Goal: Task Accomplishment & Management: Use online tool/utility

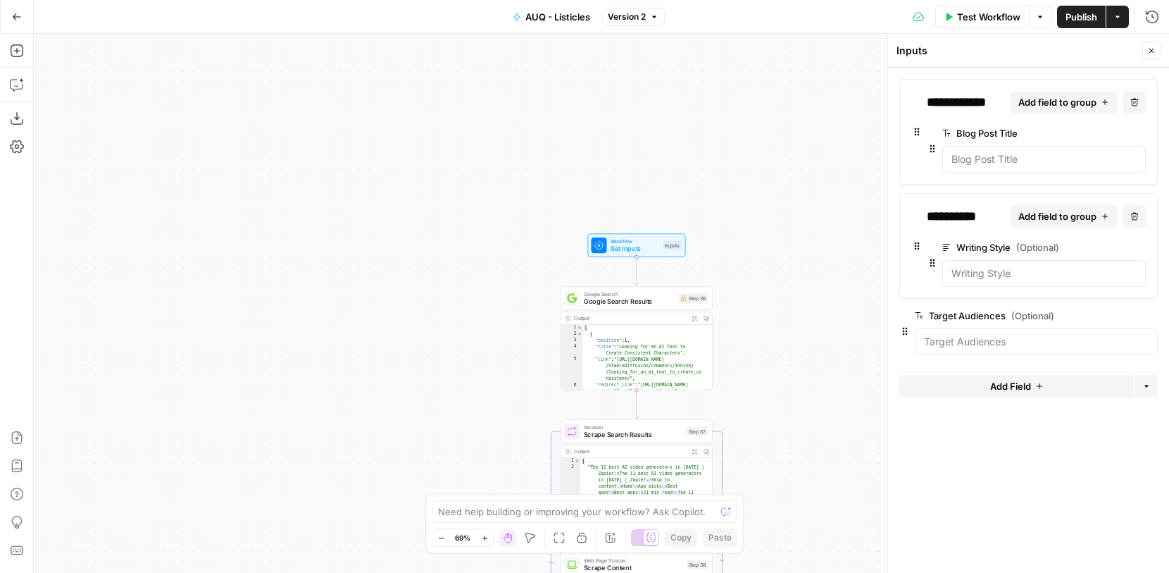
click at [15, 9] on button "Go Back" at bounding box center [16, 16] width 25 height 25
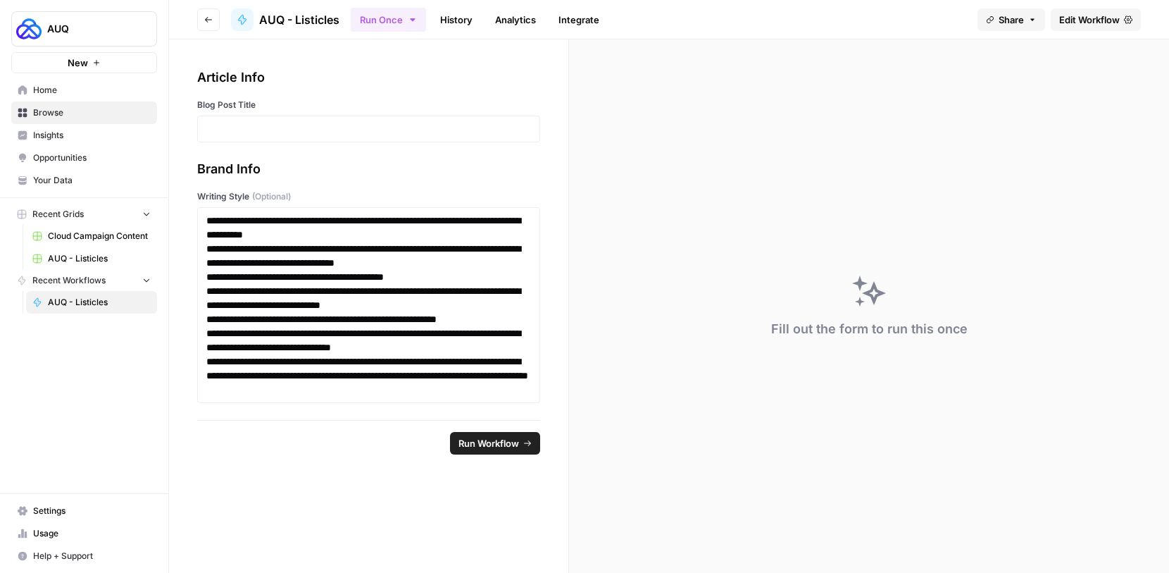
click at [213, 30] on header "Go back AUQ - Listicles Run Once History Analytics Integrate Share Edit Workflow" at bounding box center [669, 19] width 1000 height 39
click at [210, 30] on button "Go back" at bounding box center [208, 19] width 23 height 23
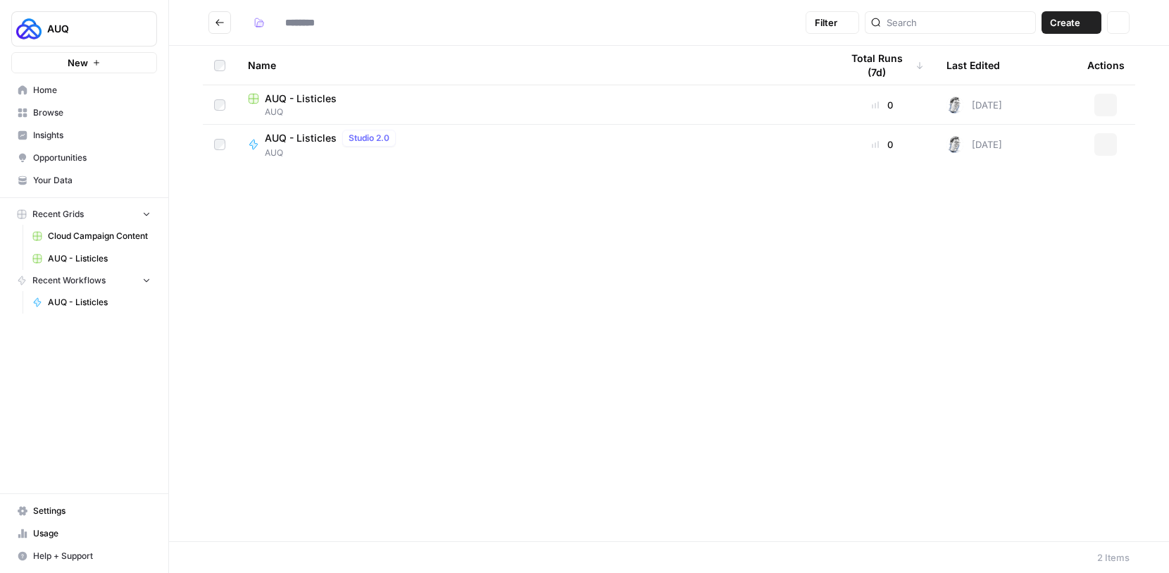
type input "***"
click at [1081, 32] on button "Create" at bounding box center [1072, 22] width 60 height 23
click at [1029, 75] on span "Workflow" at bounding box center [1044, 75] width 79 height 14
type input "***"
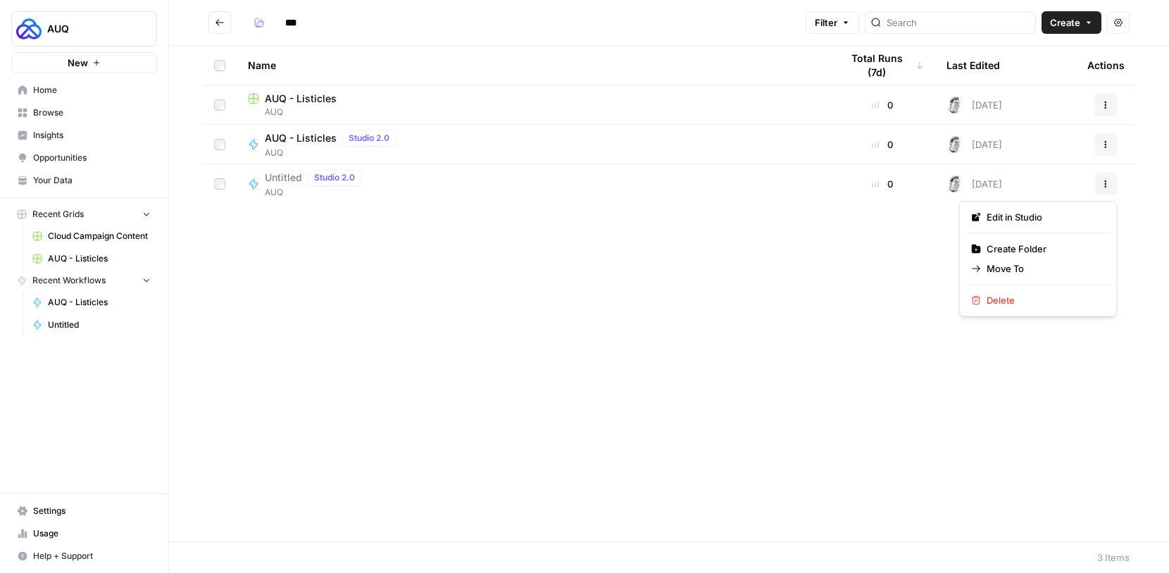
click at [1098, 180] on button "Actions" at bounding box center [1106, 184] width 23 height 23
click at [1051, 219] on span "Edit in Studio" at bounding box center [1043, 217] width 113 height 14
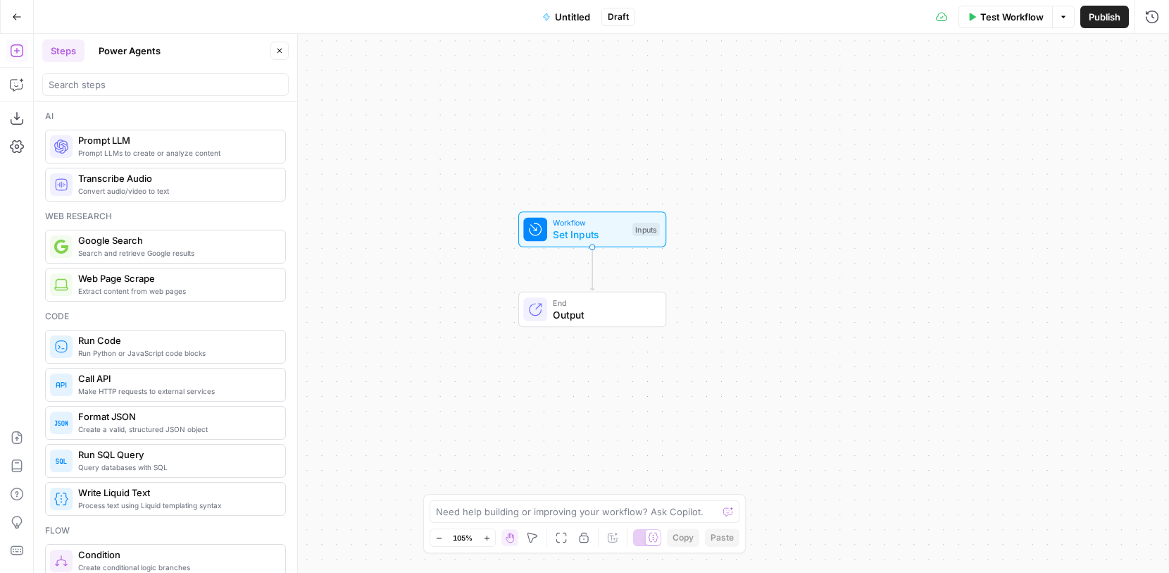
click at [556, 15] on span "Untitled" at bounding box center [572, 17] width 35 height 14
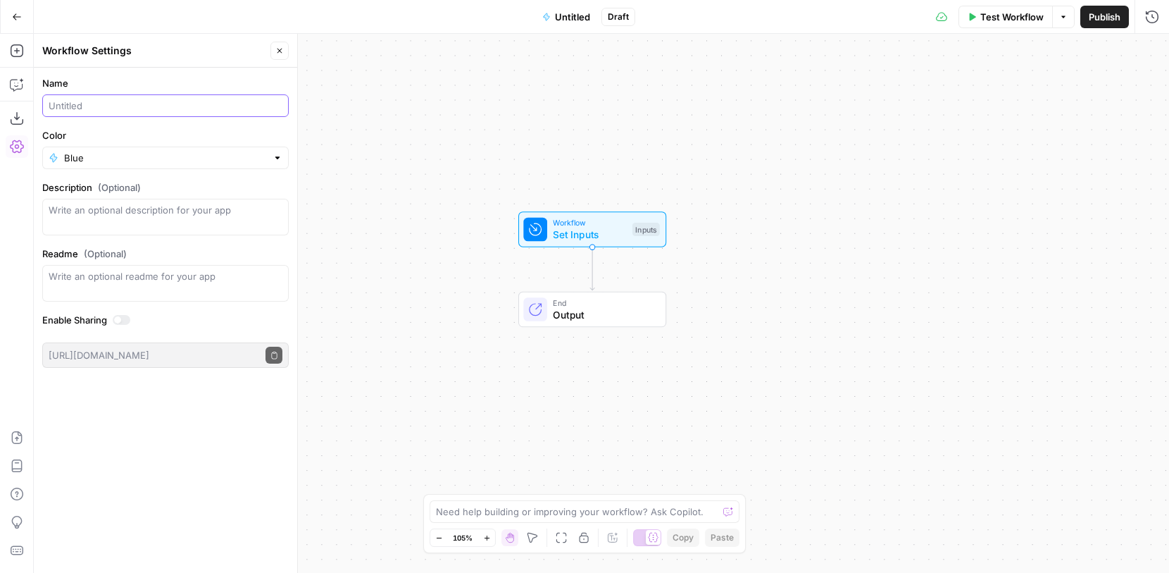
click at [155, 105] on input "Name" at bounding box center [166, 106] width 234 height 14
type input "T"
type input "Listicle Test"
click at [266, 169] on form "Name Listicle Test Color Blue Description (Optional) Readme (Optional) Write an…" at bounding box center [165, 222] width 263 height 309
click at [275, 158] on div at bounding box center [278, 158] width 10 height 14
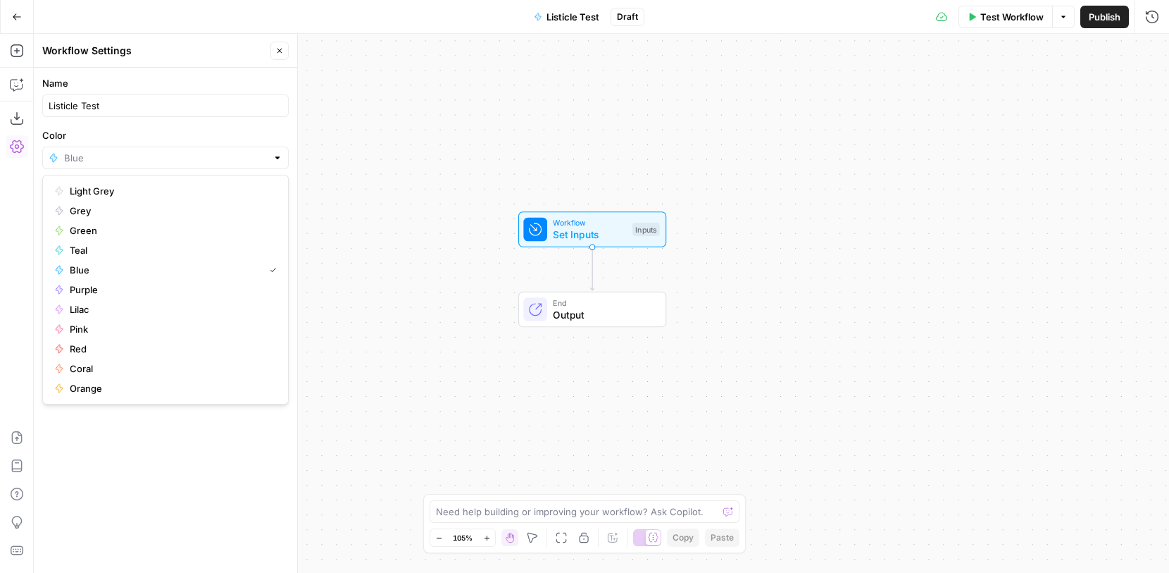
type input "Blue"
click at [304, 131] on div "Workflow Set Inputs Inputs End Output" at bounding box center [601, 303] width 1135 height 539
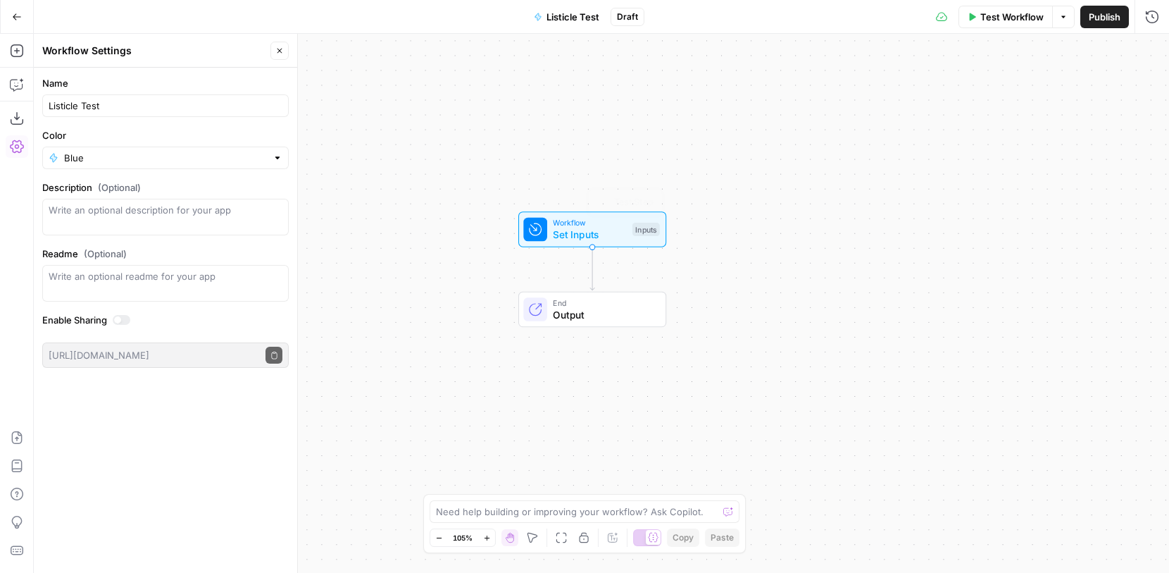
click at [602, 241] on span "Set Inputs" at bounding box center [589, 234] width 73 height 15
click at [1107, 16] on span "Publish" at bounding box center [1105, 17] width 32 height 14
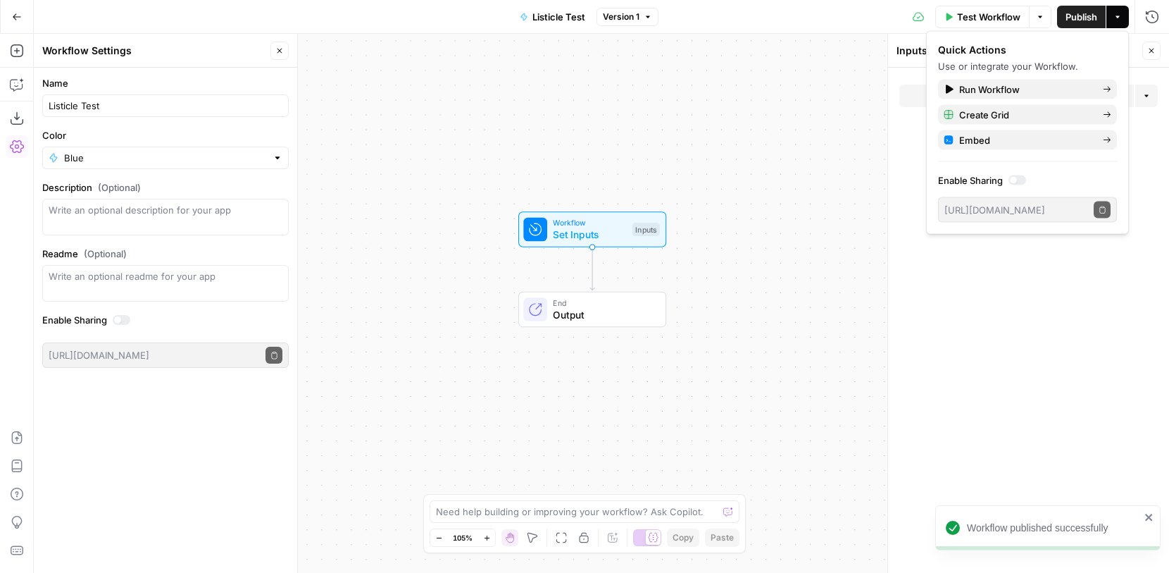
click at [18, 21] on icon "button" at bounding box center [17, 17] width 10 height 10
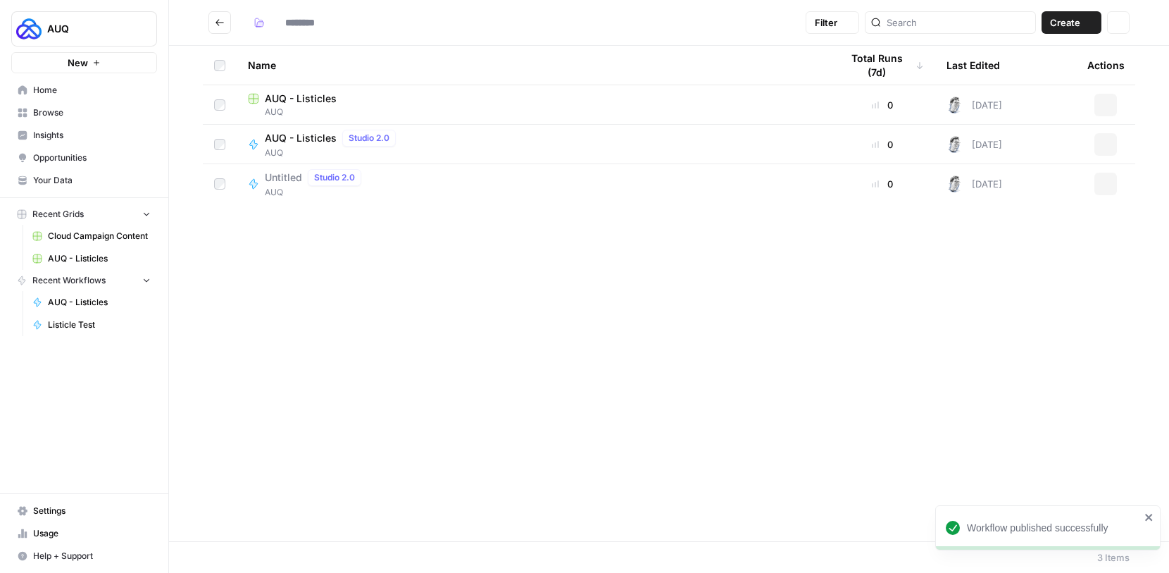
type input "***"
click at [324, 144] on span "AUQ - Listicles" at bounding box center [301, 138] width 72 height 14
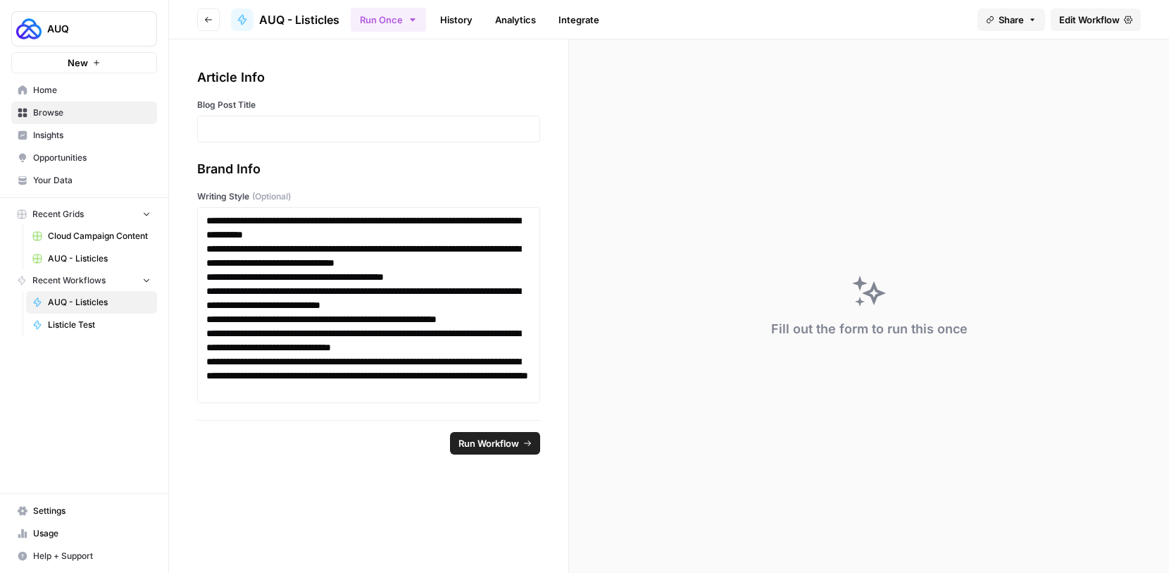
click at [1076, 35] on header "Go back AUQ - Listicles Run Once History Analytics Integrate Share Edit Workflow" at bounding box center [669, 19] width 1000 height 39
click at [1085, 23] on span "Edit Workflow" at bounding box center [1089, 20] width 61 height 14
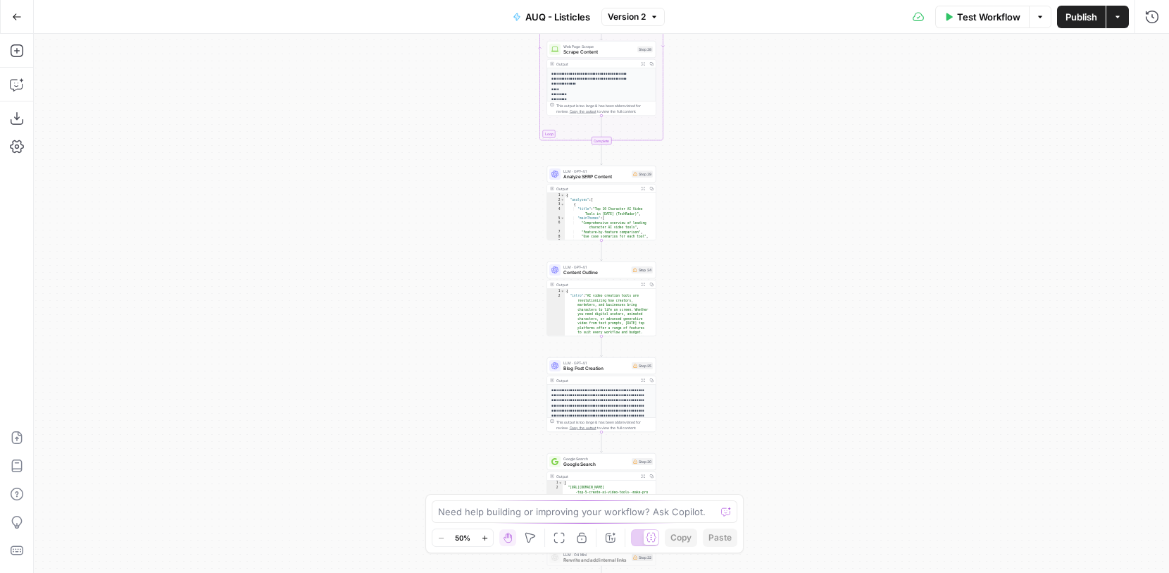
click at [485, 534] on icon "button" at bounding box center [485, 538] width 8 height 8
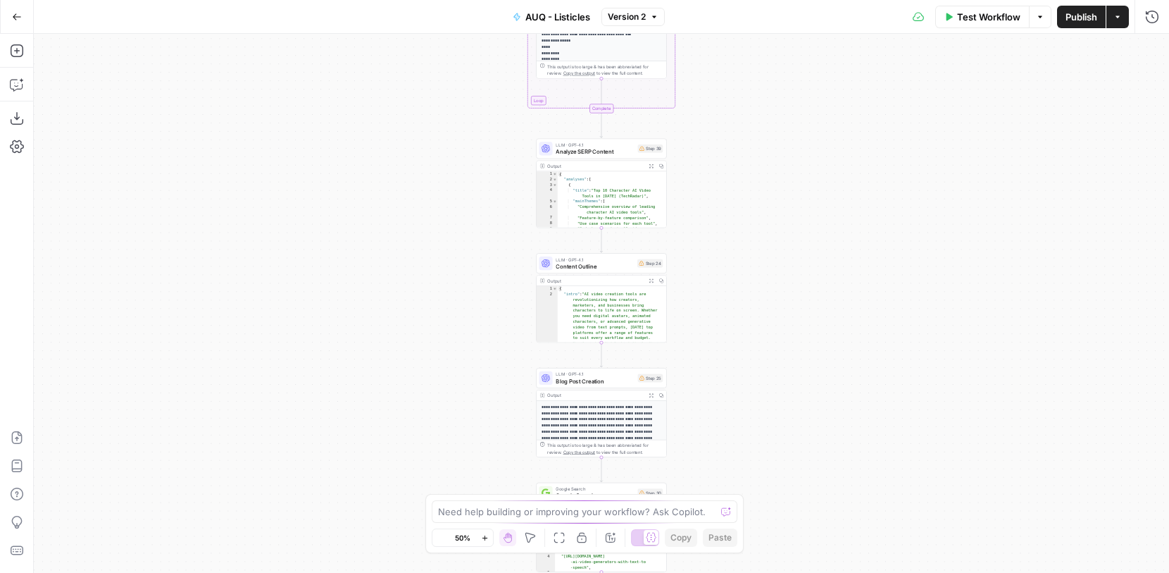
click at [485, 534] on icon "button" at bounding box center [485, 538] width 8 height 8
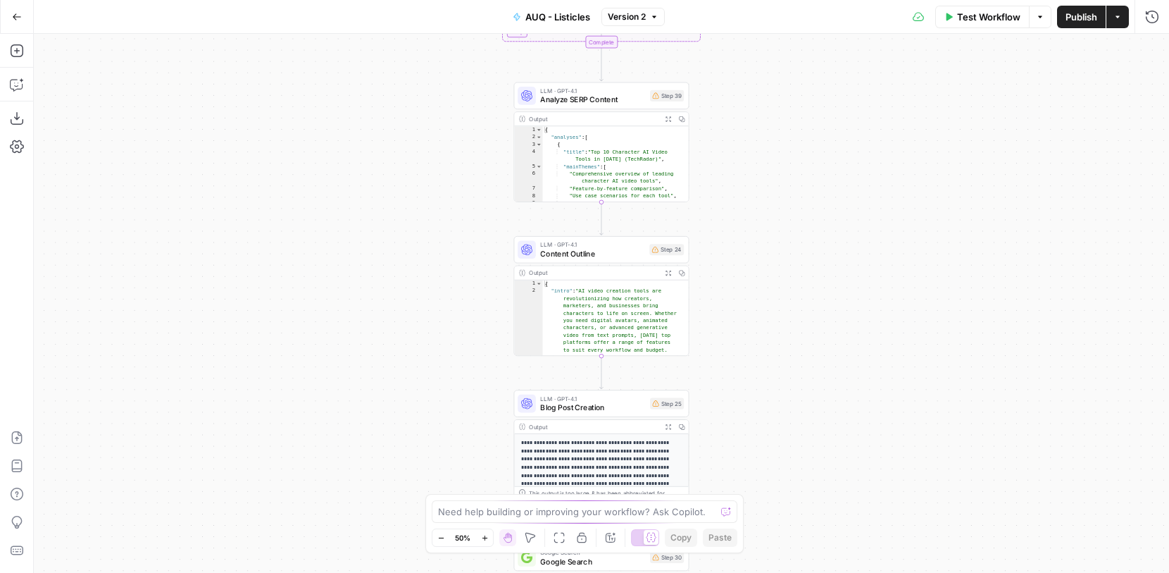
click at [485, 534] on icon "button" at bounding box center [485, 538] width 8 height 8
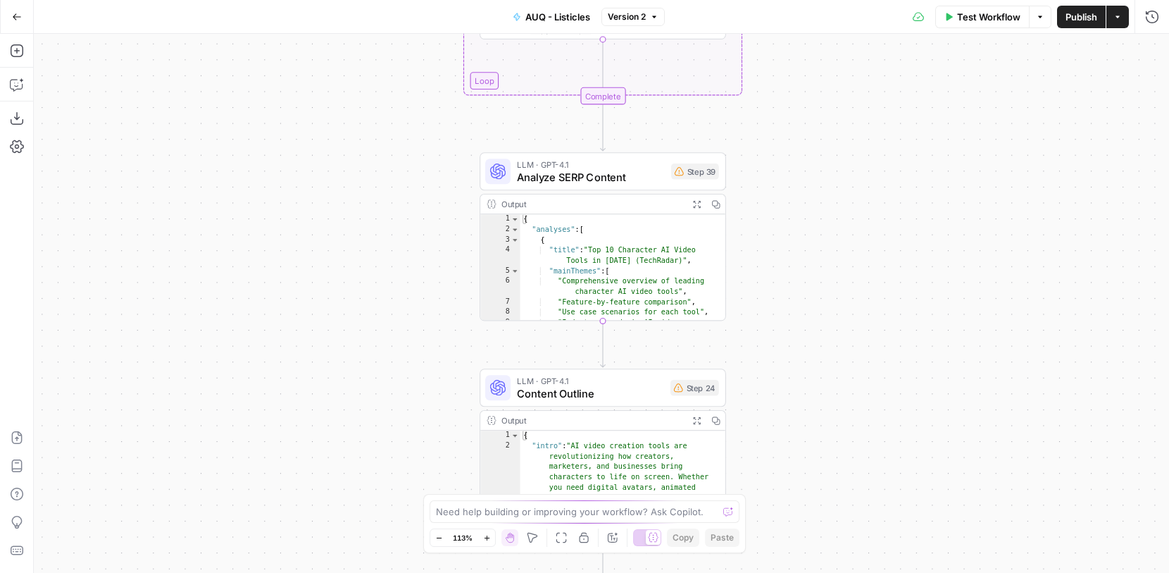
drag, startPoint x: 409, startPoint y: 414, endPoint x: 405, endPoint y: 351, distance: 63.5
click at [409, 431] on div "Workflow Set Inputs Inputs Google Search Google Search Results Step 36 Output E…" at bounding box center [601, 303] width 1135 height 539
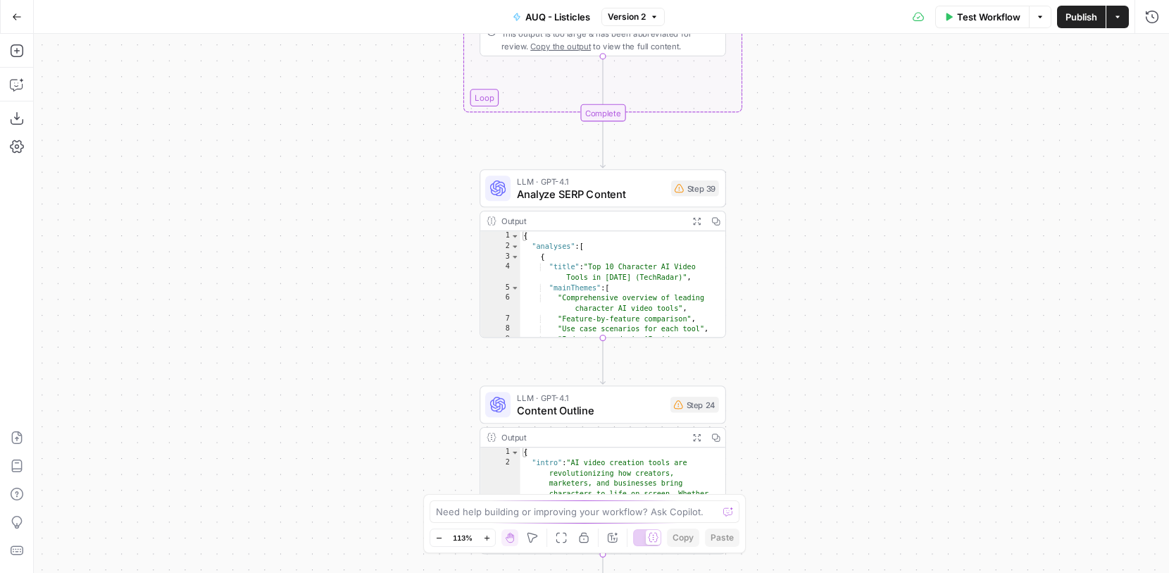
drag, startPoint x: 408, startPoint y: 273, endPoint x: 425, endPoint y: 387, distance: 115.4
click at [428, 392] on div "Workflow Set Inputs Inputs Google Search Google Search Results Step 36 Output E…" at bounding box center [601, 303] width 1135 height 539
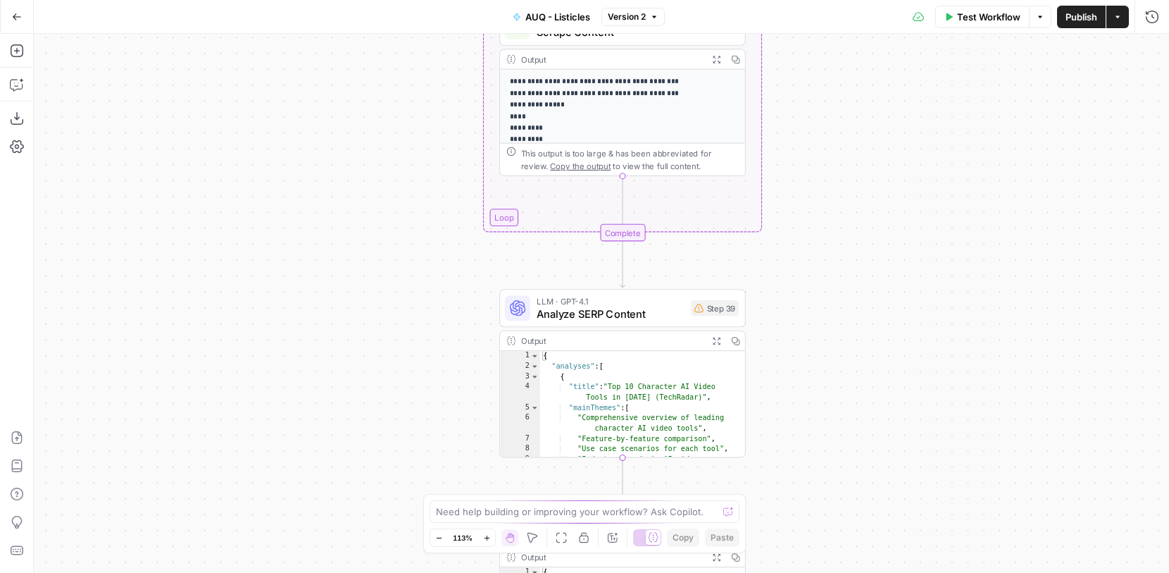
click at [365, 362] on div "Workflow Set Inputs Inputs Google Search Google Search Results Step 36 Output E…" at bounding box center [601, 303] width 1135 height 539
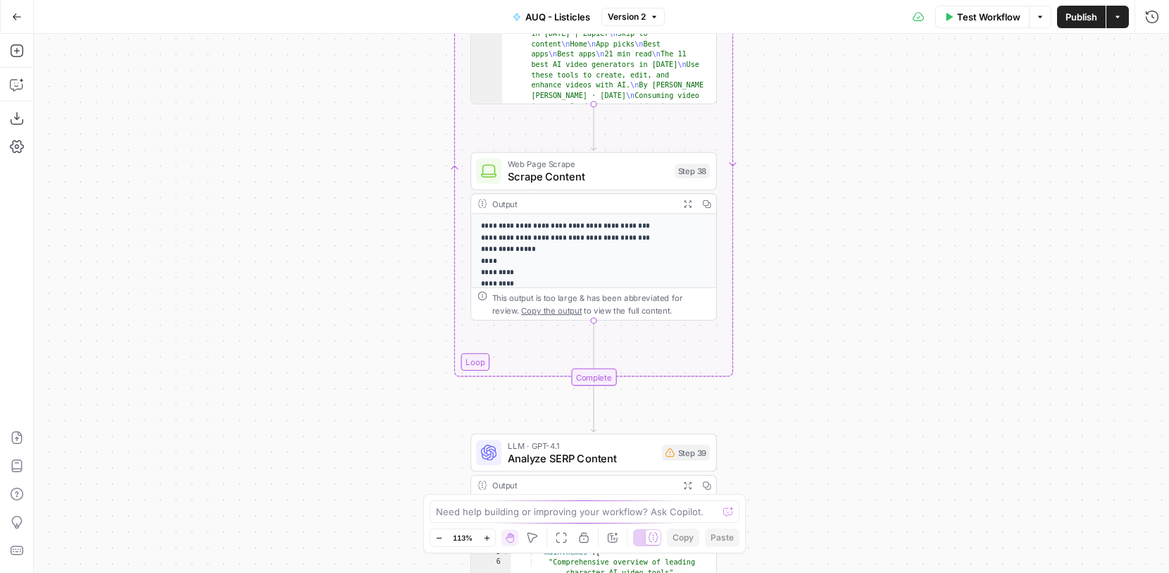
click at [531, 540] on icon "button" at bounding box center [532, 537] width 11 height 11
click at [535, 537] on icon "button" at bounding box center [532, 537] width 11 height 11
drag, startPoint x: 436, startPoint y: 308, endPoint x: 428, endPoint y: 356, distance: 48.6
click at [428, 356] on div "Workflow Set Inputs Inputs Google Search Google Search Results Step 36 Output E…" at bounding box center [601, 303] width 1135 height 539
click at [884, 270] on div "Workflow Set Inputs Inputs Google Search Google Search Results Step 36 Output E…" at bounding box center [601, 303] width 1135 height 539
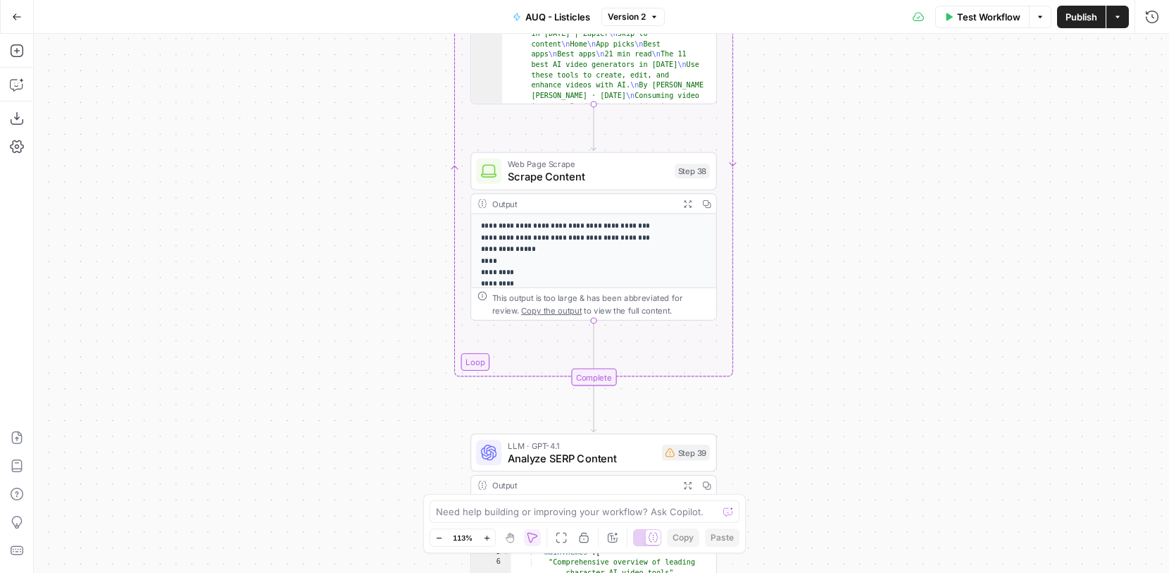
click at [512, 534] on icon "button" at bounding box center [509, 537] width 11 height 11
drag, startPoint x: 814, startPoint y: 253, endPoint x: 823, endPoint y: 382, distance: 129.9
click at [826, 405] on div "Workflow Set Inputs Inputs Google Search Google Search Results Step 36 Output E…" at bounding box center [601, 303] width 1135 height 539
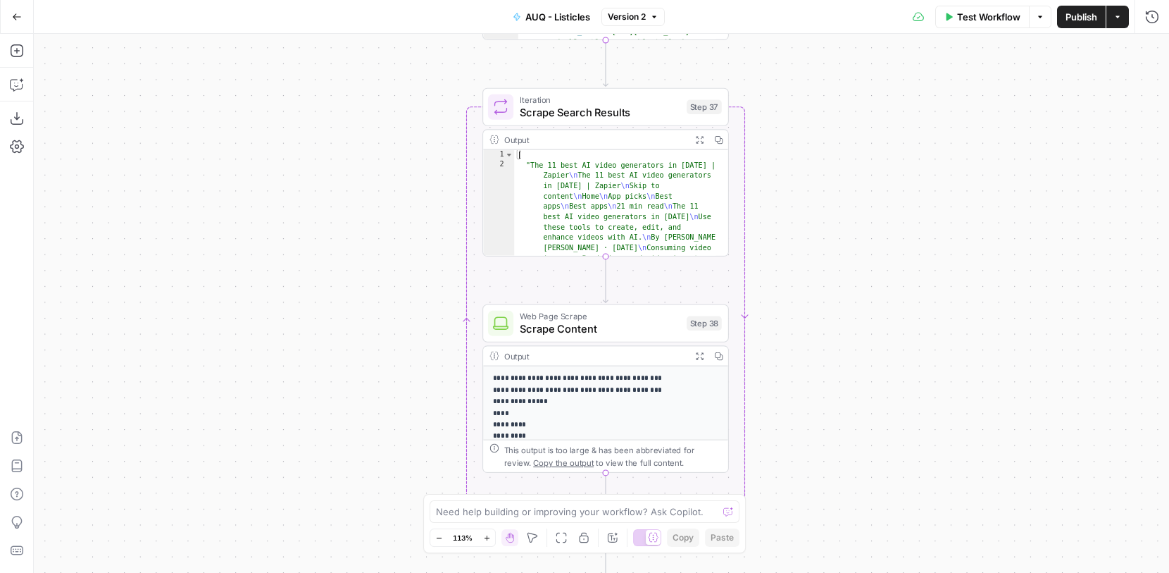
click at [818, 530] on div "Workflow Set Inputs Inputs Google Search Google Search Results Step 36 Output E…" at bounding box center [601, 303] width 1135 height 539
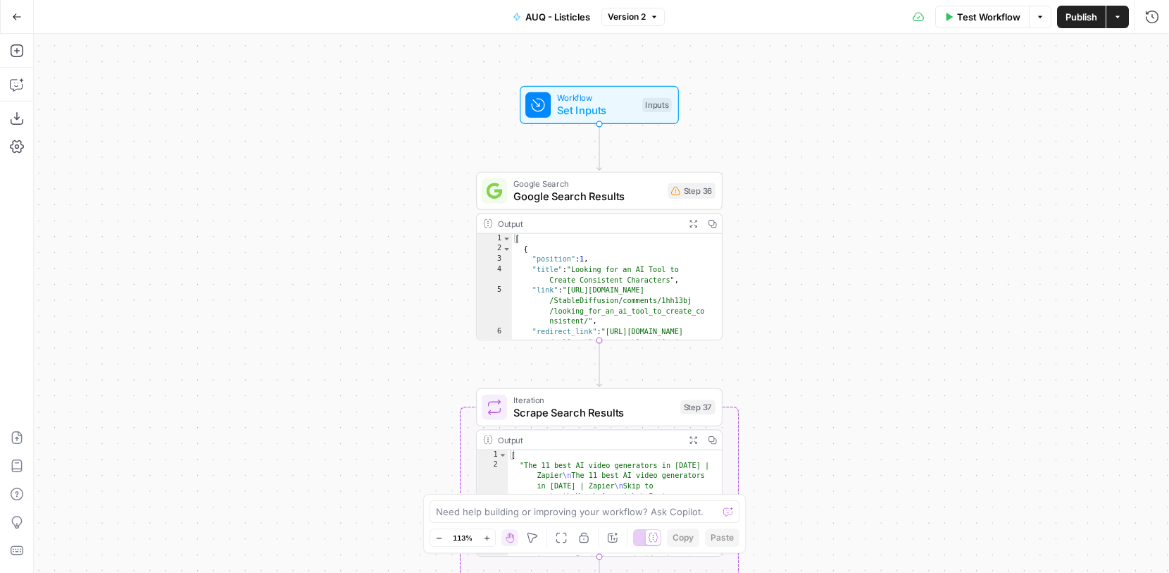
click at [618, 109] on span "Set Inputs" at bounding box center [596, 110] width 79 height 16
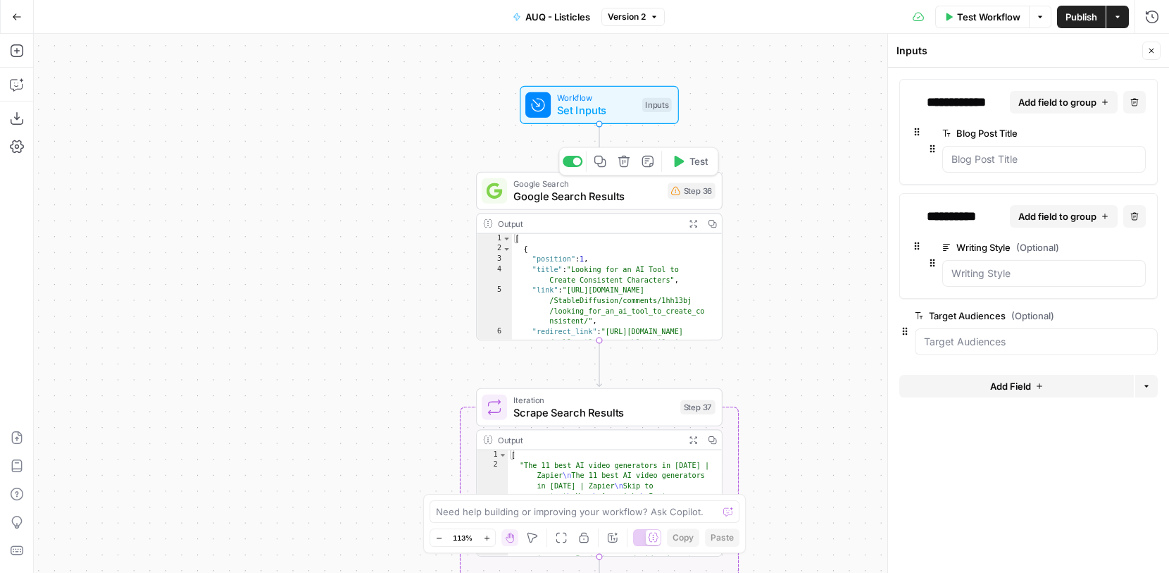
click at [627, 194] on span "Google Search Results" at bounding box center [587, 196] width 148 height 16
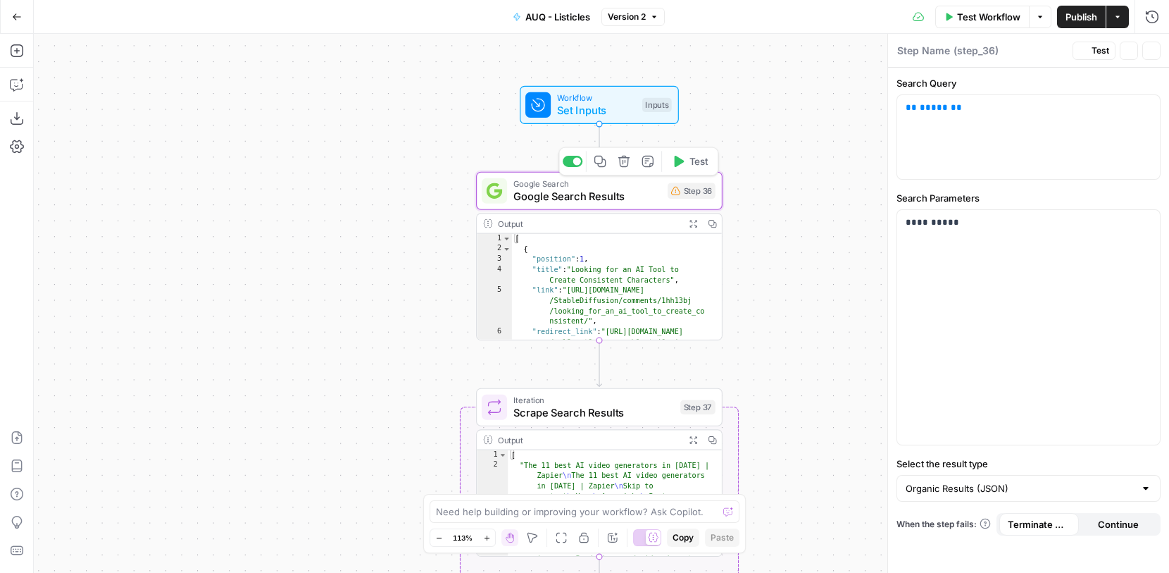
type textarea "Google Search Results"
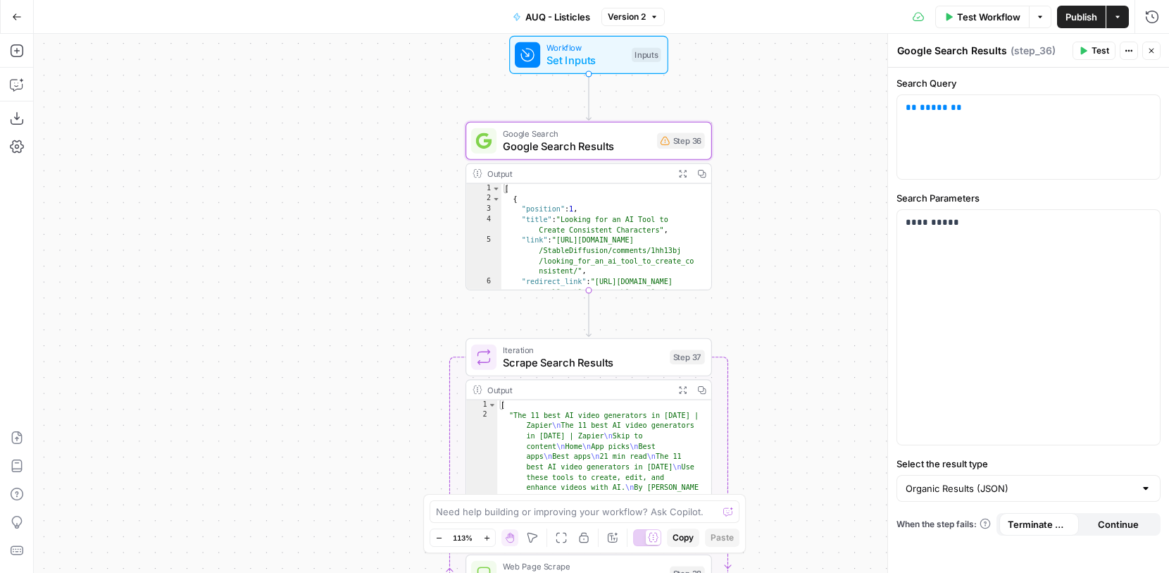
click at [619, 52] on span "Set Inputs" at bounding box center [586, 60] width 79 height 16
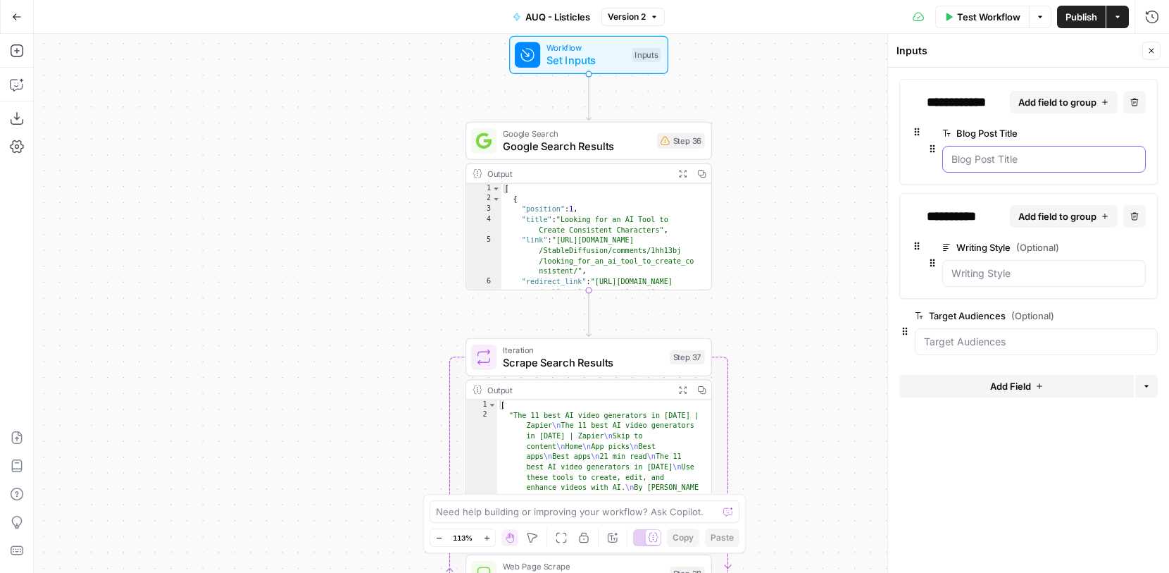
click at [1001, 159] on Title "Blog Post Title" at bounding box center [1044, 159] width 185 height 14
click at [628, 154] on span "Google Search Results" at bounding box center [577, 146] width 148 height 16
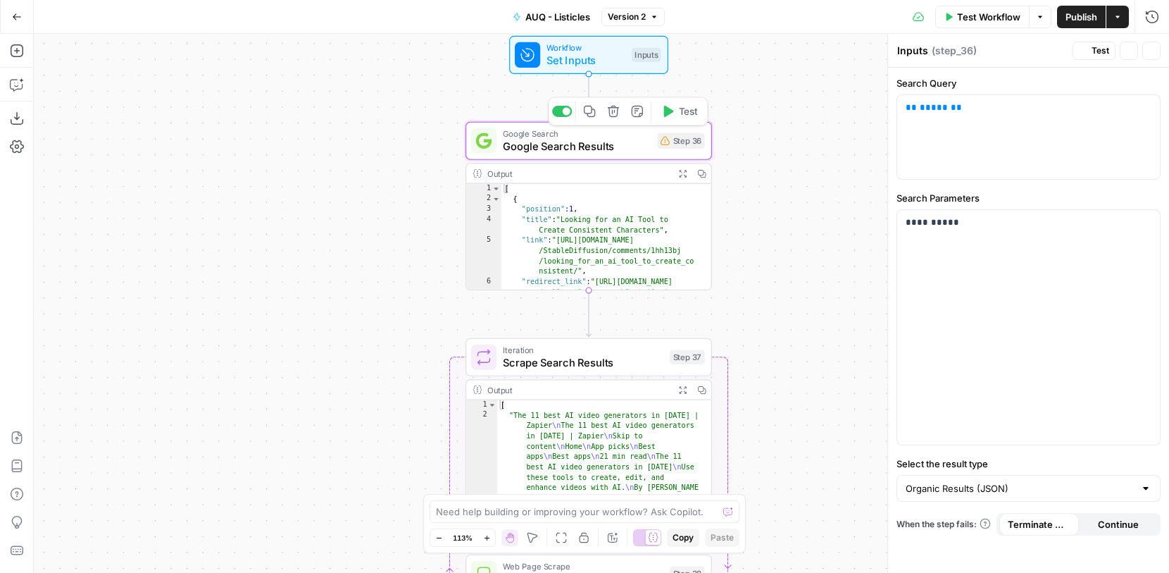
type textarea "Google Search Results"
click at [1033, 501] on div "Terminate Workflow" at bounding box center [1039, 494] width 102 height 25
click at [1081, 487] on div "Terminate Workflow" at bounding box center [1039, 494] width 89 height 14
click at [1115, 487] on input "Select the result type" at bounding box center [1020, 488] width 229 height 14
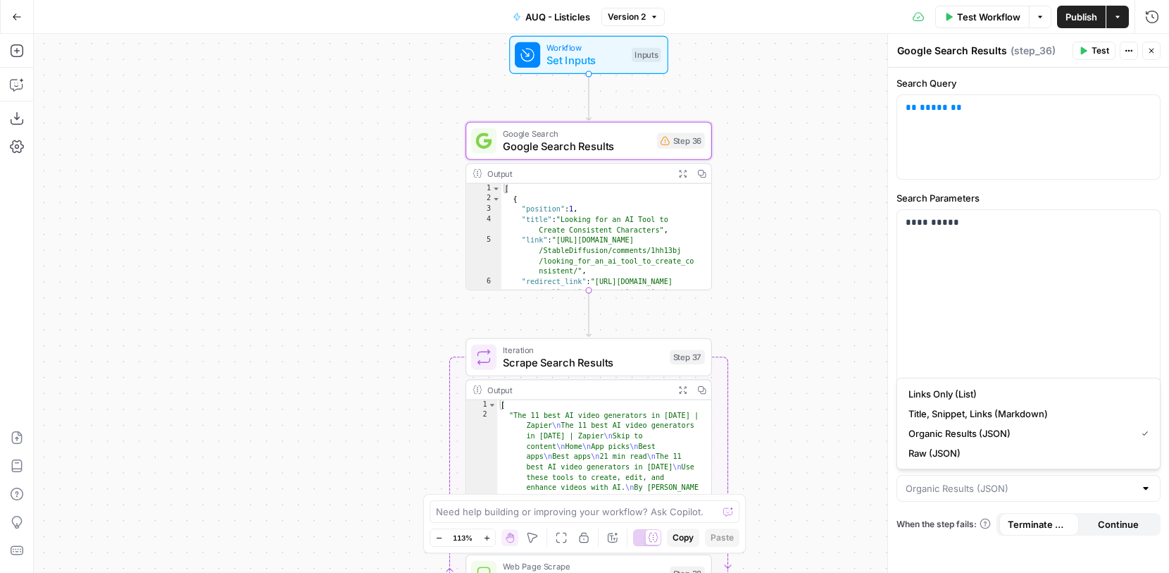
type input "Organic Results (JSON)"
click at [764, 287] on div "Workflow Set Inputs Inputs Google Search Google Search Results Step 36 Output E…" at bounding box center [601, 303] width 1135 height 539
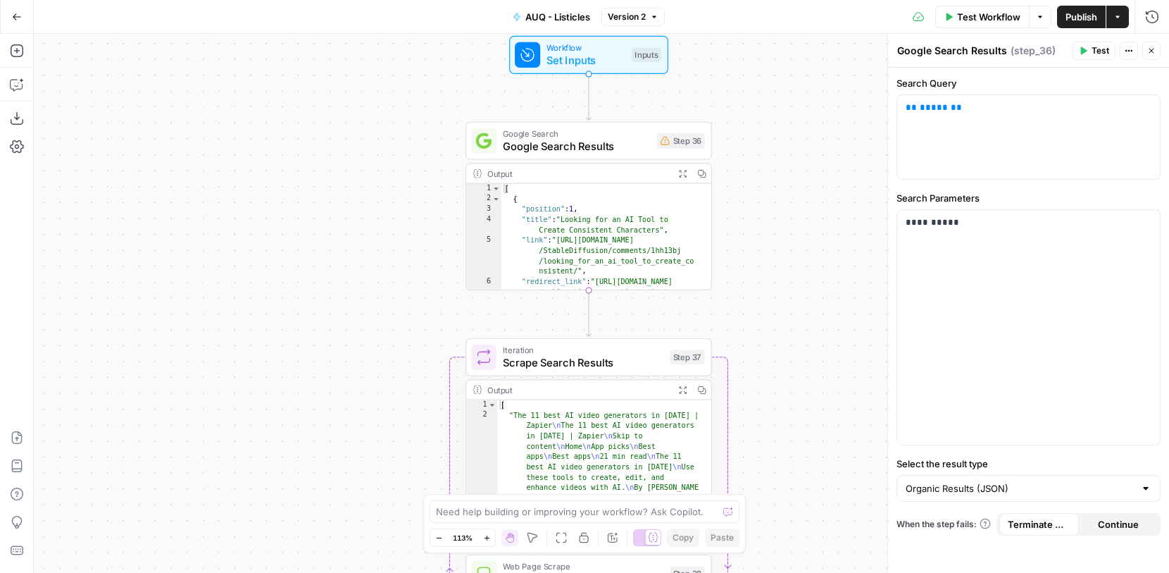
click at [1132, 46] on icon "button" at bounding box center [1129, 50] width 8 height 8
click at [1118, 20] on icon "button" at bounding box center [1118, 17] width 8 height 8
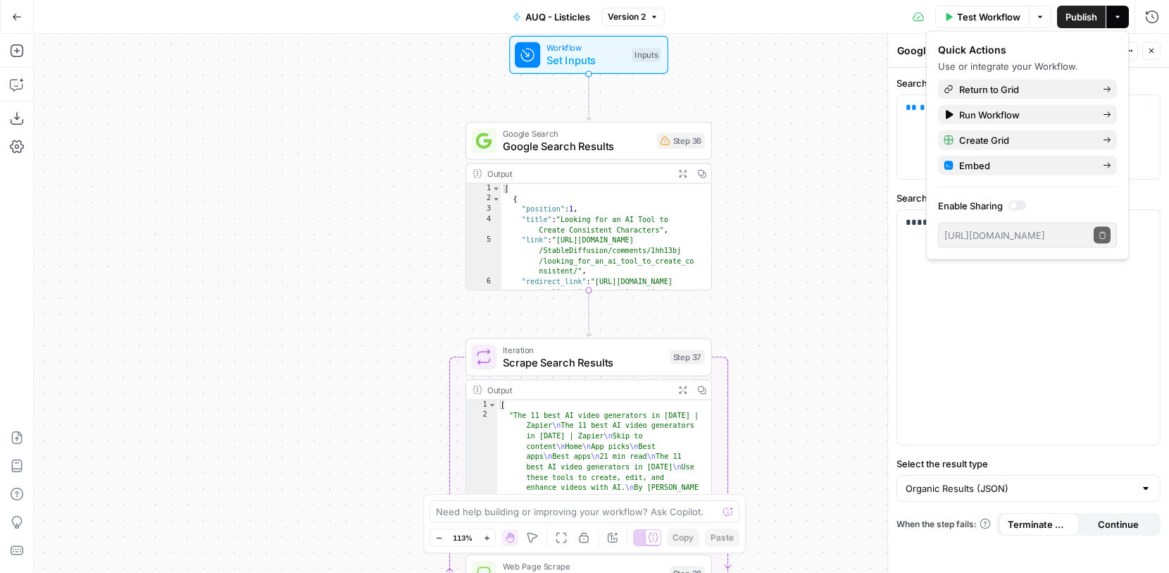
click at [795, 207] on div "Workflow Set Inputs Inputs Google Search Google Search Results Step 36 Output E…" at bounding box center [601, 303] width 1135 height 539
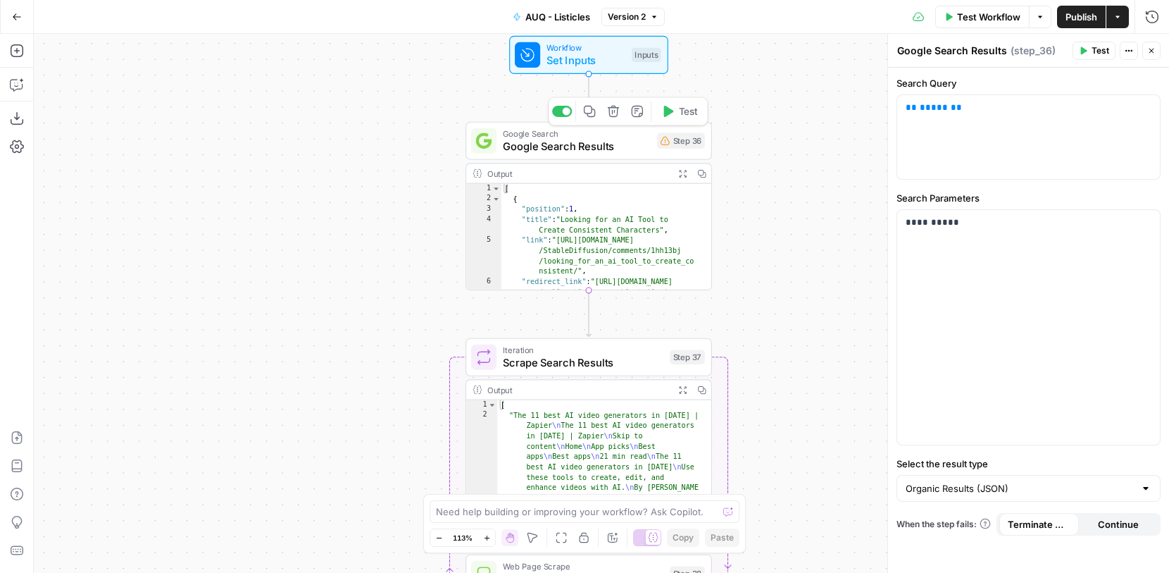
click at [637, 141] on span "Google Search Results" at bounding box center [577, 146] width 148 height 16
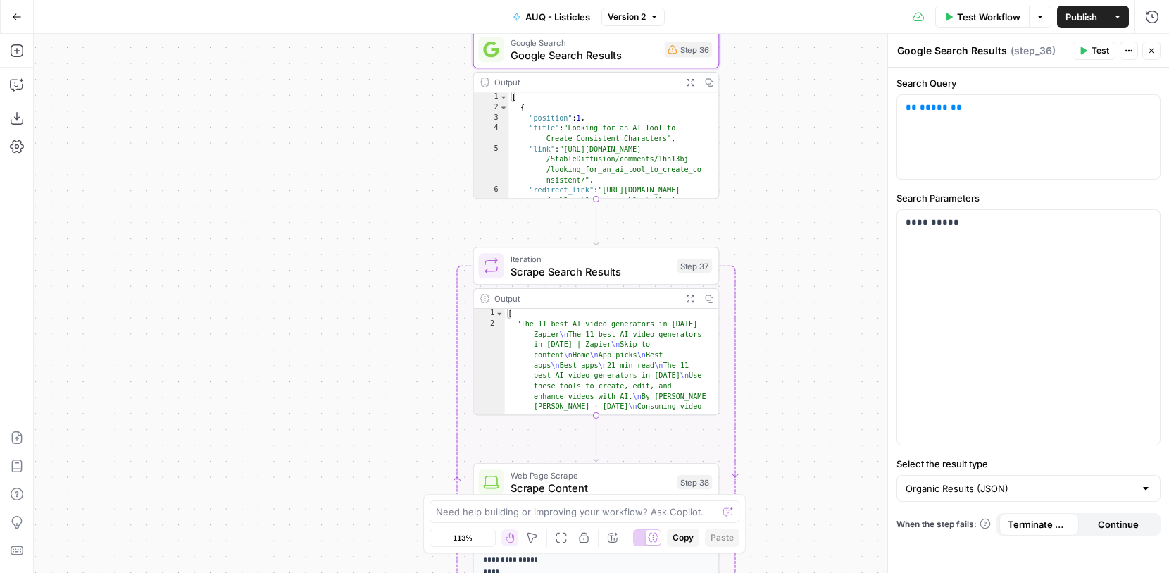
click at [630, 274] on span "Scrape Search Results" at bounding box center [591, 271] width 161 height 16
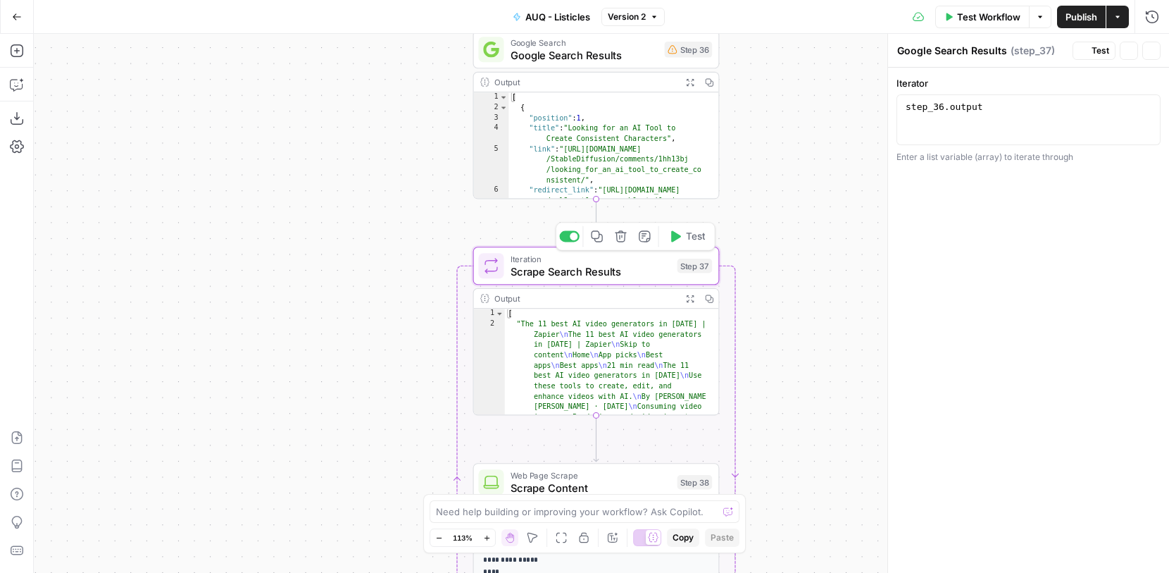
type textarea "Scrape Search Results"
click at [1117, 21] on button "Actions" at bounding box center [1118, 17] width 23 height 23
click at [809, 220] on div "Workflow Set Inputs Inputs Google Search Google Search Results Step 36 Output E…" at bounding box center [601, 303] width 1135 height 539
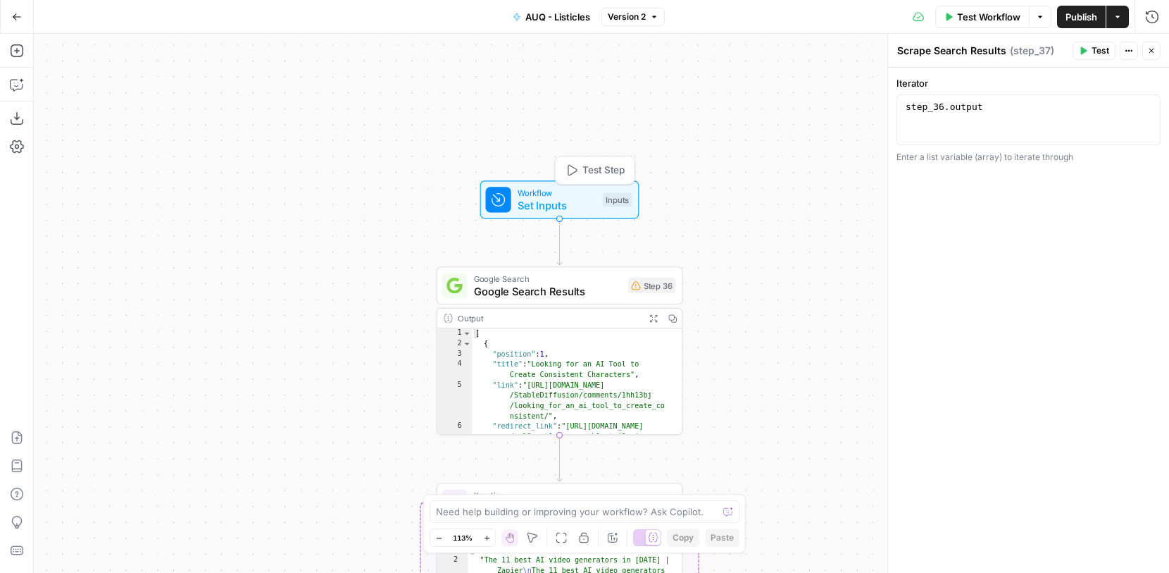
click at [571, 295] on span "Google Search Results" at bounding box center [548, 291] width 148 height 16
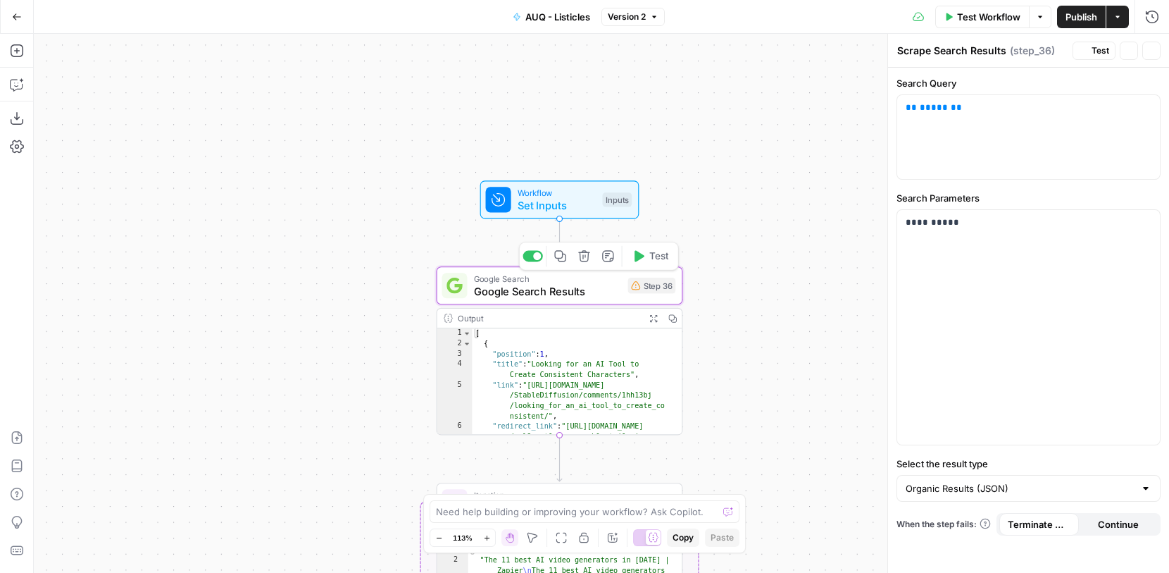
type textarea "Google Search Results"
click at [1128, 54] on icon "button" at bounding box center [1129, 50] width 8 height 8
click at [804, 255] on div "Workflow Set Inputs Inputs Google Search Google Search Results Step 36 Output E…" at bounding box center [601, 303] width 1135 height 539
type textarea "**********"
click at [611, 378] on div "[ { "position" : 1 , "title" : "Looking for an AI Tool to Create Consistent Cha…" at bounding box center [571, 423] width 199 height 190
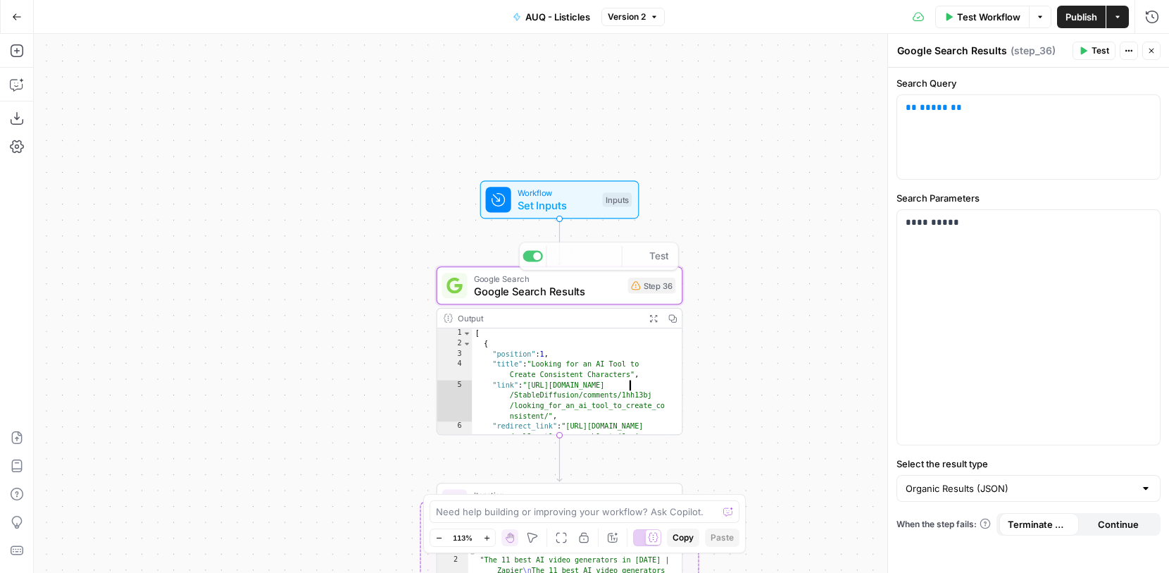
click at [720, 279] on div "**********" at bounding box center [601, 303] width 1135 height 539
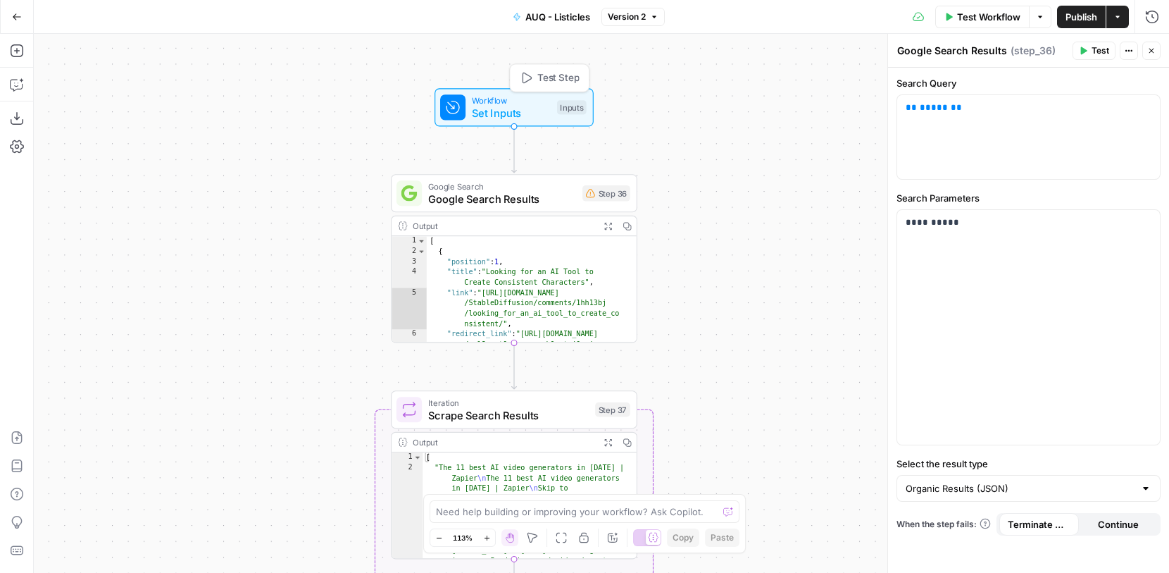
click at [548, 108] on span "Set Inputs" at bounding box center [511, 113] width 79 height 16
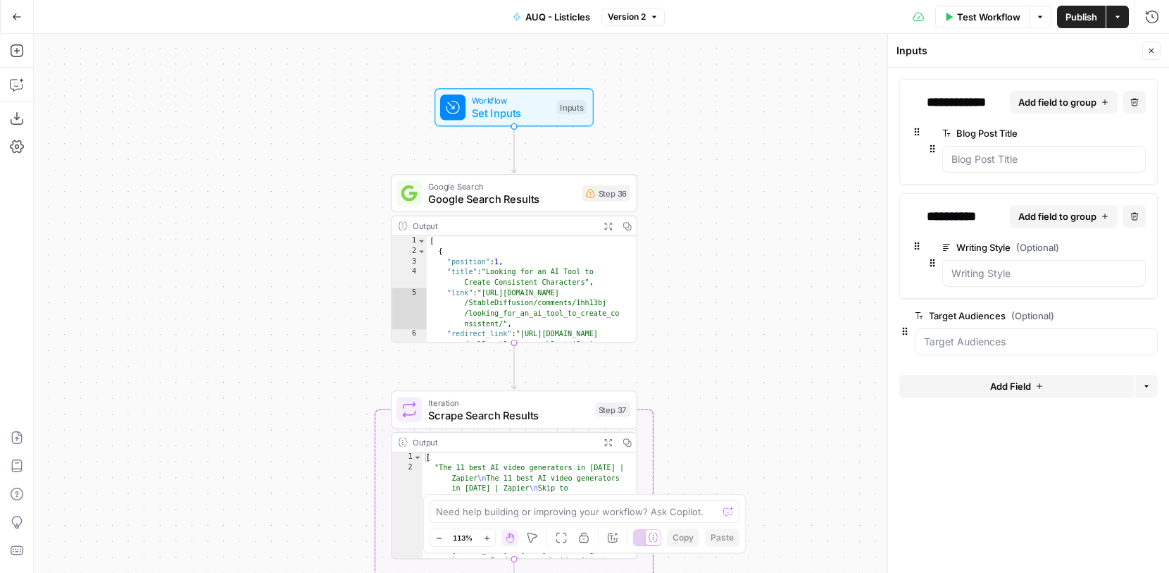
click at [1110, 135] on button "edit field" at bounding box center [1099, 133] width 54 height 17
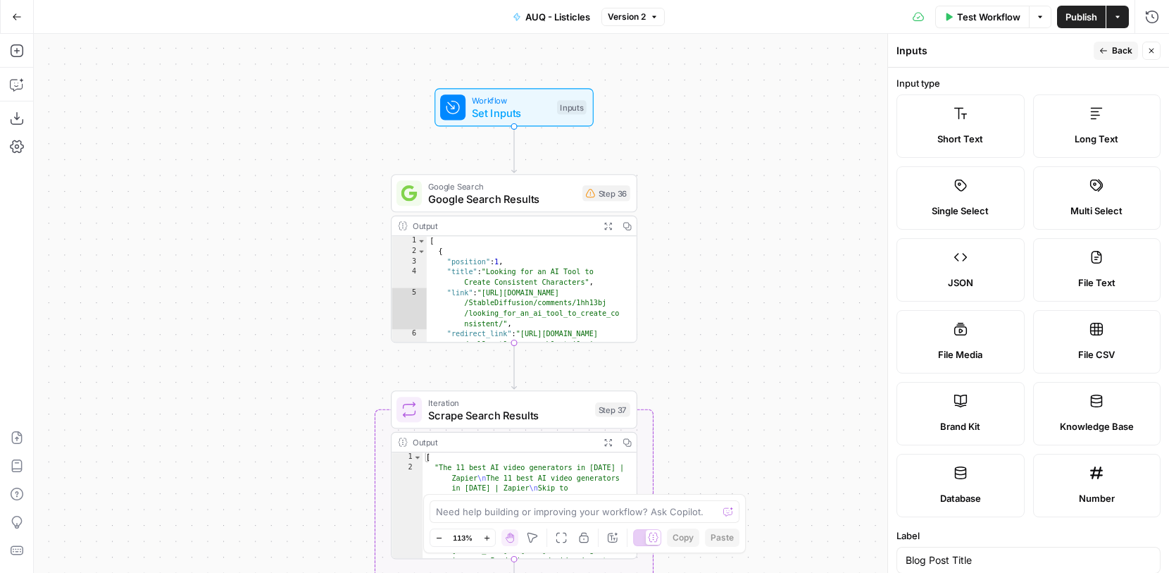
click at [1151, 50] on icon "button" at bounding box center [1152, 51] width 5 height 5
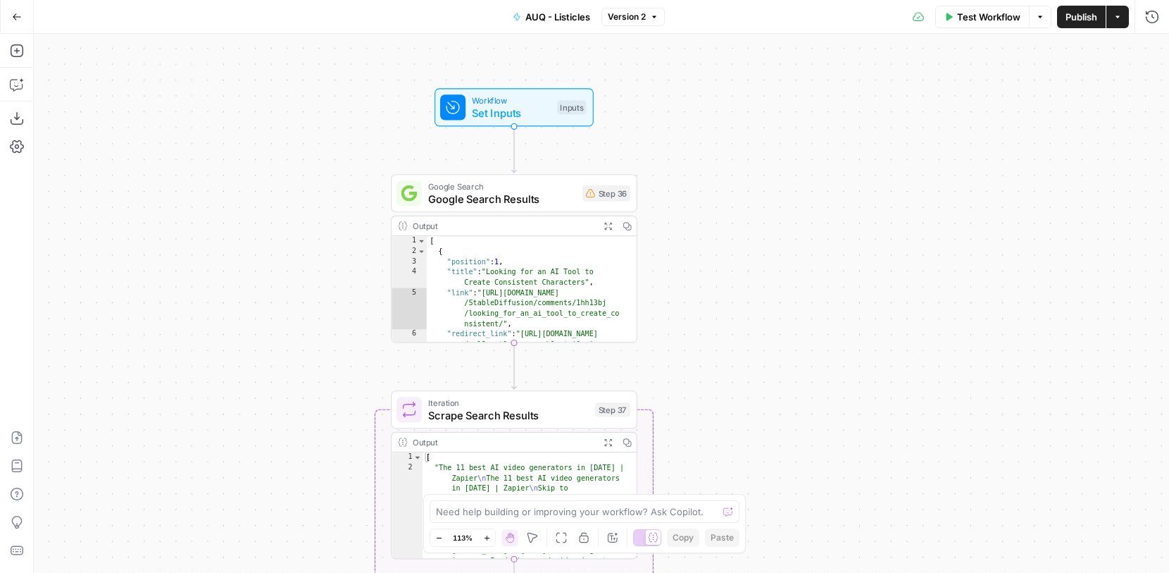
click at [554, 123] on div "Workflow Set Inputs Inputs Test Step" at bounding box center [514, 107] width 159 height 38
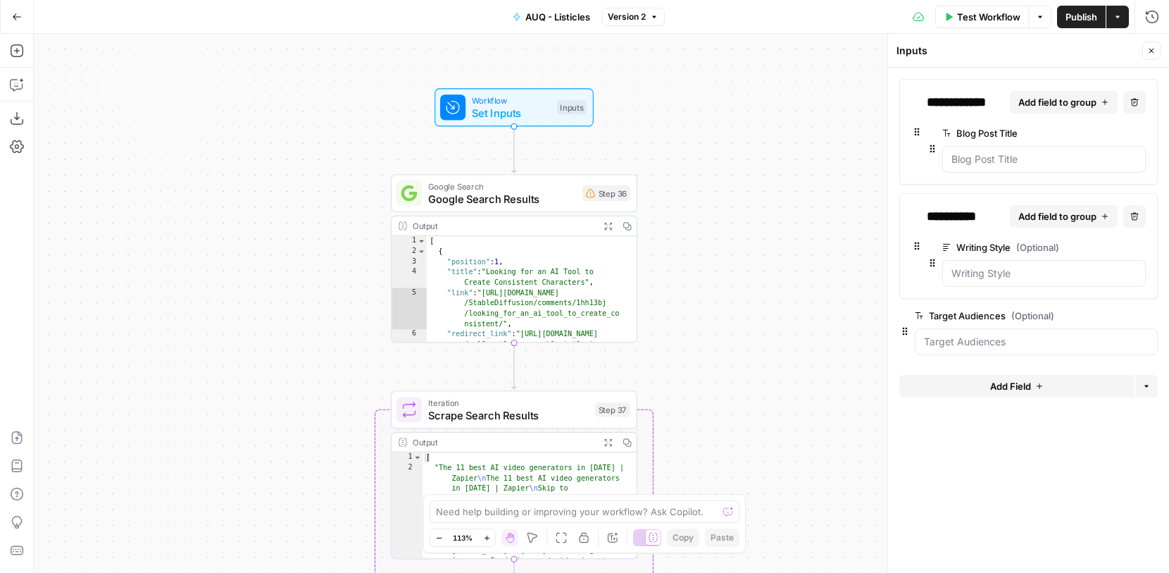
click at [1034, 387] on button "Add Field" at bounding box center [1016, 386] width 235 height 23
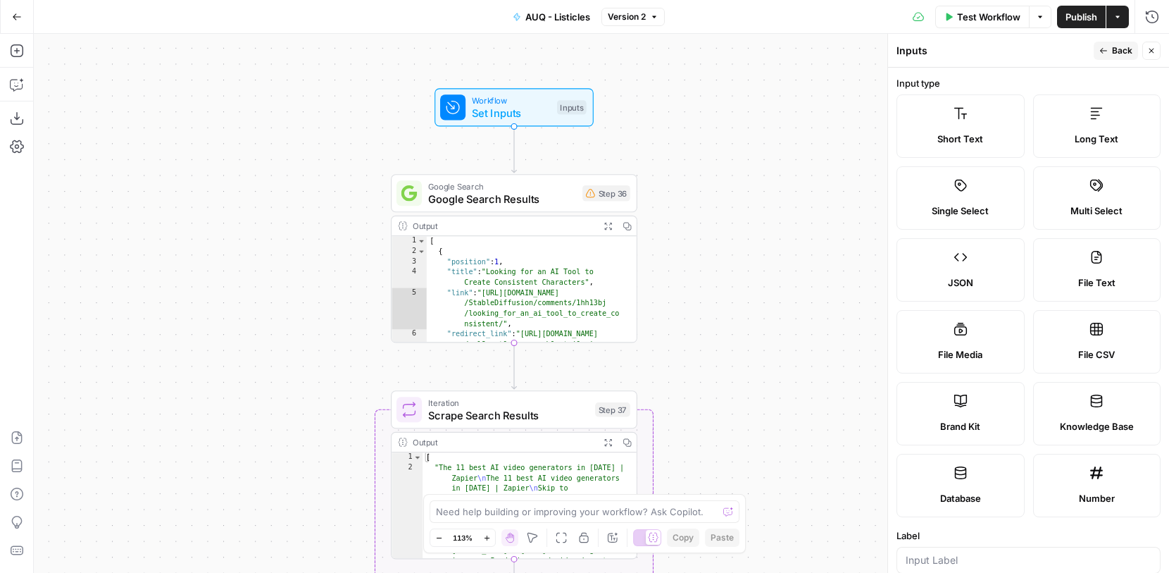
click at [1154, 45] on button "Close" at bounding box center [1152, 51] width 18 height 18
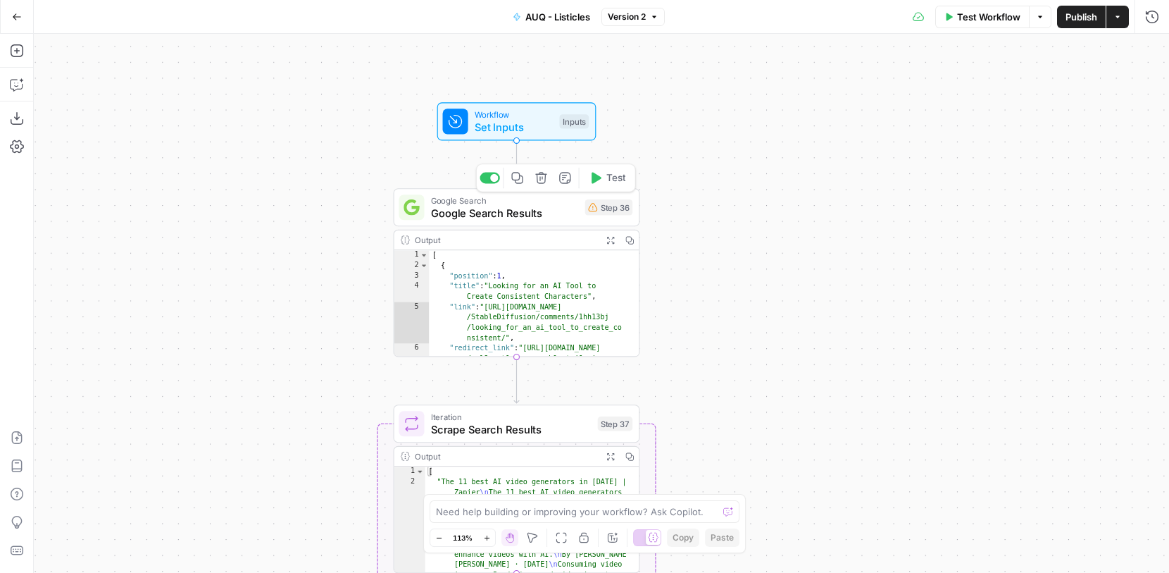
click at [537, 212] on span "Google Search Results" at bounding box center [505, 213] width 148 height 16
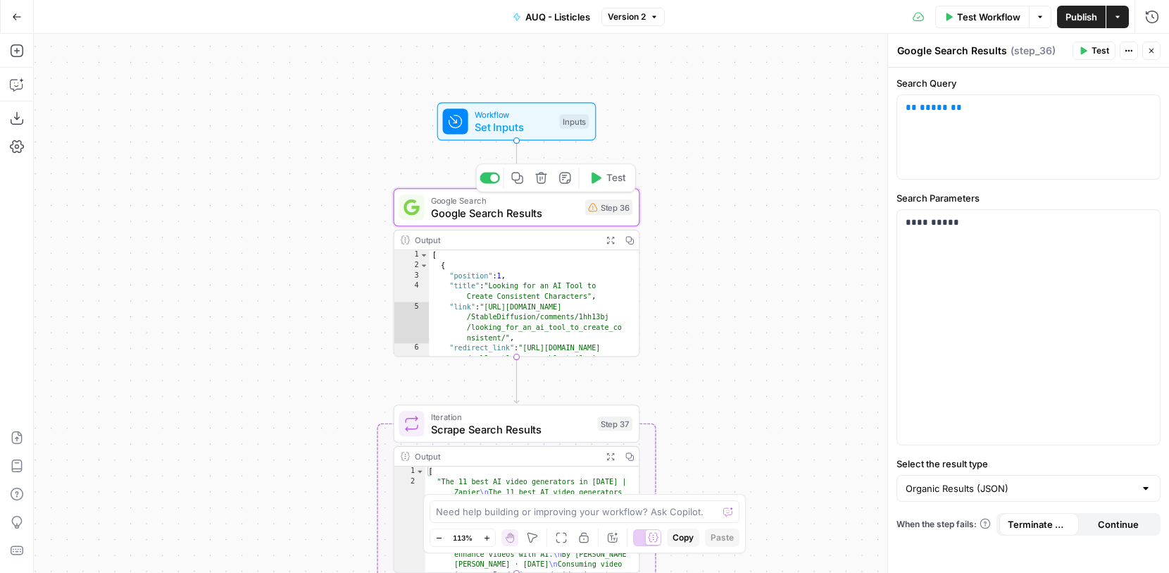
click at [525, 116] on span "Workflow" at bounding box center [514, 114] width 79 height 13
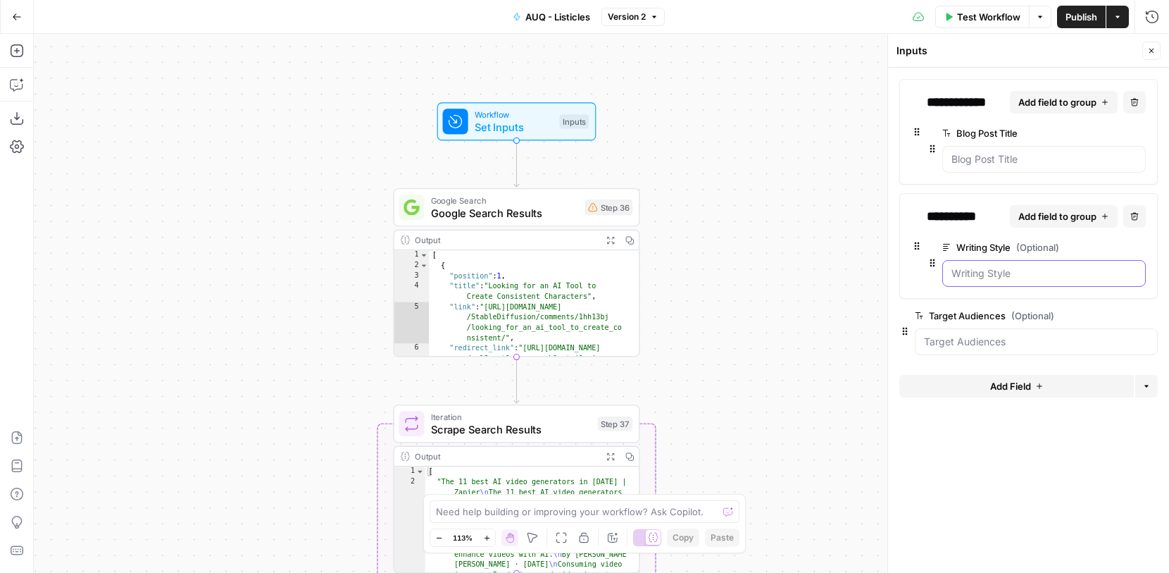
click at [971, 273] on Style "Writing Style (Optional)" at bounding box center [1044, 273] width 185 height 14
click at [1022, 256] on div "Writing Style (Optional) edit field Delete group" at bounding box center [1044, 263] width 204 height 48
click at [1086, 246] on span "edit field" at bounding box center [1093, 247] width 31 height 11
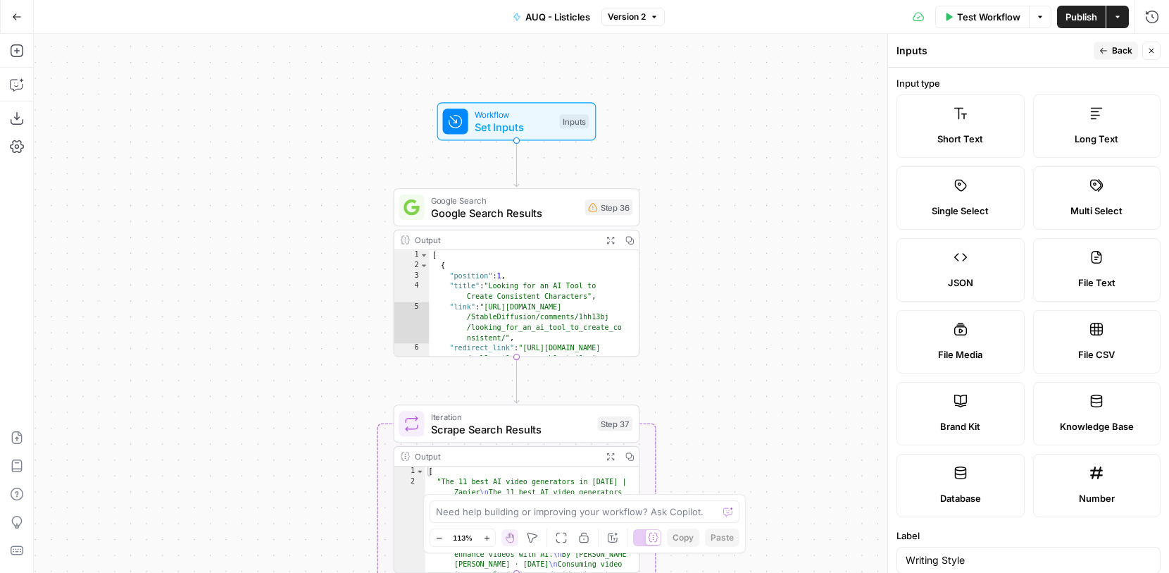
scroll to position [4, 0]
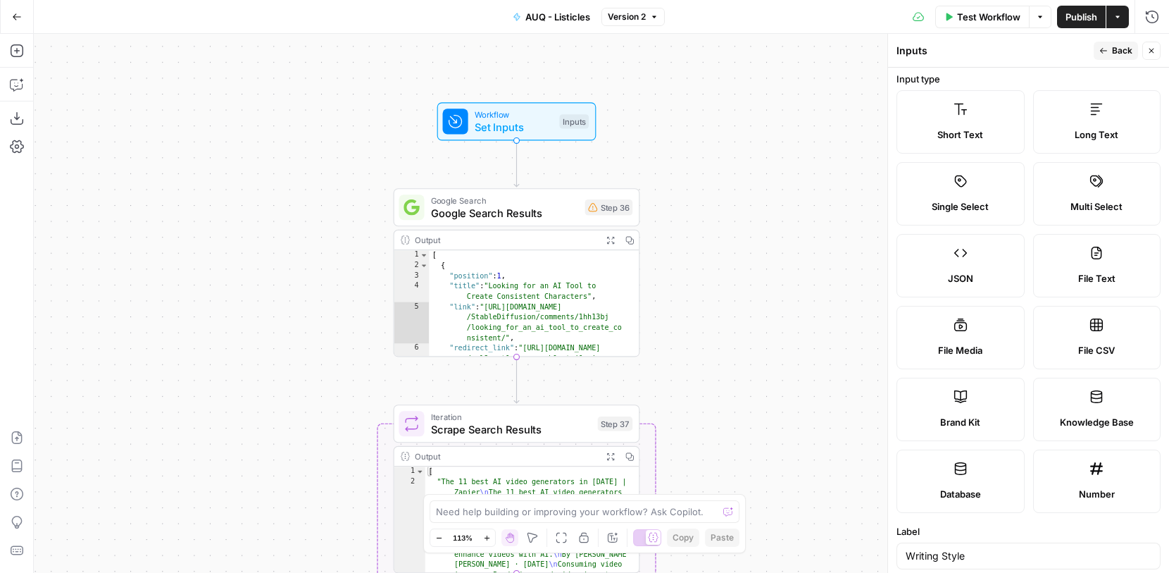
click at [1109, 66] on header "Inputs Back Close" at bounding box center [1028, 51] width 281 height 34
click at [1112, 56] on button "Back" at bounding box center [1116, 51] width 44 height 18
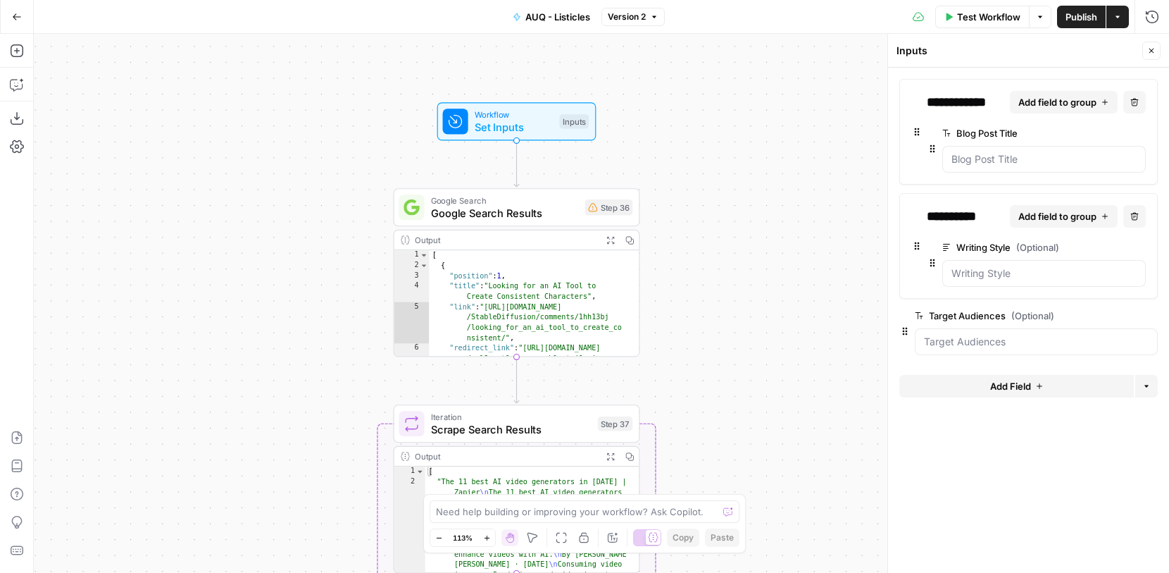
click at [1001, 332] on div at bounding box center [1036, 341] width 243 height 27
click at [802, 399] on div "**********" at bounding box center [601, 303] width 1135 height 539
click at [527, 223] on div "Google Search Google Search Results Step 36 Copy step Delete step Add Note Test" at bounding box center [517, 207] width 247 height 38
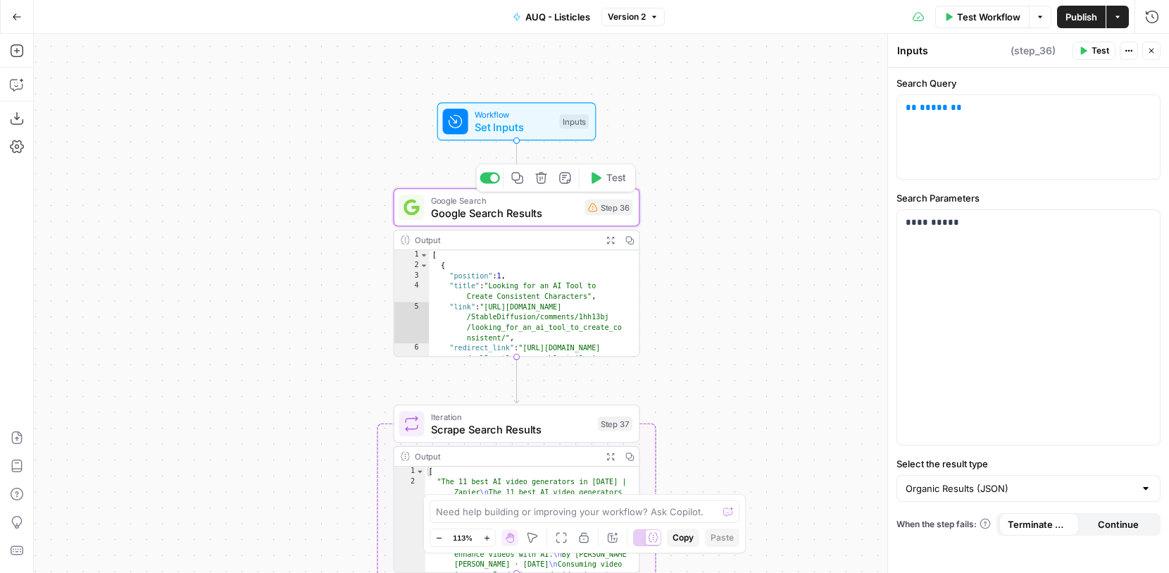
type textarea "Google Search Results"
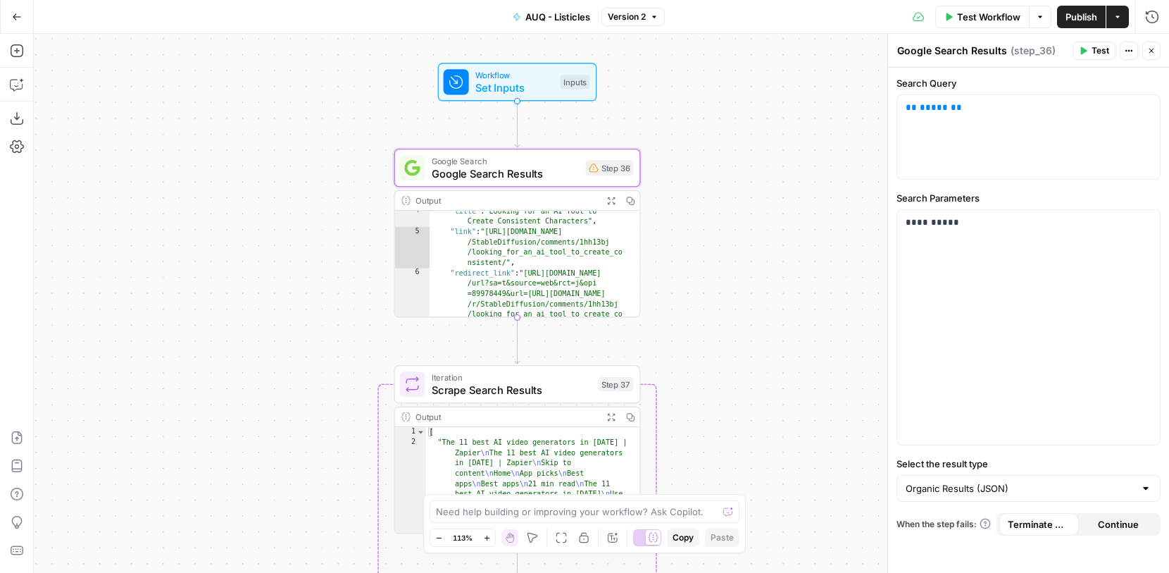
click at [728, 371] on div "**********" at bounding box center [601, 303] width 1135 height 539
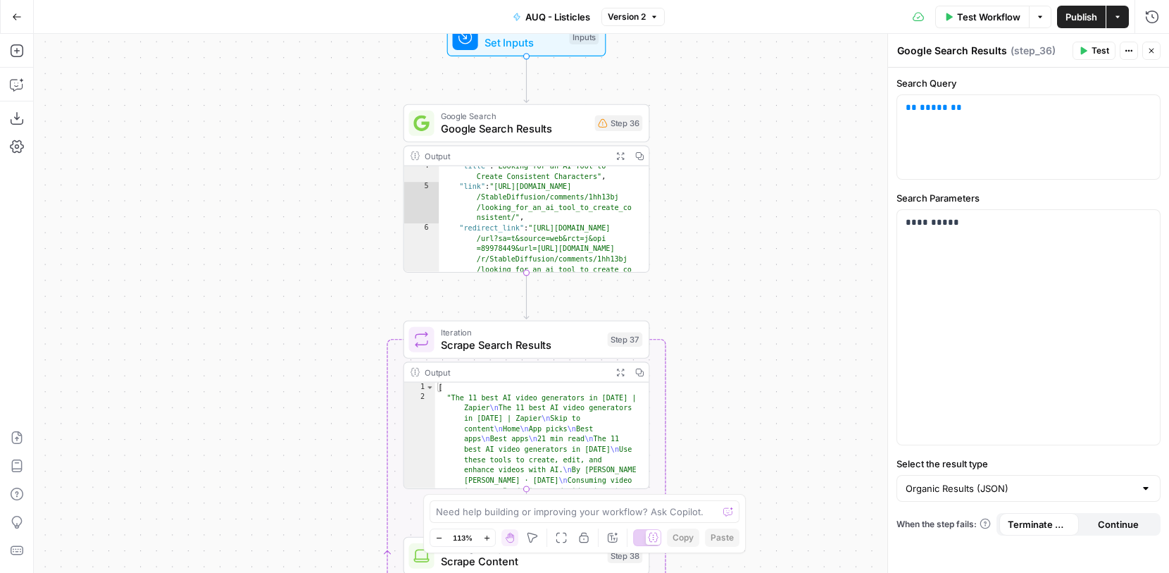
click at [590, 326] on span "Iteration" at bounding box center [521, 332] width 161 height 13
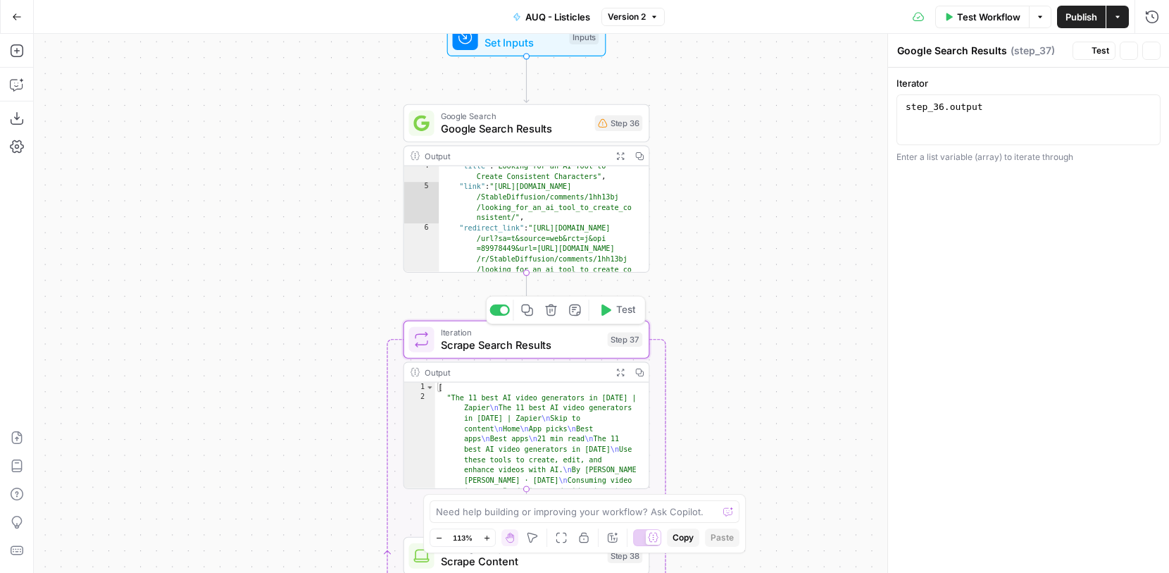
type textarea "Scrape Search Results"
click at [587, 338] on span "Scrape Search Results" at bounding box center [521, 345] width 161 height 16
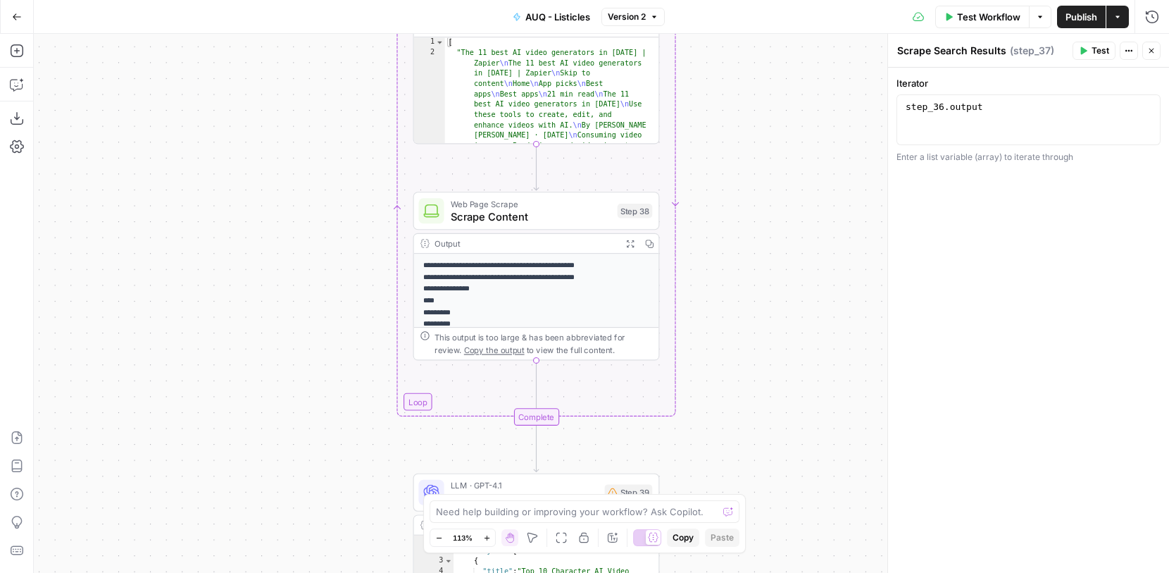
click at [585, 212] on span "Scrape Content" at bounding box center [531, 216] width 161 height 16
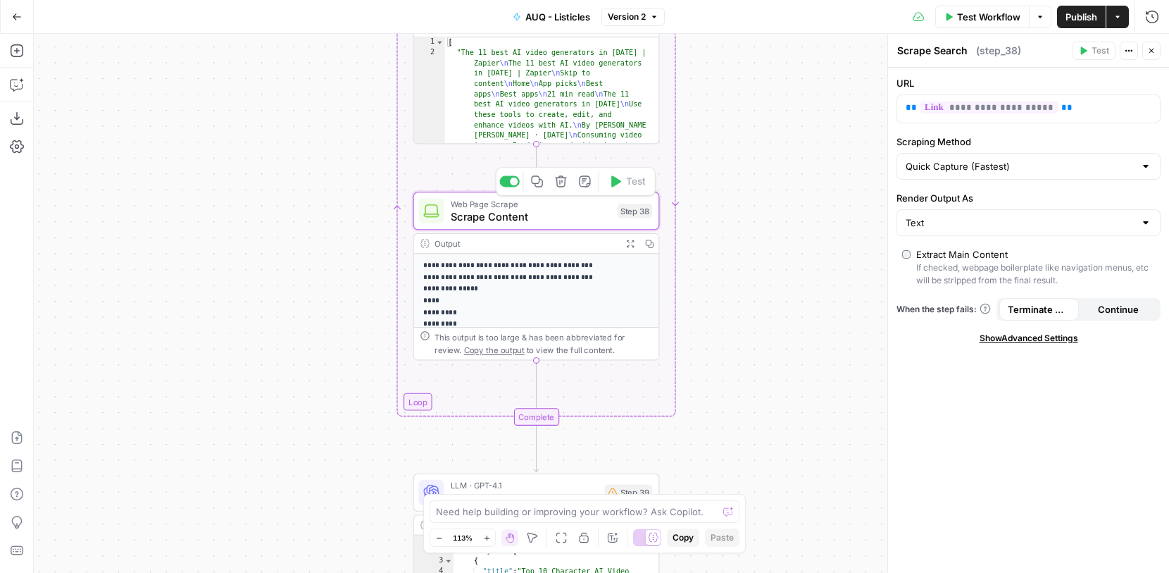
type textarea "Scrape Content"
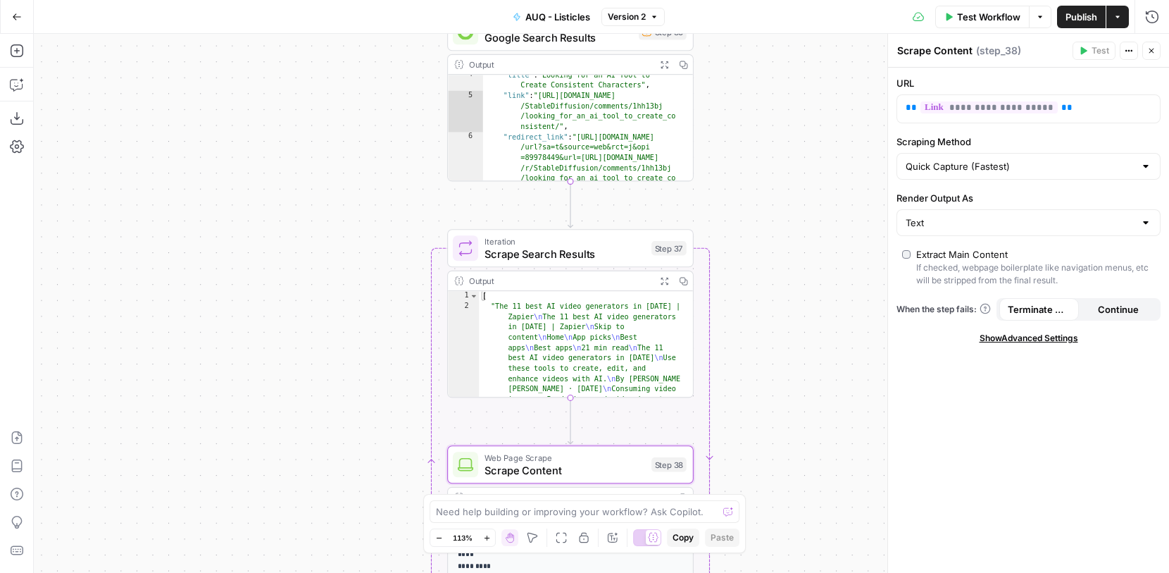
click at [610, 247] on span "Scrape Search Results" at bounding box center [565, 254] width 161 height 16
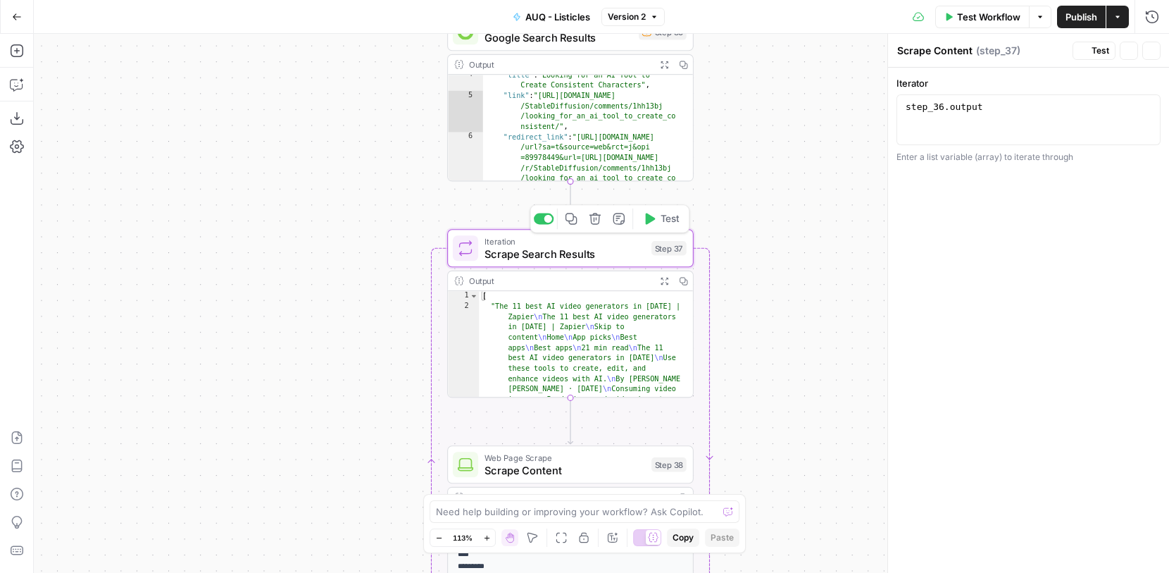
type textarea "Scrape Search Results"
click at [1047, 156] on div "Enter a list variable (array) to iterate through" at bounding box center [1029, 157] width 264 height 13
click at [1048, 156] on div "Enter a list variable (array) to iterate through" at bounding box center [1029, 157] width 264 height 13
click at [846, 230] on div "**********" at bounding box center [601, 303] width 1135 height 539
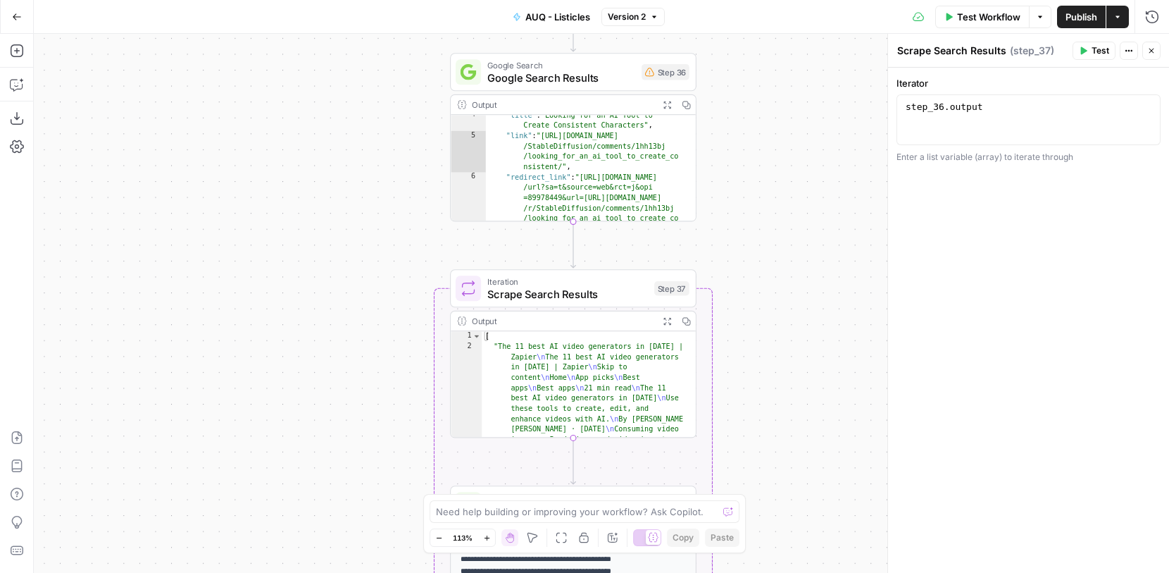
drag, startPoint x: 931, startPoint y: 85, endPoint x: 895, endPoint y: 84, distance: 36.6
click at [895, 84] on div "Scrape Search Results Scrape Search Results ( step_37 ) Test Actions Close Iter…" at bounding box center [1029, 303] width 282 height 539
click at [907, 80] on label "Iterator" at bounding box center [1029, 83] width 264 height 14
copy label "Iterator"
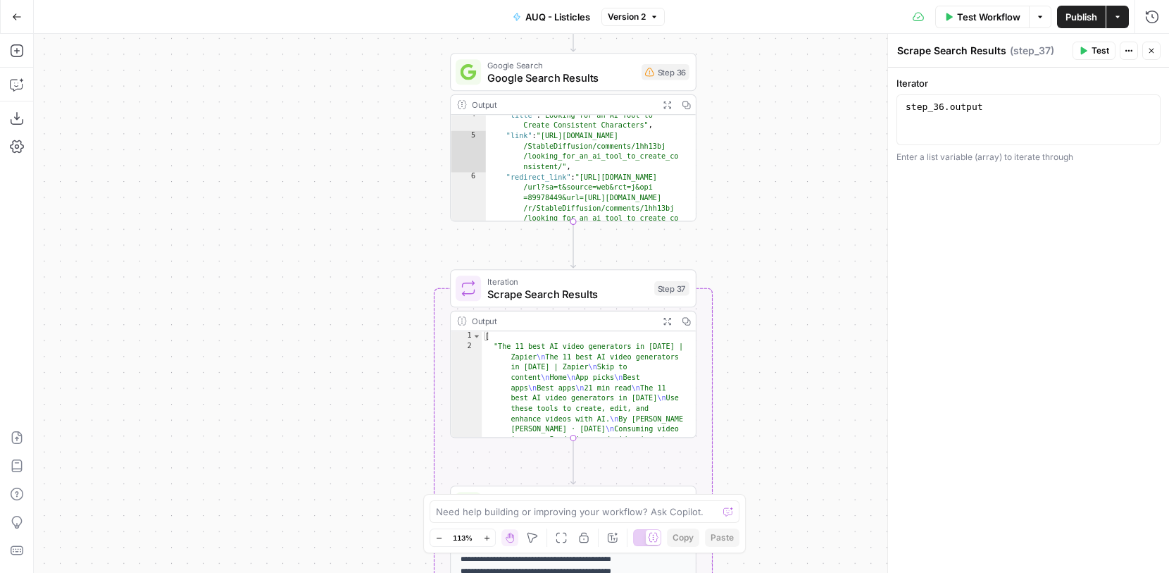
click at [805, 178] on div "**********" at bounding box center [601, 303] width 1135 height 539
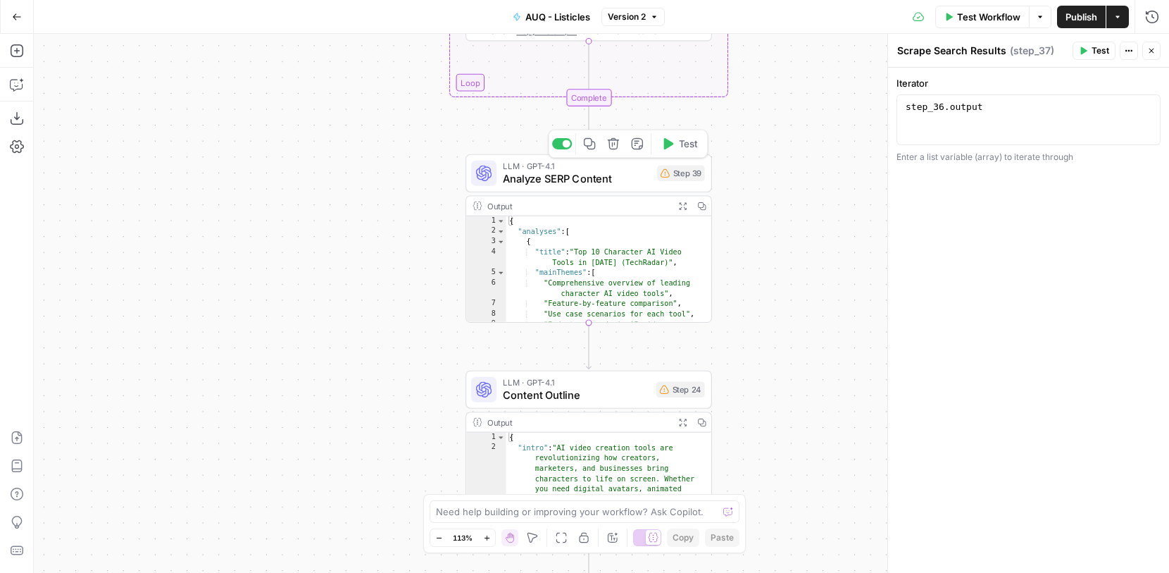
click at [630, 177] on span "Analyze SERP Content" at bounding box center [577, 178] width 148 height 16
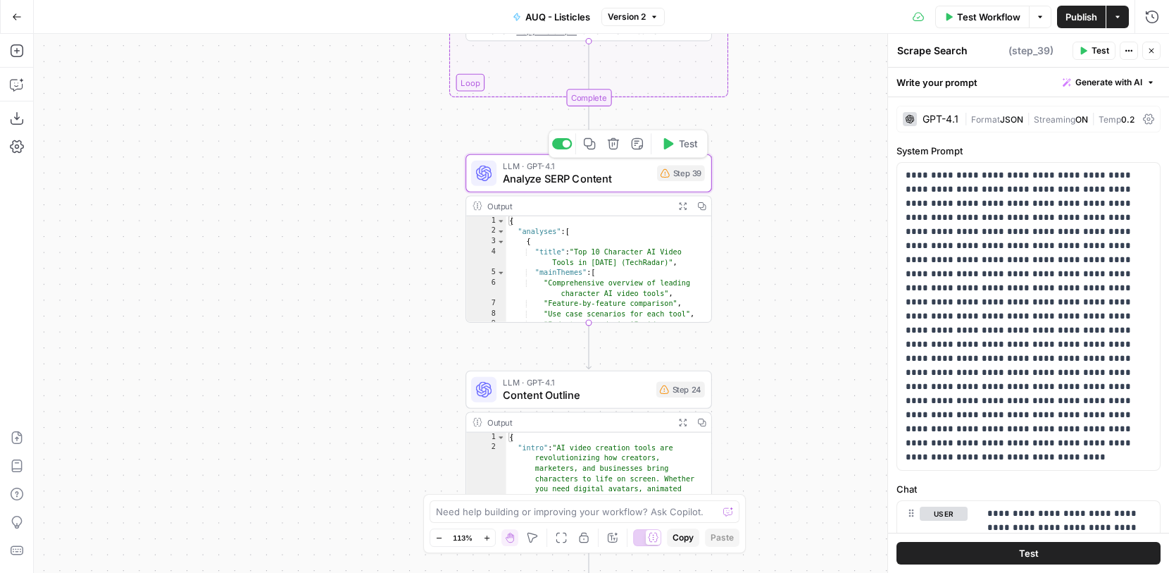
type textarea "Analyze SERP Content"
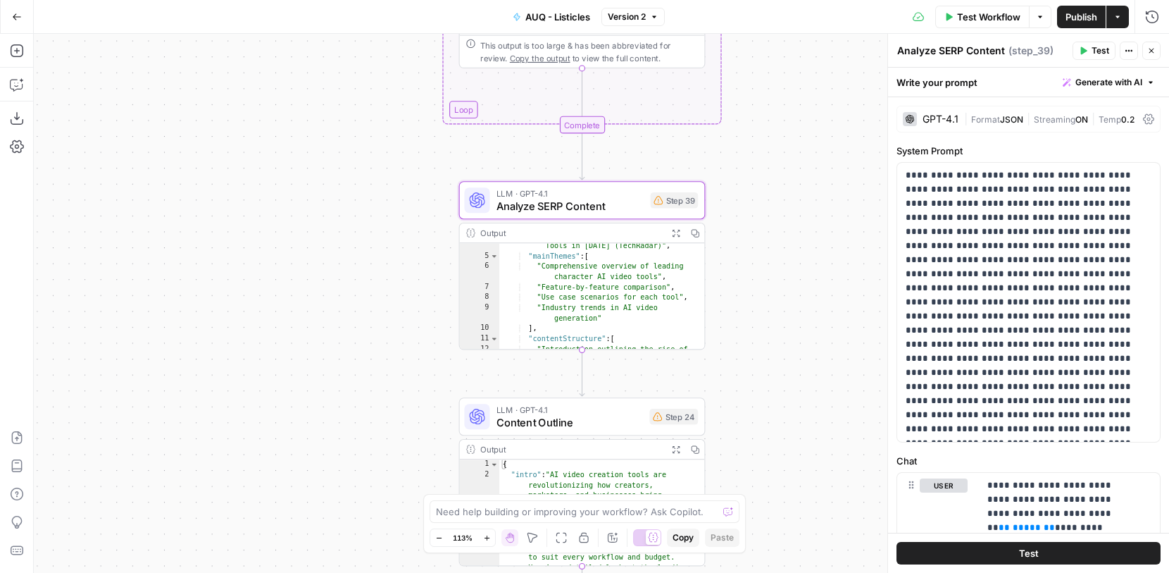
scroll to position [41, 0]
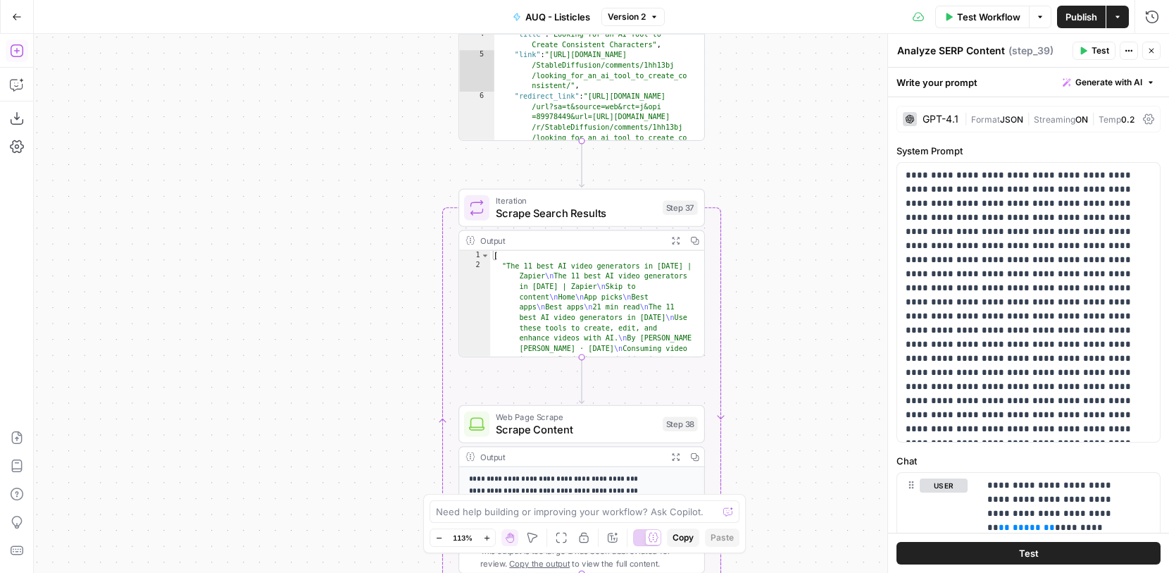
click at [11, 53] on icon "button" at bounding box center [16, 50] width 13 height 13
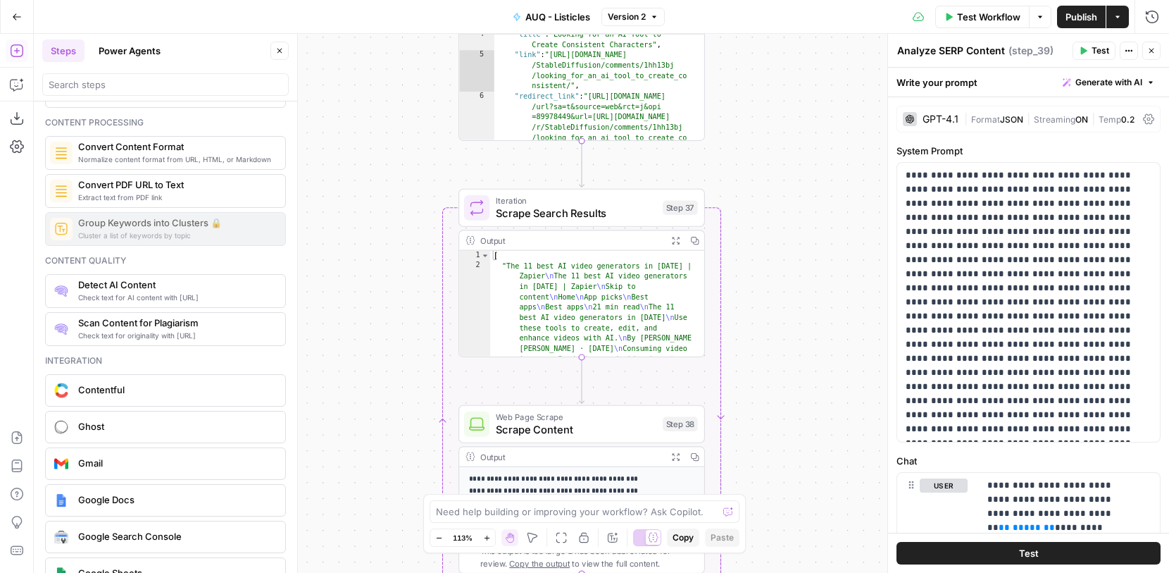
scroll to position [2244, 0]
click at [337, 274] on div "**********" at bounding box center [601, 303] width 1135 height 539
click at [282, 54] on icon "button" at bounding box center [279, 50] width 8 height 8
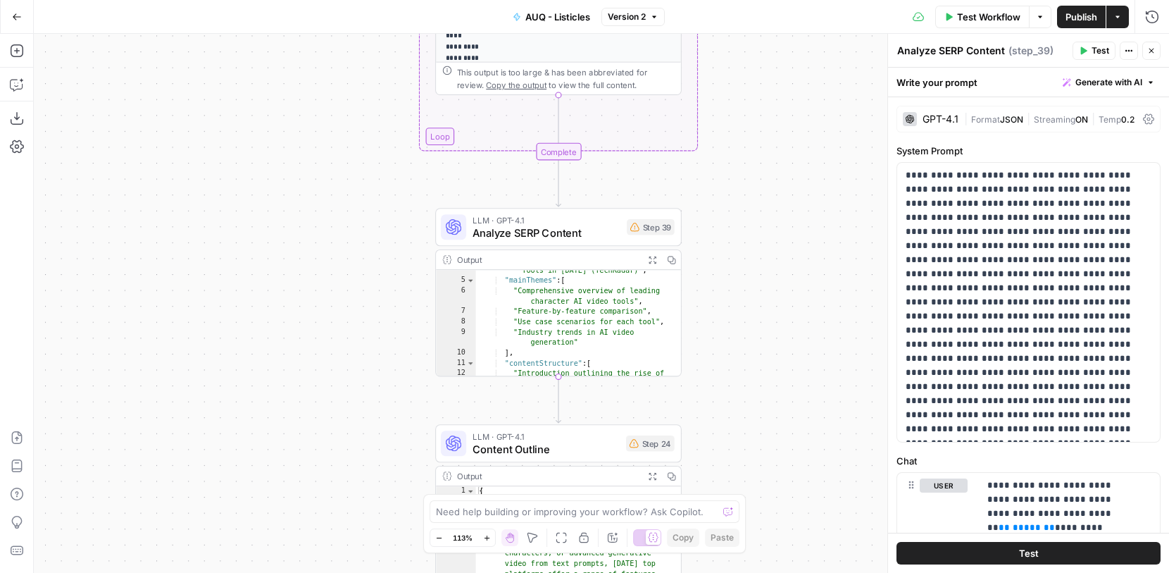
click at [618, 236] on span "Analyze SERP Content" at bounding box center [547, 233] width 148 height 16
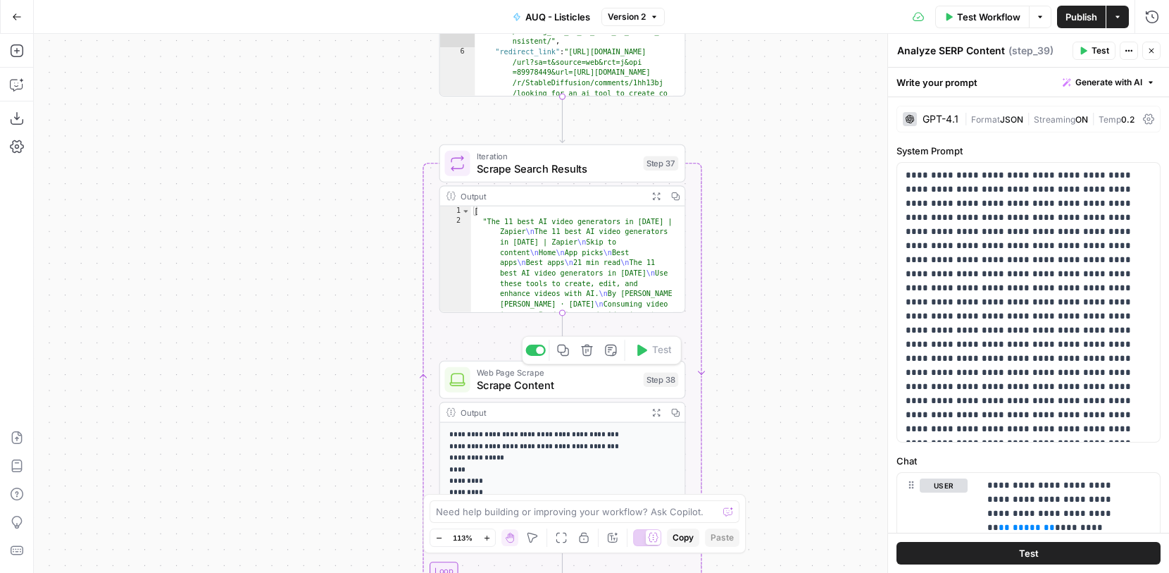
click at [604, 388] on span "Scrape Content" at bounding box center [557, 385] width 161 height 16
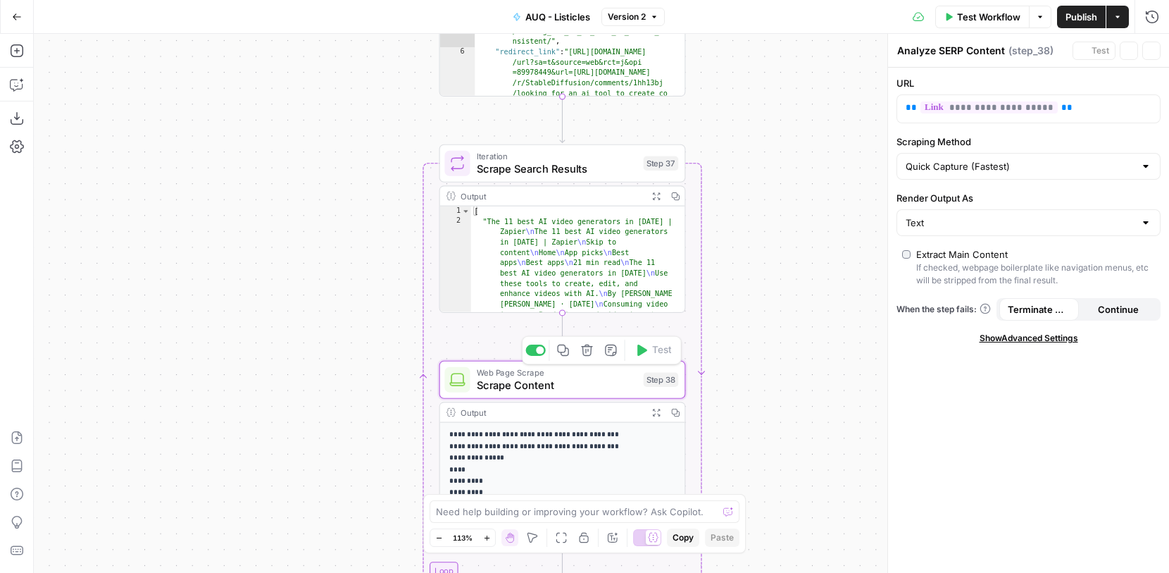
type textarea "Scrape Content"
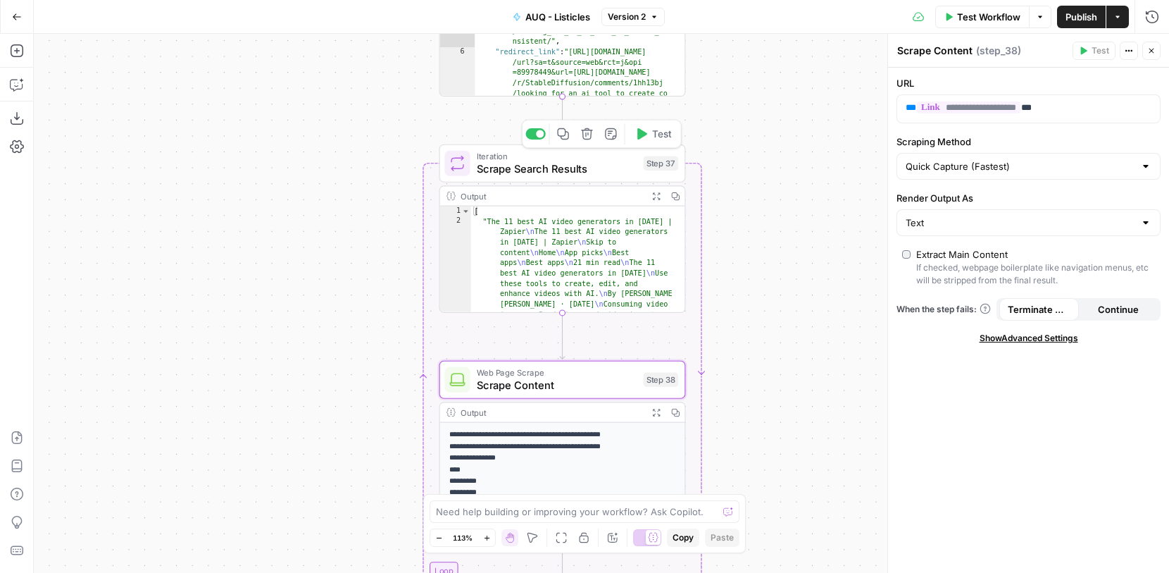
click at [605, 161] on span "Scrape Search Results" at bounding box center [557, 169] width 161 height 16
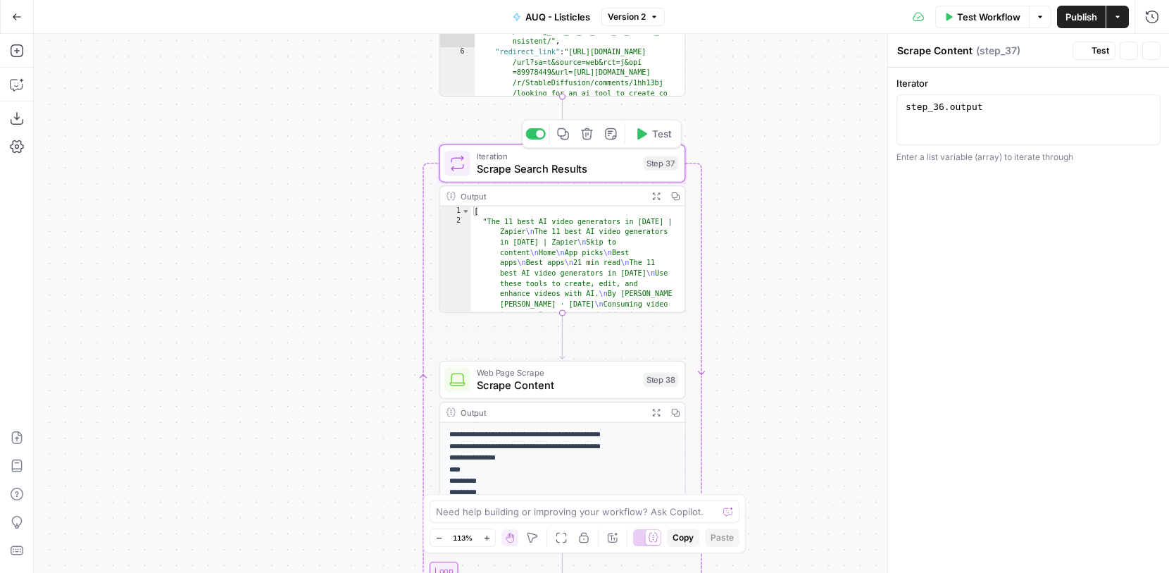
type textarea "Scrape Search Results"
click at [602, 382] on span "Scrape Content" at bounding box center [557, 385] width 161 height 16
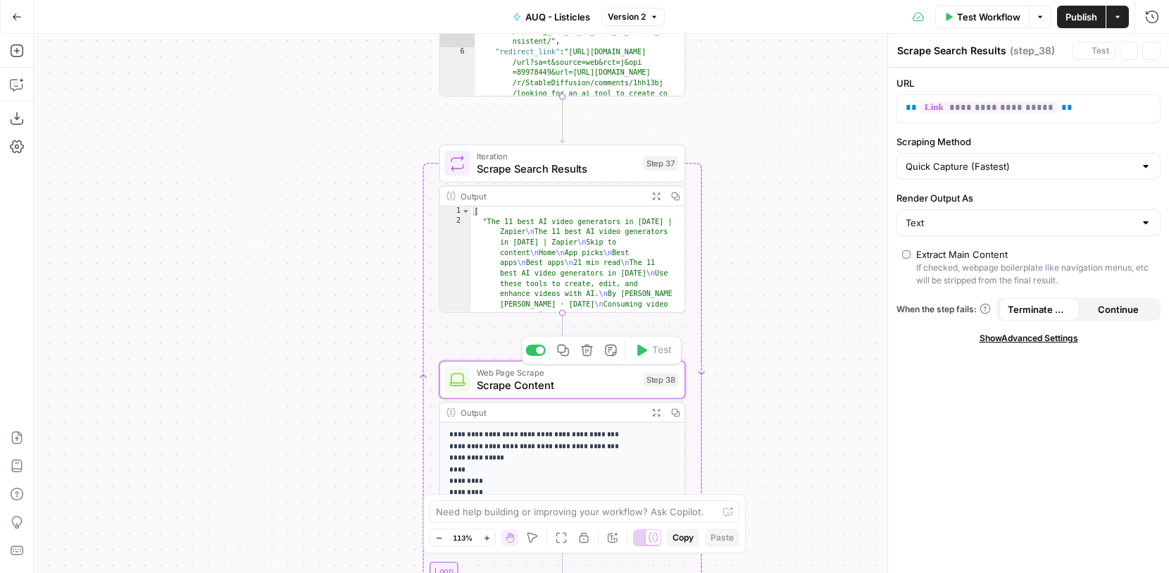
type textarea "Scrape Content"
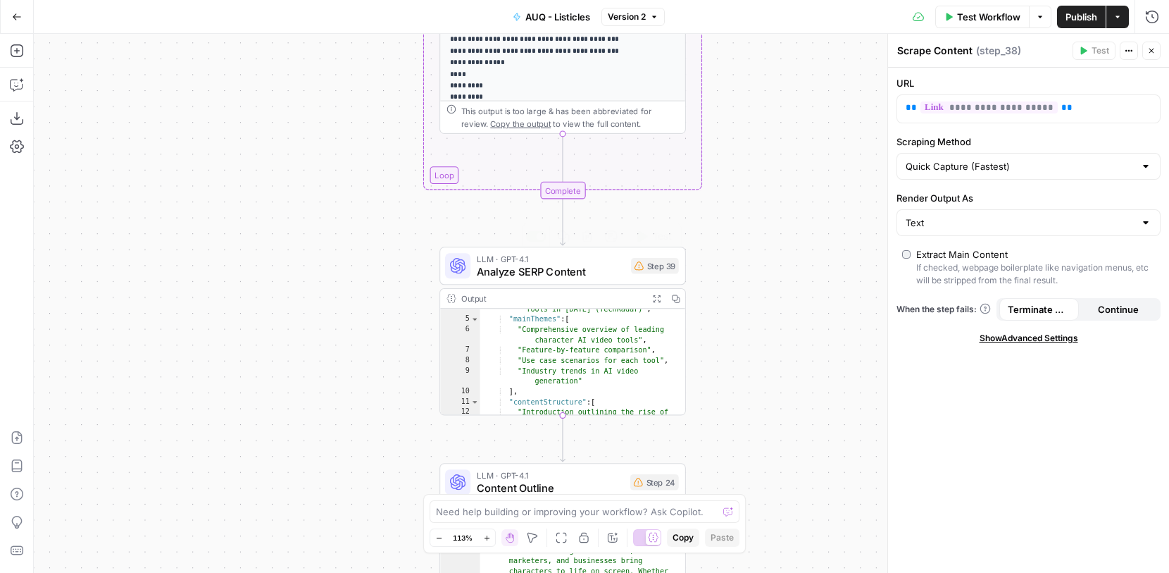
click at [575, 264] on span "Analyze SERP Content" at bounding box center [551, 271] width 148 height 16
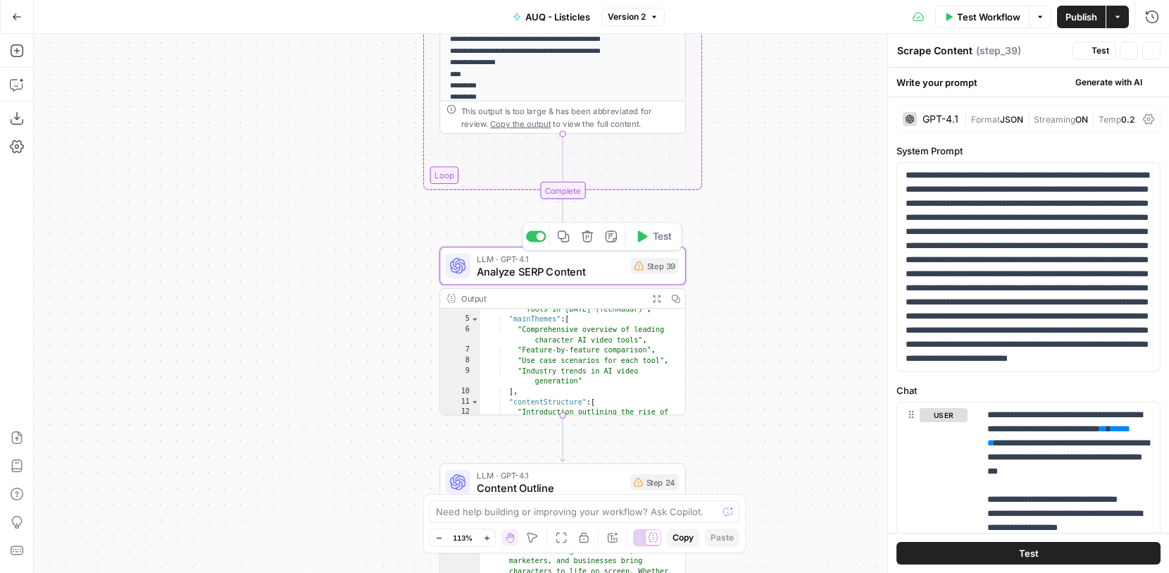
type textarea "Analyze SERP Content"
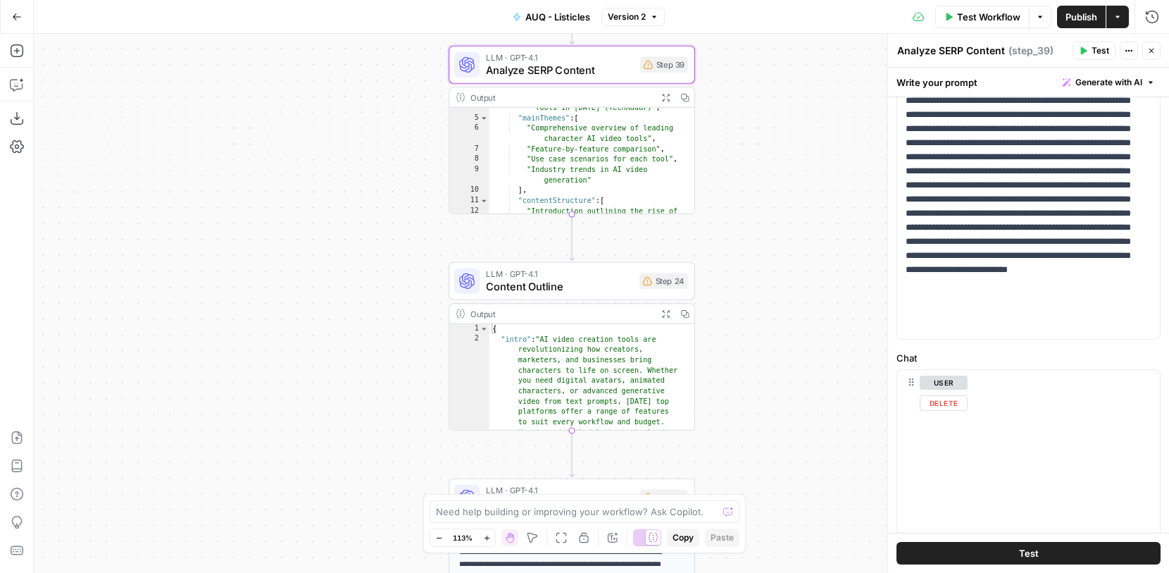
scroll to position [0, 0]
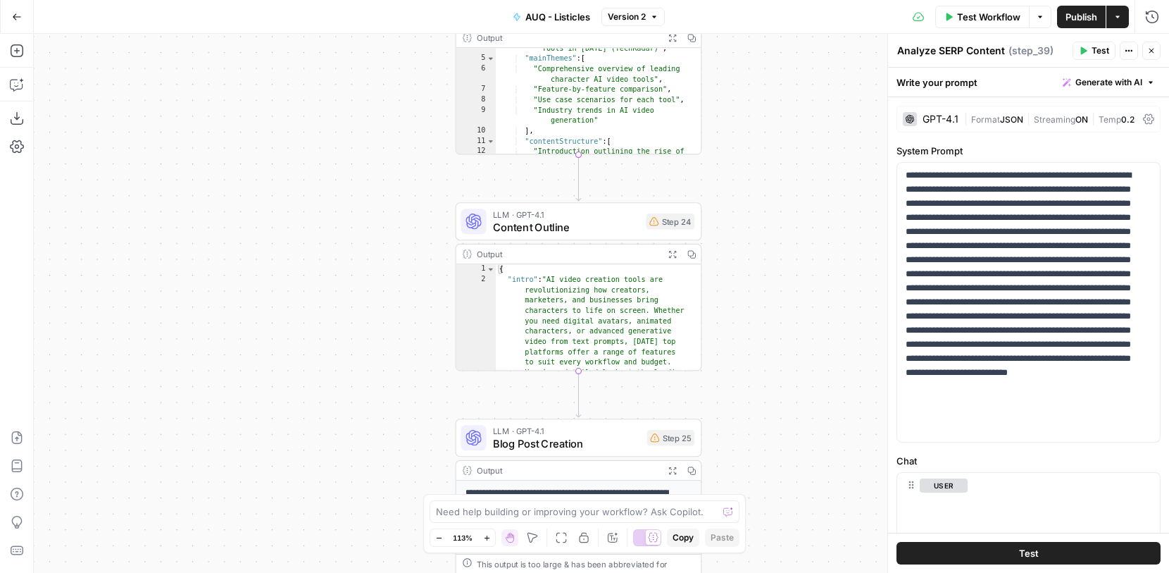
click at [612, 239] on div "LLM · GPT-4.1 Content Outline Step 24 Copy step Delete step Add Note Test" at bounding box center [579, 221] width 247 height 38
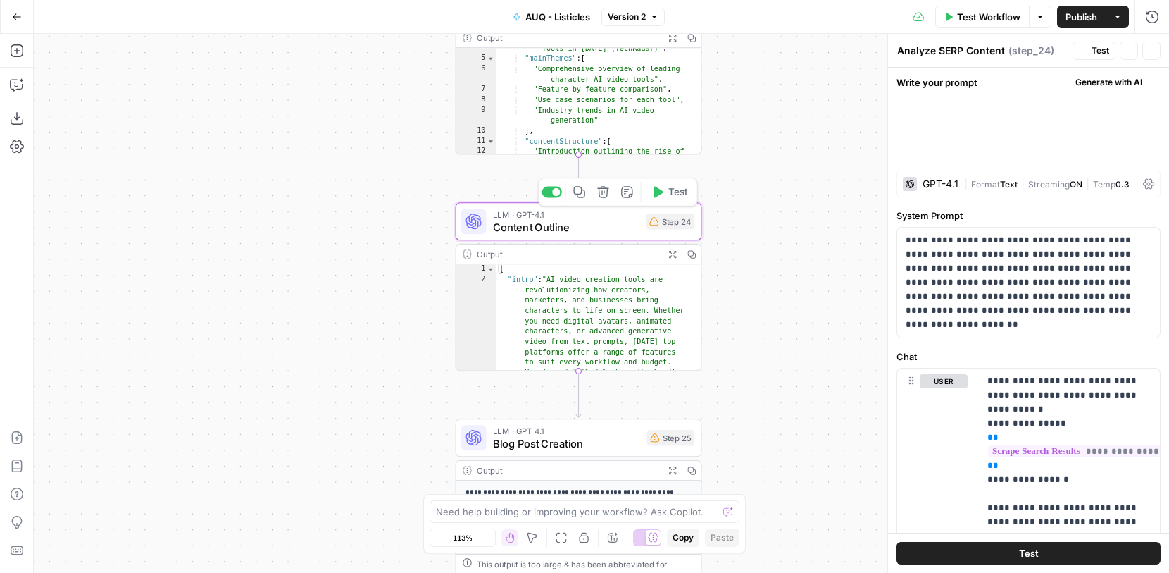
type textarea "Content Outline"
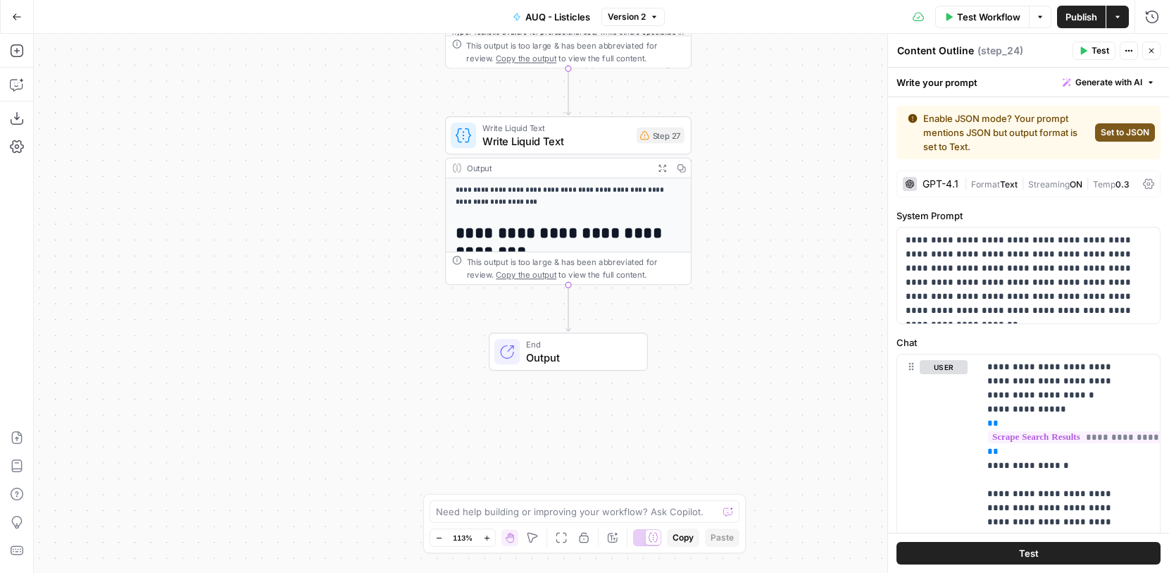
click at [585, 149] on div "Write Liquid Text Write Liquid Text Step 27 Copy step Delete step Add Note Test" at bounding box center [568, 135] width 247 height 38
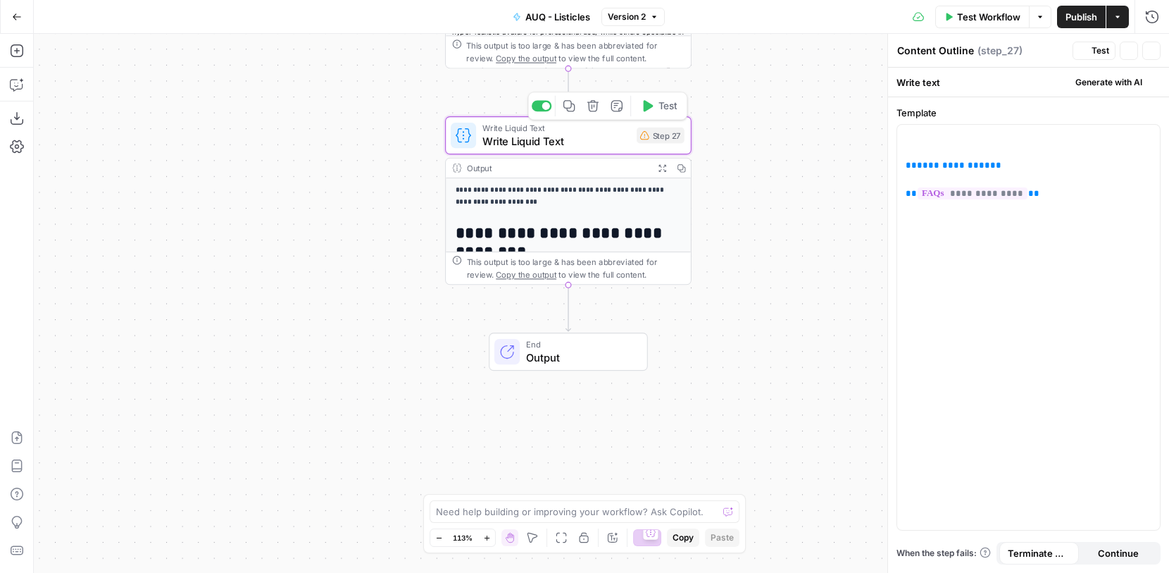
type textarea "Write Liquid Text"
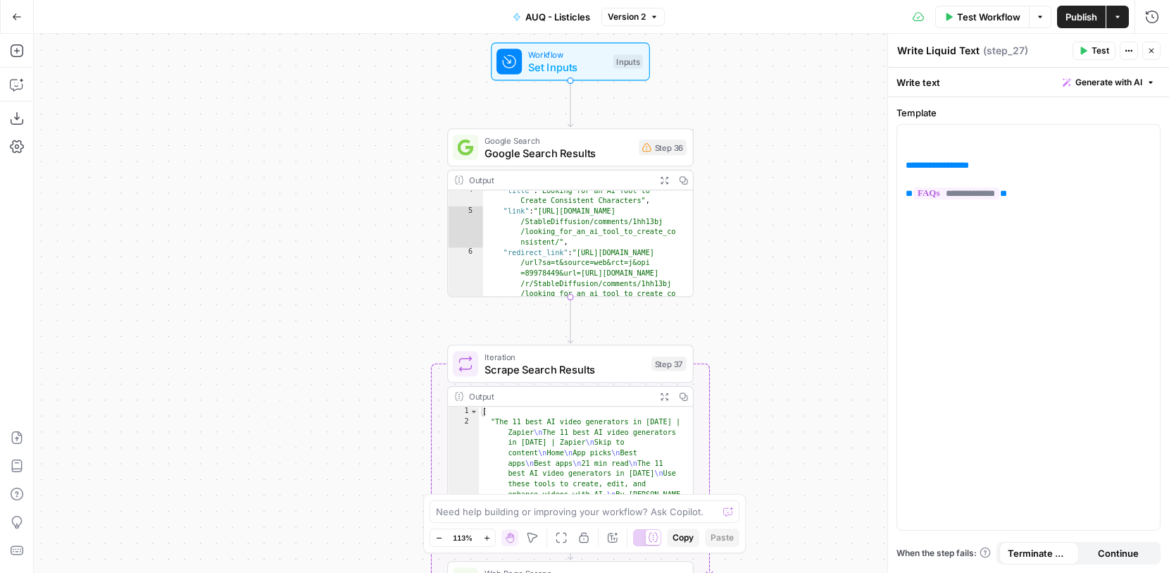
click at [649, 18] on button "Version 2" at bounding box center [633, 17] width 63 height 18
click at [776, 187] on div "**********" at bounding box center [601, 303] width 1135 height 539
click at [583, 159] on span "Google Search Results" at bounding box center [559, 153] width 148 height 16
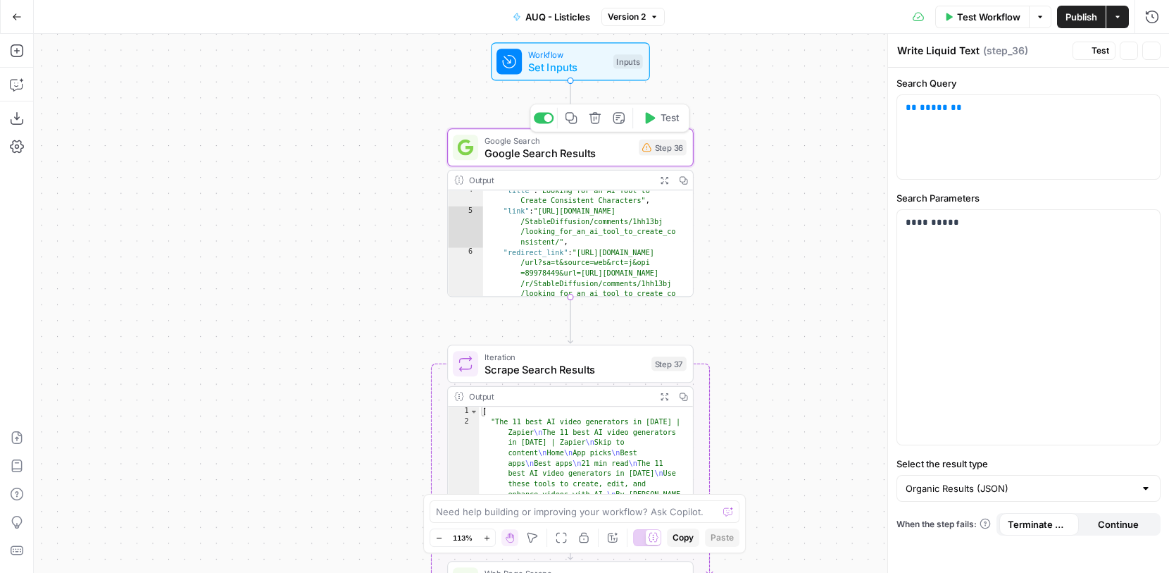
type textarea "Google Search Results"
click at [945, 218] on p "**********" at bounding box center [1029, 223] width 246 height 14
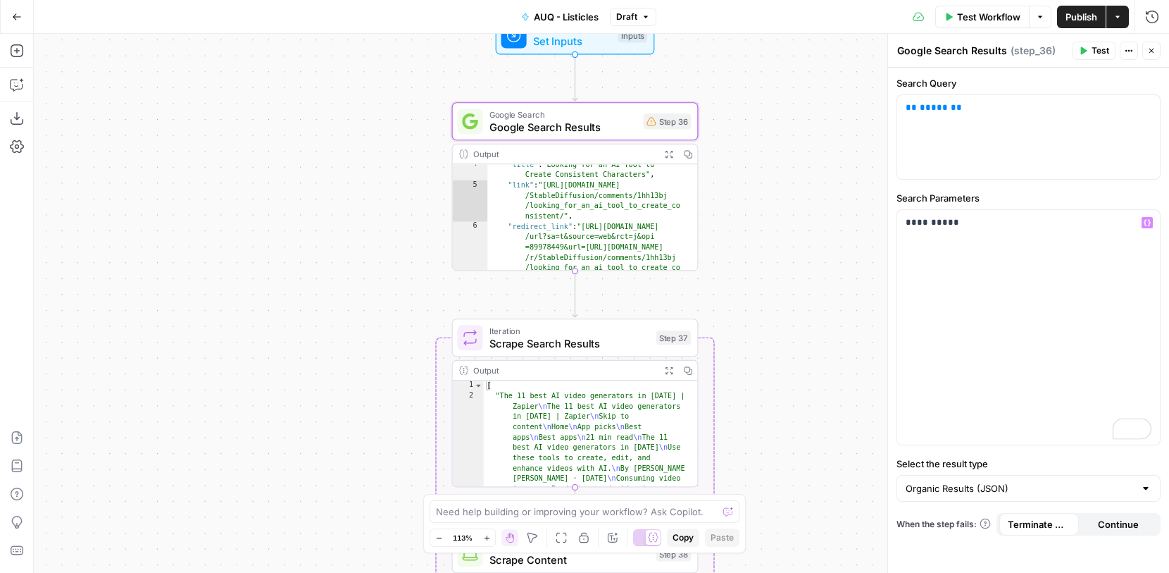
click at [634, 347] on span "Scrape Search Results" at bounding box center [570, 343] width 161 height 16
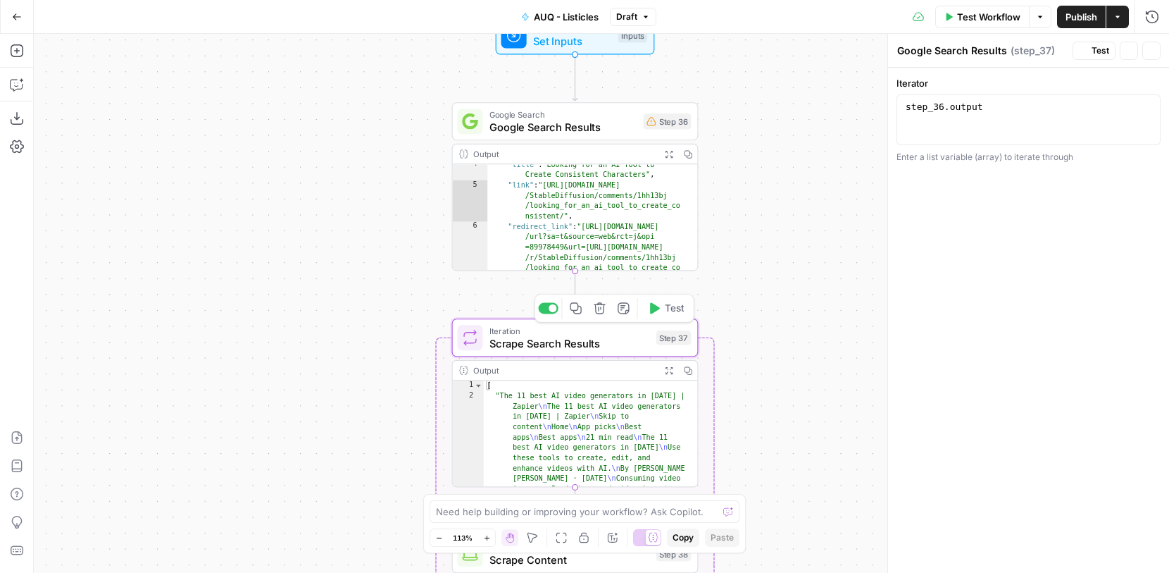
type textarea "Scrape Search Results"
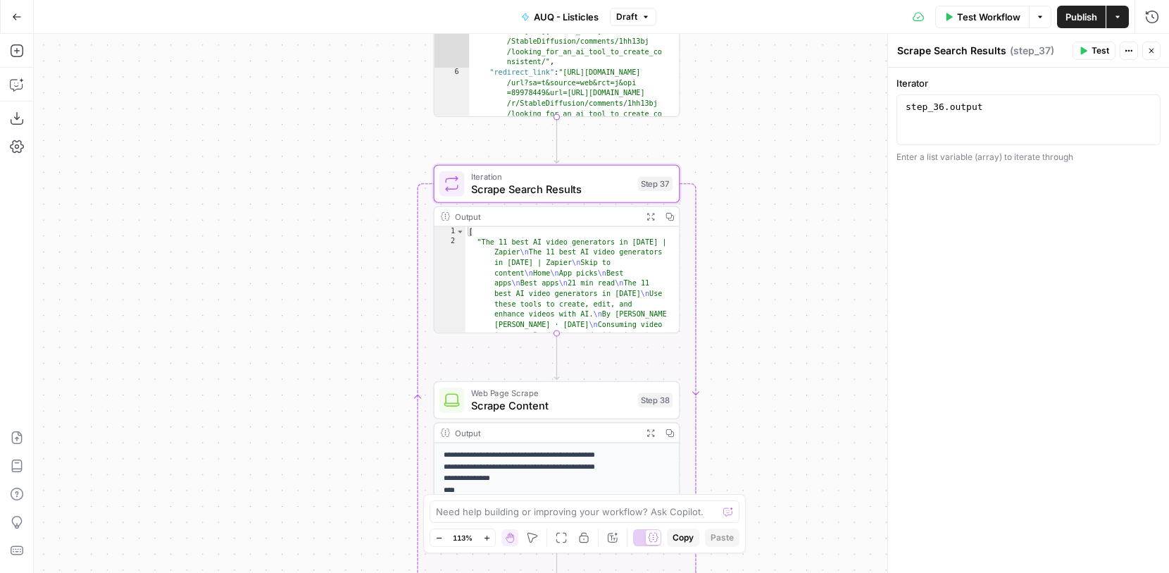
type textarea "*"
click at [597, 405] on span "Scrape Content" at bounding box center [551, 405] width 161 height 16
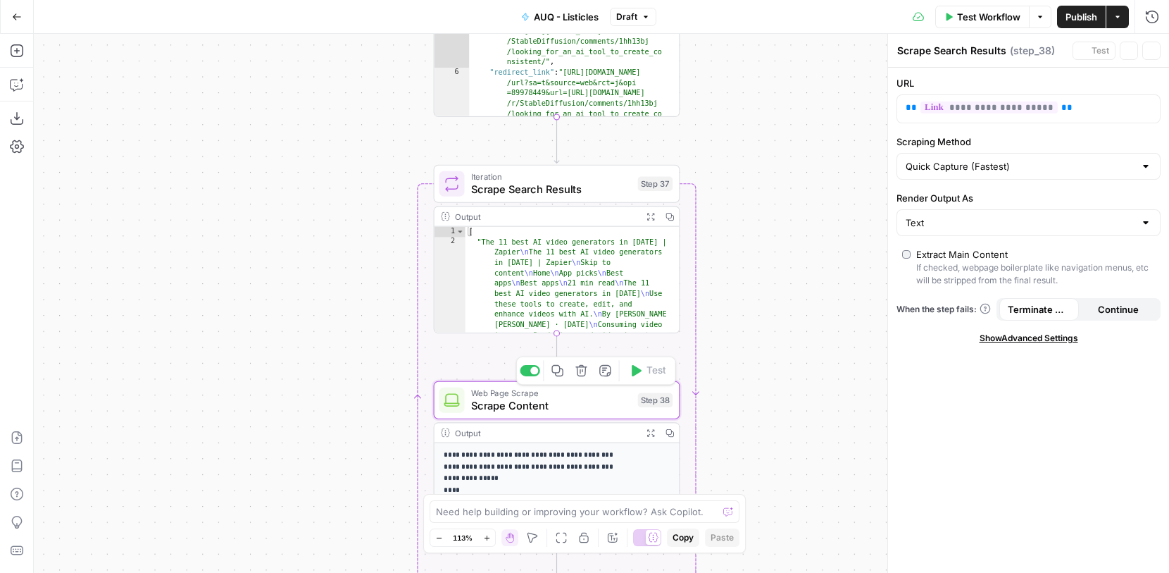
type textarea "Scrape Content"
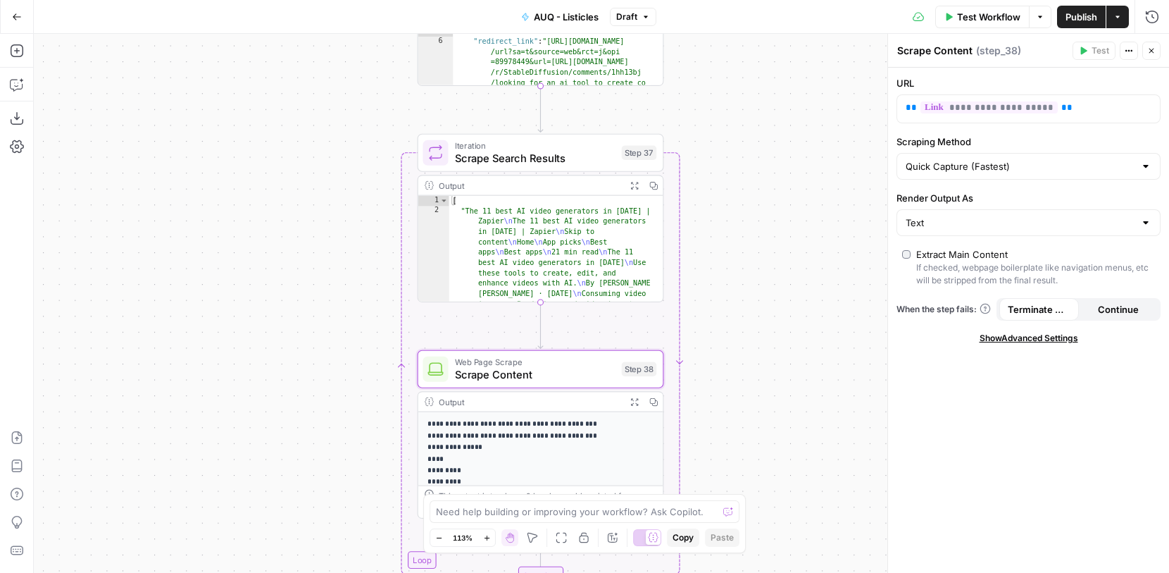
click at [1066, 156] on div "Quick Capture (Fastest)" at bounding box center [1029, 166] width 264 height 27
type input "Quick Capture (Fastest)"
click at [1087, 126] on div "**********" at bounding box center [1028, 320] width 281 height 505
click at [1063, 220] on input "Render Output As" at bounding box center [1020, 223] width 229 height 14
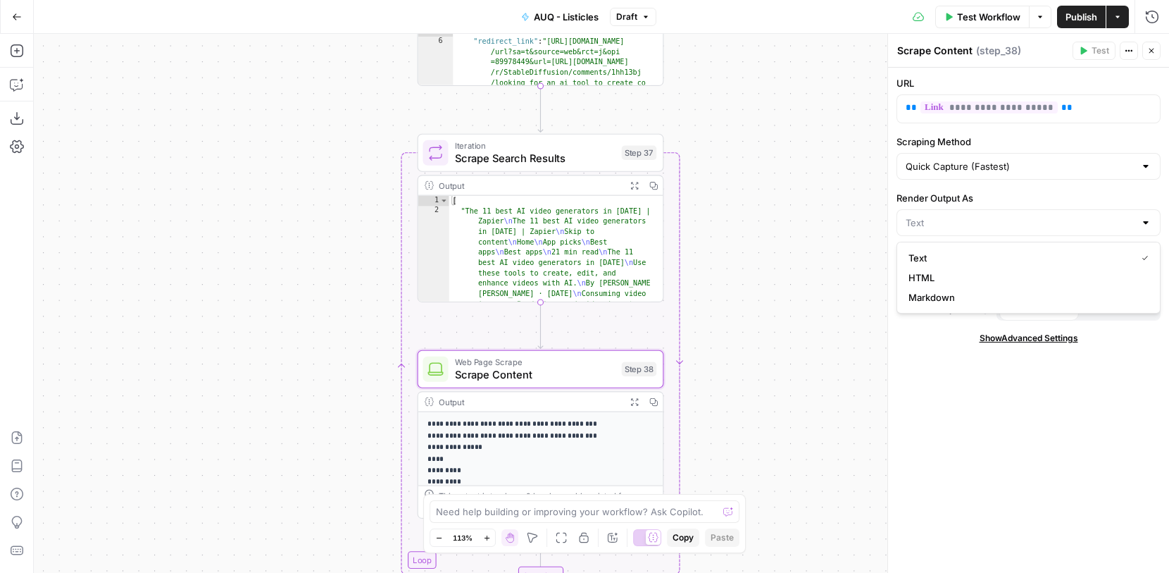
type input "Text"
click at [1070, 189] on div "**********" at bounding box center [1028, 320] width 281 height 505
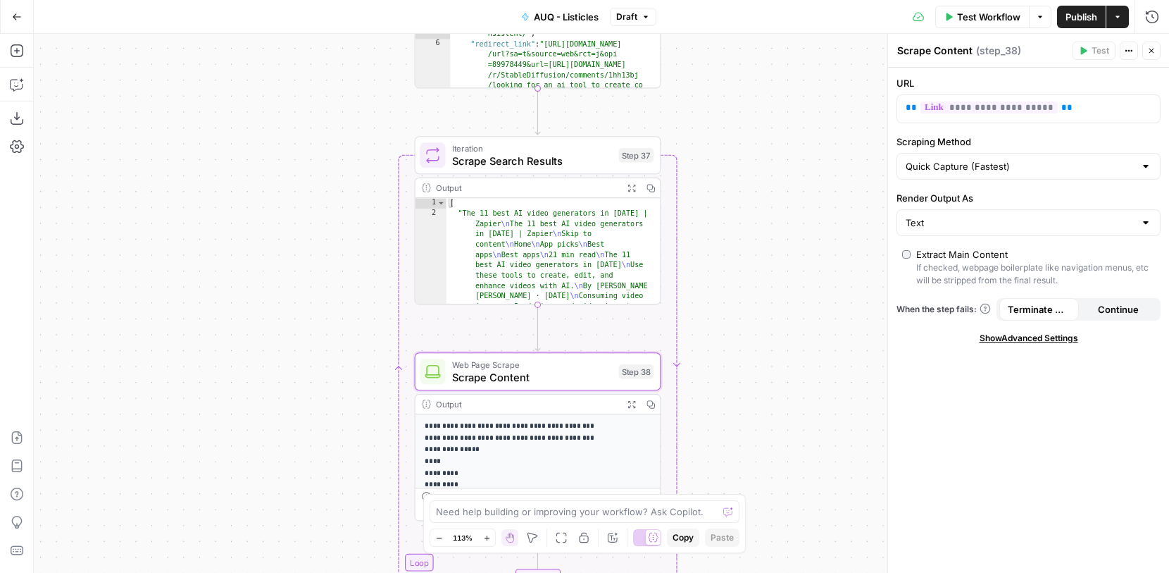
click at [574, 170] on div "Iteration Scrape Search Results Step 37 Copy step Delete step Add Note Test" at bounding box center [538, 155] width 247 height 38
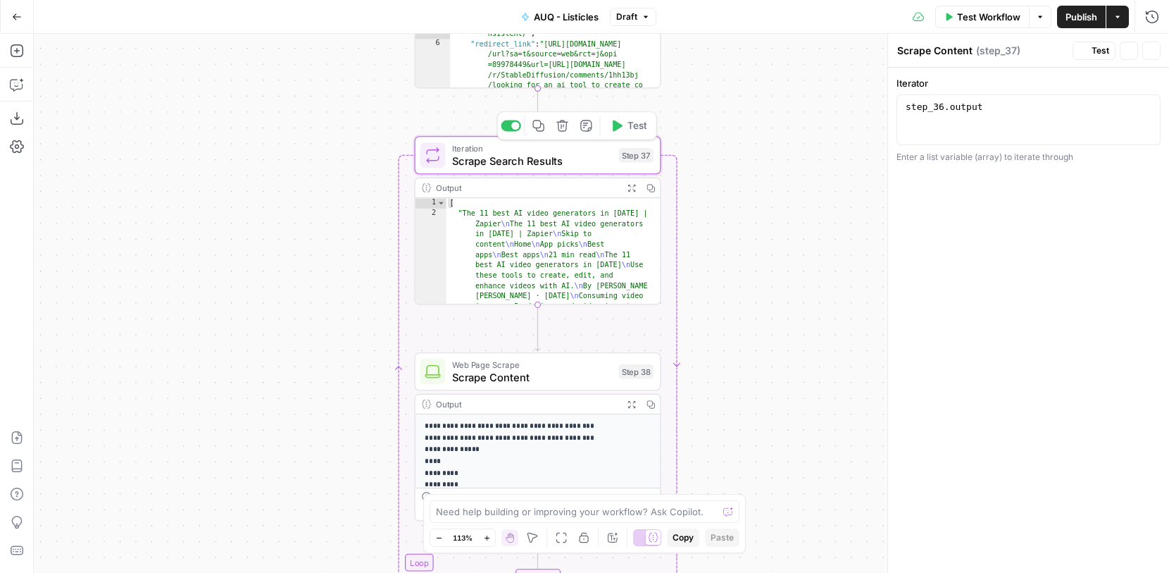
type textarea "Scrape Search Results"
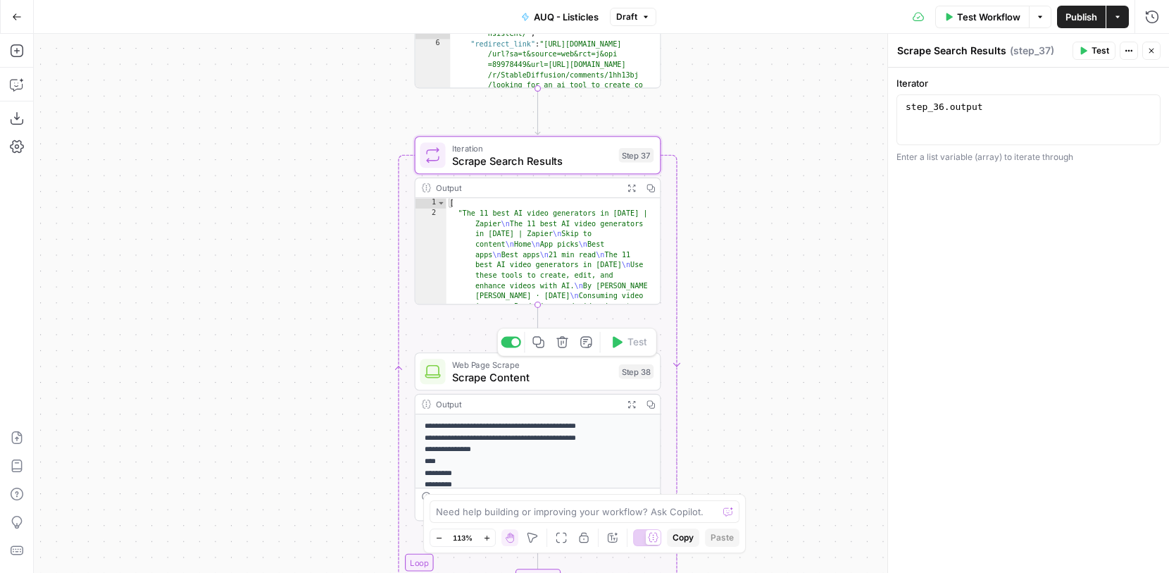
click at [580, 379] on span "Scrape Content" at bounding box center [532, 377] width 161 height 16
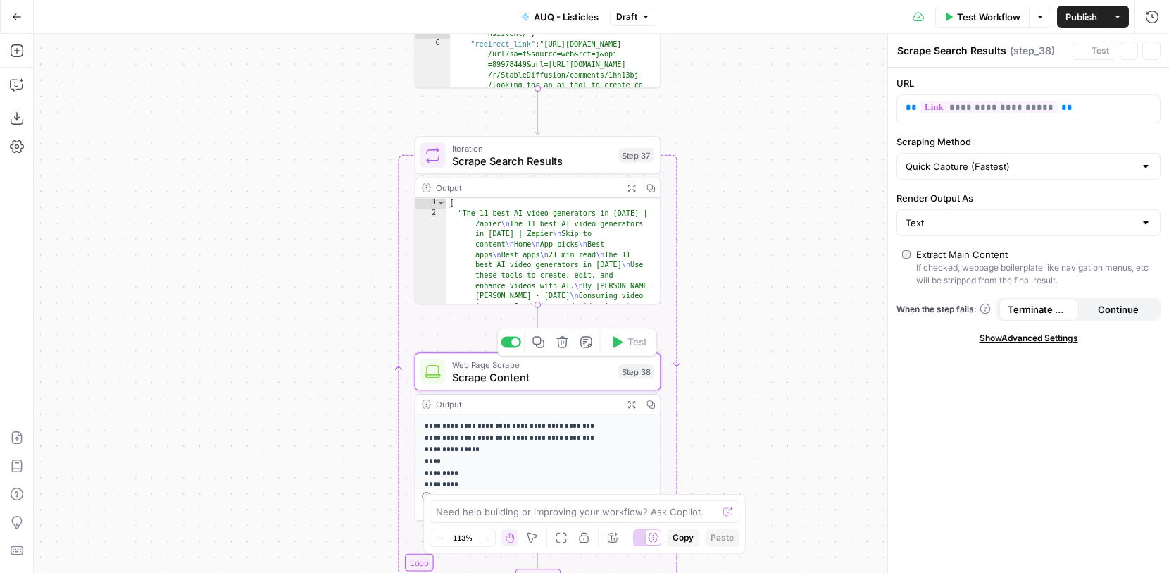
type textarea "Scrape Content"
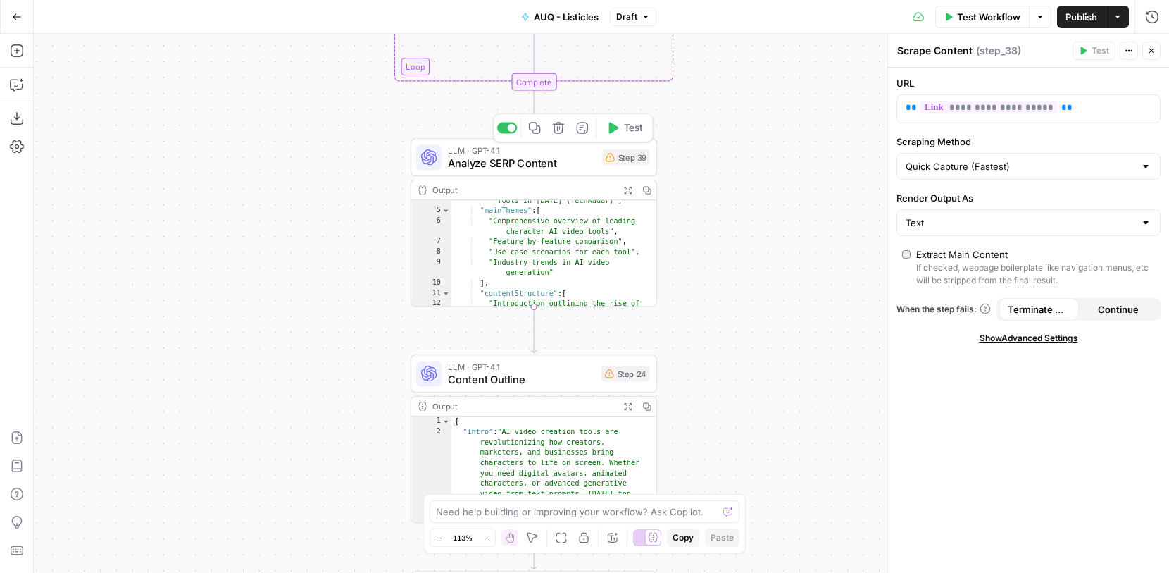
click at [565, 165] on span "Analyze SERP Content" at bounding box center [522, 163] width 148 height 16
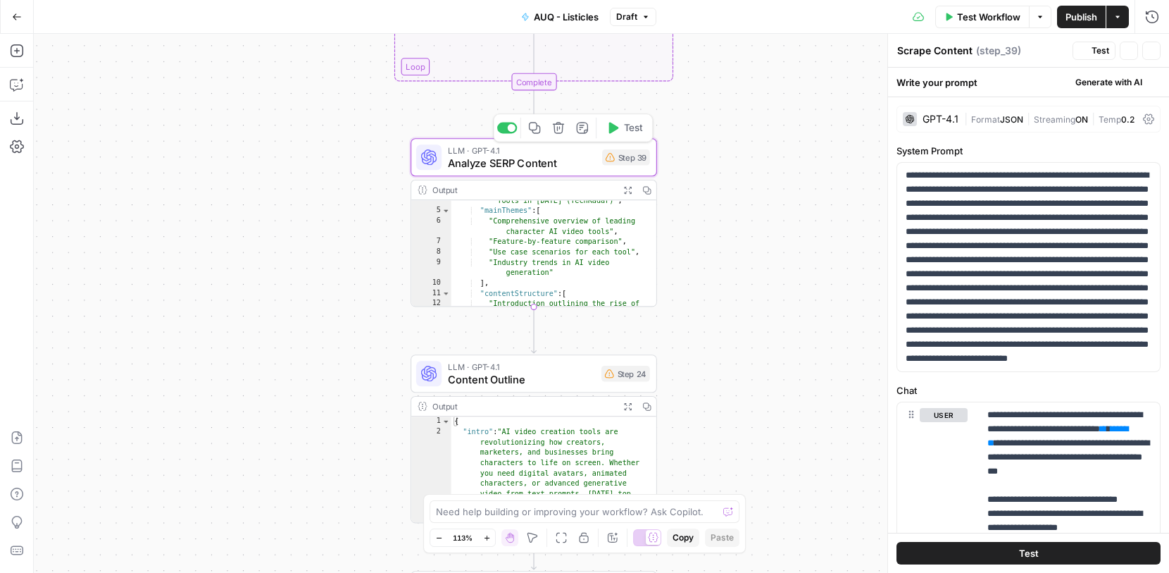
type textarea "Analyze SERP Content"
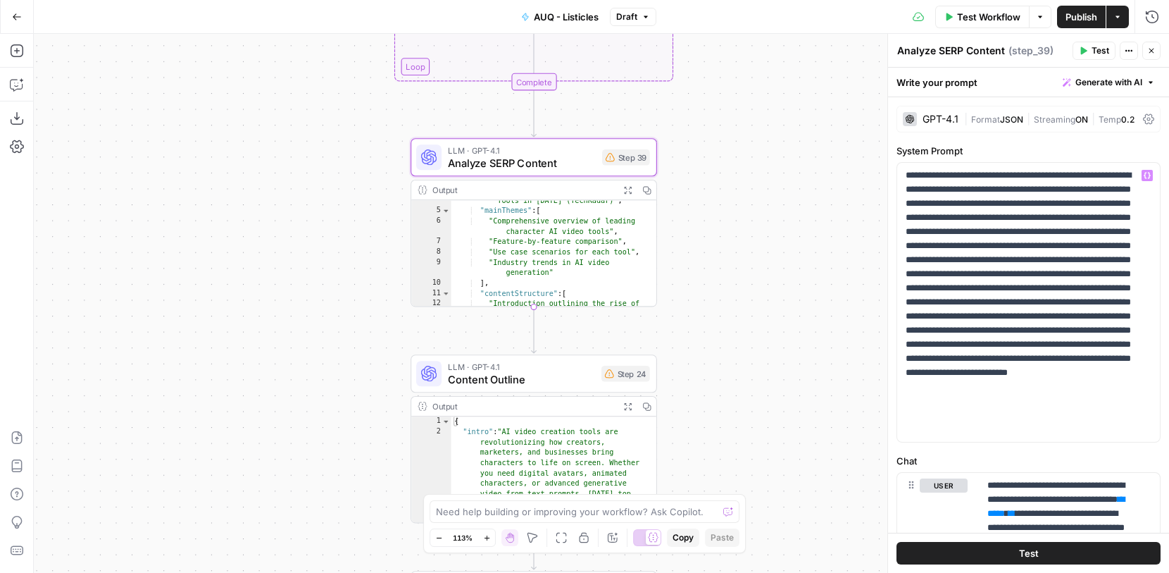
scroll to position [3, 0]
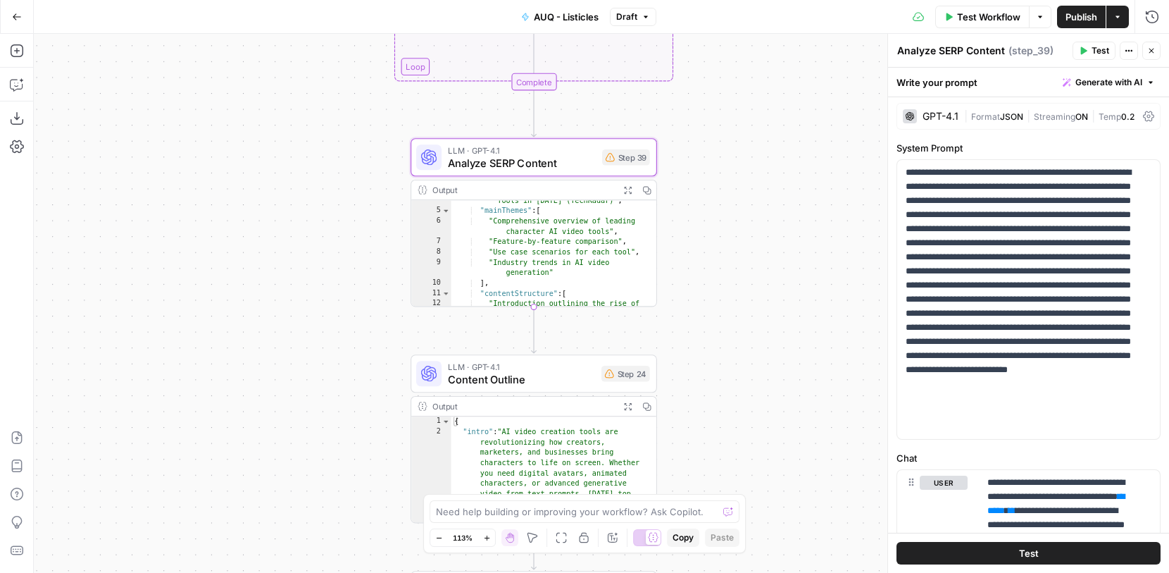
click at [952, 44] on div "Test Workflow T" at bounding box center [981, 46] width 72 height 13
click at [1121, 44] on button "Actions" at bounding box center [1129, 51] width 18 height 18
click at [990, 208] on p "**********" at bounding box center [1023, 300] width 235 height 268
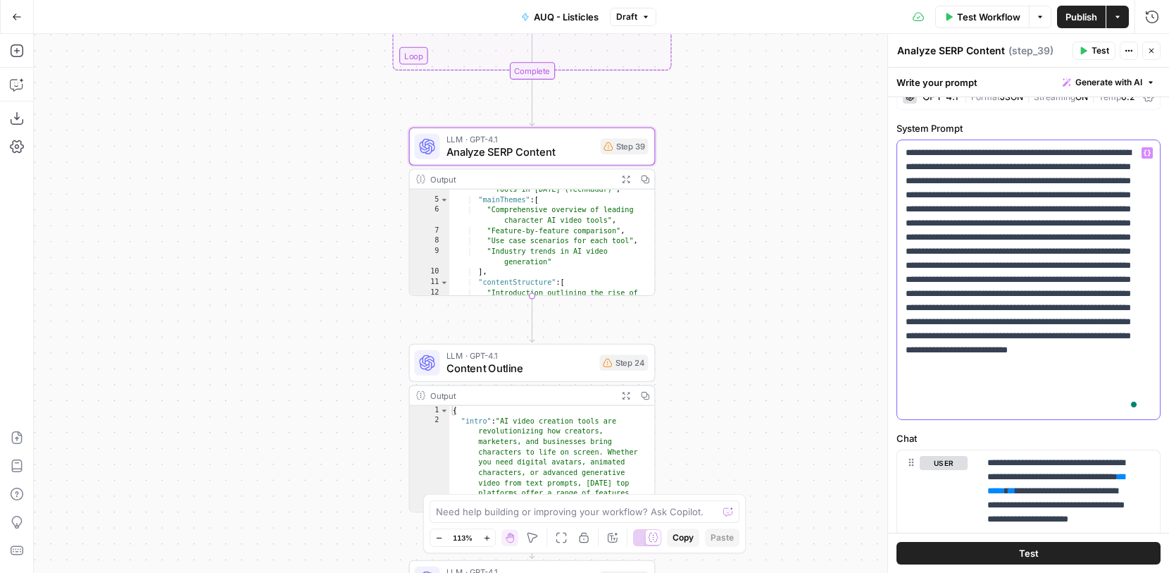
scroll to position [0, 0]
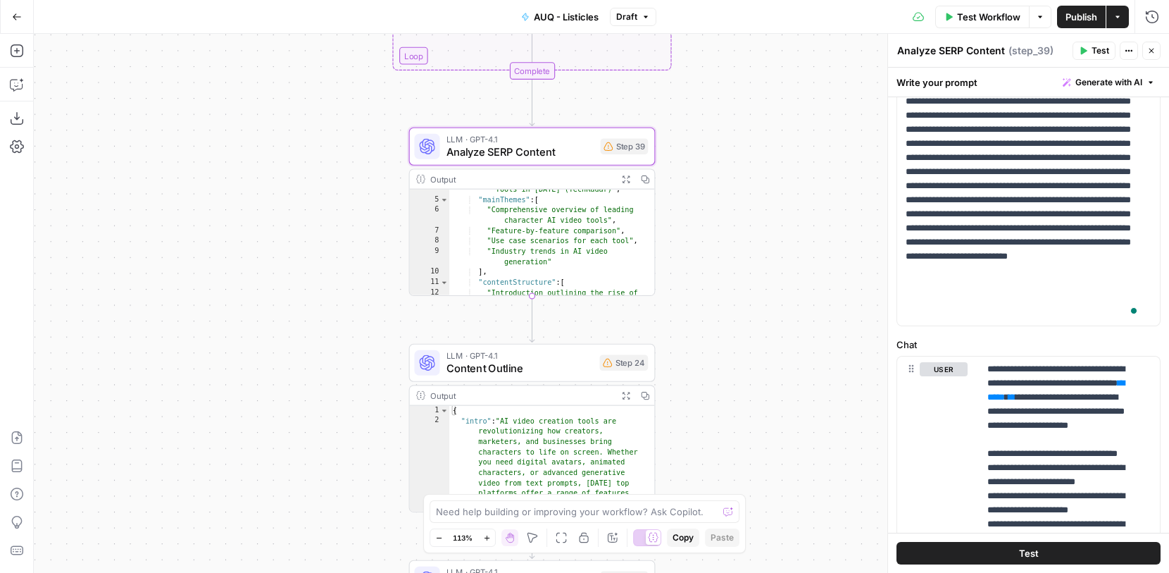
click at [911, 348] on label "Chat" at bounding box center [1029, 344] width 264 height 14
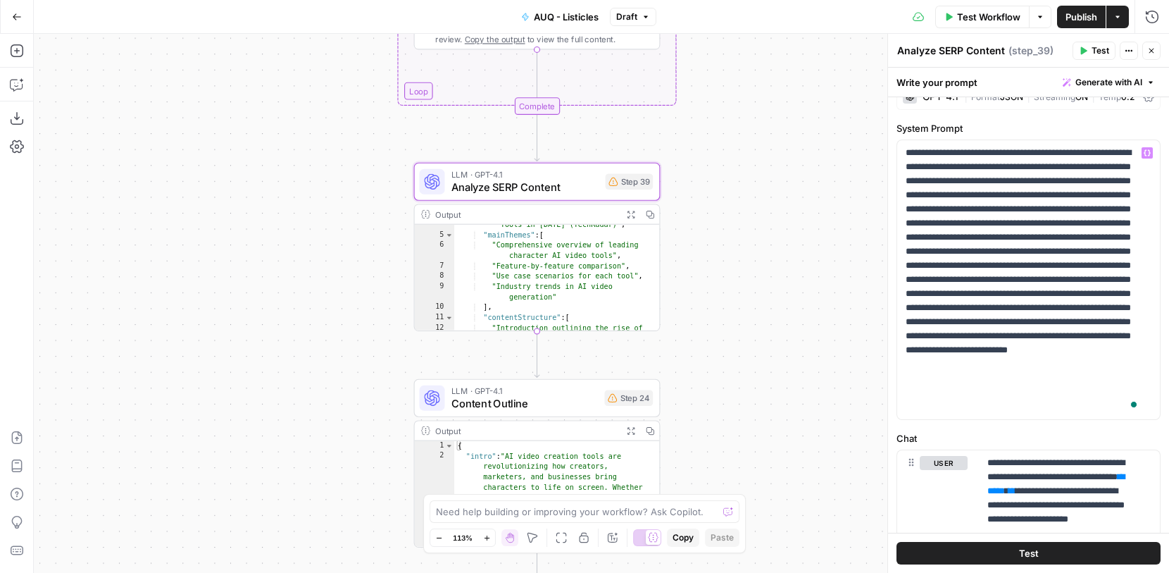
scroll to position [144, 0]
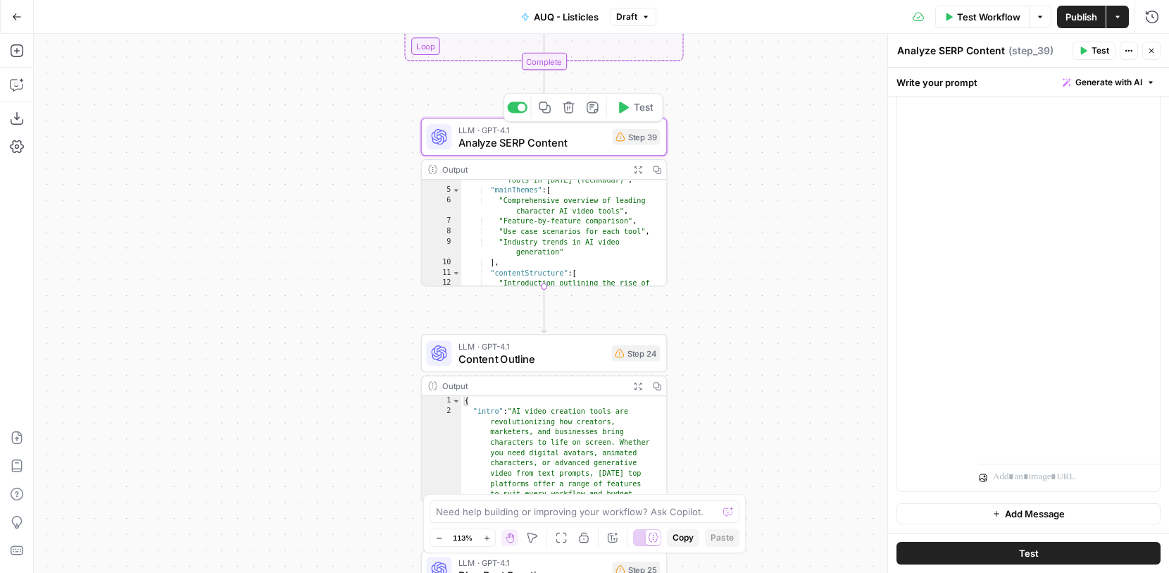
click at [590, 149] on span "Analyze SERP Content" at bounding box center [533, 143] width 148 height 16
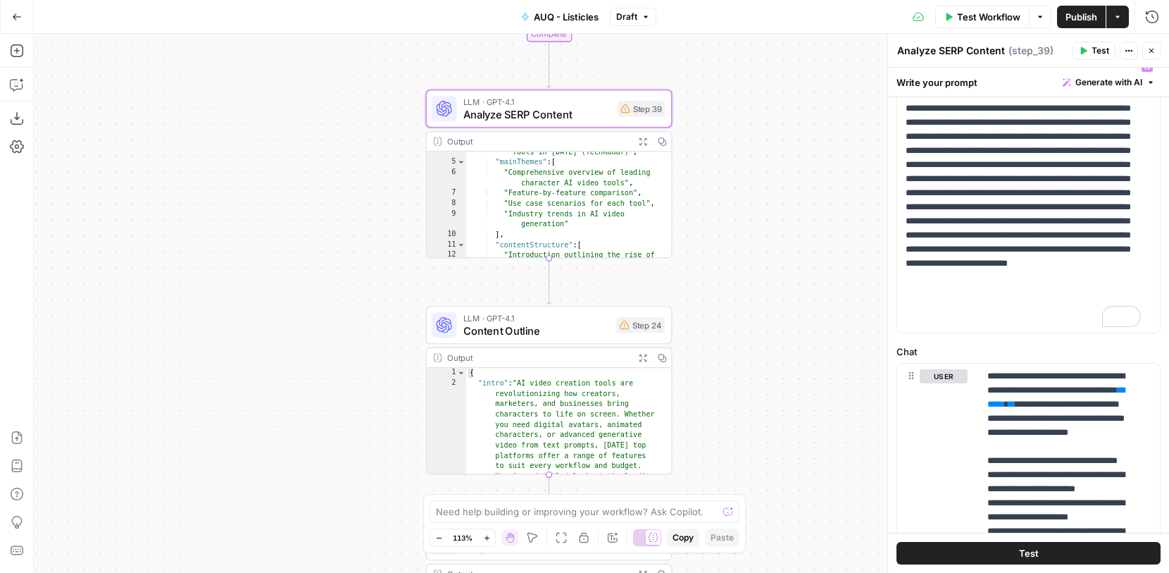
scroll to position [110, 0]
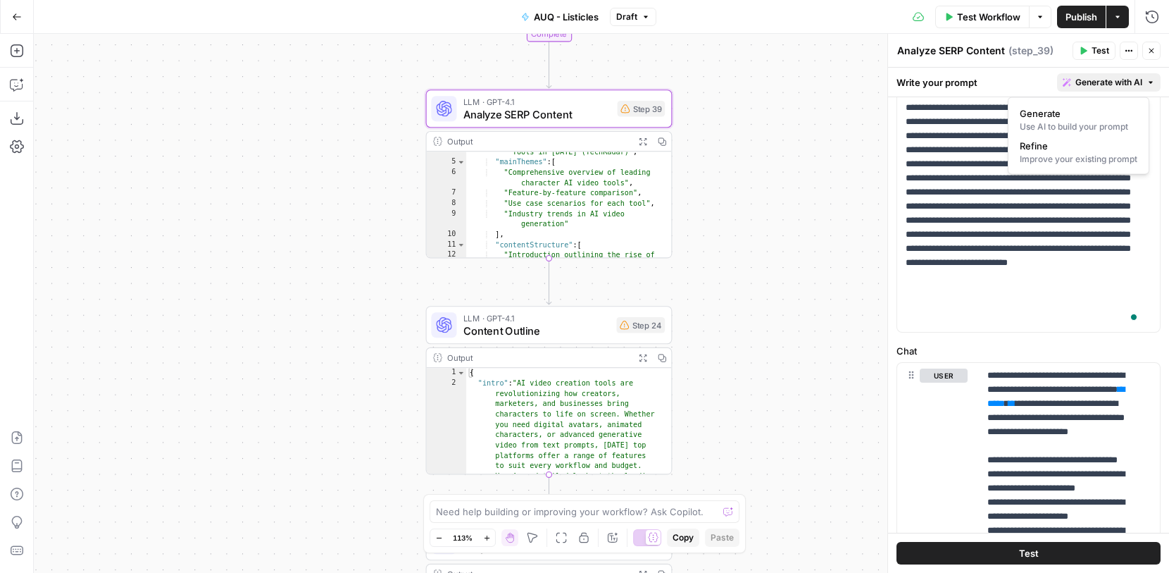
click at [1140, 88] on button "Generate with AI" at bounding box center [1109, 82] width 104 height 18
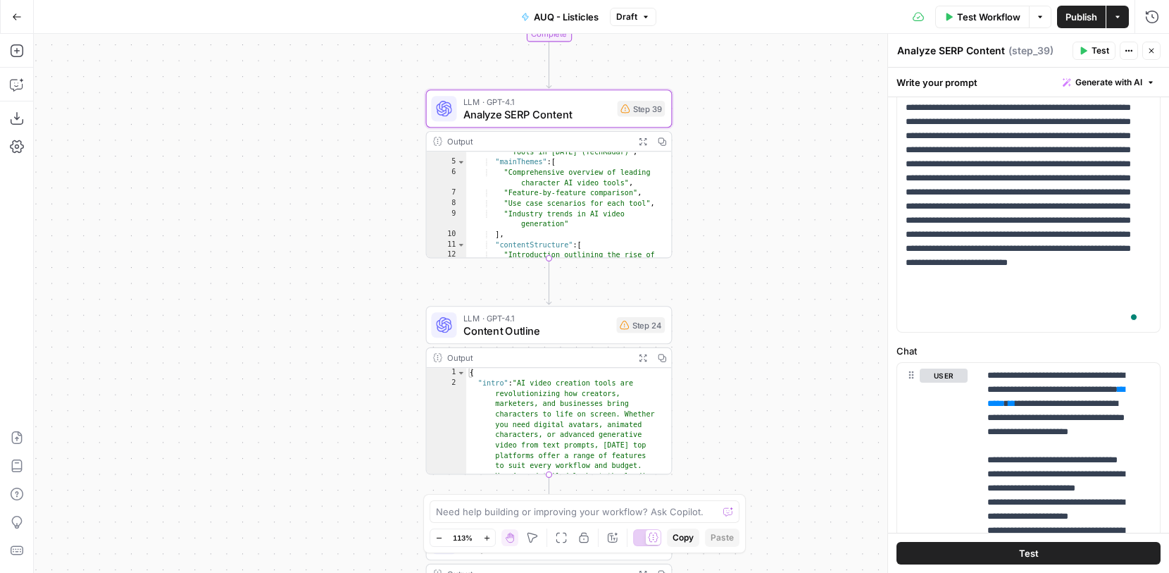
click at [790, 301] on div "**********" at bounding box center [601, 303] width 1135 height 539
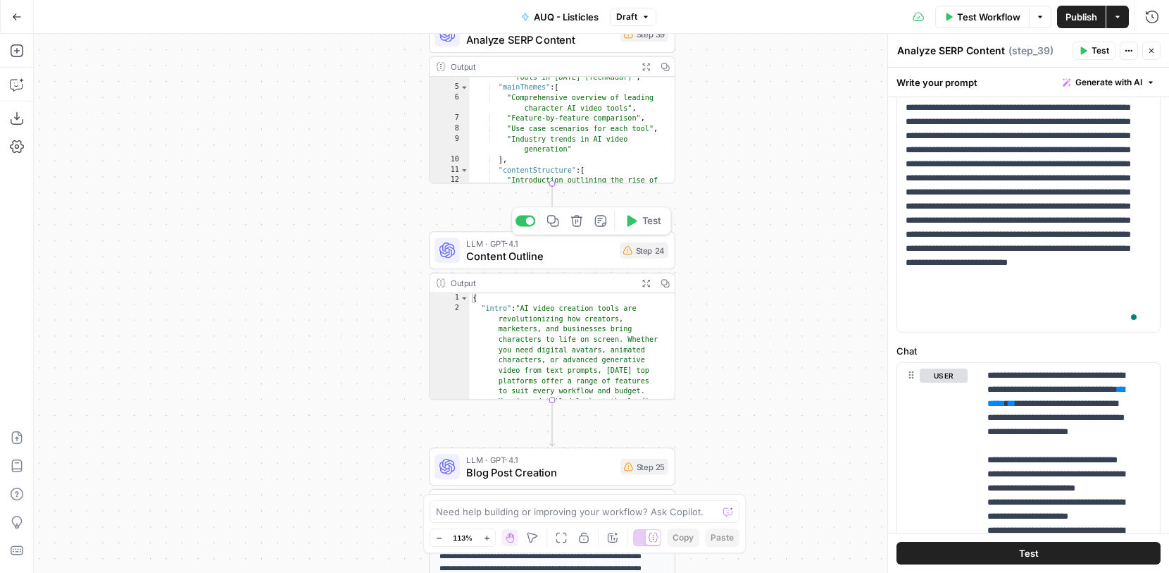
click at [579, 248] on span "Content Outline" at bounding box center [539, 256] width 147 height 16
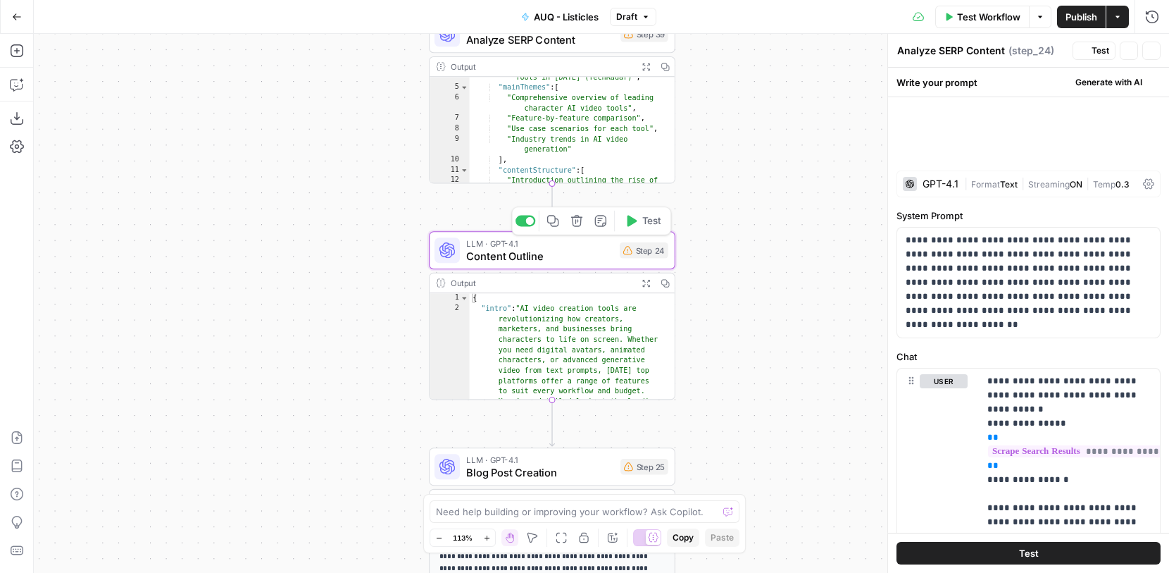
type textarea "Content Outline"
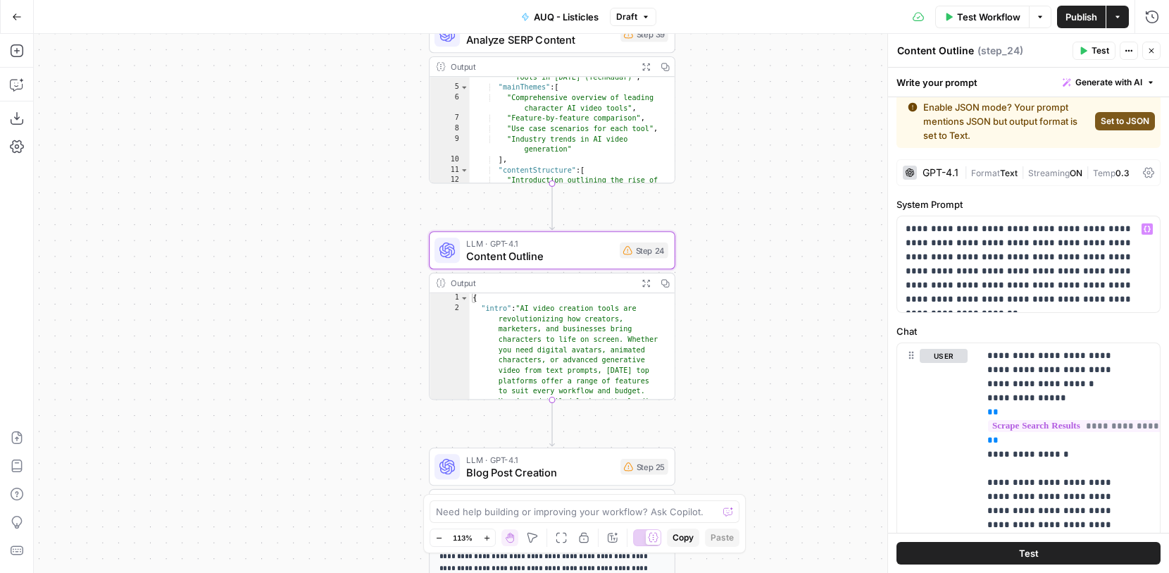
scroll to position [0, 0]
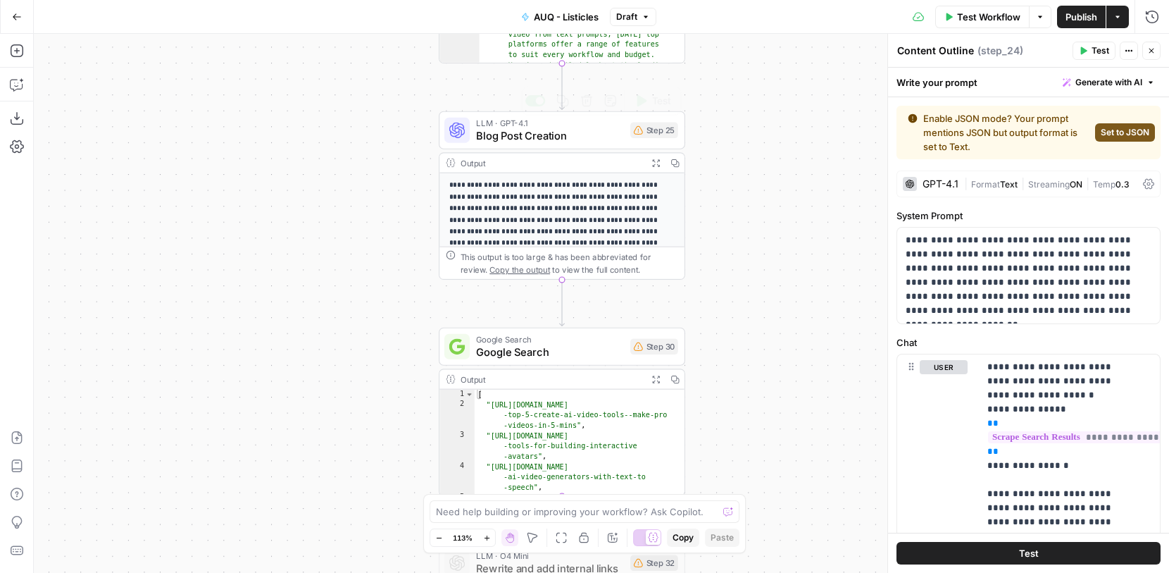
click at [586, 141] on span "Blog Post Creation" at bounding box center [550, 135] width 148 height 16
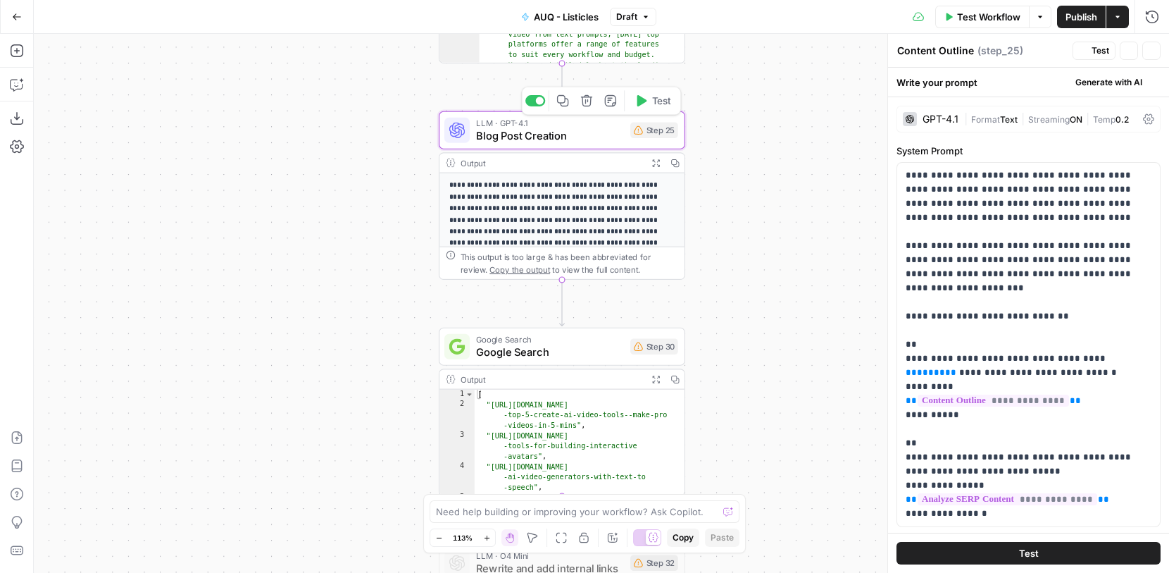
type textarea "Blog Post Creation"
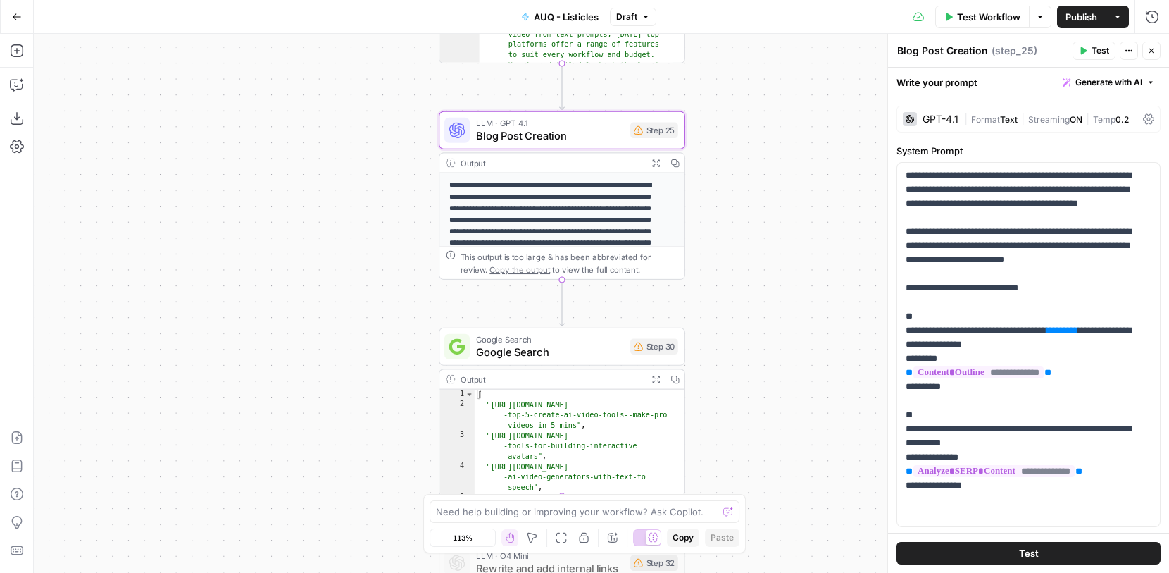
click at [25, 18] on button "Go Back" at bounding box center [16, 16] width 25 height 25
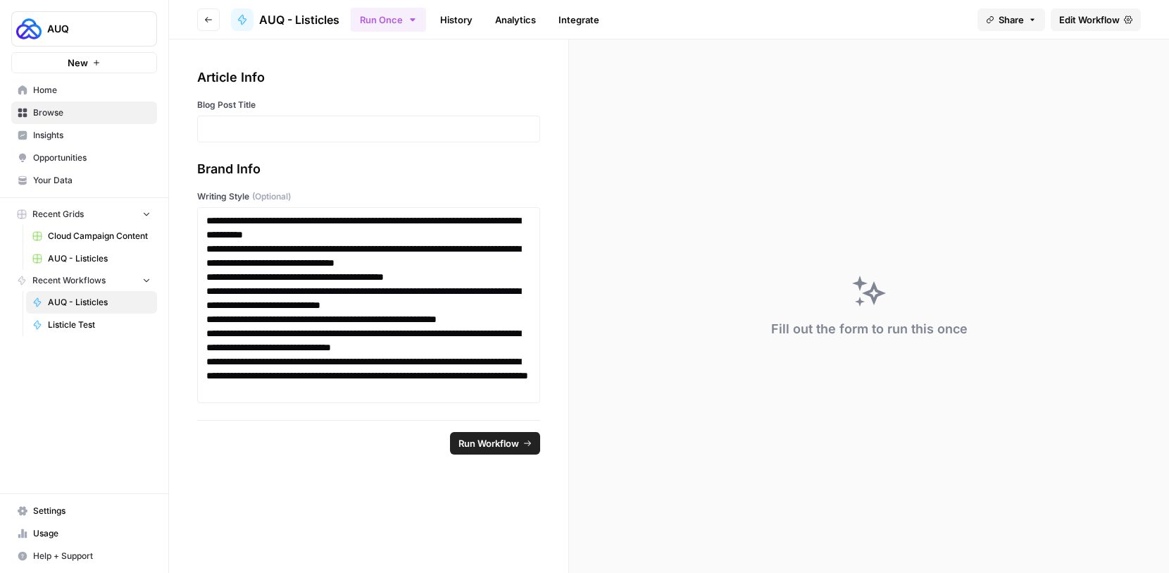
click at [24, 18] on img "Workspace: AUQ" at bounding box center [28, 28] width 25 height 25
click at [203, 15] on button "Go back" at bounding box center [208, 19] width 23 height 23
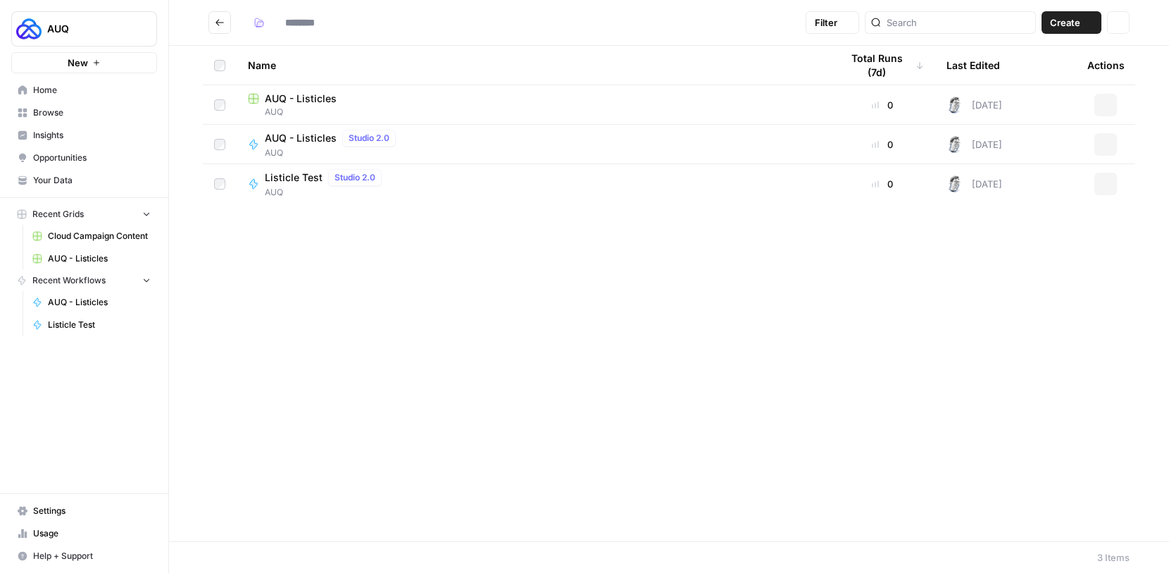
type input "***"
click at [1108, 183] on icon "button" at bounding box center [1106, 184] width 8 height 8
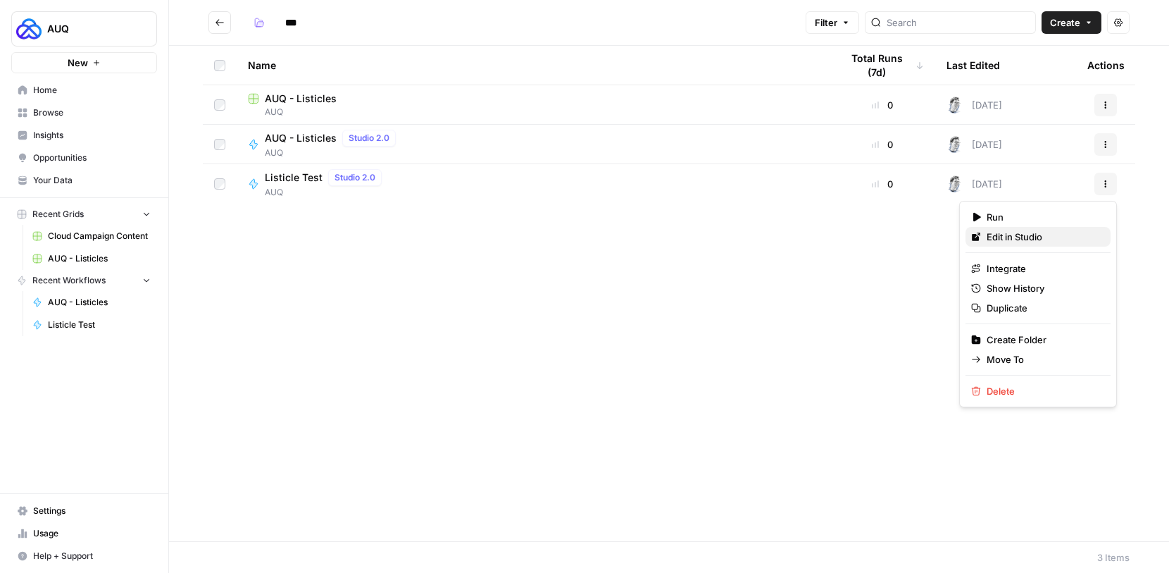
click at [1040, 232] on span "Edit in Studio" at bounding box center [1043, 237] width 113 height 14
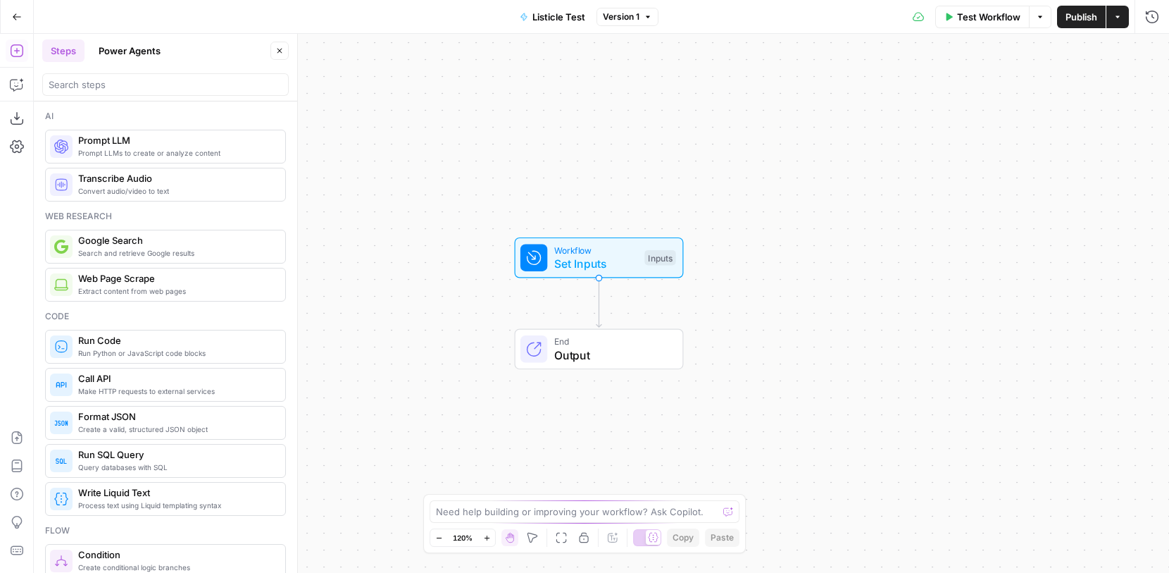
click at [574, 19] on span "Listicle Test" at bounding box center [559, 17] width 53 height 14
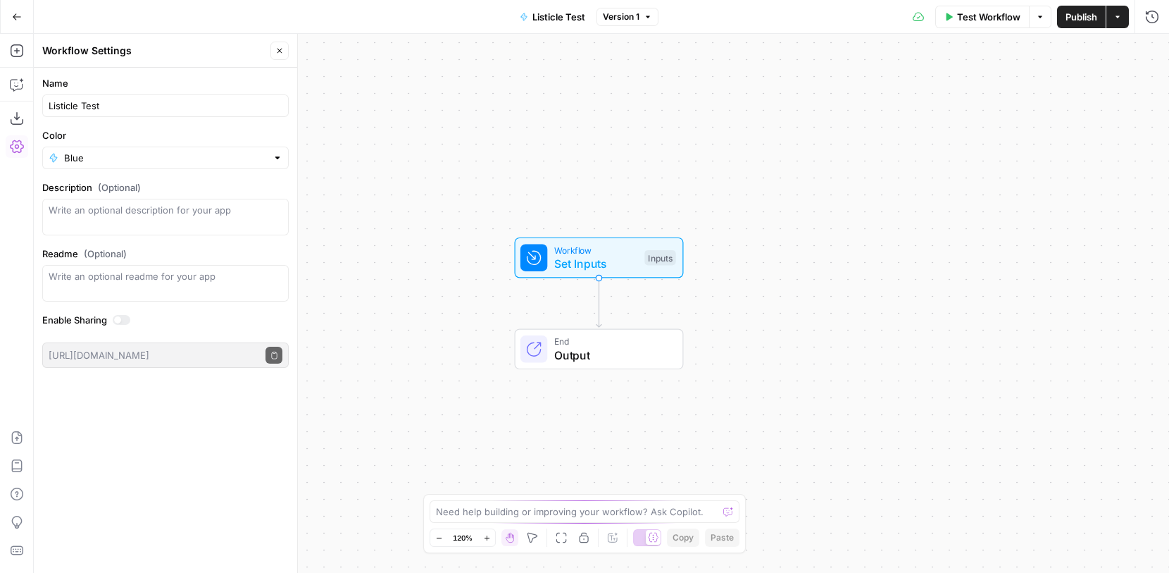
click at [202, 114] on div "Listicle Test" at bounding box center [165, 105] width 247 height 23
click at [91, 107] on input "Listicle Test" at bounding box center [166, 106] width 234 height 14
type input "Listicle 2"
click at [476, 80] on div "Workflow Set Inputs Inputs End Output" at bounding box center [601, 303] width 1135 height 539
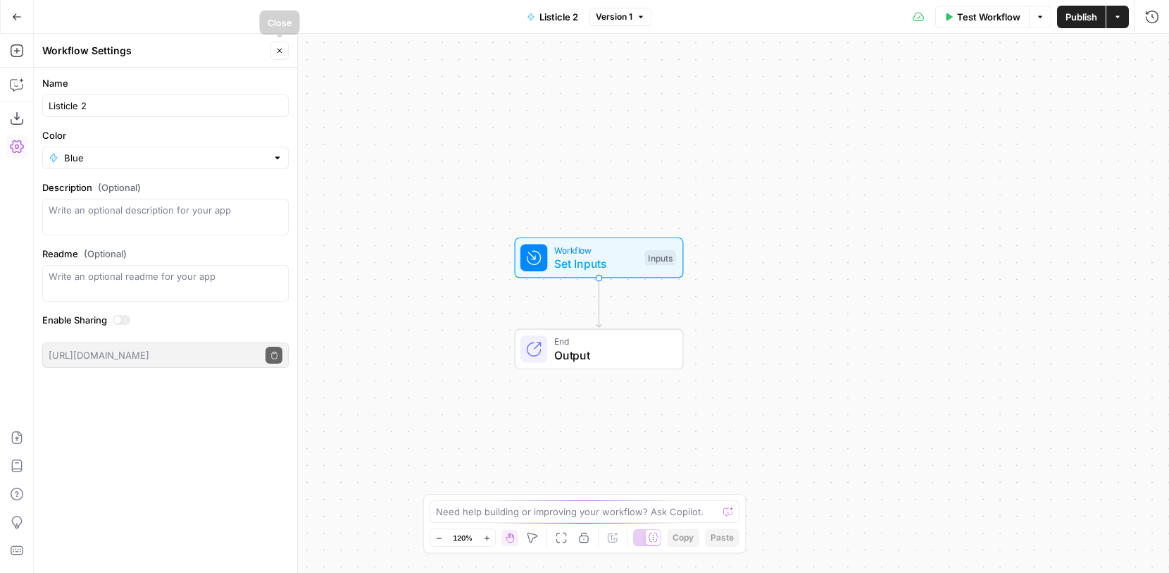
click at [287, 47] on button "Close" at bounding box center [279, 51] width 18 height 18
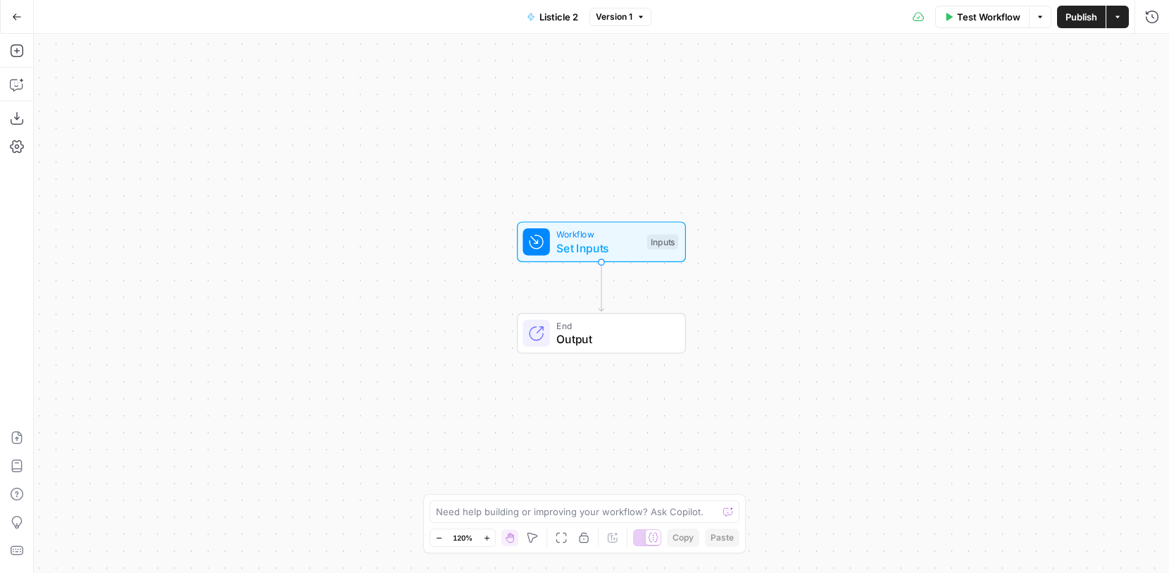
click at [591, 239] on span "Set Inputs" at bounding box center [598, 247] width 84 height 17
click at [1098, 96] on button "Add Field" at bounding box center [1016, 96] width 235 height 23
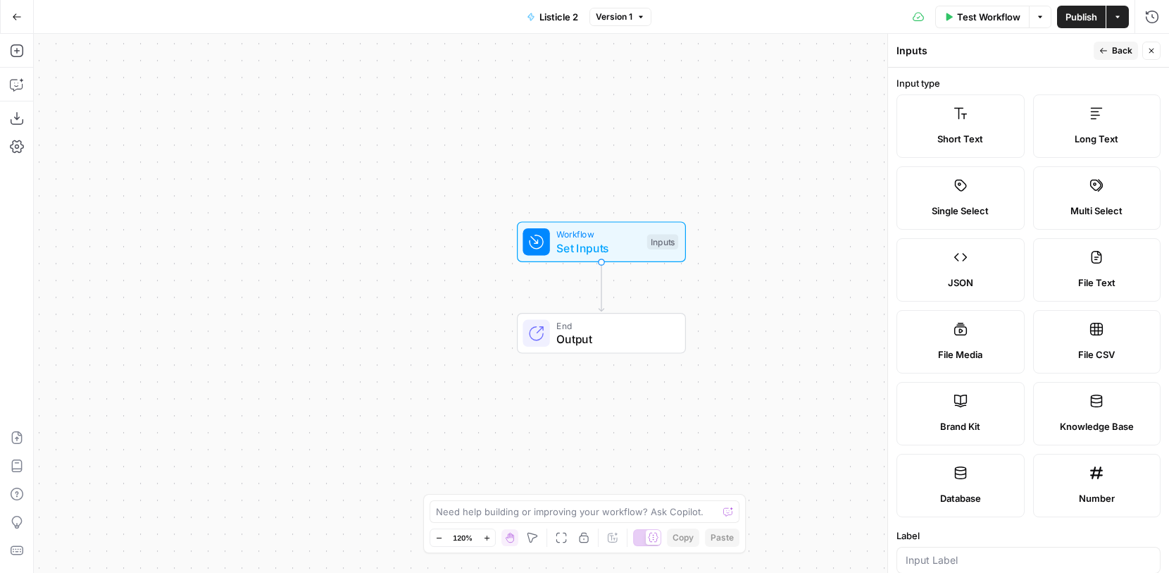
click at [991, 123] on label "Short Text" at bounding box center [961, 125] width 128 height 63
click at [940, 132] on span "Short Text" at bounding box center [961, 139] width 46 height 14
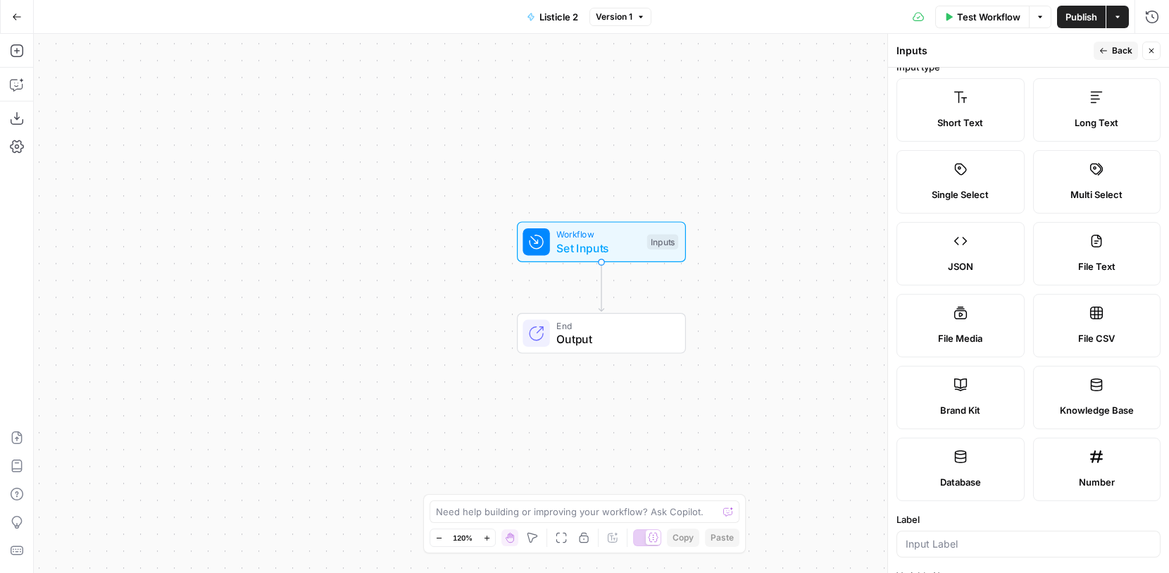
scroll to position [22, 0]
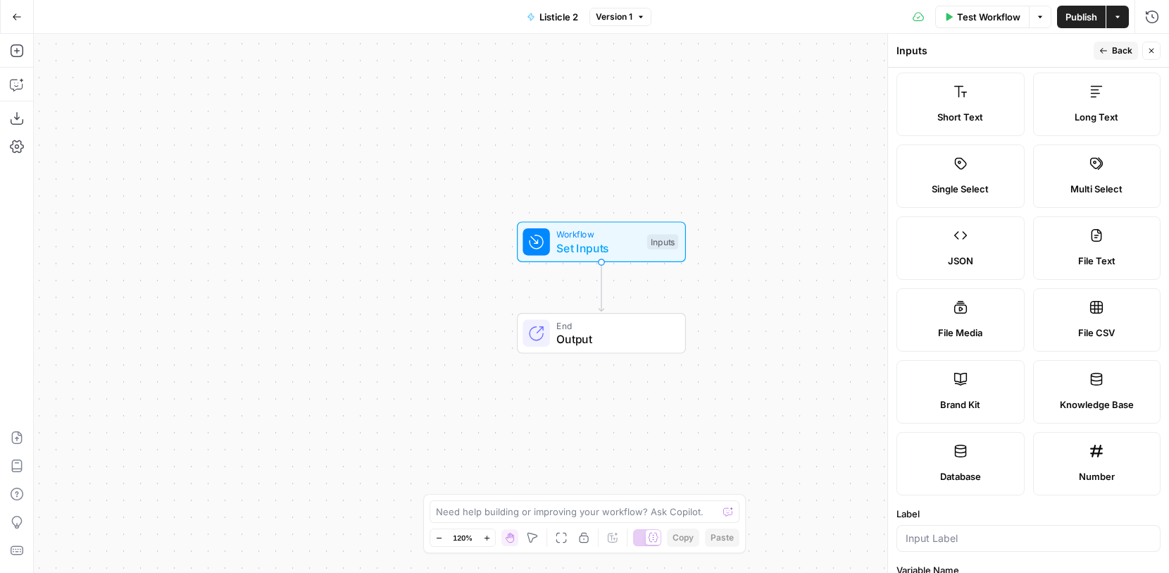
click at [960, 95] on icon at bounding box center [961, 92] width 14 height 14
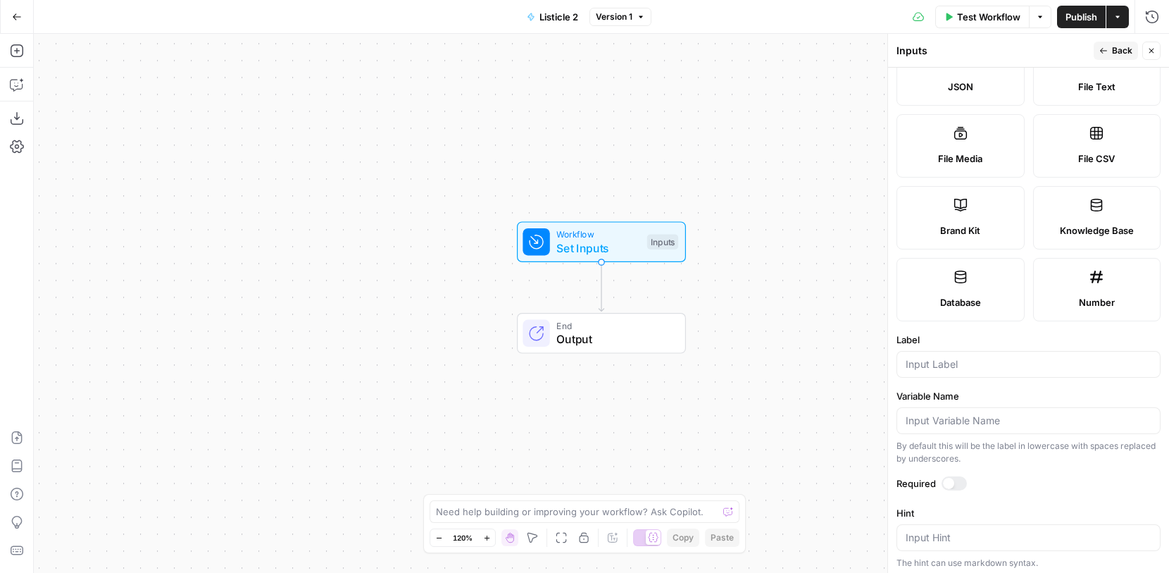
scroll to position [240, 0]
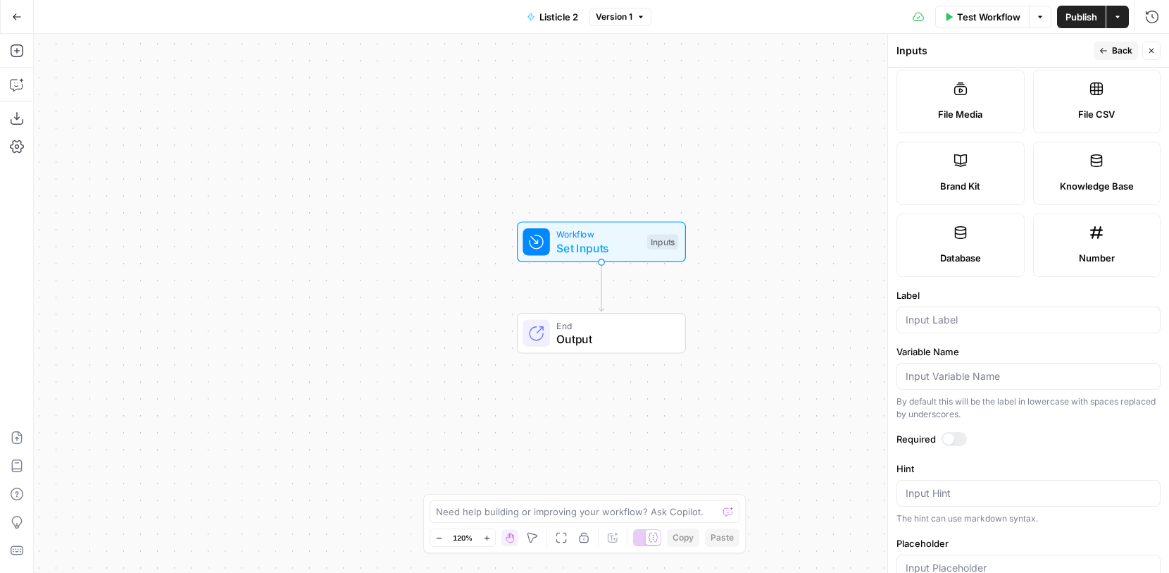
click at [971, 327] on div at bounding box center [1029, 319] width 264 height 27
type input "Keyword"
click at [1035, 295] on label "Label" at bounding box center [1029, 295] width 264 height 14
click at [1035, 313] on input "Keyword" at bounding box center [1029, 320] width 246 height 14
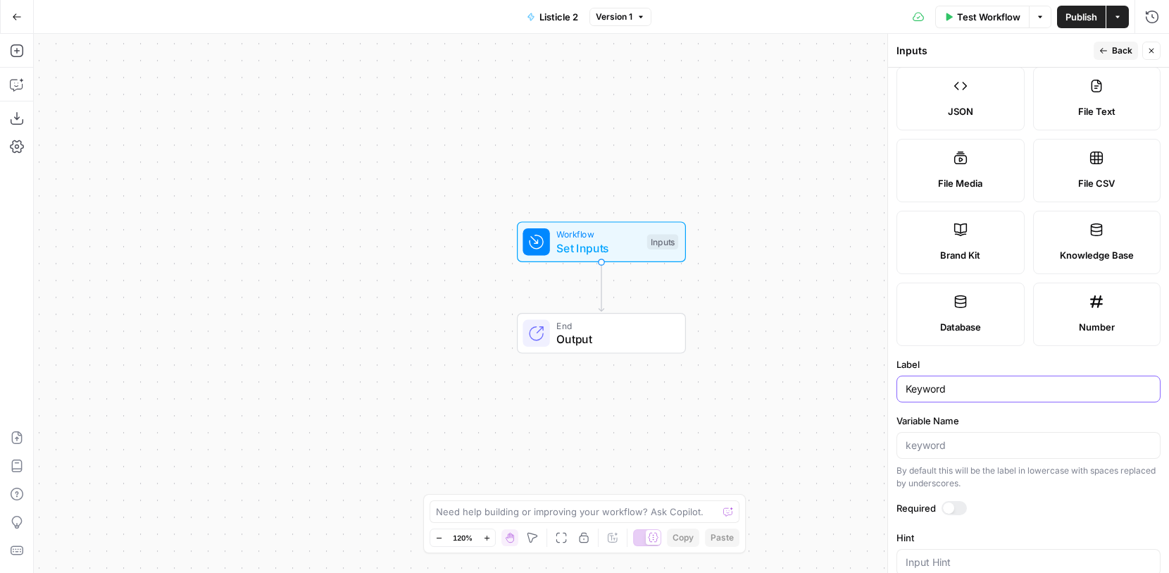
scroll to position [0, 0]
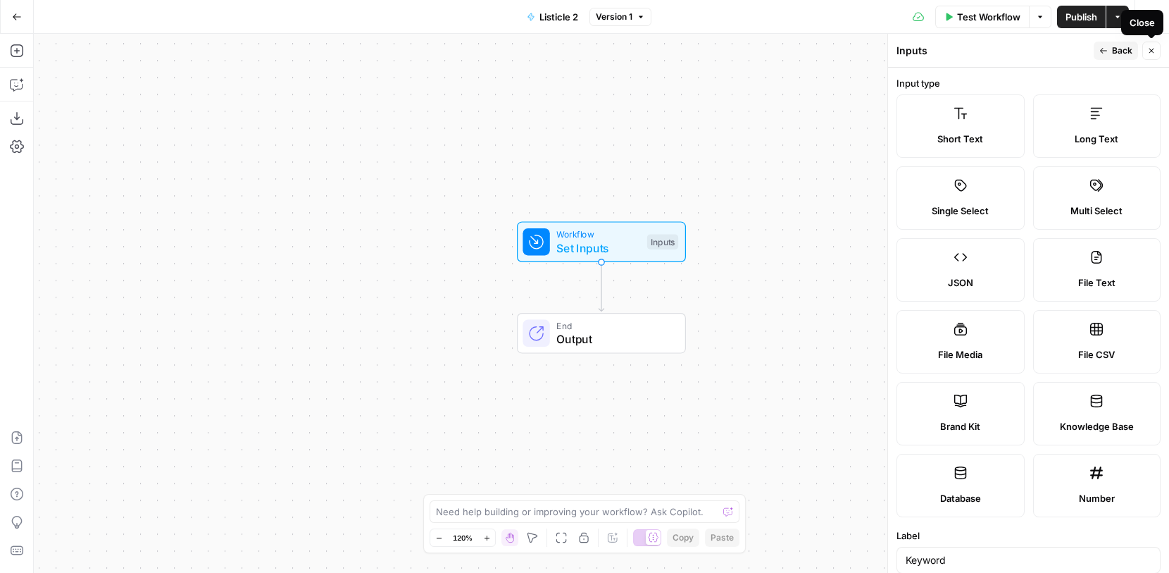
click at [1128, 54] on span "Back" at bounding box center [1122, 50] width 20 height 13
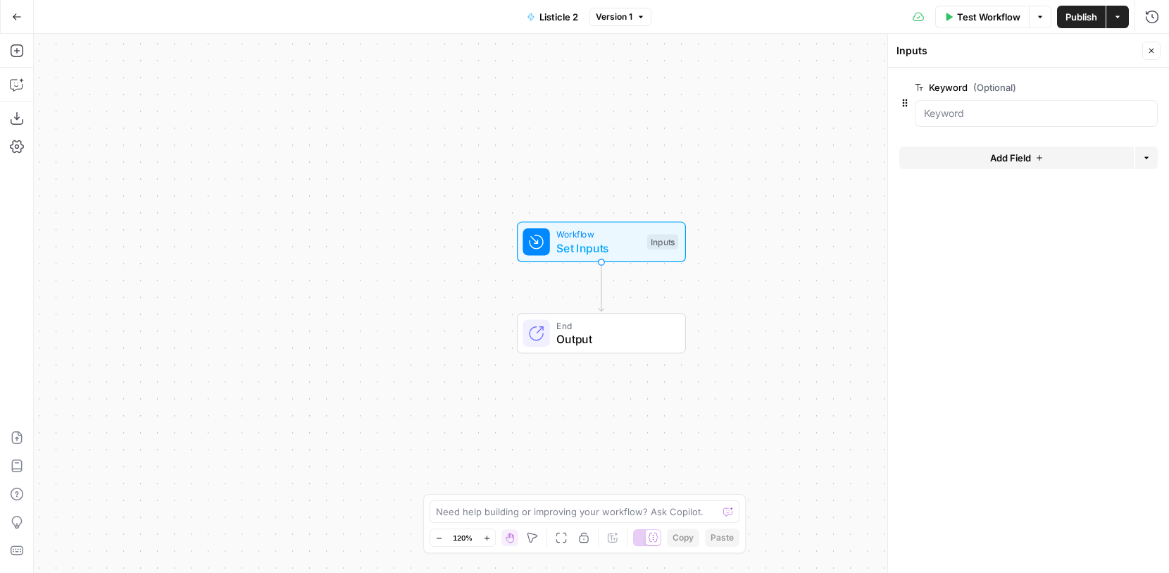
click at [1051, 163] on button "Add Field" at bounding box center [1016, 158] width 235 height 23
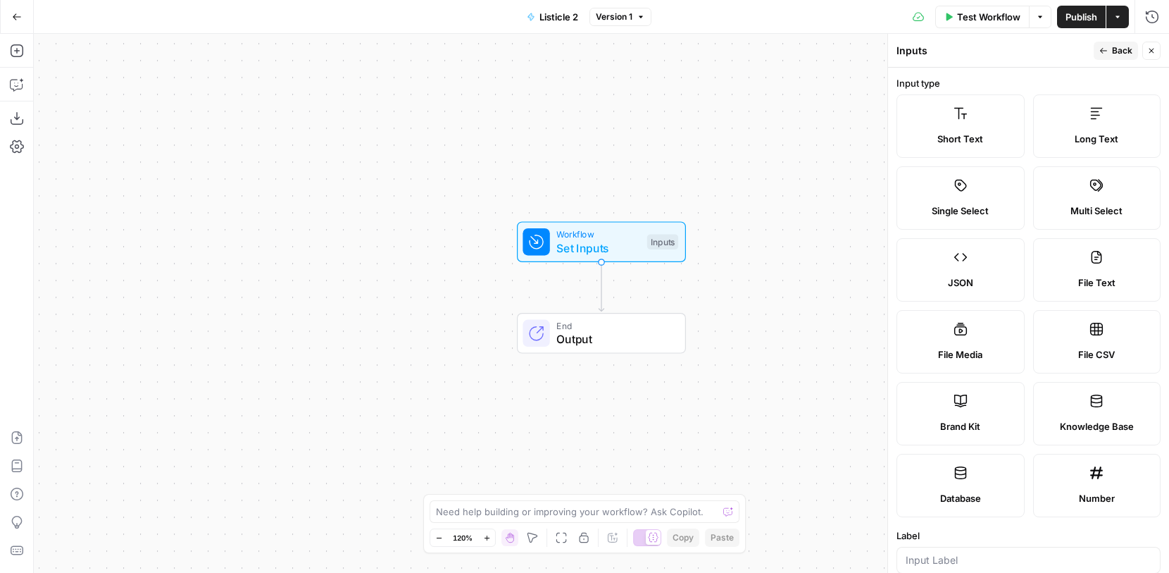
click at [989, 409] on label "Brand Kit" at bounding box center [961, 413] width 128 height 63
click at [1057, 413] on label "Knowledge Base" at bounding box center [1097, 413] width 128 height 63
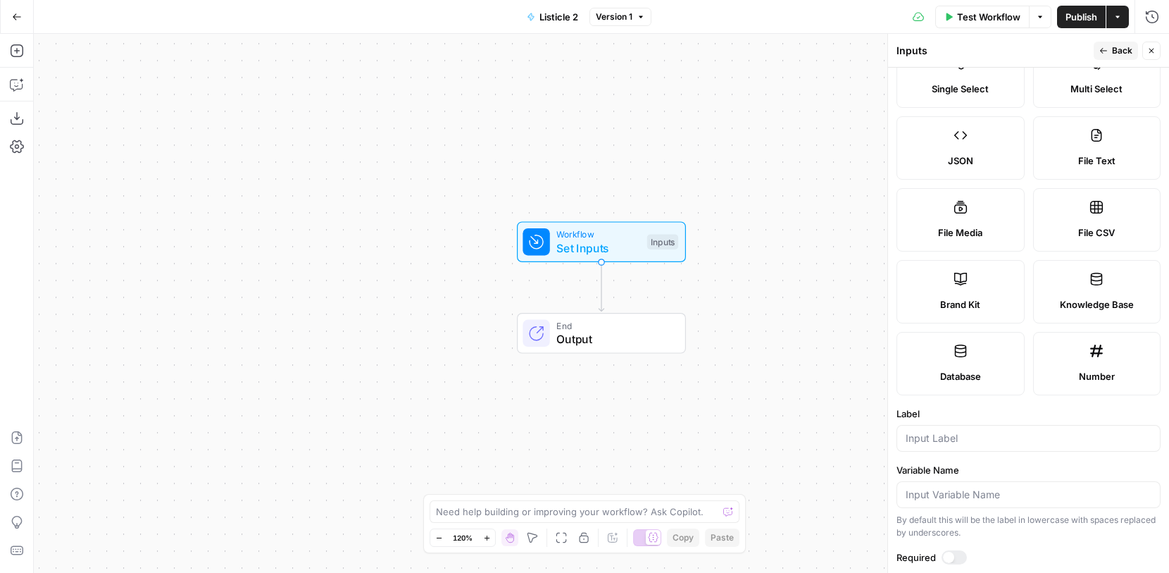
scroll to position [153, 0]
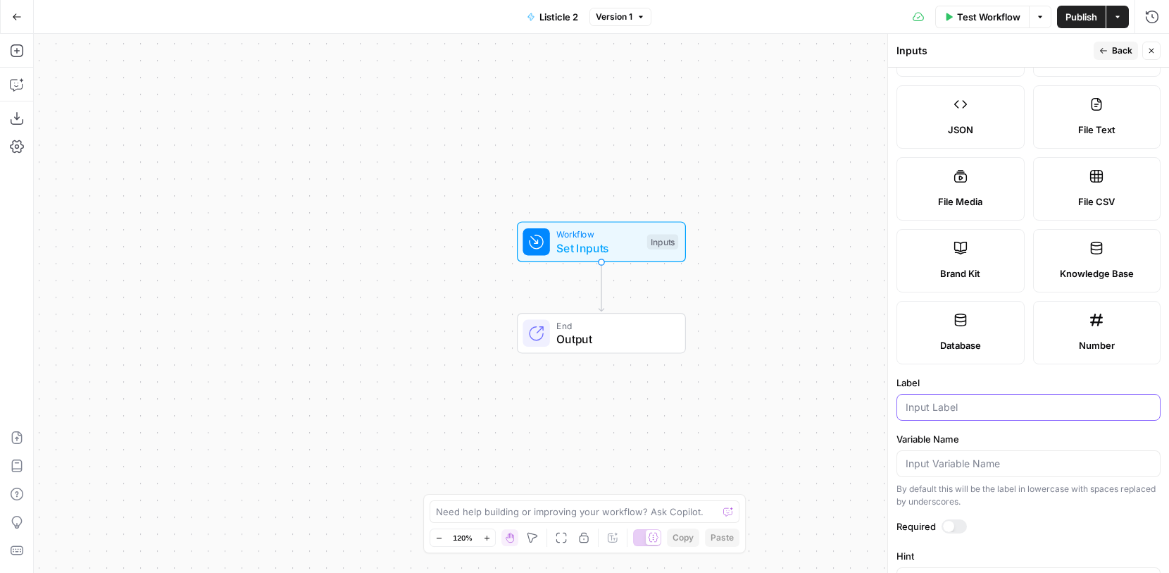
click at [1043, 404] on input "Label" at bounding box center [1029, 407] width 246 height 14
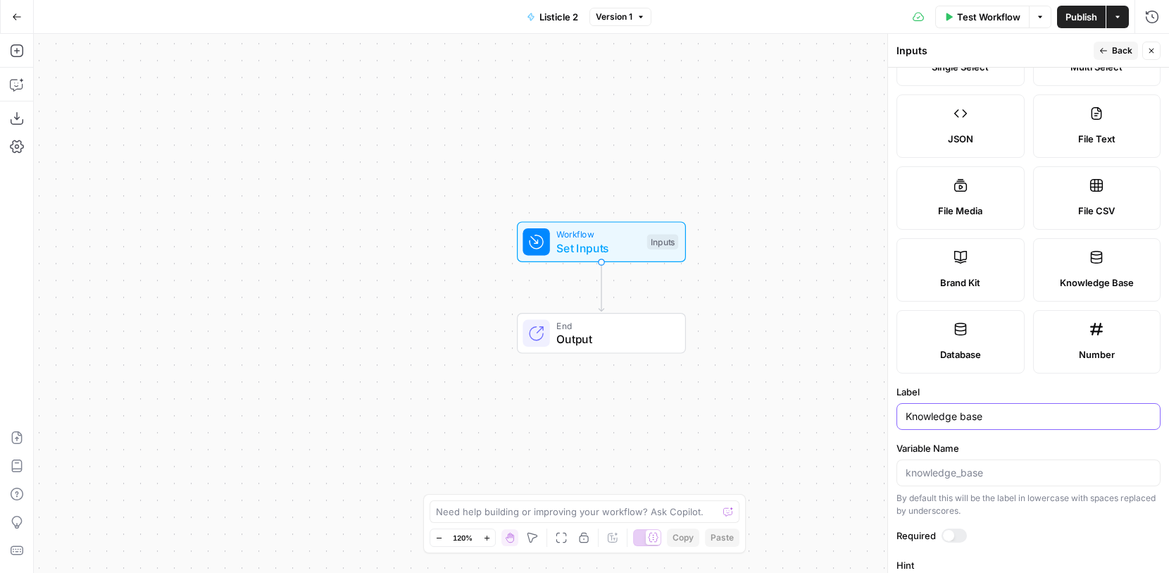
scroll to position [0, 0]
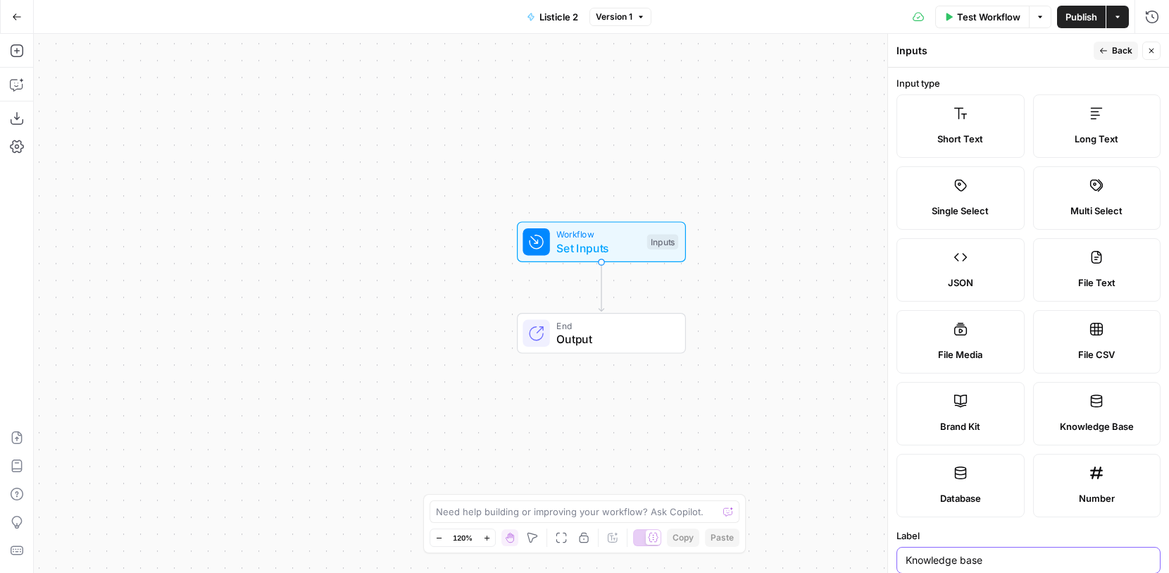
type input "Knowledge base"
click at [1118, 57] on button "Back" at bounding box center [1116, 51] width 44 height 18
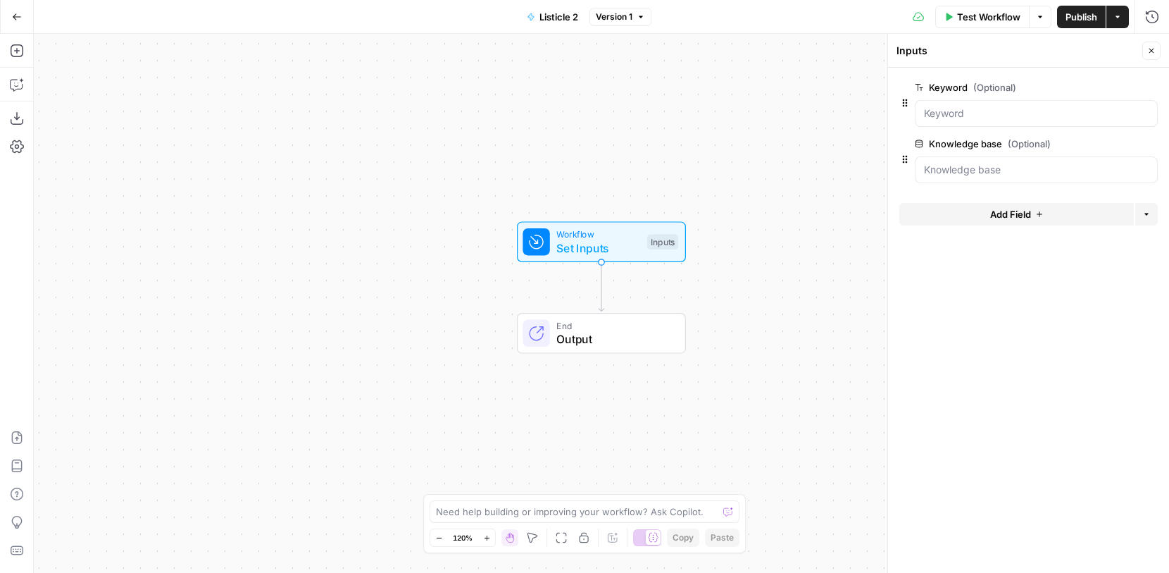
click at [1095, 86] on span "edit field" at bounding box center [1105, 87] width 31 height 11
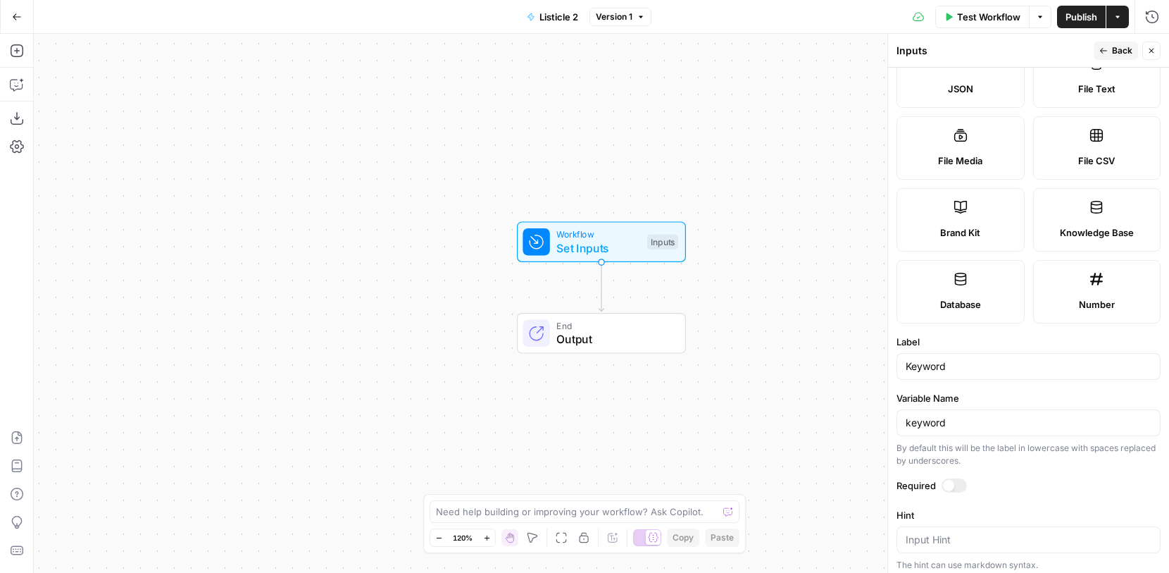
scroll to position [195, 0]
click at [964, 485] on div at bounding box center [954, 484] width 25 height 14
click at [1111, 46] on button "Back" at bounding box center [1116, 51] width 44 height 18
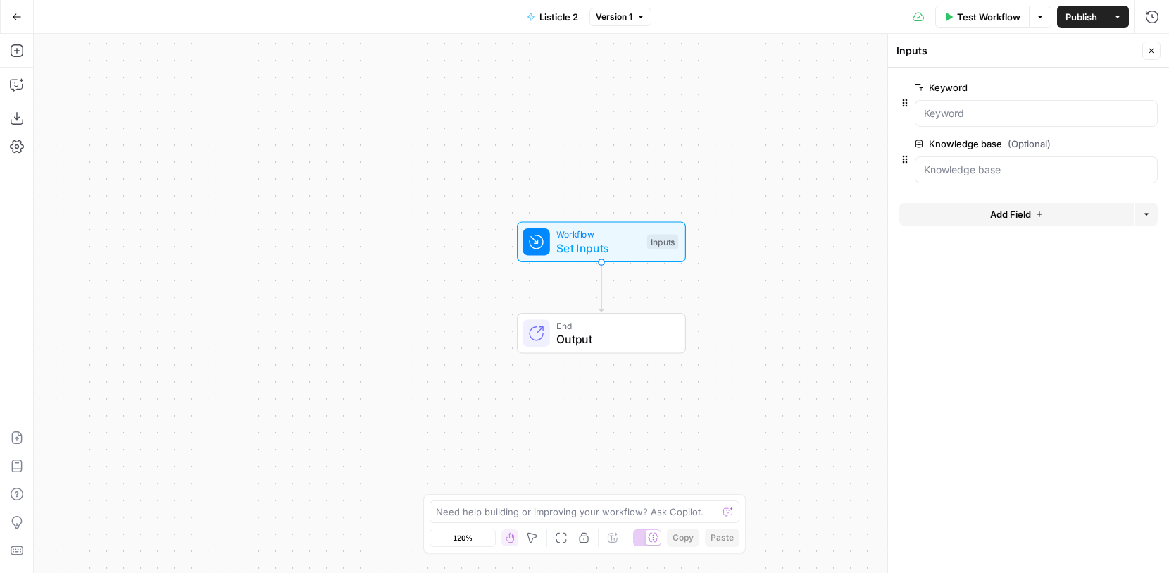
click at [1014, 211] on span "Add Field" at bounding box center [1010, 214] width 41 height 14
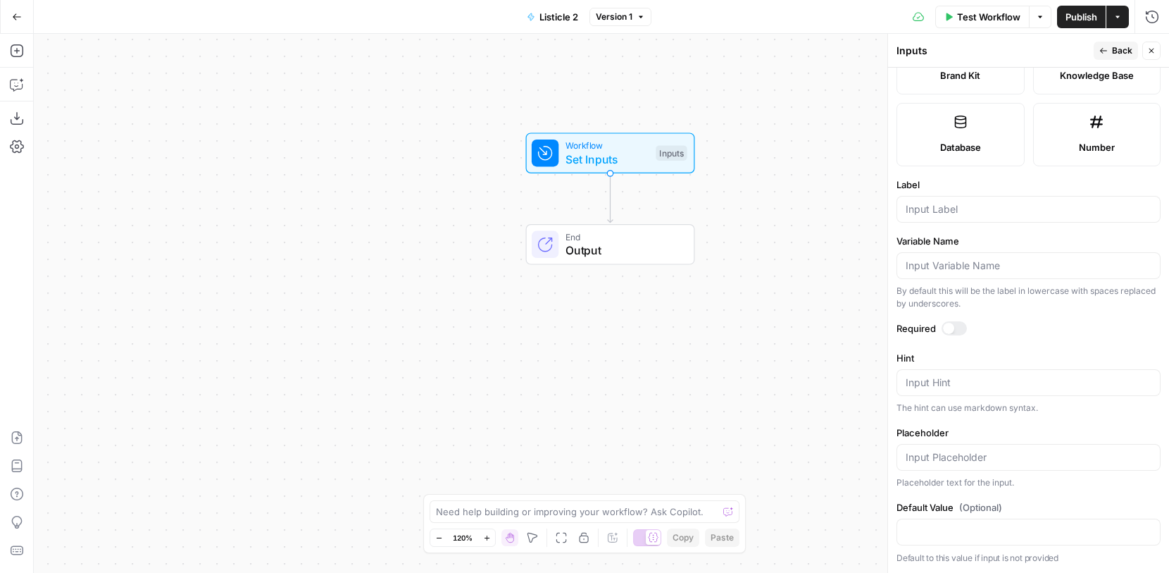
scroll to position [0, 0]
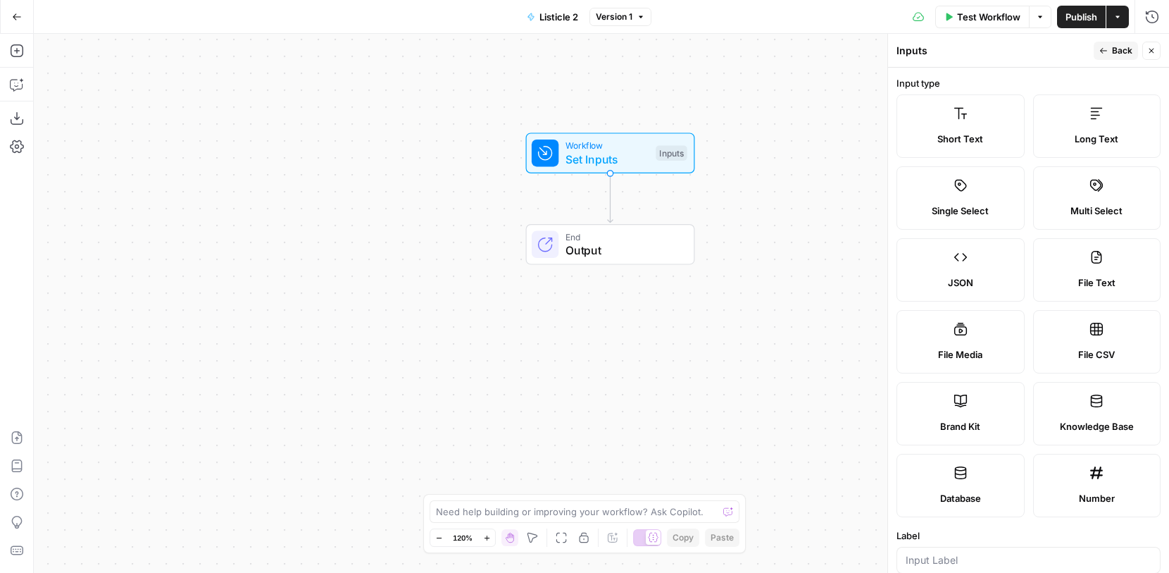
click at [1156, 47] on button "Close" at bounding box center [1152, 51] width 18 height 18
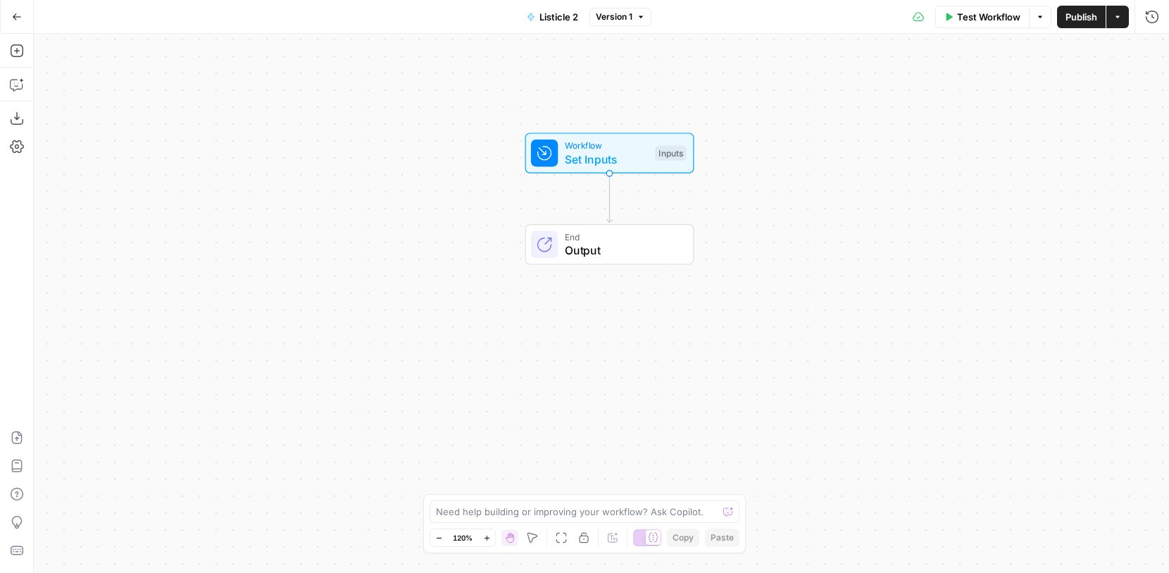
click at [645, 160] on span "Set Inputs" at bounding box center [607, 159] width 84 height 17
click at [644, 160] on span "Set Inputs" at bounding box center [607, 159] width 84 height 17
click at [930, 210] on button "Add Field" at bounding box center [1016, 214] width 235 height 23
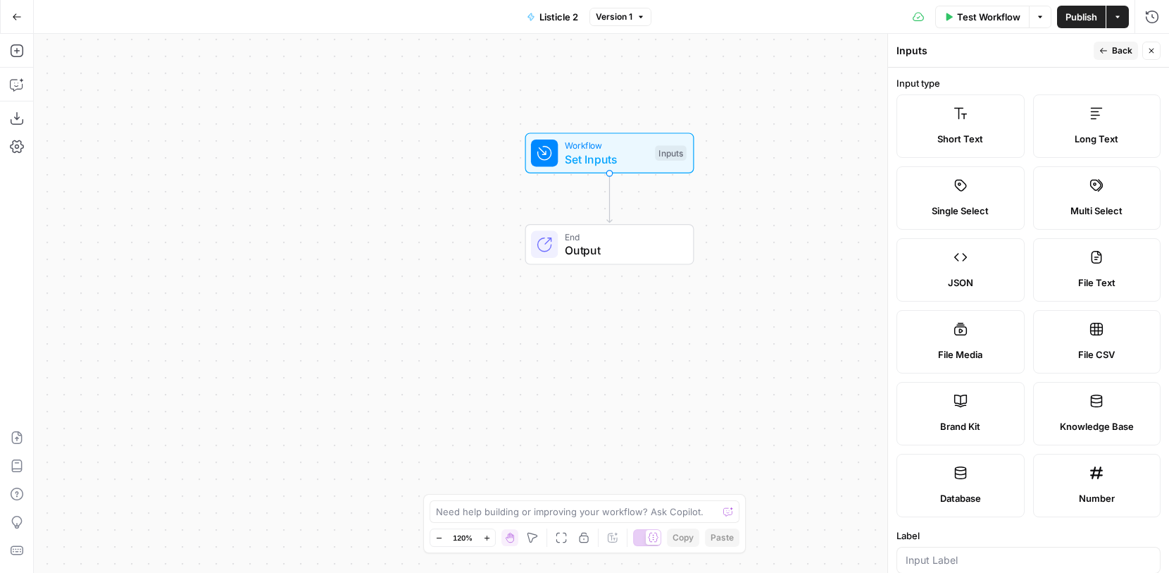
click at [1112, 51] on span "Back" at bounding box center [1122, 50] width 20 height 13
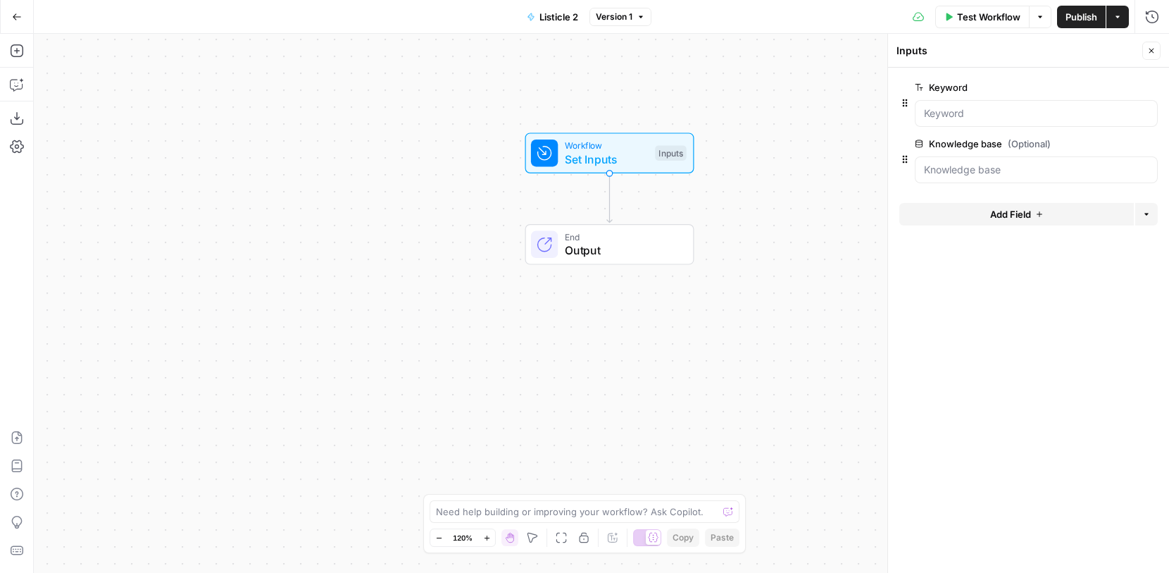
click at [633, 257] on span "Output" at bounding box center [622, 250] width 115 height 17
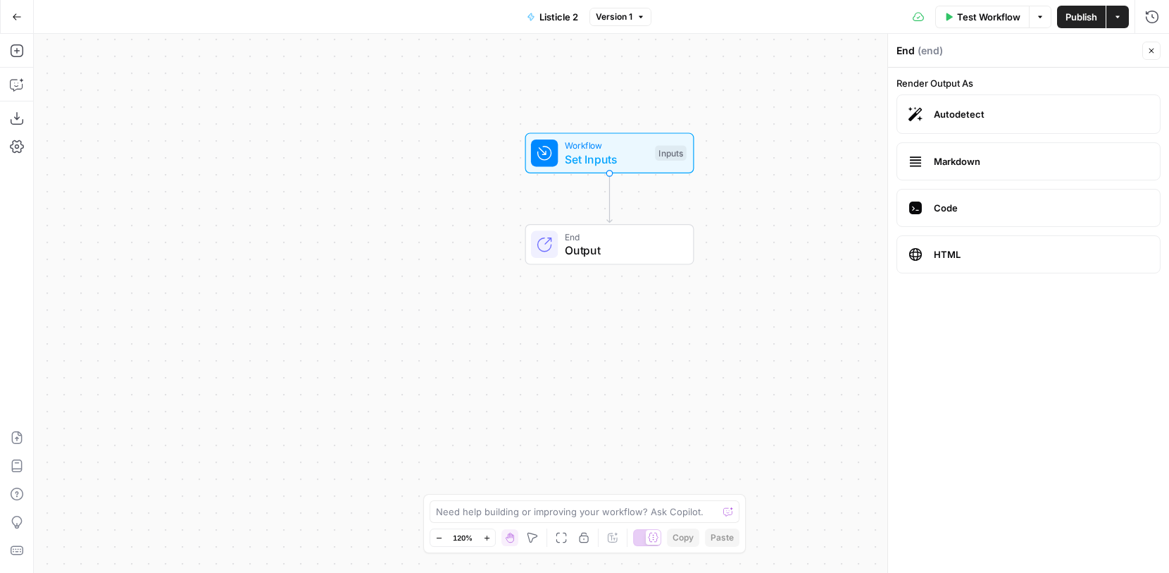
click at [1000, 153] on label "Markdown" at bounding box center [1029, 161] width 264 height 38
click at [1009, 120] on span "Autodetect" at bounding box center [1041, 114] width 215 height 14
click at [1078, 106] on label "Autodetect" at bounding box center [1029, 113] width 264 height 39
click at [1150, 51] on icon "button" at bounding box center [1151, 50] width 8 height 8
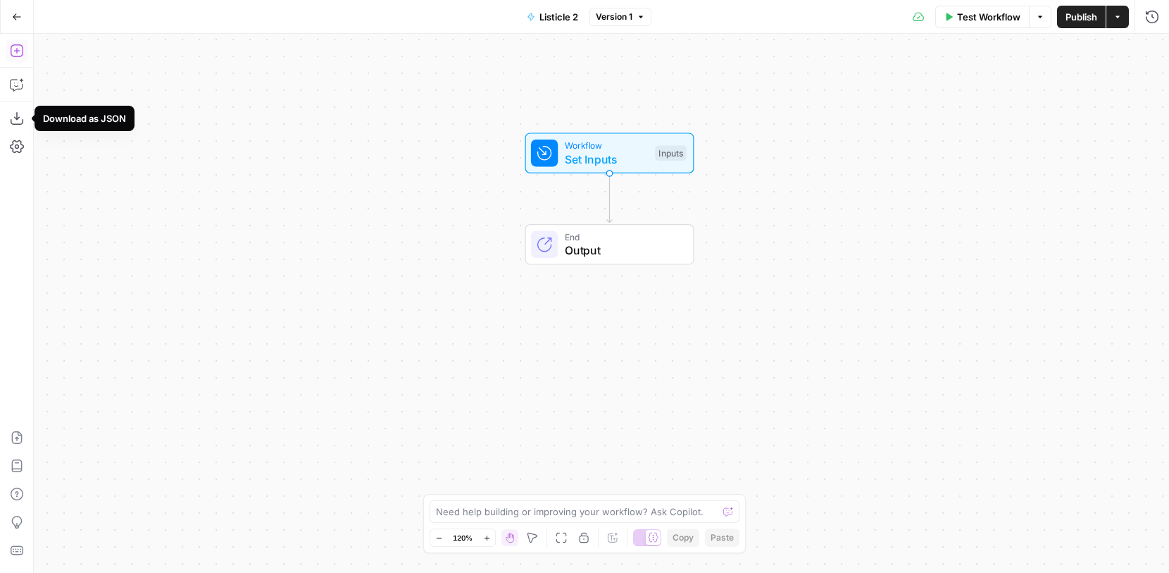
click at [15, 57] on icon "button" at bounding box center [17, 51] width 14 height 14
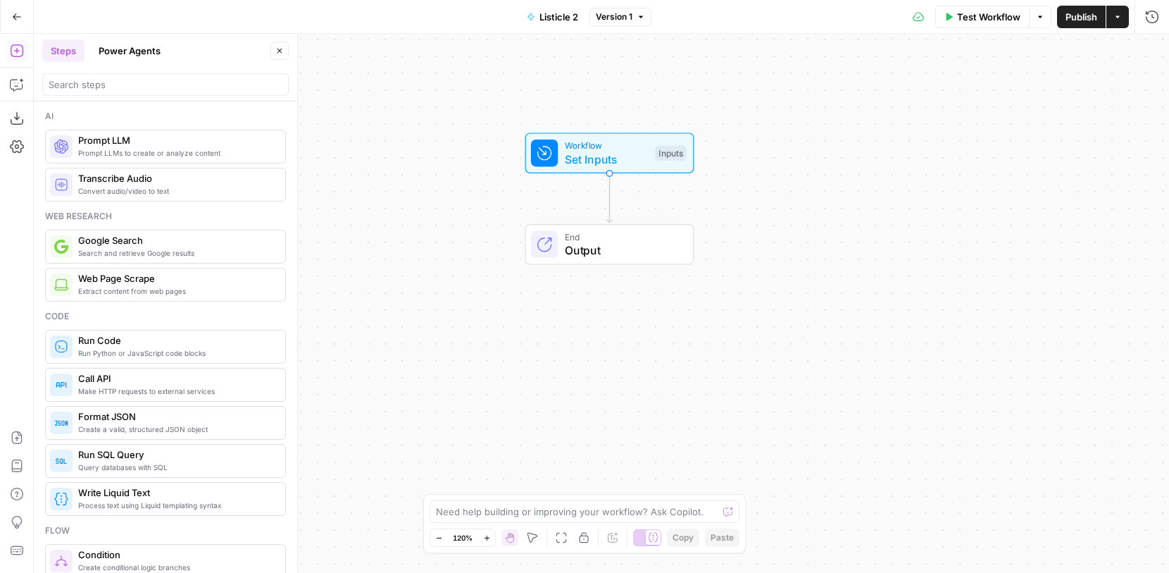
scroll to position [11, 0]
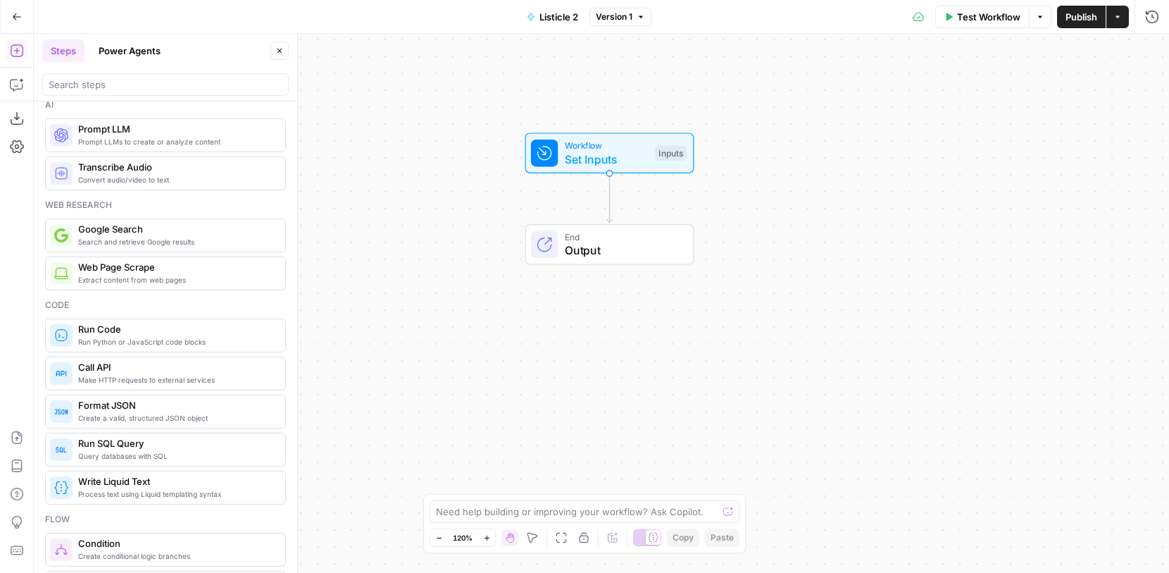
click at [124, 37] on header "Steps Power Agents Close" at bounding box center [165, 68] width 263 height 68
click at [126, 50] on button "Power Agents" at bounding box center [129, 50] width 79 height 23
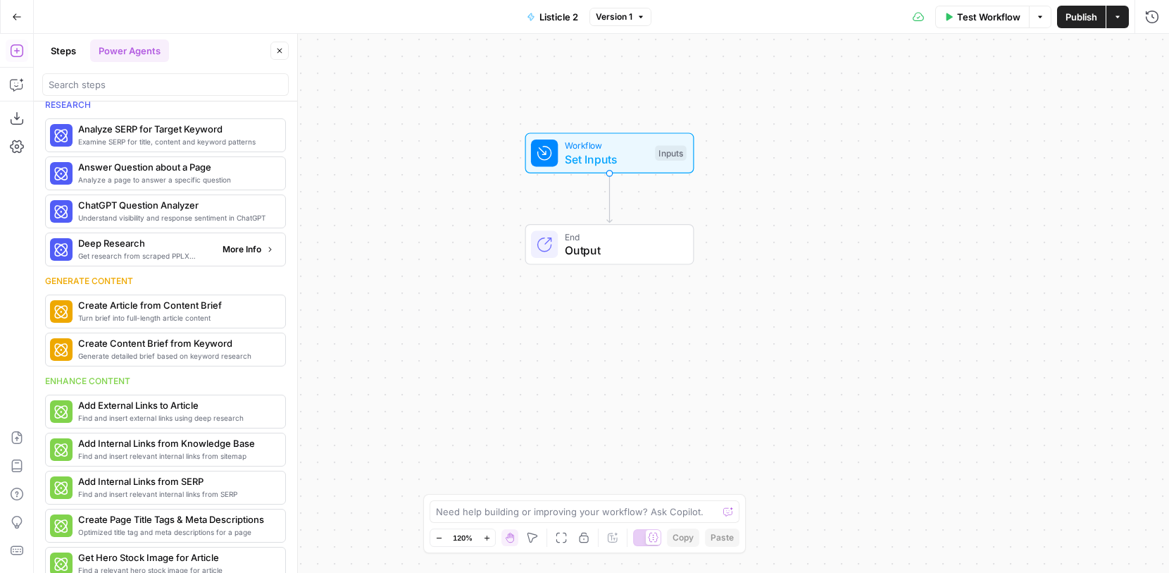
scroll to position [0, 0]
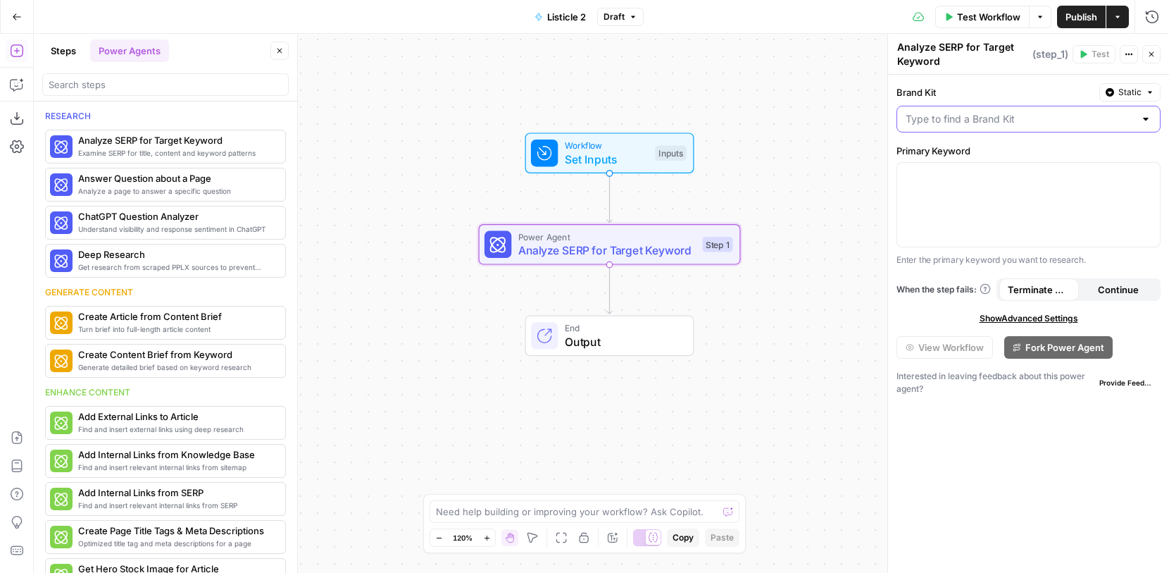
click at [1046, 123] on input "Brand Kit" at bounding box center [1020, 119] width 229 height 14
click at [1060, 90] on label "Brand Kit" at bounding box center [995, 92] width 197 height 14
click at [1060, 112] on input "Brand Kit" at bounding box center [1020, 119] width 229 height 14
click at [664, 244] on span "Analyze SERP for Target Keyword" at bounding box center [607, 250] width 178 height 17
click at [670, 244] on span "Analyze SERP for Target Keyword" at bounding box center [607, 250] width 178 height 17
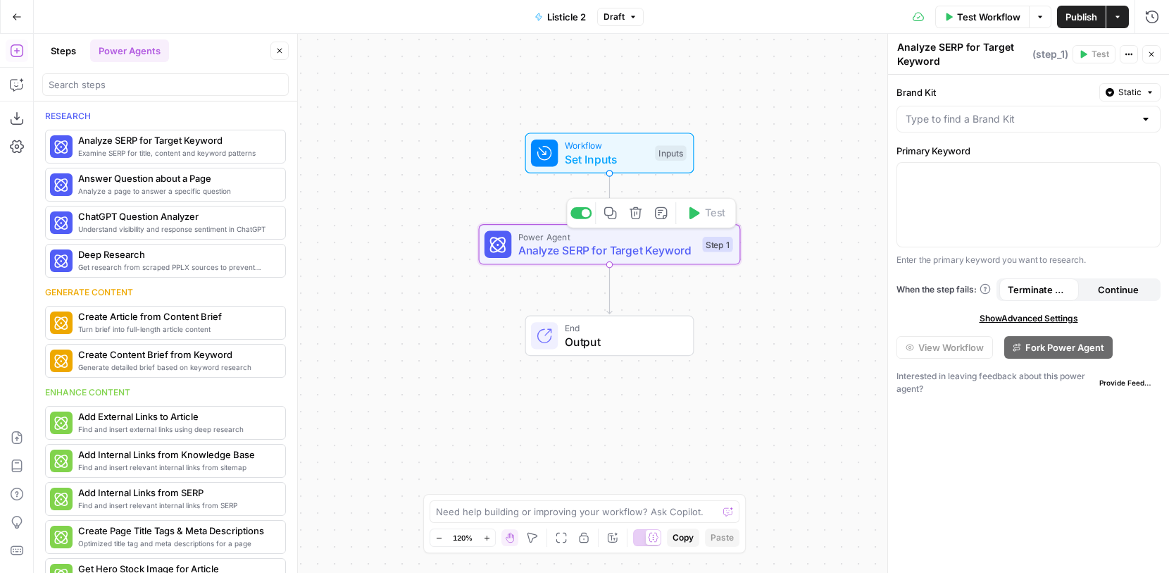
click at [670, 244] on span "Analyze SERP for Target Keyword" at bounding box center [607, 250] width 178 height 17
click at [1143, 89] on button "Static" at bounding box center [1130, 92] width 61 height 18
click at [1057, 89] on label "Brand Kit" at bounding box center [995, 92] width 197 height 14
click at [1057, 112] on input "Brand Kit" at bounding box center [1020, 119] width 229 height 14
click at [1148, 89] on icon "button" at bounding box center [1150, 92] width 8 height 8
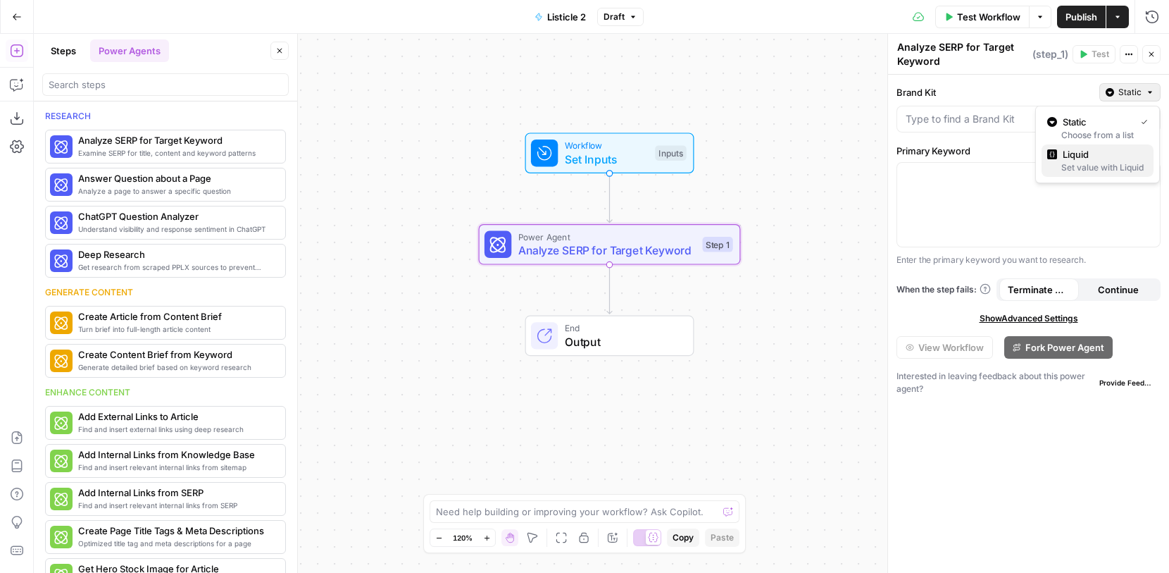
click at [1110, 153] on span "Liquid" at bounding box center [1103, 154] width 80 height 14
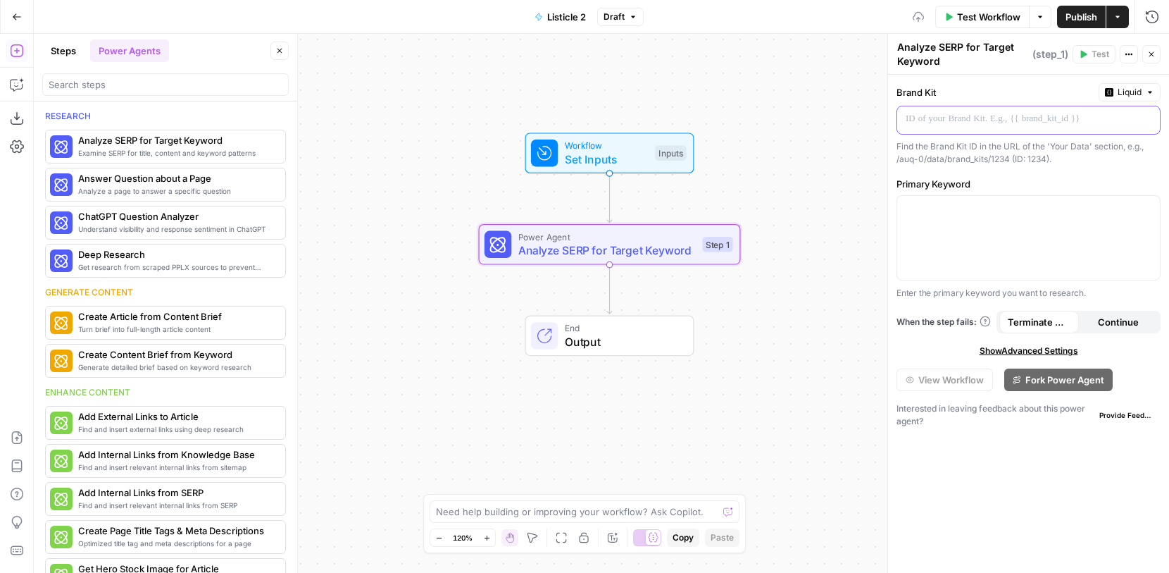
click at [1060, 126] on div at bounding box center [1017, 119] width 240 height 27
click at [1146, 90] on icon "button" at bounding box center [1150, 92] width 8 height 8
click at [1097, 124] on span "Static" at bounding box center [1097, 122] width 89 height 14
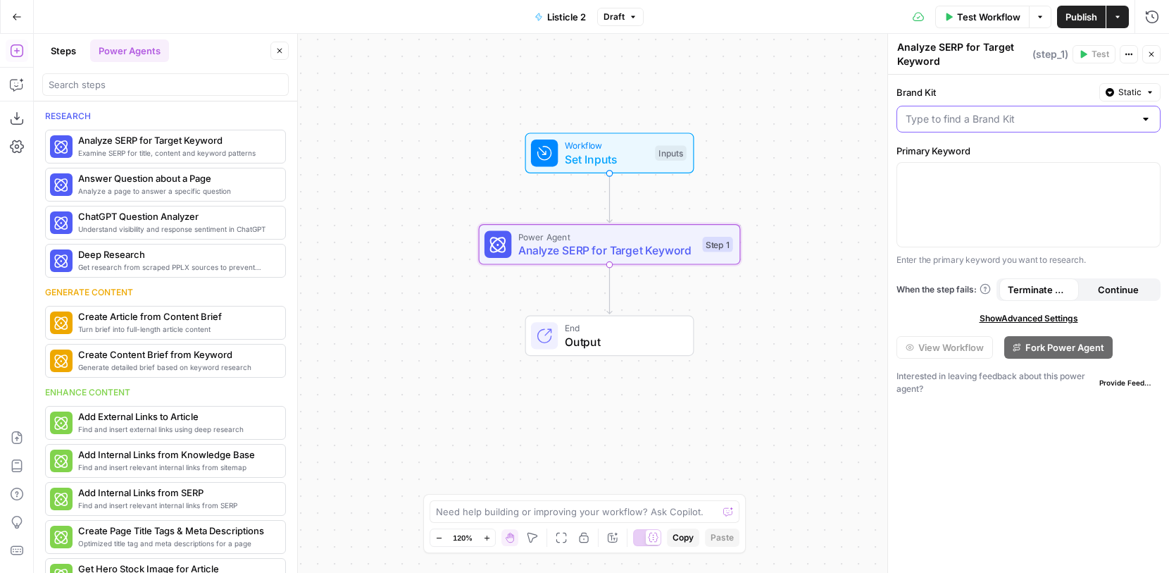
click at [1028, 118] on input "Brand Kit" at bounding box center [1020, 119] width 229 height 14
click at [1001, 89] on label "Brand Kit" at bounding box center [995, 92] width 197 height 14
click at [1001, 112] on input "Brand Kit" at bounding box center [1020, 119] width 229 height 14
click at [1001, 89] on label "Brand Kit" at bounding box center [995, 92] width 197 height 14
click at [1001, 112] on input "Brand Kit" at bounding box center [1020, 119] width 229 height 14
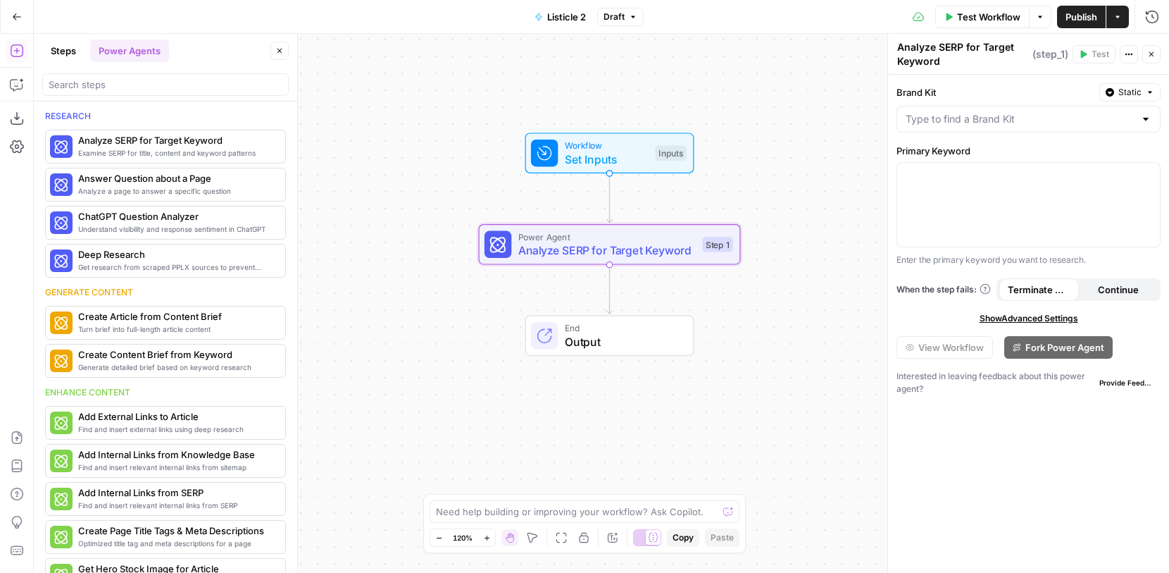
click at [1001, 89] on label "Brand Kit" at bounding box center [995, 92] width 197 height 14
click at [1001, 112] on input "Brand Kit" at bounding box center [1020, 119] width 229 height 14
click at [1001, 89] on label "Brand Kit" at bounding box center [995, 92] width 197 height 14
click at [1001, 112] on input "Brand Kit" at bounding box center [1020, 119] width 229 height 14
click at [1035, 220] on div at bounding box center [1028, 205] width 263 height 84
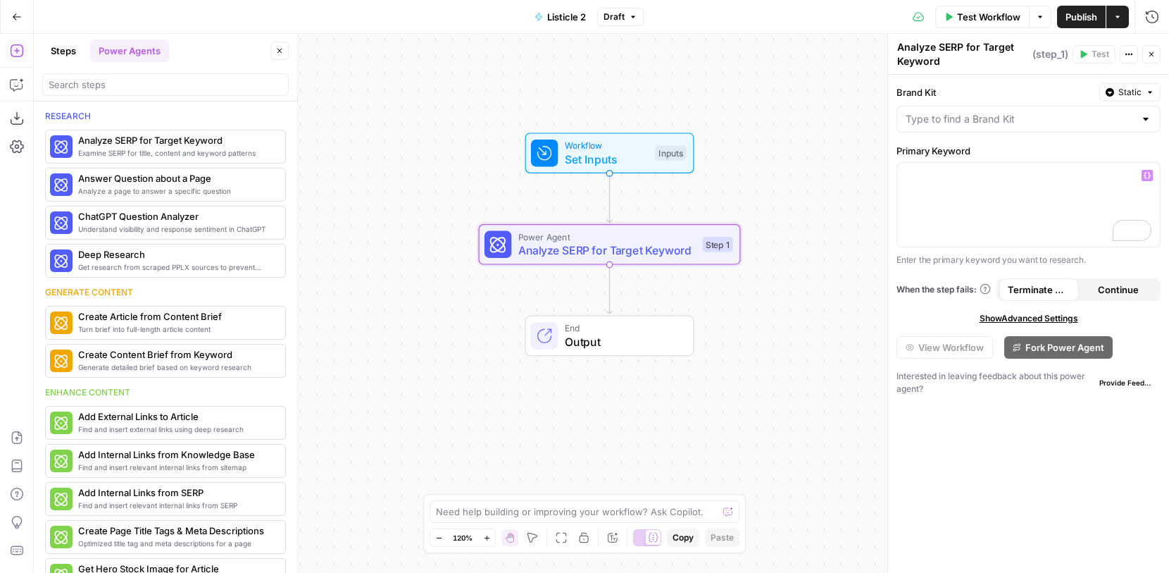
click at [1120, 58] on button "Actions" at bounding box center [1129, 54] width 18 height 18
click at [987, 97] on label "Brand Kit" at bounding box center [995, 92] width 197 height 14
click at [987, 112] on input "Brand Kit" at bounding box center [1020, 119] width 229 height 14
click at [1031, 245] on div "To enrich screen reader interactions, please activate Accessibility in Grammarl…" at bounding box center [1028, 205] width 263 height 84
click at [1028, 259] on p "Enter the primary keyword you want to research." at bounding box center [1029, 260] width 264 height 14
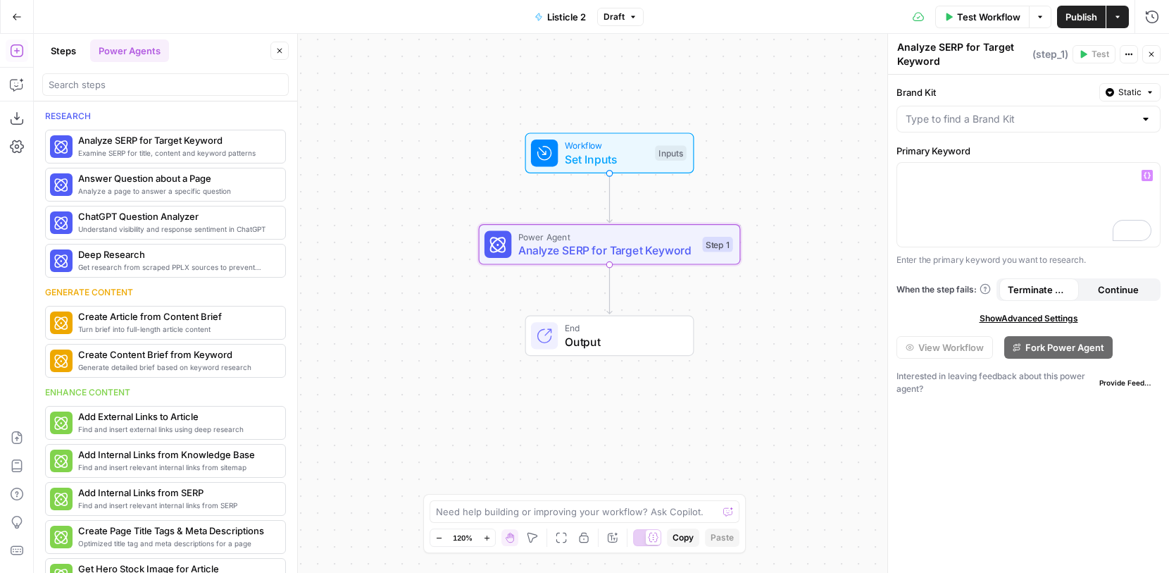
click at [1067, 318] on span "Show Advanced Settings" at bounding box center [1029, 318] width 99 height 13
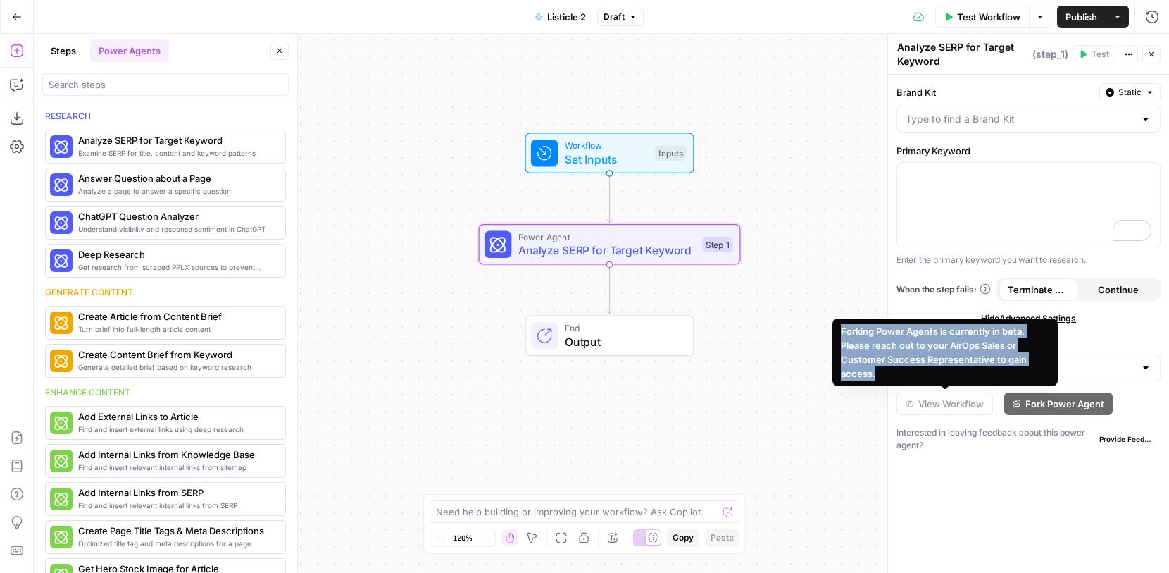
drag, startPoint x: 0, startPoint y: 0, endPoint x: 838, endPoint y: 334, distance: 902.3
click at [838, 334] on div "Forking Power Agents is currently in beta. Please reach out to your AirOps Sale…" at bounding box center [945, 352] width 225 height 68
copy div "Forking Power Agents is currently in beta. Please reach out to your AirOps Sale…"
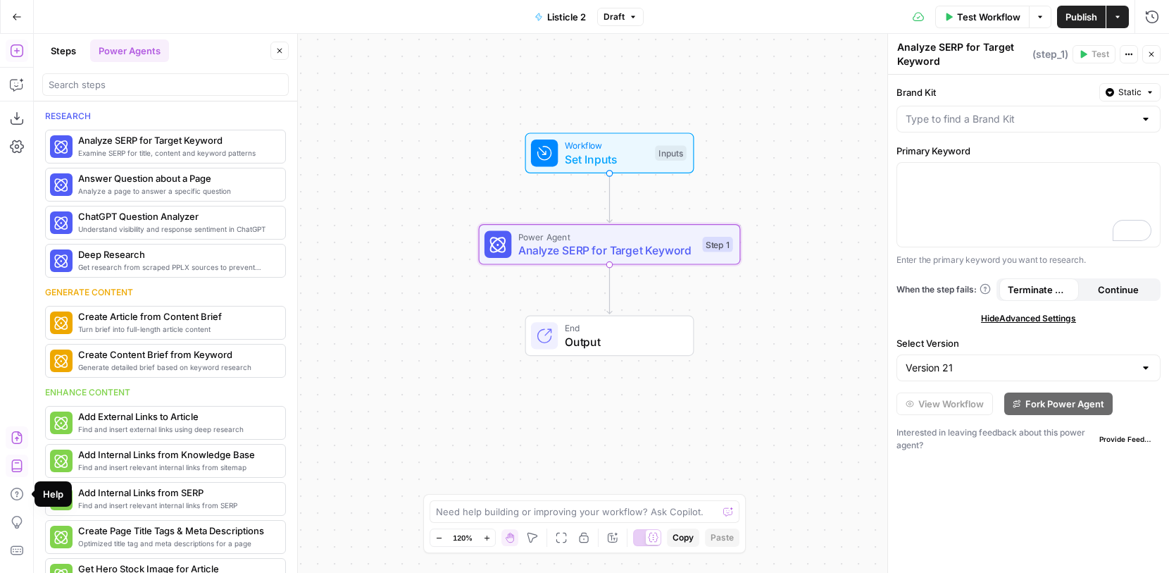
click at [41, 491] on div "Help" at bounding box center [53, 493] width 37 height 25
click at [49, 493] on div "Help" at bounding box center [53, 494] width 20 height 14
click at [17, 493] on icon "button" at bounding box center [16, 493] width 13 height 13
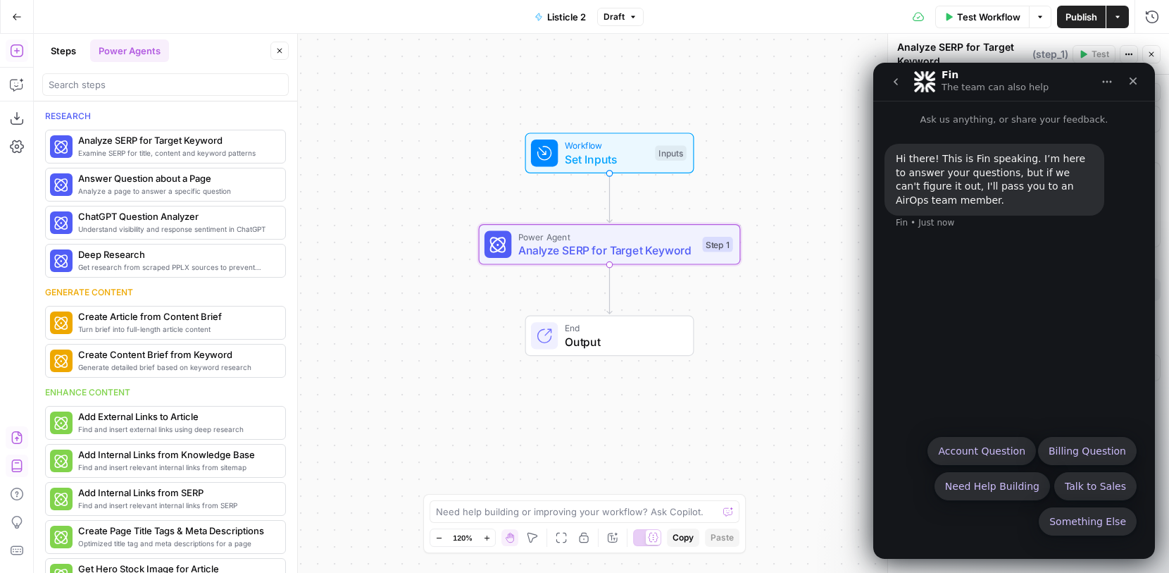
click at [995, 122] on p "Ask us anything, or share your feedback." at bounding box center [1014, 114] width 282 height 26
click at [1092, 529] on button "Something Else" at bounding box center [1088, 521] width 98 height 28
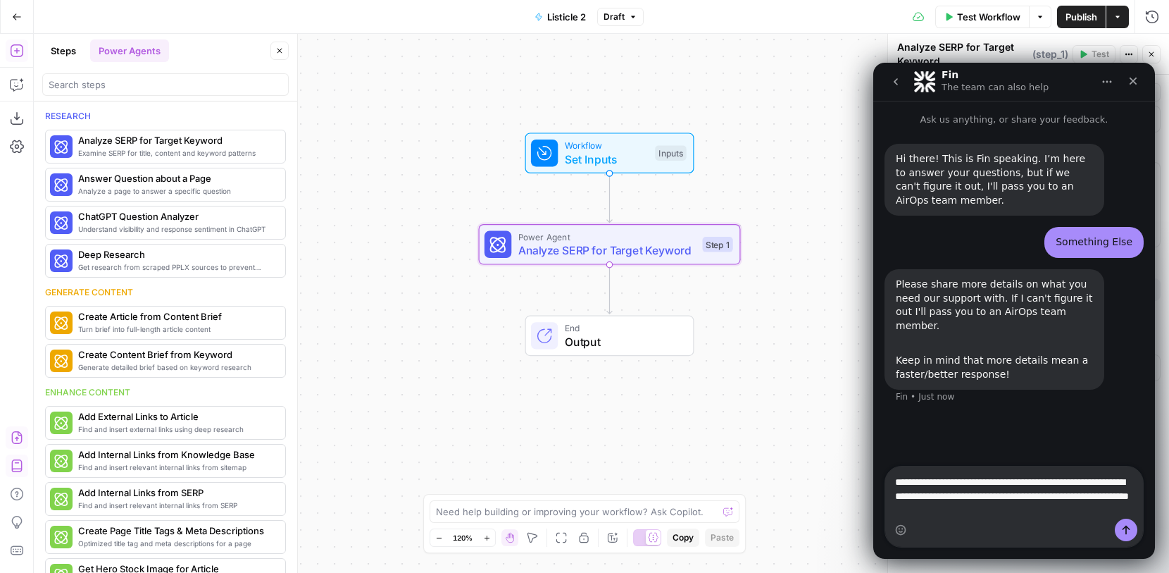
click at [895, 485] on textarea "**********" at bounding box center [1014, 492] width 258 height 52
click at [938, 509] on textarea "**********" at bounding box center [1014, 485] width 258 height 66
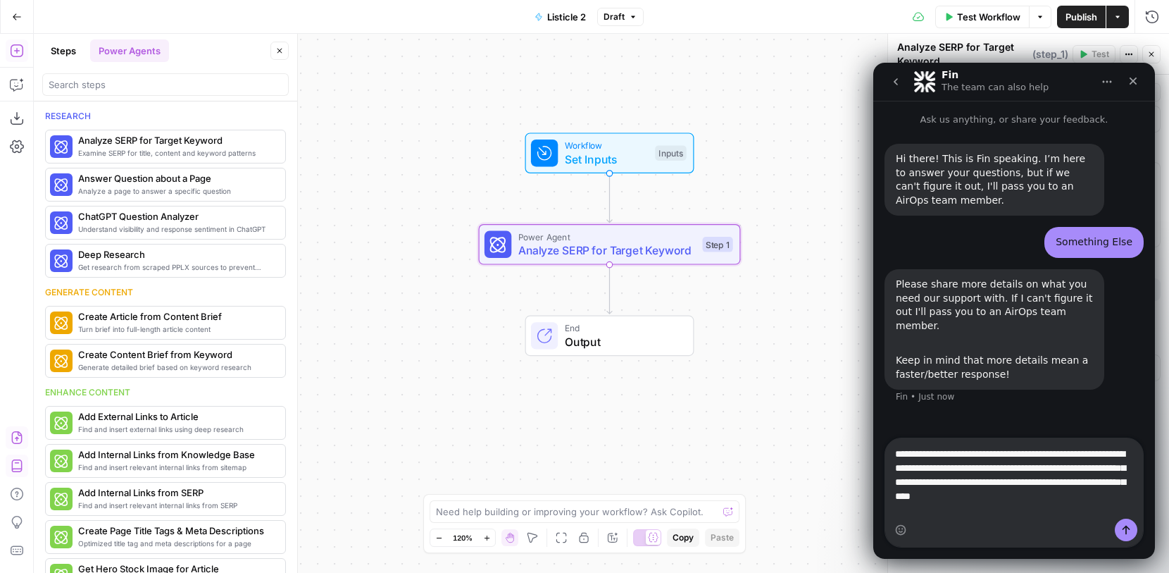
type textarea "**********"
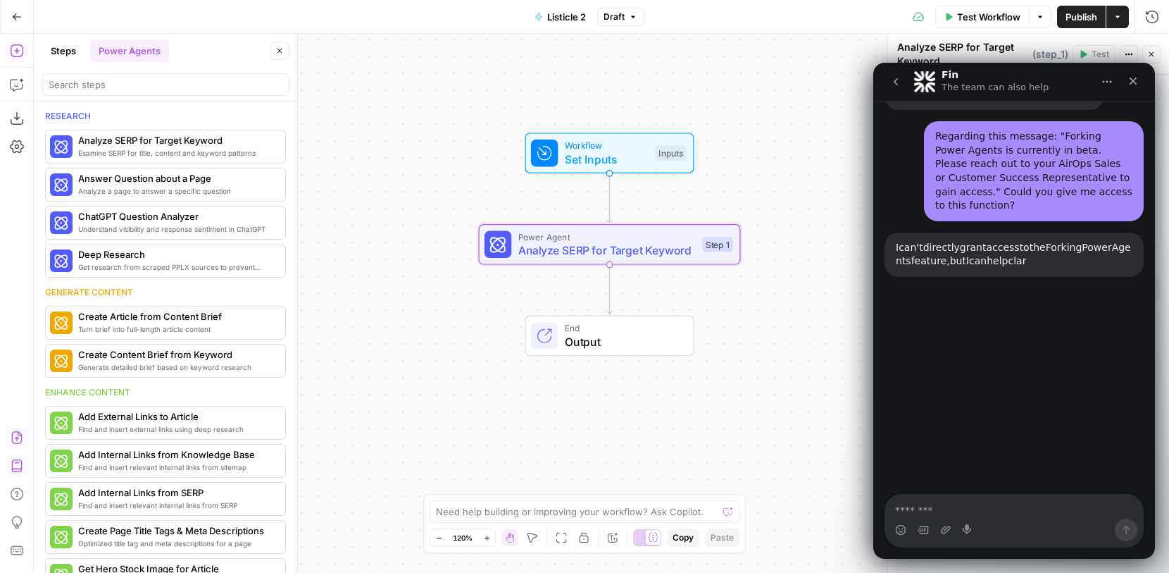
scroll to position [304, 0]
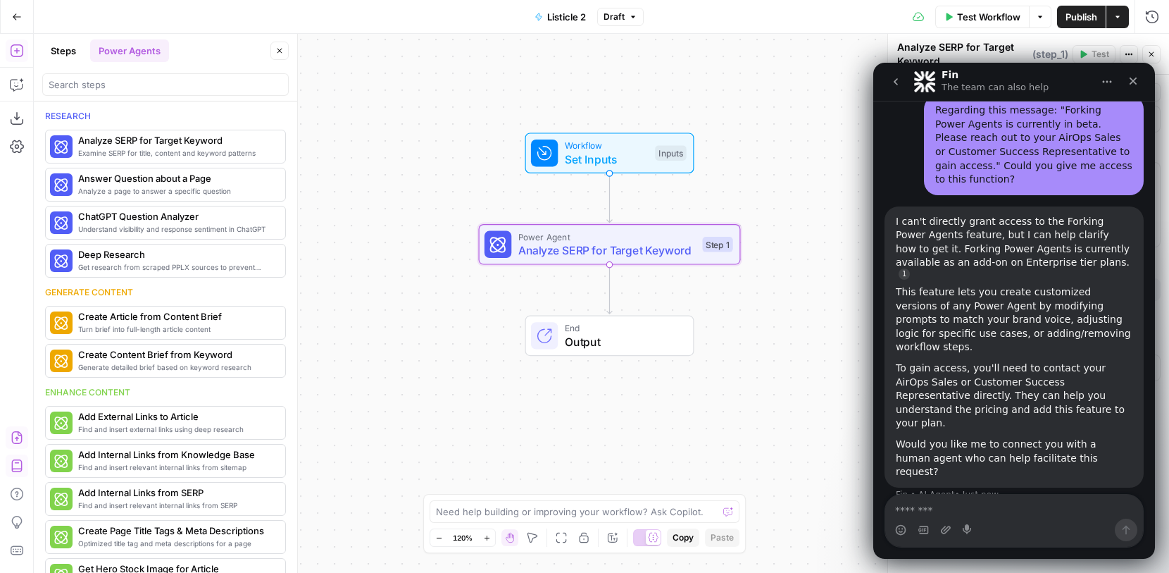
click at [775, 349] on div "Workflow Set Inputs Inputs Power Agent Analyze SERP for Target Keyword Step 1 E…" at bounding box center [601, 303] width 1135 height 539
click at [1128, 77] on icon "Close" at bounding box center [1133, 80] width 11 height 11
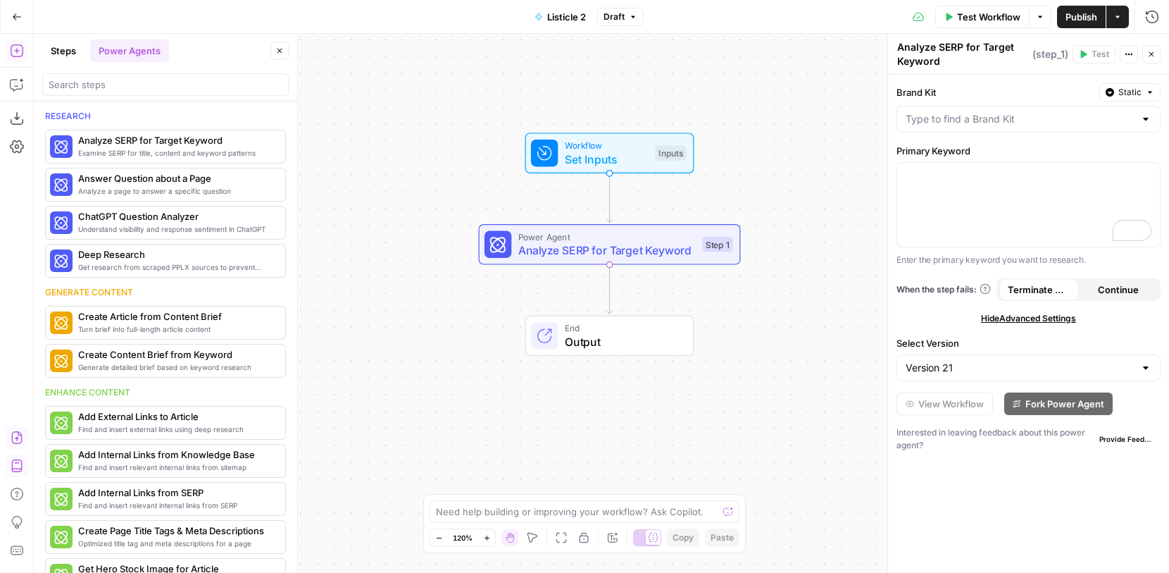
scroll to position [278, 0]
click at [1033, 135] on div "Brand Kit Static Primary Keyword Enter the primary keyword you want to research…" at bounding box center [1028, 324] width 281 height 498
click at [1042, 131] on div at bounding box center [1029, 119] width 264 height 27
click at [1027, 89] on label "Brand Kit" at bounding box center [995, 92] width 197 height 14
click at [1027, 112] on input "Brand Kit" at bounding box center [1020, 119] width 229 height 14
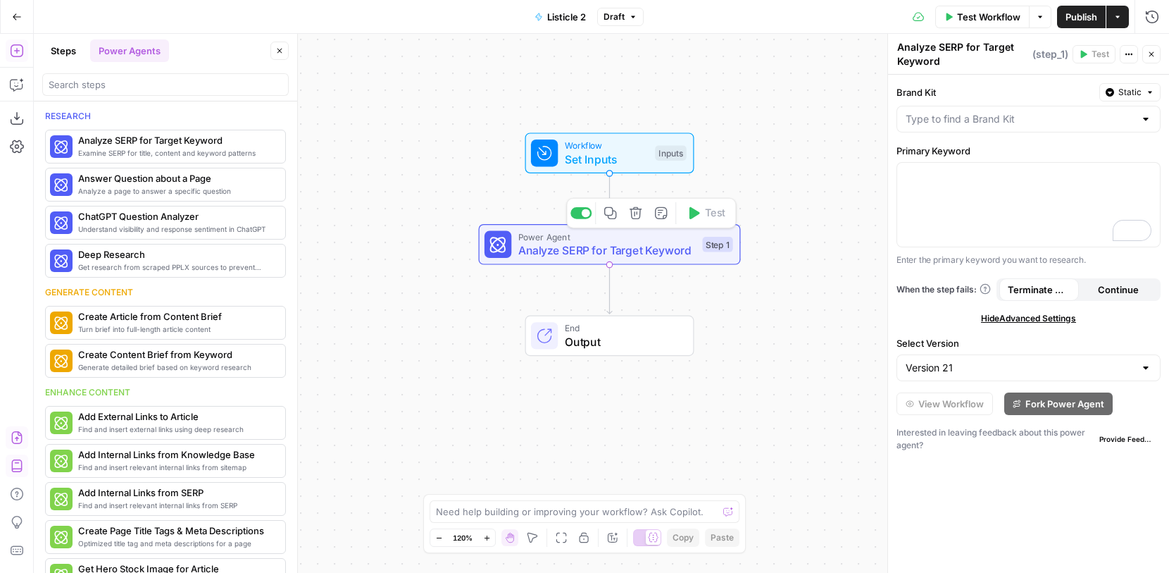
click at [692, 239] on span "Power Agent" at bounding box center [607, 236] width 178 height 13
click at [1051, 87] on label "Brand Kit" at bounding box center [995, 92] width 197 height 14
click at [1051, 112] on input "Brand Kit" at bounding box center [1020, 119] width 229 height 14
click at [1114, 287] on span "Continue" at bounding box center [1118, 289] width 41 height 14
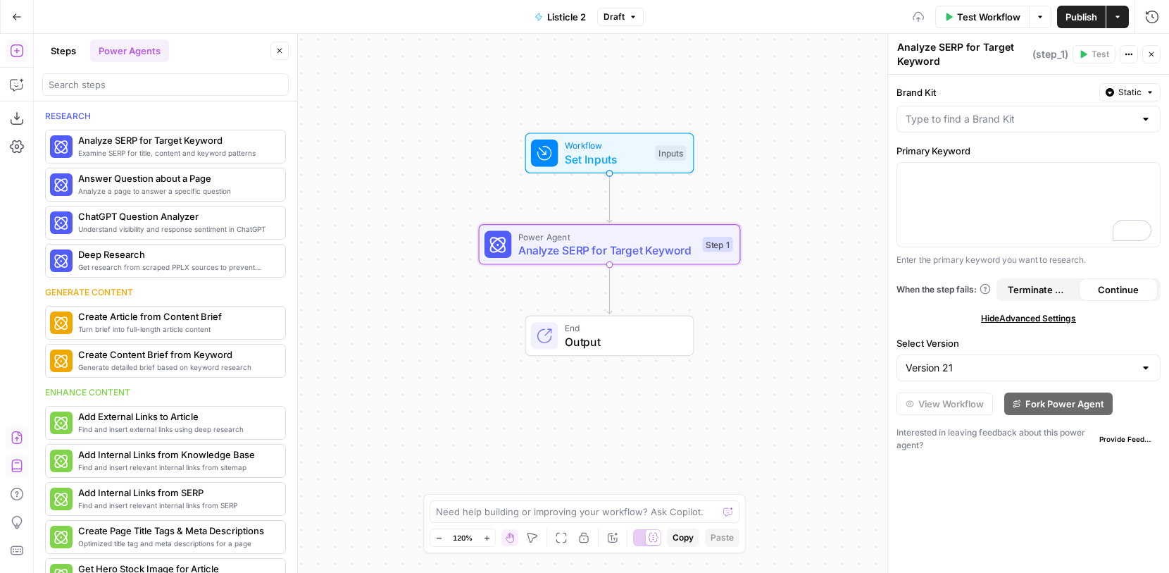
click at [1050, 296] on span "Terminate Workflow" at bounding box center [1039, 289] width 63 height 14
click at [1154, 51] on icon "button" at bounding box center [1151, 54] width 8 height 8
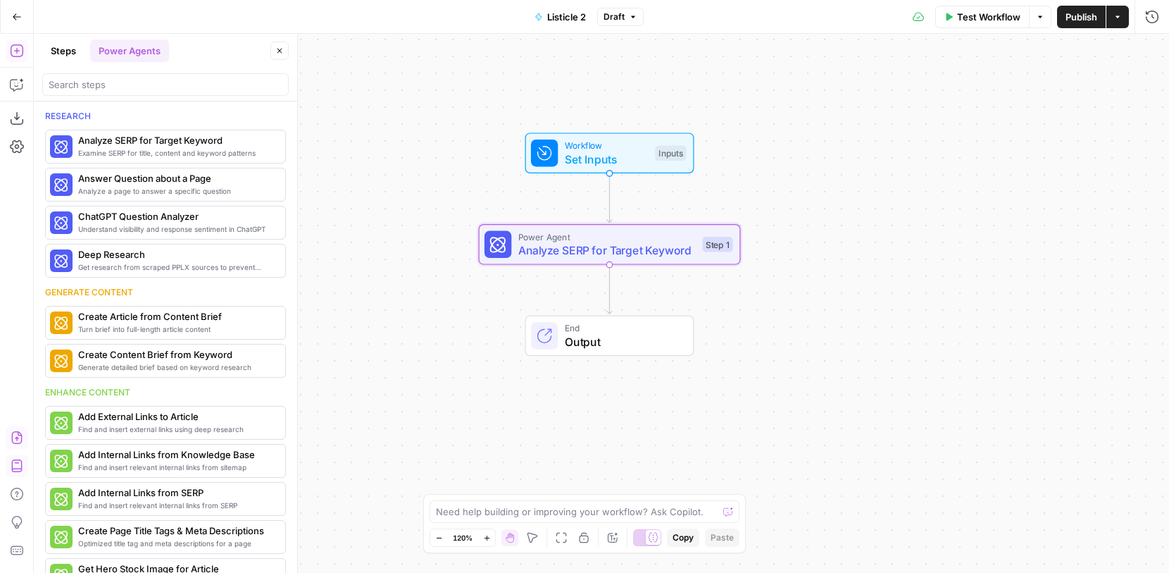
click at [645, 244] on span "Analyze SERP for Target Keyword" at bounding box center [607, 250] width 178 height 17
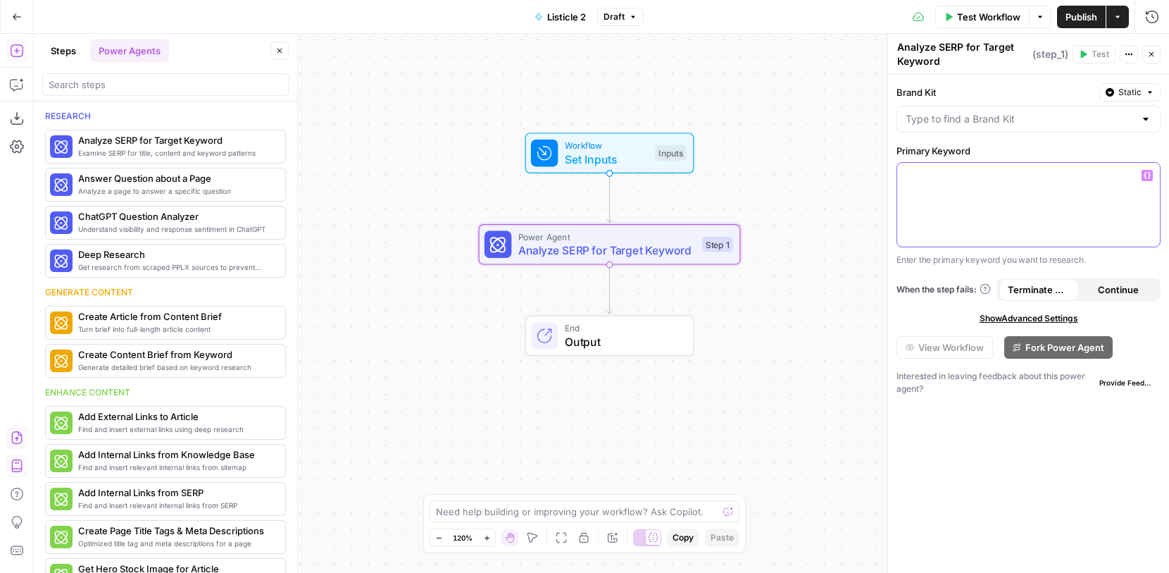
click at [933, 179] on p at bounding box center [1029, 175] width 246 height 14
click at [1147, 172] on icon "button" at bounding box center [1147, 175] width 7 height 7
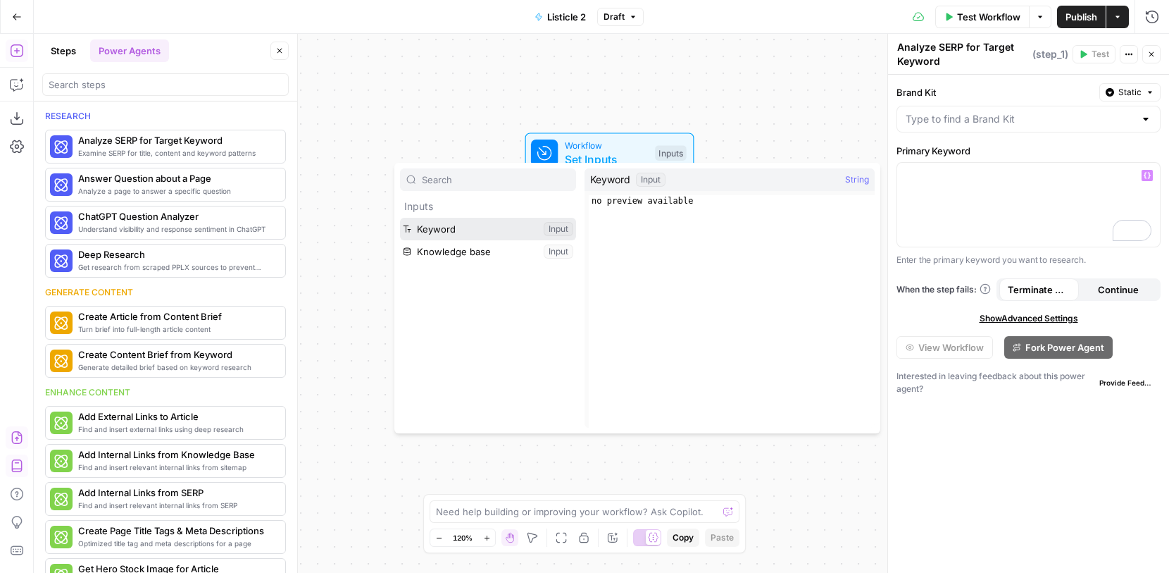
click at [469, 233] on button "Select variable Keyword" at bounding box center [488, 229] width 176 height 23
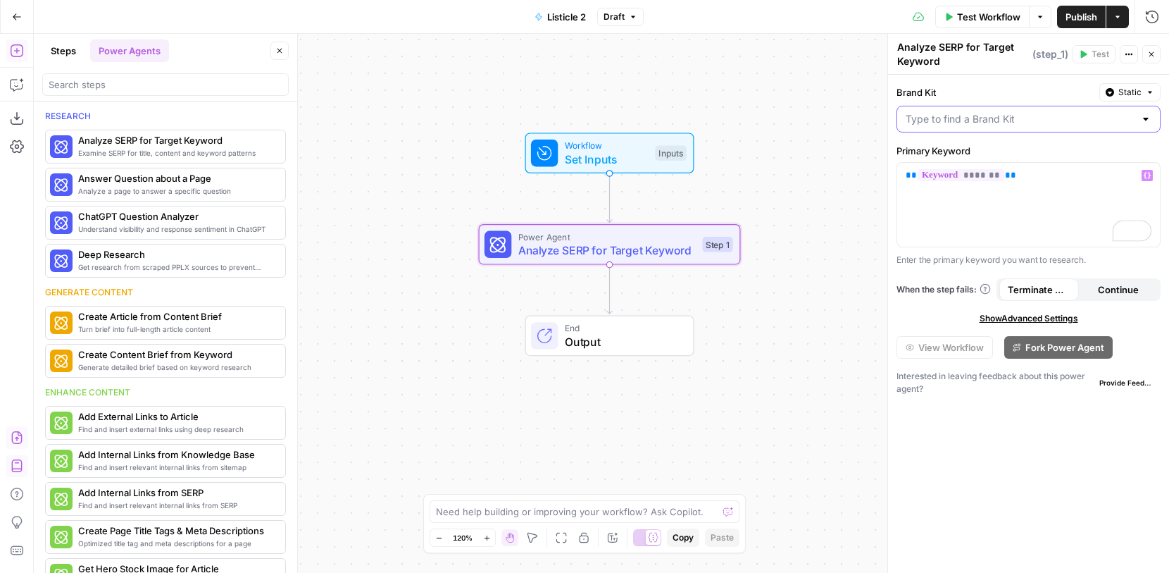
click at [925, 118] on input "Brand Kit" at bounding box center [1020, 119] width 229 height 14
click at [976, 87] on label "Brand Kit" at bounding box center [995, 92] width 197 height 14
click at [976, 112] on input "Brand Kit" at bounding box center [1020, 119] width 229 height 14
click at [1066, 91] on label "Brand Kit" at bounding box center [995, 92] width 197 height 14
click at [1066, 112] on input "Brand Kit" at bounding box center [1020, 119] width 229 height 14
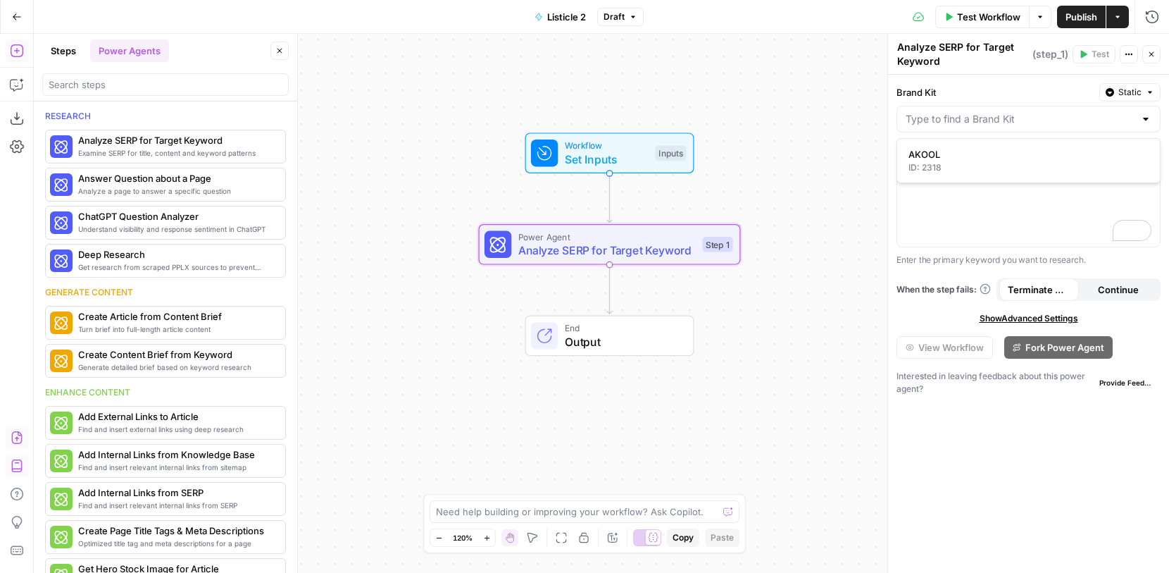
click at [1013, 108] on div at bounding box center [1029, 119] width 264 height 27
click at [856, 297] on div "Workflow Set Inputs Inputs Power Agent Analyze SERP for Target Keyword Step 1 E…" at bounding box center [601, 303] width 1135 height 539
click at [1009, 313] on span "Show Advanced Settings" at bounding box center [1029, 318] width 99 height 13
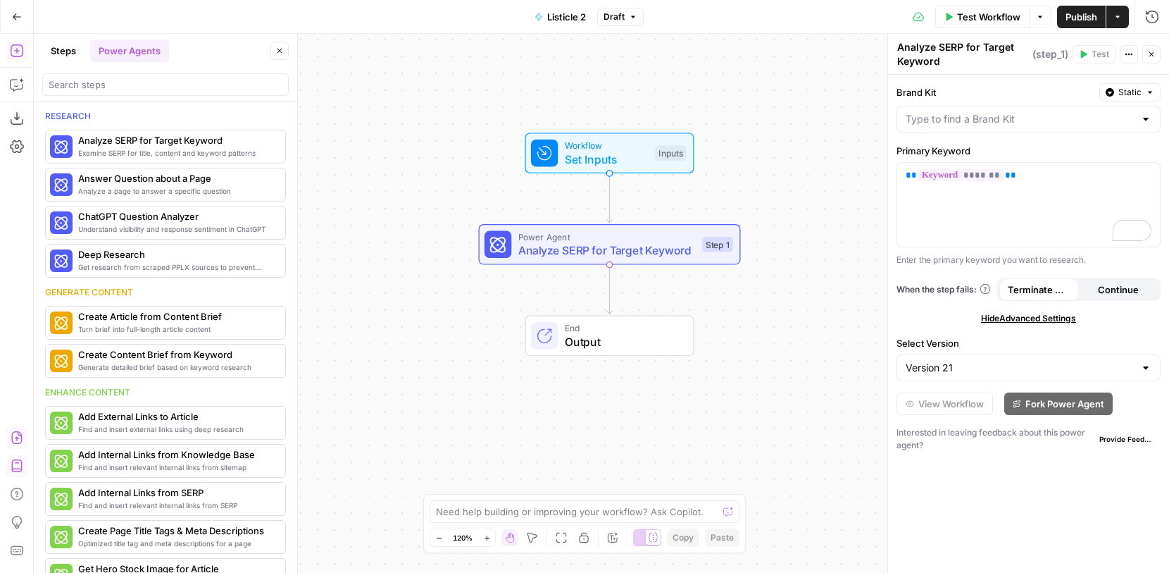
click at [1015, 357] on div "Version 21" at bounding box center [1029, 367] width 264 height 27
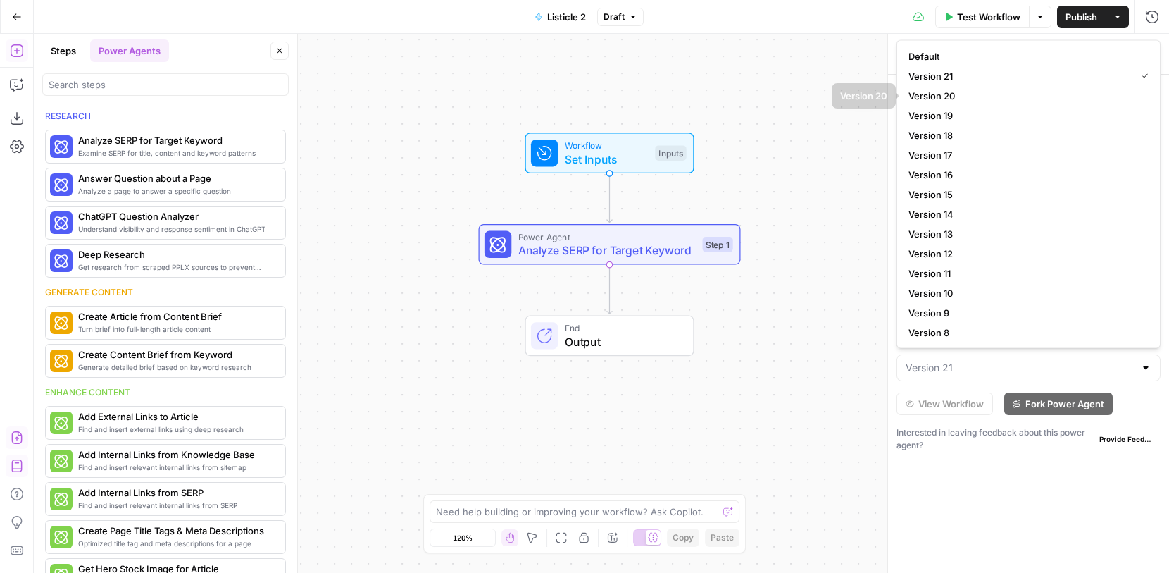
click at [903, 32] on div "Test Workflow Options Publish Actions Run History" at bounding box center [907, 16] width 526 height 33
type input "Version 21"
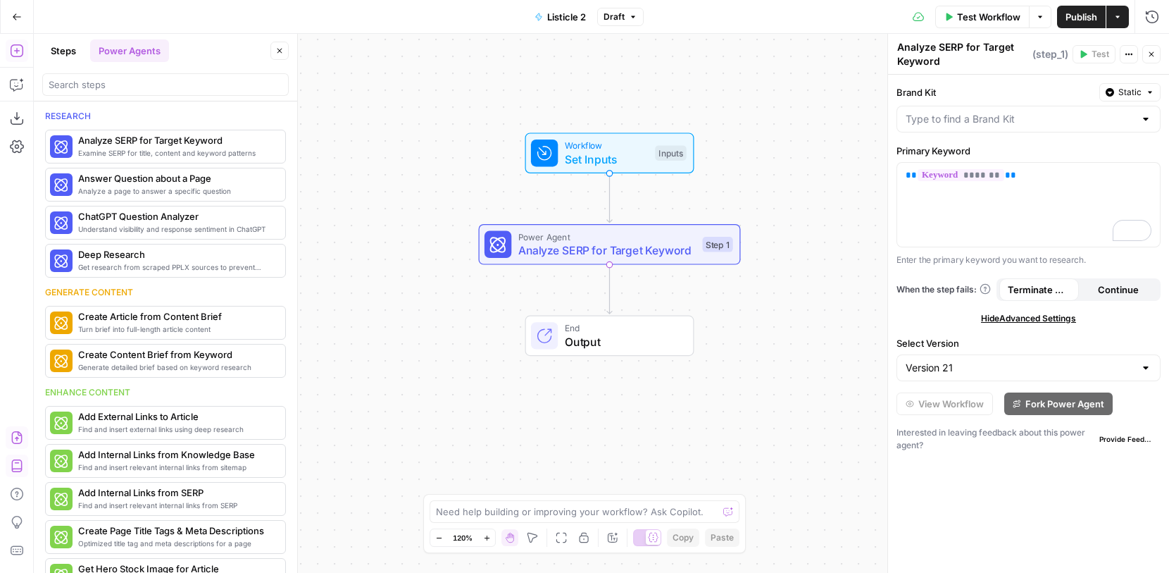
click at [1148, 56] on icon "button" at bounding box center [1151, 54] width 8 height 8
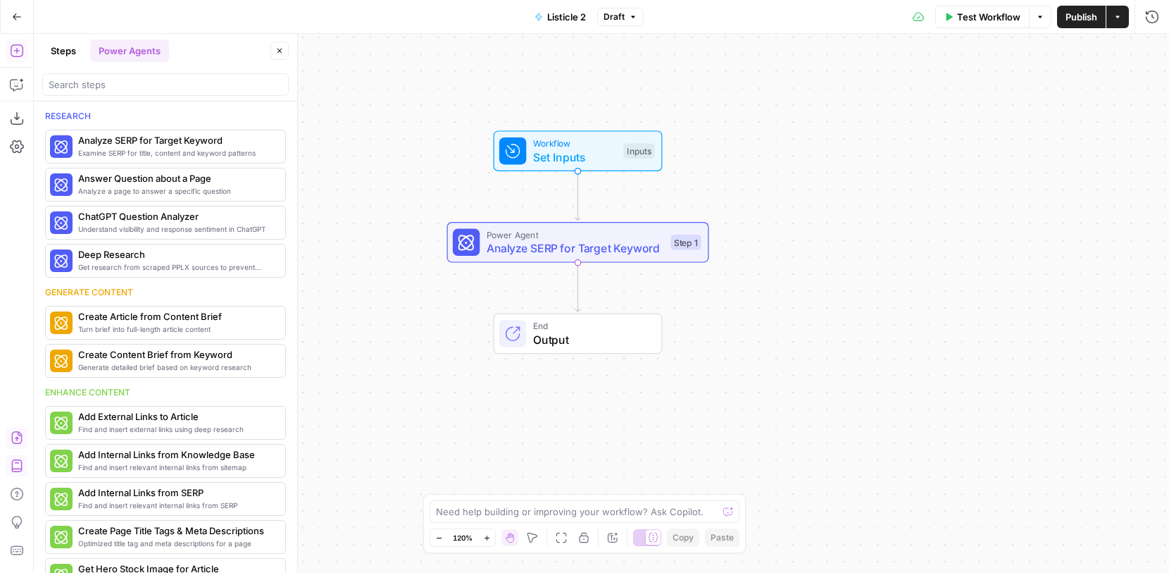
click at [58, 39] on header "Steps Power Agents Close" at bounding box center [165, 68] width 263 height 68
click at [60, 47] on button "Steps" at bounding box center [63, 50] width 42 height 23
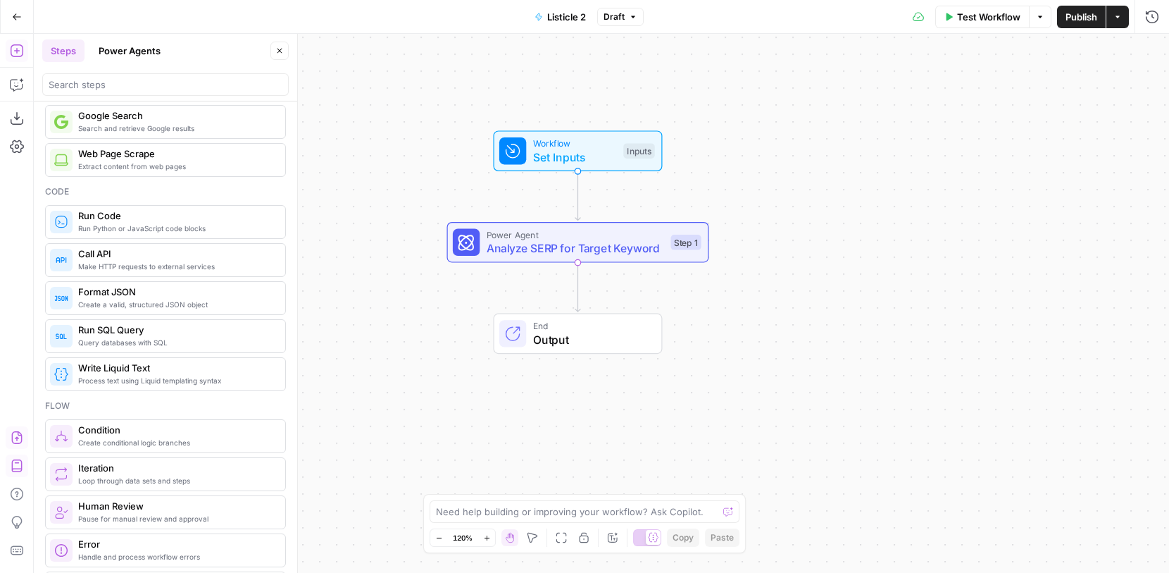
scroll to position [0, 0]
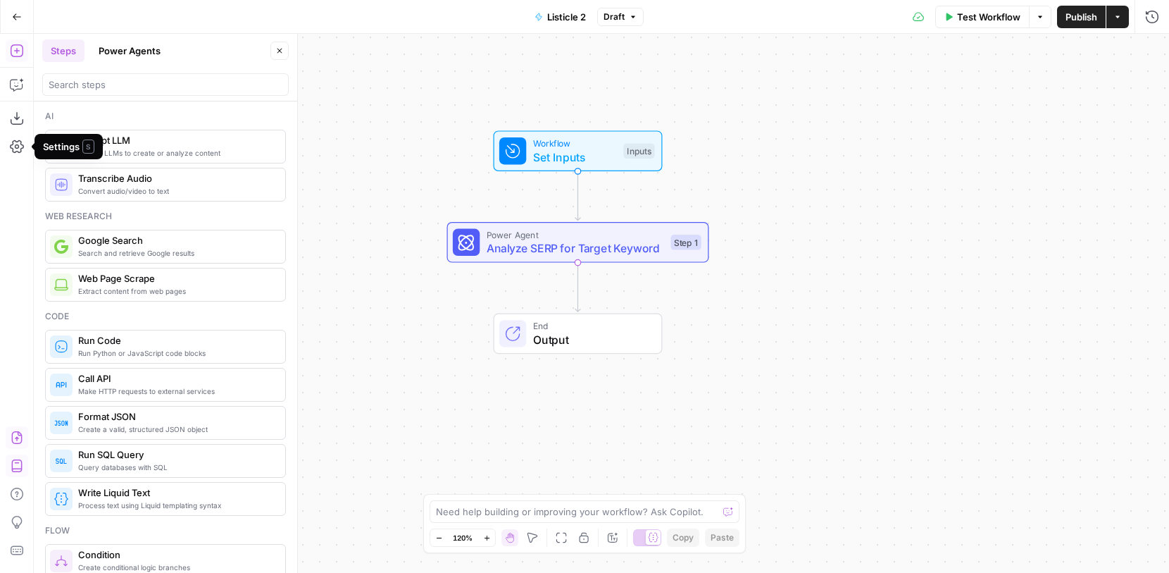
click at [607, 354] on div "Workflow Set Inputs Inputs Power Agent Analyze SERP for Target Keyword Step 1 E…" at bounding box center [601, 303] width 1135 height 539
click at [616, 332] on span "Output" at bounding box center [590, 339] width 115 height 17
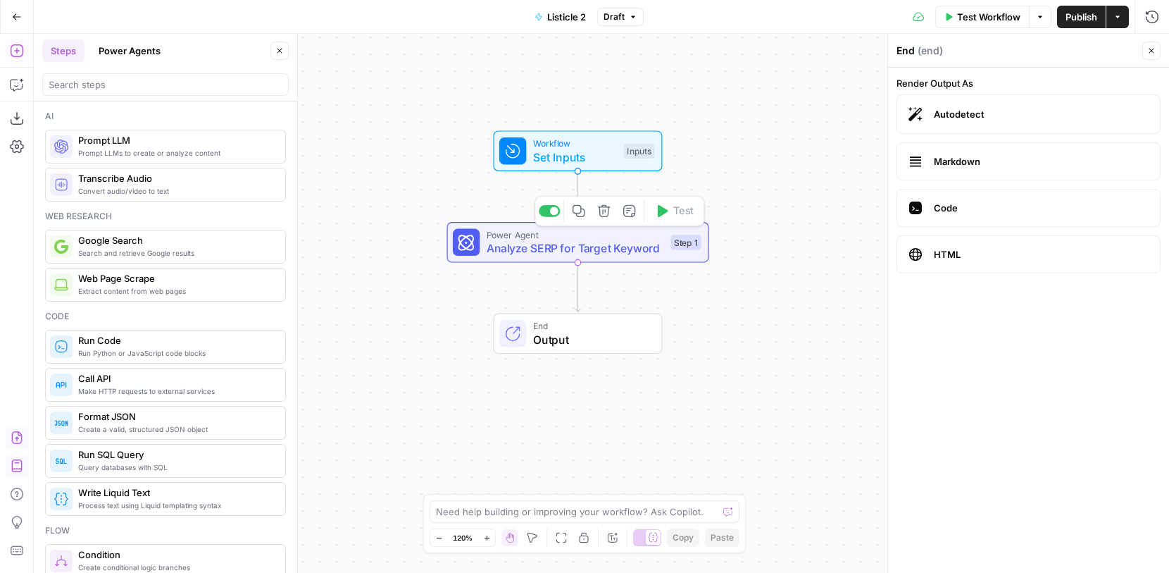
click at [665, 239] on div "Power Agent Analyze SERP for Target Keyword Step 1 Copy step Delete step Add No…" at bounding box center [577, 242] width 249 height 29
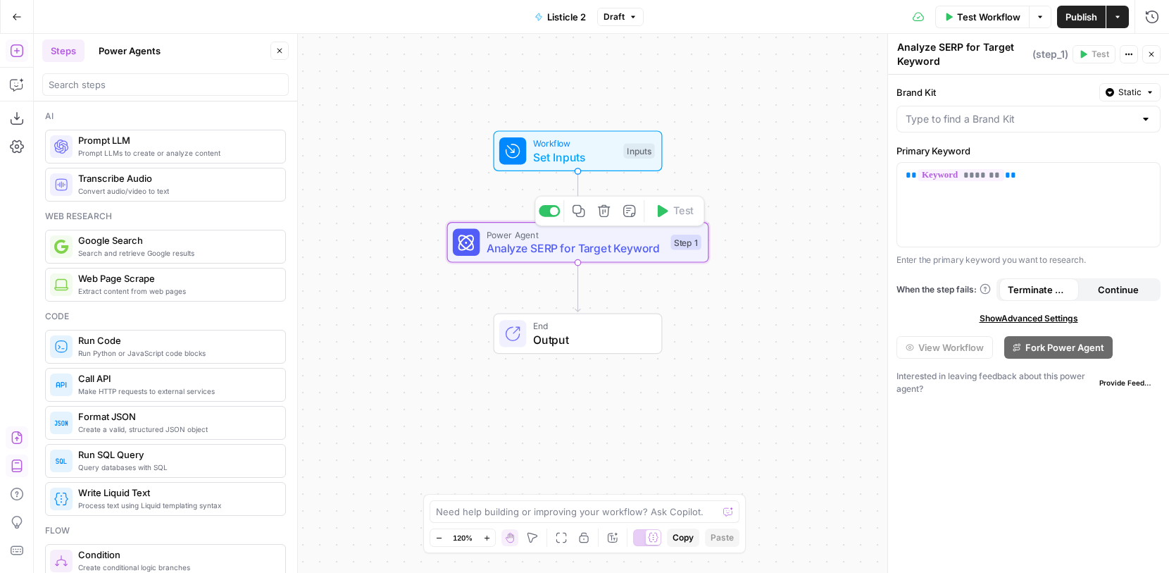
type textarea "Analyze SERP for Target Keyword"
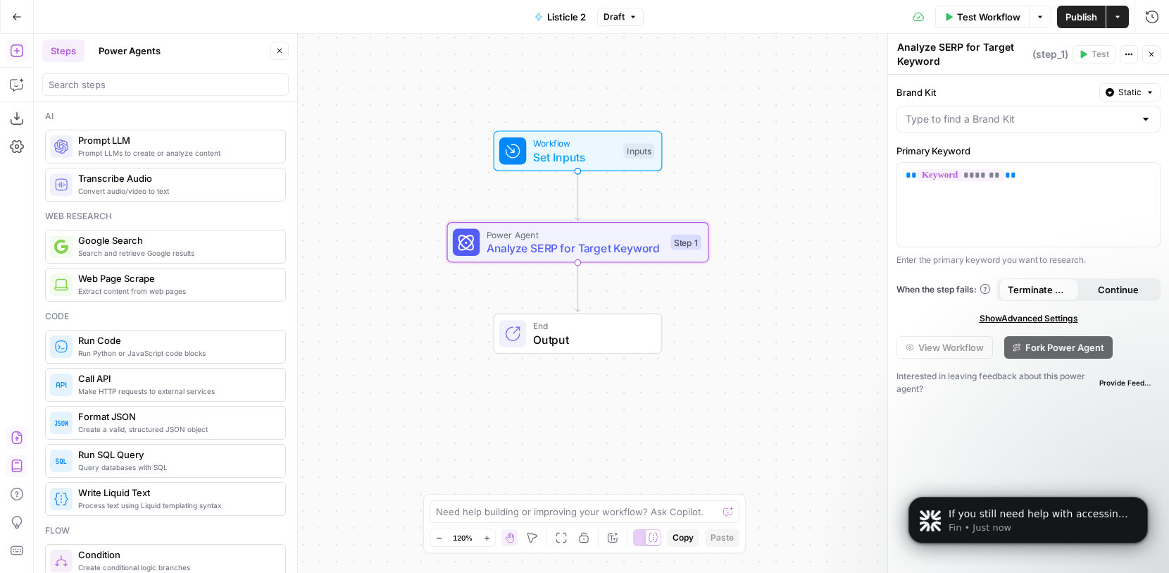
scroll to position [379, 0]
click at [1155, 54] on span "Close" at bounding box center [1155, 54] width 1 height 1
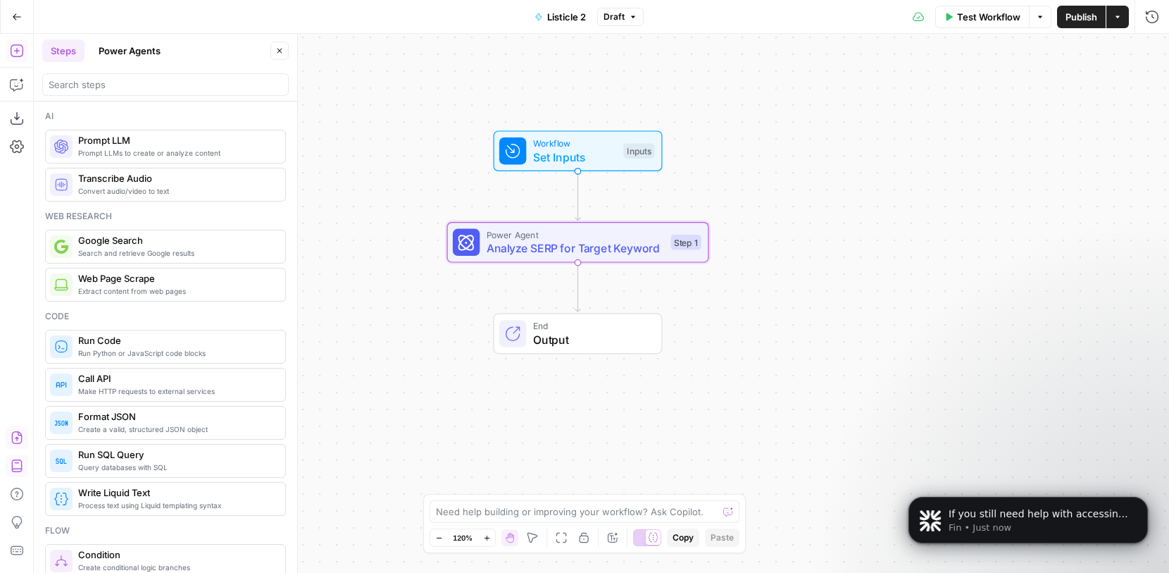
click at [1122, 25] on button "Actions" at bounding box center [1118, 17] width 23 height 23
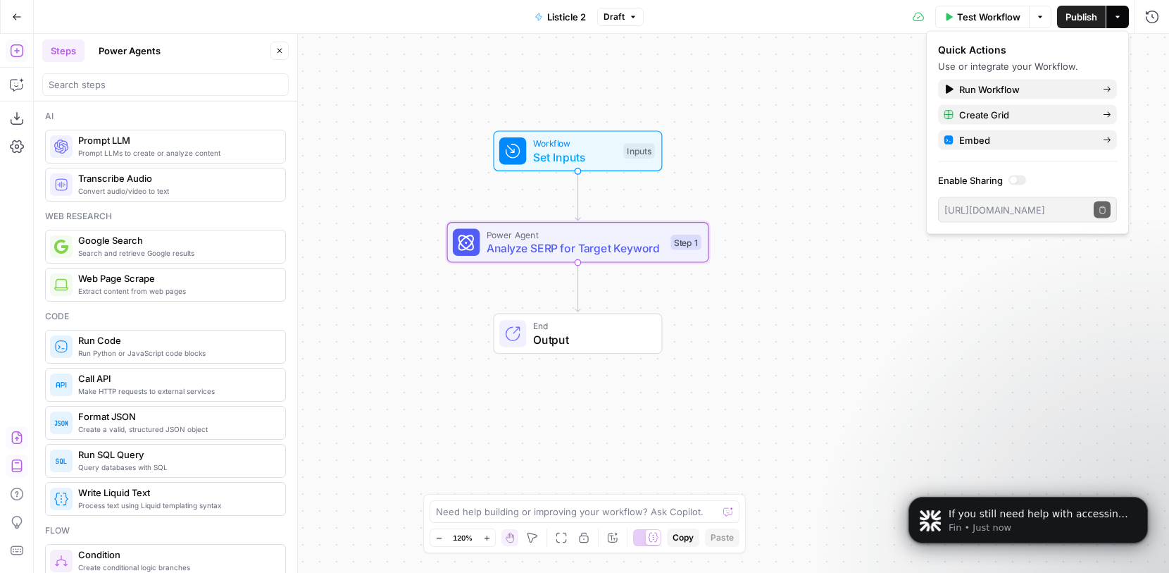
click at [763, 252] on div "Workflow Set Inputs Inputs Power Agent Analyze SERP for Target Keyword Step 1 E…" at bounding box center [601, 303] width 1135 height 539
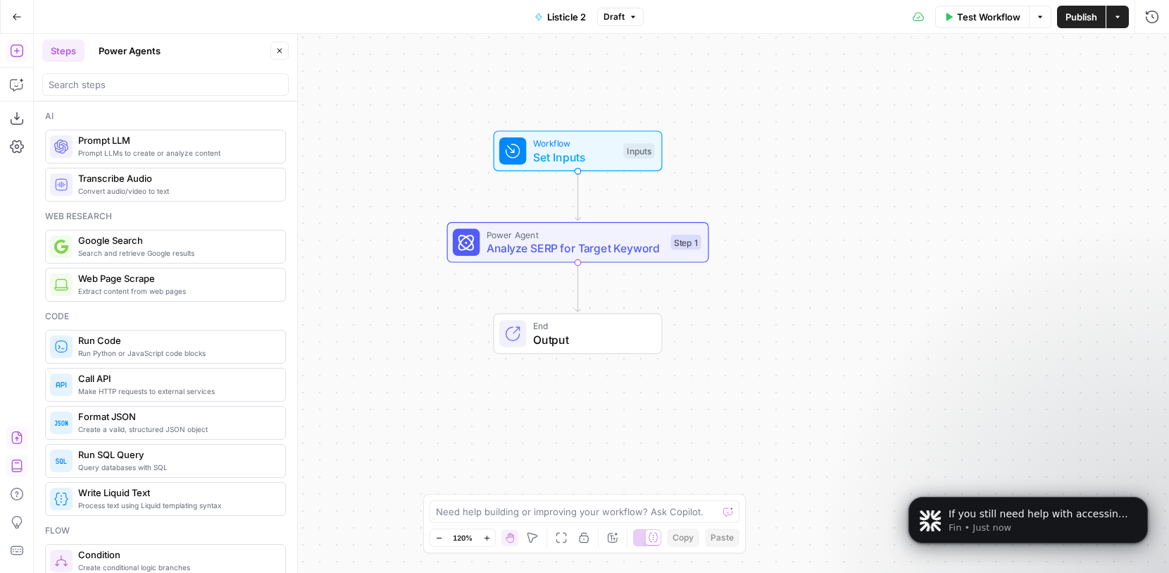
click at [596, 320] on span "End" at bounding box center [590, 325] width 115 height 13
click at [952, 192] on label "Code" at bounding box center [1029, 208] width 264 height 38
click at [957, 259] on span "HTML" at bounding box center [1041, 254] width 215 height 14
click at [982, 173] on label "Markdown" at bounding box center [1029, 161] width 264 height 38
click at [991, 118] on span "Autodetect" at bounding box center [1041, 114] width 215 height 14
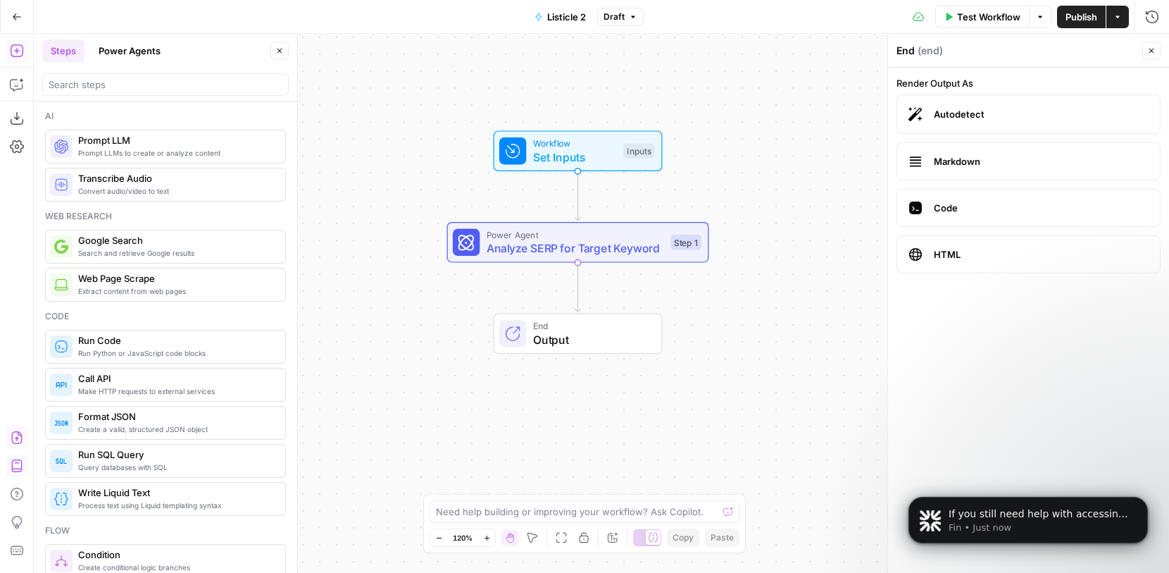
click at [1152, 55] on button "Close" at bounding box center [1152, 51] width 18 height 18
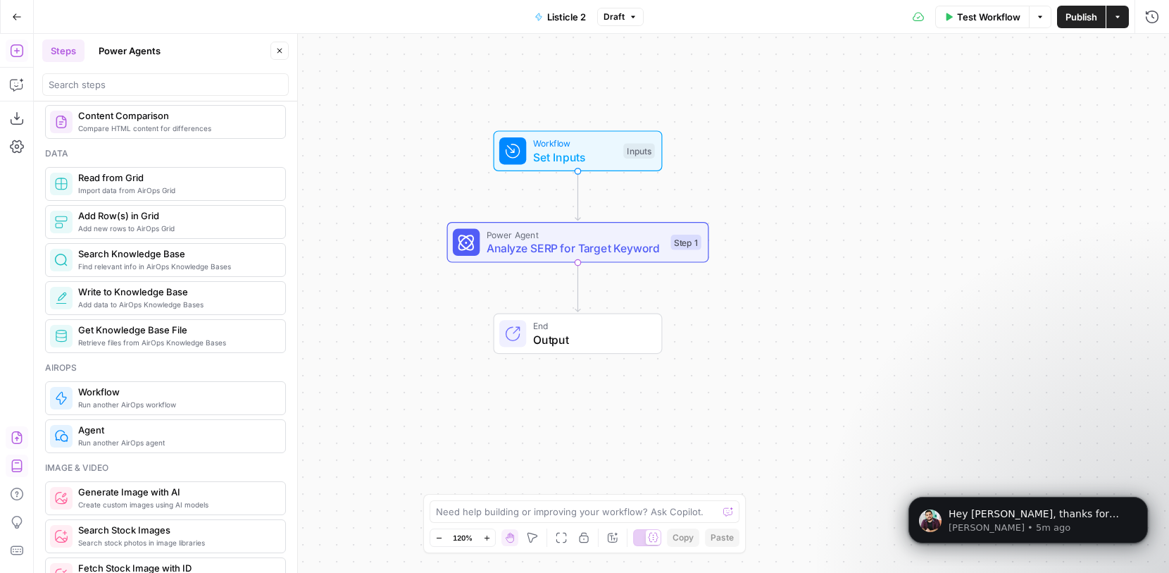
scroll to position [495, 0]
click at [15, 20] on icon "button" at bounding box center [17, 17] width 10 height 10
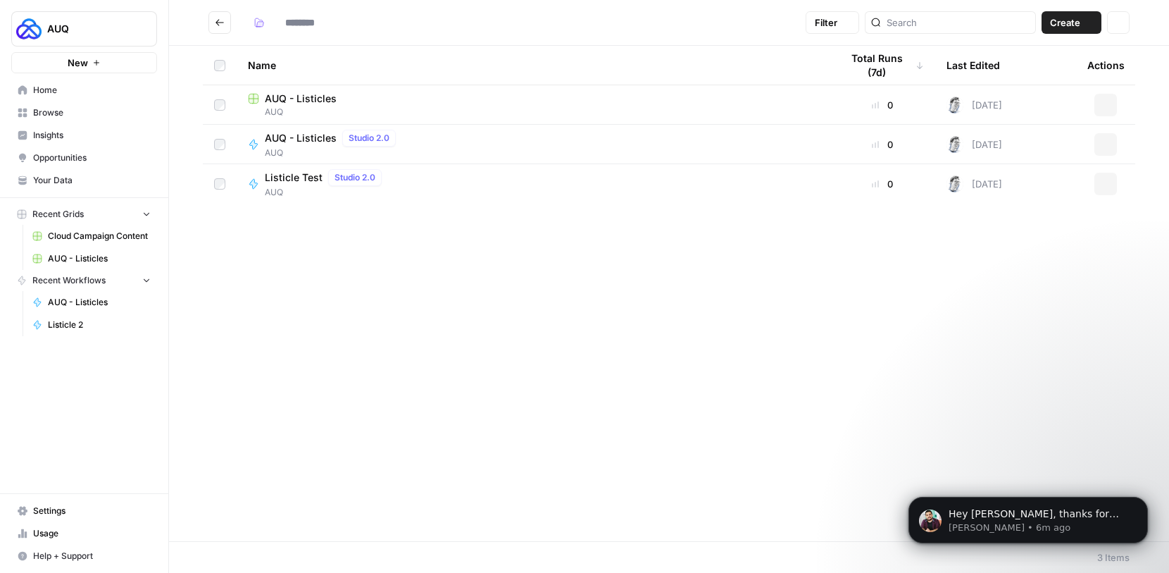
type input "***"
click at [1102, 141] on icon "button" at bounding box center [1106, 144] width 8 height 8
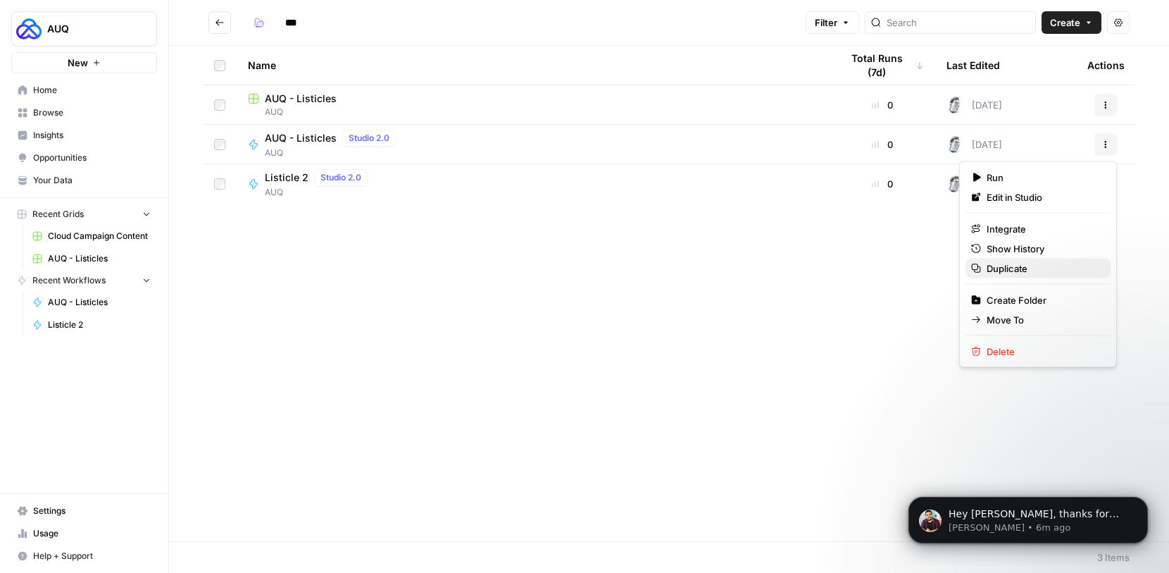
click at [1024, 266] on span "Duplicate" at bounding box center [1043, 268] width 113 height 14
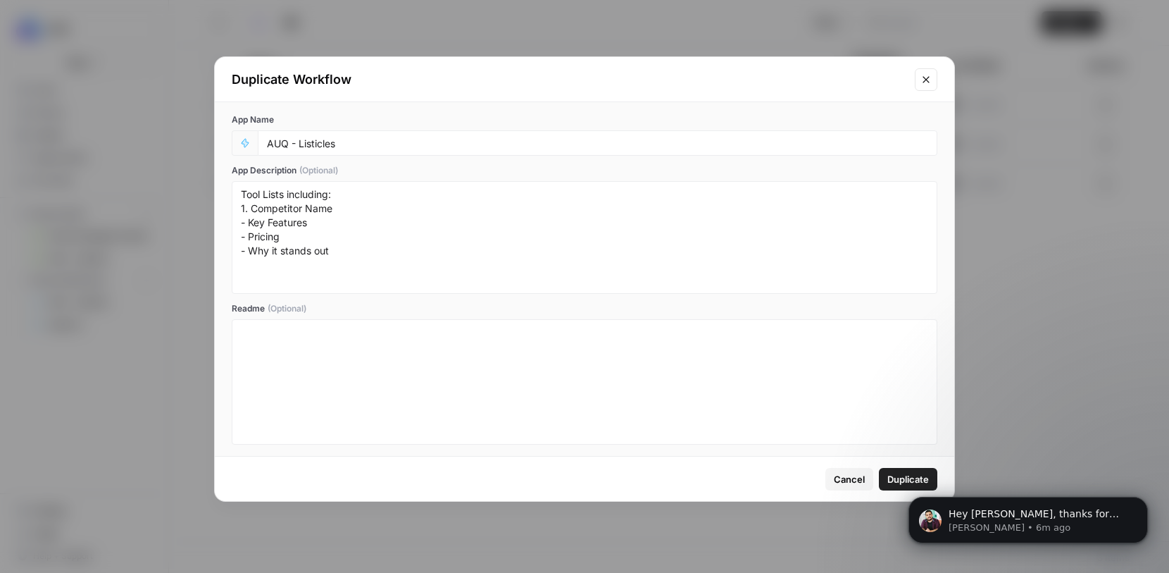
click at [888, 472] on span "Duplicate" at bounding box center [909, 479] width 42 height 14
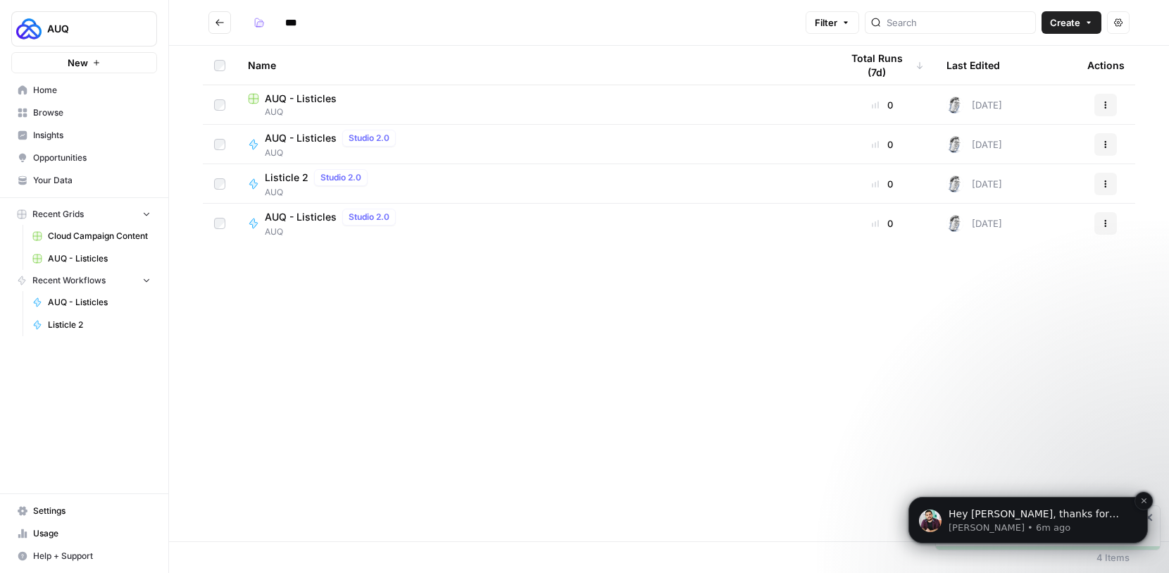
click at [964, 508] on p "Hey Kirill, thanks for reaching out! What workspace would you be using this fea…" at bounding box center [1040, 514] width 182 height 14
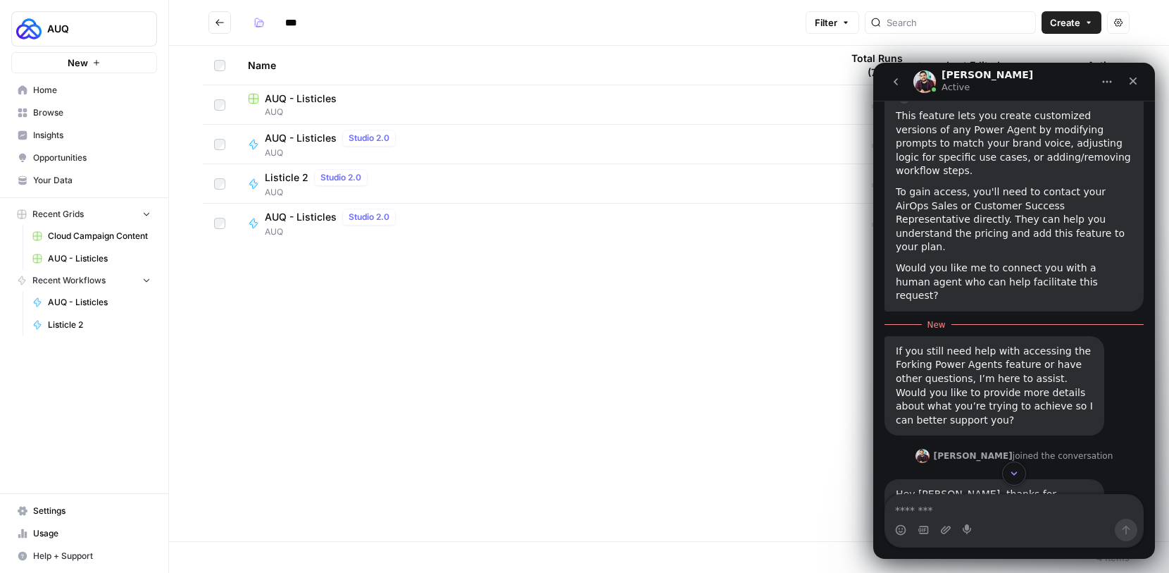
scroll to position [518, 0]
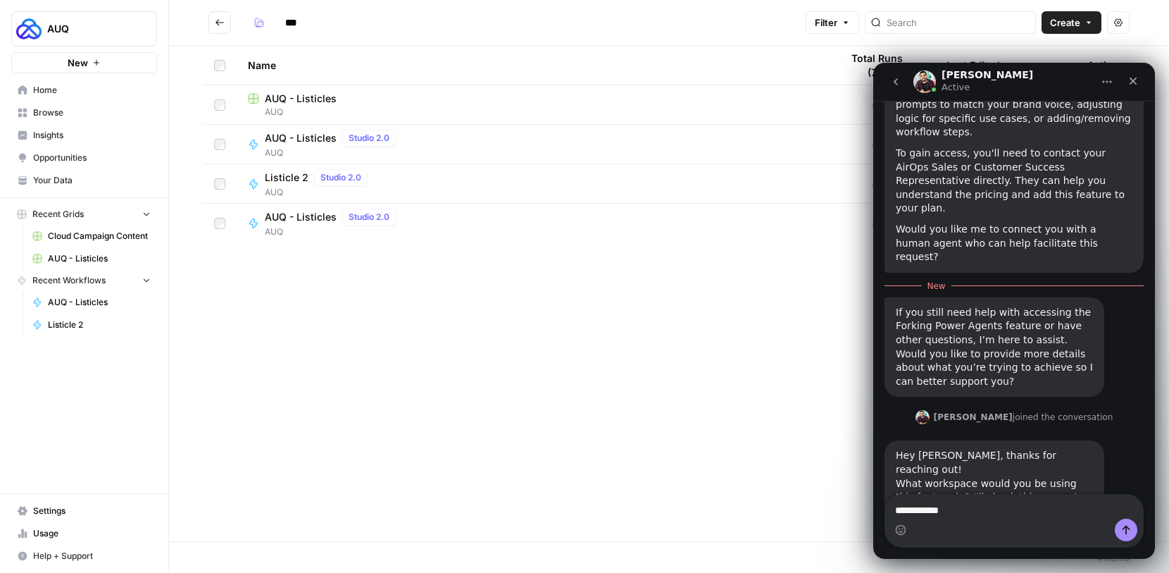
type textarea "**********"
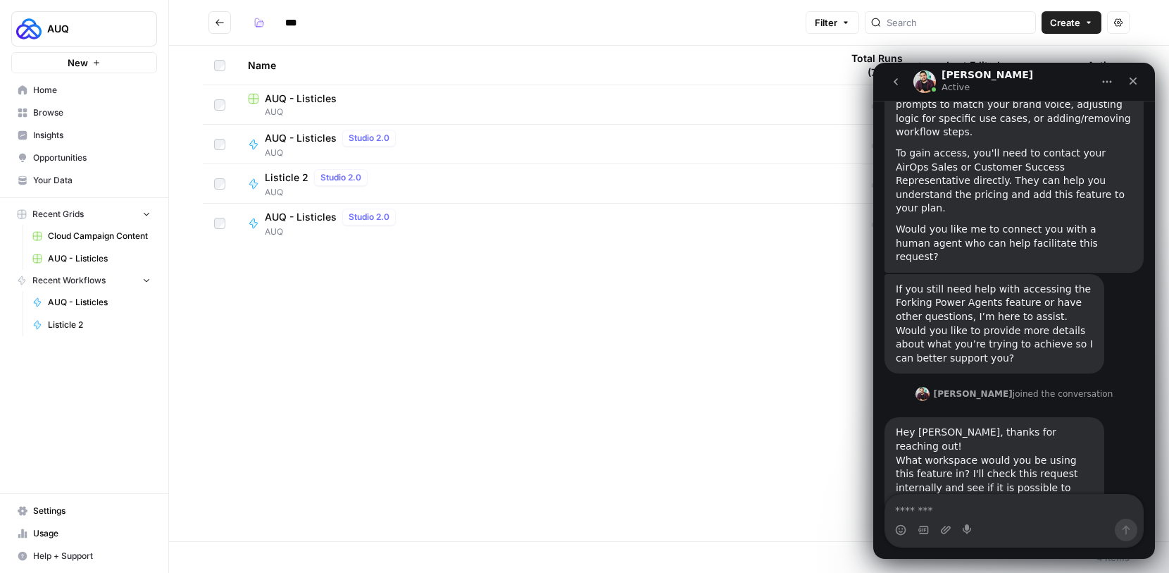
scroll to position [537, 0]
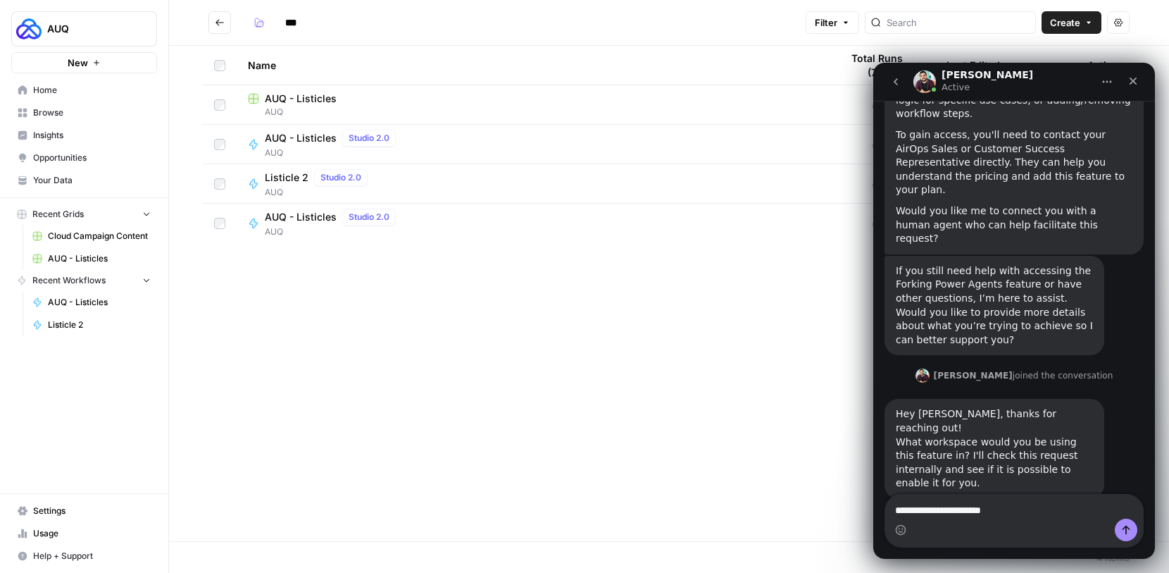
type textarea "**********"
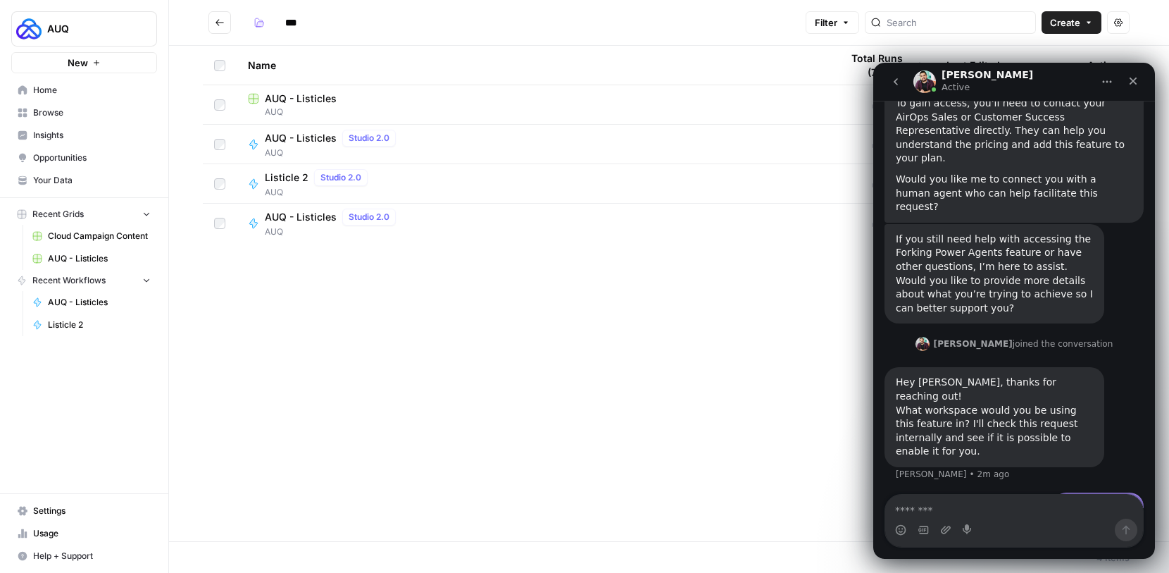
scroll to position [569, 0]
type textarea "*"
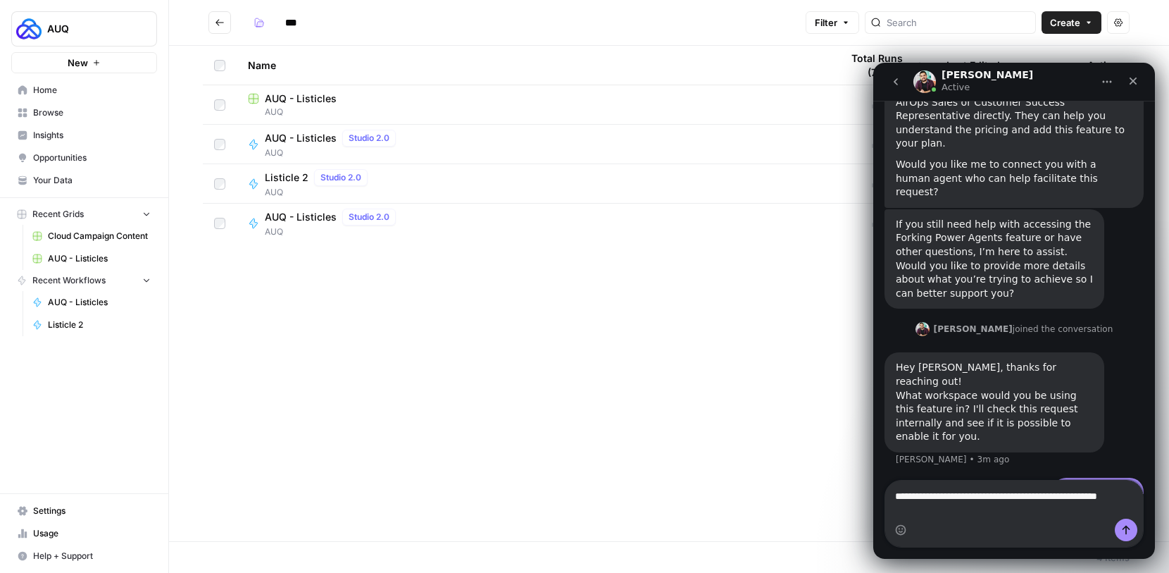
type textarea "**********"
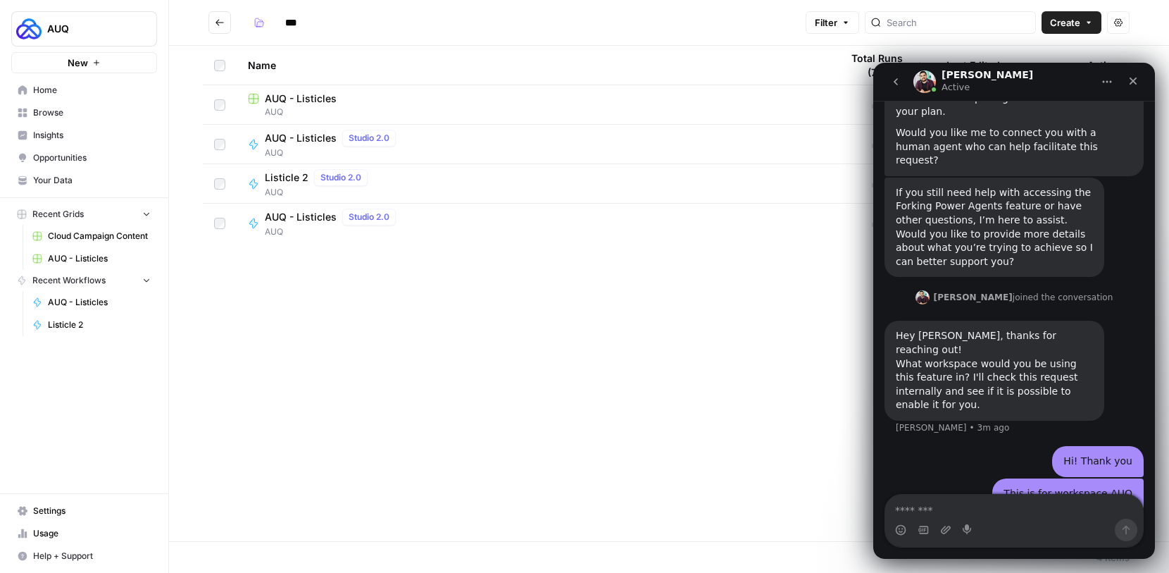
scroll to position [615, 0]
type textarea "*"
click at [112, 23] on span "AUQ" at bounding box center [89, 29] width 85 height 14
click at [367, 28] on div "***" at bounding box center [524, 22] width 552 height 23
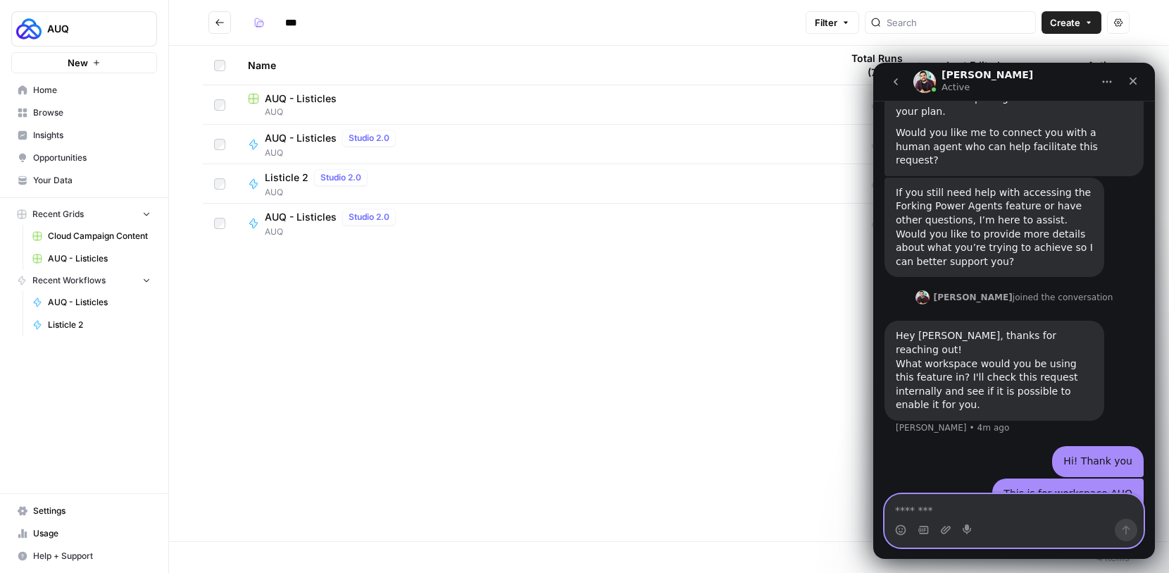
click at [914, 502] on textarea "Message…" at bounding box center [1014, 506] width 258 height 24
type textarea "**********"
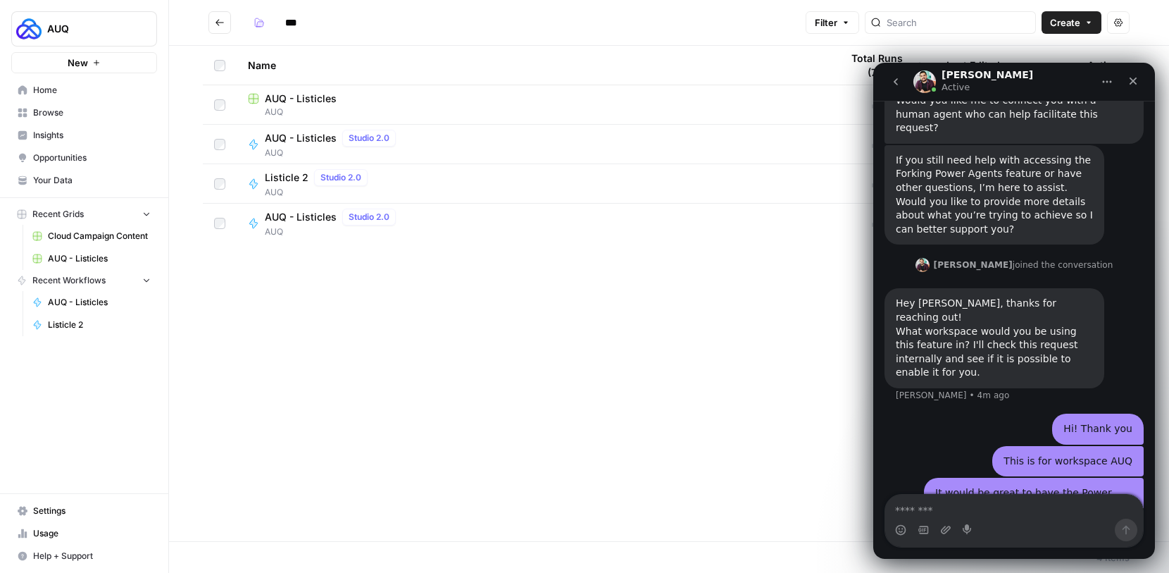
click at [368, 320] on div "Name Total Runs (7d) Last Edited Actions AUQ - Listicles AUQ 0 4 days ago Actio…" at bounding box center [669, 293] width 1000 height 495
click at [1016, 50] on th "Last Edited" at bounding box center [1005, 65] width 141 height 39
click at [780, 289] on div "Name Total Runs (7d) Last Edited Actions AUQ - Listicles Studio 2.0 AUQ 0 Today…" at bounding box center [669, 293] width 1000 height 495
click at [1112, 77] on icon "Home" at bounding box center [1107, 81] width 11 height 11
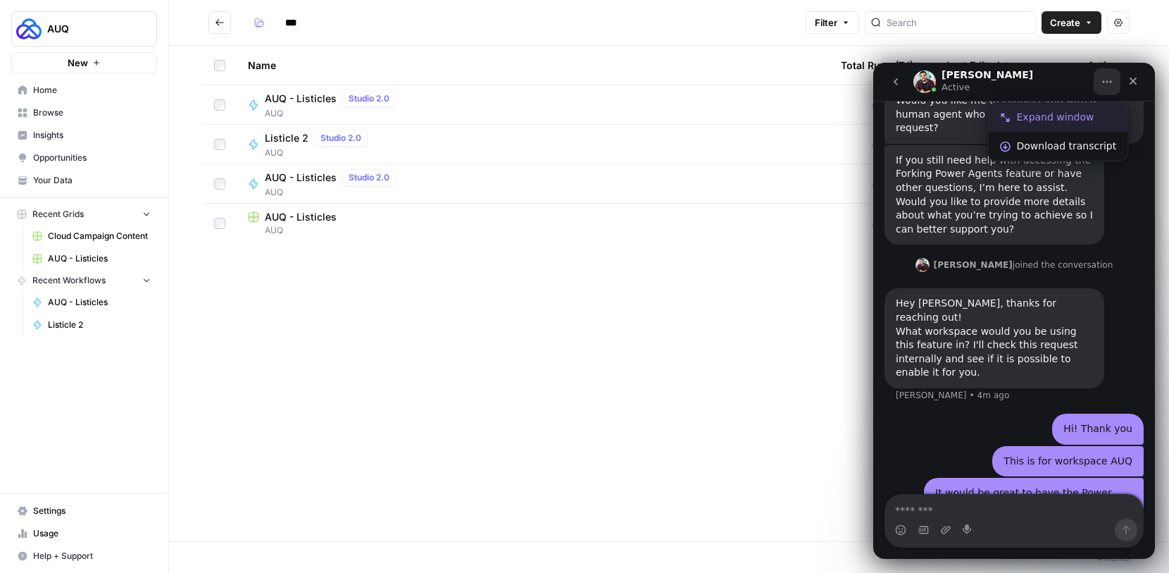
click at [1082, 113] on div "Expand window" at bounding box center [1067, 117] width 100 height 15
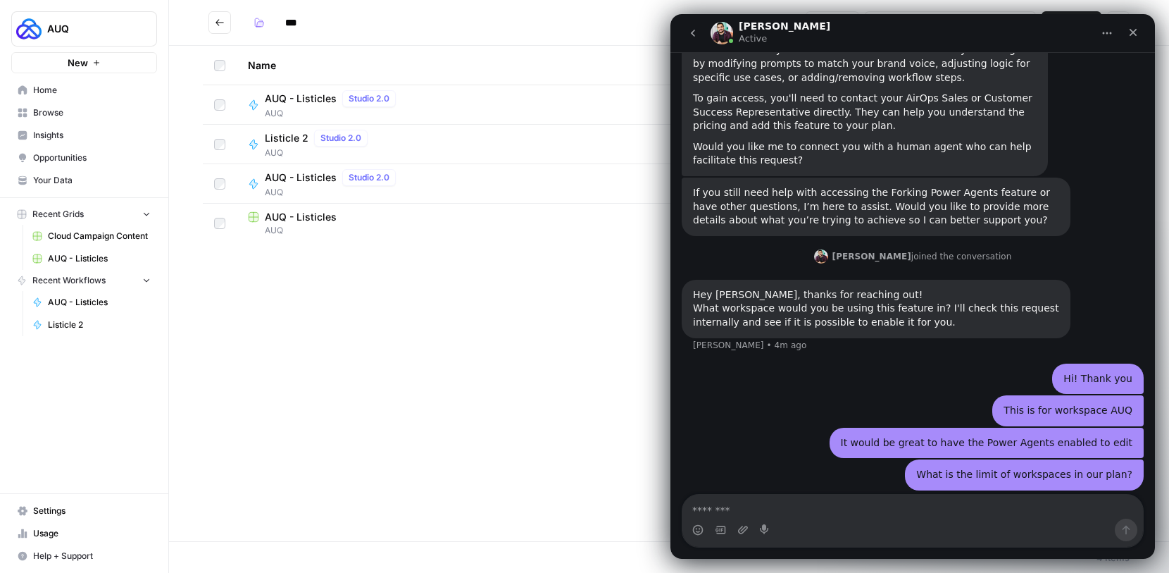
scroll to position [378, 0]
click at [1104, 34] on icon "Home" at bounding box center [1107, 33] width 9 height 2
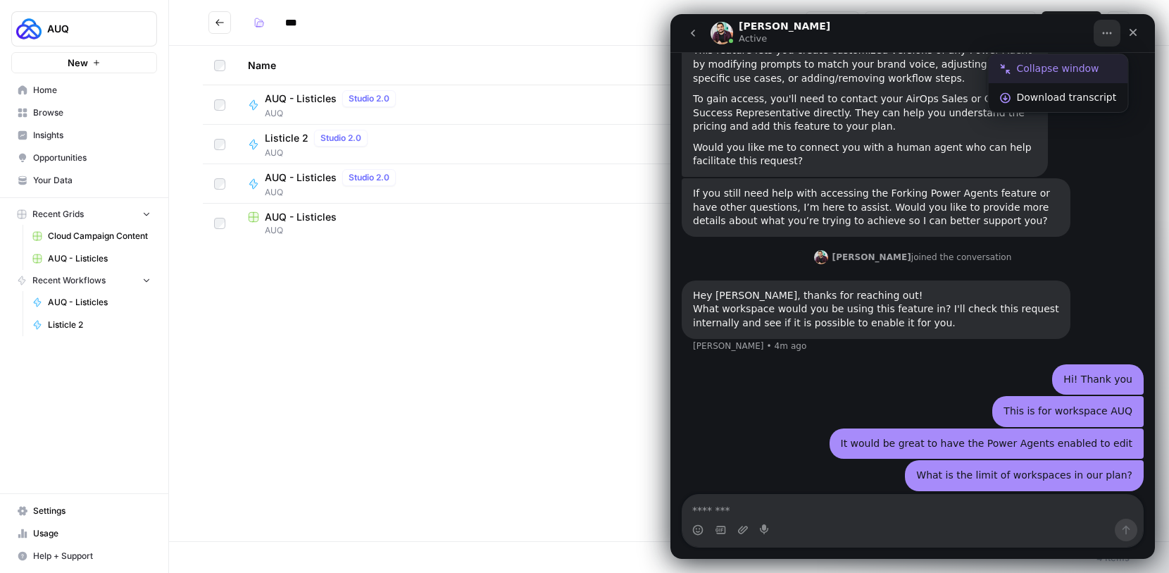
click at [1071, 65] on div "Collapse window" at bounding box center [1067, 68] width 100 height 15
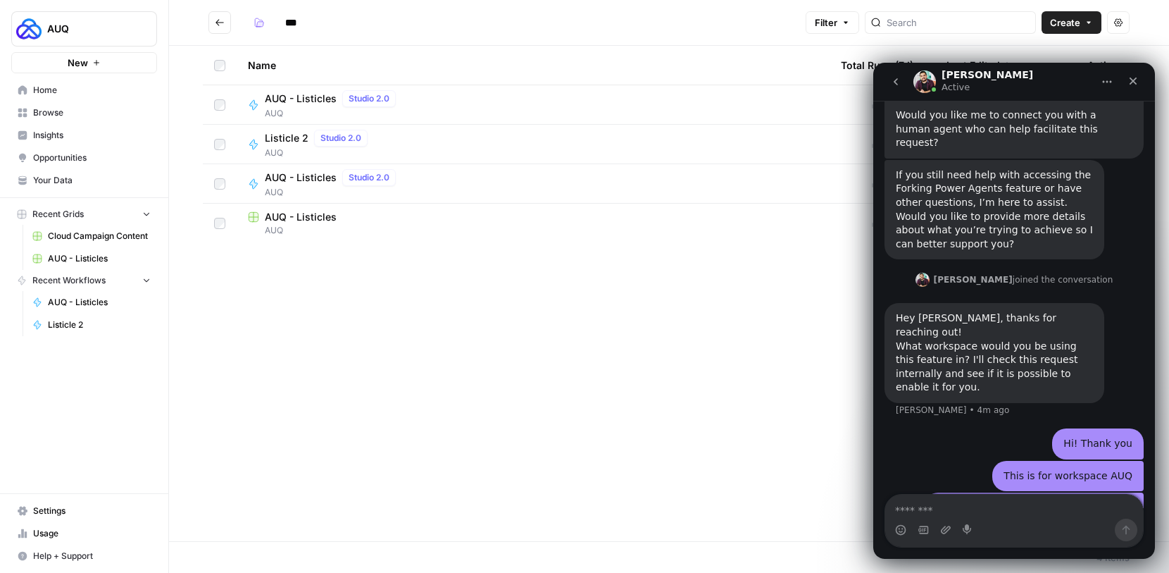
scroll to position [647, 0]
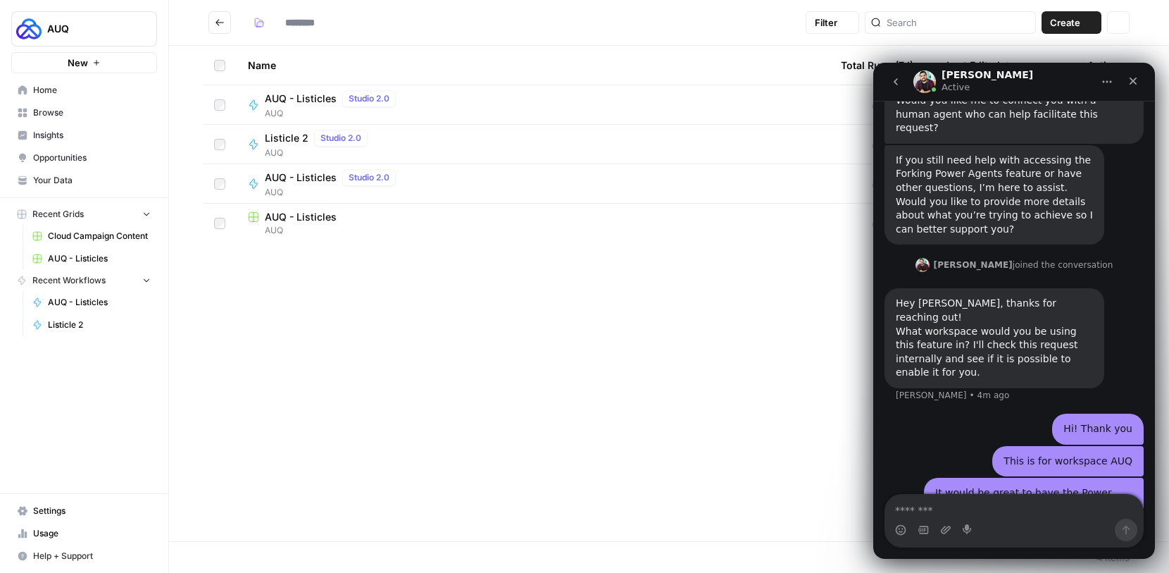
type input "***"
click at [900, 75] on button "go back" at bounding box center [896, 81] width 27 height 27
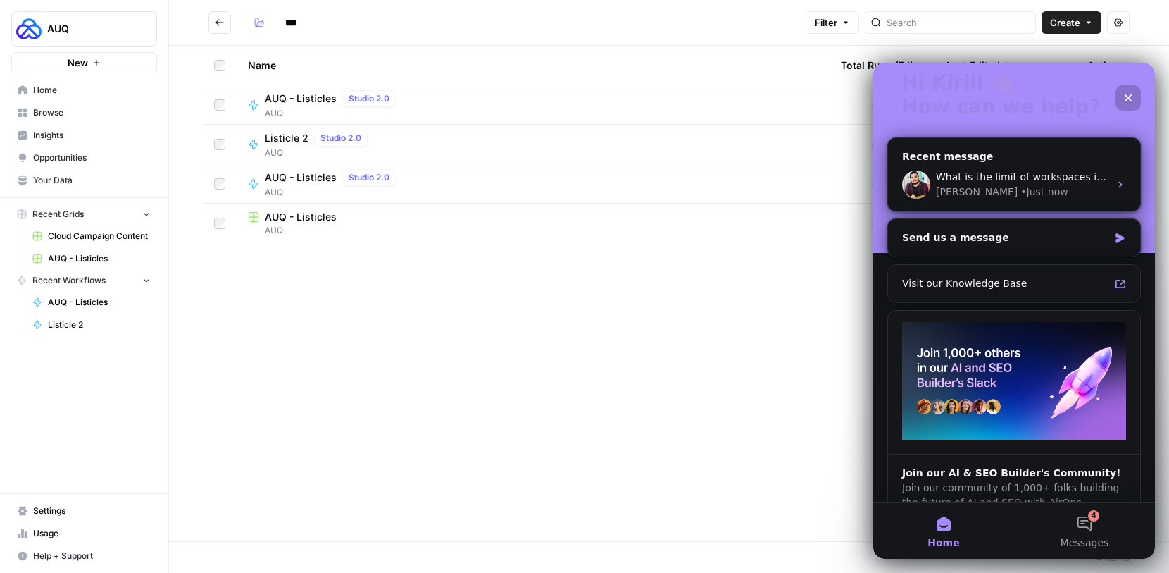
scroll to position [113, 0]
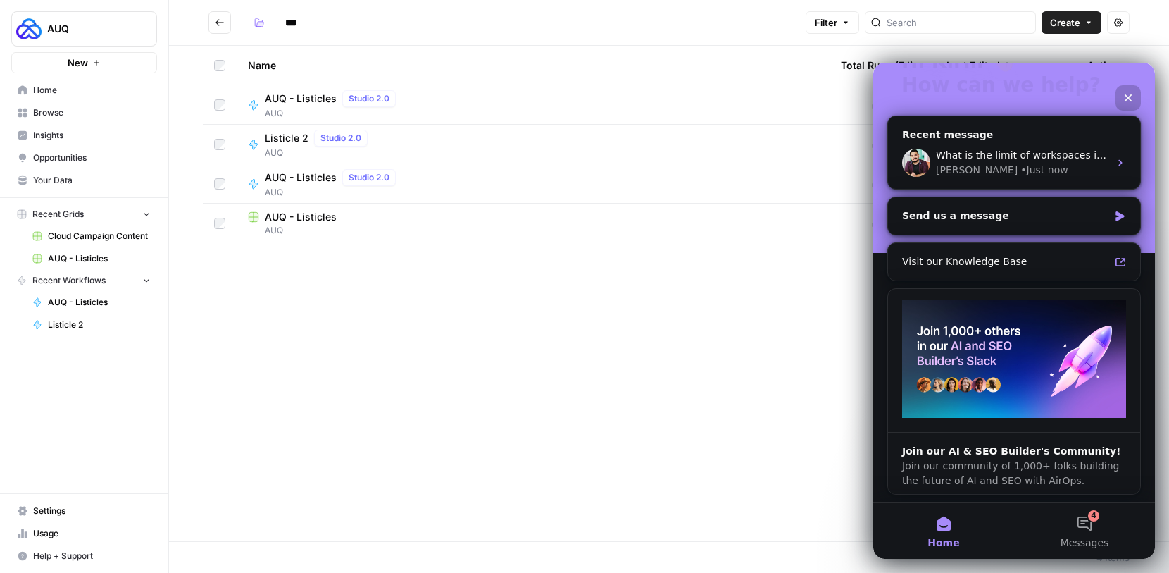
click at [809, 482] on div "Name Total Runs (7d) Last Edited Actions AUQ - Listicles Studio 2.0 AUQ 0 Today…" at bounding box center [669, 293] width 1000 height 495
click at [1029, 155] on span "What is the limit of workspaces in our plan?" at bounding box center [1044, 154] width 216 height 11
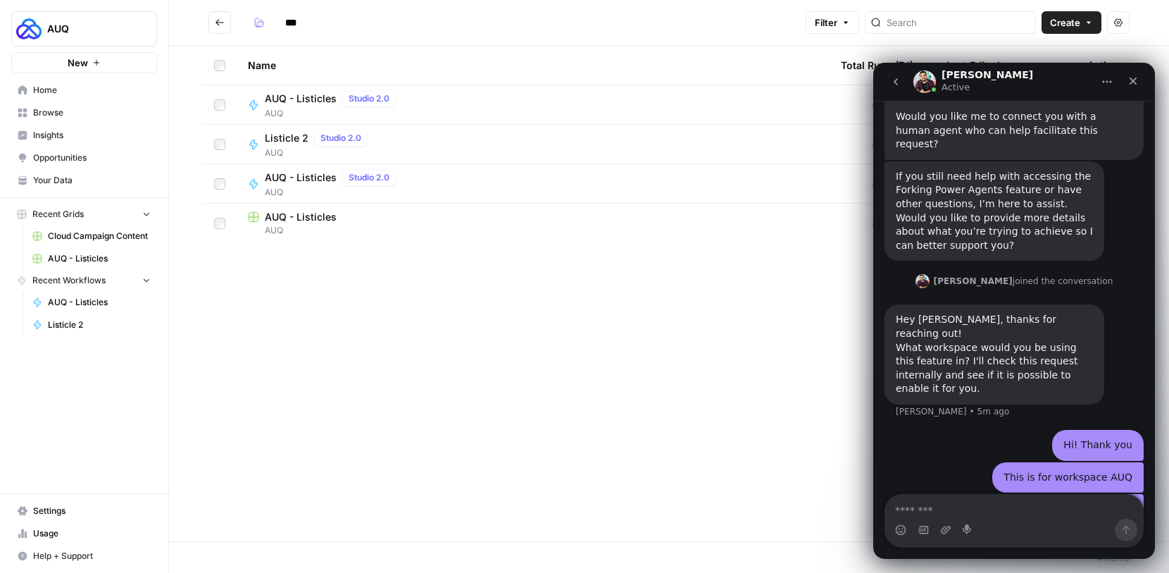
scroll to position [647, 0]
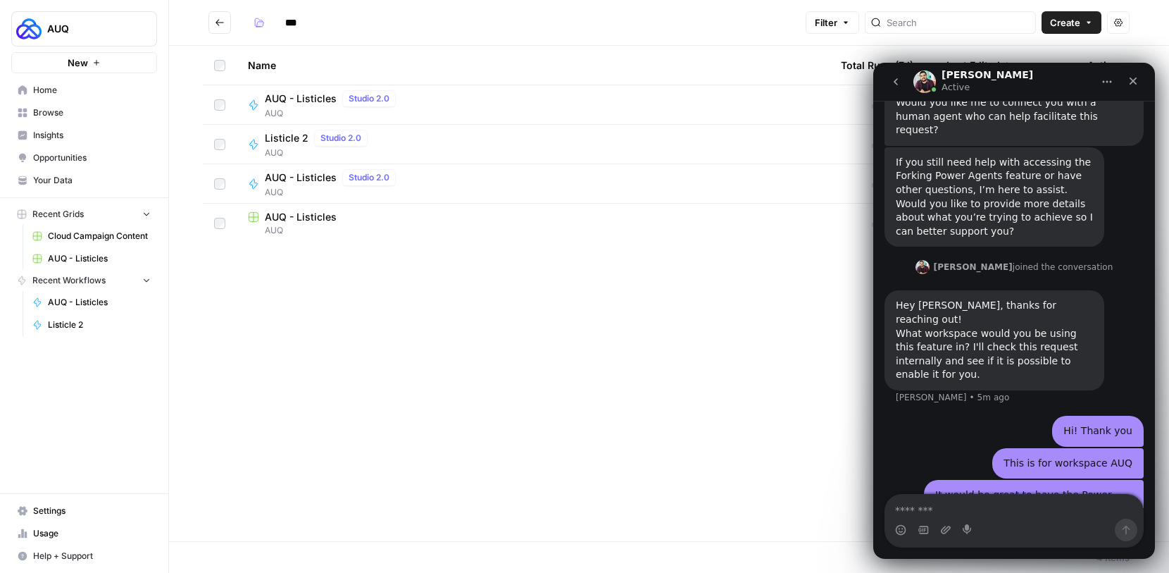
click at [985, 448] on div "This is for workspace AUQ Kirill • 2m ago" at bounding box center [1014, 464] width 259 height 32
click at [984, 448] on div "This is for workspace AUQ Kirill • 2m ago" at bounding box center [1014, 464] width 259 height 32
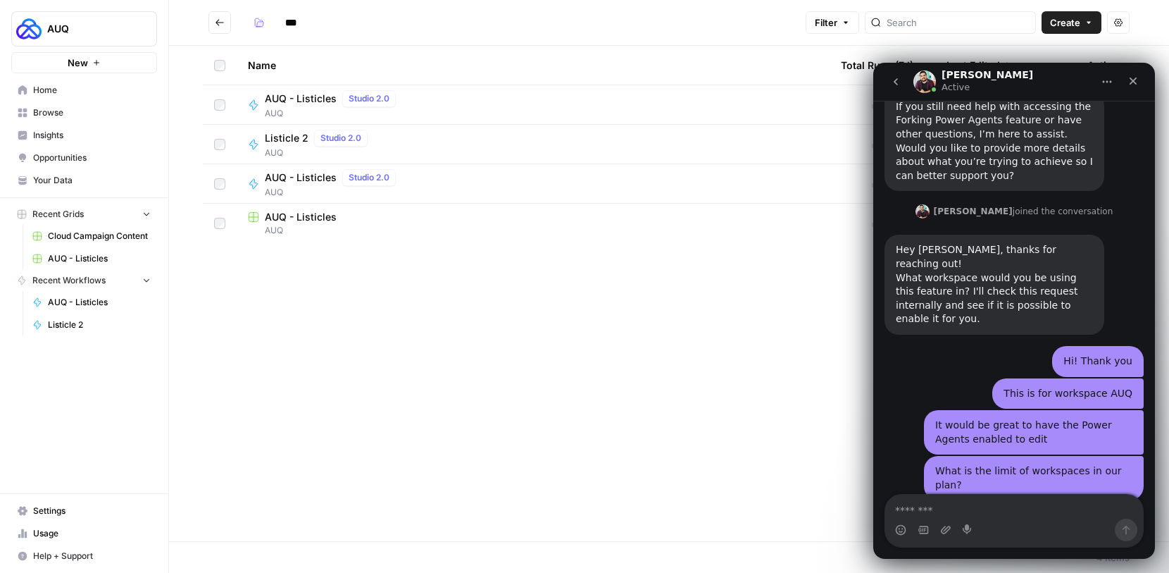
scroll to position [745, 0]
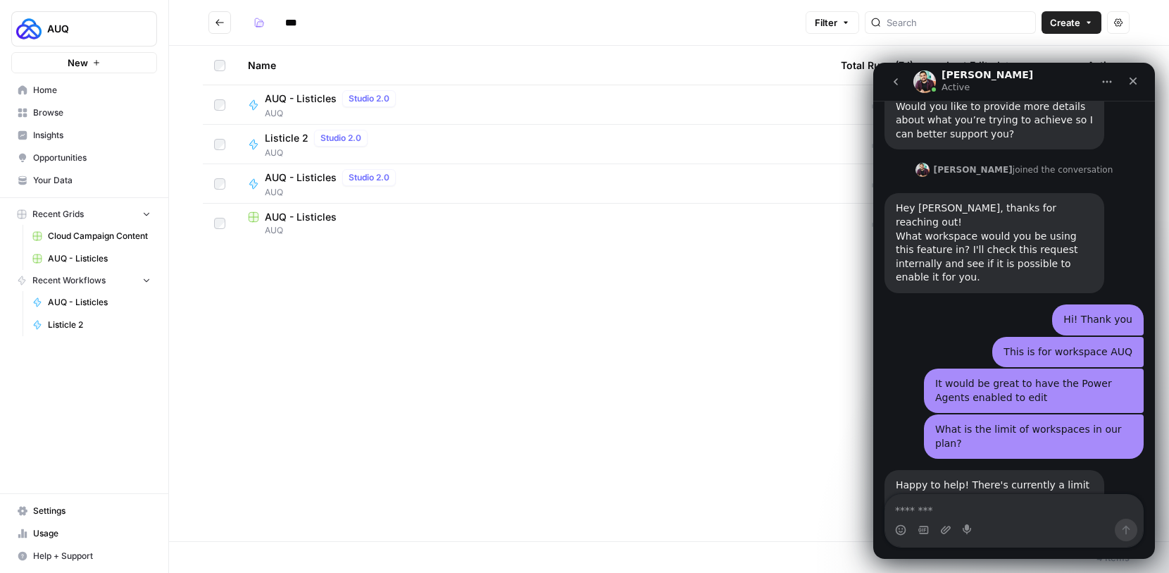
click at [113, 27] on span "AUQ" at bounding box center [89, 29] width 85 height 14
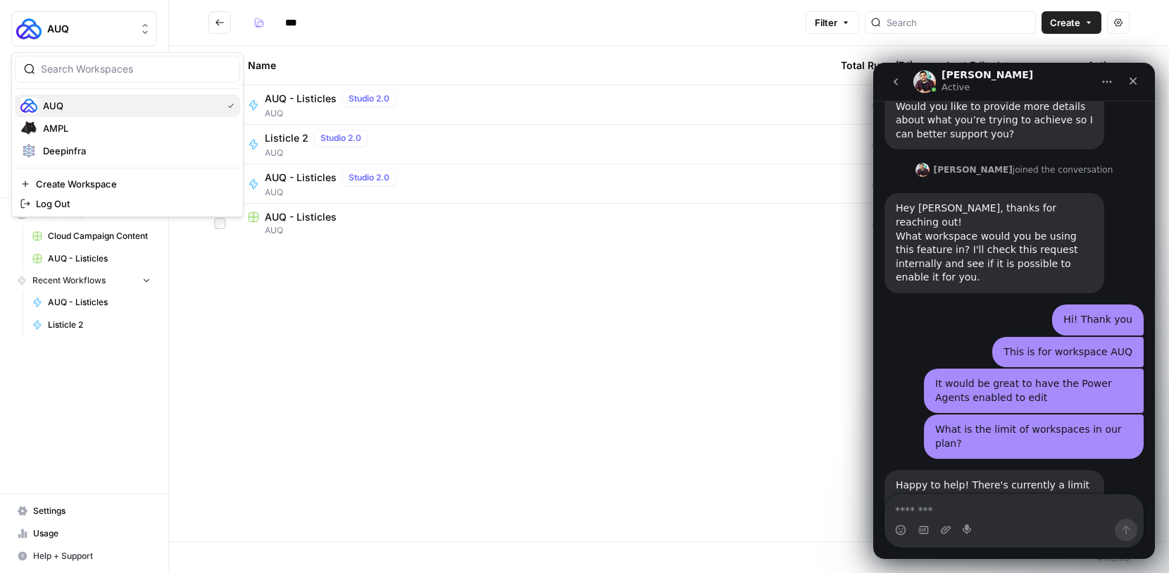
click at [200, 108] on span "AUQ" at bounding box center [129, 106] width 173 height 14
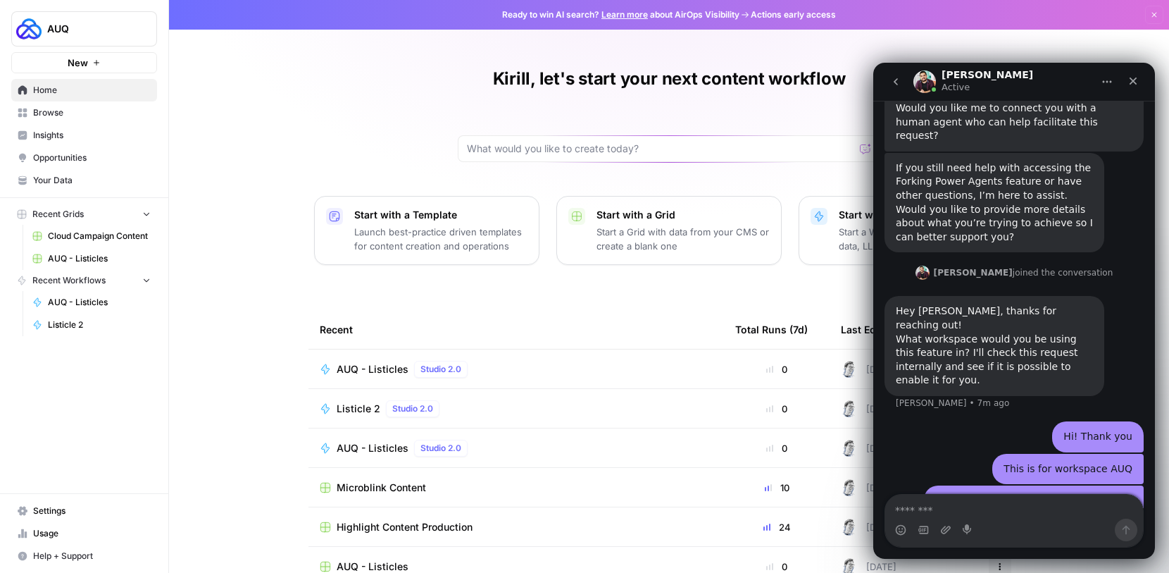
scroll to position [647, 0]
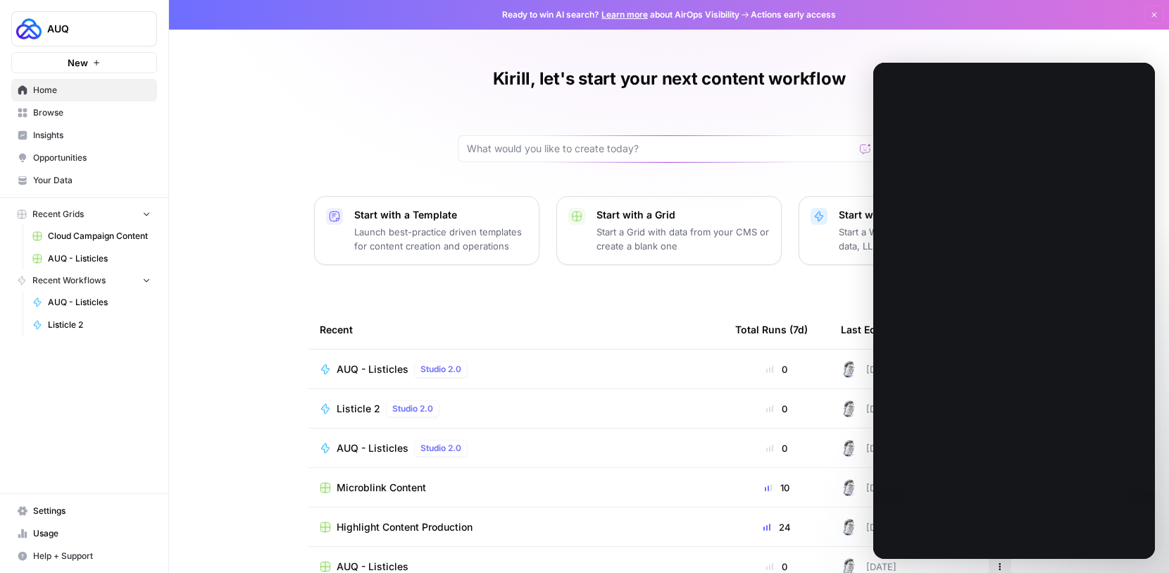
click at [75, 95] on span "Home" at bounding box center [92, 90] width 118 height 13
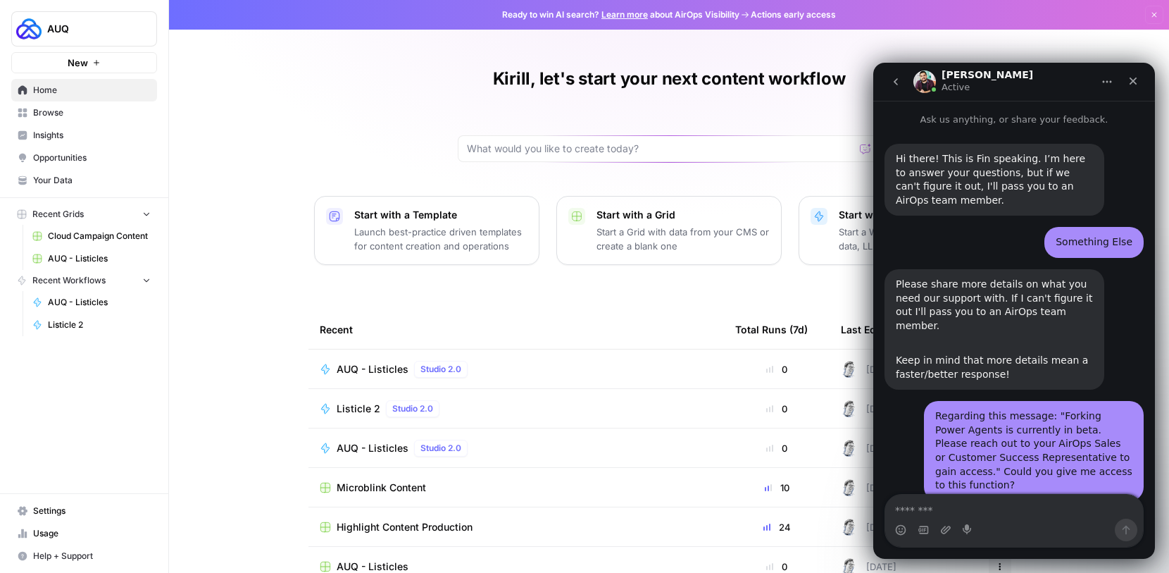
scroll to position [745, 0]
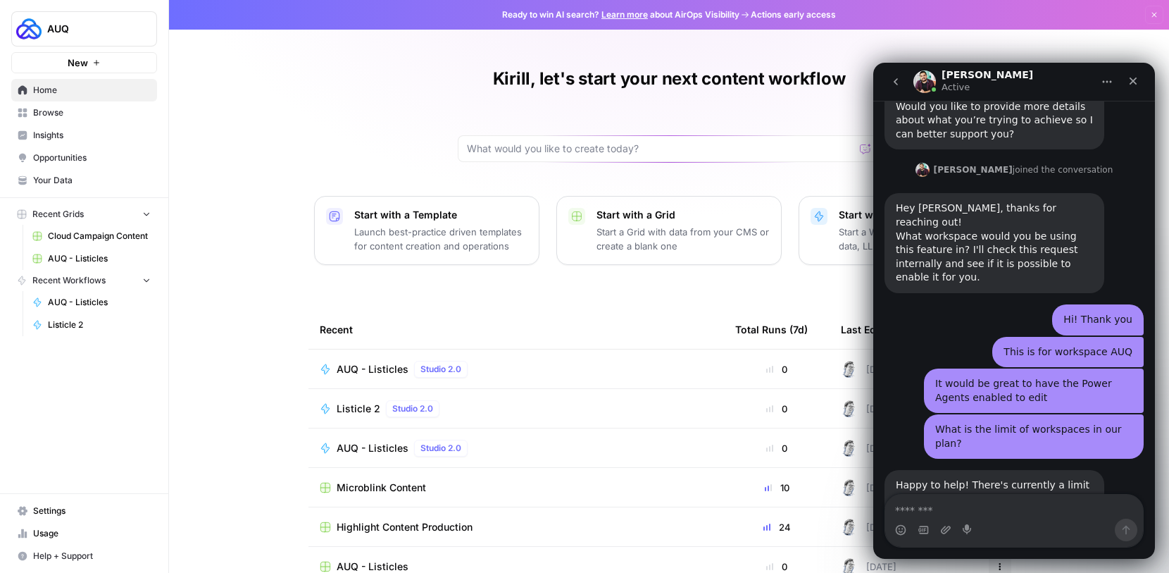
click at [93, 97] on link "Home" at bounding box center [84, 90] width 146 height 23
click at [75, 174] on span "Your Data" at bounding box center [92, 180] width 118 height 13
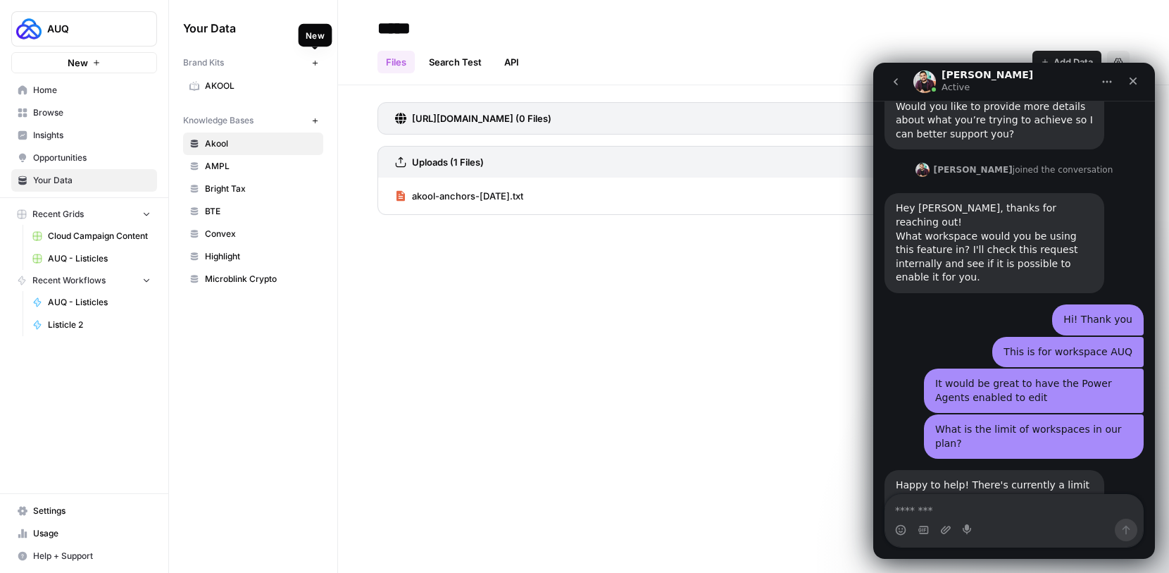
click at [318, 63] on span "New" at bounding box center [318, 63] width 1 height 1
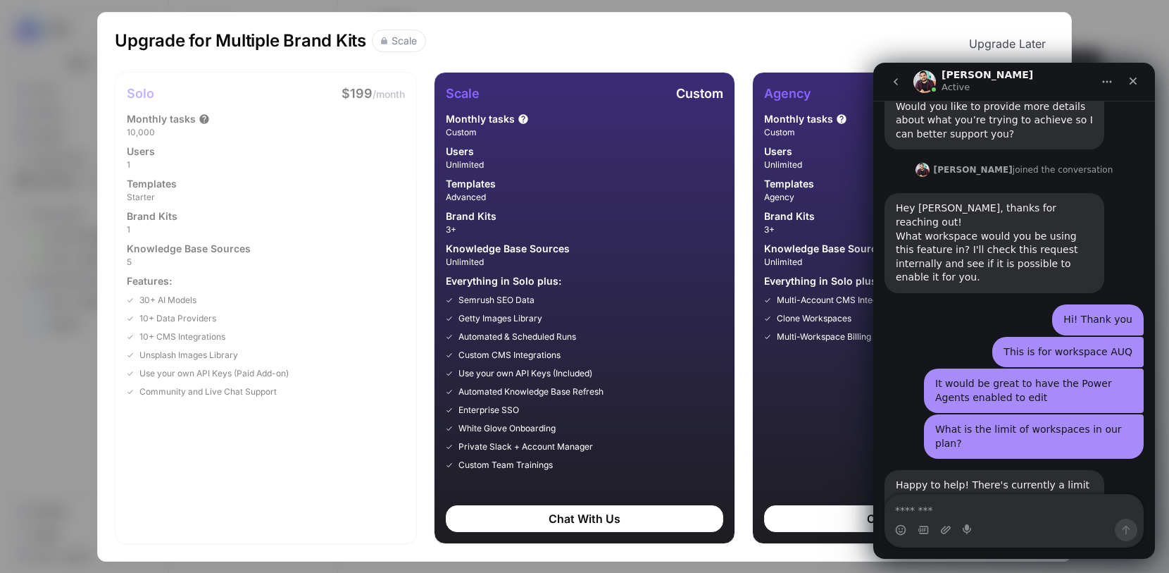
click at [988, 42] on button "Upgrade Later" at bounding box center [1008, 44] width 94 height 28
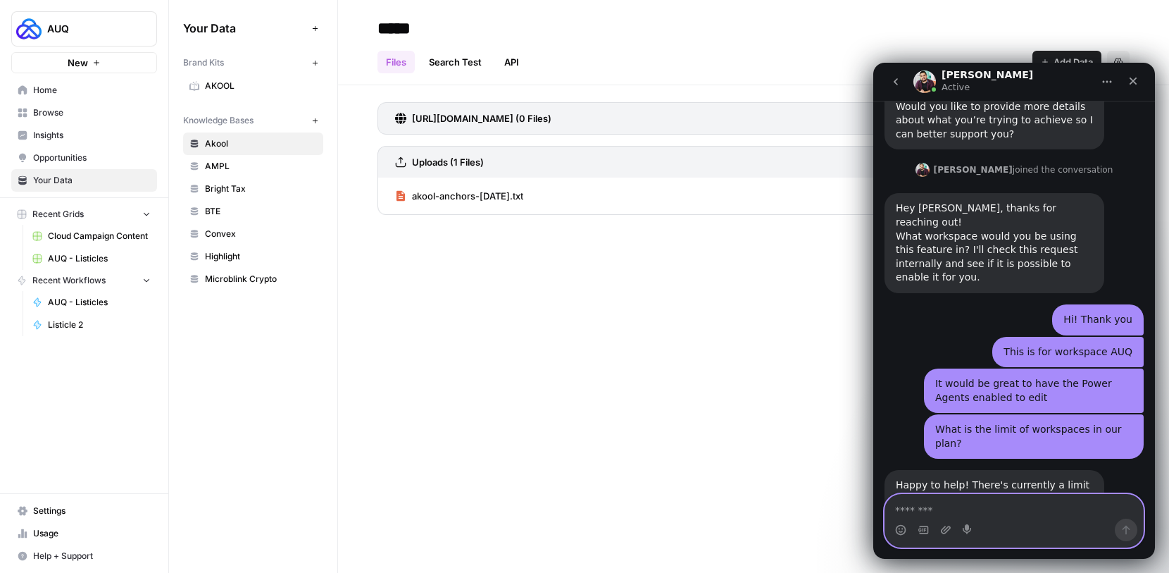
click at [971, 512] on textarea "Message…" at bounding box center [1014, 506] width 258 height 24
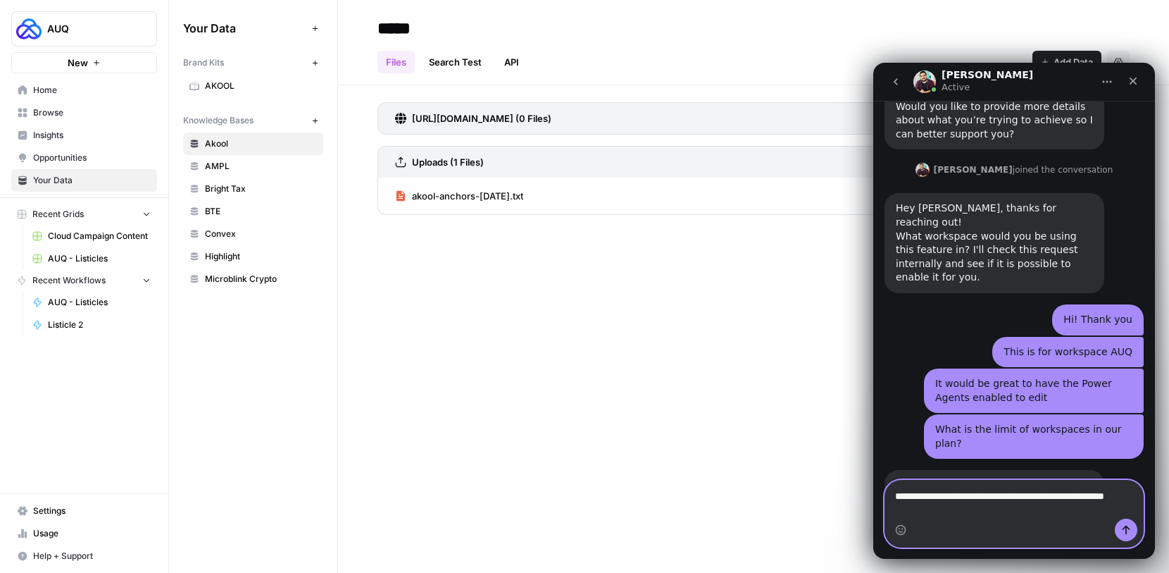
type textarea "**********"
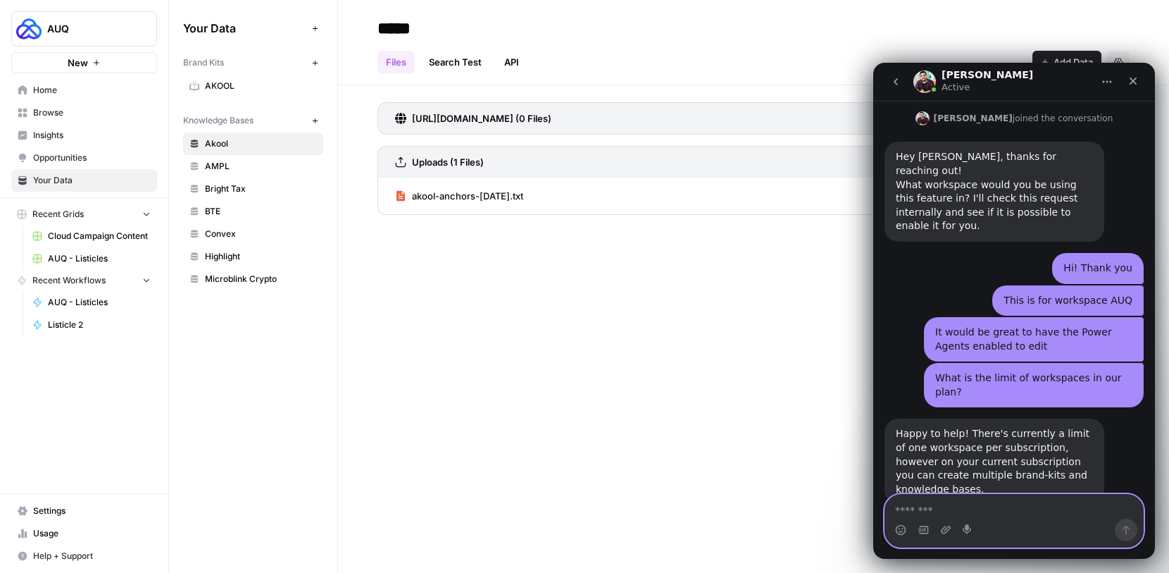
scroll to position [800, 0]
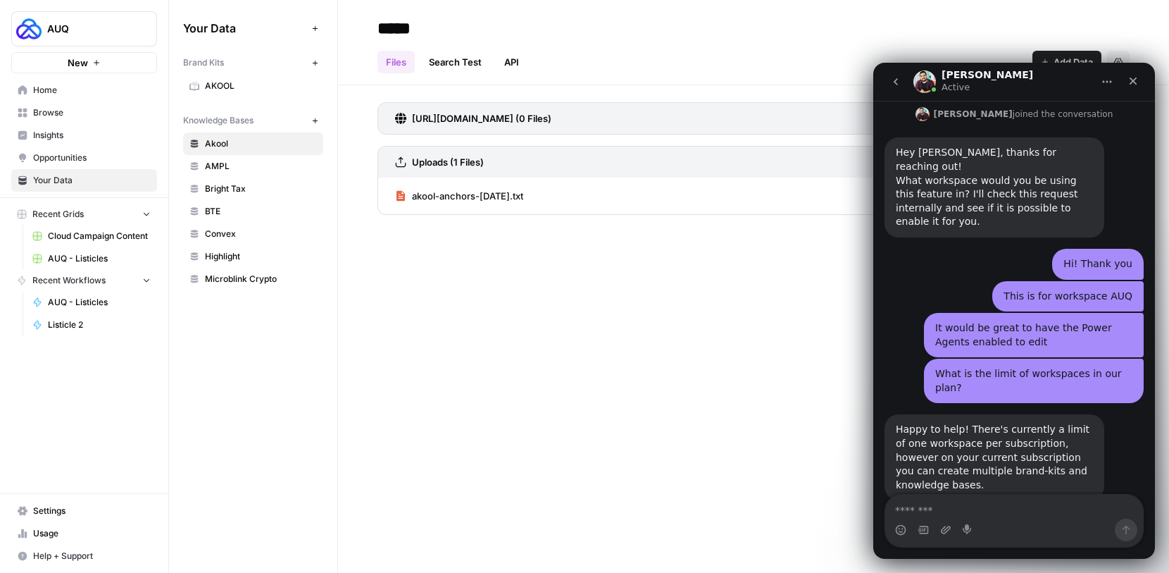
click at [318, 73] on div "Brand Kits New" at bounding box center [253, 63] width 140 height 24
click at [318, 70] on button "New" at bounding box center [314, 62] width 17 height 17
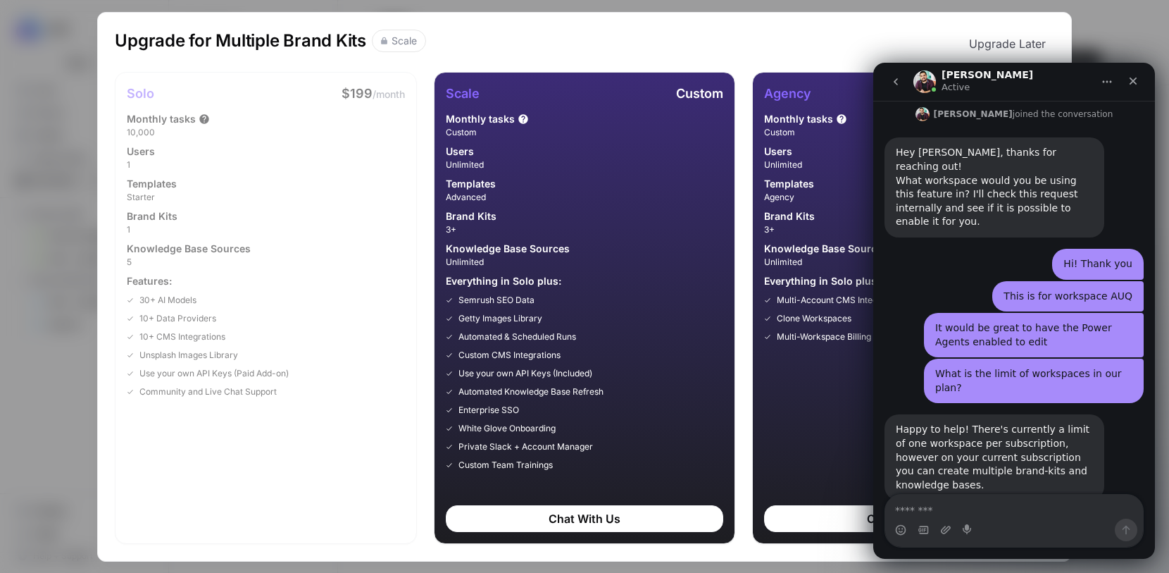
click at [1020, 35] on button "Upgrade Later" at bounding box center [1008, 44] width 94 height 28
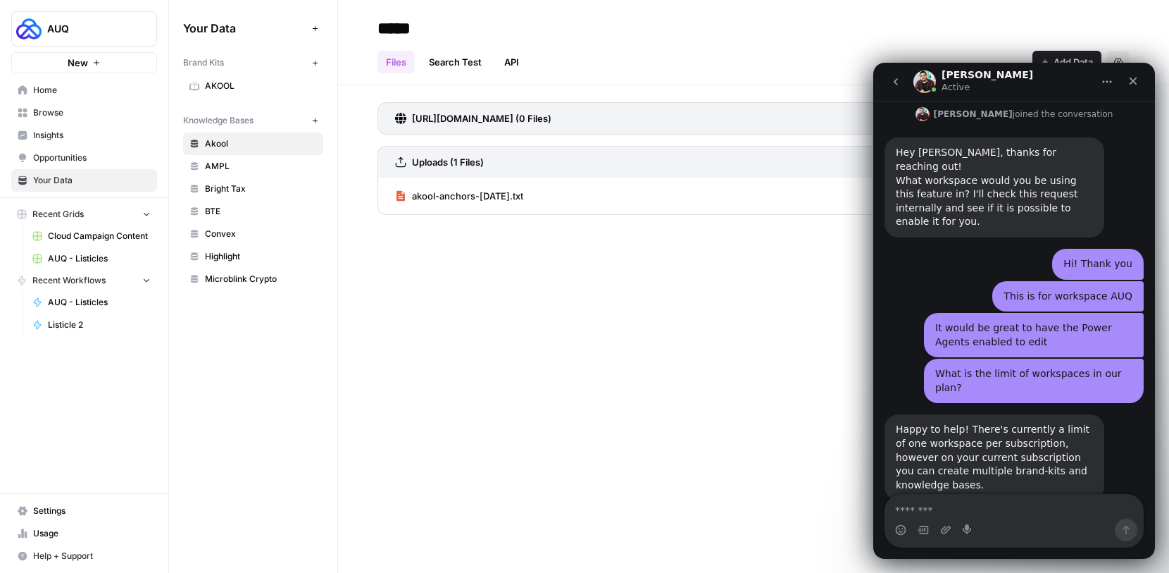
click at [101, 35] on span "AUQ" at bounding box center [89, 29] width 85 height 14
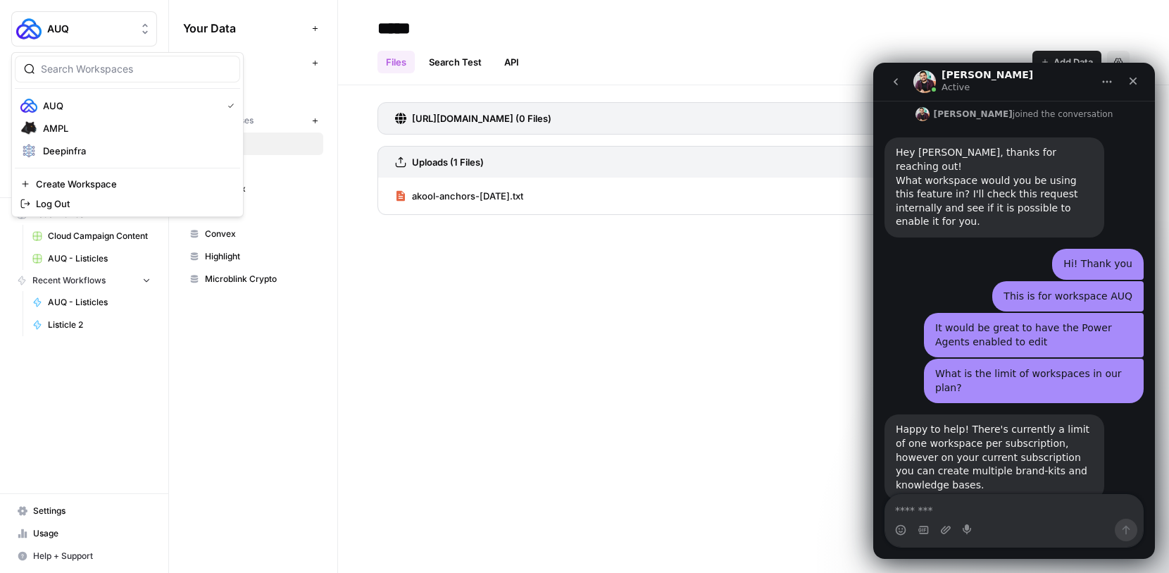
click at [361, 273] on div "***** Files Search Test API Add Data Settings https://akool.com/sitemap.xml (0 …" at bounding box center [753, 286] width 831 height 573
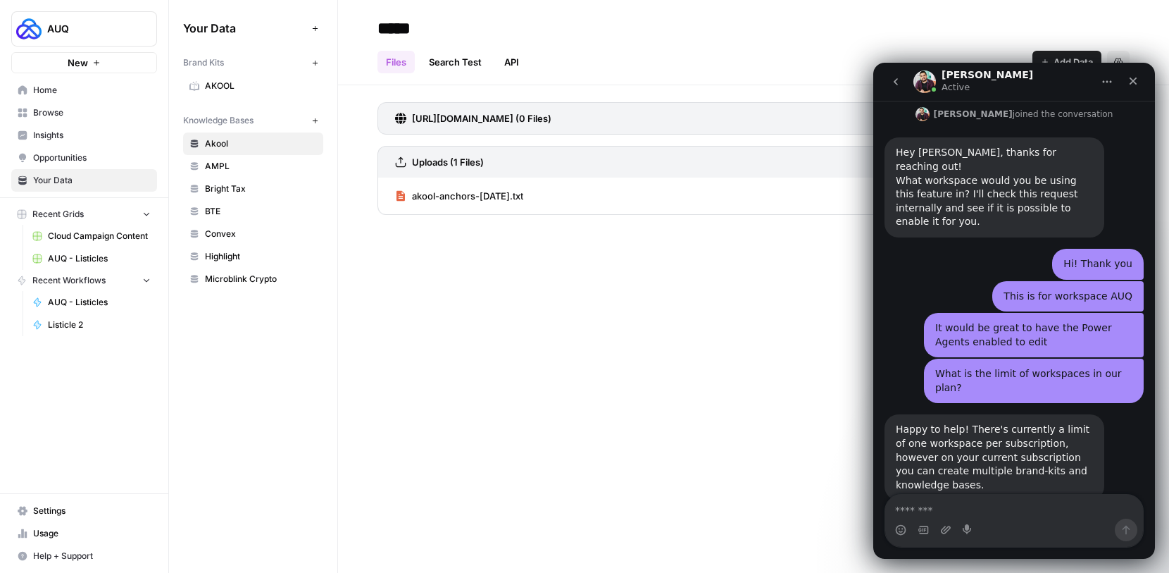
click at [111, 66] on button "New" at bounding box center [84, 62] width 146 height 21
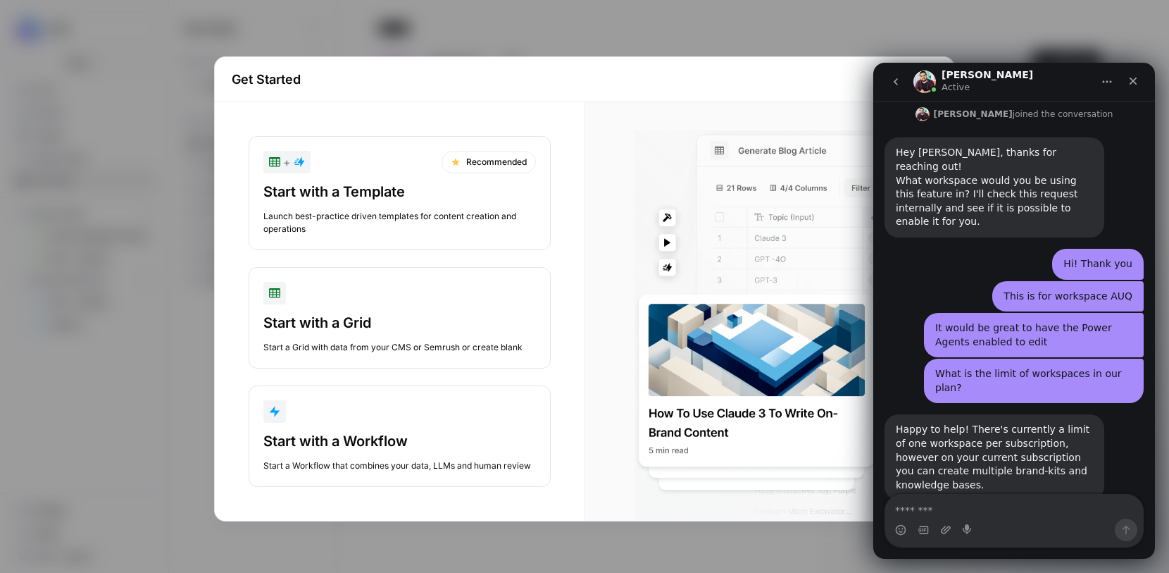
click at [564, 51] on div "Get Started + Recommended Start with a Template Launch best-practice driven tem…" at bounding box center [584, 286] width 1169 height 573
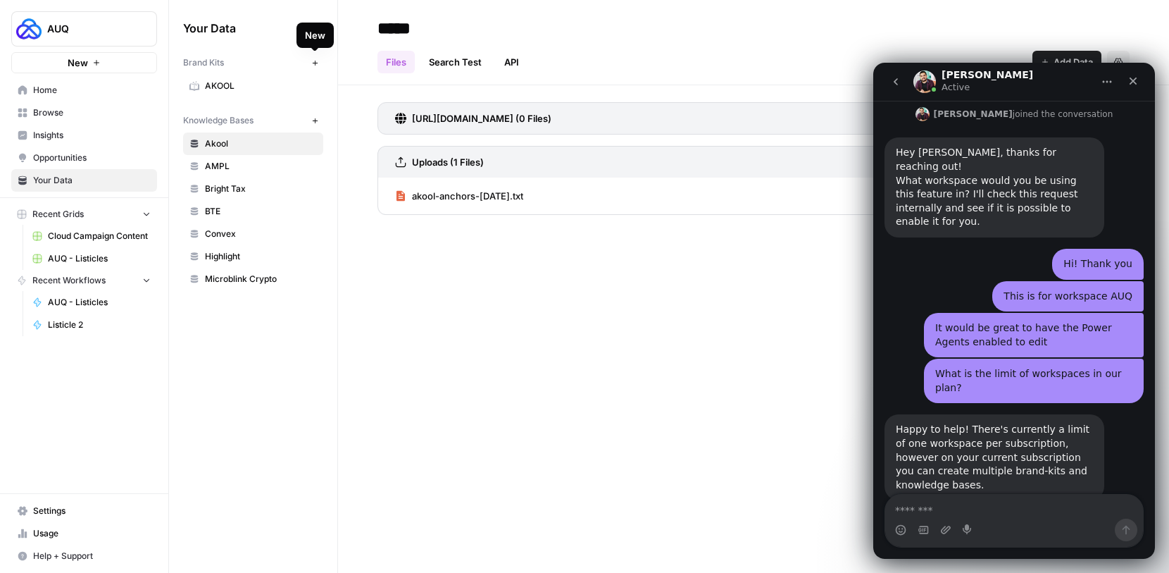
click at [307, 63] on button "New" at bounding box center [314, 62] width 17 height 17
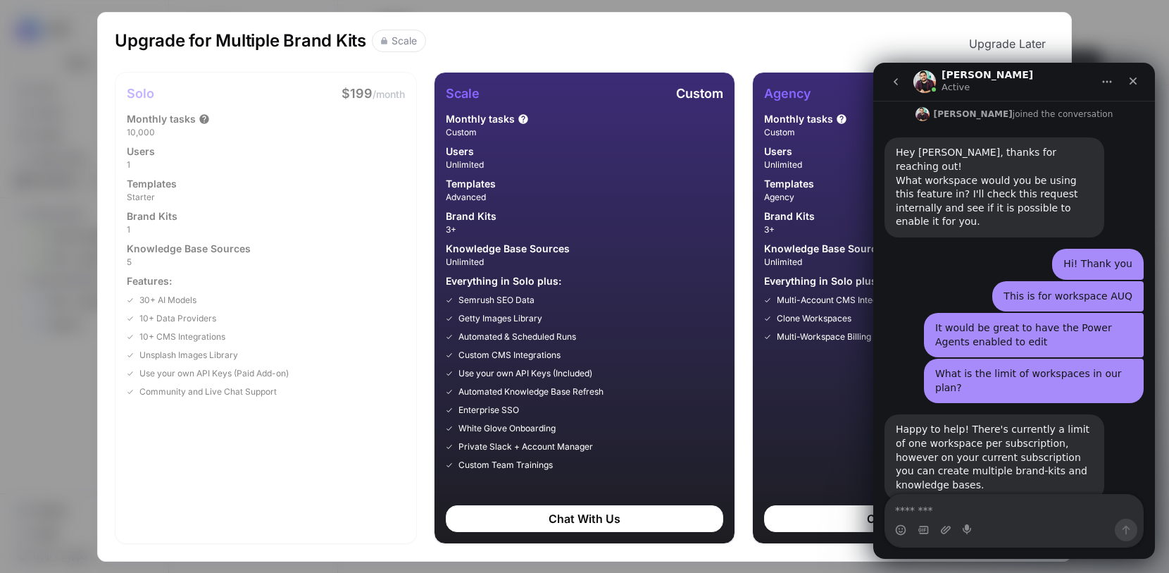
click at [538, 10] on div "Upgrade for Multiple Brand Kits Scale Upgrade Later Solo $199 /month Monthly ta…" at bounding box center [584, 286] width 1169 height 573
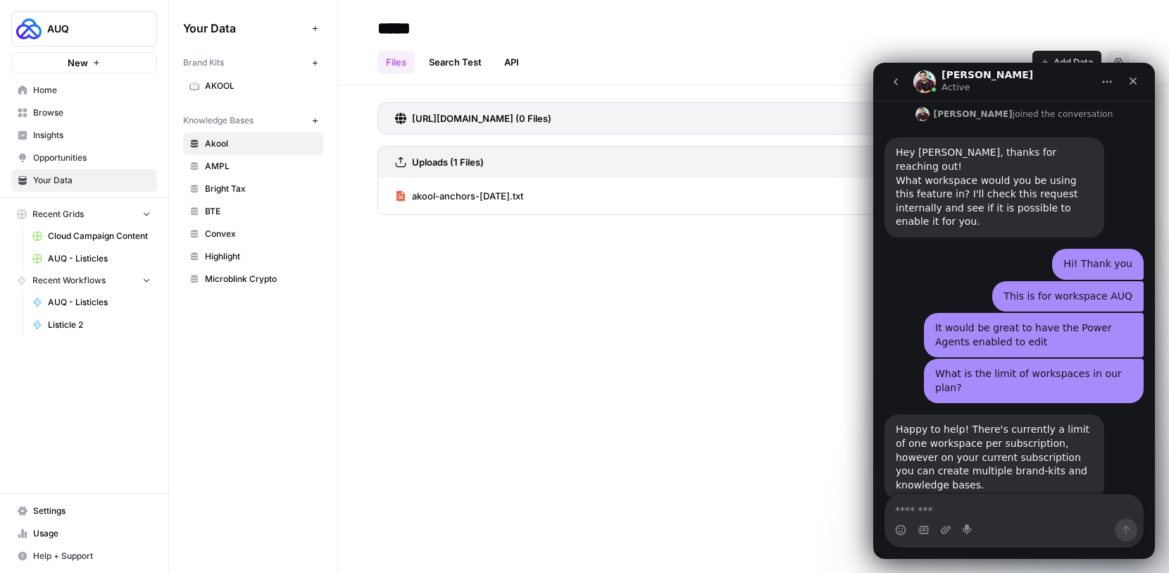
click at [310, 64] on button "New" at bounding box center [314, 62] width 17 height 17
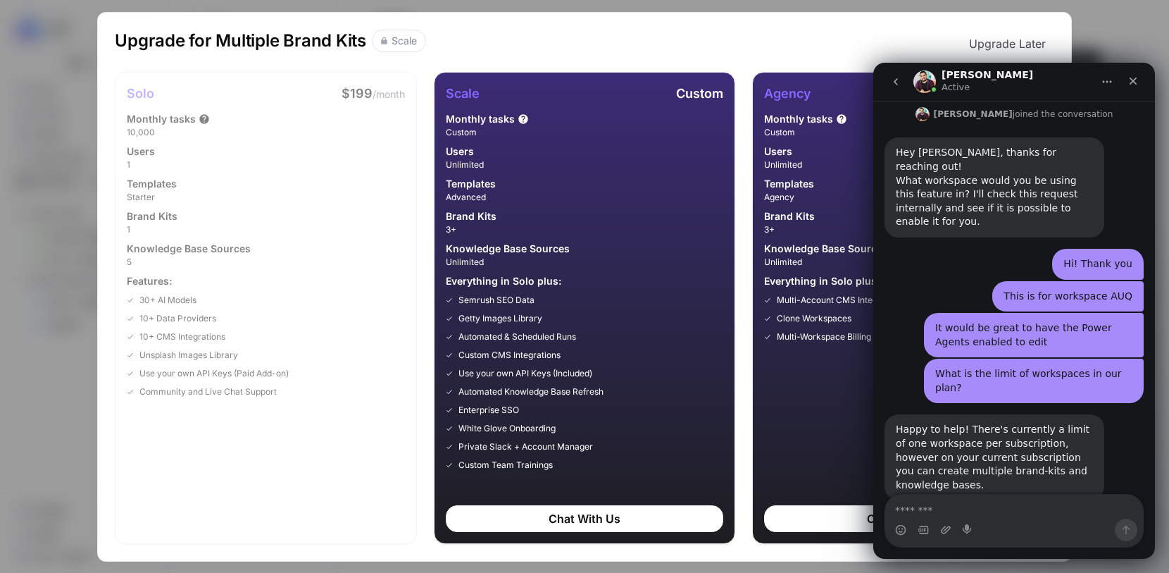
click at [468, 8] on div "Upgrade for Multiple Brand Kits Scale Upgrade Later Solo $199 /month Monthly ta…" at bounding box center [584, 286] width 1169 height 573
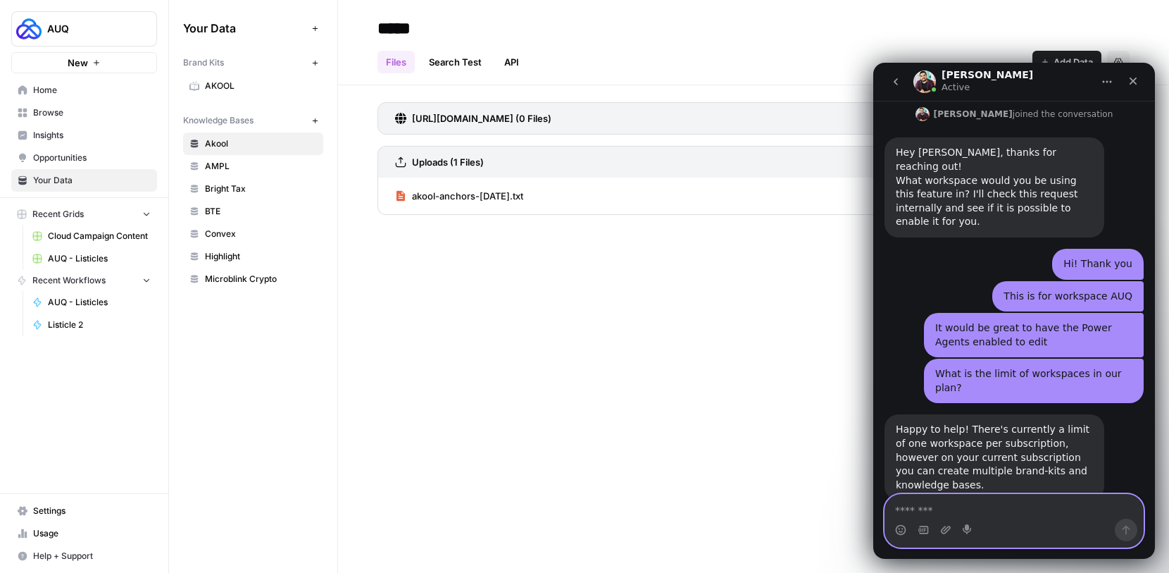
click at [917, 518] on textarea "Message…" at bounding box center [1014, 506] width 258 height 24
type textarea "**********"
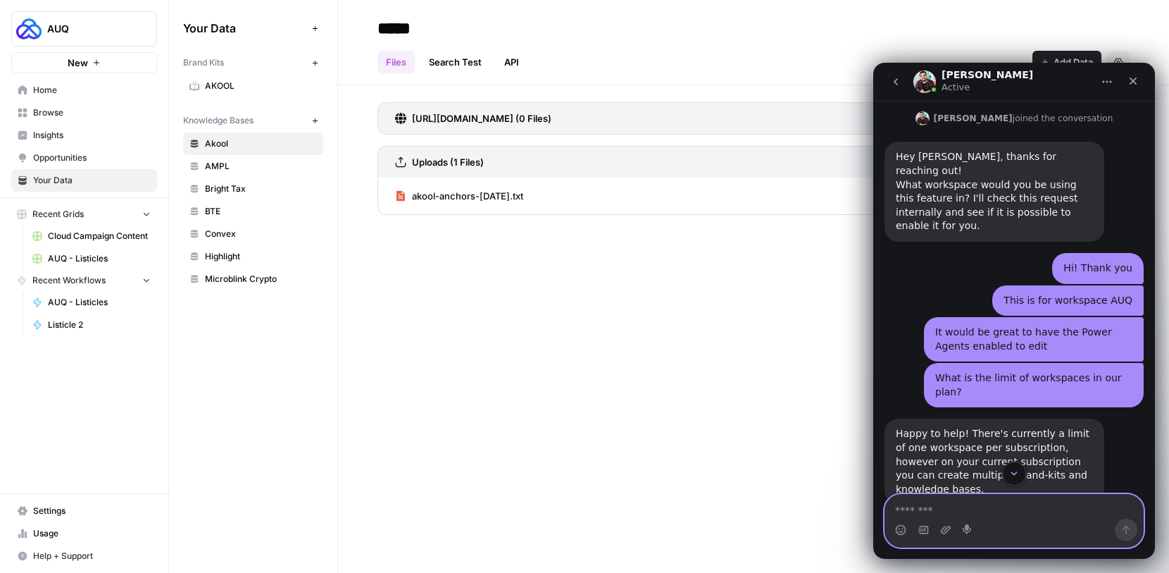
scroll to position [846, 0]
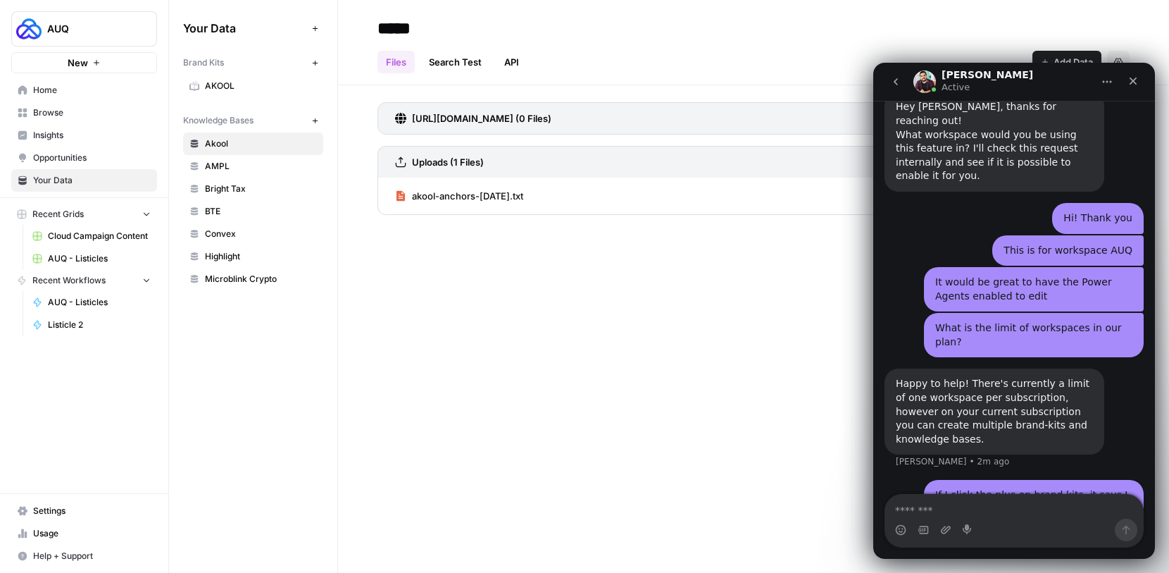
click at [83, 106] on span "Browse" at bounding box center [92, 112] width 118 height 13
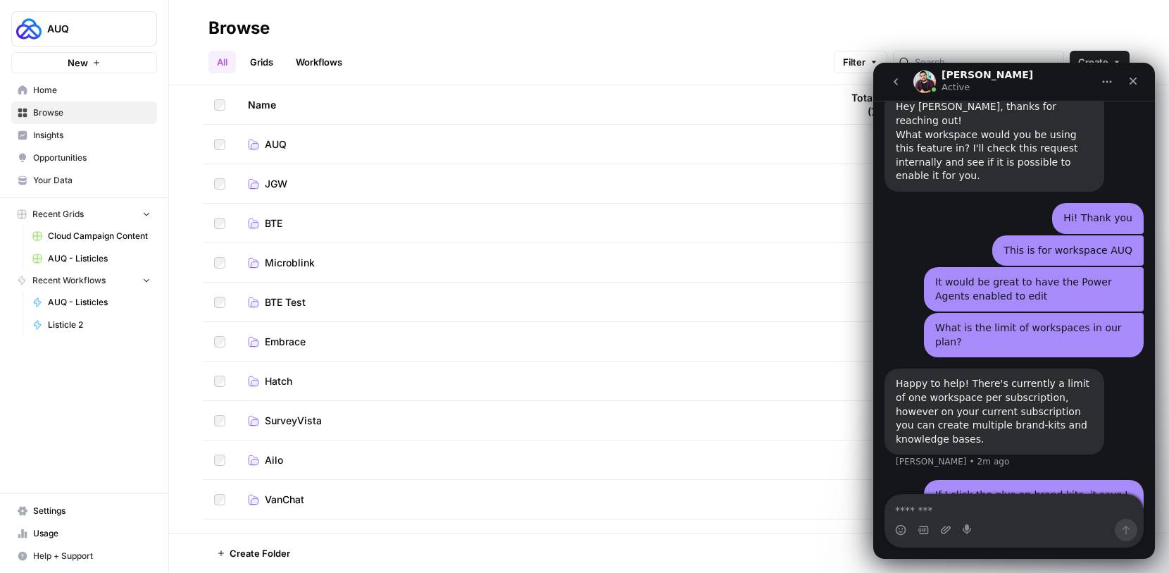
click at [342, 147] on link "AUQ" at bounding box center [533, 144] width 571 height 14
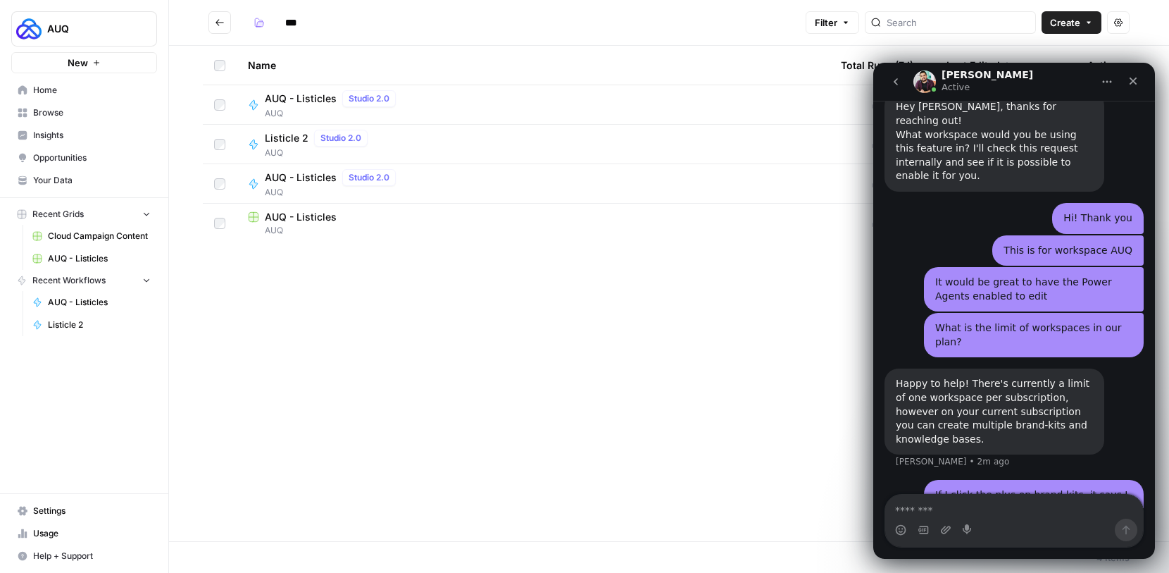
click at [327, 179] on span "AUQ - Listicles" at bounding box center [301, 177] width 72 height 14
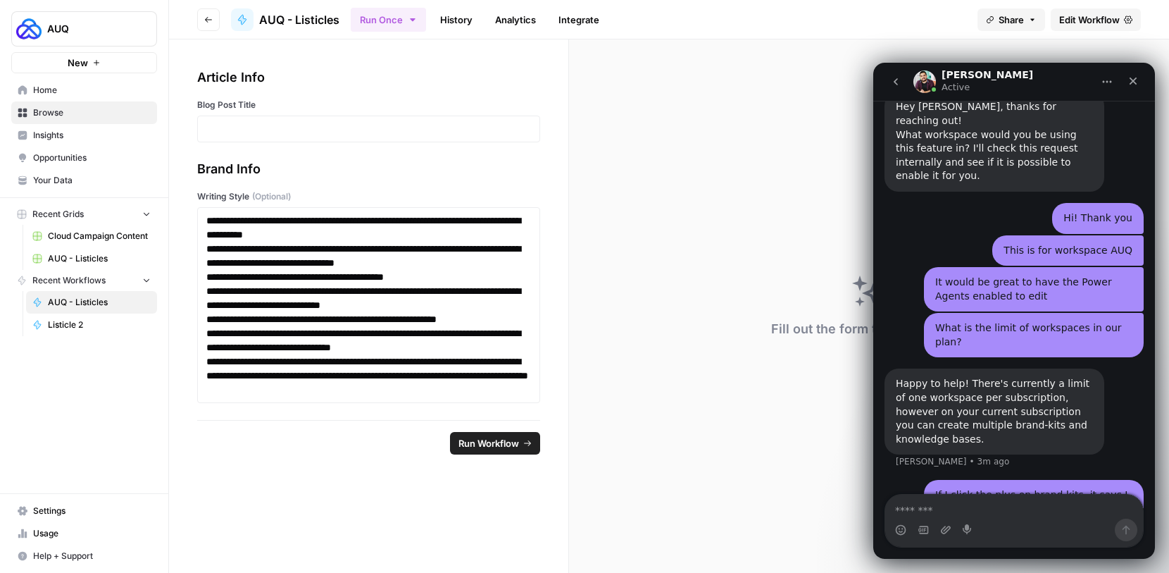
click at [409, 19] on icon "button" at bounding box center [412, 19] width 11 height 11
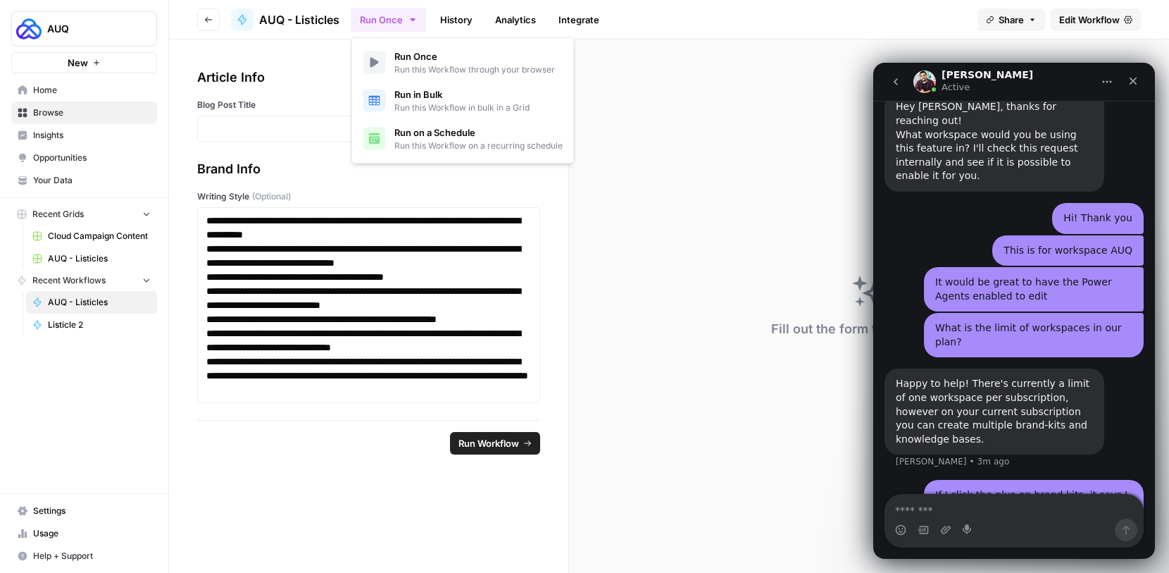
click at [430, 110] on span "Run this Workflow in bulk in a Grid" at bounding box center [461, 107] width 135 height 13
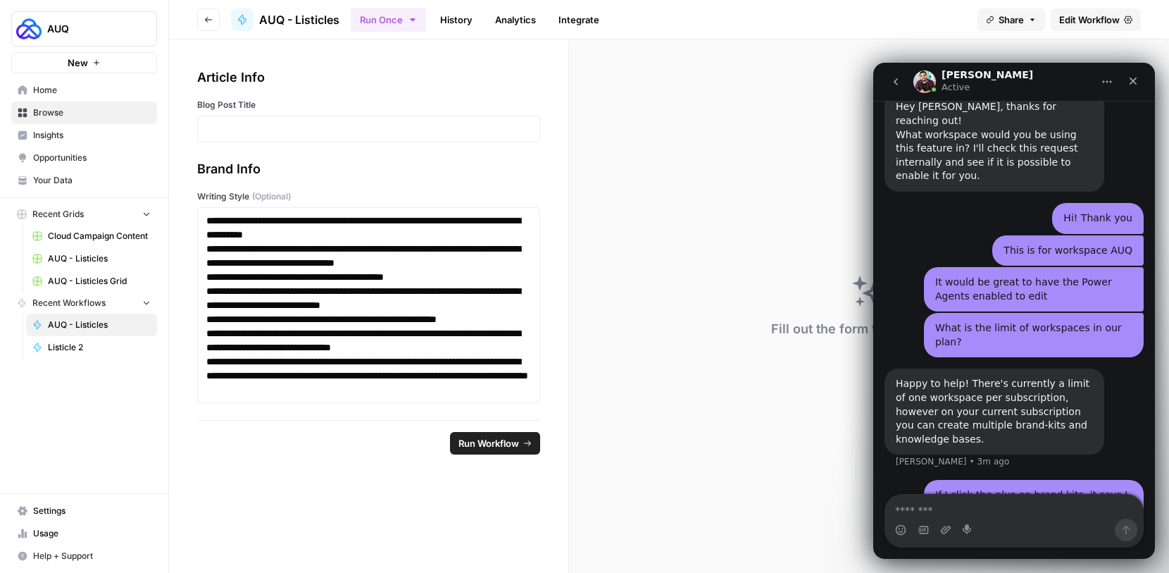
click at [200, 16] on button "Go back" at bounding box center [208, 19] width 23 height 23
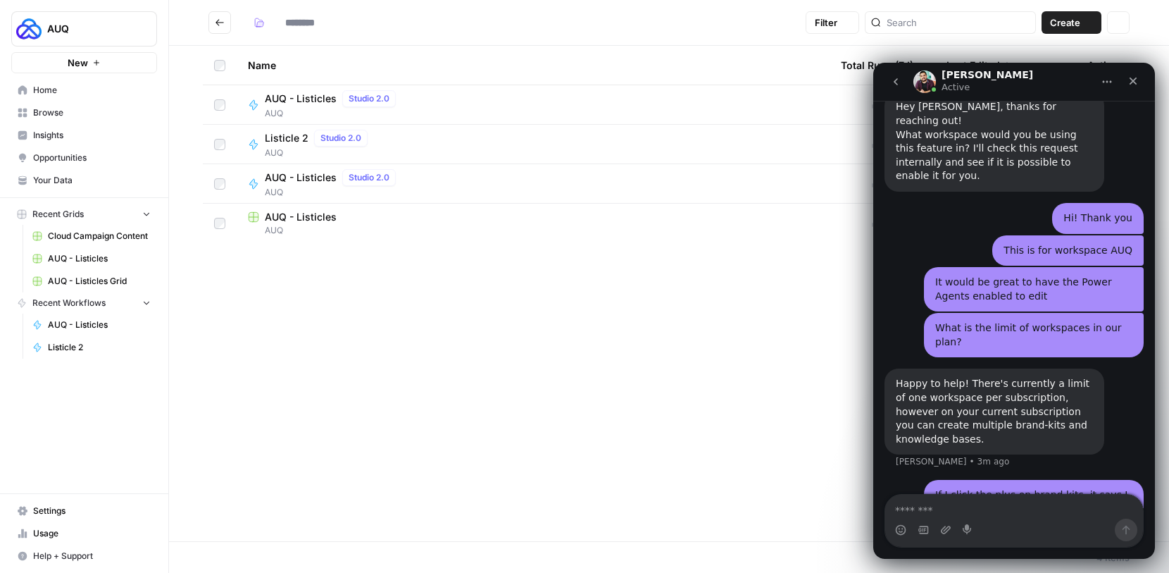
type input "***"
click at [1014, 85] on div "Manuel Active" at bounding box center [1003, 82] width 179 height 25
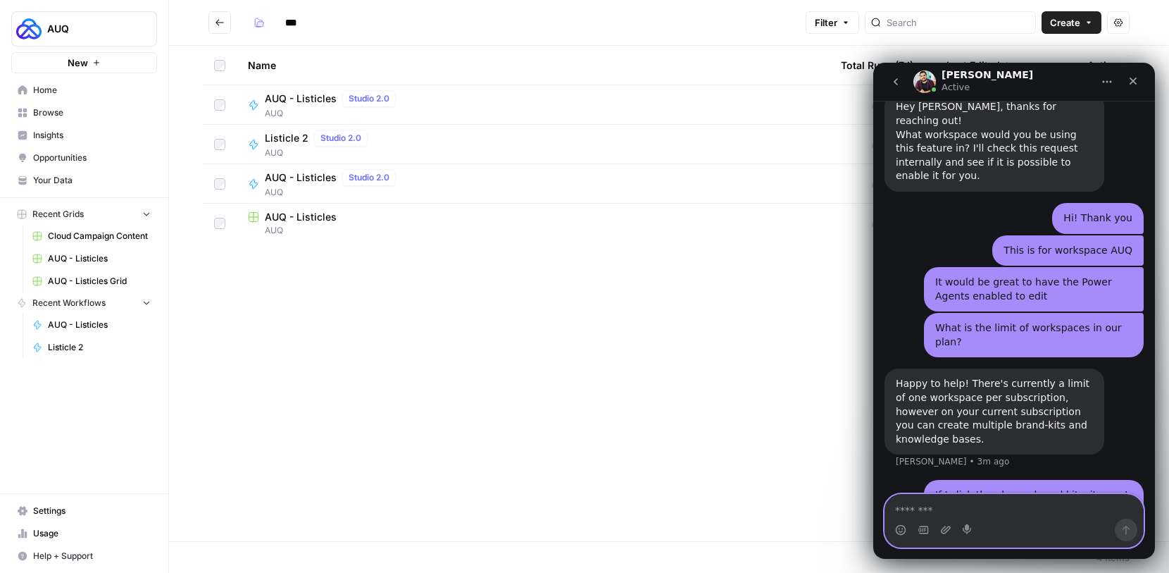
click at [928, 509] on textarea "Message…" at bounding box center [1014, 506] width 258 height 24
type textarea "*"
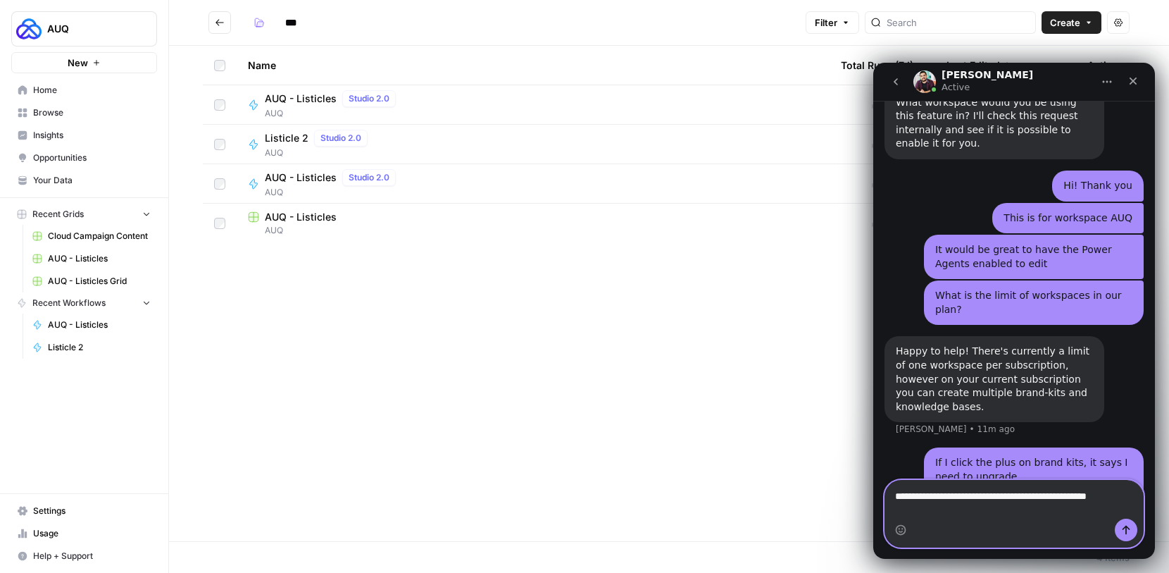
scroll to position [892, 0]
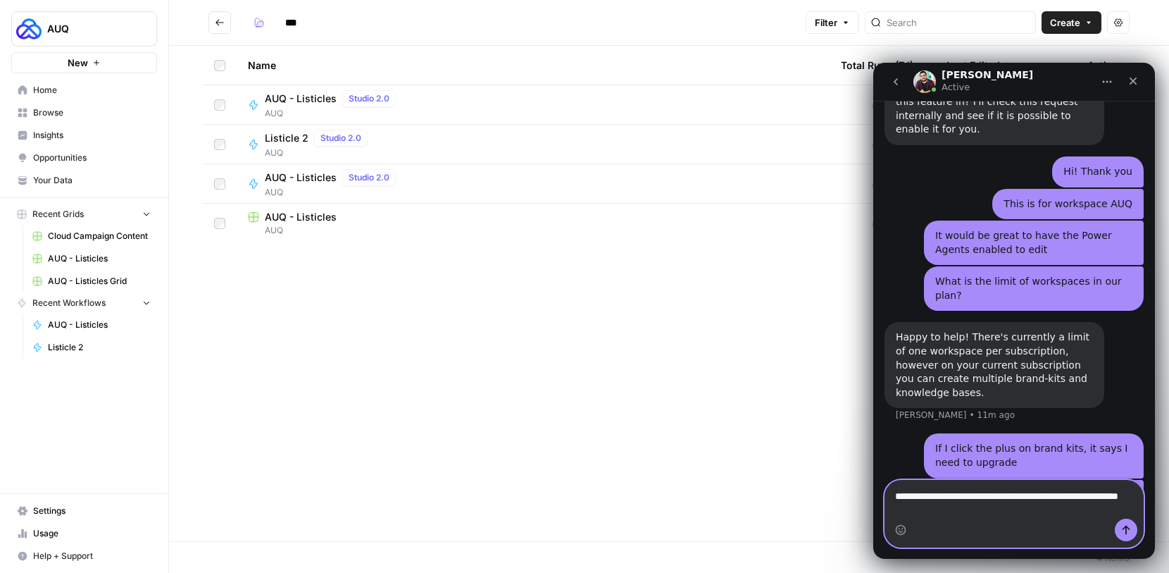
type textarea "**********"
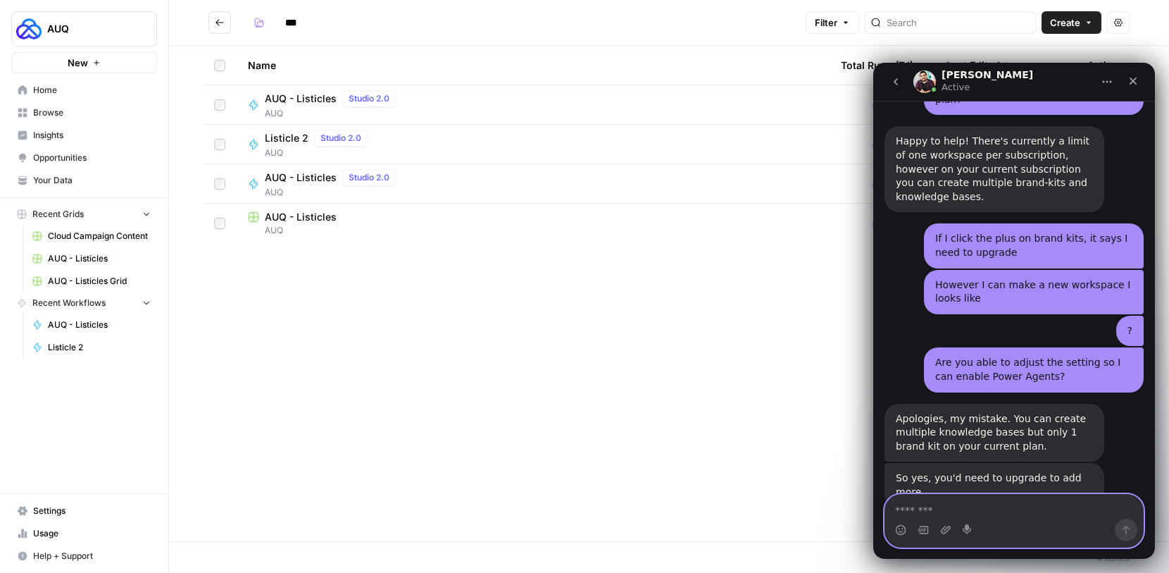
scroll to position [1094, 0]
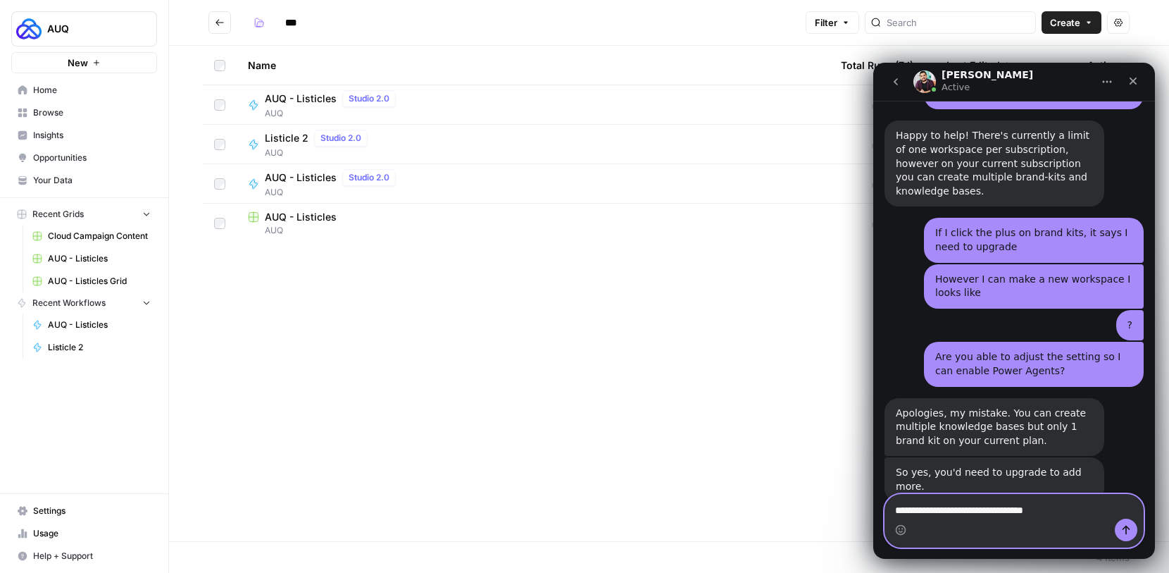
type textarea "**********"
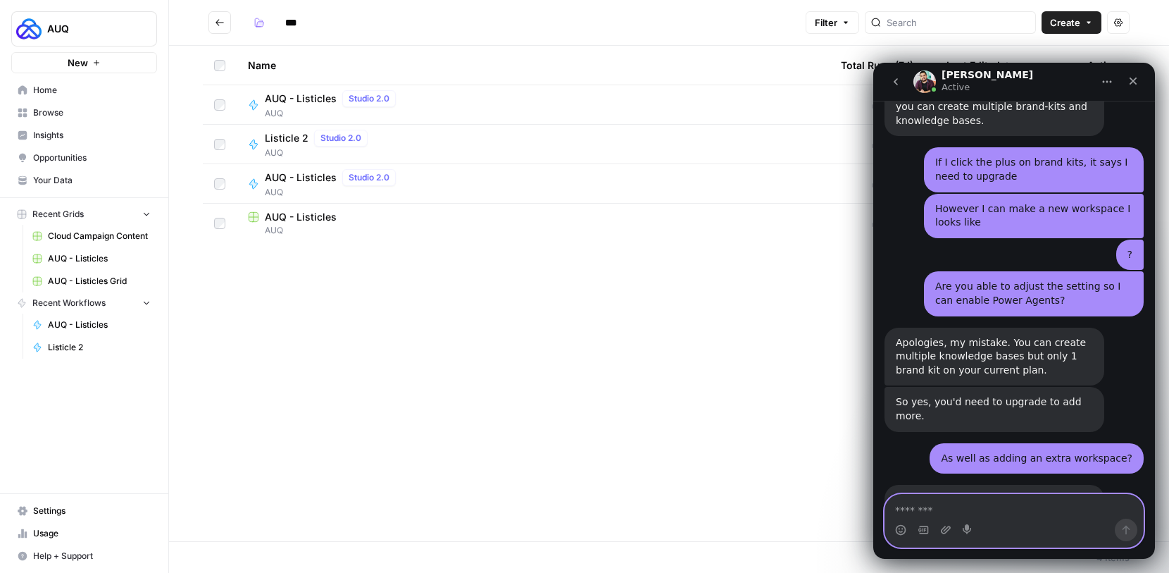
scroll to position [1165, 0]
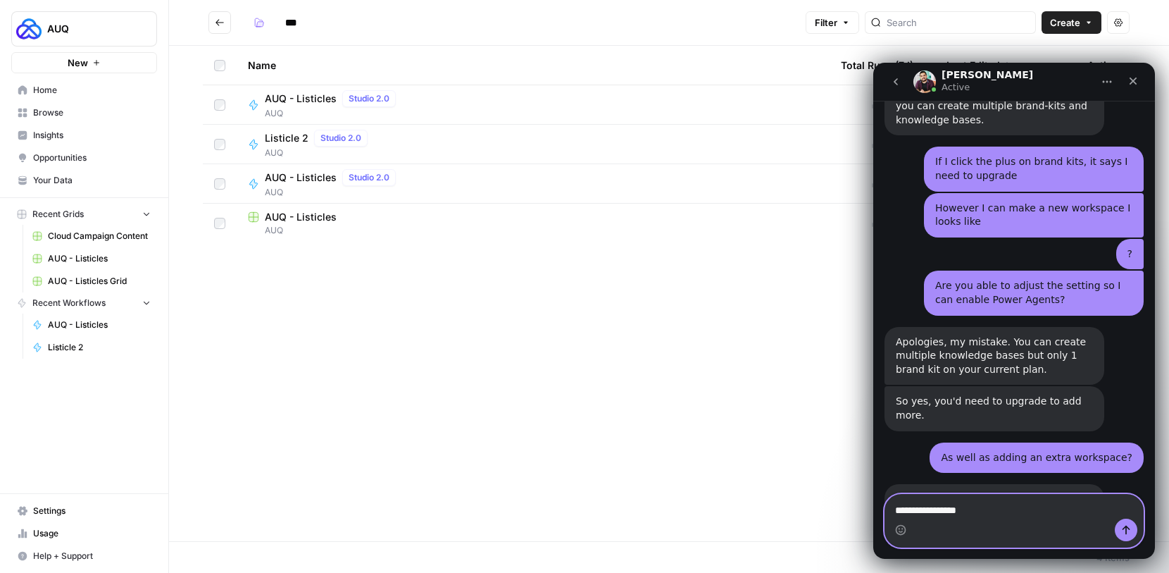
type textarea "**********"
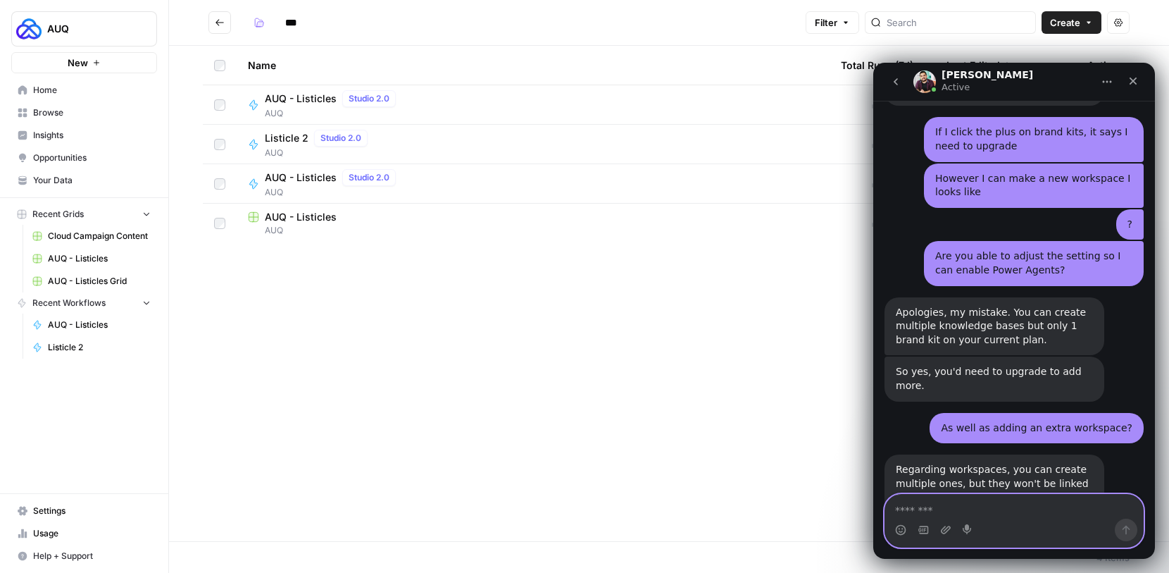
scroll to position [1207, 0]
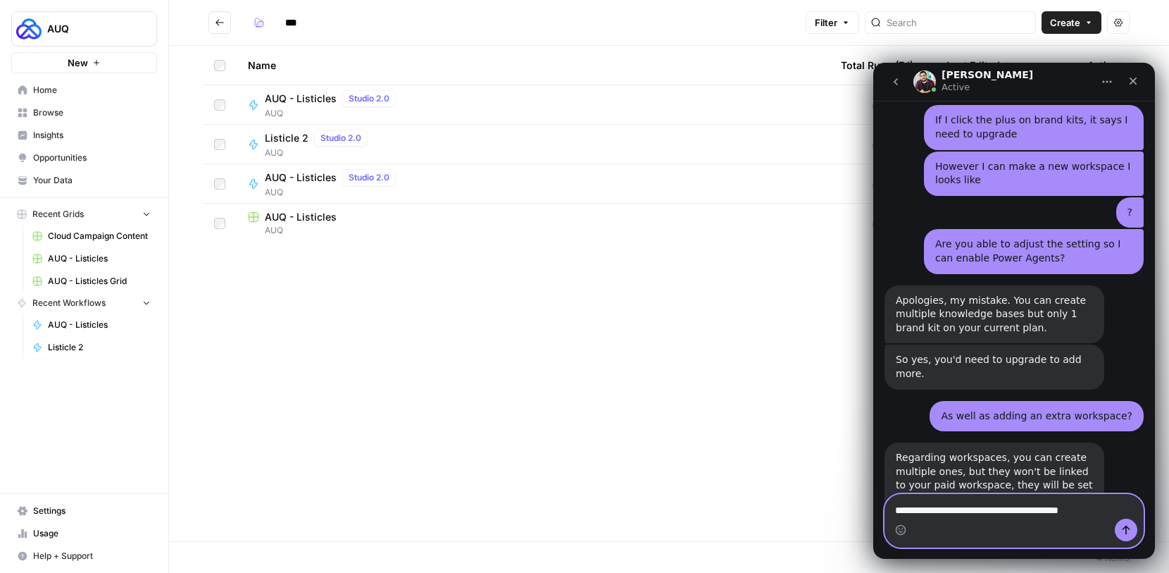
type textarea "**********"
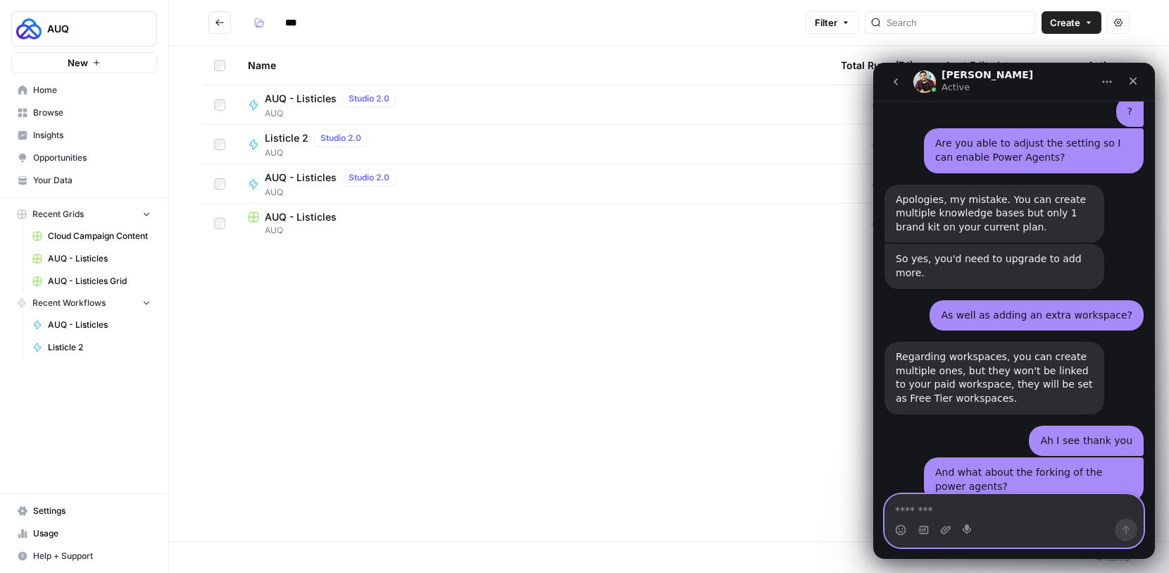
scroll to position [1350, 0]
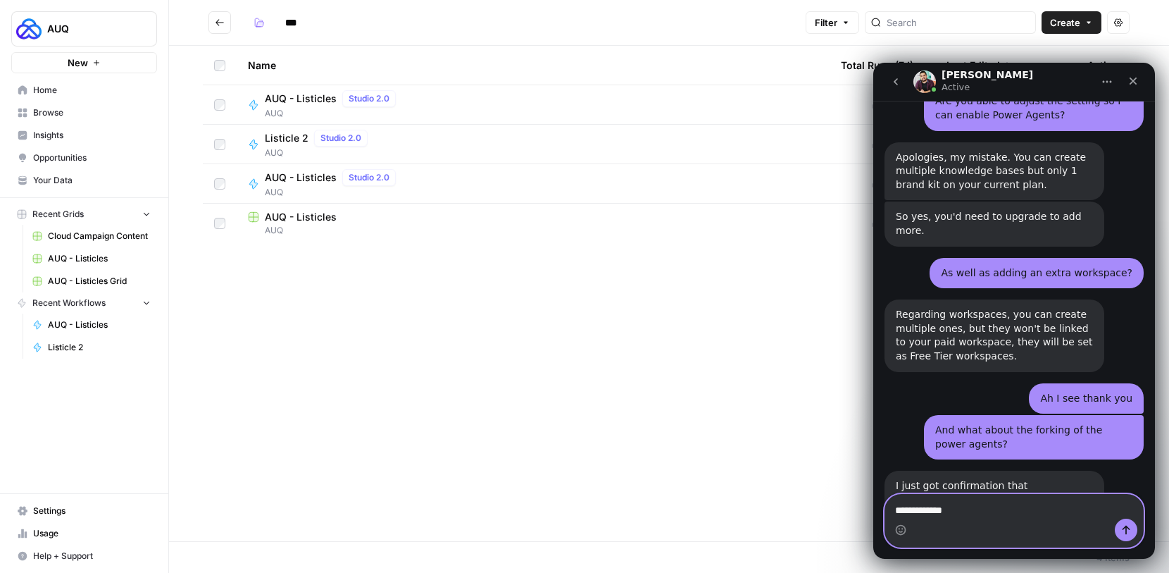
type textarea "**********"
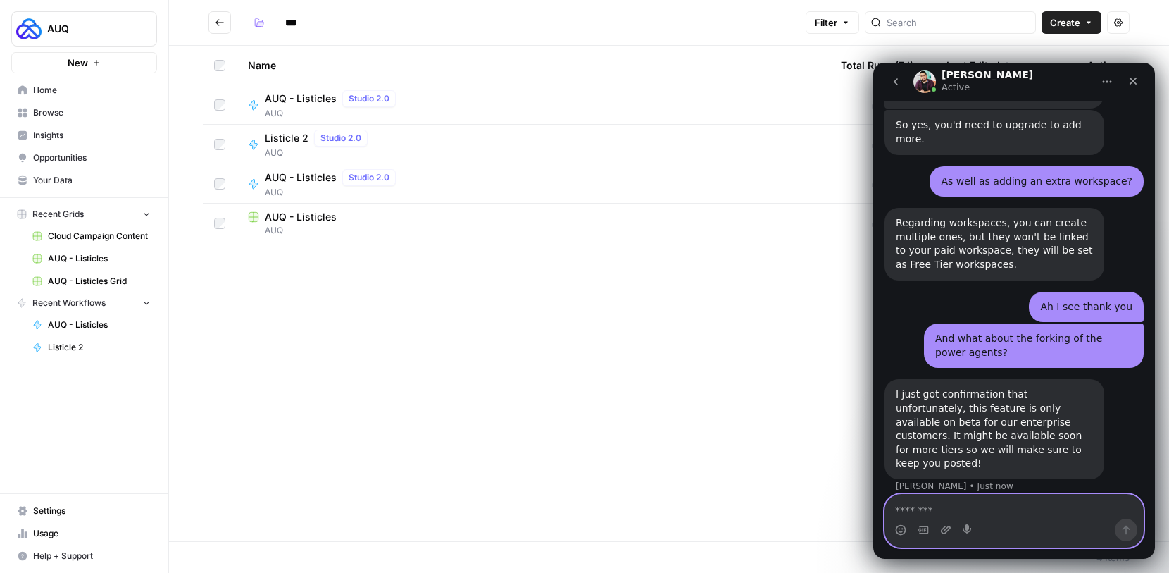
scroll to position [1446, 0]
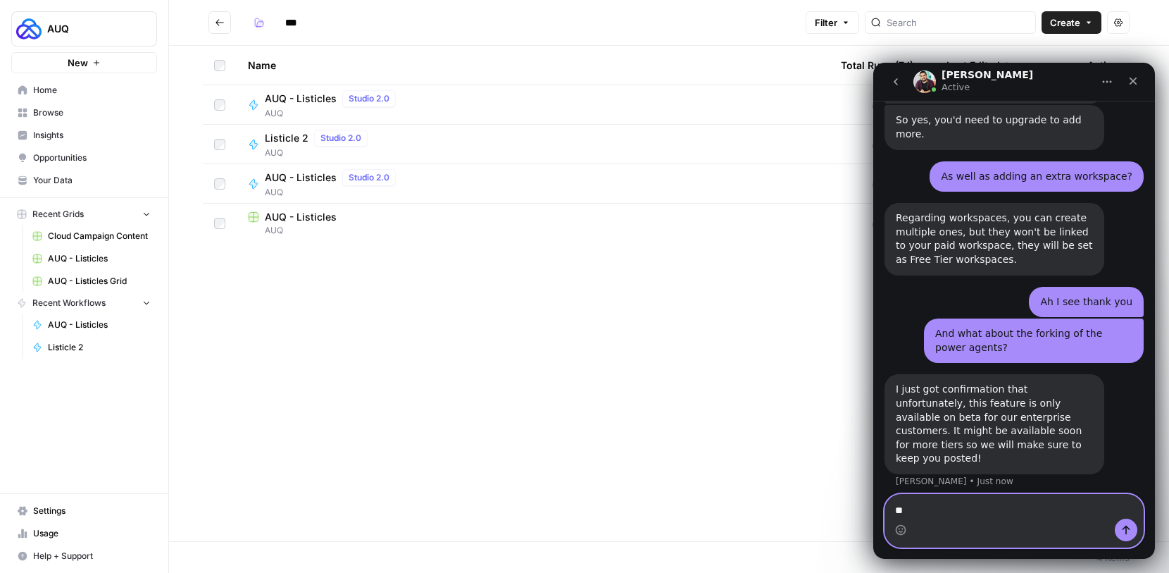
type textarea "*"
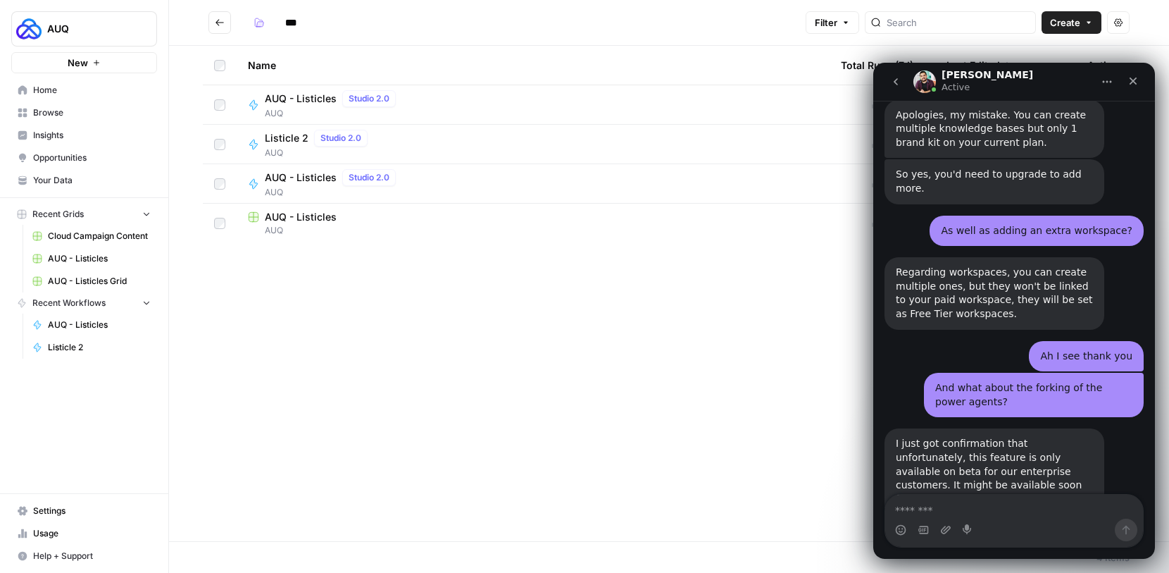
click at [892, 77] on icon "go back" at bounding box center [895, 81] width 11 height 11
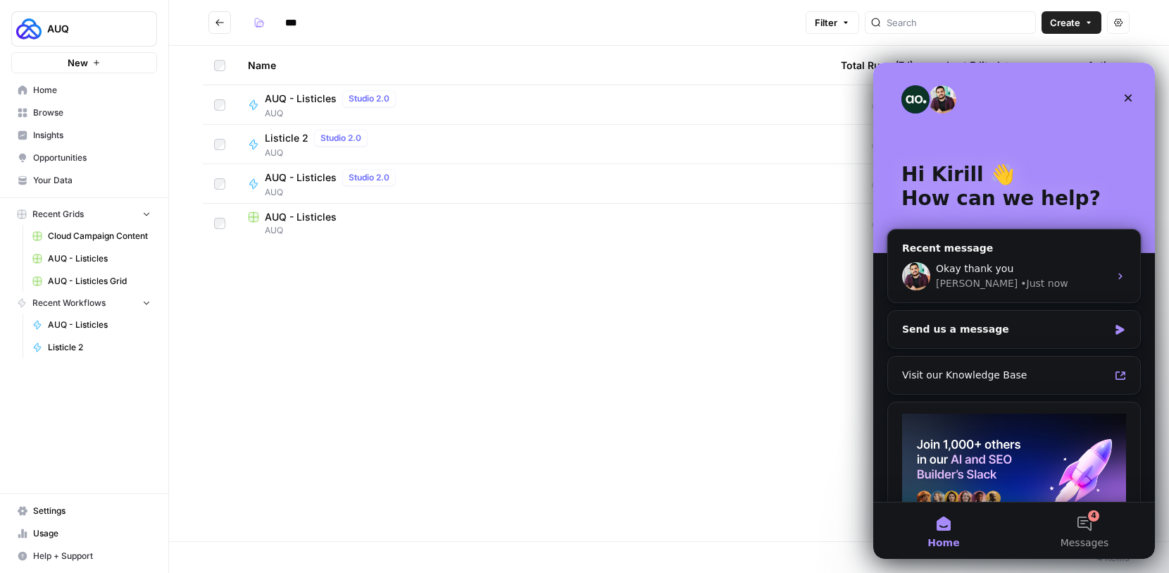
click at [616, 435] on div "Name Total Runs (7d) Last Edited Actions AUQ - Listicles Studio 2.0 AUQ 0 Today…" at bounding box center [669, 293] width 1000 height 495
click at [1135, 89] on div "Close" at bounding box center [1128, 97] width 25 height 25
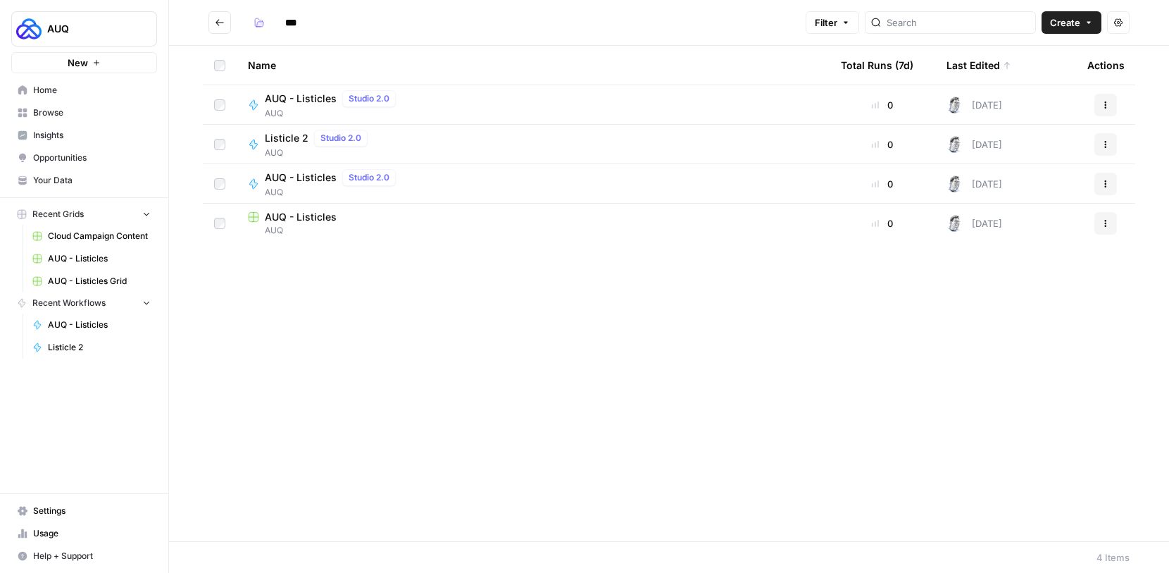
click at [774, 287] on div "Name Total Runs (7d) Last Edited Actions AUQ - Listicles Studio 2.0 AUQ 0 Today…" at bounding box center [669, 293] width 1000 height 495
click at [1109, 185] on icon "button" at bounding box center [1106, 184] width 8 height 8
click at [693, 263] on div "Name Total Runs (7d) Last Edited Actions AUQ - Listicles Studio 2.0 AUQ 0 Today…" at bounding box center [669, 293] width 1000 height 495
click at [570, 199] on td "AUQ - Listicles Studio 2.0 AUQ" at bounding box center [533, 183] width 593 height 39
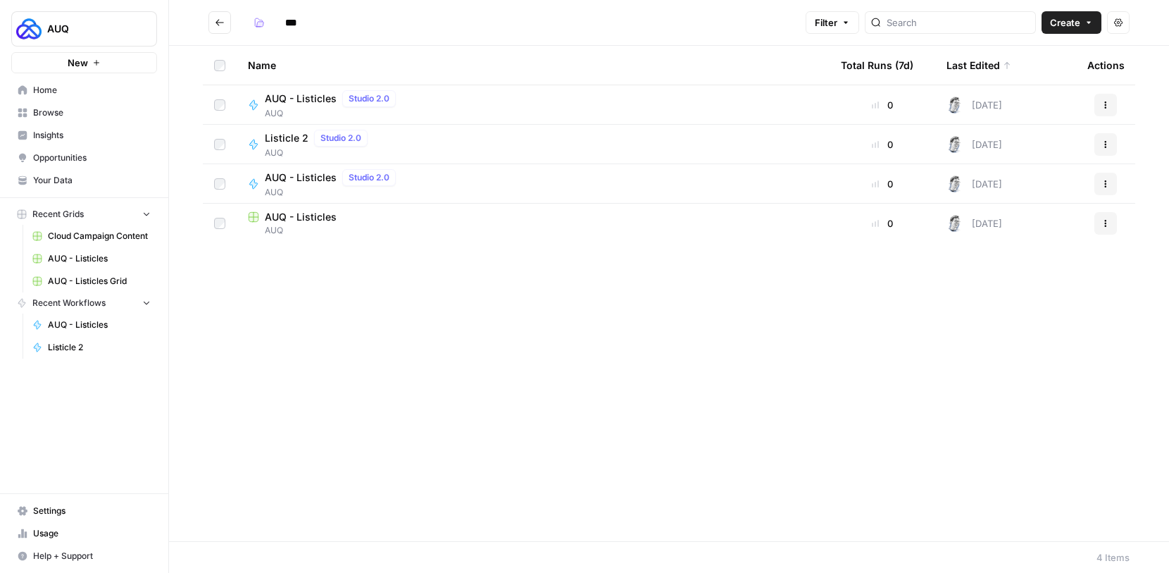
click at [570, 199] on td "AUQ - Listicles Studio 2.0 AUQ" at bounding box center [533, 183] width 593 height 39
click at [730, 185] on div "AUQ - Listicles Studio 2.0 AUQ" at bounding box center [533, 184] width 571 height 30
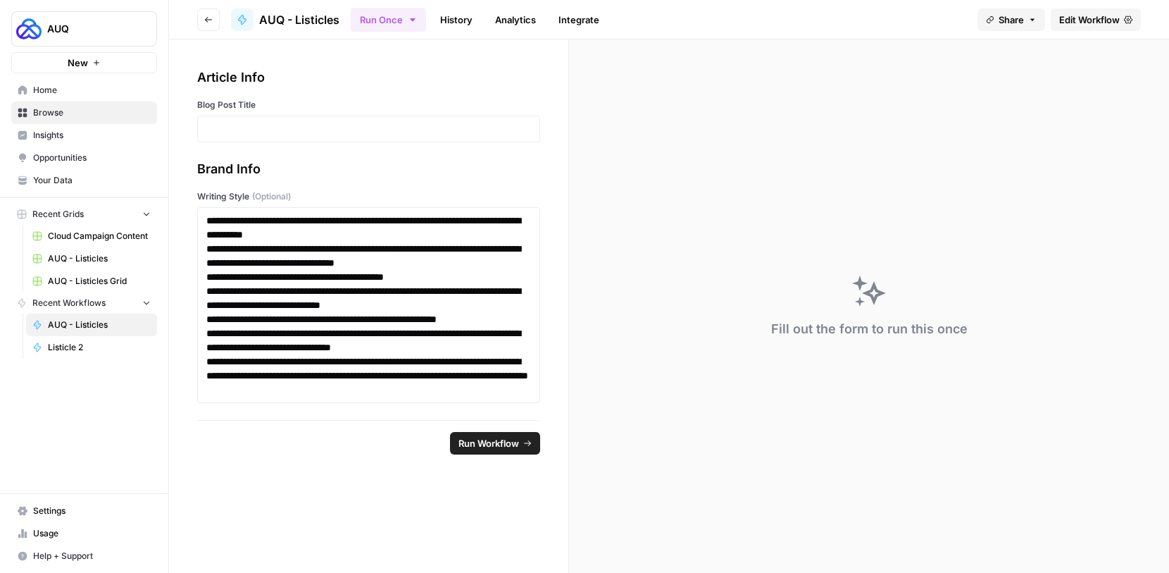
click at [491, 65] on div "**********" at bounding box center [368, 229] width 399 height 380
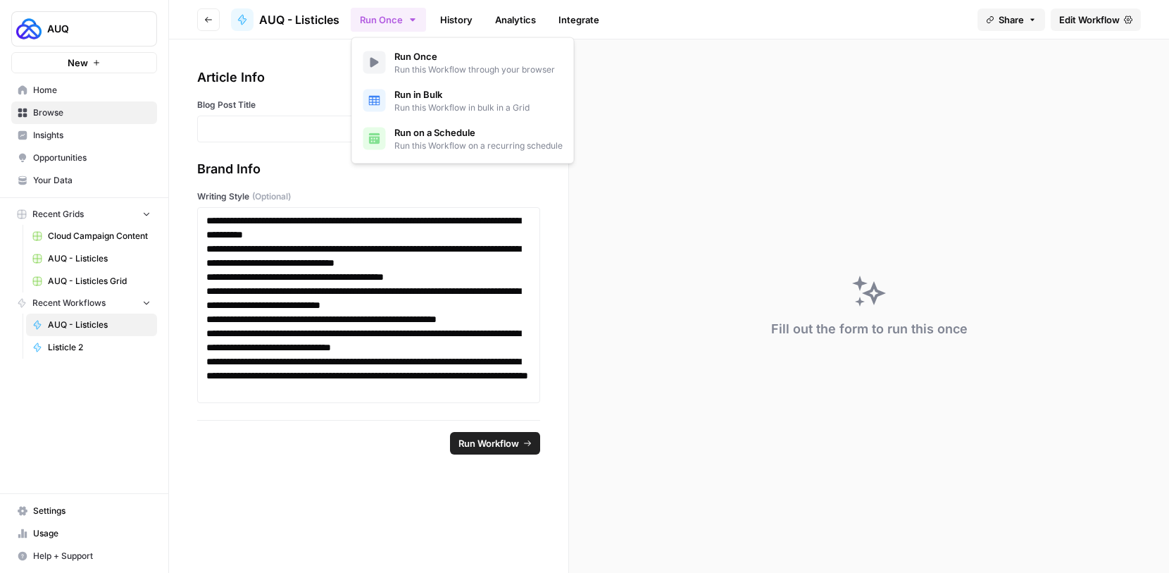
click at [407, 20] on icon "button" at bounding box center [412, 19] width 11 height 11
click at [210, 18] on icon "button" at bounding box center [208, 19] width 8 height 8
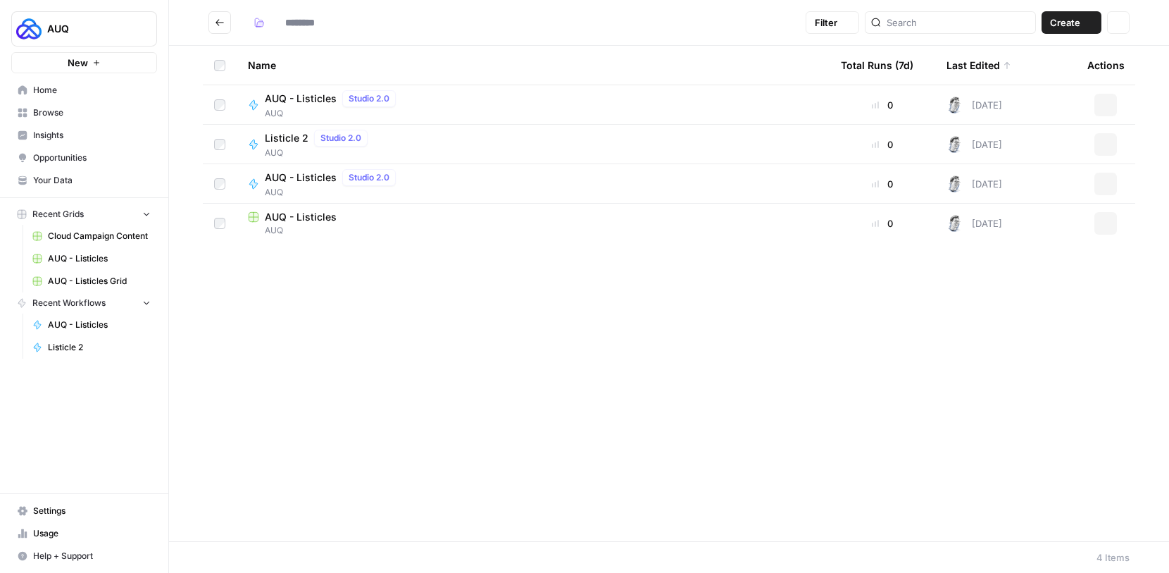
type input "***"
click at [1102, 180] on icon "button" at bounding box center [1106, 184] width 8 height 8
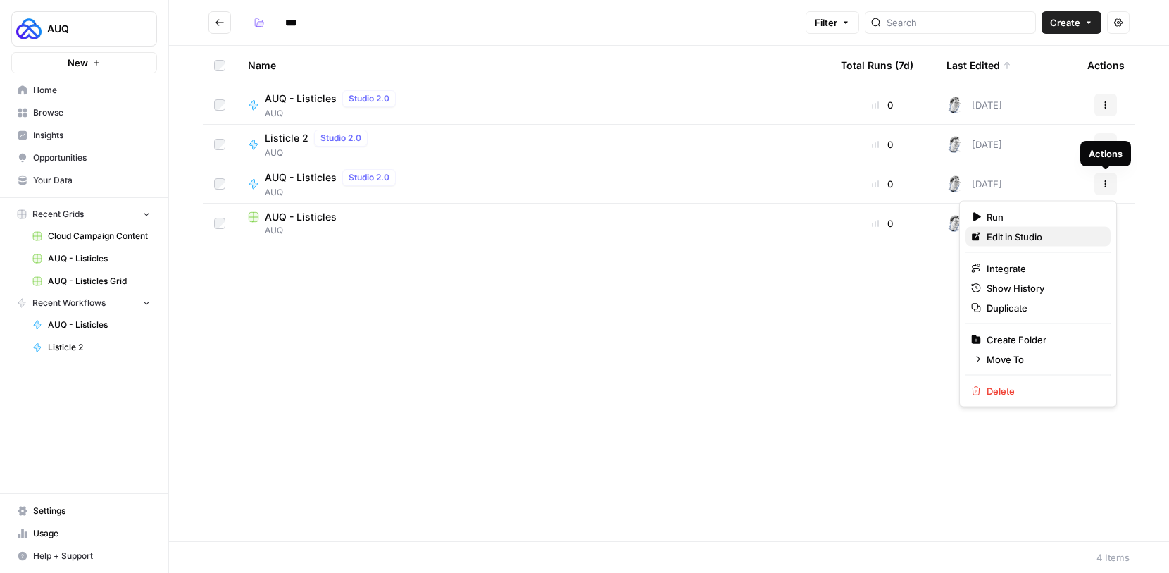
click at [1042, 237] on span "Edit in Studio" at bounding box center [1043, 237] width 113 height 14
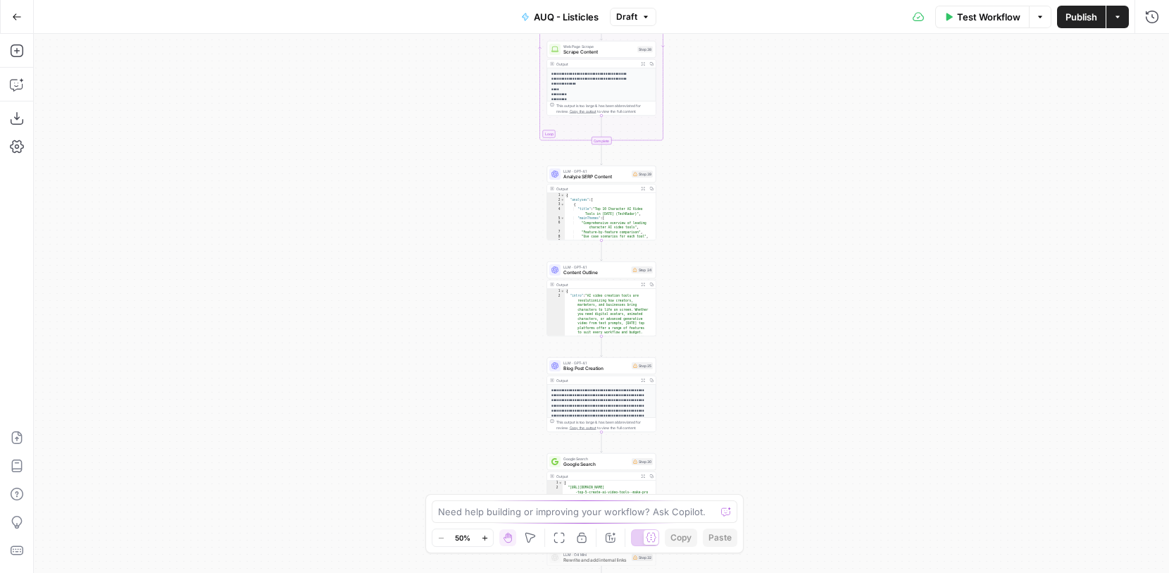
click at [587, 16] on span "AUQ - Listicles" at bounding box center [566, 17] width 65 height 14
click at [587, 21] on span "AUQ - Listicles" at bounding box center [566, 17] width 65 height 14
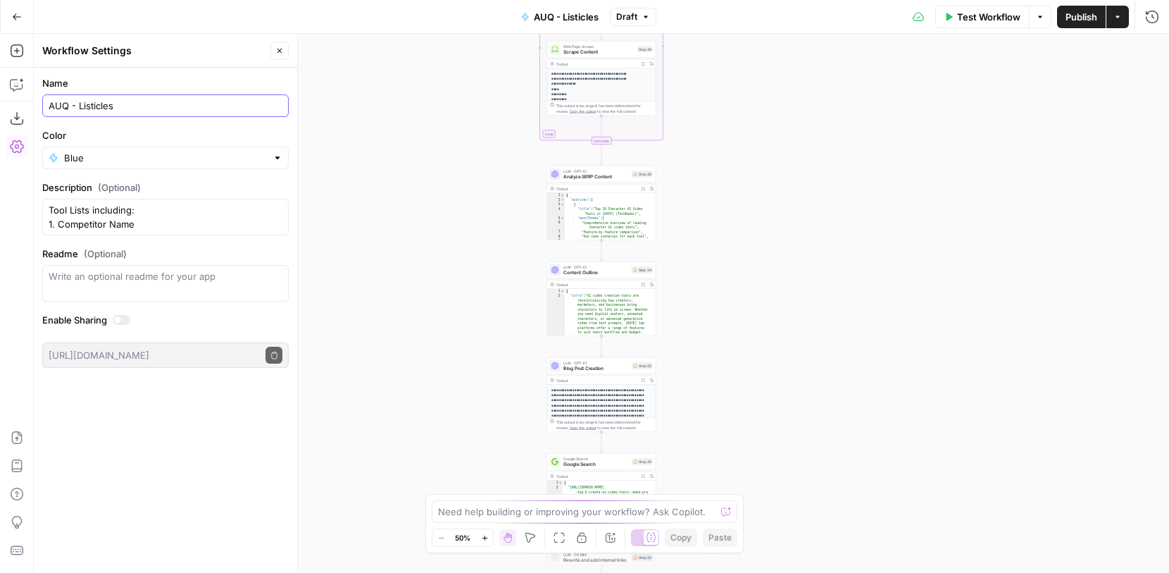
click at [244, 111] on input "AUQ - Listicles" at bounding box center [166, 106] width 234 height 14
type input "AUQ - Listicles #3"
drag, startPoint x: 96, startPoint y: 214, endPoint x: 52, endPoint y: 192, distance: 48.8
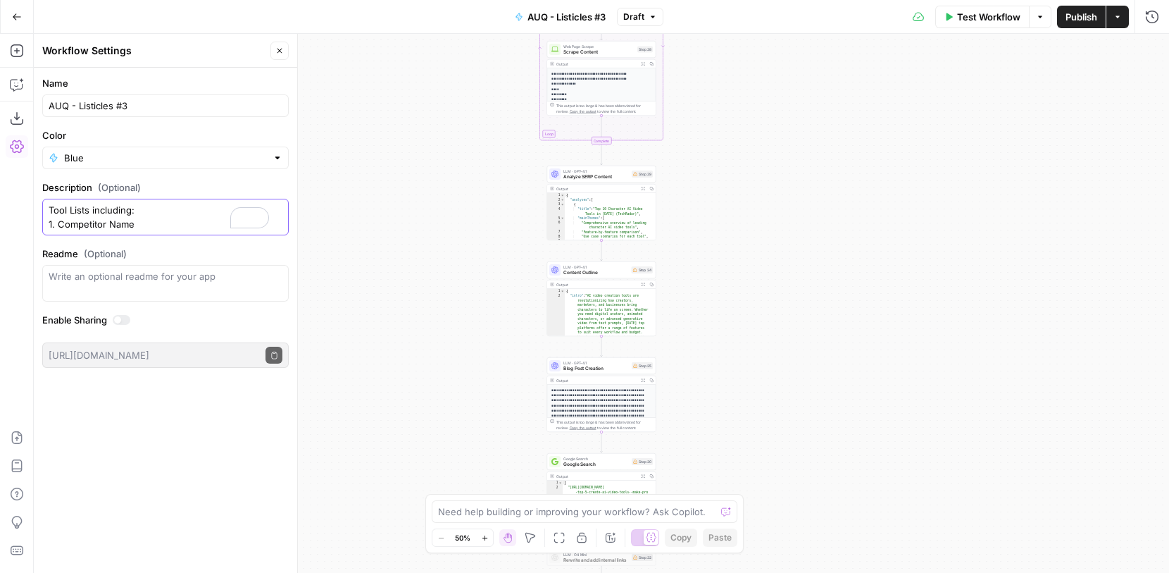
click at [52, 192] on div "Description (Optional) Tool Lists including: 1. Competitor Name - Key Features …" at bounding box center [165, 207] width 247 height 55
click at [202, 182] on label "Description (Optional)" at bounding box center [165, 187] width 247 height 14
click at [202, 203] on textarea "Description (Optional)" at bounding box center [166, 217] width 234 height 28
click at [344, 158] on div "Workflow Set Inputs Inputs Google Search Google Search Results Step 36 Output E…" at bounding box center [601, 303] width 1135 height 539
click at [763, 382] on div "Workflow Set Inputs Inputs Google Search Google Search Results Step 36 Output E…" at bounding box center [601, 303] width 1135 height 539
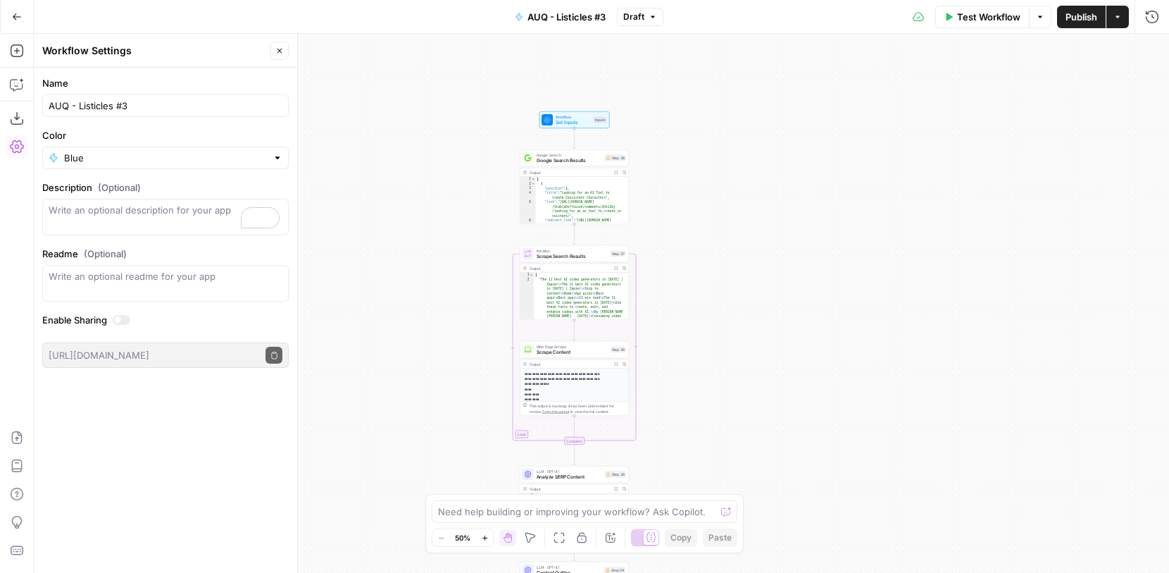
click at [490, 531] on button "Zoom In" at bounding box center [484, 537] width 17 height 17
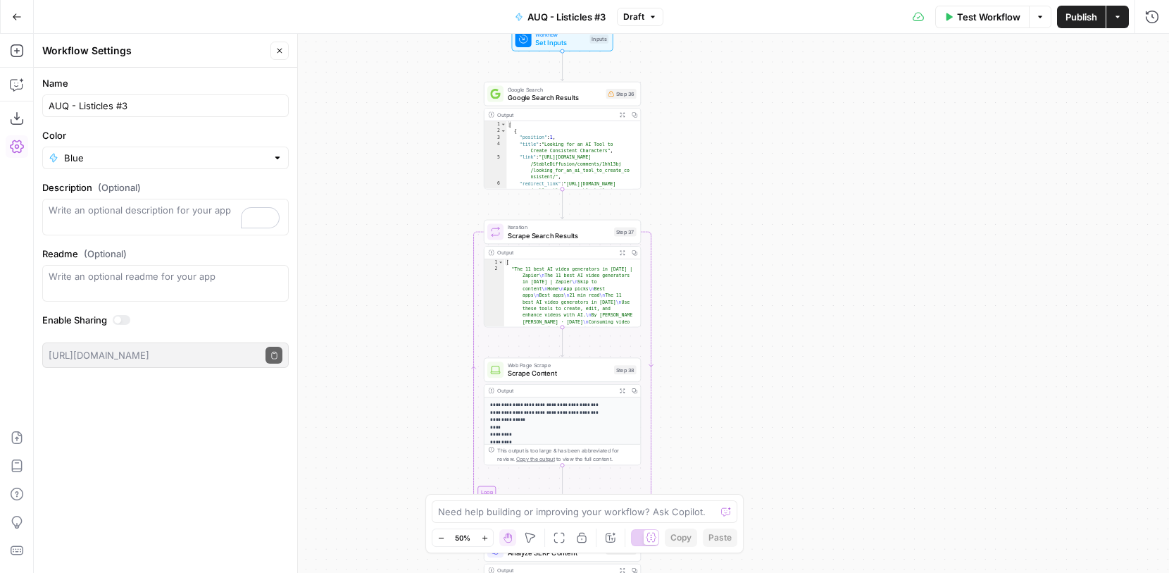
click at [490, 531] on button "Zoom In" at bounding box center [484, 537] width 17 height 17
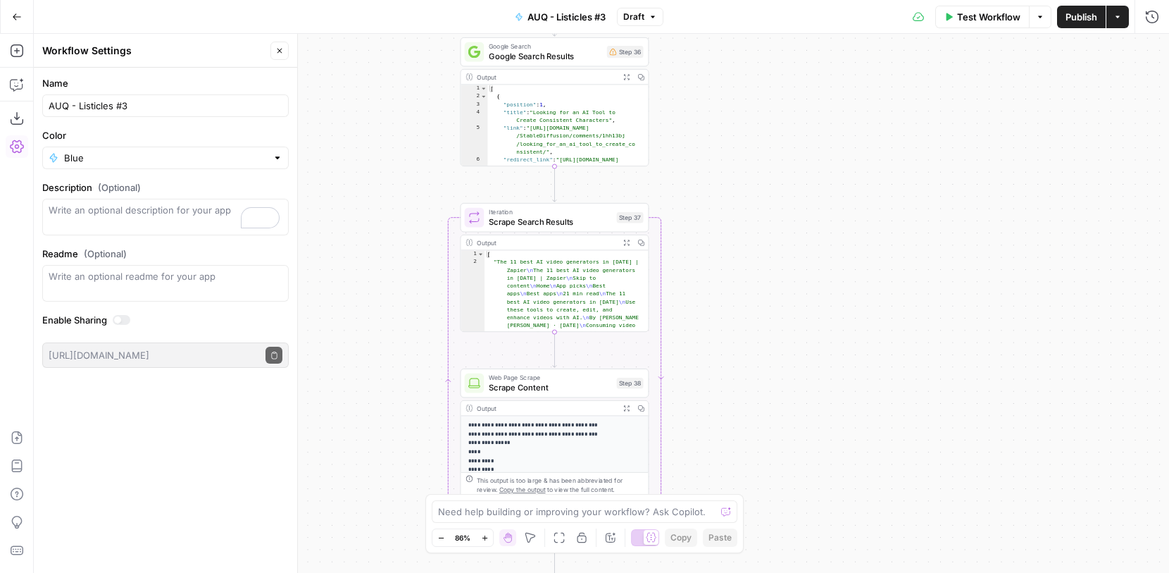
click at [490, 531] on button "Zoom In" at bounding box center [484, 537] width 17 height 17
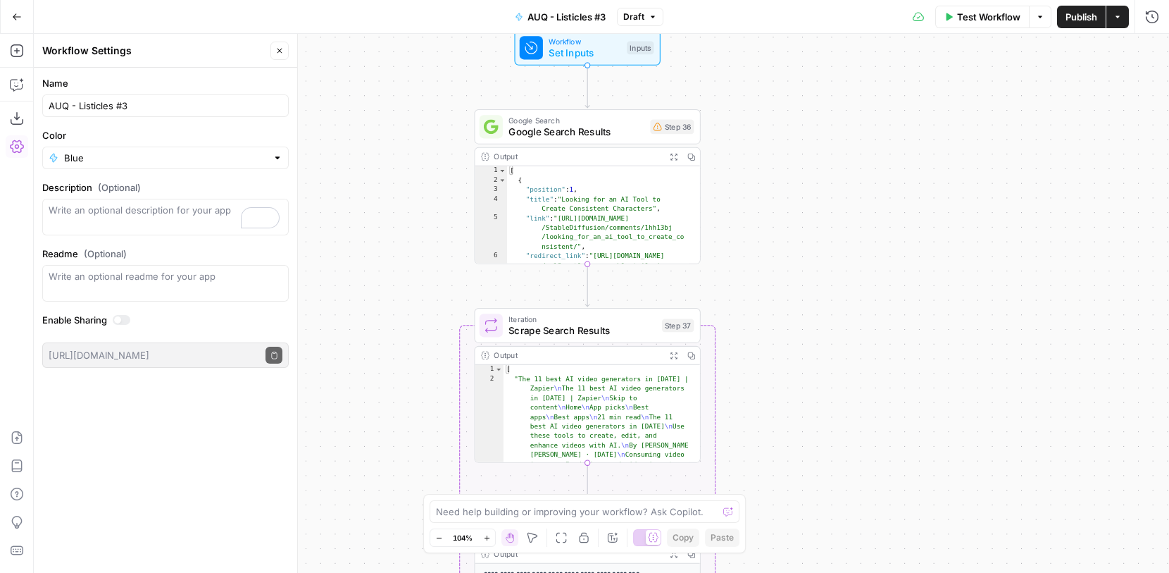
click at [12, 15] on icon "button" at bounding box center [17, 17] width 10 height 10
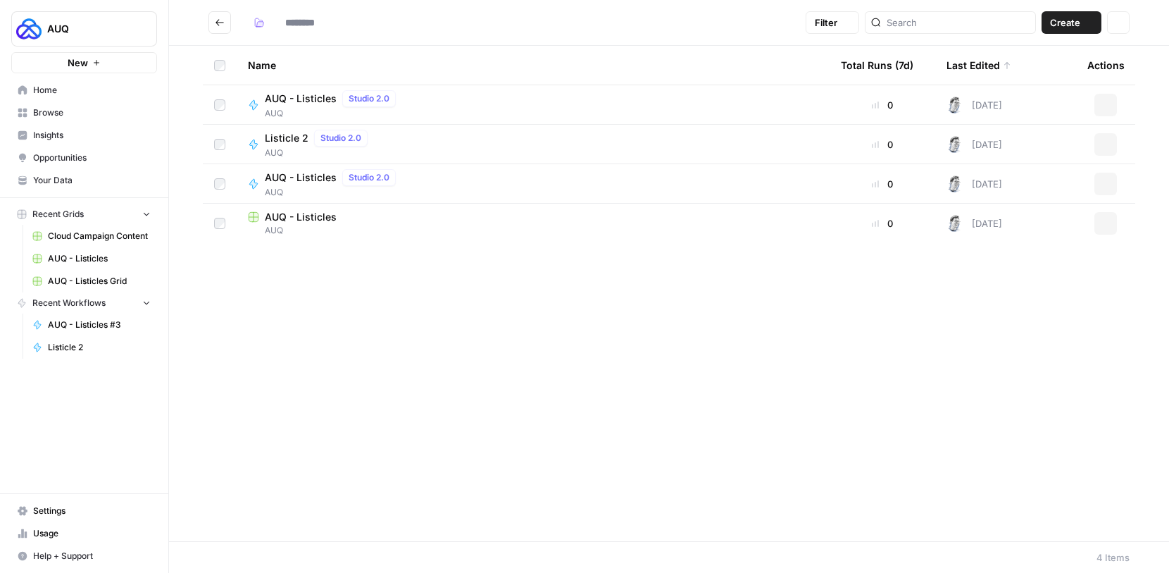
type input "***"
click at [676, 189] on div "Listicle 2 Studio 2.0 AUQ" at bounding box center [533, 184] width 571 height 30
type input "***"
click at [1102, 187] on icon "button" at bounding box center [1106, 184] width 8 height 8
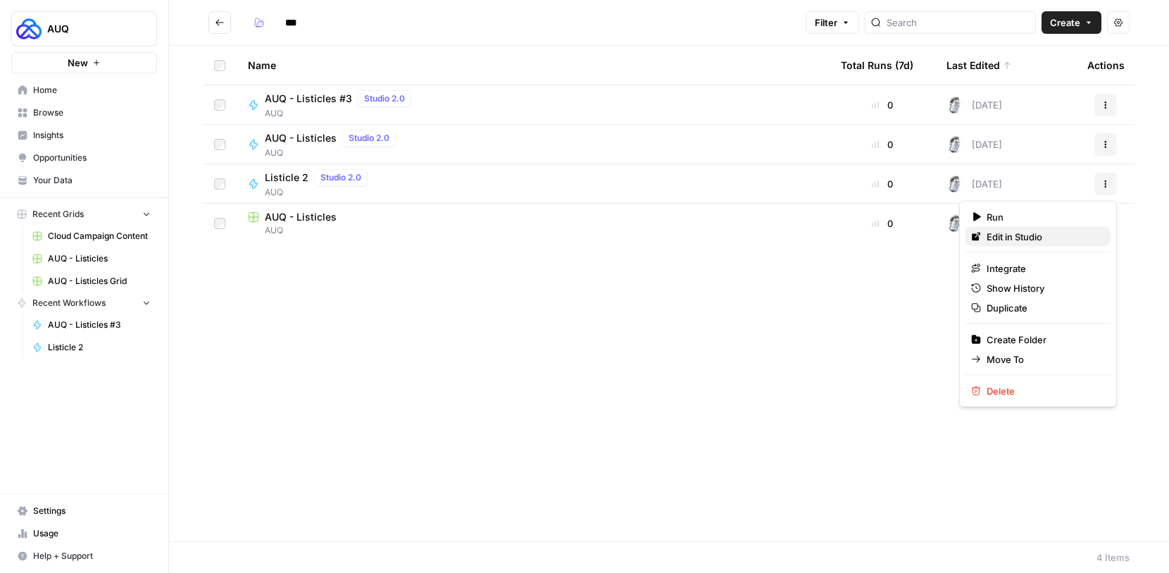
click at [1026, 241] on span "Edit in Studio" at bounding box center [1043, 237] width 113 height 14
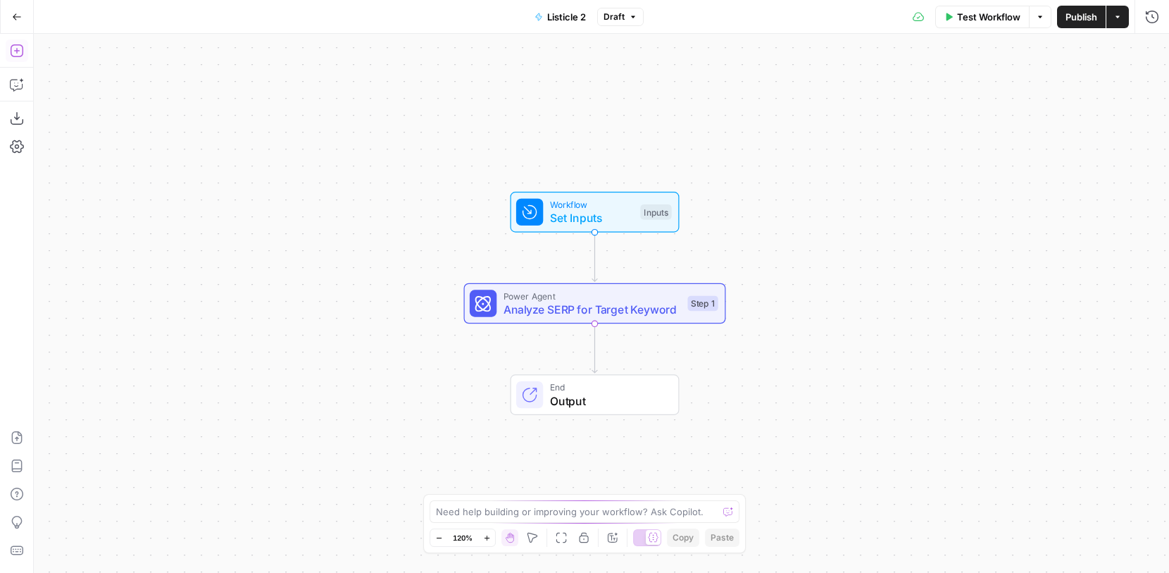
click at [19, 46] on icon "button" at bounding box center [17, 51] width 14 height 14
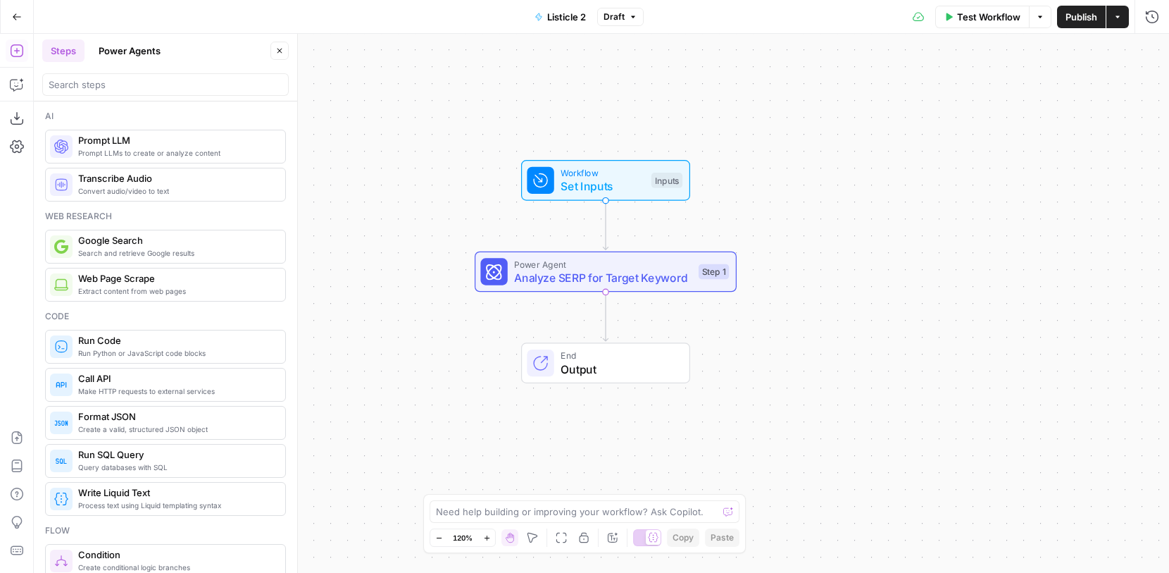
click at [606, 197] on div "Workflow Set Inputs Inputs Test Step" at bounding box center [605, 180] width 169 height 41
click at [578, 374] on span "Output" at bounding box center [618, 369] width 115 height 17
click at [969, 168] on label "Markdown" at bounding box center [1029, 161] width 264 height 38
click at [967, 125] on label "Autodetect" at bounding box center [1029, 113] width 264 height 39
click at [612, 365] on span "Output" at bounding box center [618, 369] width 115 height 17
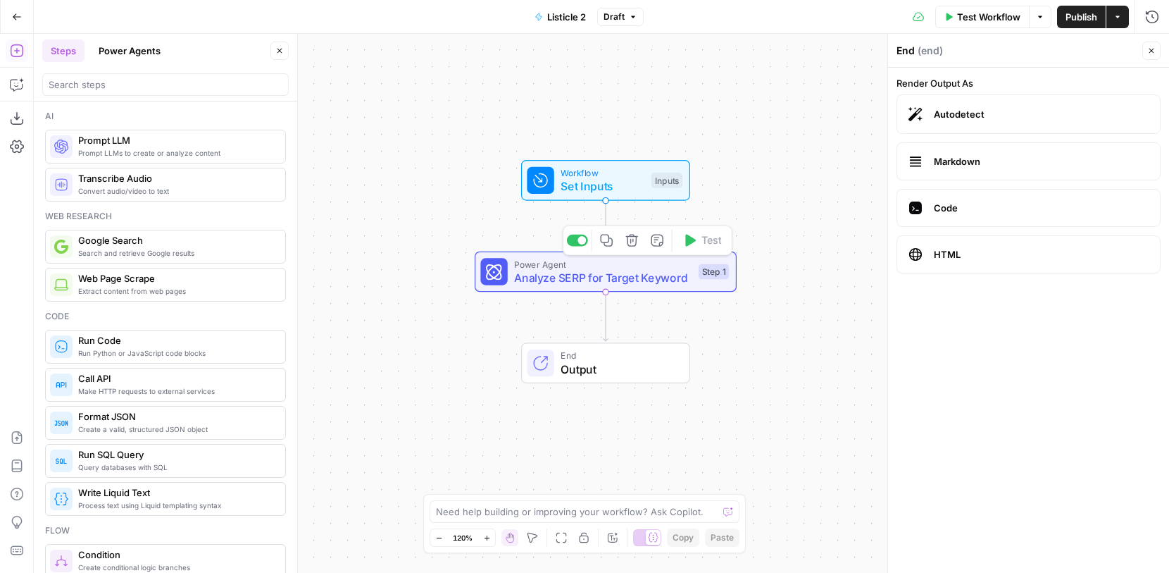
click at [653, 278] on span "Analyze SERP for Target Keyword" at bounding box center [603, 277] width 178 height 17
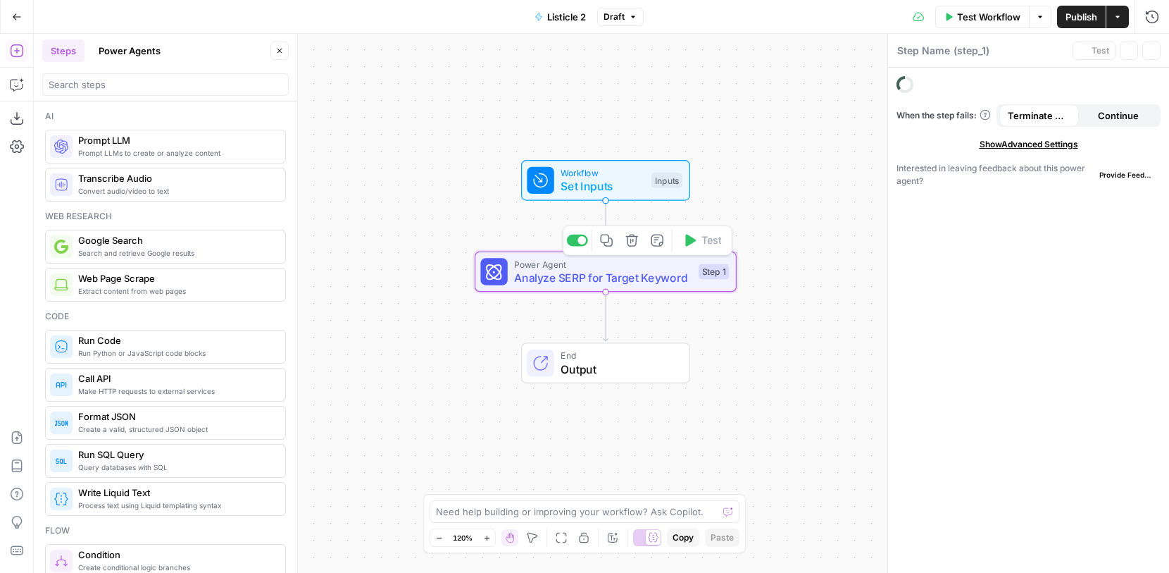
type textarea "Analyze SERP for Target Keyword"
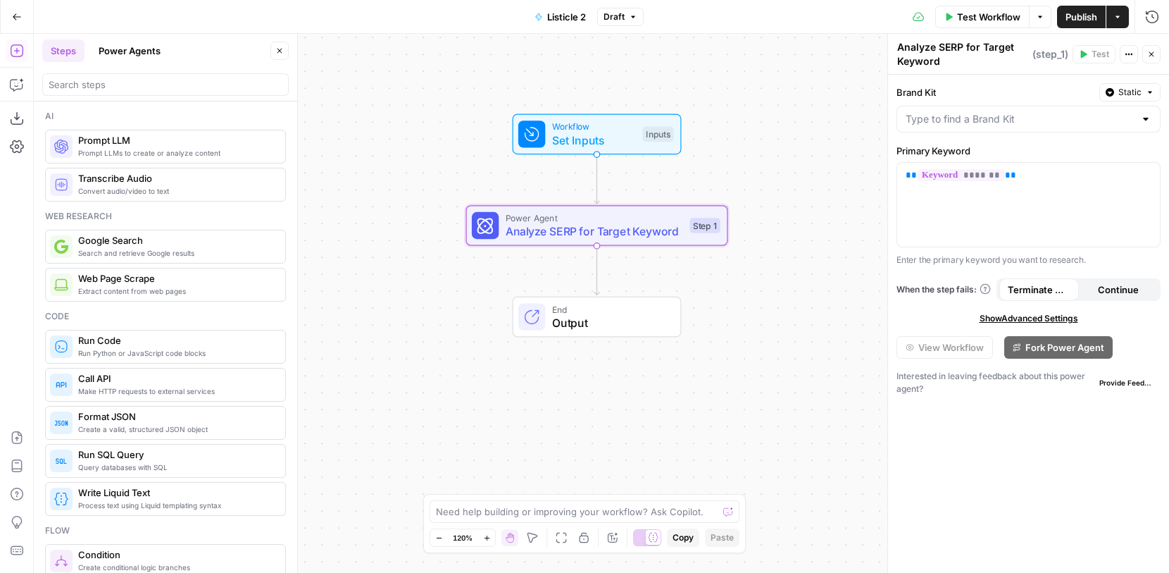
click at [1148, 111] on div at bounding box center [1029, 119] width 264 height 27
click at [974, 89] on label "Brand Kit" at bounding box center [995, 92] width 197 height 14
click at [974, 112] on input "Brand Kit" at bounding box center [1020, 119] width 229 height 14
click at [750, 101] on div "Workflow Set Inputs Inputs Test Step Power Agent Analyze SERP for Target Keywor…" at bounding box center [601, 303] width 1135 height 539
click at [147, 56] on button "Power Agents" at bounding box center [129, 50] width 79 height 23
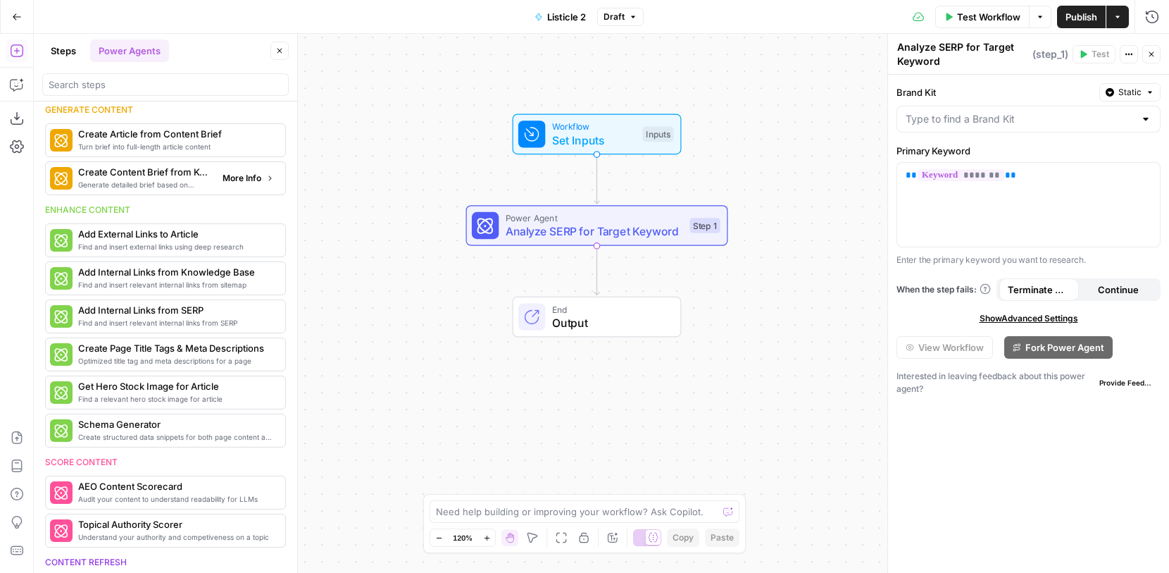
scroll to position [183, 0]
click at [168, 181] on span "Generate detailed brief based on keyword research" at bounding box center [144, 183] width 133 height 11
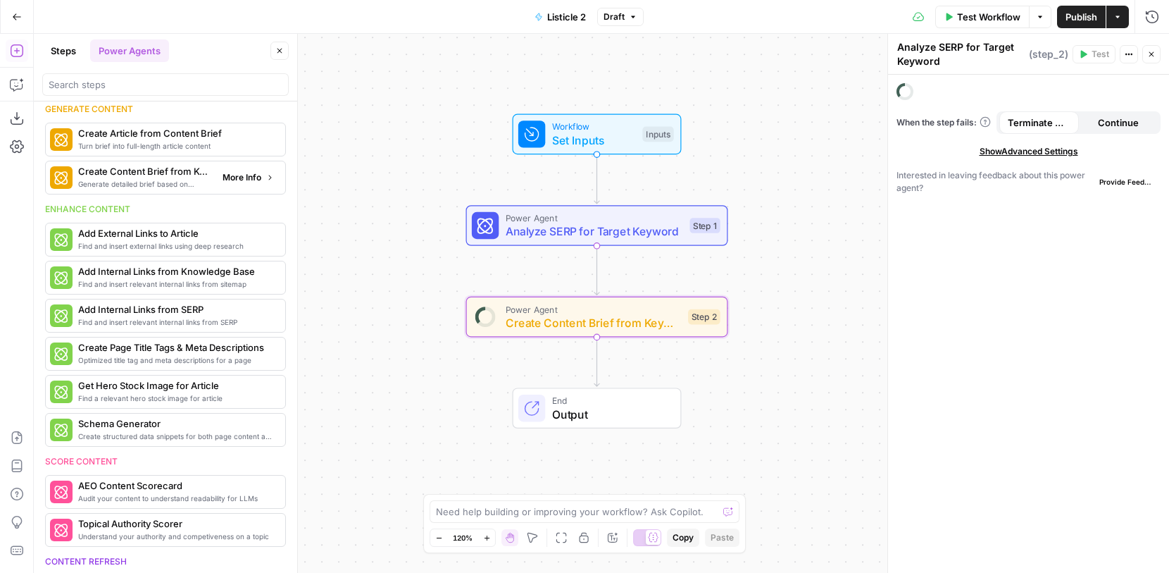
type textarea "Create Content Brief from Keyword"
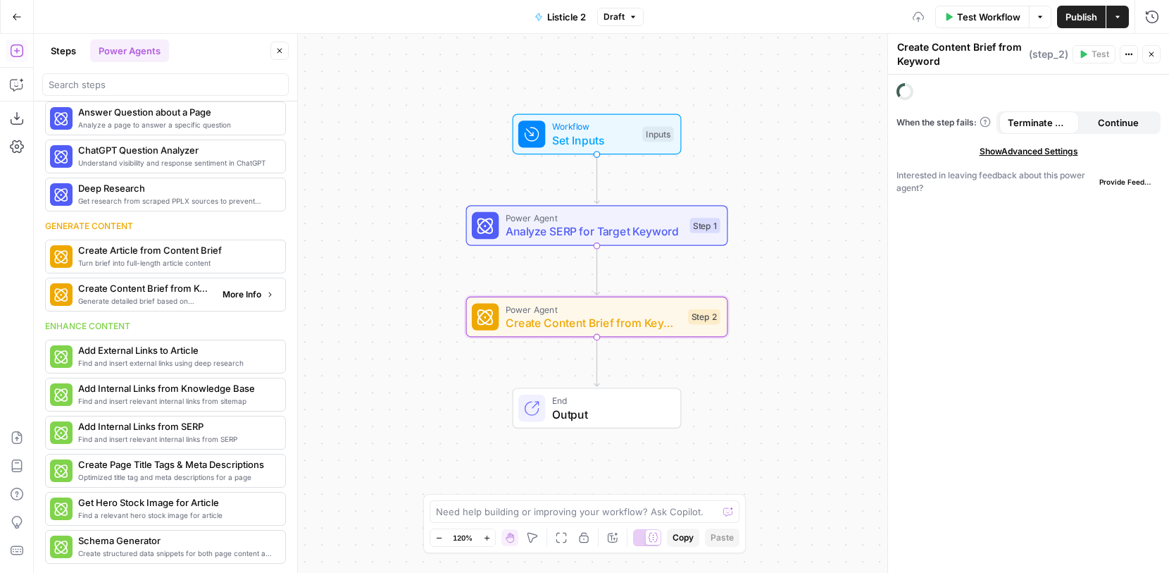
scroll to position [300, 0]
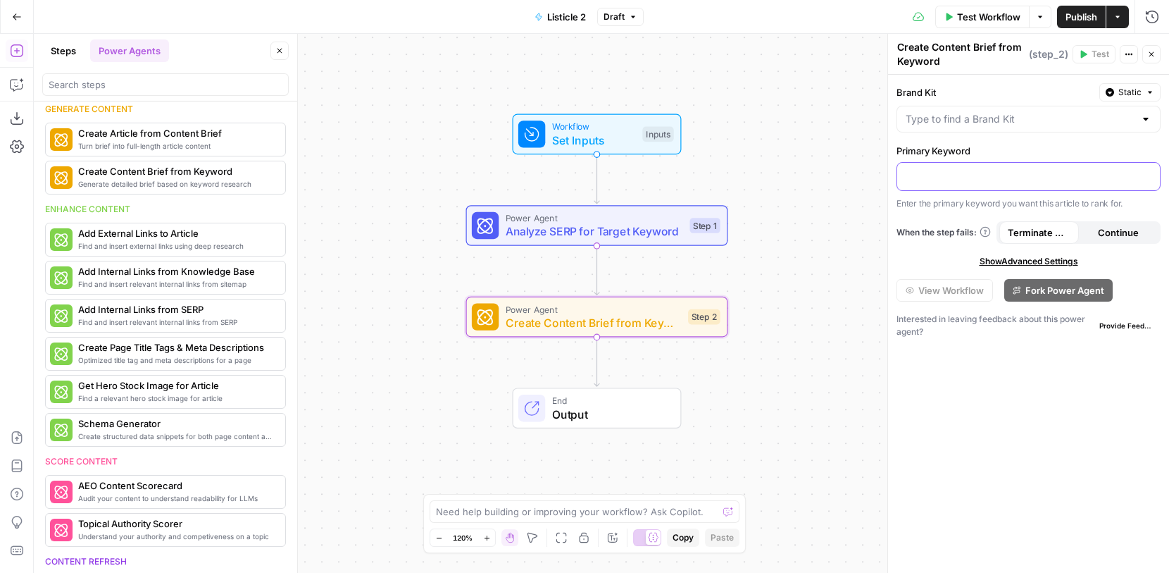
click at [960, 180] on p at bounding box center [1029, 175] width 246 height 14
click at [1149, 172] on icon "button" at bounding box center [1147, 175] width 7 height 7
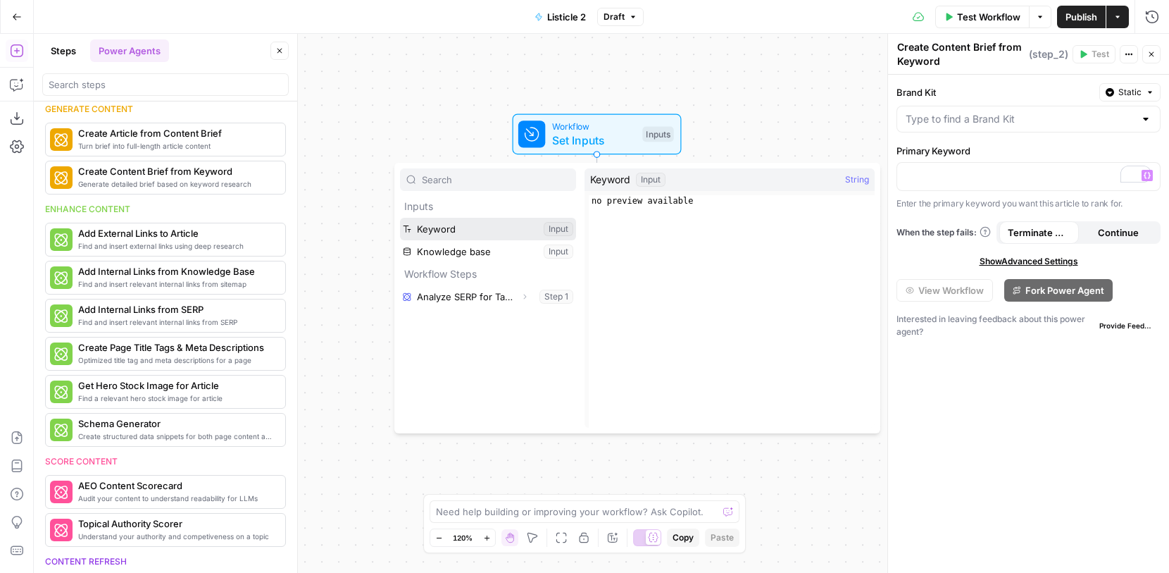
click at [487, 224] on button "Select variable Keyword" at bounding box center [488, 229] width 176 height 23
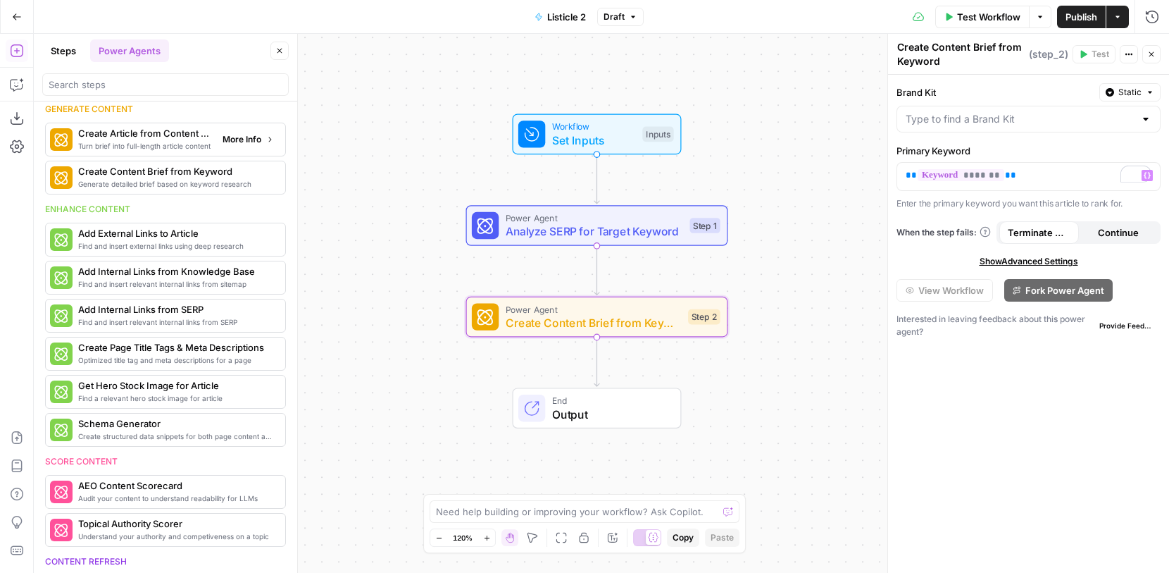
click at [175, 148] on span "Turn brief into full-length article content" at bounding box center [144, 145] width 133 height 11
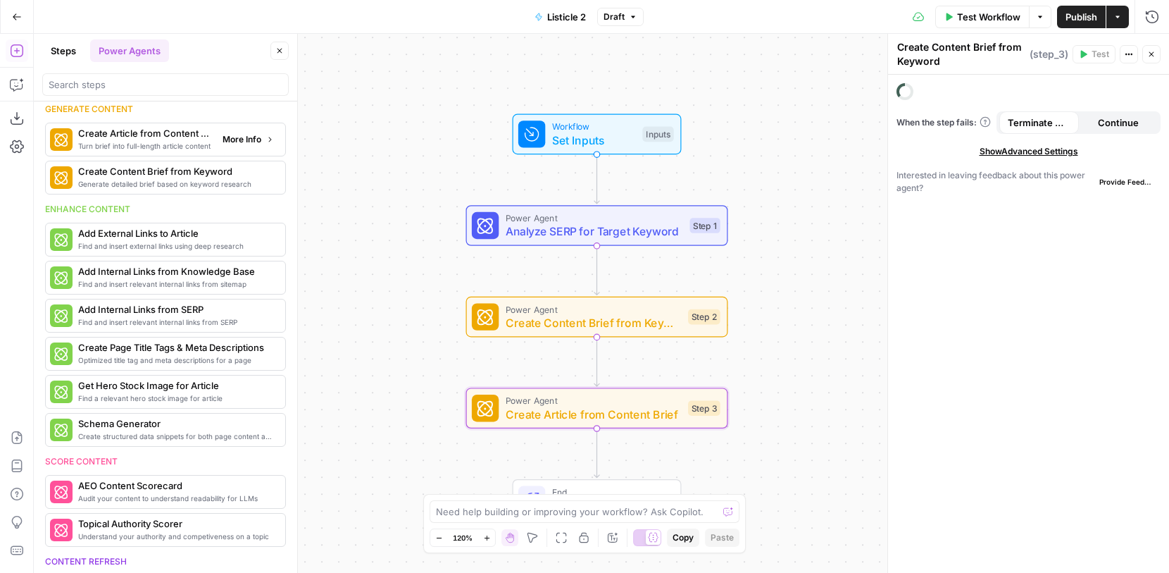
type textarea "Create Article from Content Brief"
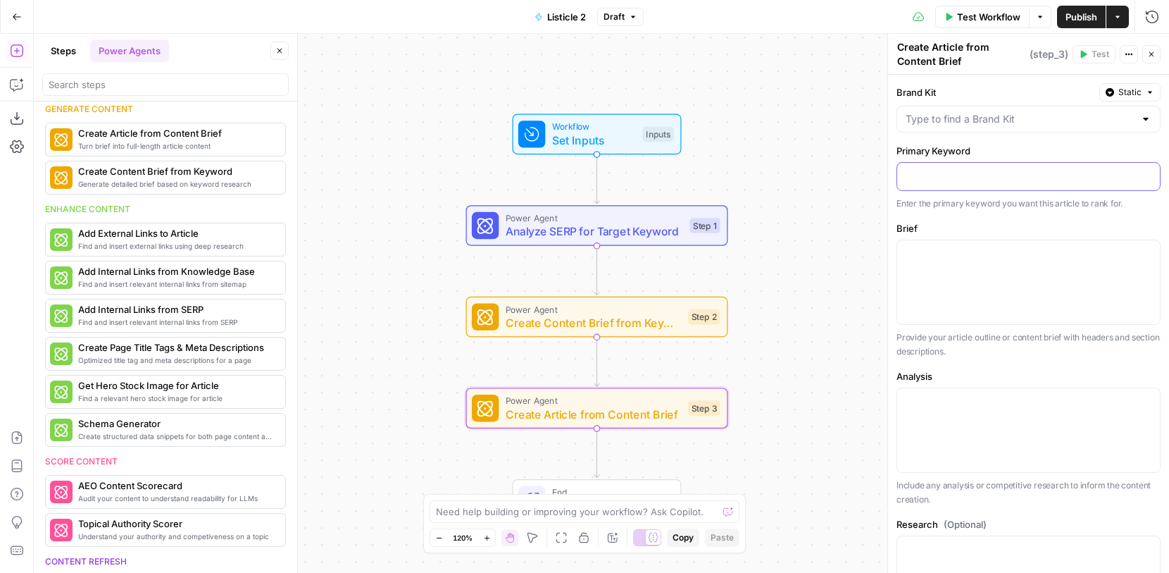
click at [974, 174] on p at bounding box center [1029, 175] width 246 height 14
click at [1144, 175] on icon "button" at bounding box center [1147, 176] width 7 height 6
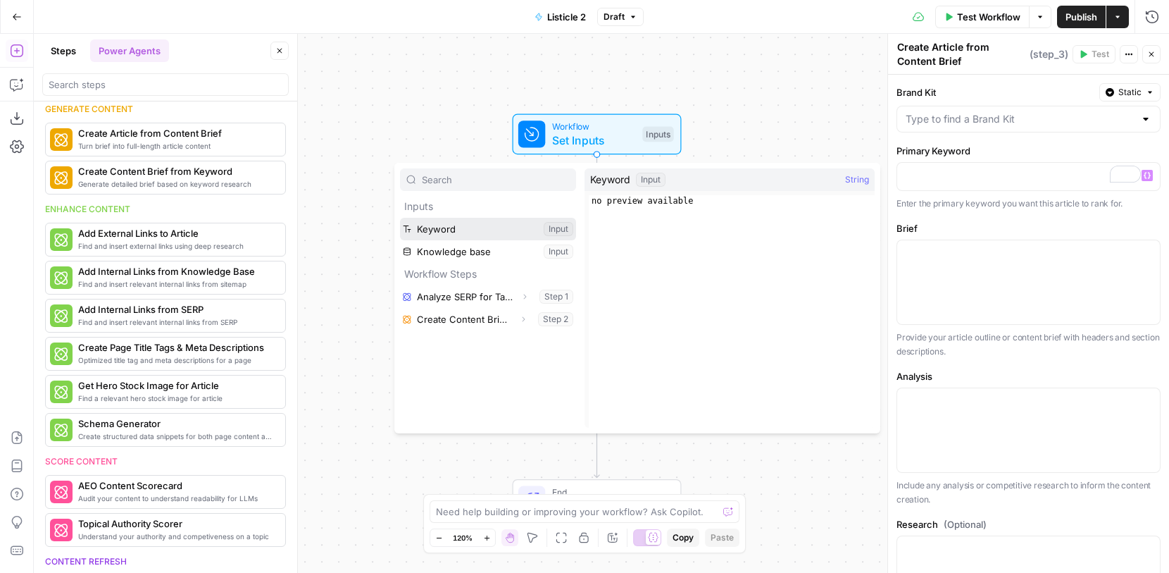
click at [513, 224] on button "Select variable Keyword" at bounding box center [488, 229] width 176 height 23
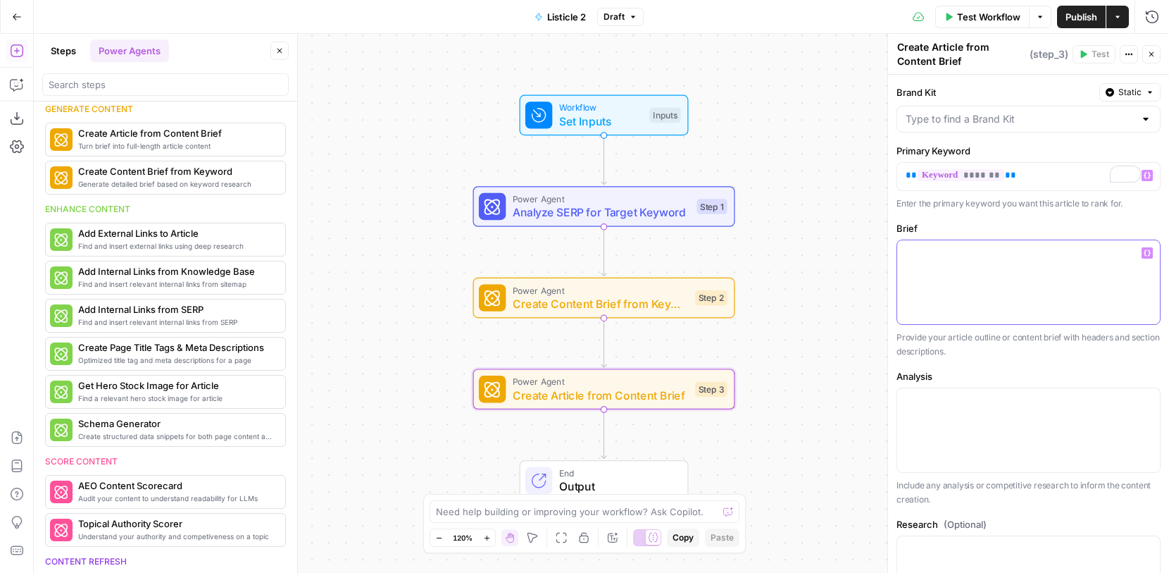
click at [1144, 254] on icon "button" at bounding box center [1147, 253] width 7 height 6
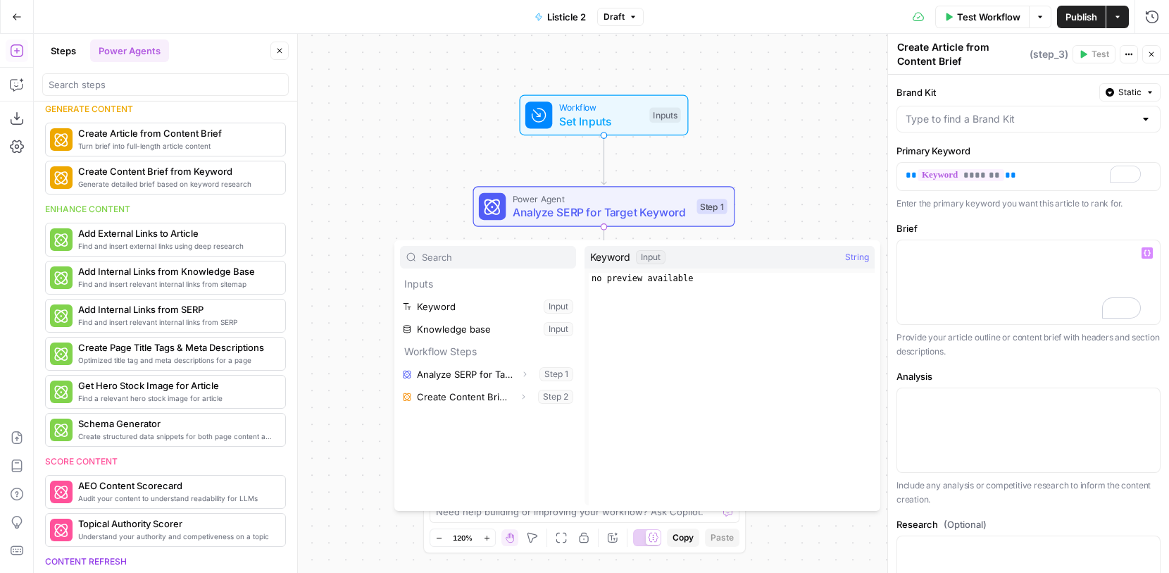
click at [1020, 219] on div "Brand Kit Static Primary Keyword ** ******* ** Enter the primary keyword you wa…" at bounding box center [1028, 433] width 281 height 716
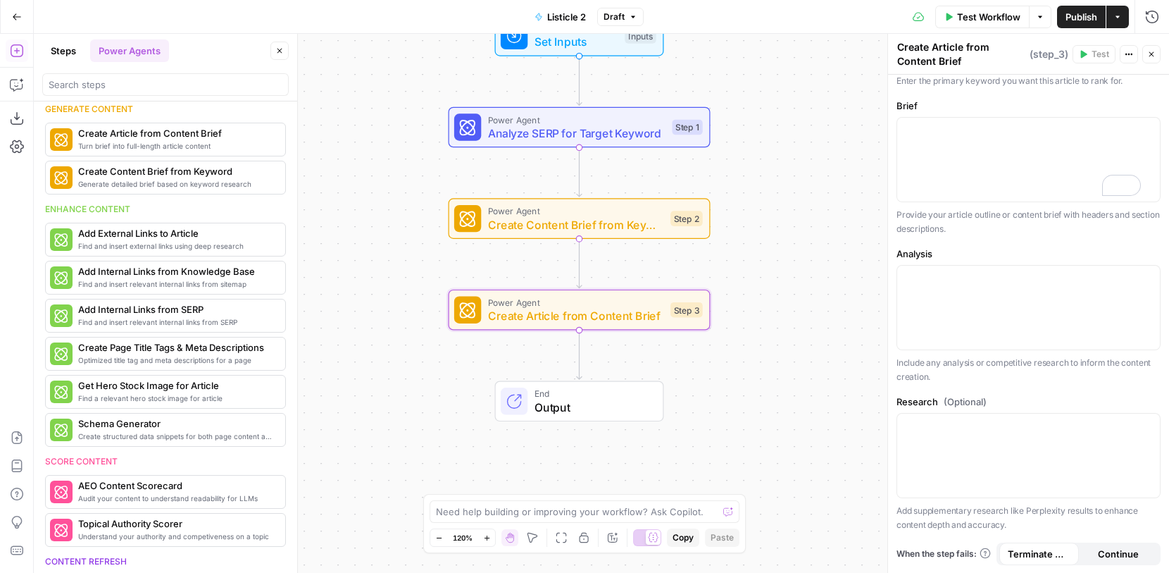
scroll to position [208, 0]
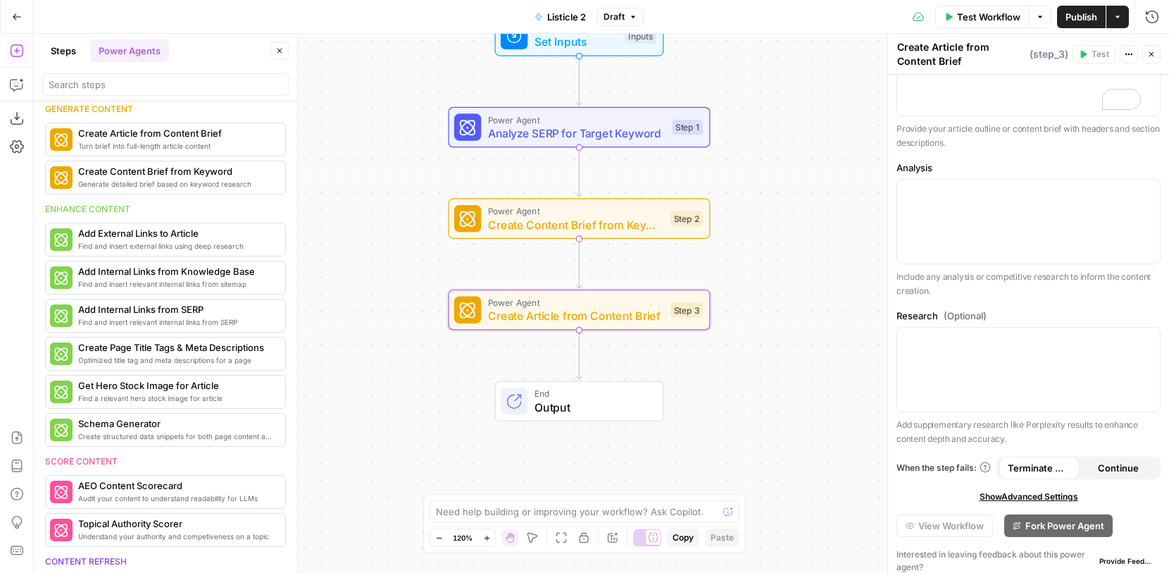
click at [1083, 18] on span "Publish" at bounding box center [1082, 17] width 32 height 14
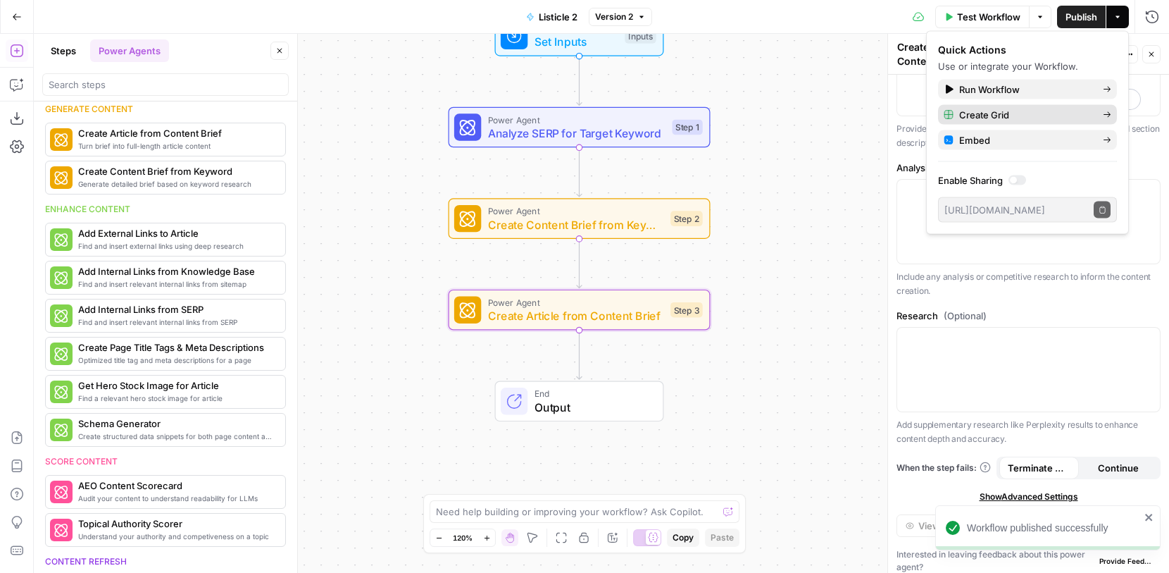
click at [1052, 118] on span "Create Grid" at bounding box center [1025, 115] width 132 height 14
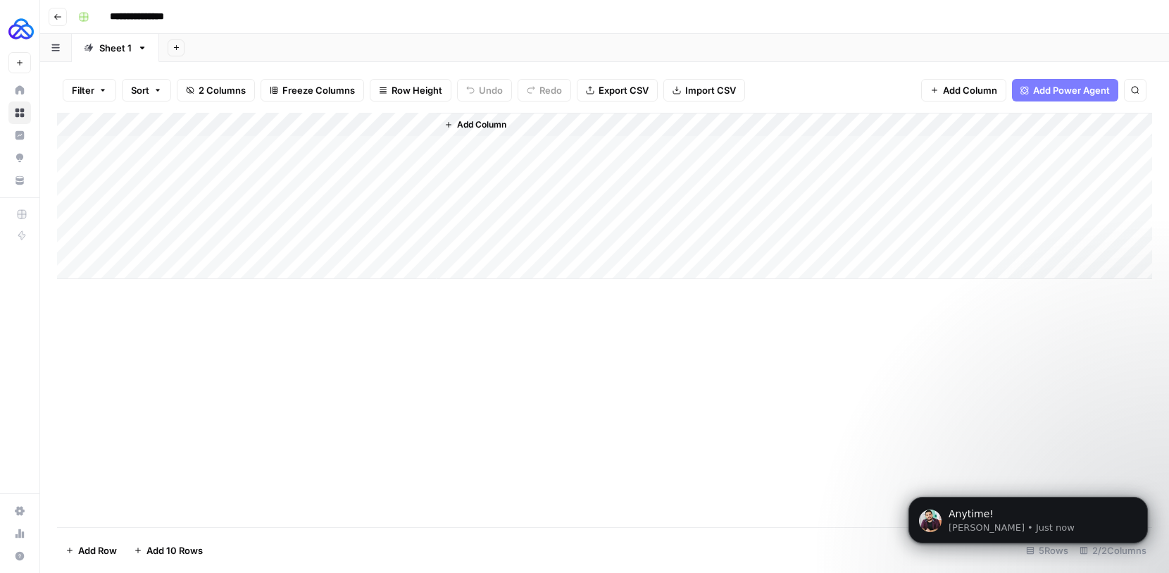
click at [249, 144] on div "Add Column" at bounding box center [604, 196] width 1095 height 166
click at [228, 149] on div "Add Column" at bounding box center [604, 196] width 1095 height 166
type textarea "*"
type textarea "**********"
click at [485, 151] on div "Add Column" at bounding box center [795, 196] width 716 height 166
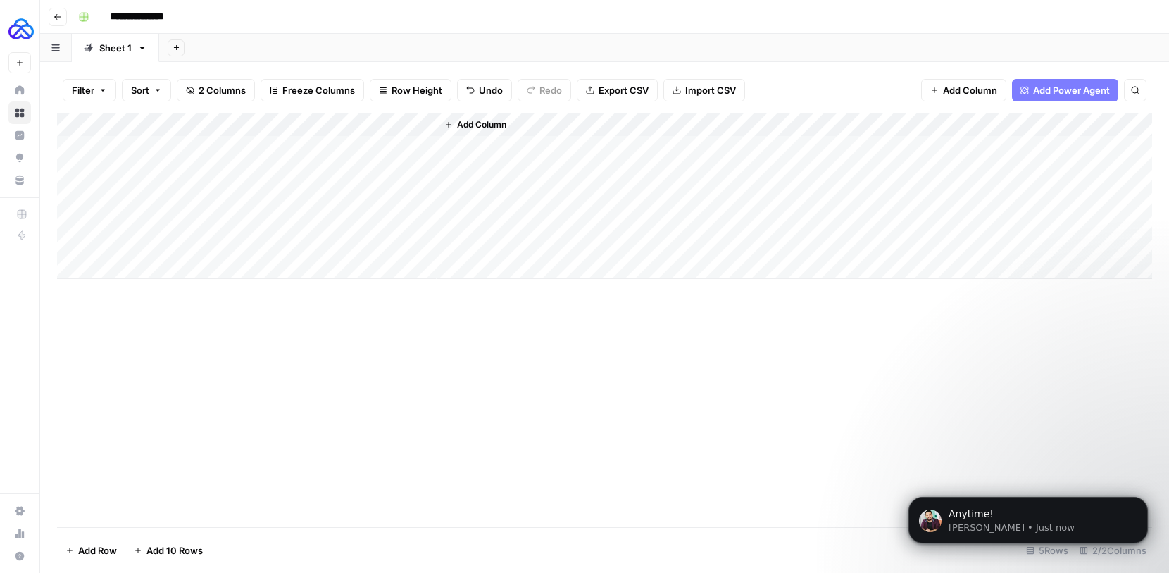
click at [422, 147] on div "Add Column" at bounding box center [604, 196] width 1095 height 166
click at [371, 145] on div "Add Column" at bounding box center [604, 196] width 1095 height 166
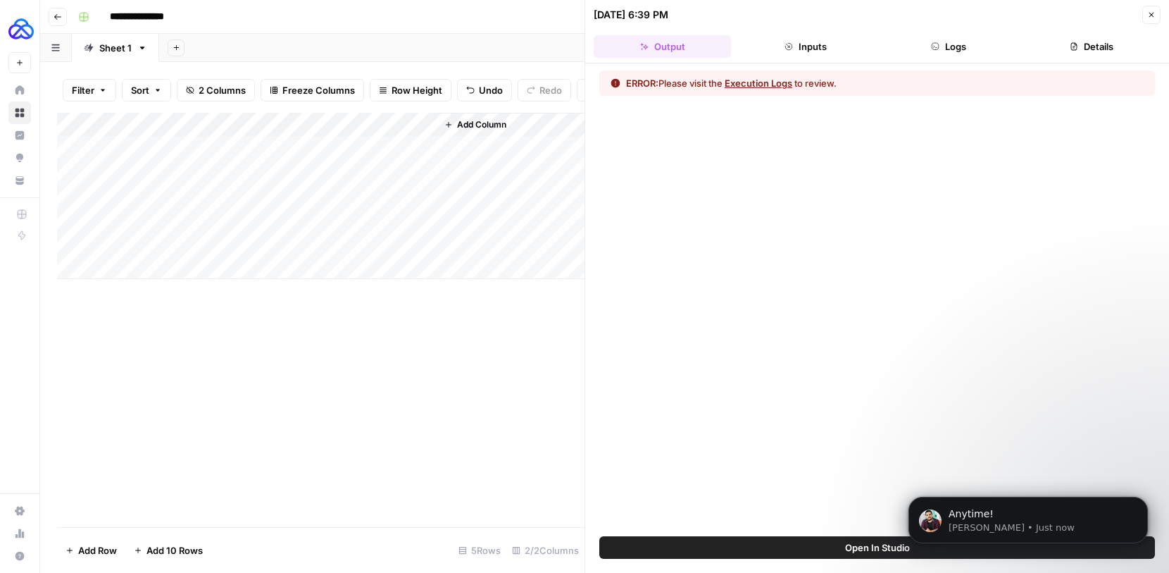
click at [744, 83] on button "Execution Logs" at bounding box center [759, 83] width 68 height 14
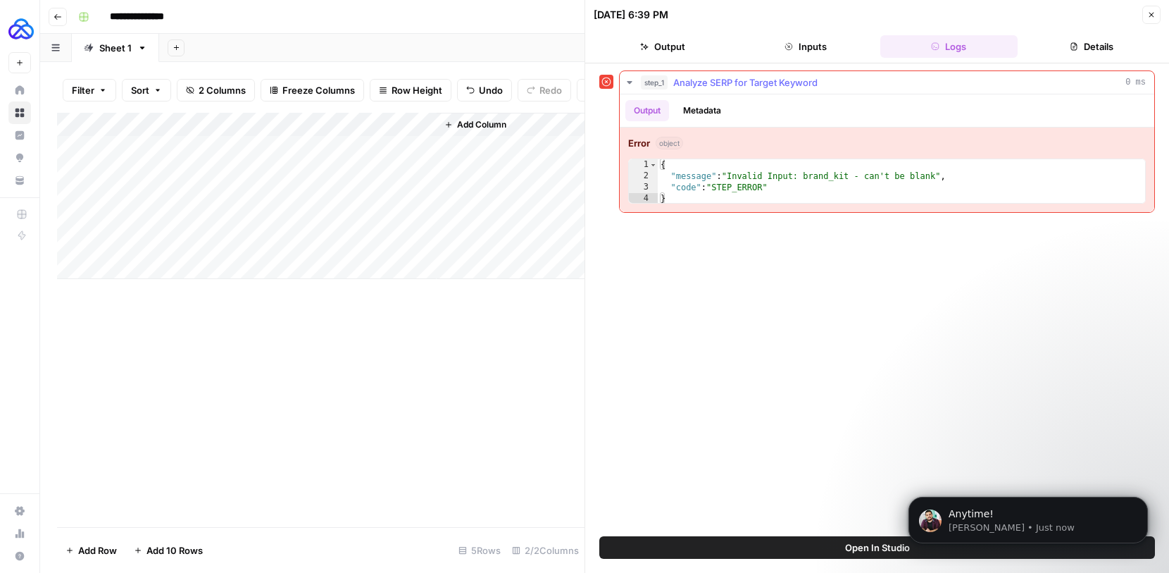
type textarea "**********"
click at [811, 183] on div "{ "message" : "Invalid Input: brand_kit - can't be blank" , "code" : "STEP_ERRO…" at bounding box center [901, 193] width 487 height 68
drag, startPoint x: 912, startPoint y: 176, endPoint x: 816, endPoint y: 175, distance: 96.5
click at [817, 175] on div "{ "message" : "Invalid Input: brand_kit - can't be blank" , "code" : "STEP_ERRO…" at bounding box center [901, 193] width 487 height 68
click at [817, 253] on div "**********" at bounding box center [877, 299] width 556 height 459
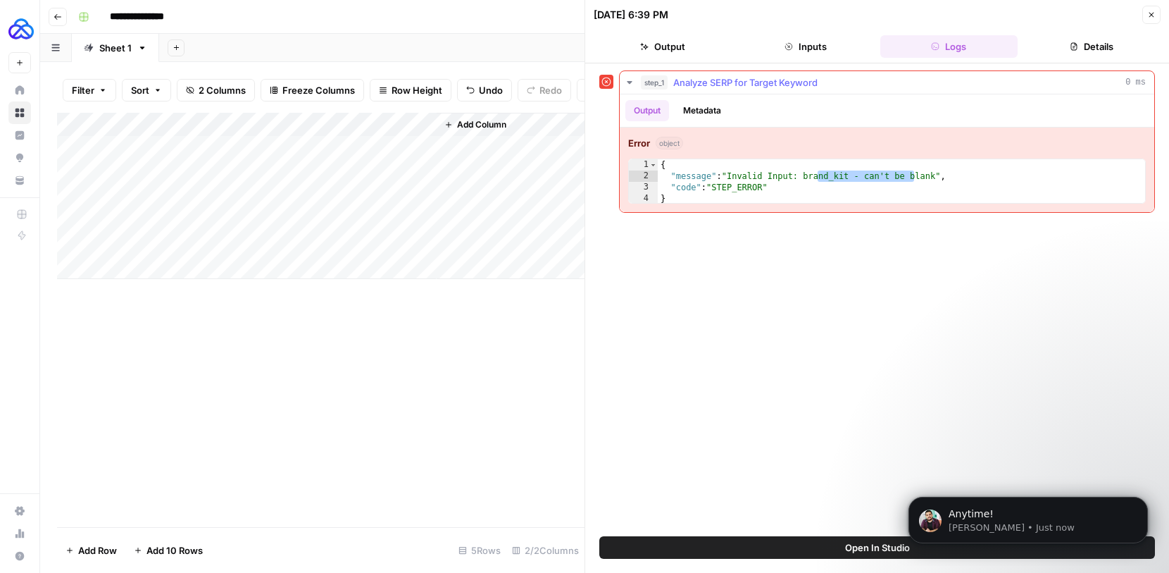
click at [714, 116] on button "Metadata" at bounding box center [702, 110] width 55 height 21
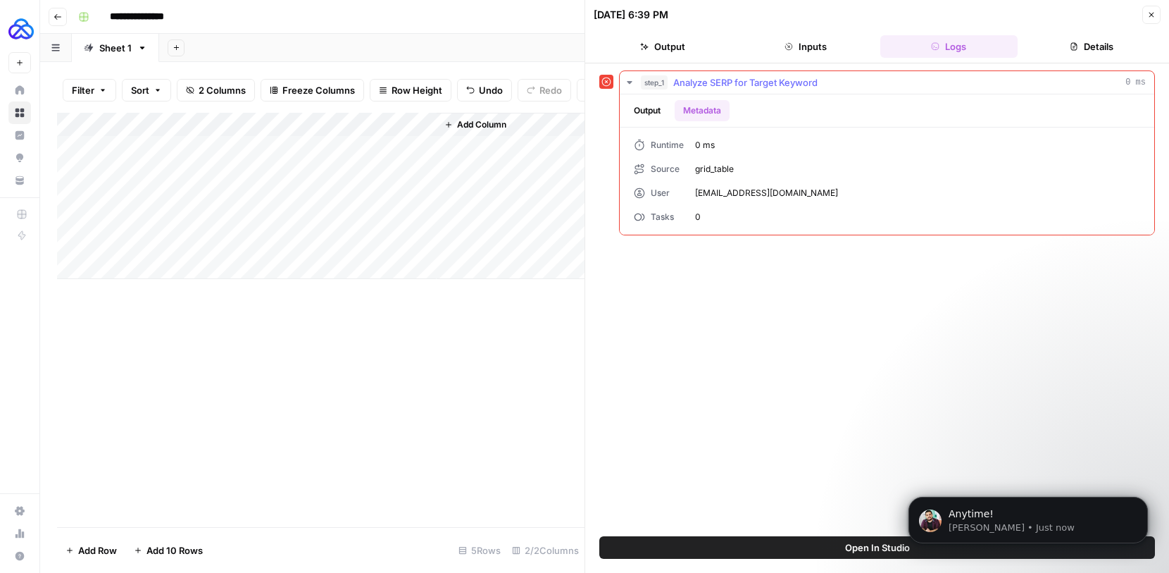
click at [649, 102] on button "Output" at bounding box center [647, 110] width 44 height 21
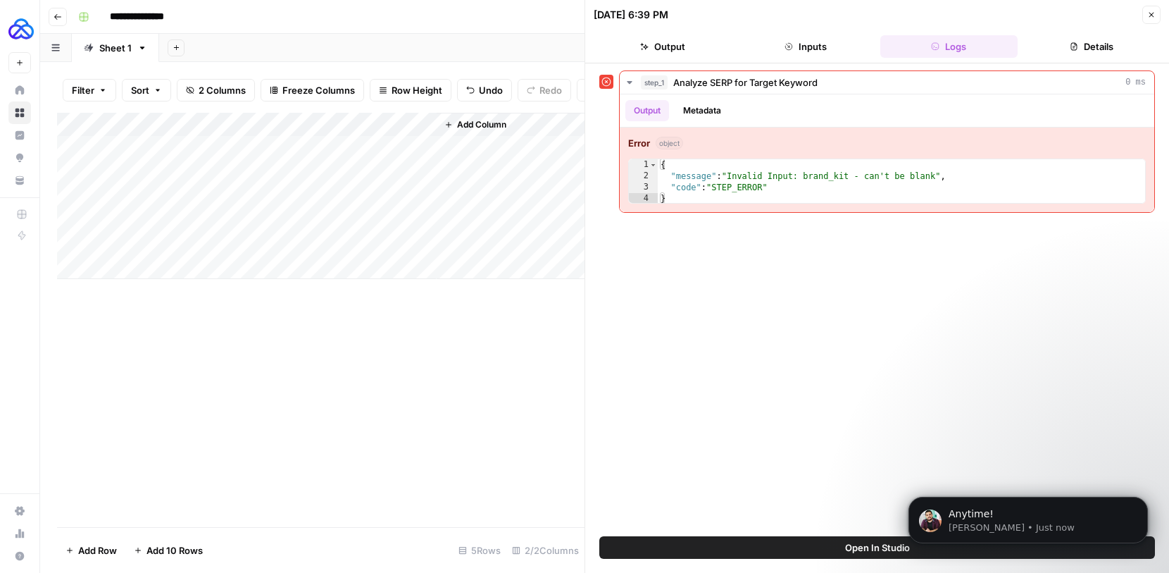
click at [1084, 49] on button "Details" at bounding box center [1091, 46] width 137 height 23
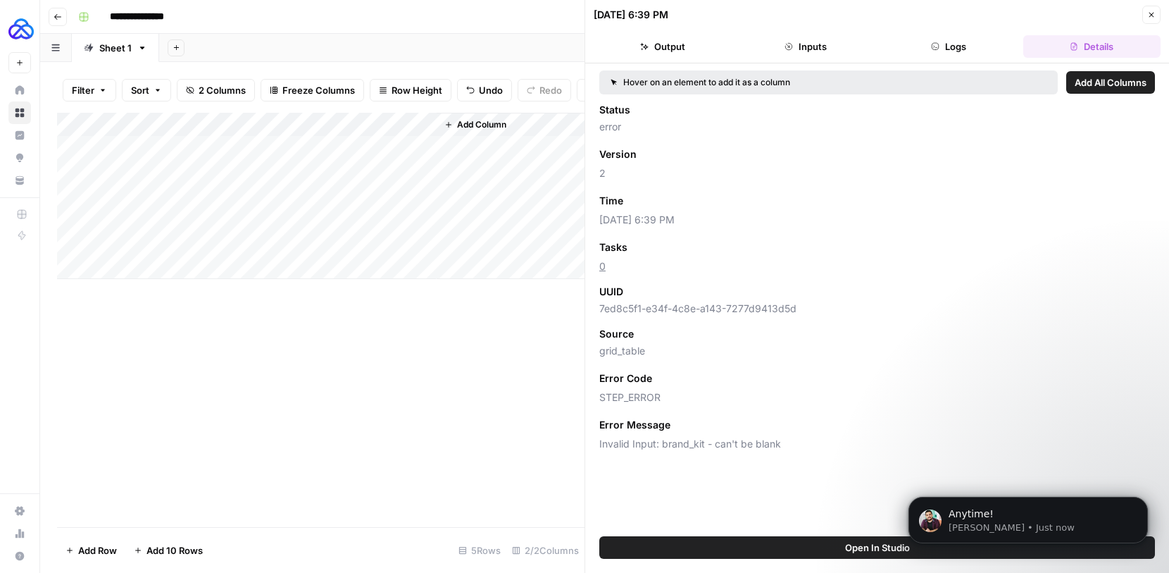
click at [792, 552] on button "Open In Studio" at bounding box center [877, 547] width 556 height 23
click at [1156, 23] on button "Close" at bounding box center [1152, 15] width 18 height 18
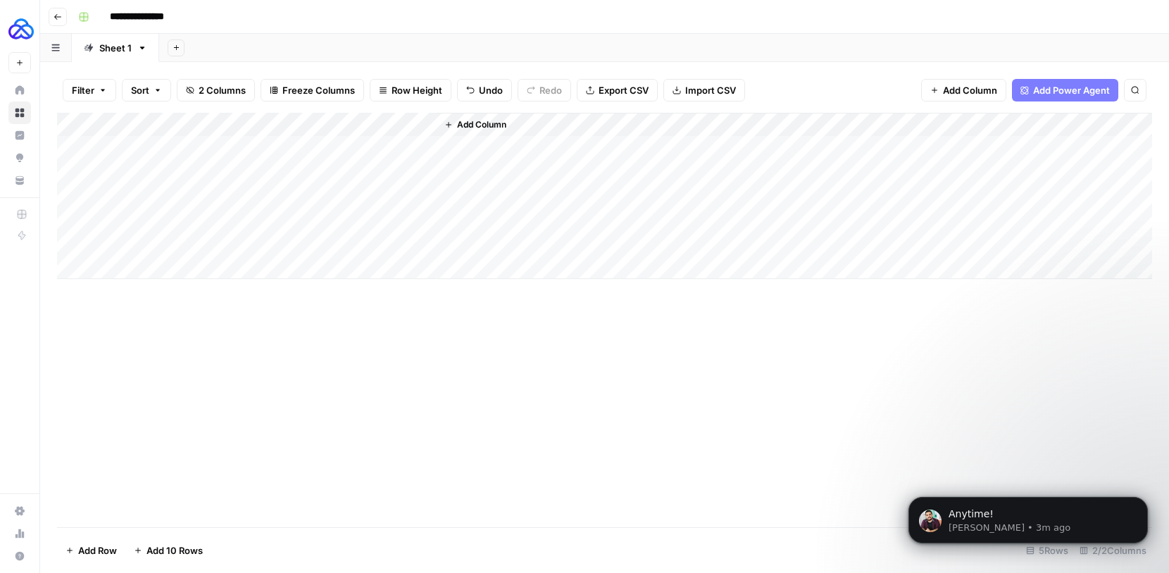
click at [58, 18] on icon "button" at bounding box center [58, 17] width 8 height 8
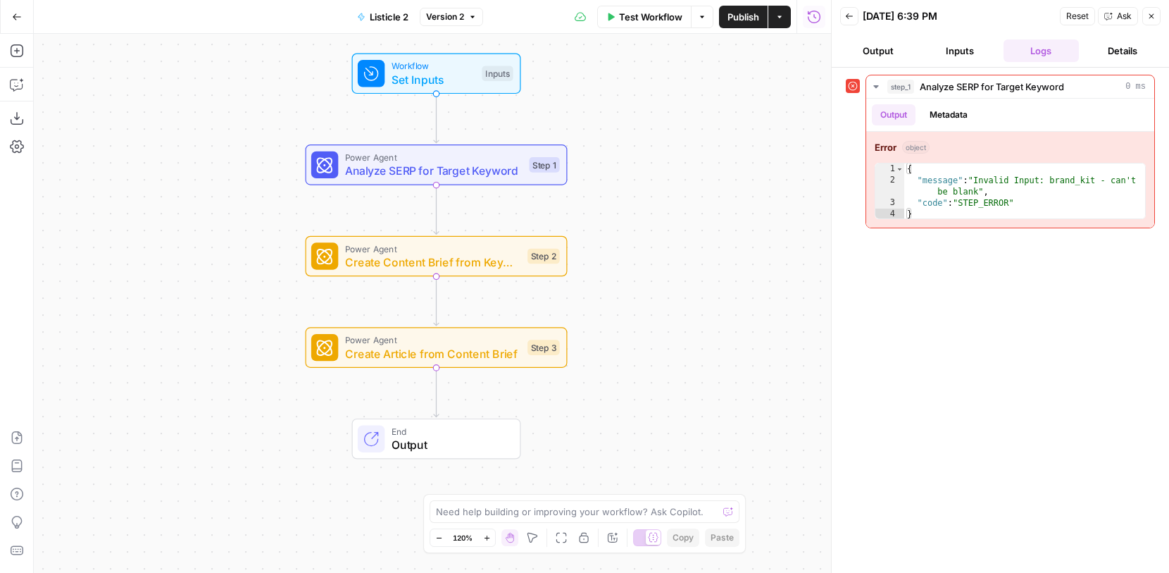
click at [958, 44] on button "Inputs" at bounding box center [960, 50] width 76 height 23
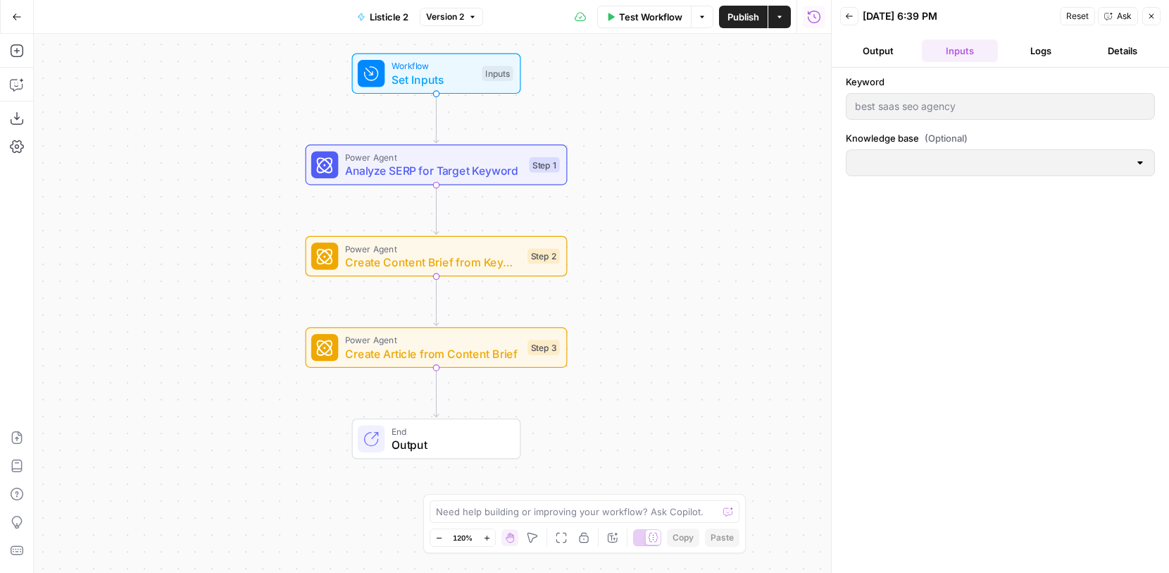
click at [888, 53] on button "Output" at bounding box center [878, 50] width 76 height 23
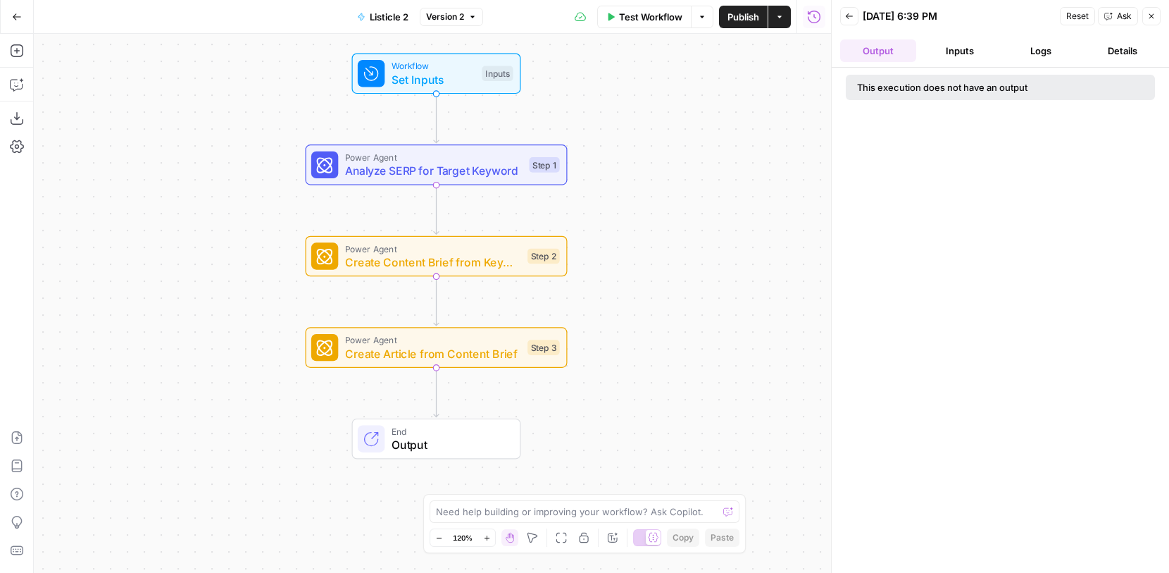
click at [957, 57] on button "Inputs" at bounding box center [960, 50] width 76 height 23
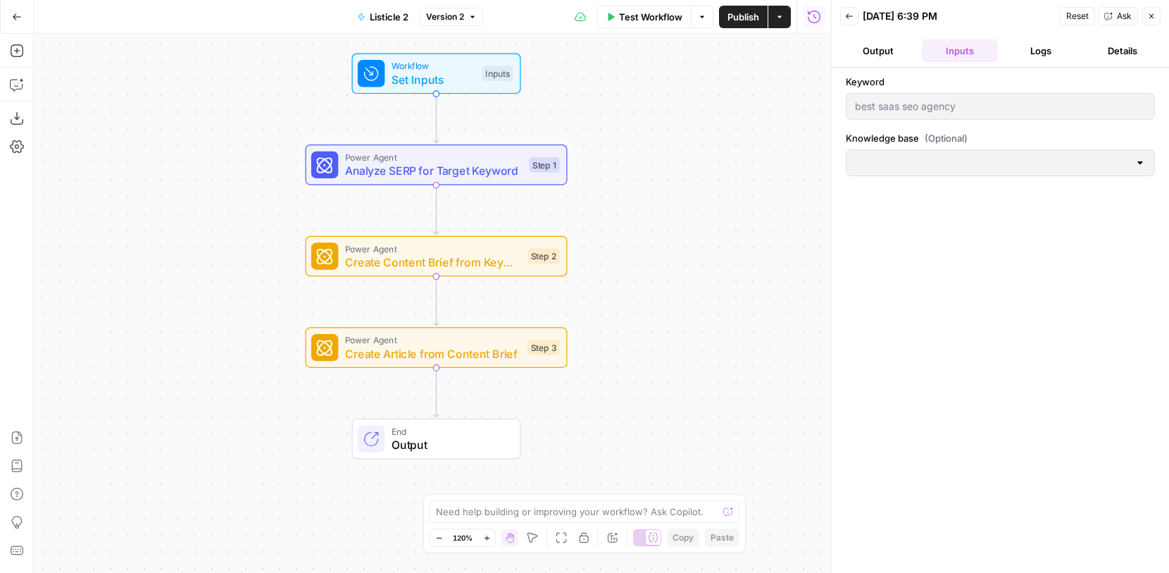
click at [1039, 54] on button "Logs" at bounding box center [1042, 50] width 76 height 23
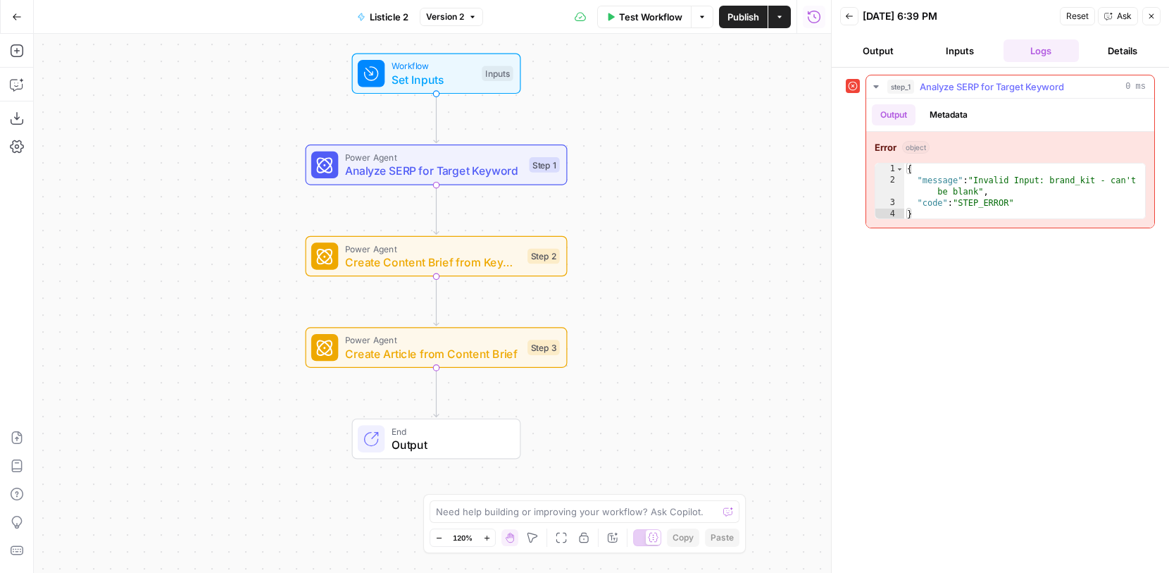
click at [905, 156] on div "Error object 1 2 3 4 { "message" : "Invalid Input: brand_kit - can't be blank" …" at bounding box center [1010, 180] width 288 height 96
click at [914, 150] on span "object" at bounding box center [915, 147] width 27 height 13
click at [459, 161] on span "Power Agent" at bounding box center [434, 157] width 178 height 13
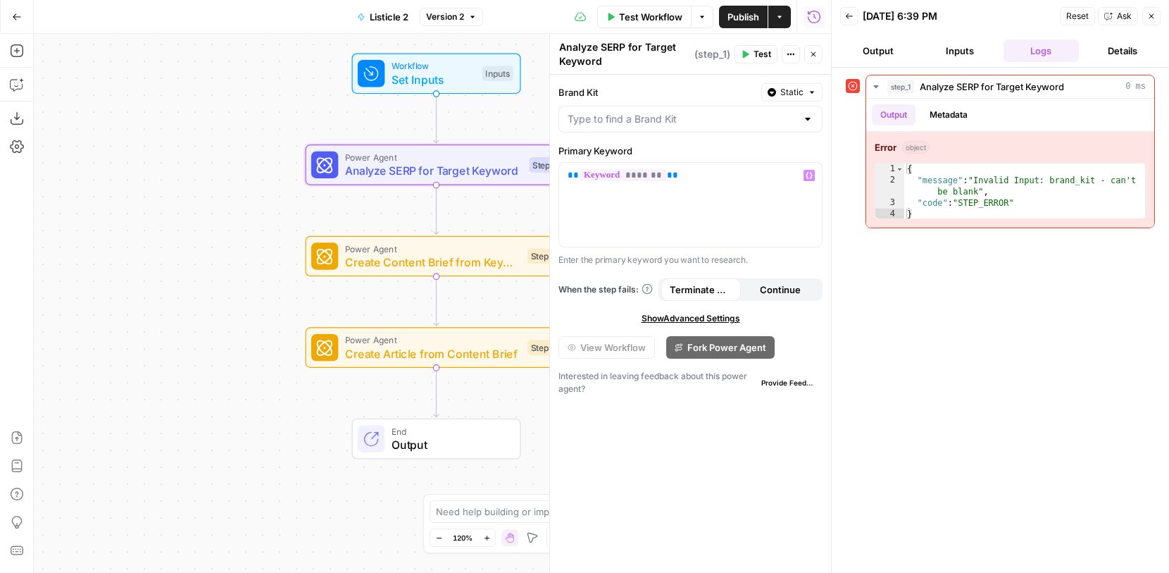
click at [721, 130] on div at bounding box center [691, 119] width 264 height 27
click at [692, 83] on div "Brand Kit Static" at bounding box center [691, 92] width 264 height 18
click at [760, 121] on input "Brand Kit" at bounding box center [682, 119] width 229 height 14
click at [704, 108] on div at bounding box center [691, 119] width 264 height 27
click at [703, 116] on input "Brand Kit" at bounding box center [682, 119] width 229 height 14
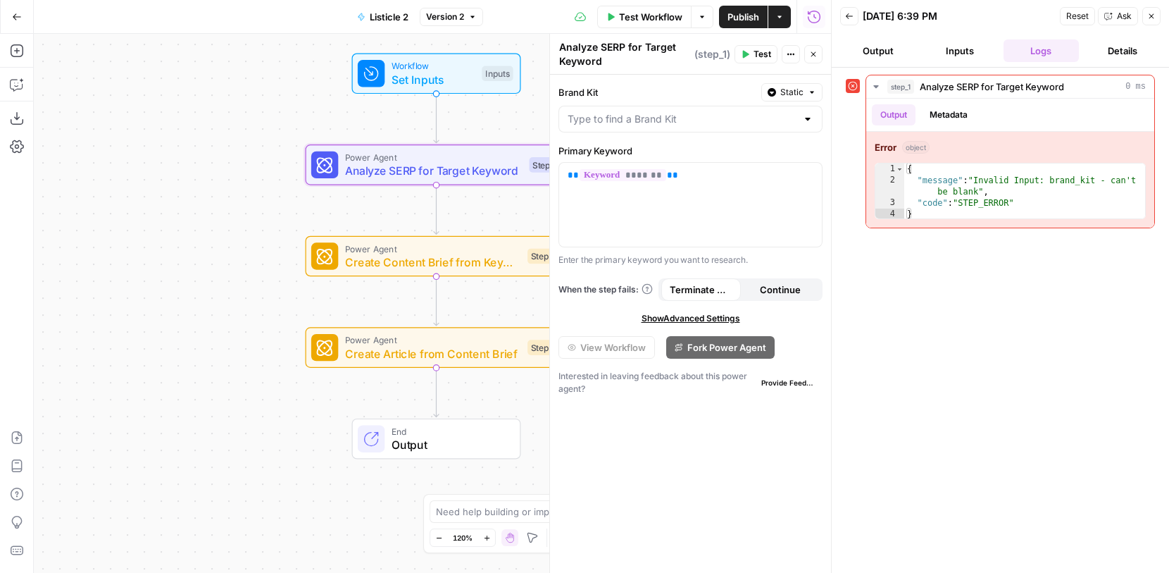
click at [705, 95] on label "Brand Kit" at bounding box center [657, 92] width 197 height 14
click at [705, 112] on input "Brand Kit" at bounding box center [682, 119] width 229 height 14
click at [670, 158] on span "AKOOL" at bounding box center [688, 154] width 235 height 14
type input "AKOOL"
click at [739, 27] on button "Publish" at bounding box center [743, 17] width 49 height 23
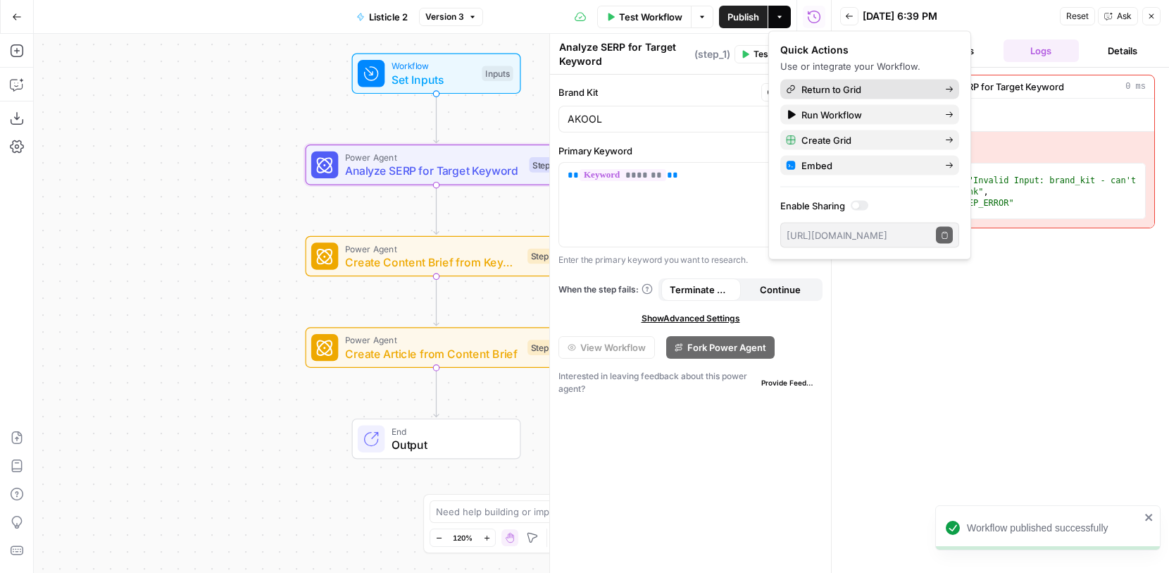
click at [867, 97] on link "Return to Grid" at bounding box center [869, 90] width 179 height 20
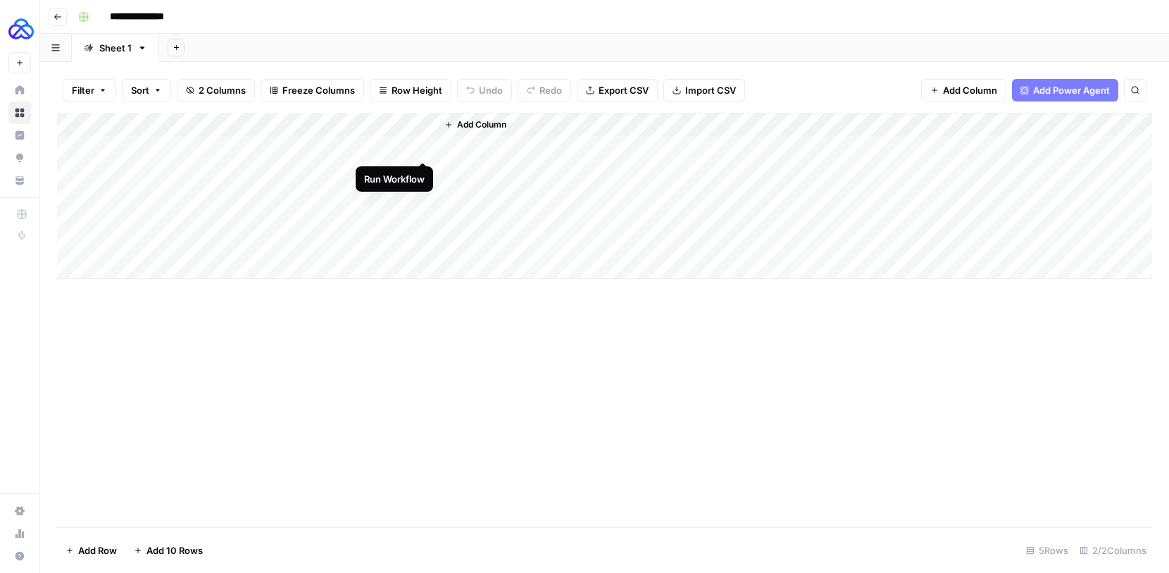
click at [420, 147] on div "Add Column" at bounding box center [604, 196] width 1095 height 166
click at [132, 270] on div "Add Column" at bounding box center [604, 196] width 1095 height 166
click at [361, 323] on div "Add Column" at bounding box center [604, 320] width 1095 height 414
click at [164, 18] on input "**********" at bounding box center [143, 17] width 79 height 23
click at [154, 17] on input "**********" at bounding box center [143, 17] width 79 height 23
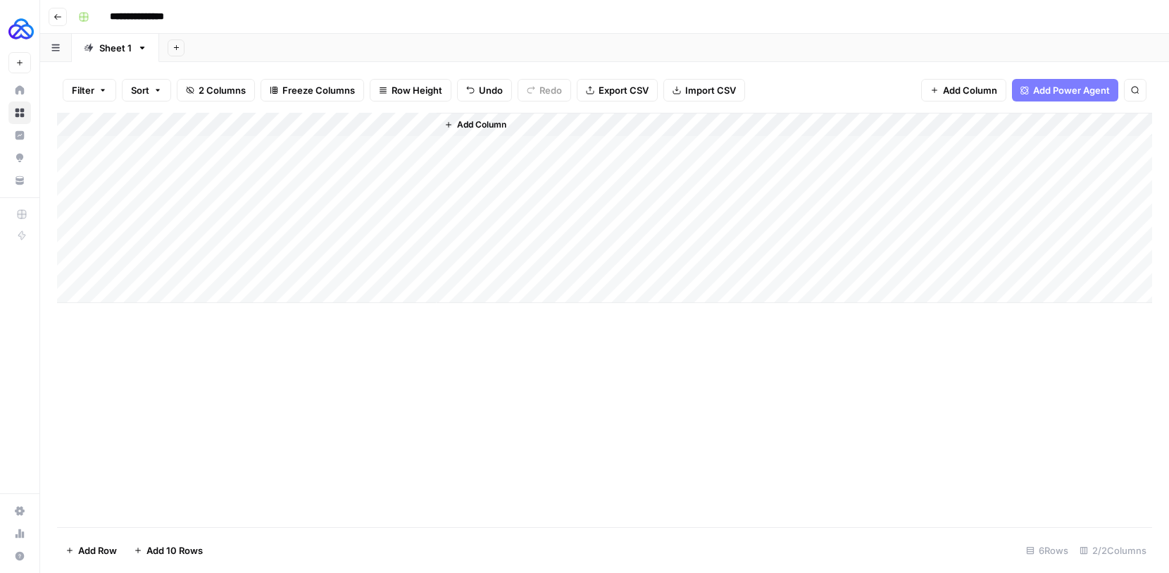
type input "**********"
click at [225, 32] on header "**********" at bounding box center [604, 17] width 1129 height 34
click at [66, 18] on button "Go back" at bounding box center [58, 17] width 18 height 18
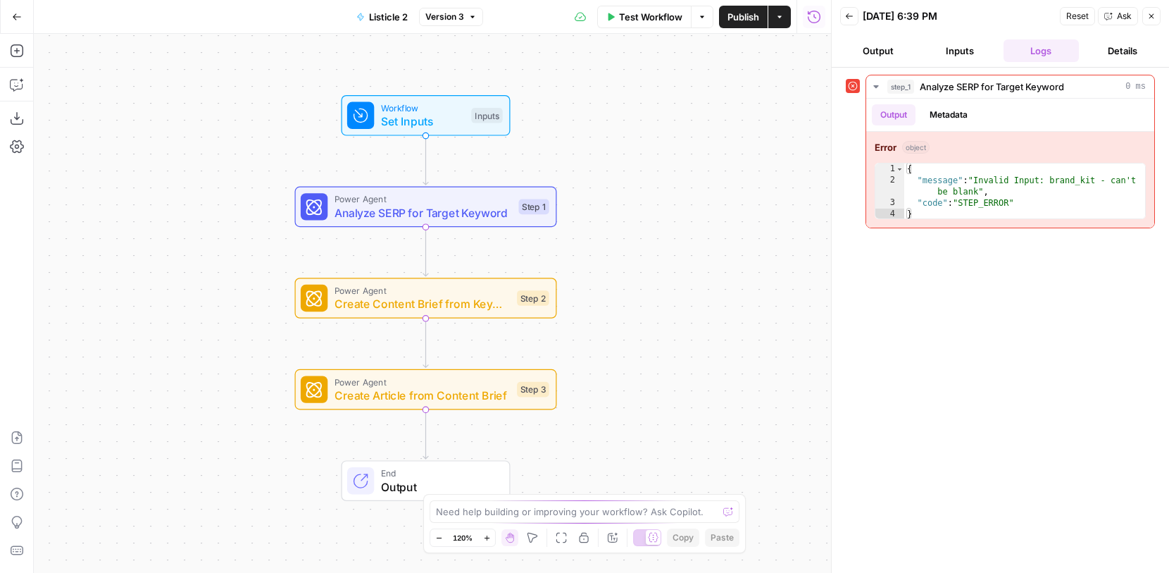
click at [20, 19] on icon "button" at bounding box center [17, 17] width 10 height 10
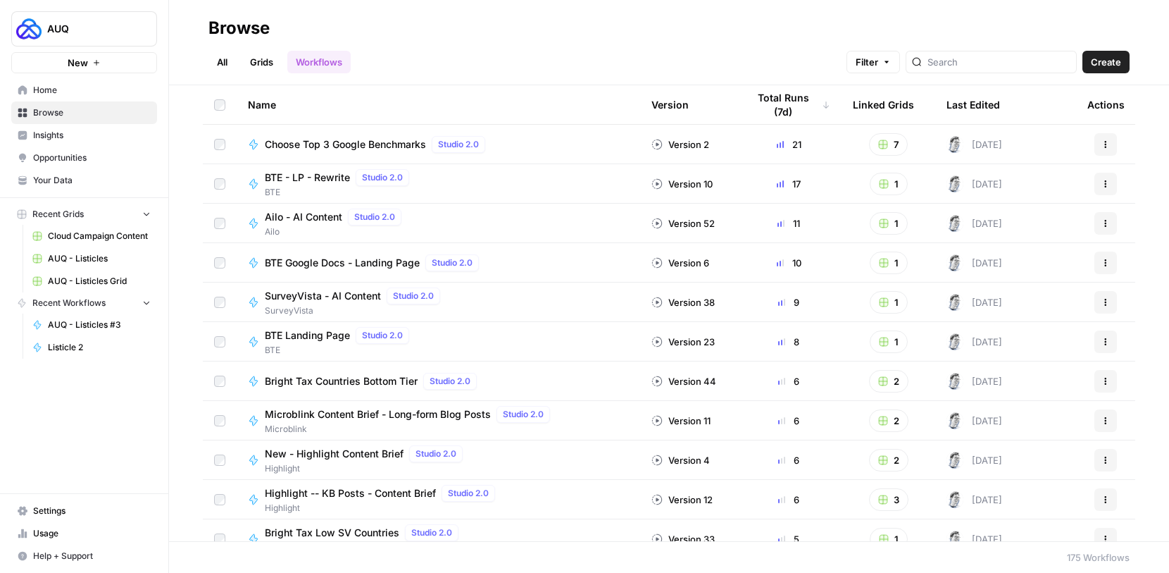
click at [70, 121] on link "Browse" at bounding box center [84, 112] width 146 height 23
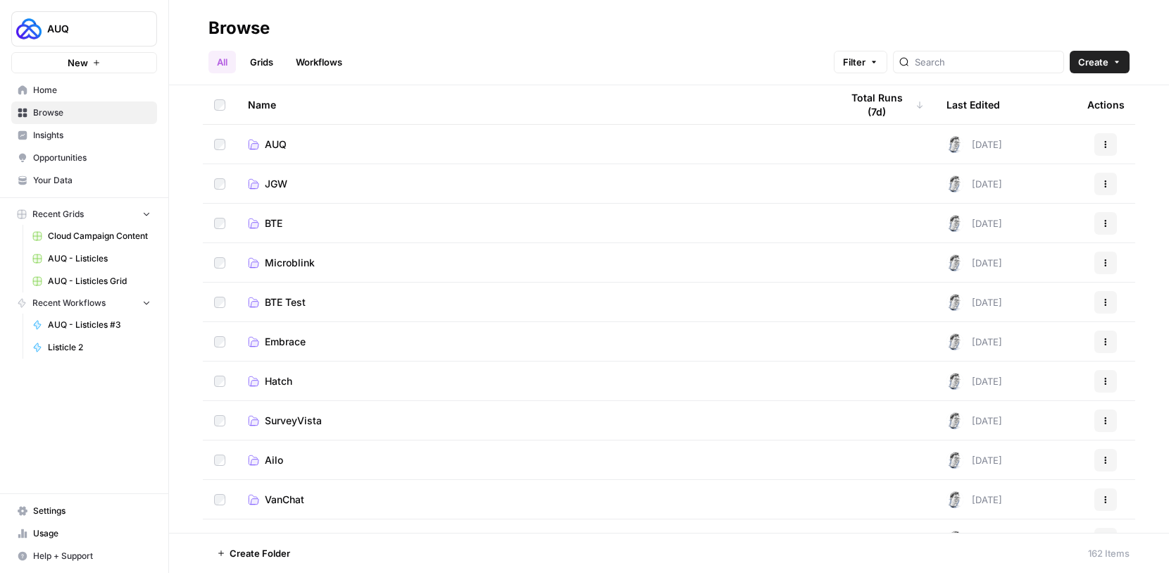
click at [297, 132] on td "AUQ" at bounding box center [533, 144] width 593 height 39
click at [323, 139] on link "AUQ" at bounding box center [533, 144] width 571 height 14
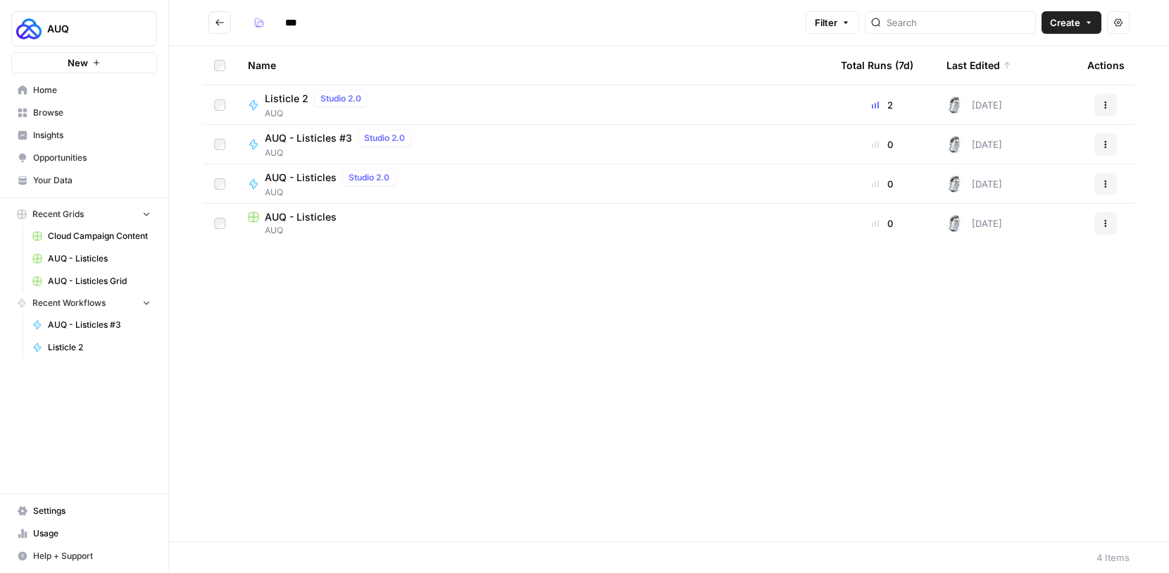
click at [889, 107] on div "2" at bounding box center [882, 105] width 83 height 14
click at [878, 106] on div at bounding box center [878, 104] width 1 height 7
click at [741, 122] on td "Listicle 2 Studio 2.0 AUQ" at bounding box center [533, 104] width 593 height 39
click at [292, 96] on span "Listicle 2" at bounding box center [287, 99] width 44 height 14
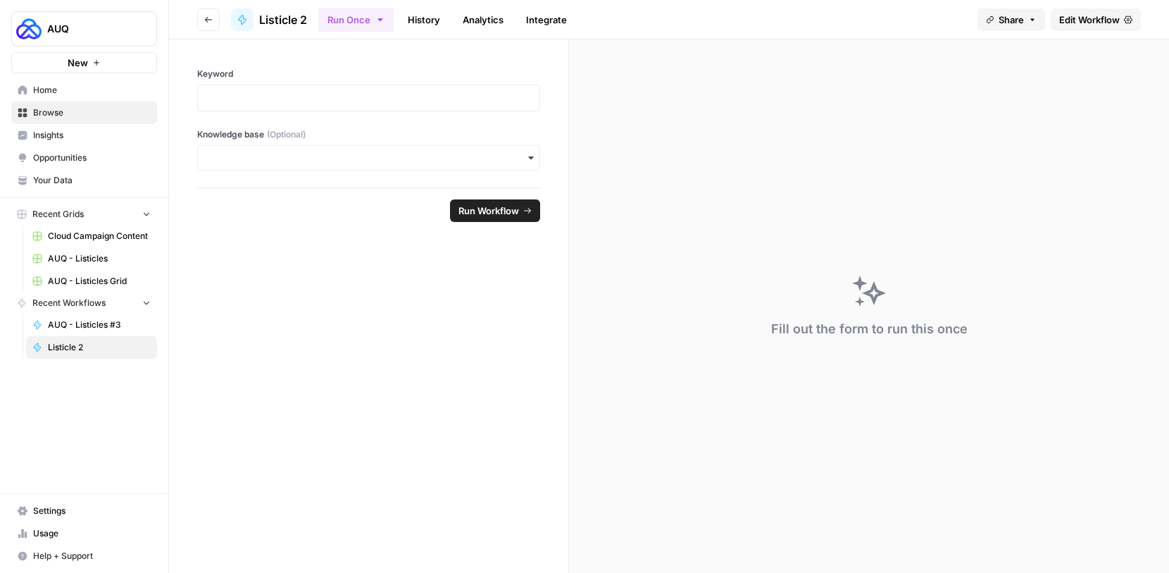
click at [384, 25] on icon "button" at bounding box center [380, 19] width 11 height 11
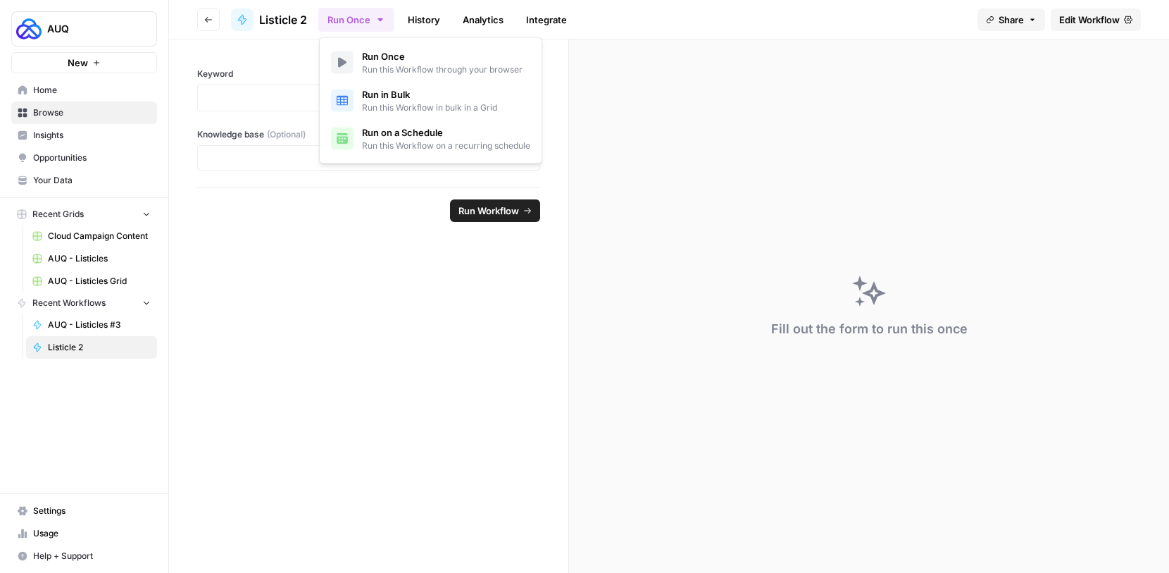
click at [413, 94] on span "Run in Bulk" at bounding box center [429, 94] width 135 height 14
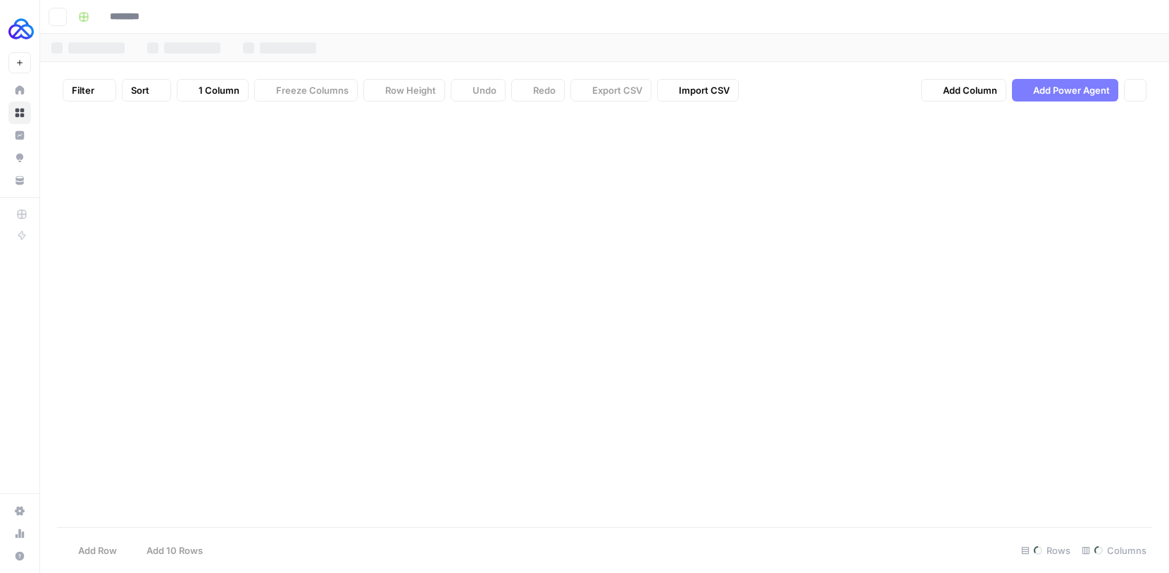
type input "**********"
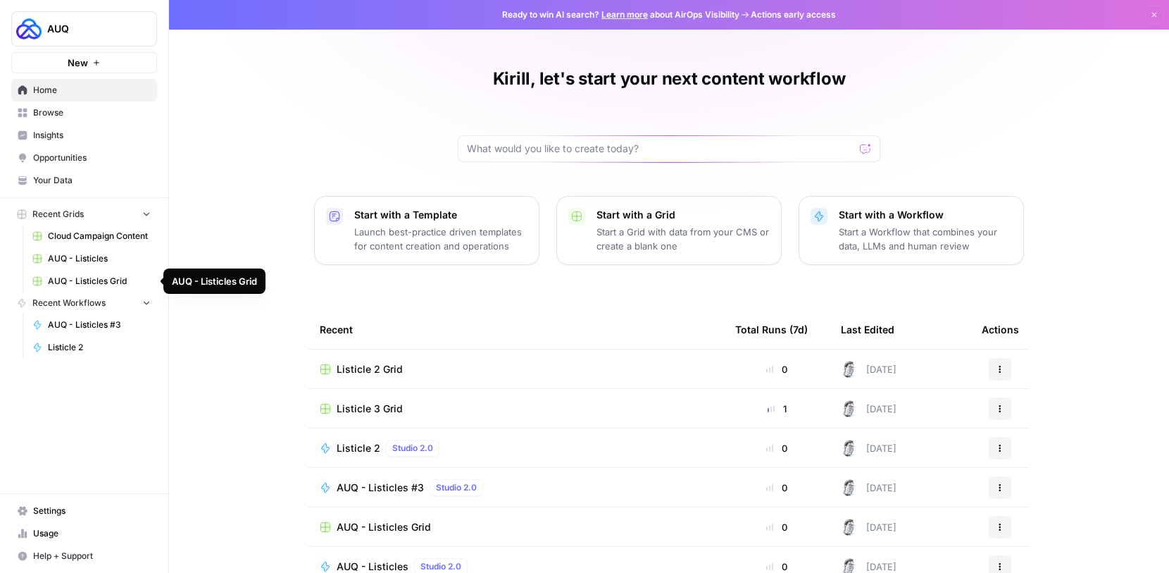
click at [123, 285] on span "AUQ - Listicles Grid" at bounding box center [99, 281] width 103 height 13
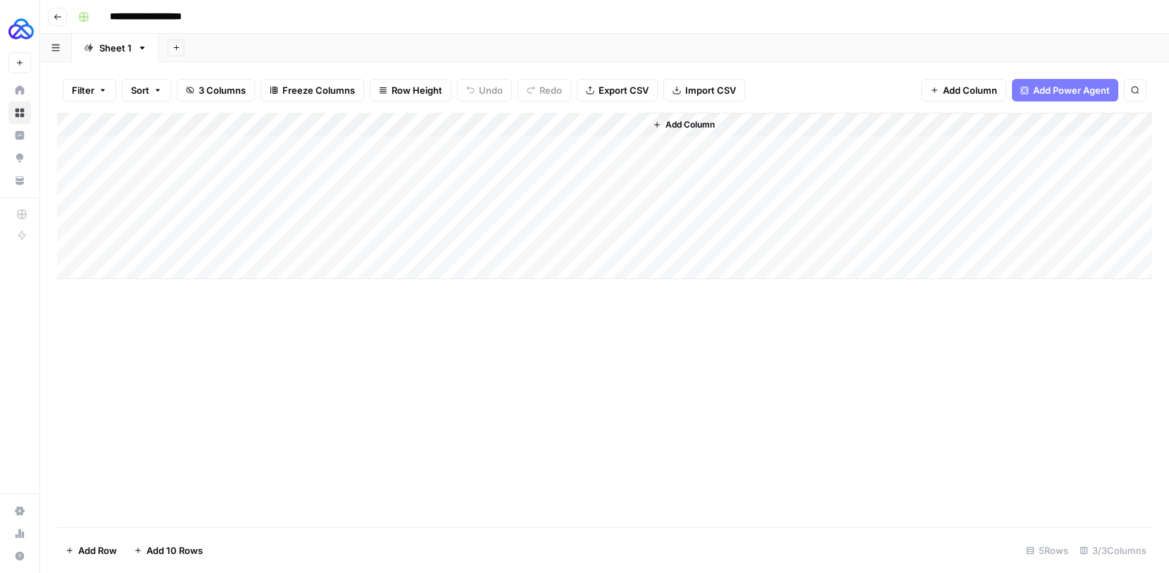
click at [63, 23] on button "Go back" at bounding box center [58, 17] width 18 height 18
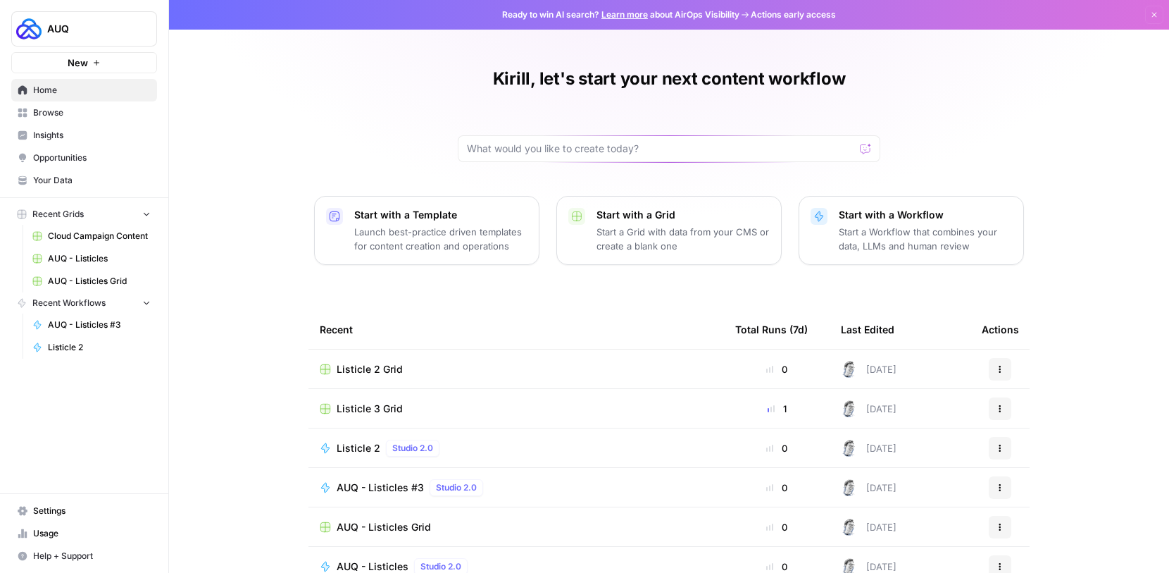
click at [44, 118] on span "Browse" at bounding box center [92, 112] width 118 height 13
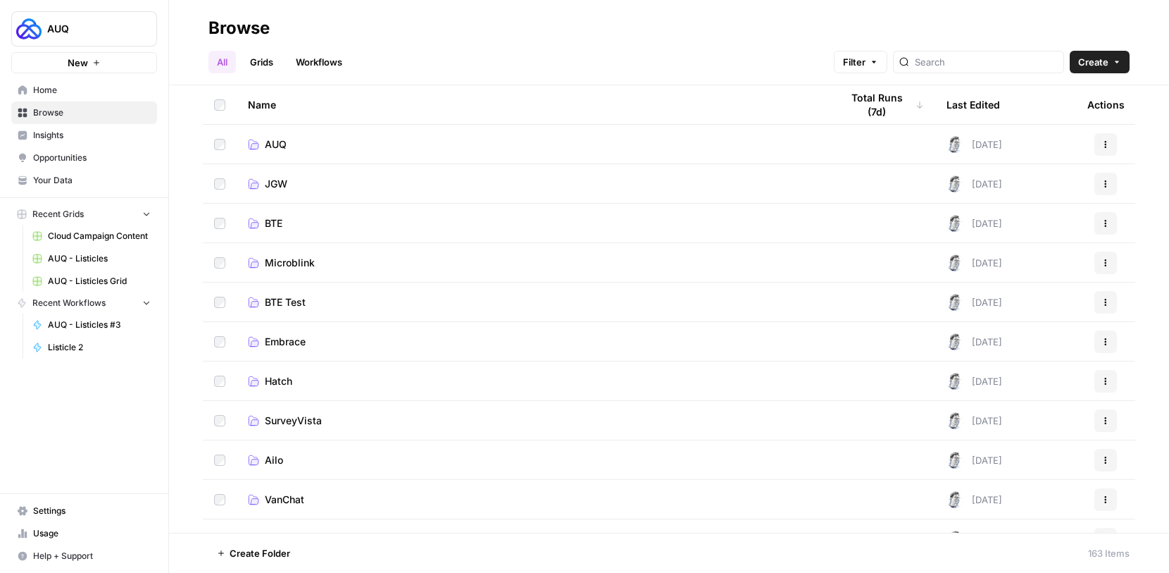
click at [265, 75] on header "Browse All Grids Workflows Filter Create" at bounding box center [669, 42] width 1000 height 85
click at [272, 61] on link "Grids" at bounding box center [262, 62] width 40 height 23
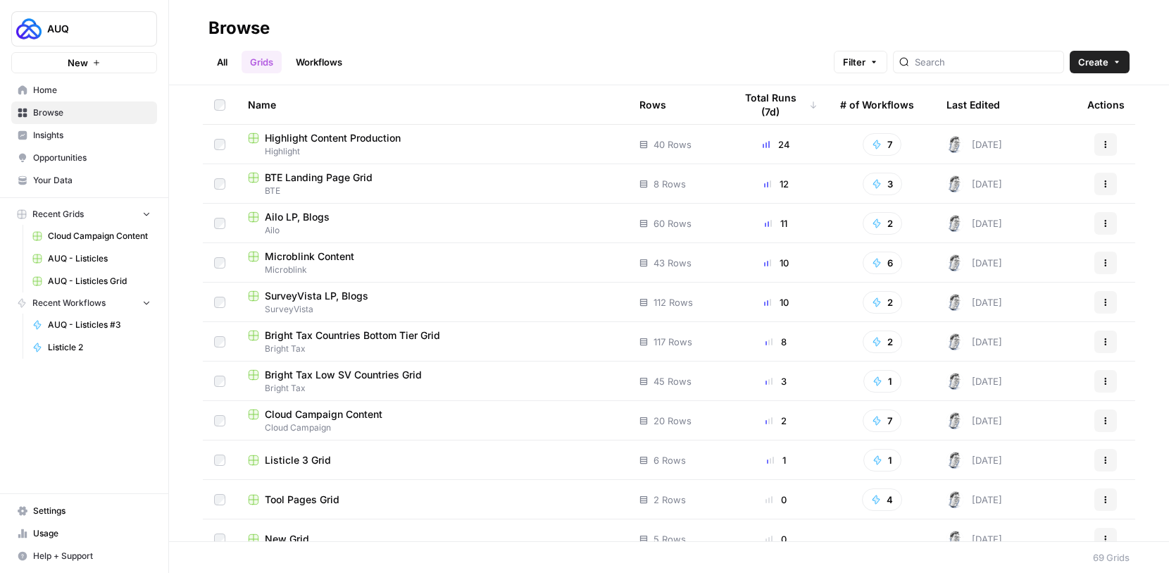
click at [978, 98] on div "Last Edited" at bounding box center [974, 104] width 54 height 39
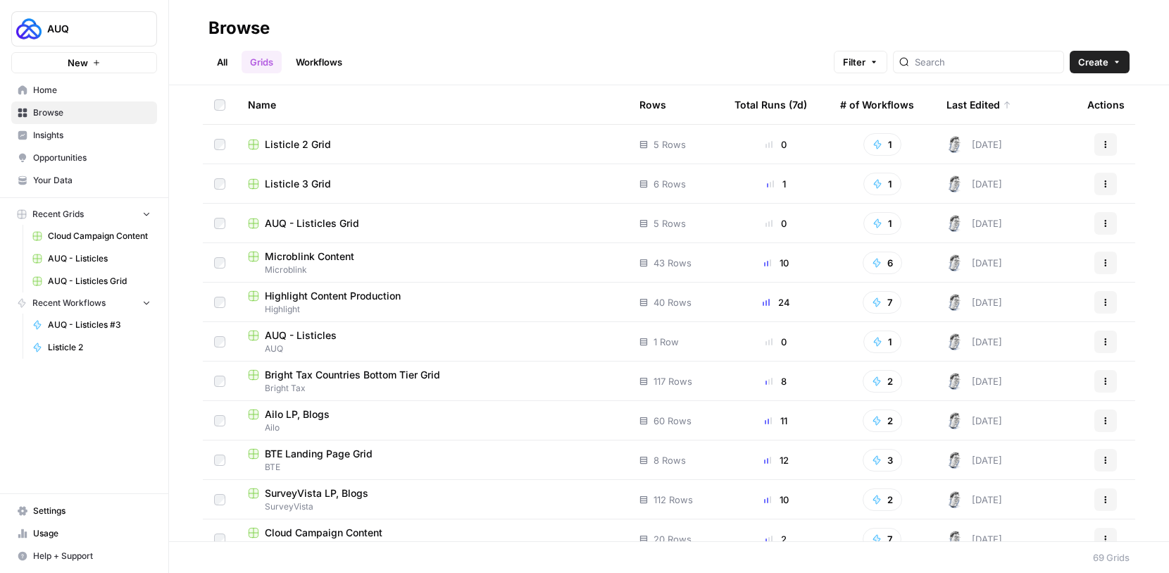
click at [305, 181] on span "Listicle 3 Grid" at bounding box center [298, 184] width 66 height 14
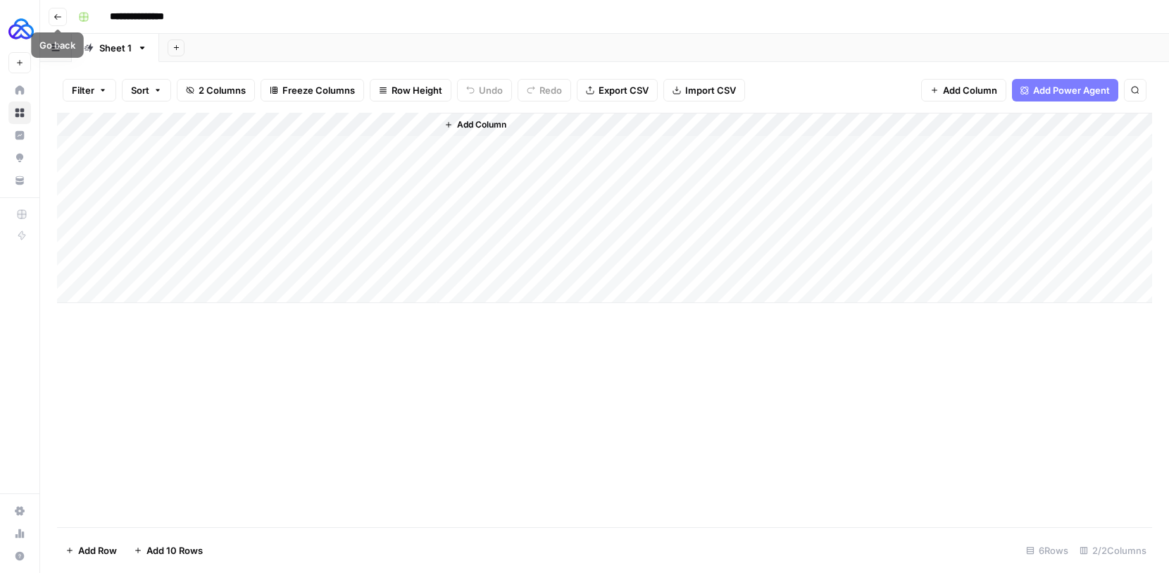
click at [57, 17] on icon "button" at bounding box center [58, 17] width 8 height 8
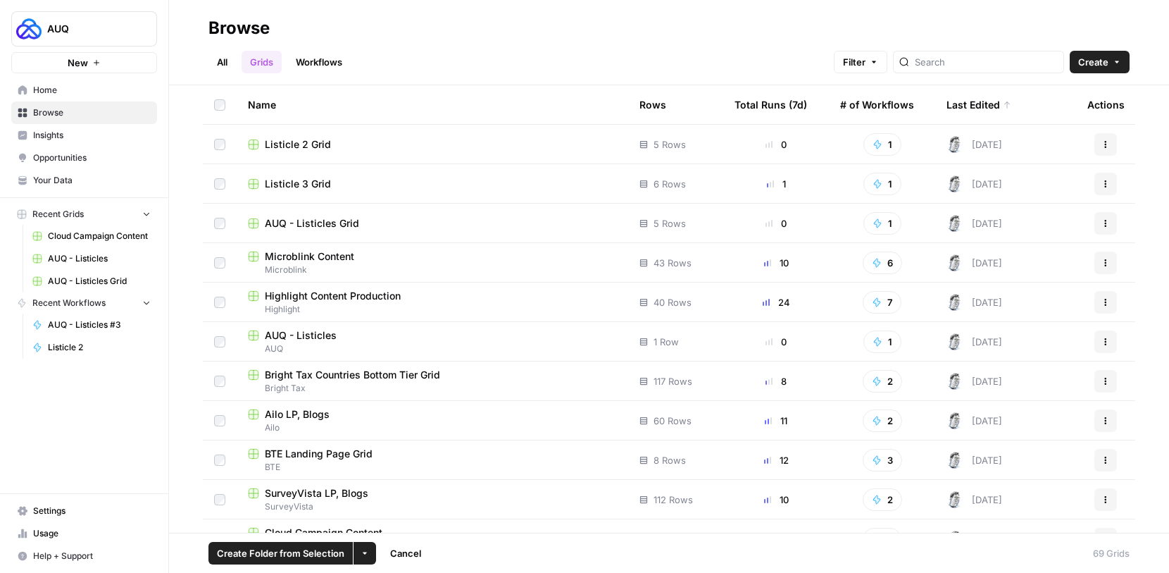
click at [366, 554] on icon "button" at bounding box center [365, 553] width 8 height 8
click at [472, 43] on div "All Grids Workflows Filter Create" at bounding box center [668, 56] width 921 height 34
click at [1098, 149] on button "Actions" at bounding box center [1106, 144] width 23 height 23
click at [1011, 263] on span "Delete" at bounding box center [1032, 261] width 113 height 14
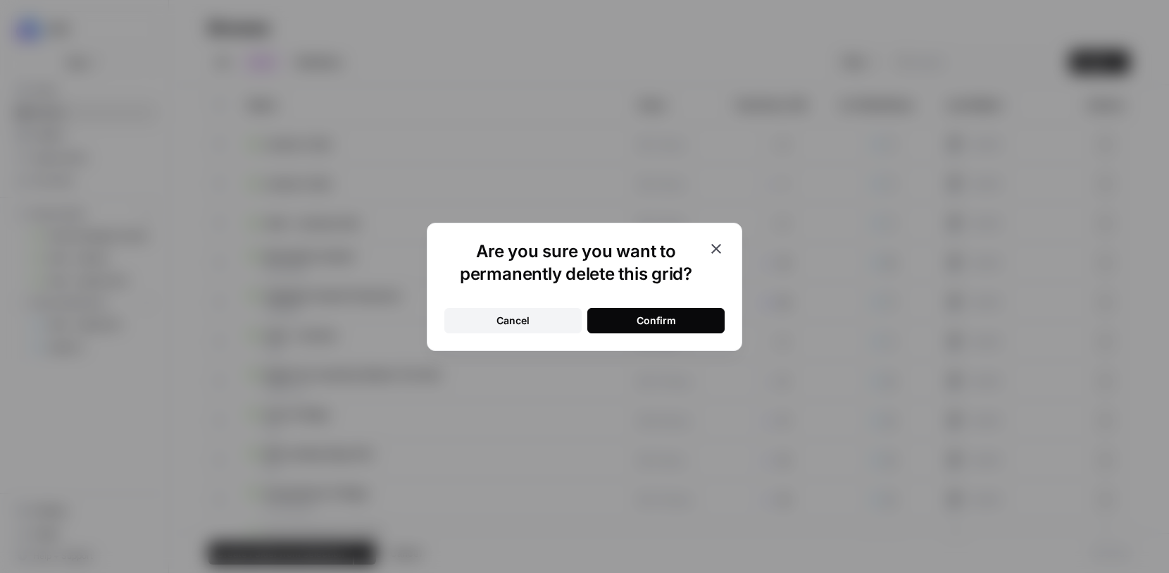
click at [672, 314] on div "Confirm" at bounding box center [656, 320] width 39 height 14
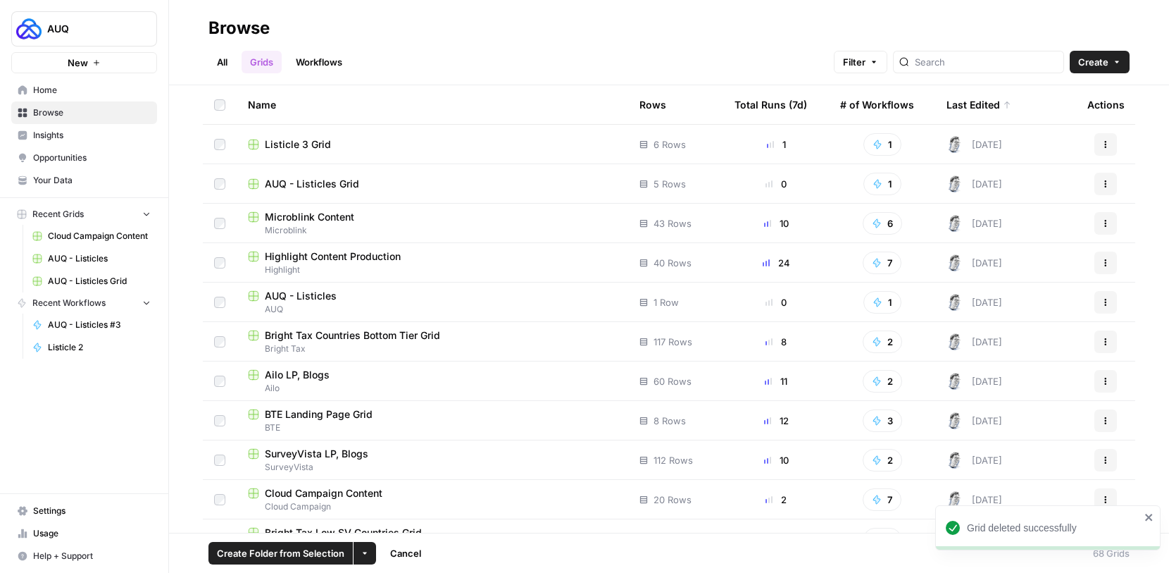
click at [356, 550] on button "More Options" at bounding box center [365, 553] width 23 height 23
click at [400, 501] on span "Move to" at bounding box center [397, 500] width 35 height 14
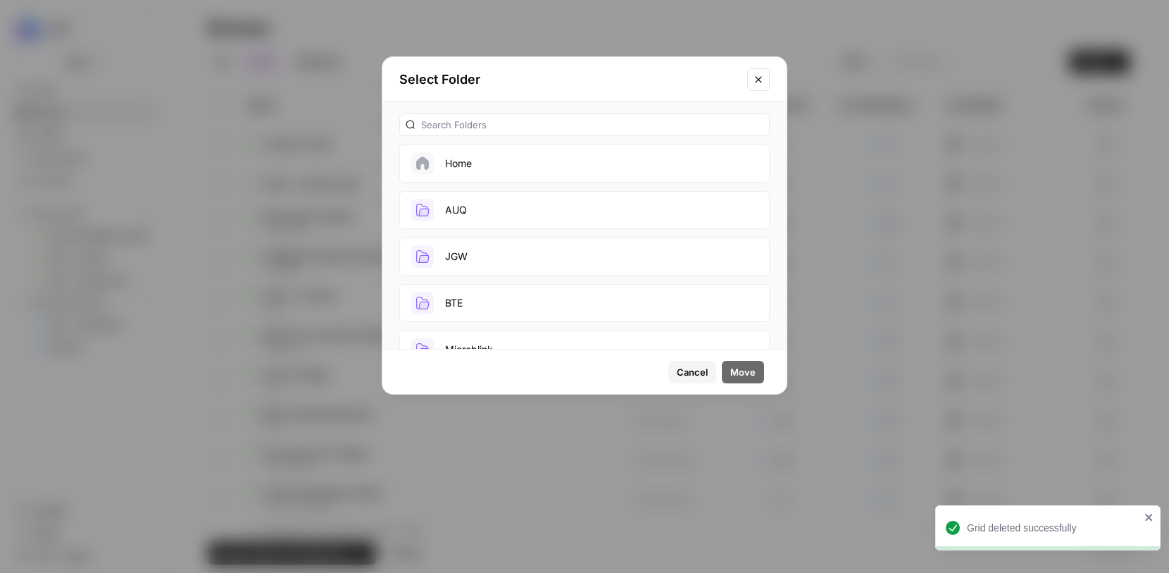
click at [485, 204] on button "AUQ" at bounding box center [584, 210] width 371 height 38
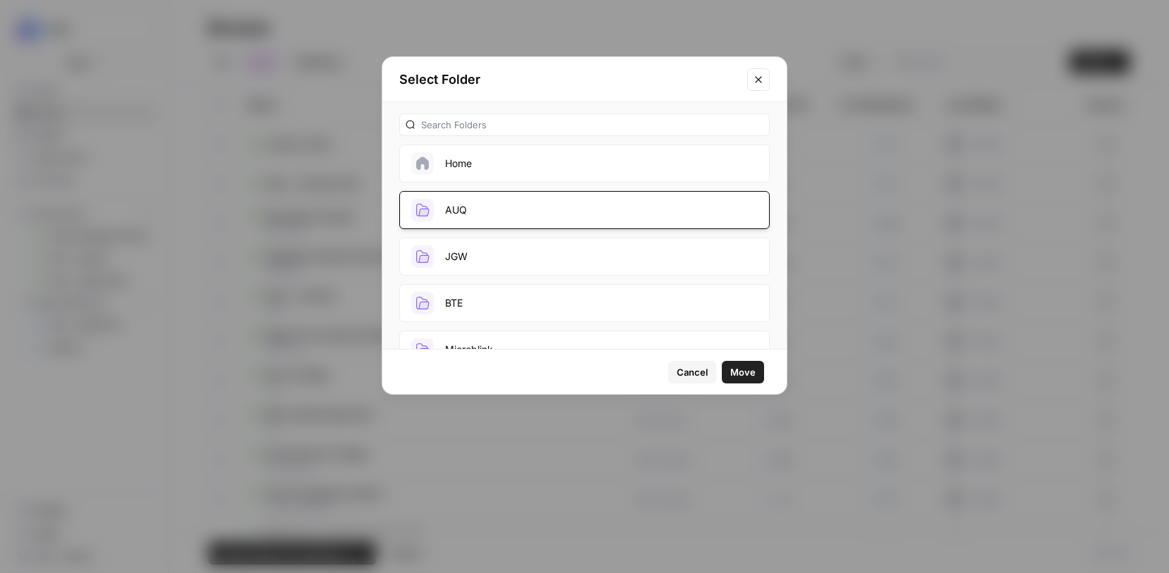
click at [745, 365] on span "Move" at bounding box center [742, 372] width 25 height 14
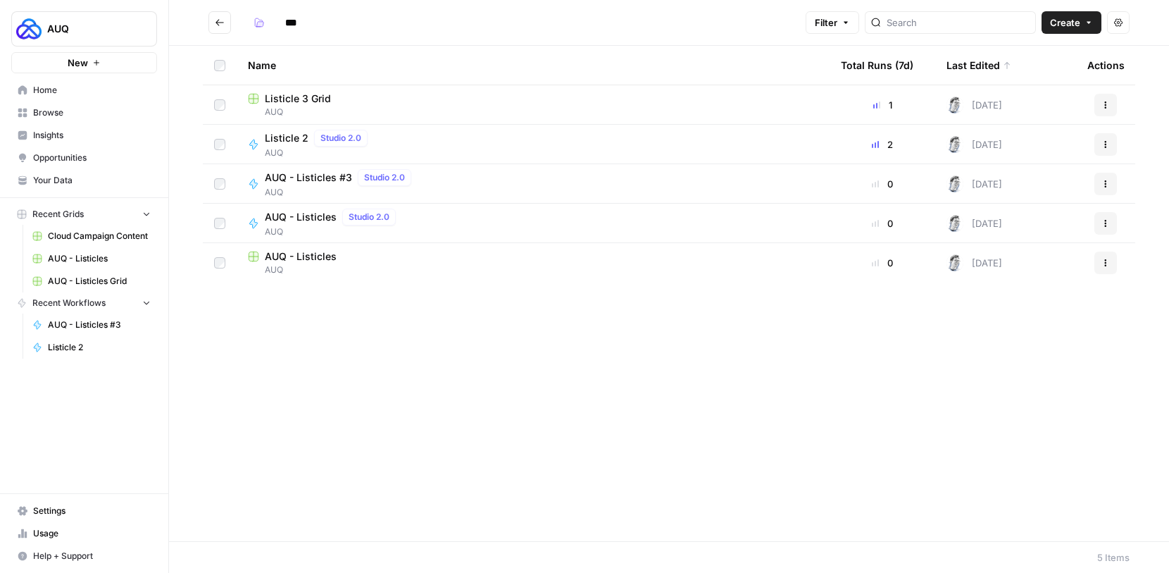
click at [1108, 151] on button "Actions" at bounding box center [1106, 144] width 23 height 23
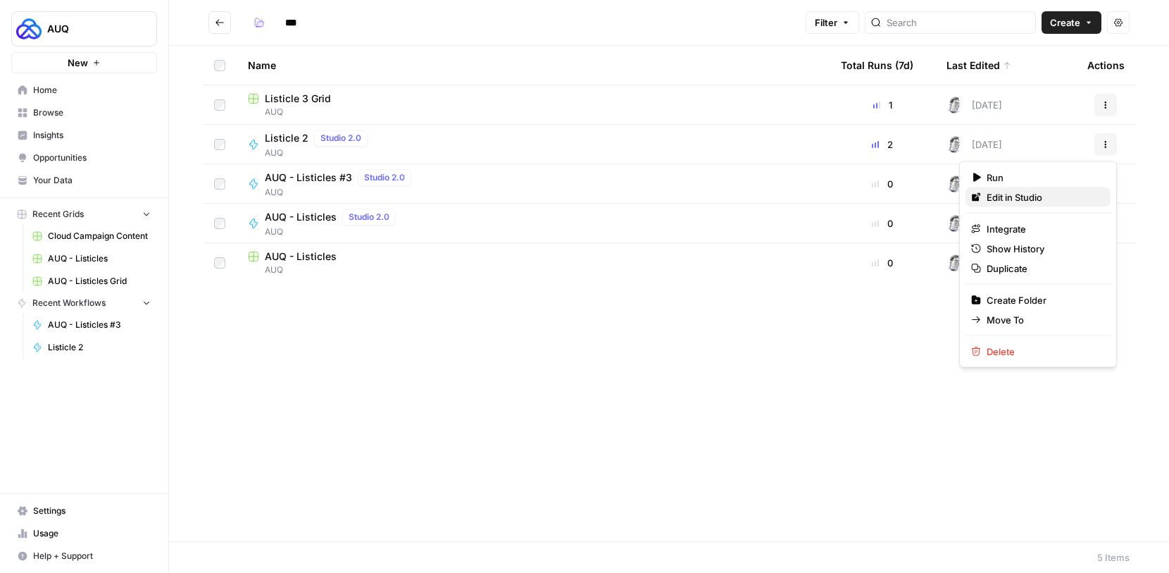
click at [1029, 194] on span "Edit in Studio" at bounding box center [1043, 197] width 113 height 14
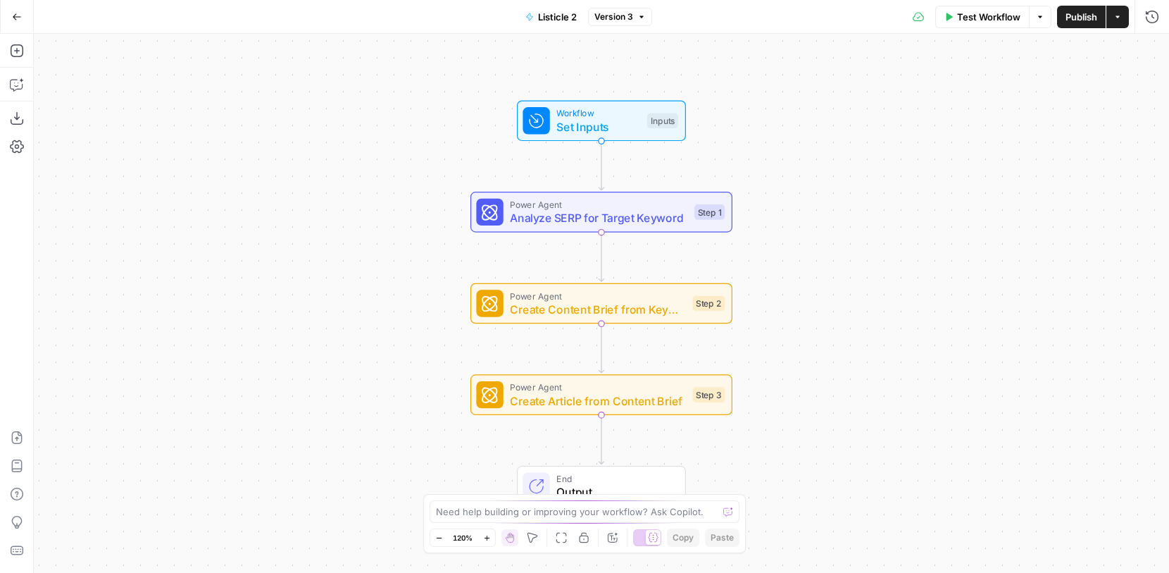
click at [567, 25] on button "Listicle 2" at bounding box center [551, 17] width 68 height 23
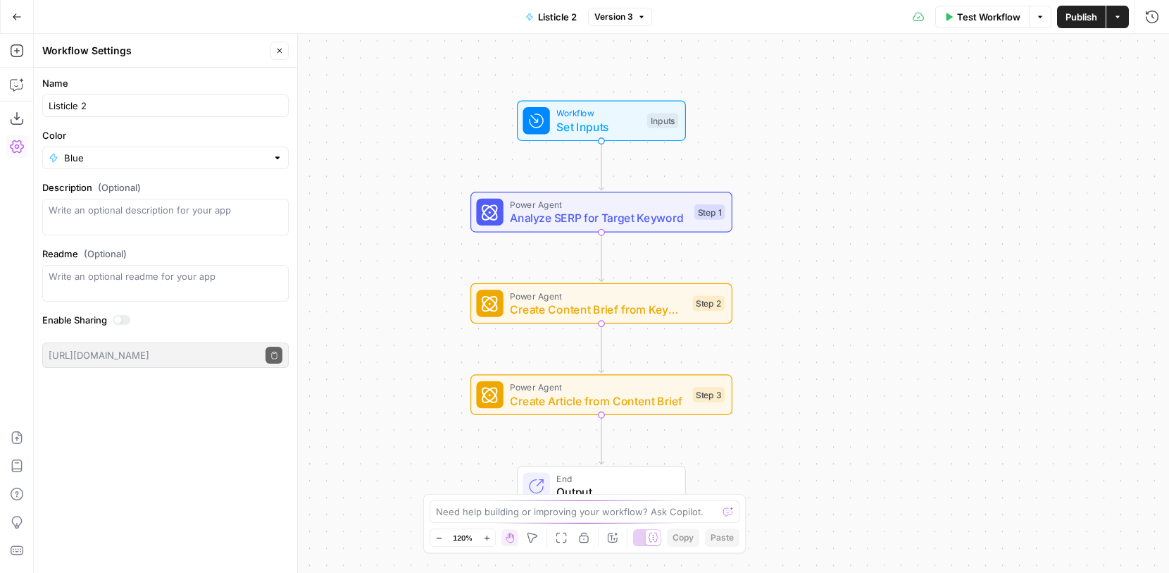
click at [10, 13] on button "Go Back" at bounding box center [16, 16] width 25 height 25
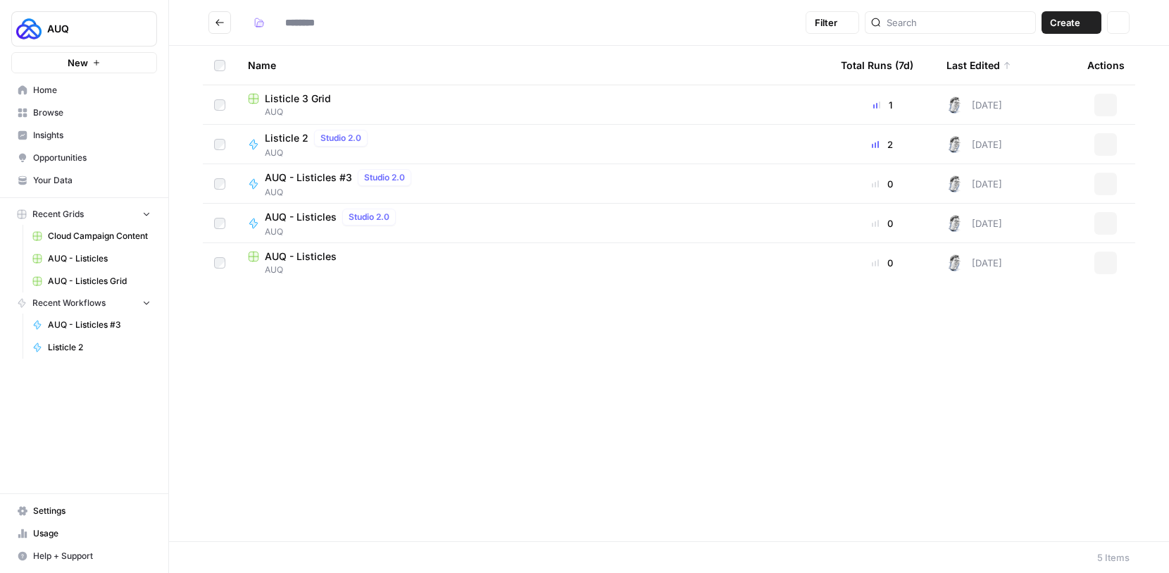
type input "***"
click at [309, 101] on span "Listicle 3 Grid" at bounding box center [298, 99] width 66 height 14
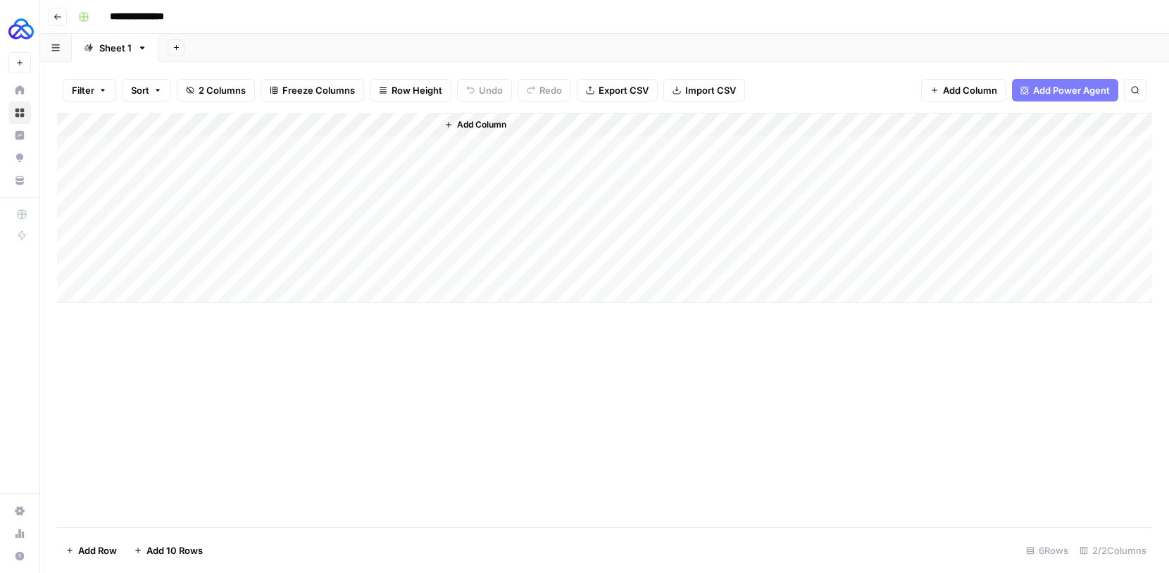
click at [366, 142] on div "Add Column" at bounding box center [604, 208] width 1095 height 190
click at [403, 150] on div "Add Column" at bounding box center [604, 208] width 1095 height 190
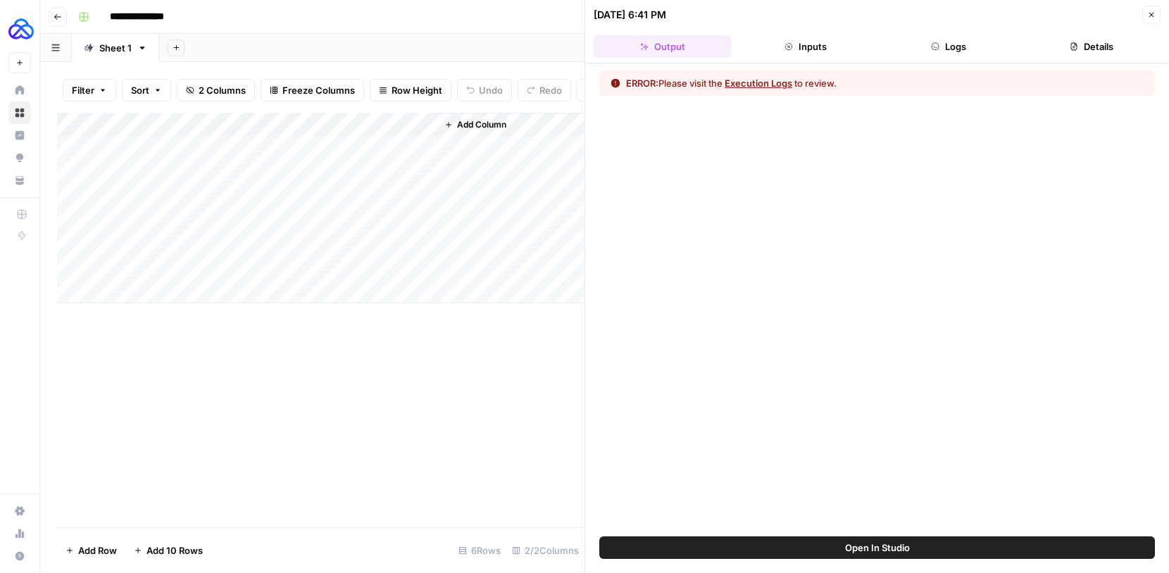
click at [744, 83] on button "Execution Logs" at bounding box center [759, 83] width 68 height 14
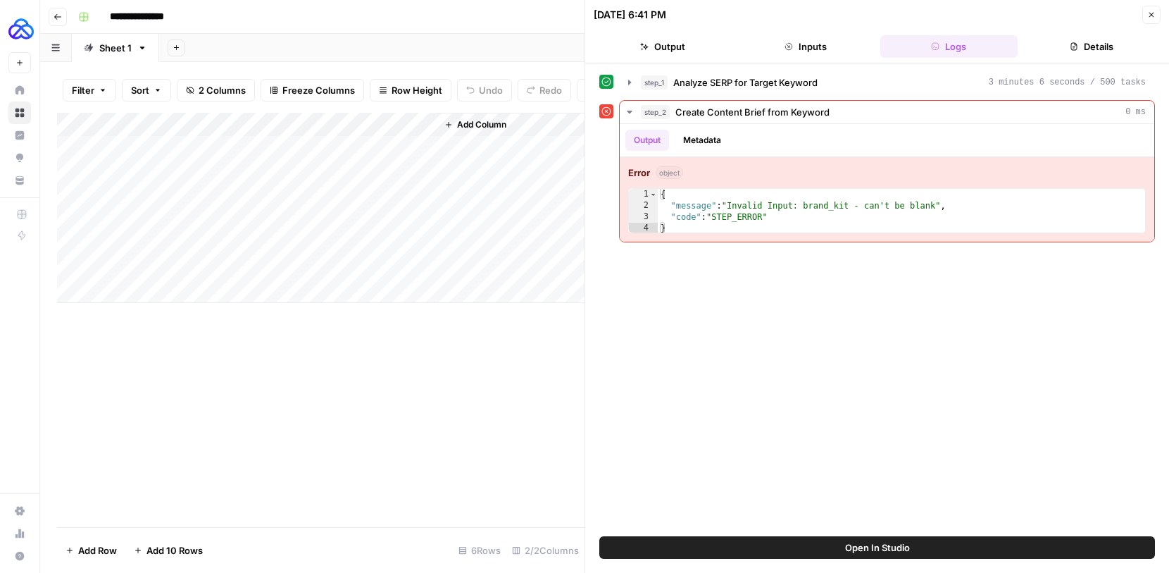
click at [852, 543] on span "Open In Studio" at bounding box center [877, 547] width 65 height 14
click at [60, 15] on icon "button" at bounding box center [58, 17] width 8 height 8
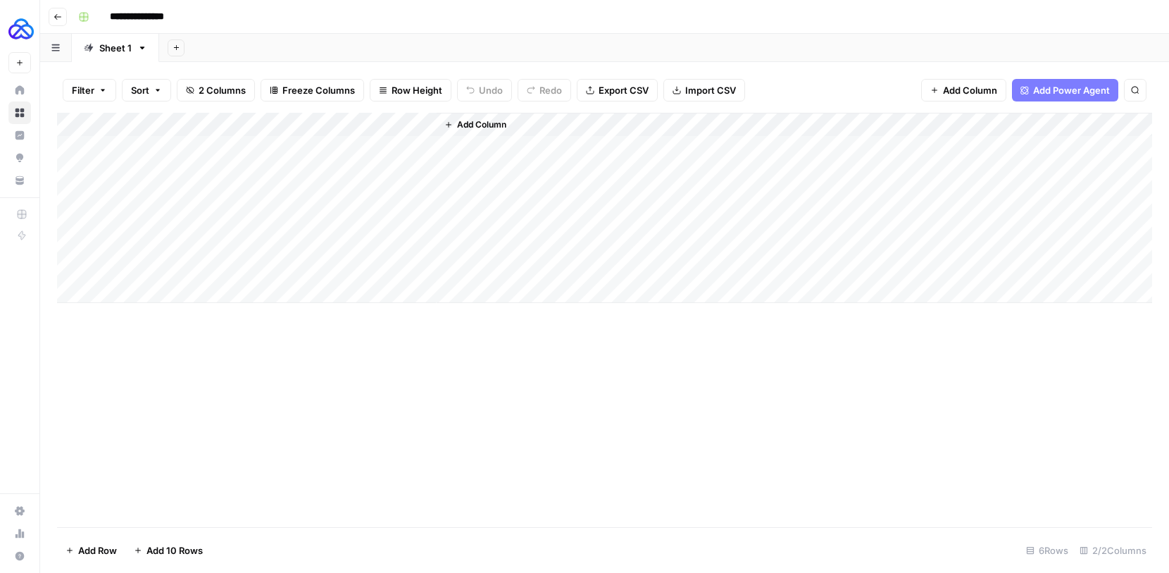
click at [61, 23] on button "Go back" at bounding box center [58, 17] width 18 height 18
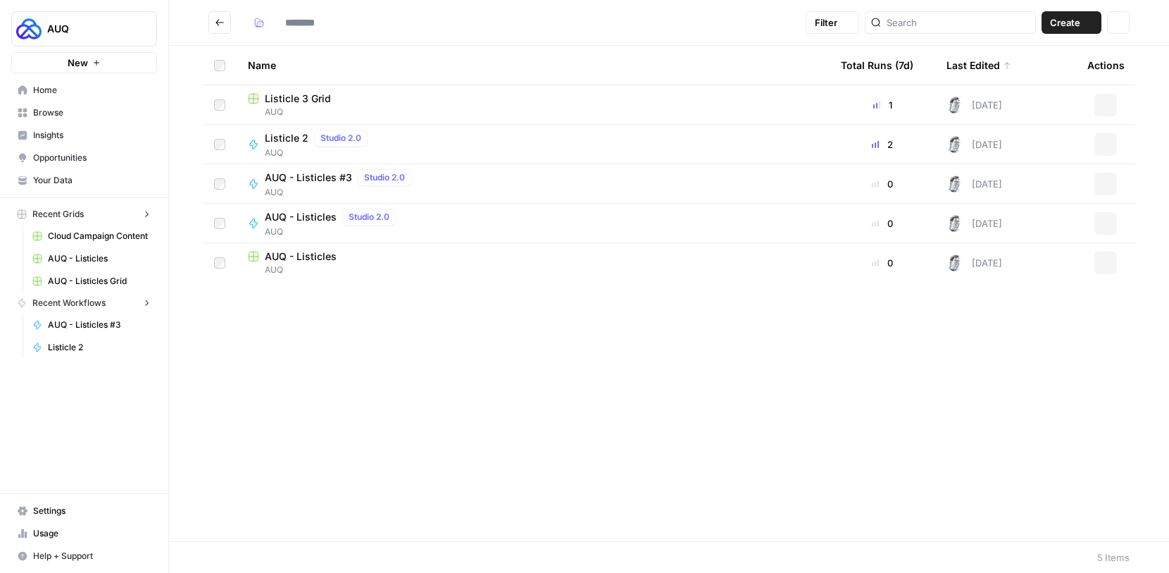
type input "***"
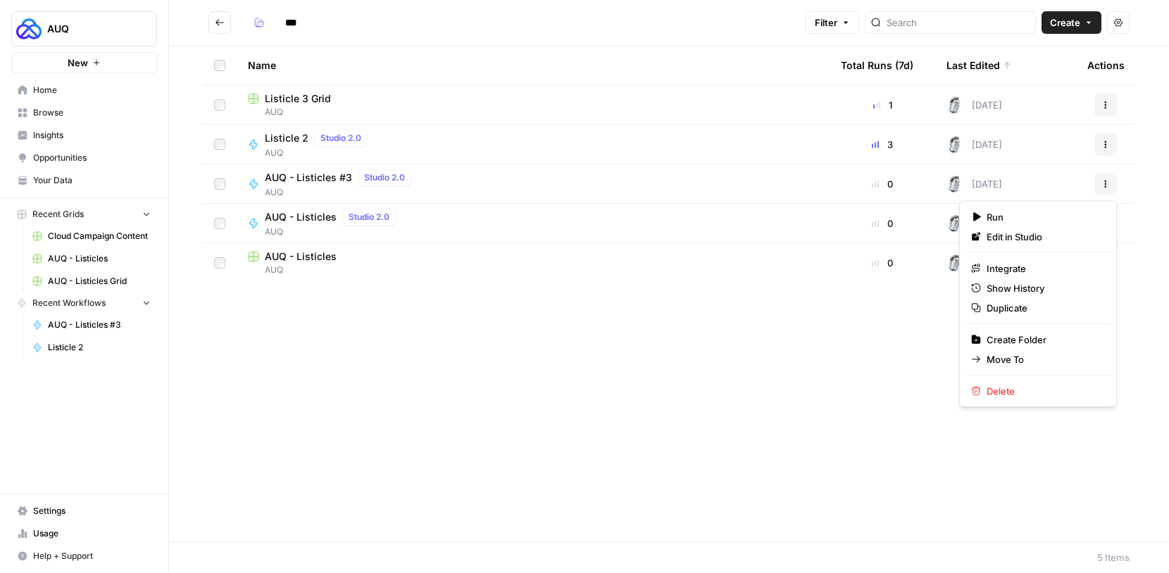
click at [1098, 174] on button "Actions" at bounding box center [1106, 184] width 23 height 23
click at [1029, 241] on span "Edit in Studio" at bounding box center [1043, 237] width 113 height 14
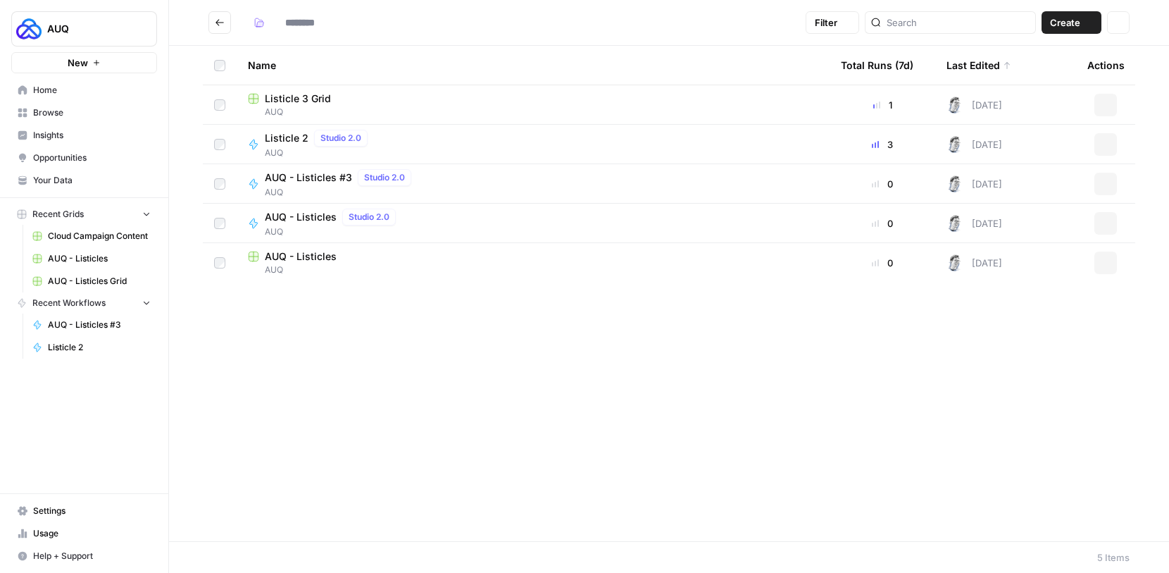
type input "***"
click at [325, 95] on span "Listicle 3 Grid" at bounding box center [298, 99] width 66 height 14
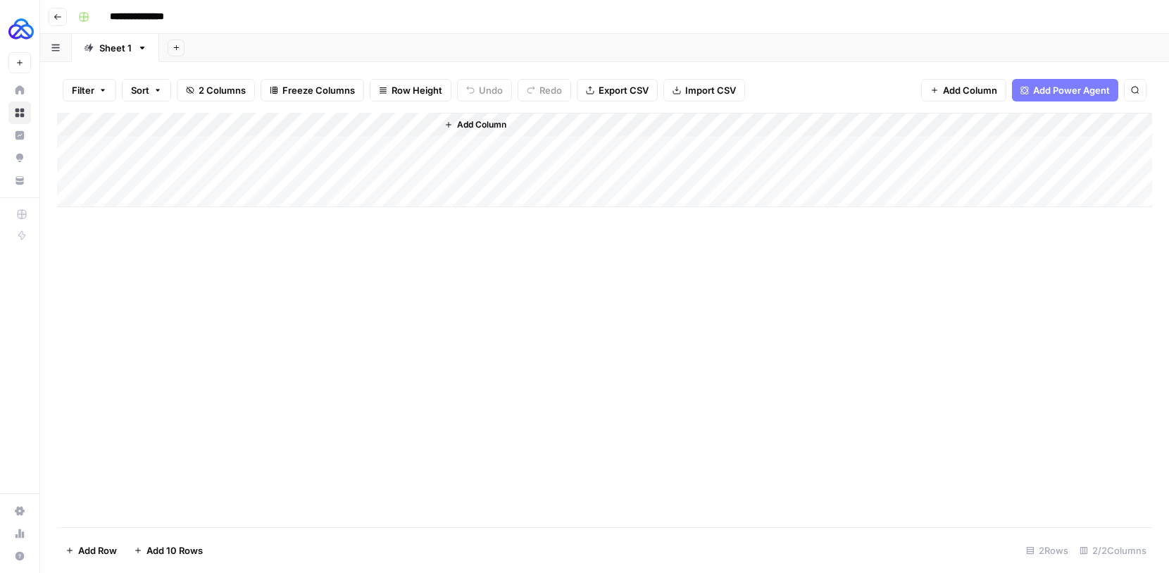
click at [156, 19] on input "**********" at bounding box center [143, 17] width 79 height 23
click at [106, 16] on input "**********" at bounding box center [143, 17] width 79 height 23
click at [119, 16] on input "**********" at bounding box center [146, 17] width 85 height 23
click at [197, 17] on input "**********" at bounding box center [155, 17] width 103 height 23
click at [181, 14] on input "**********" at bounding box center [163, 17] width 118 height 23
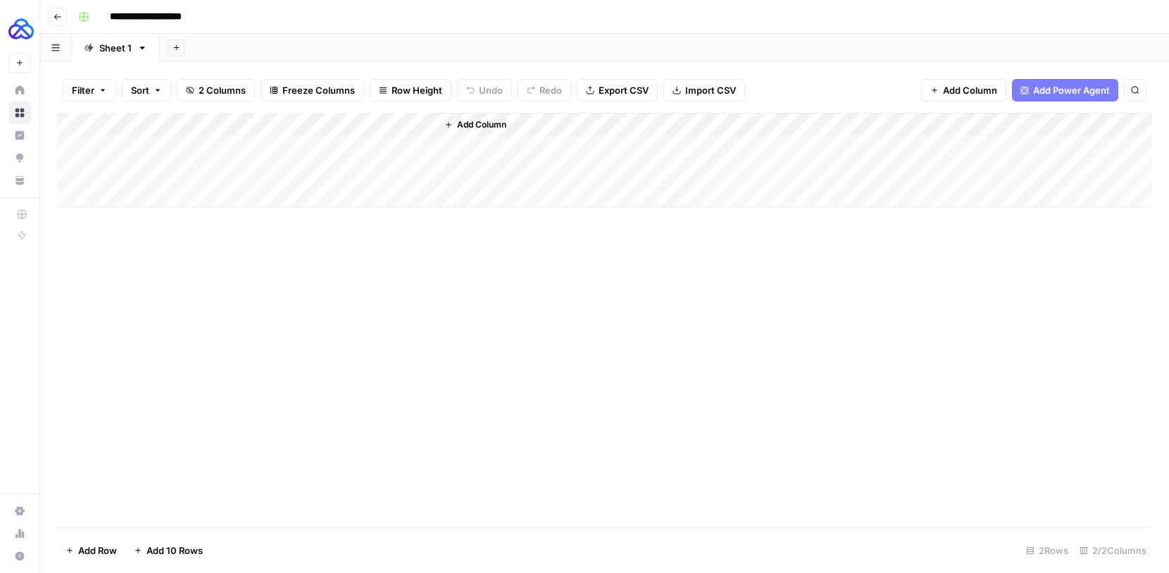
type input "**********"
click at [249, 22] on div "**********" at bounding box center [614, 17] width 1083 height 23
click at [67, 13] on header "**********" at bounding box center [604, 17] width 1129 height 34
click at [60, 15] on icon "button" at bounding box center [58, 17] width 8 height 8
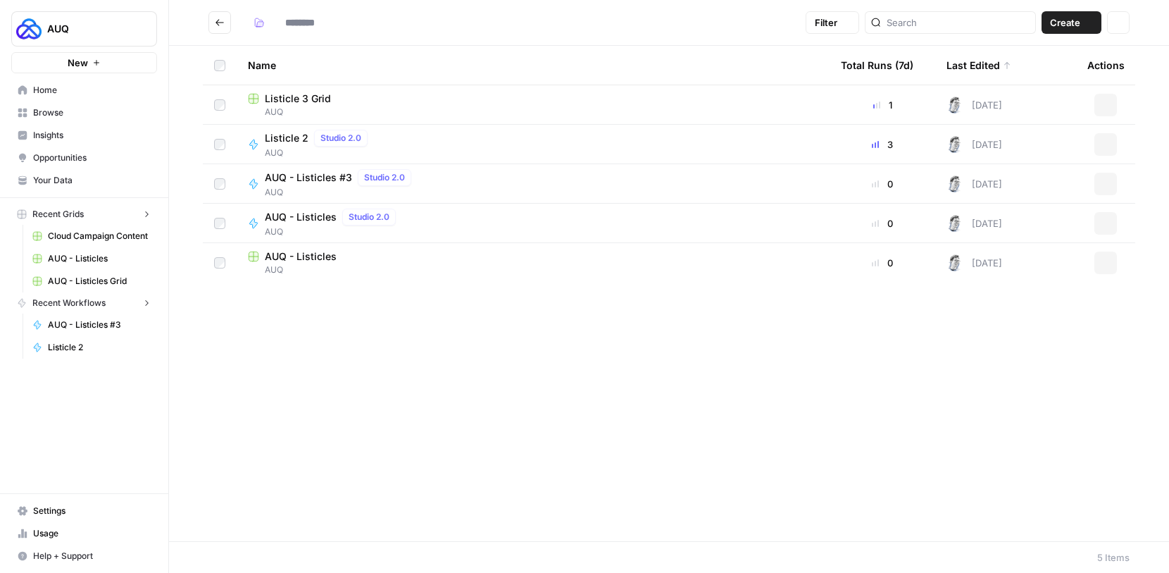
type input "***"
click at [489, 137] on div "Listicle 2 Studio 2.0 AUQ" at bounding box center [533, 145] width 571 height 30
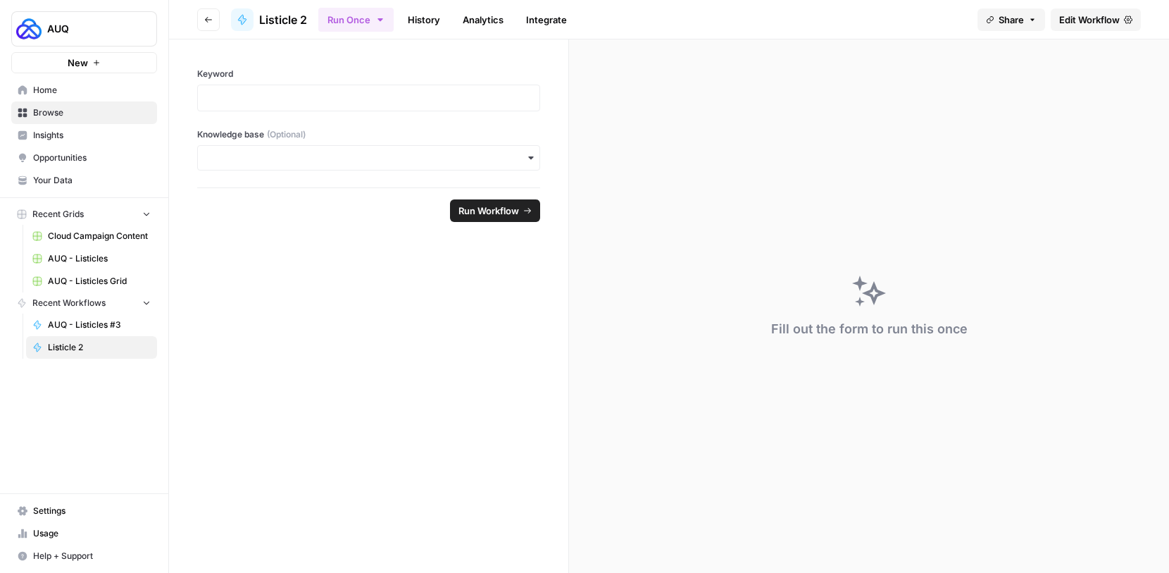
click at [301, 11] on span "Listicle 2" at bounding box center [283, 19] width 48 height 17
click at [295, 17] on span "Listicle 2" at bounding box center [283, 19] width 48 height 17
click at [199, 27] on button "Go back" at bounding box center [208, 19] width 23 height 23
click at [213, 30] on button "Go back" at bounding box center [208, 19] width 23 height 23
click at [211, 18] on icon "button" at bounding box center [208, 19] width 8 height 8
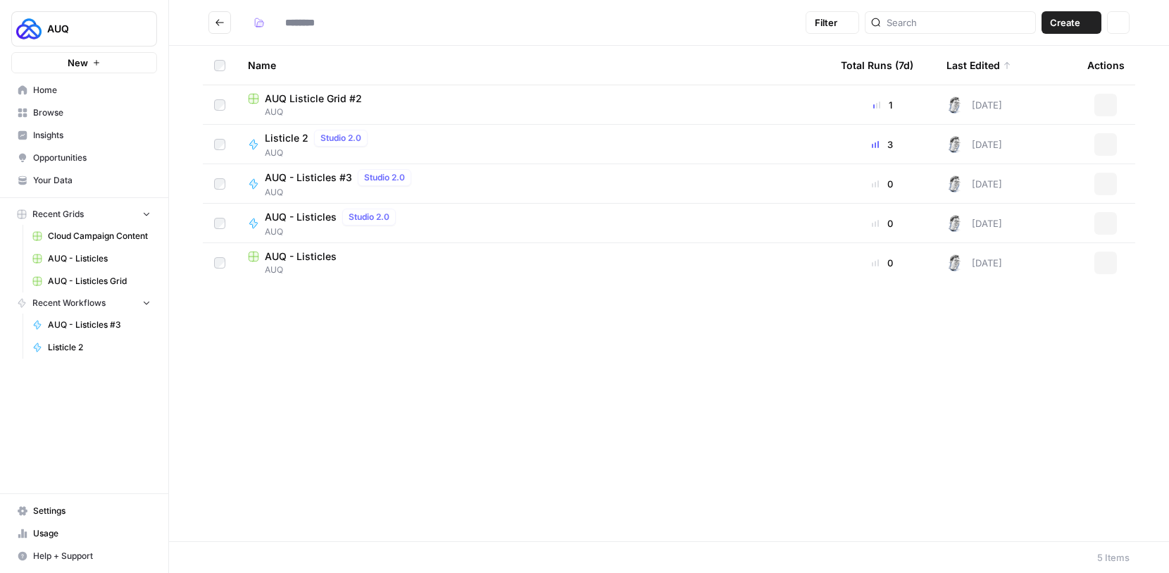
type input "***"
click at [1109, 143] on icon "button" at bounding box center [1106, 144] width 8 height 8
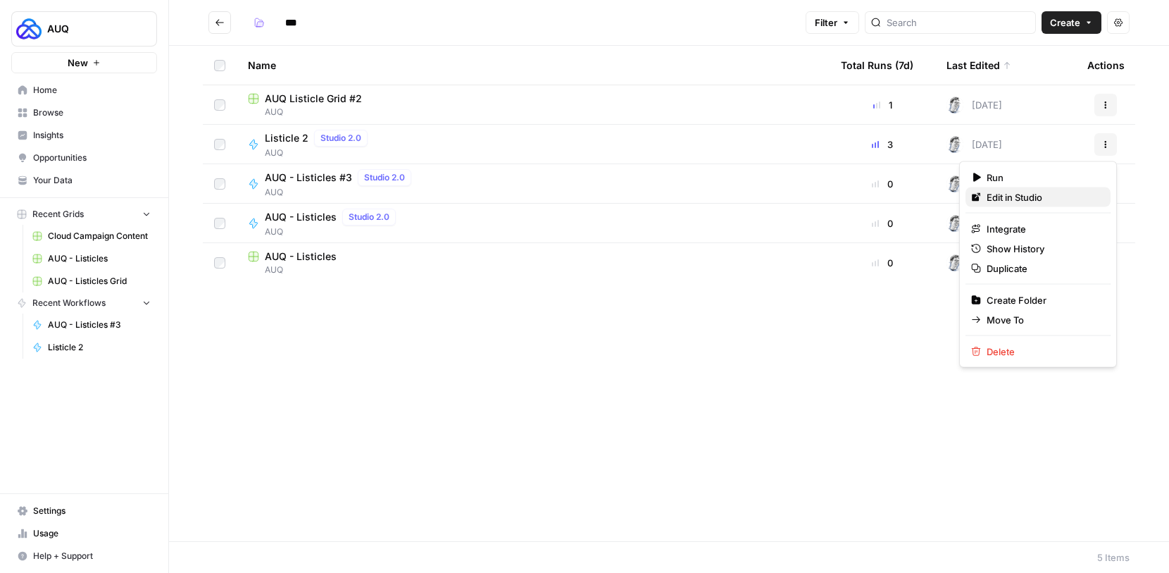
click at [1047, 195] on span "Edit in Studio" at bounding box center [1043, 197] width 113 height 14
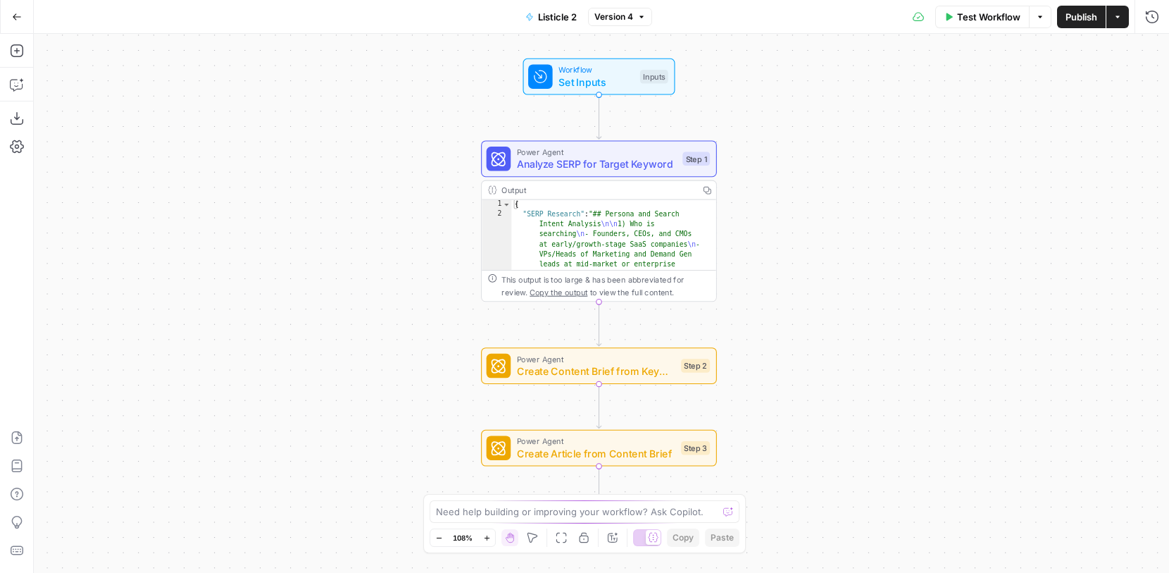
click at [566, 20] on span "Listicle 2" at bounding box center [557, 17] width 39 height 14
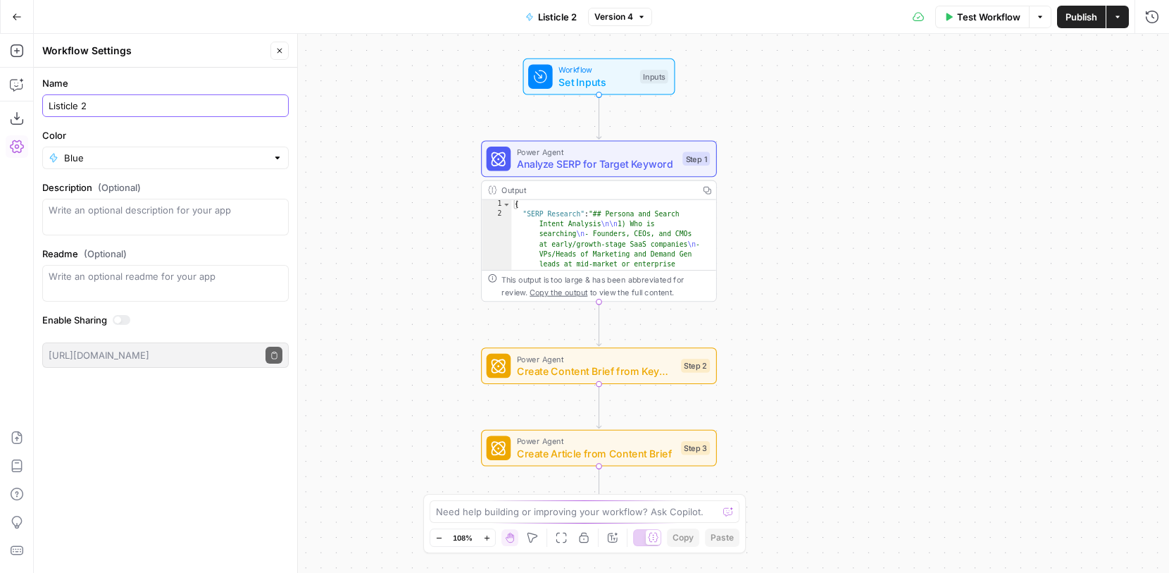
click at [93, 103] on input "Listicle 2" at bounding box center [166, 106] width 234 height 14
click at [44, 107] on div "Listicle 2" at bounding box center [165, 105] width 247 height 23
click at [45, 107] on div "Listicle 2" at bounding box center [165, 105] width 247 height 23
click at [46, 107] on div "Listicle 2" at bounding box center [165, 105] width 247 height 23
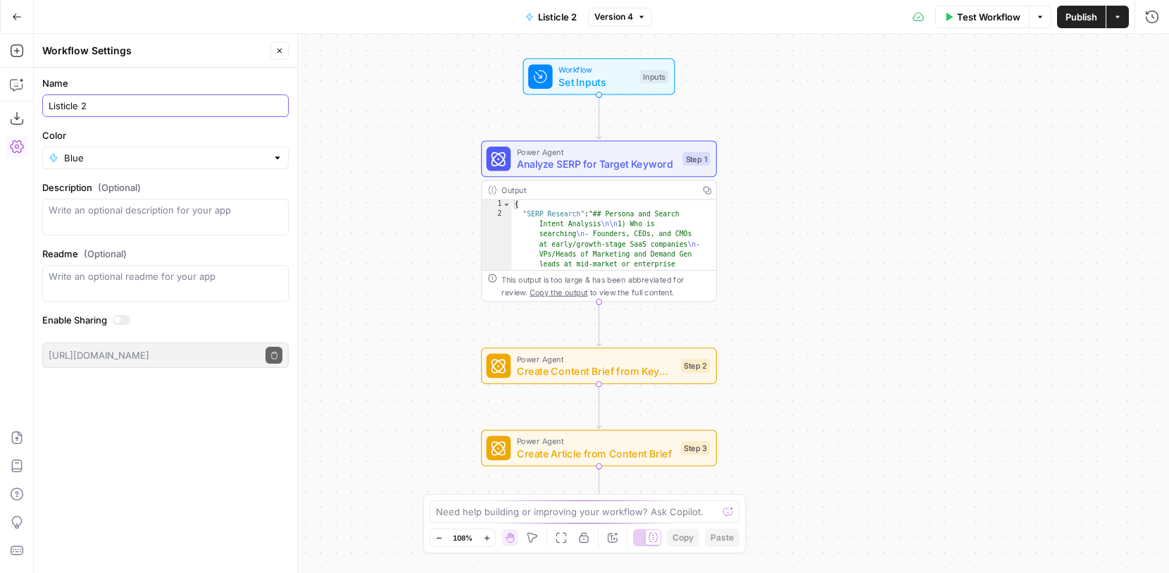
click at [51, 108] on input "Listicle 2" at bounding box center [166, 106] width 234 height 14
click at [105, 104] on input "AUQ Listicle 2" at bounding box center [166, 106] width 234 height 14
type input "AUQ Listicle #2"
click at [14, 22] on button "Go Back" at bounding box center [16, 16] width 25 height 25
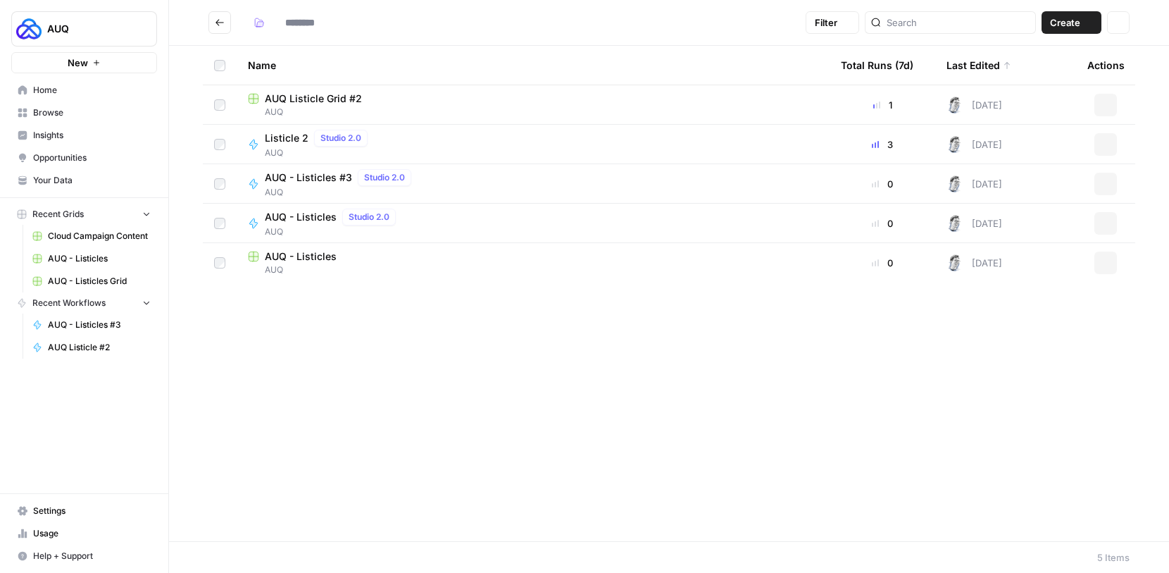
type input "***"
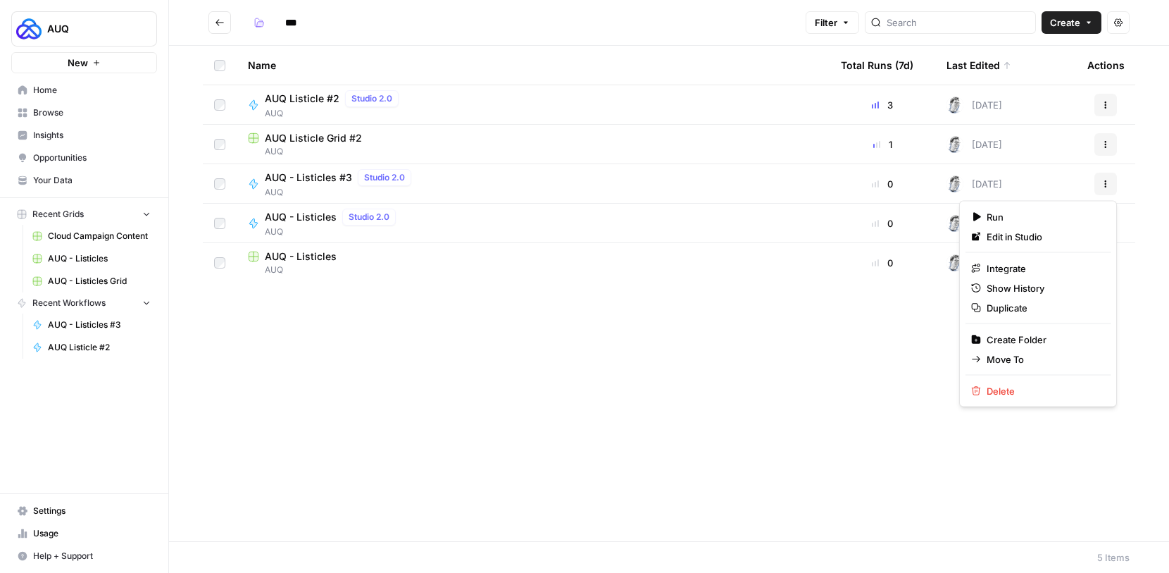
click at [1109, 178] on button "Actions" at bounding box center [1106, 184] width 23 height 23
click at [982, 228] on link "Edit in Studio" at bounding box center [1038, 237] width 145 height 20
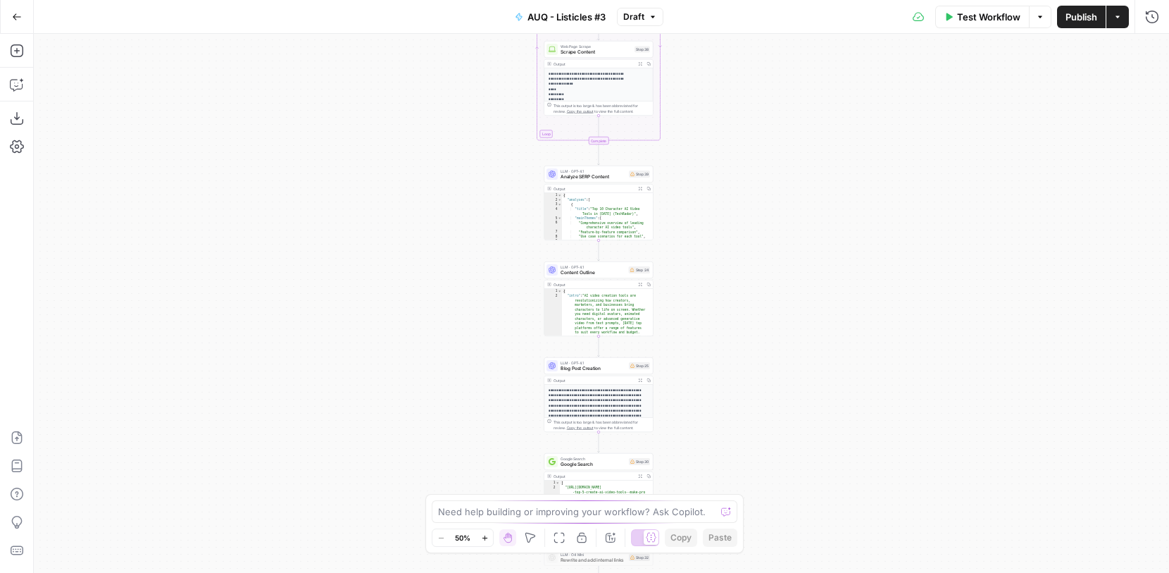
click at [892, 383] on div "Workflow Set Inputs Inputs Google Search Google Search Results Step 36 Output E…" at bounding box center [601, 303] width 1135 height 539
click at [485, 541] on button "Zoom In" at bounding box center [484, 537] width 17 height 17
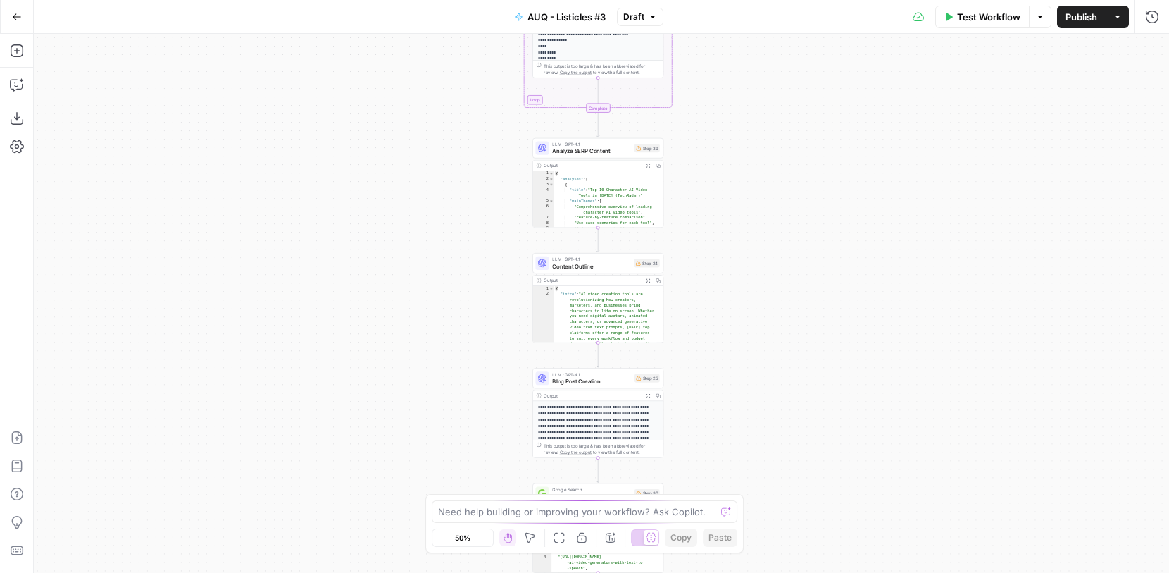
click at [485, 541] on button "Zoom In" at bounding box center [484, 537] width 17 height 17
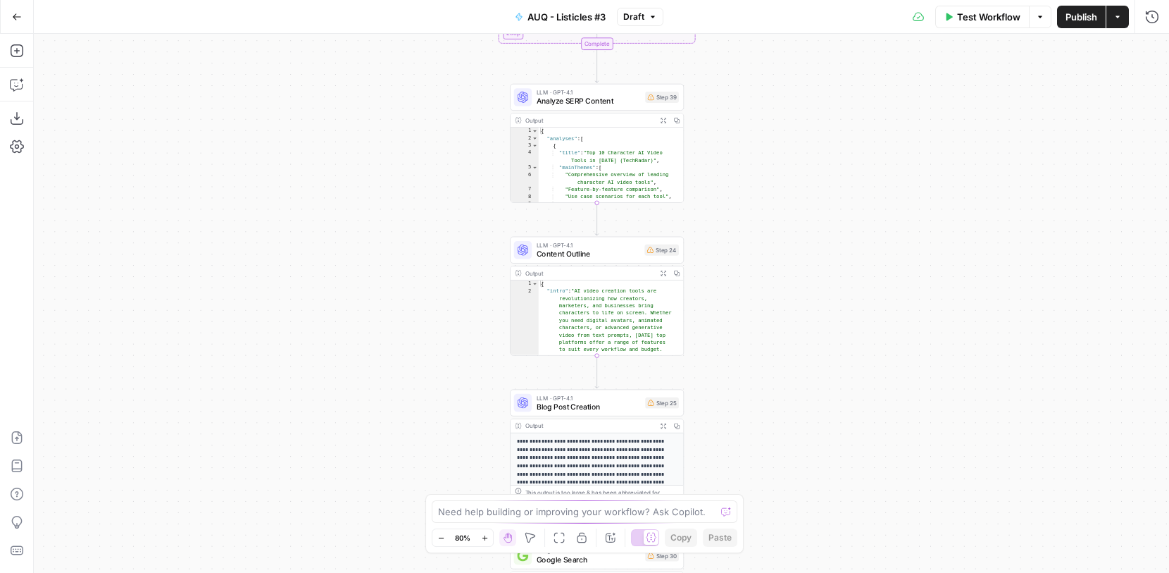
click at [485, 541] on button "Zoom In" at bounding box center [484, 537] width 17 height 17
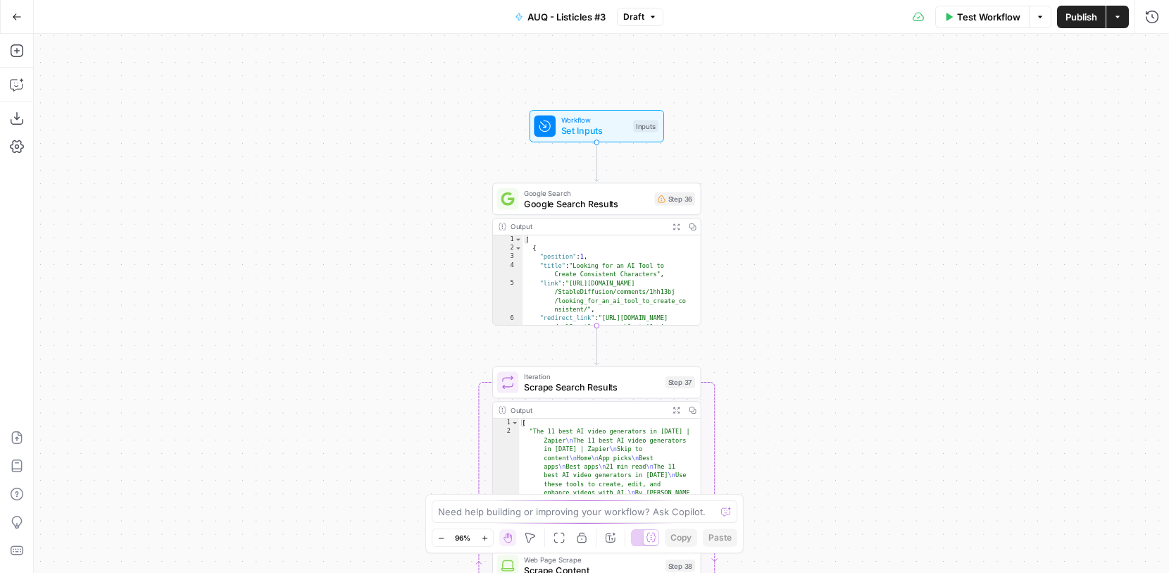
click at [585, 131] on span "Set Inputs" at bounding box center [594, 130] width 67 height 13
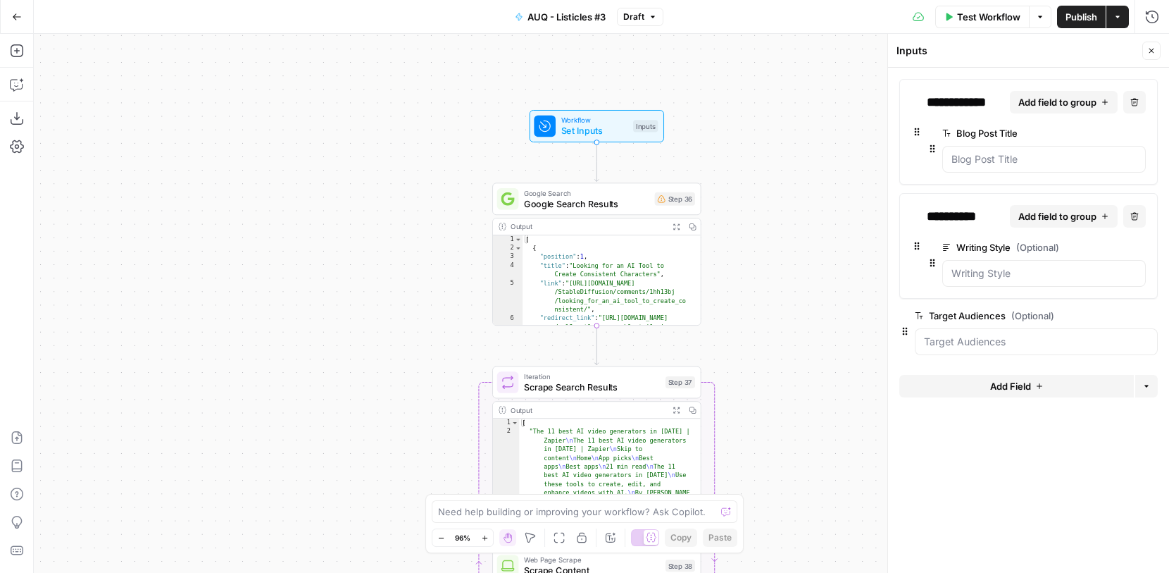
click at [1080, 135] on span "edit field" at bounding box center [1093, 132] width 31 height 11
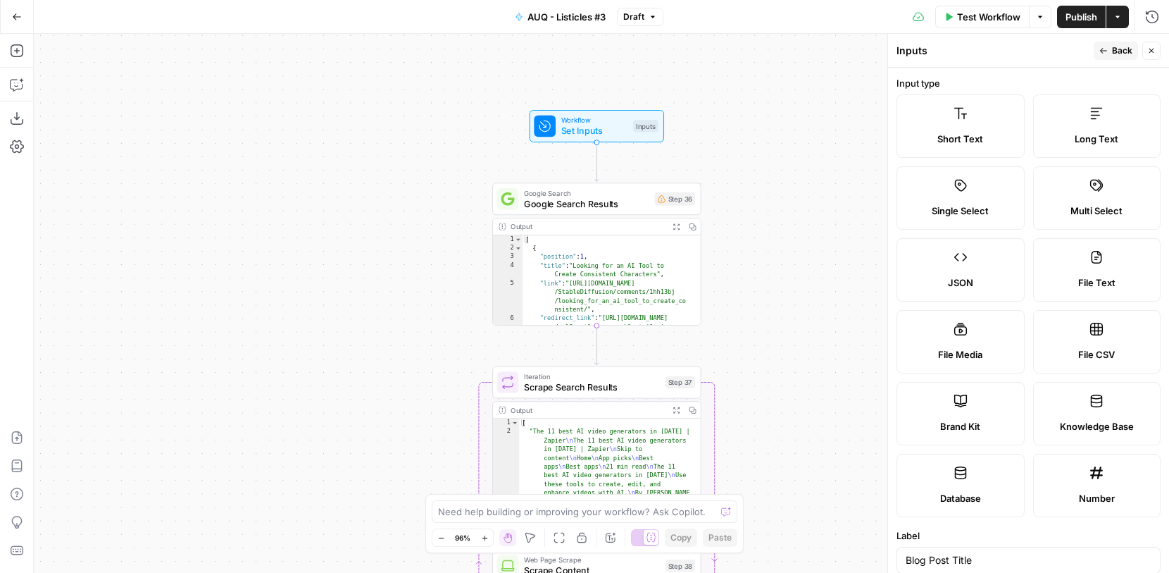
click at [968, 126] on label "Short Text" at bounding box center [961, 125] width 128 height 63
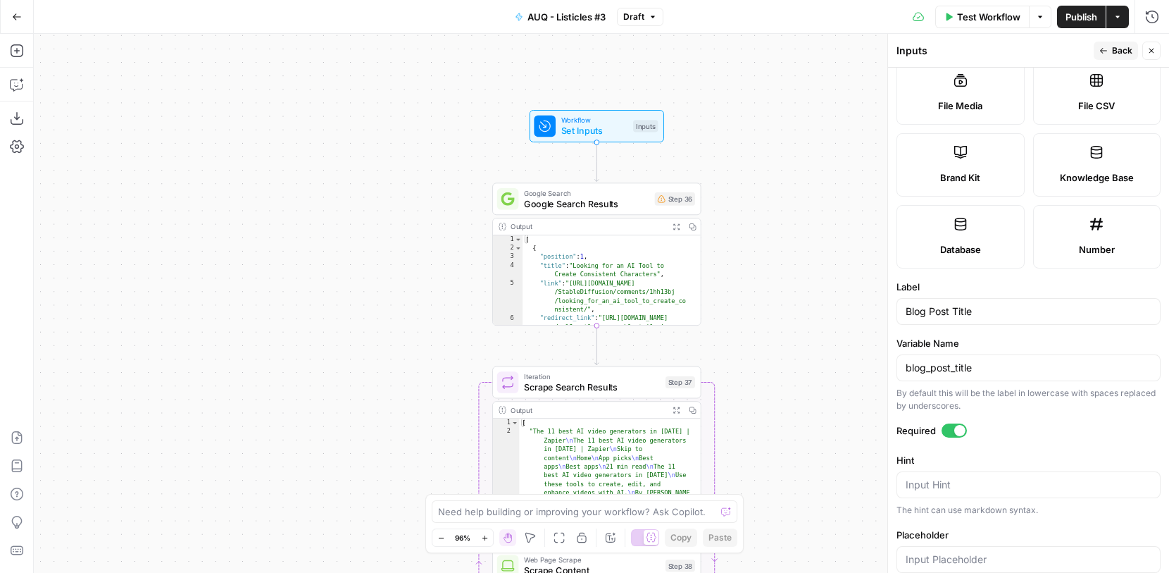
scroll to position [316, 0]
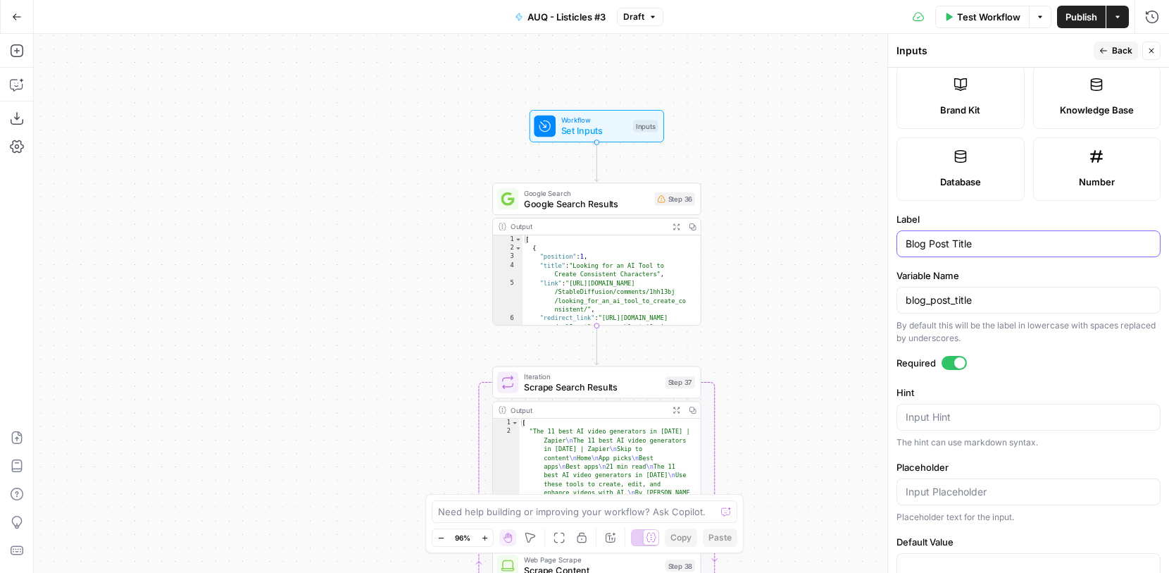
click at [943, 244] on input "Blog Post Title" at bounding box center [1029, 244] width 246 height 14
type input "Keyword"
click at [820, 223] on div "Workflow Set Inputs Inputs Google Search Google Search Results Step 36 Output E…" at bounding box center [601, 303] width 1135 height 539
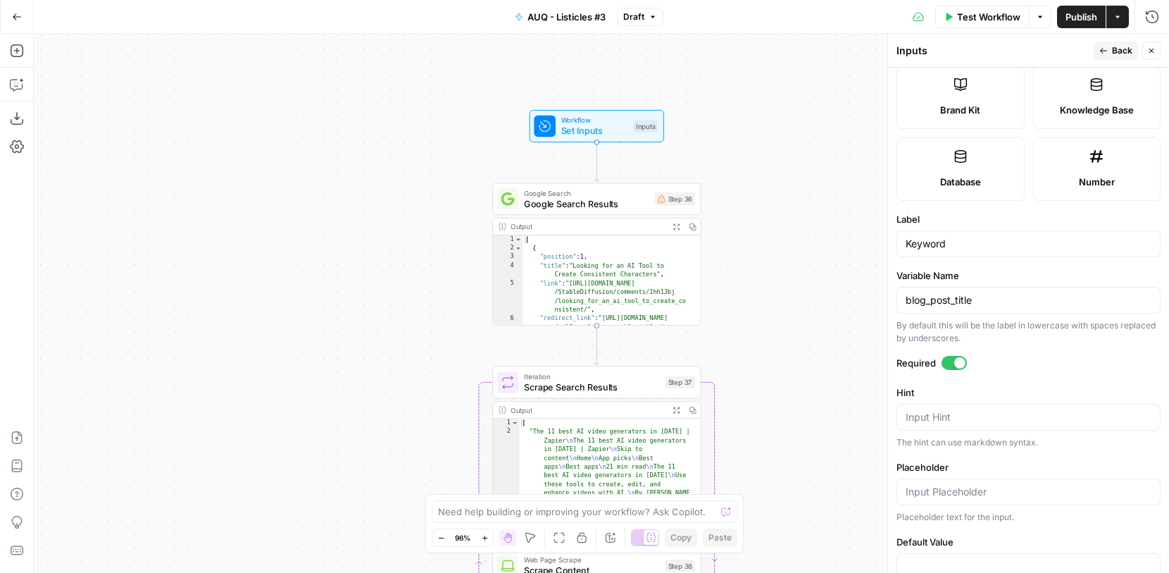
click at [956, 308] on div "blog_post_title" at bounding box center [1029, 300] width 264 height 27
drag, startPoint x: 996, startPoint y: 313, endPoint x: 945, endPoint y: 313, distance: 50.7
click at [946, 313] on div "Variable Name blog_post_title By default this will be the label in lowercase wi…" at bounding box center [1029, 306] width 264 height 76
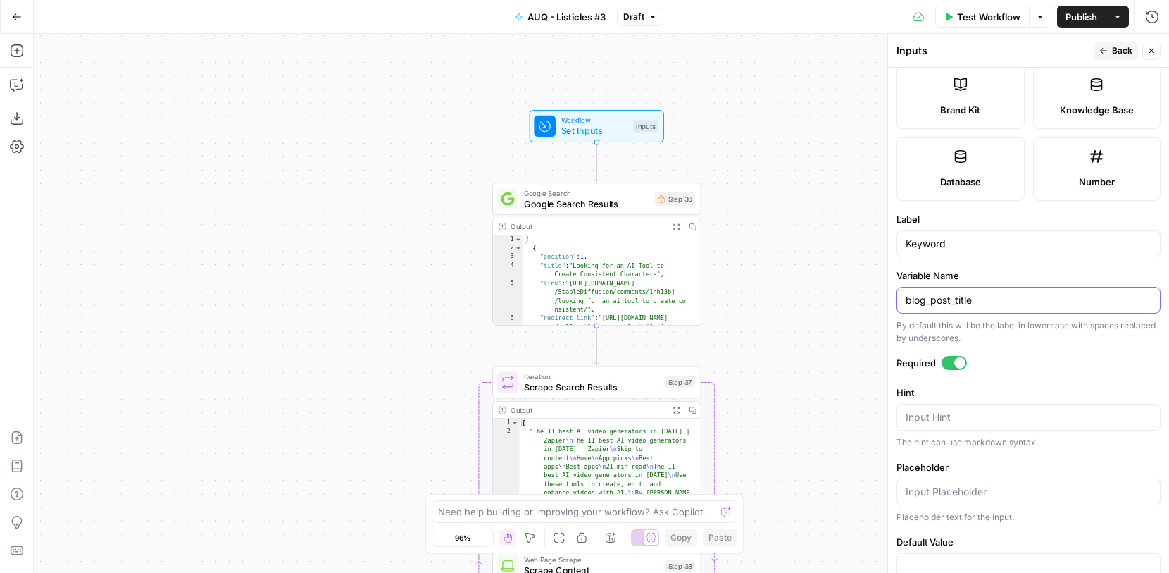
drag, startPoint x: 993, startPoint y: 303, endPoint x: 887, endPoint y: 303, distance: 106.4
click at [888, 303] on div "Inputs Back Close Input type Short Text Long Text Single Select Multi Select JS…" at bounding box center [1029, 303] width 282 height 539
click at [947, 290] on div at bounding box center [1029, 300] width 264 height 27
click at [968, 278] on label "Variable Name" at bounding box center [1029, 275] width 264 height 14
click at [968, 293] on input "Variable Name" at bounding box center [1029, 300] width 246 height 14
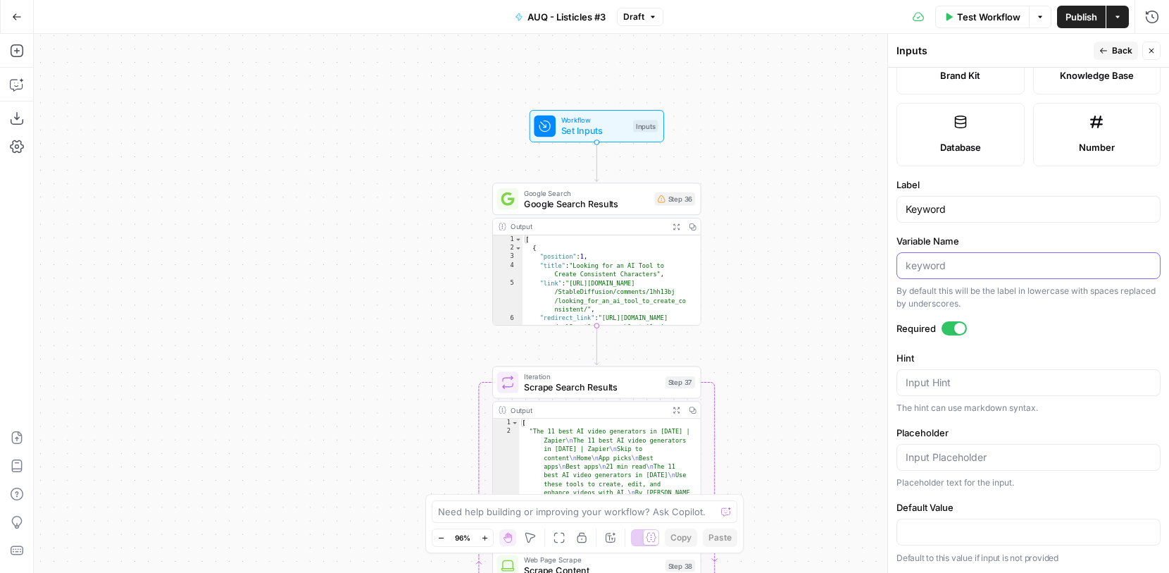
scroll to position [0, 0]
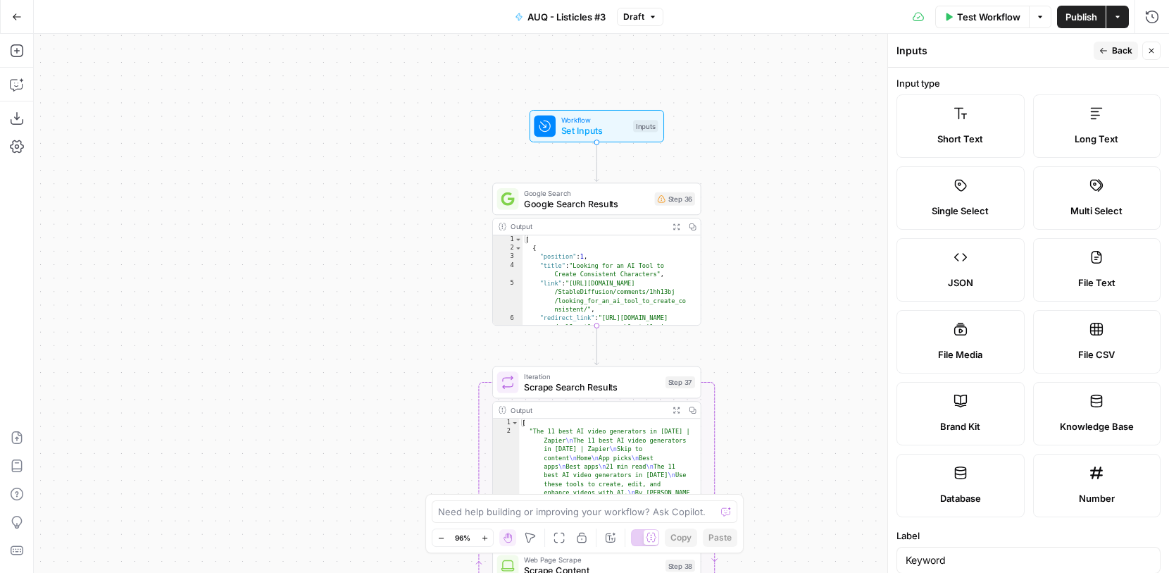
click at [1122, 39] on header "Inputs Back Close" at bounding box center [1028, 51] width 281 height 34
click at [1119, 42] on button "Back" at bounding box center [1116, 51] width 44 height 18
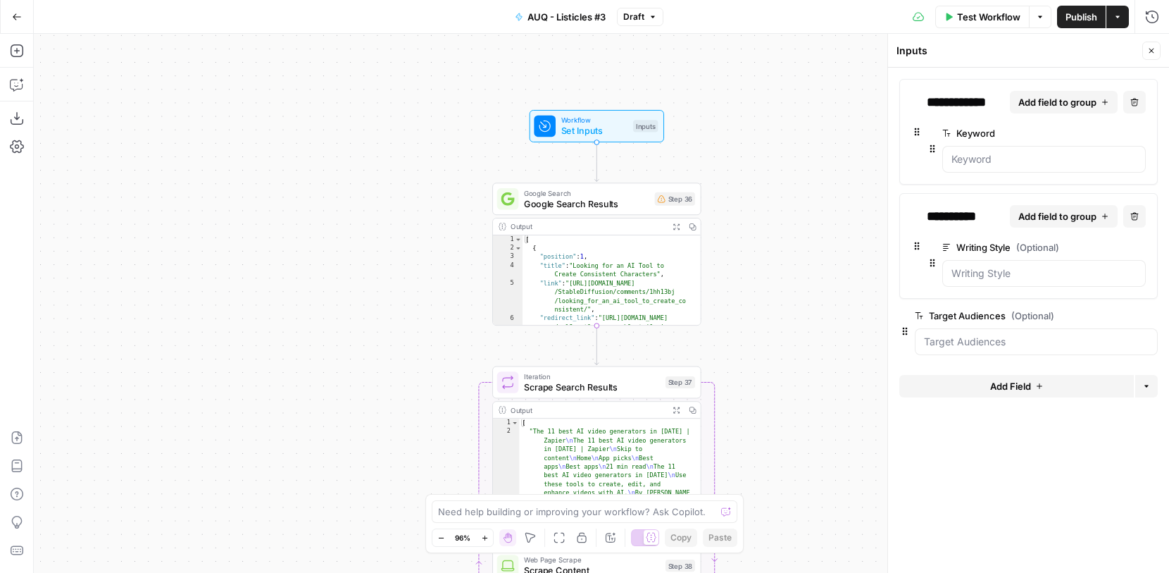
click at [810, 325] on div "Workflow Set Inputs Inputs Google Search Google Search Results Step 36 Output E…" at bounding box center [601, 303] width 1135 height 539
click at [638, 206] on span "Google Search Results" at bounding box center [586, 203] width 125 height 13
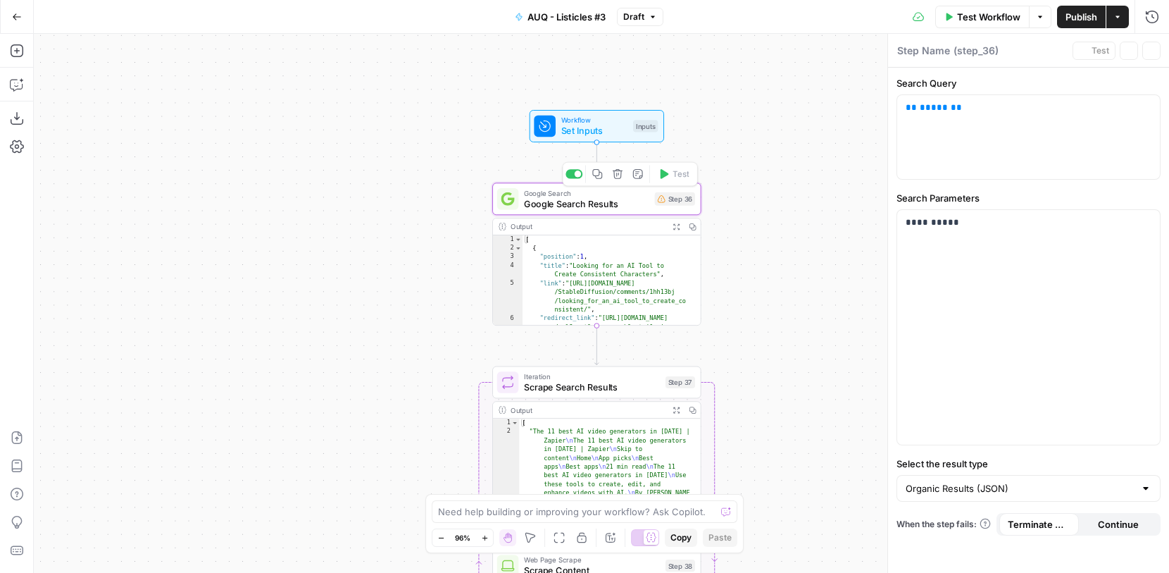
type textarea "Google Search Results"
click at [601, 232] on div "Output Expand Output Copy" at bounding box center [597, 226] width 208 height 17
type textarea "**********"
click at [600, 258] on div "[ { "position" : 1 , "title" : "Looking for an AI Tool to Create Consistent Cha…" at bounding box center [607, 315] width 168 height 161
click at [621, 220] on div "Output Expand Output Copy" at bounding box center [597, 226] width 208 height 17
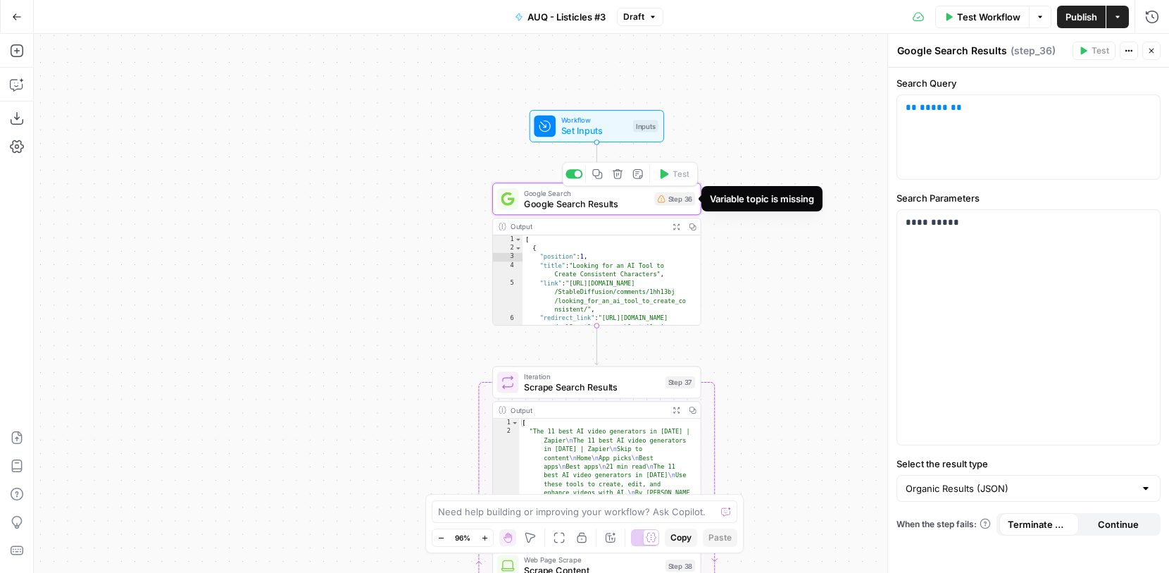
click at [663, 204] on div "Step 36" at bounding box center [675, 198] width 40 height 13
click at [634, 204] on span "Google Search Results" at bounding box center [586, 203] width 125 height 13
click at [1023, 117] on div "** ***** **" at bounding box center [1028, 137] width 263 height 84
click at [1022, 218] on p "**********" at bounding box center [1029, 223] width 246 height 14
click at [1126, 53] on icon "button" at bounding box center [1129, 50] width 8 height 8
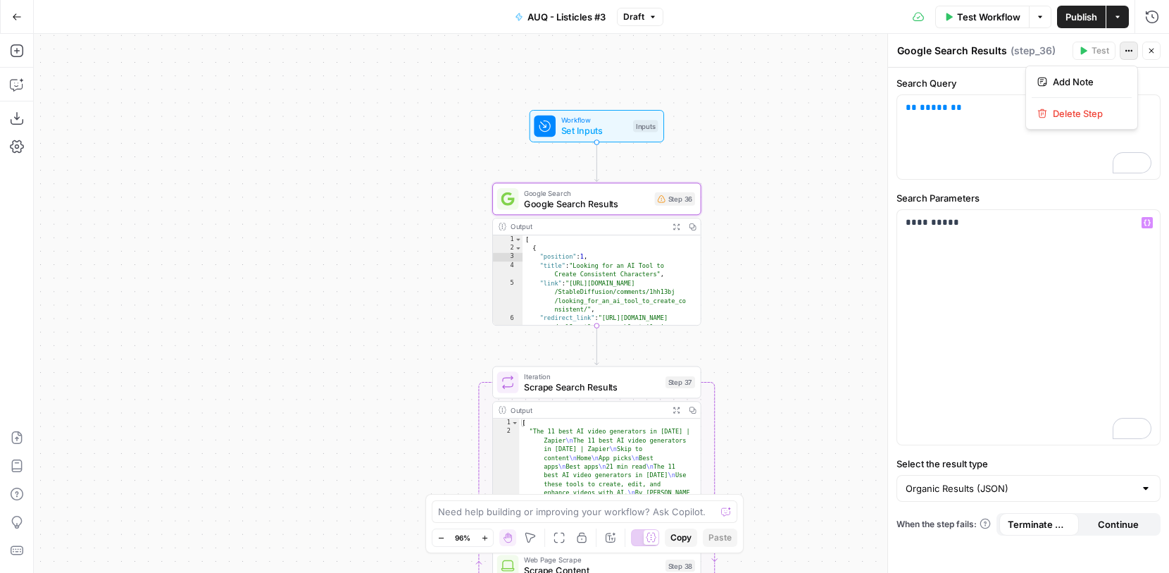
click at [1059, 56] on div "Google Search Results Google Search Results ( step_36 )" at bounding box center [983, 50] width 172 height 15
click at [1034, 48] on span "( step_36 )" at bounding box center [1033, 51] width 45 height 14
click at [1066, 52] on div "Google Search Results Google Search Results ( step_36 )" at bounding box center [983, 50] width 172 height 15
click at [1125, 51] on icon "button" at bounding box center [1129, 50] width 8 height 8
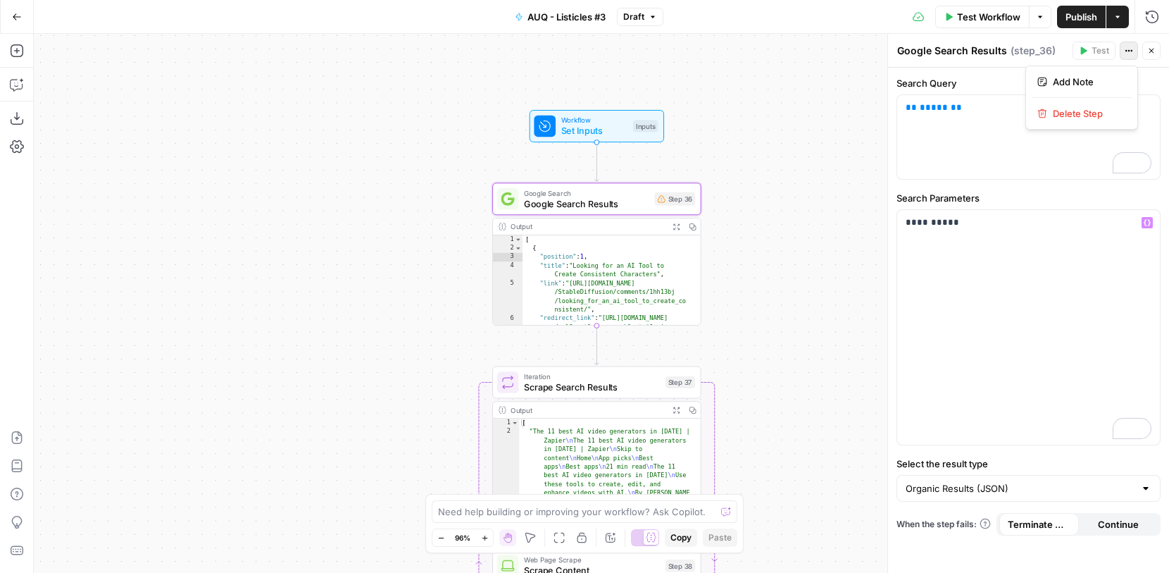
click at [1035, 55] on span "( step_36 )" at bounding box center [1033, 51] width 45 height 14
click at [983, 152] on div "** ***** **" at bounding box center [1028, 137] width 263 height 84
click at [1148, 107] on icon "button" at bounding box center [1147, 107] width 7 height 7
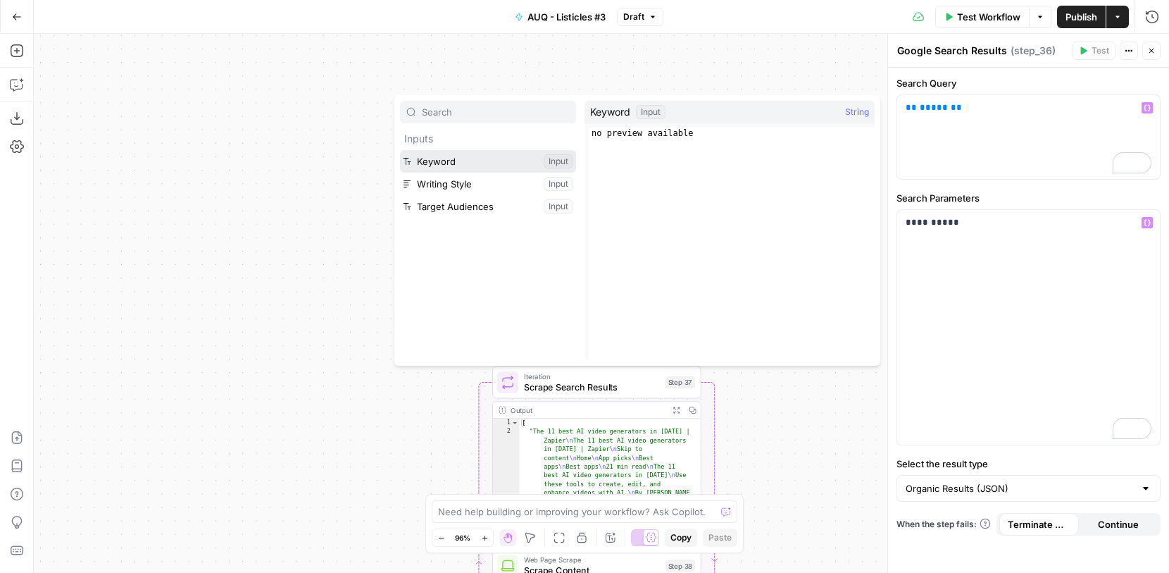
click at [499, 161] on button "Select variable Keyword" at bounding box center [488, 161] width 176 height 23
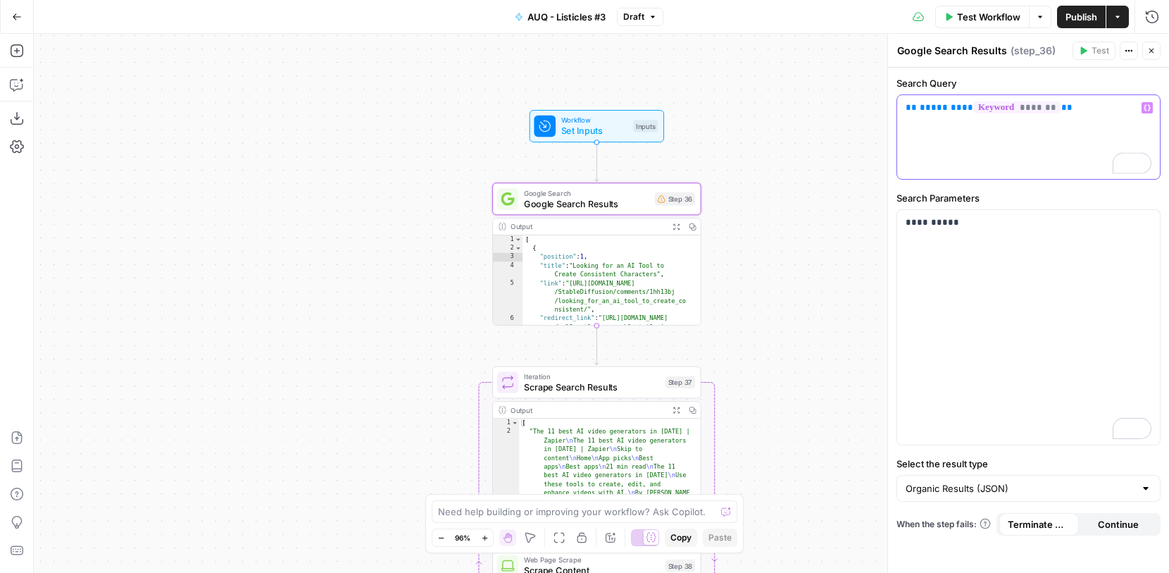
drag, startPoint x: 1071, startPoint y: 118, endPoint x: 864, endPoint y: 112, distance: 207.9
click at [864, 112] on body "**********" at bounding box center [584, 286] width 1169 height 573
drag, startPoint x: 1055, startPoint y: 99, endPoint x: 943, endPoint y: 102, distance: 112.1
click at [944, 102] on div "** ***** ** ** ******* **" at bounding box center [1028, 137] width 263 height 84
click at [993, 145] on div "** ***** ** ** ******* **" at bounding box center [1028, 137] width 263 height 84
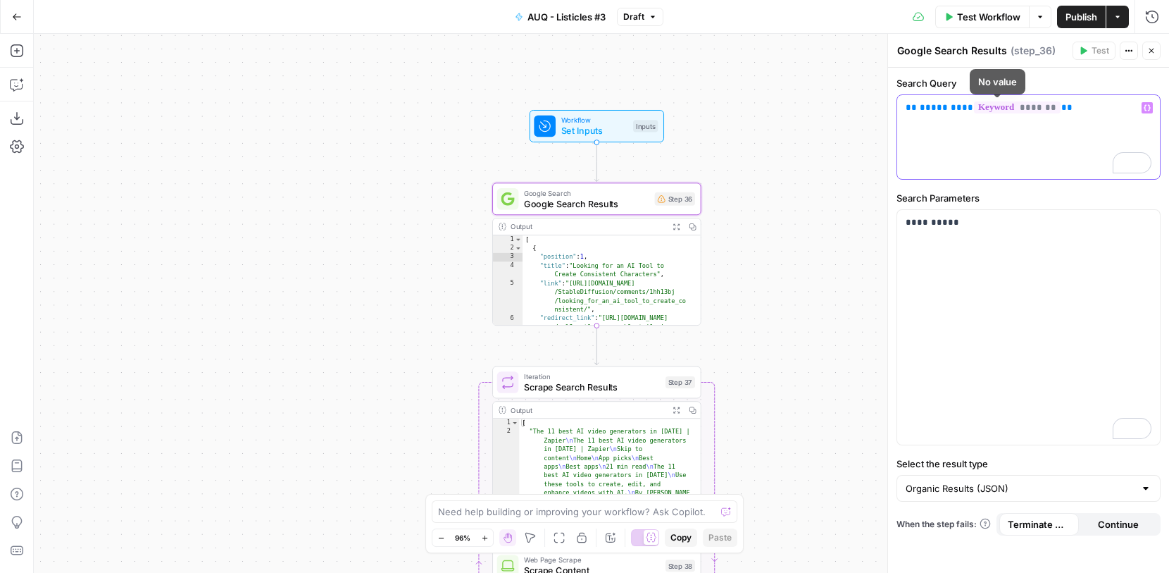
drag, startPoint x: 1054, startPoint y: 113, endPoint x: 887, endPoint y: 111, distance: 167.0
click at [888, 111] on div "**********" at bounding box center [1029, 303] width 282 height 539
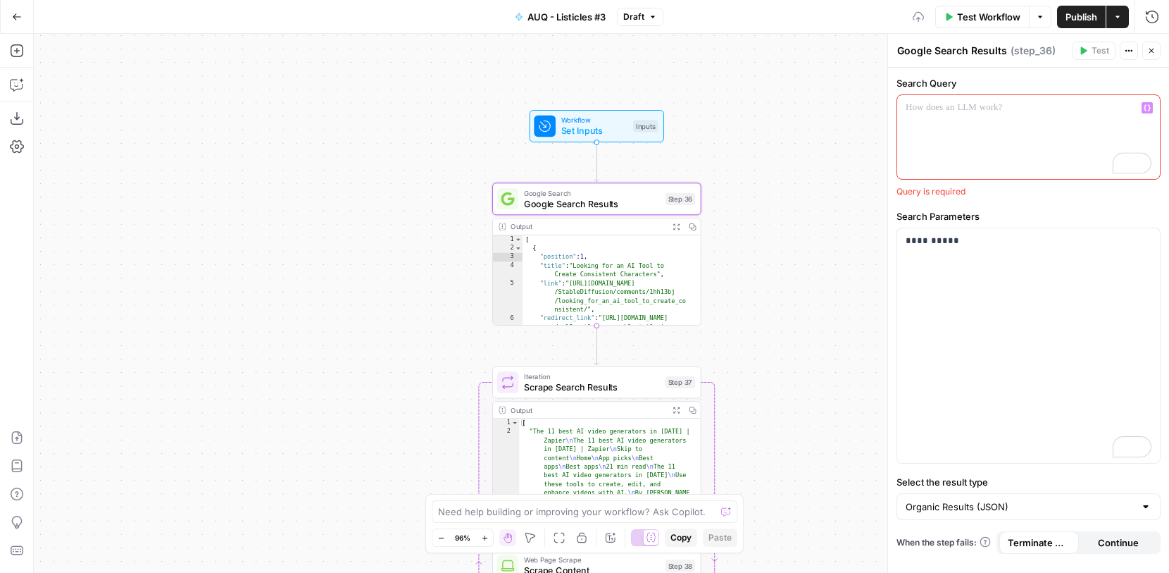
click at [1145, 108] on icon "button" at bounding box center [1147, 108] width 7 height 6
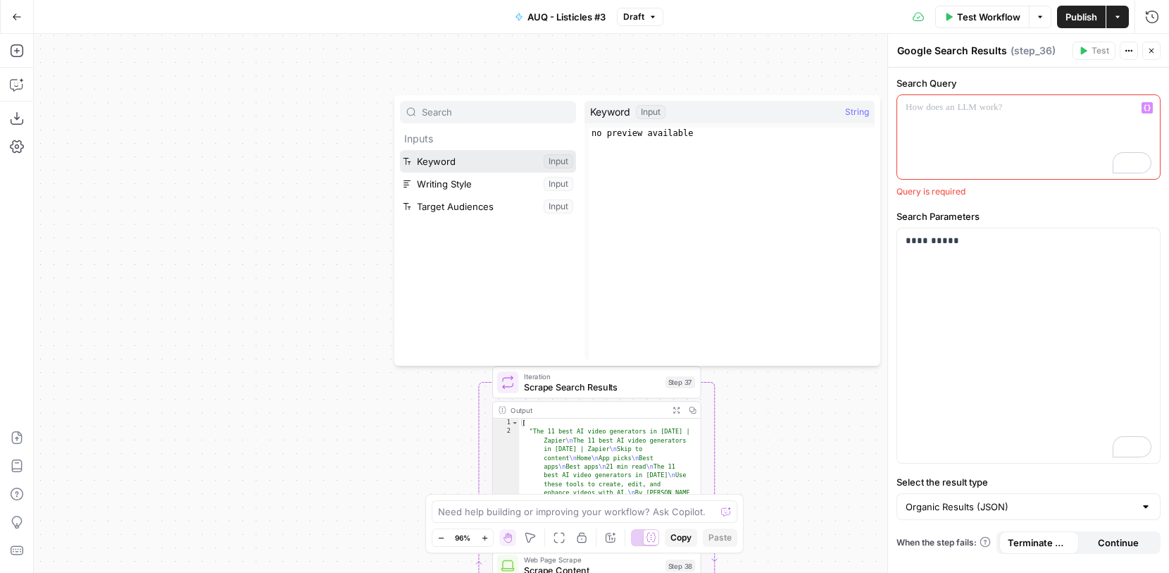
click at [493, 163] on button "Select variable Keyword" at bounding box center [488, 161] width 176 height 23
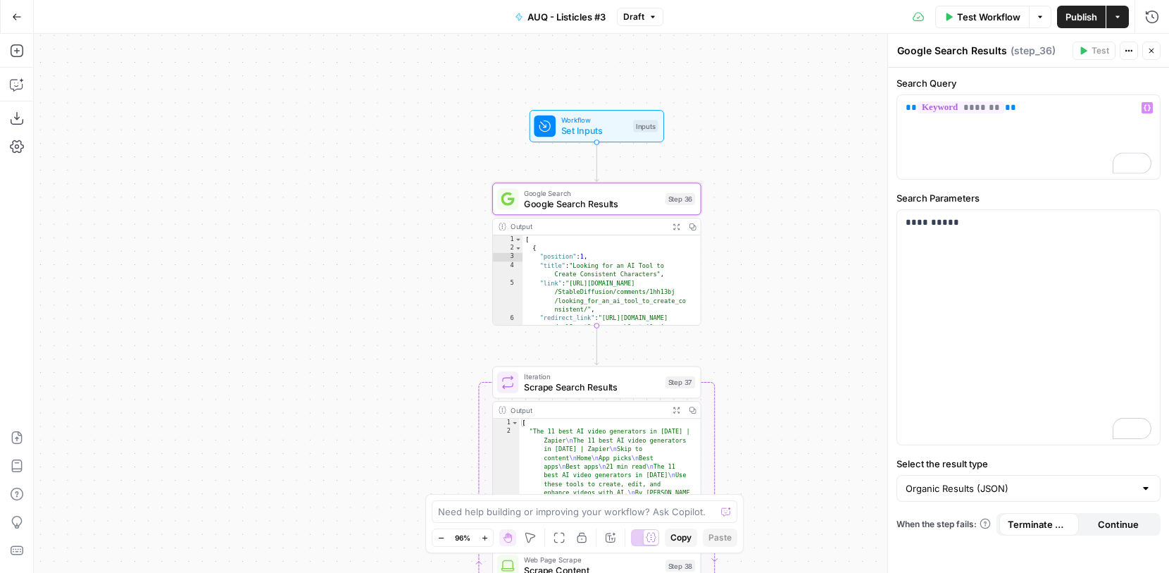
click at [831, 156] on div "**********" at bounding box center [601, 303] width 1135 height 539
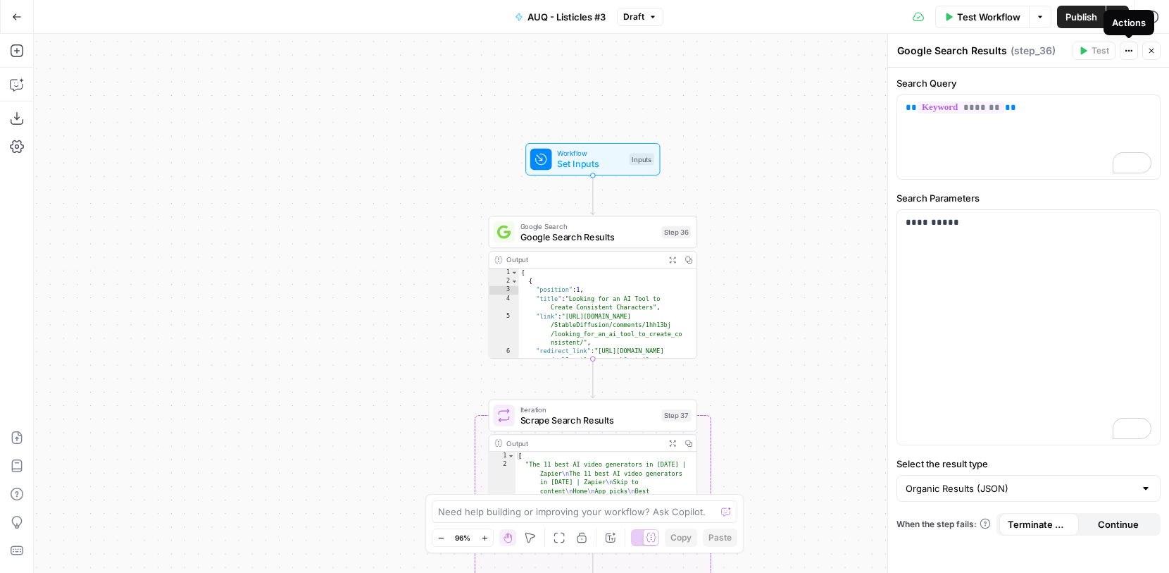
click at [1129, 46] on icon "button" at bounding box center [1129, 50] width 8 height 8
click at [1059, 51] on div "Google Search Results Google Search Results ( step_36 )" at bounding box center [983, 50] width 172 height 15
click at [1151, 111] on button "Variables Menu" at bounding box center [1147, 107] width 11 height 11
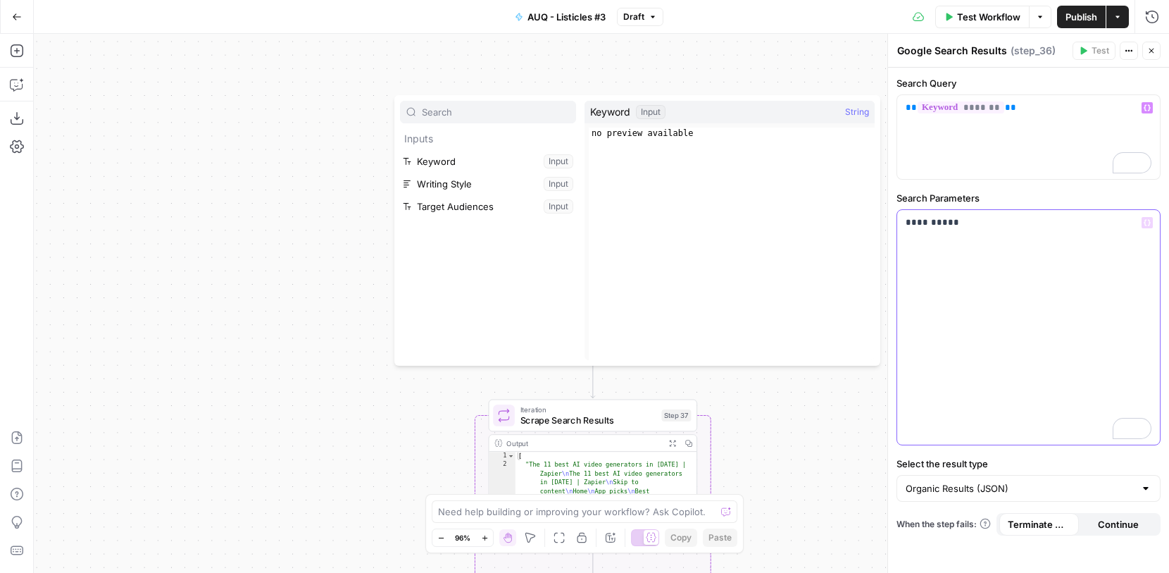
click at [1147, 227] on button "Variables Menu" at bounding box center [1147, 222] width 11 height 11
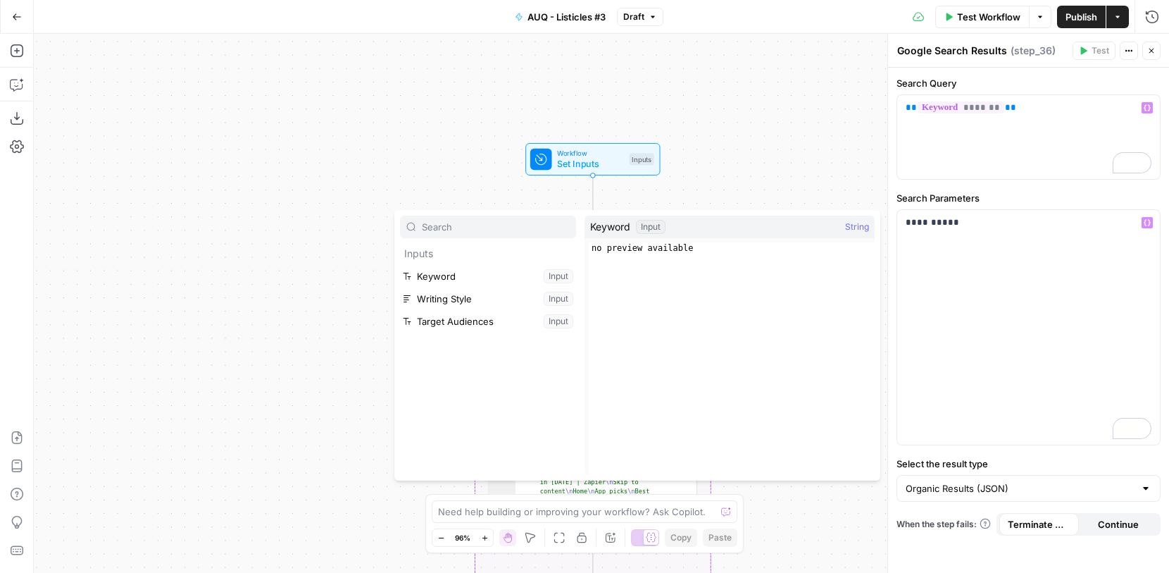
click at [805, 173] on div "**********" at bounding box center [601, 303] width 1135 height 539
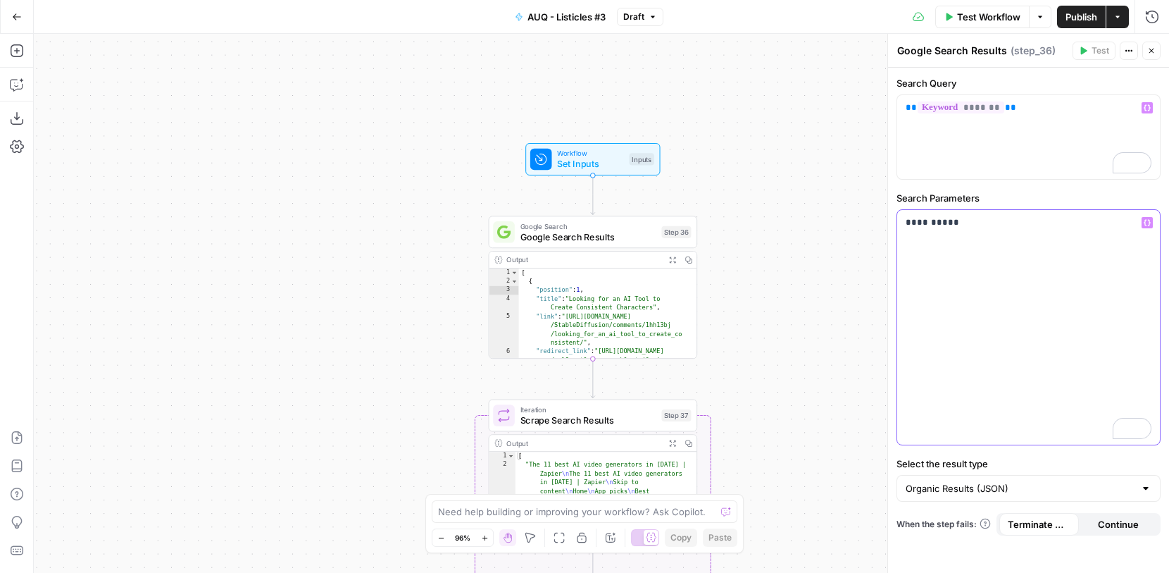
drag, startPoint x: 1007, startPoint y: 219, endPoint x: 859, endPoint y: 219, distance: 147.2
click at [861, 219] on body "**********" at bounding box center [584, 286] width 1169 height 573
click at [1013, 195] on label "Search Parameters" at bounding box center [1029, 198] width 264 height 14
click at [1147, 222] on icon "button" at bounding box center [1147, 222] width 7 height 7
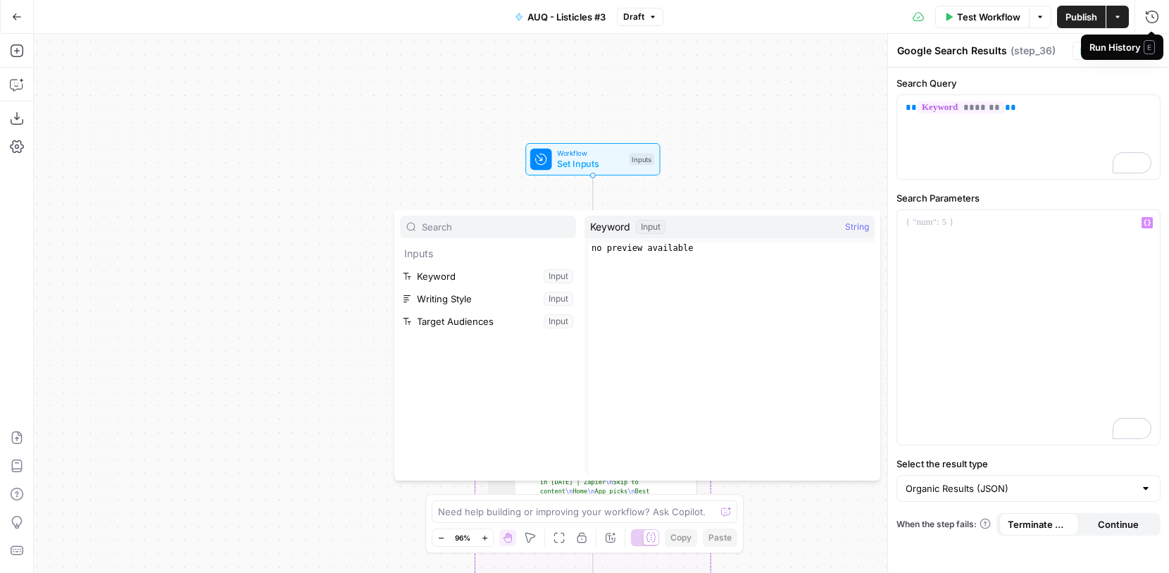
click at [1150, 48] on span "E" at bounding box center [1149, 47] width 11 height 14
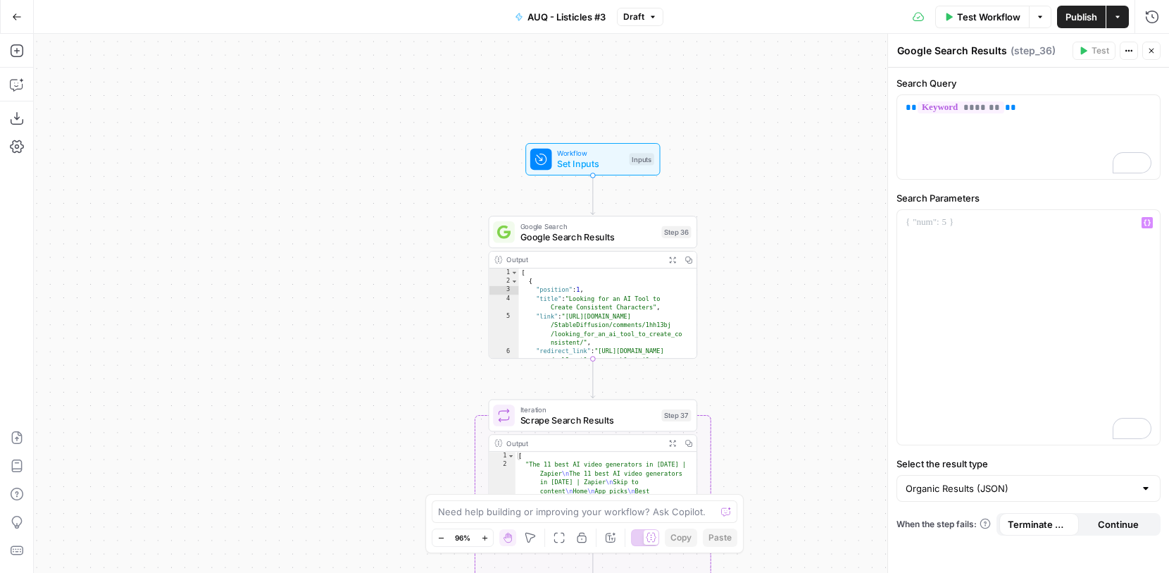
click at [1151, 48] on icon "button" at bounding box center [1151, 50] width 8 height 8
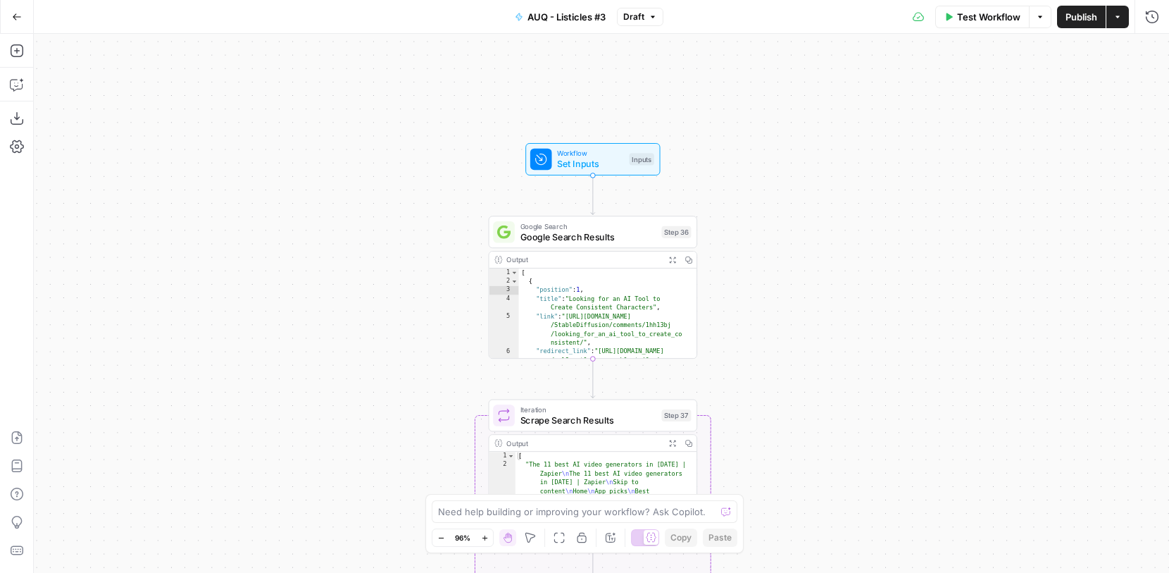
click at [632, 240] on span "Google Search Results" at bounding box center [589, 236] width 136 height 13
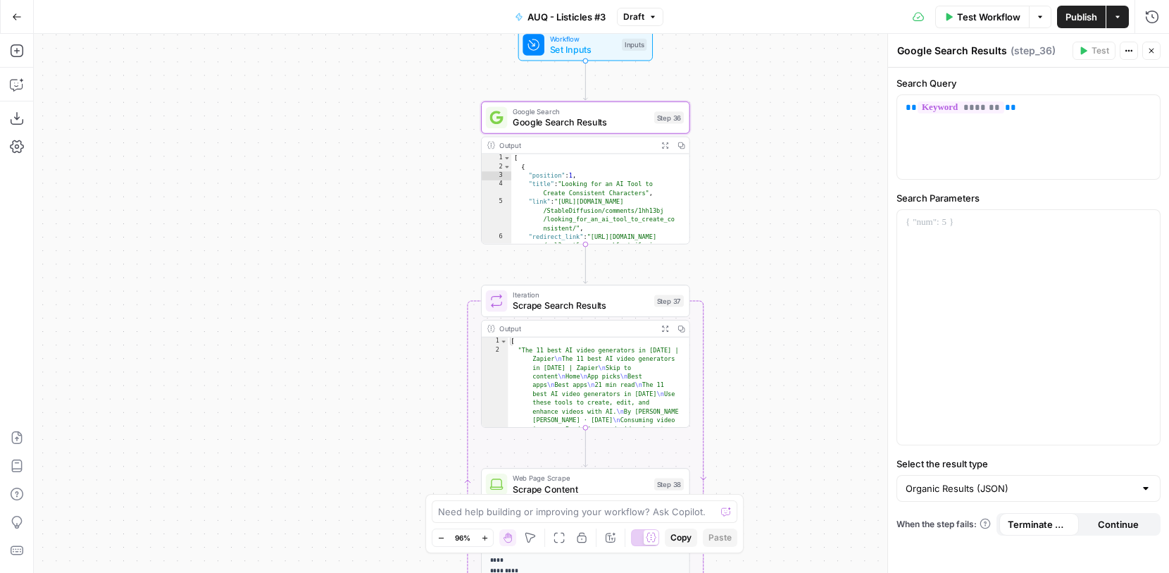
click at [635, 307] on span "Scrape Search Results" at bounding box center [581, 305] width 136 height 13
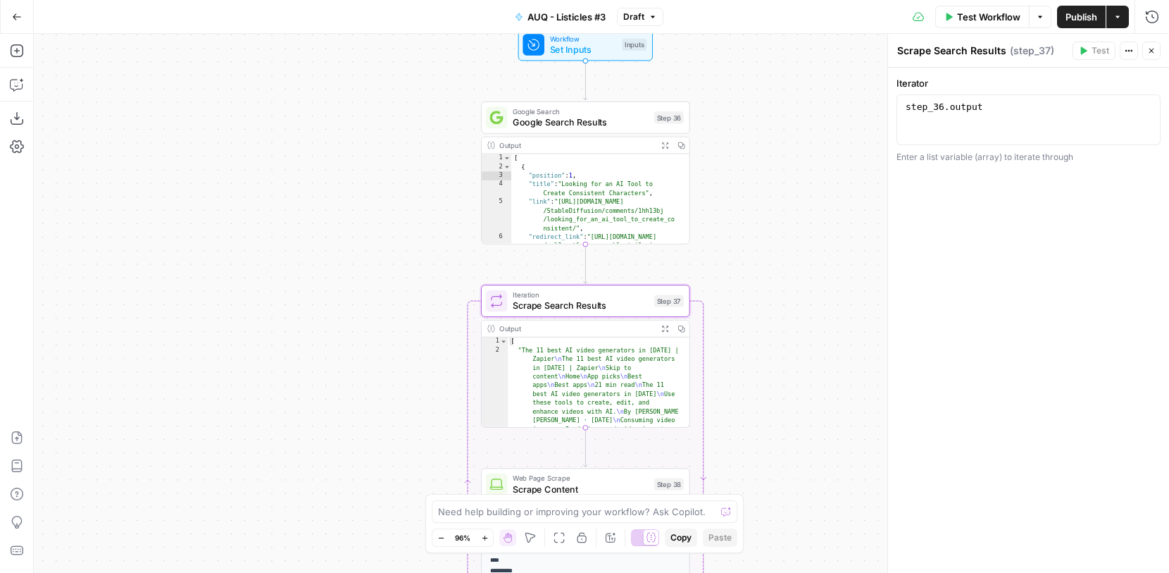
click at [630, 305] on span "Scrape Search Results" at bounding box center [581, 305] width 136 height 13
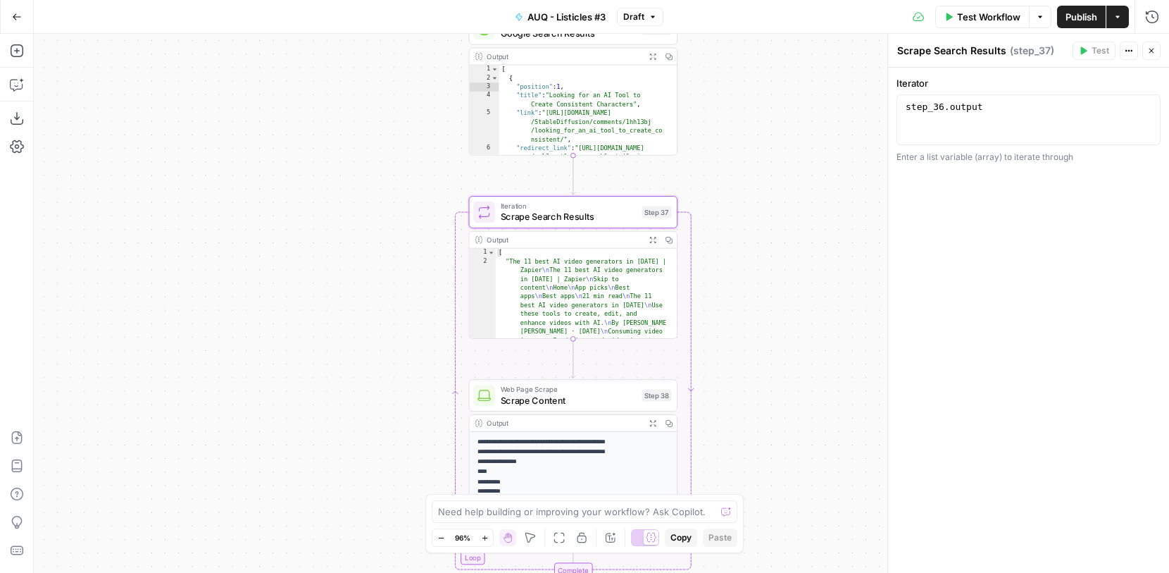
type textarea "**********"
click at [1053, 122] on div "step_36 . output" at bounding box center [1028, 132] width 251 height 63
click at [1144, 108] on icon "button" at bounding box center [1146, 108] width 7 height 6
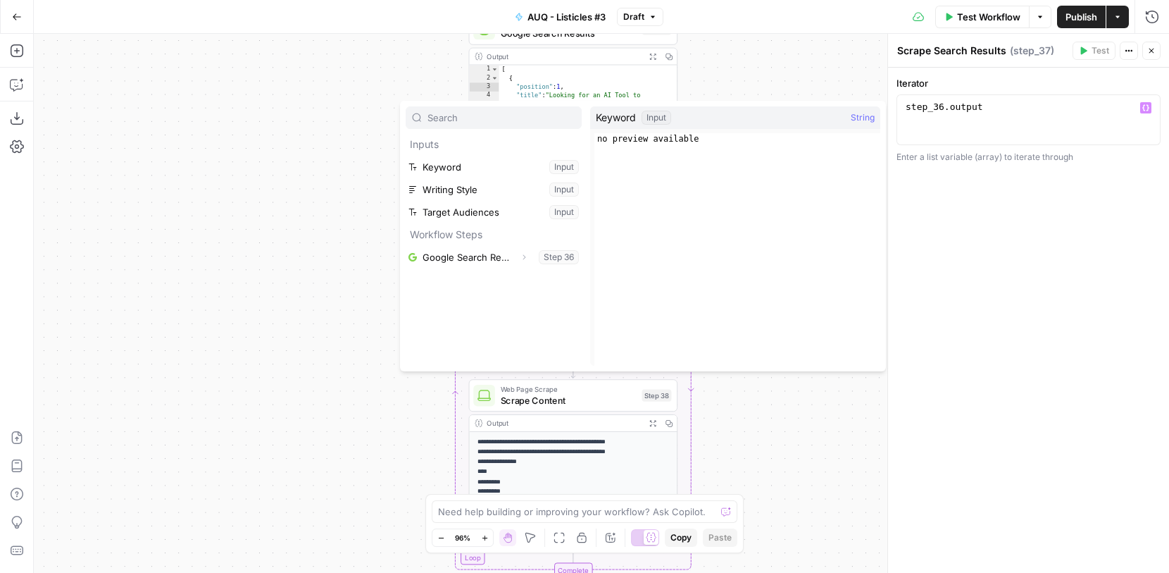
click at [849, 84] on div "**********" at bounding box center [601, 303] width 1135 height 539
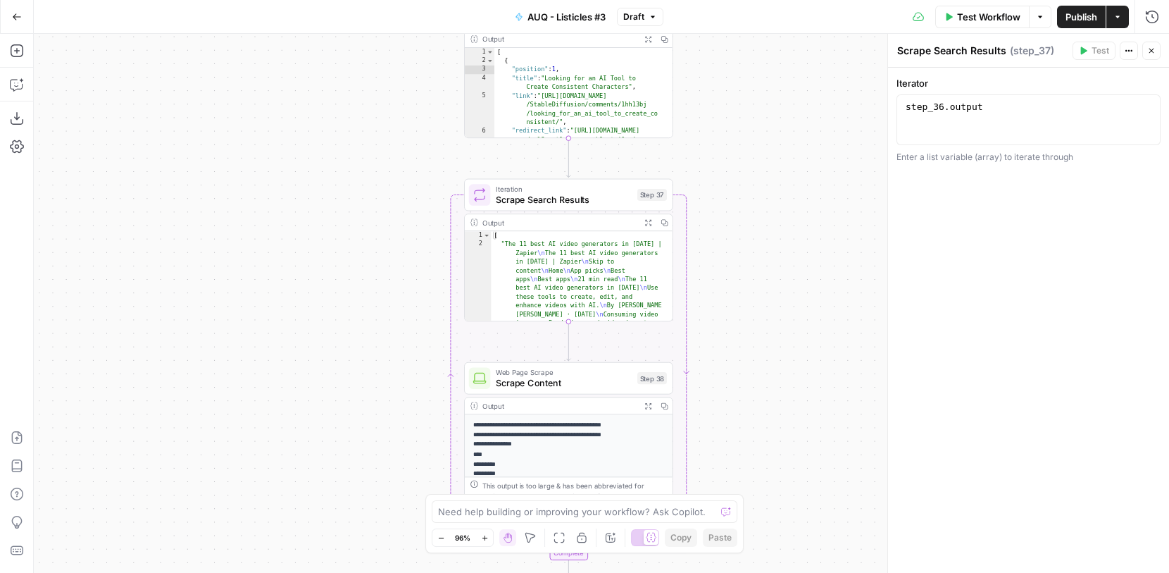
click at [599, 191] on span "Iteration" at bounding box center [564, 188] width 136 height 11
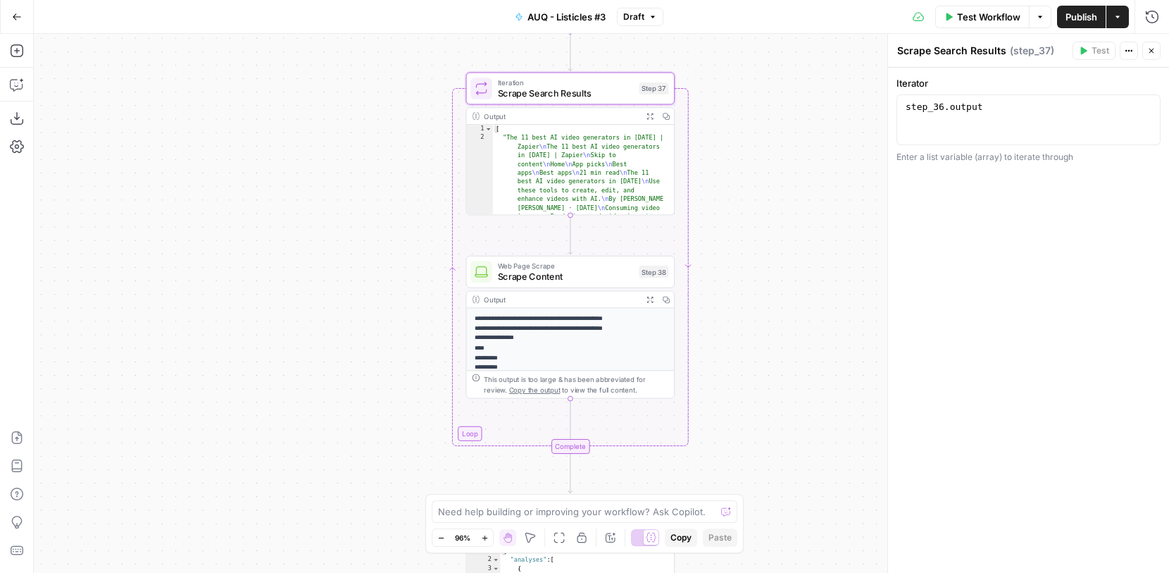
click at [550, 272] on span "Scrape Content" at bounding box center [566, 276] width 136 height 13
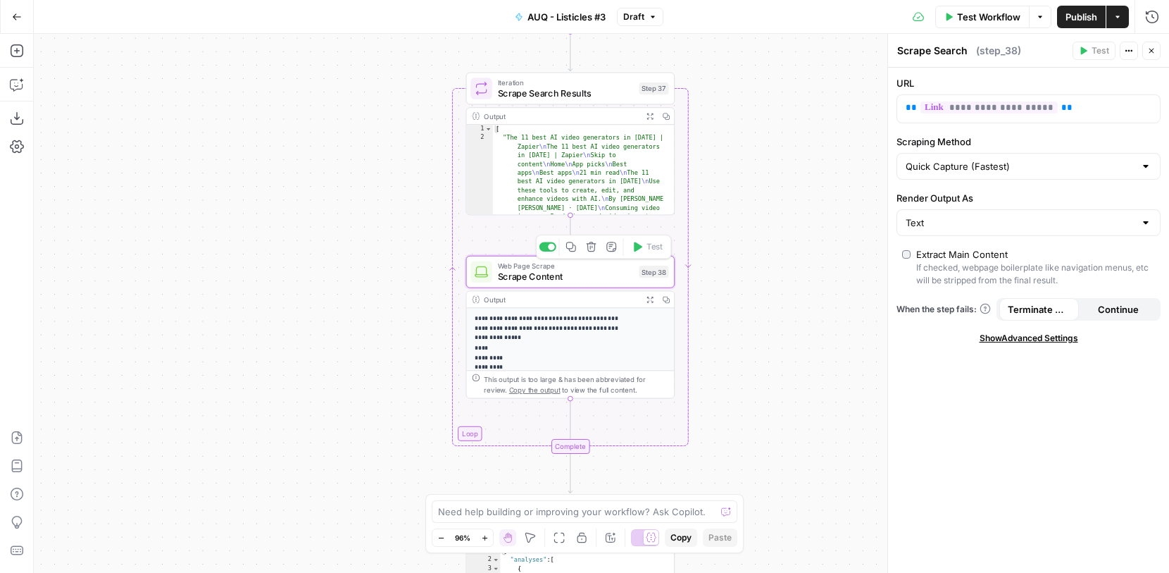
type textarea "Scrape Content"
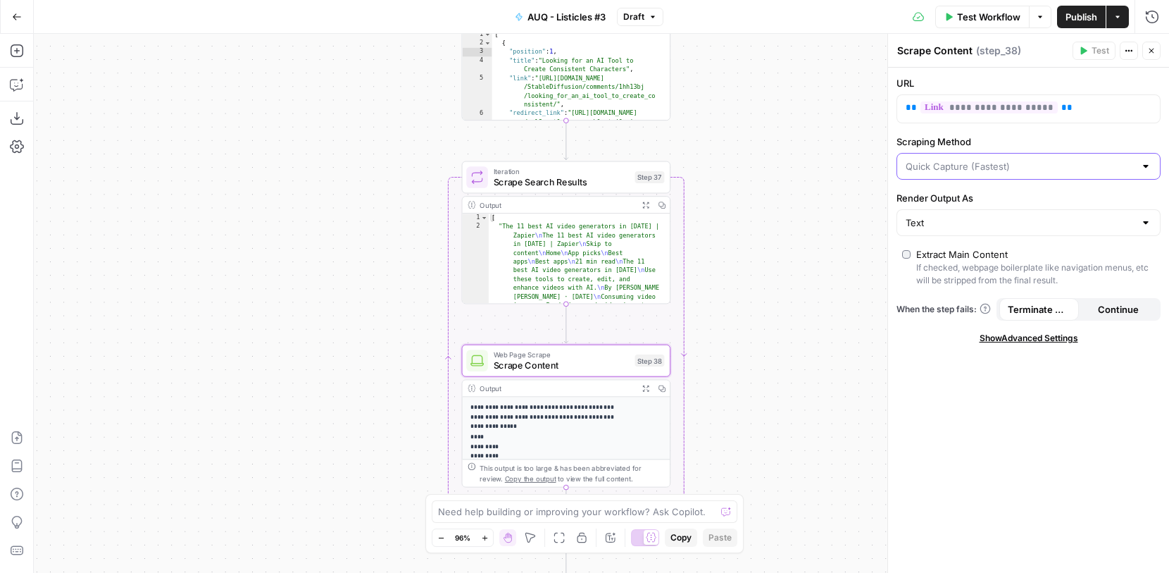
click at [1090, 161] on input "Scraping Method" at bounding box center [1020, 166] width 229 height 14
click at [1039, 220] on span "Detailed Scrape (Slowest)" at bounding box center [1026, 221] width 235 height 14
type input "Detailed Scrape (Slowest)"
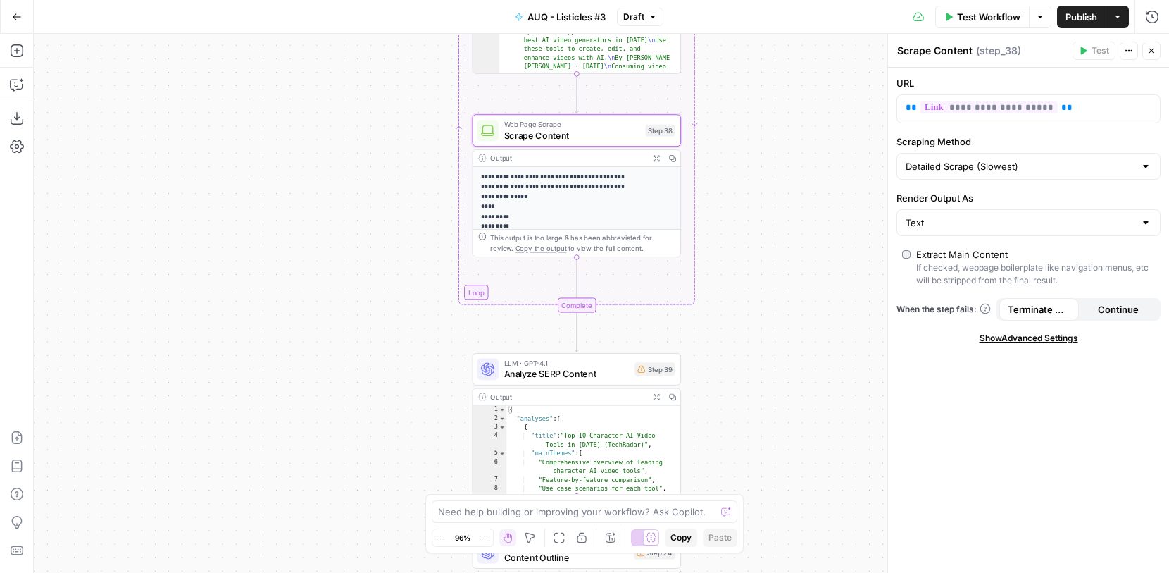
click at [583, 303] on div "Complete" at bounding box center [577, 304] width 39 height 15
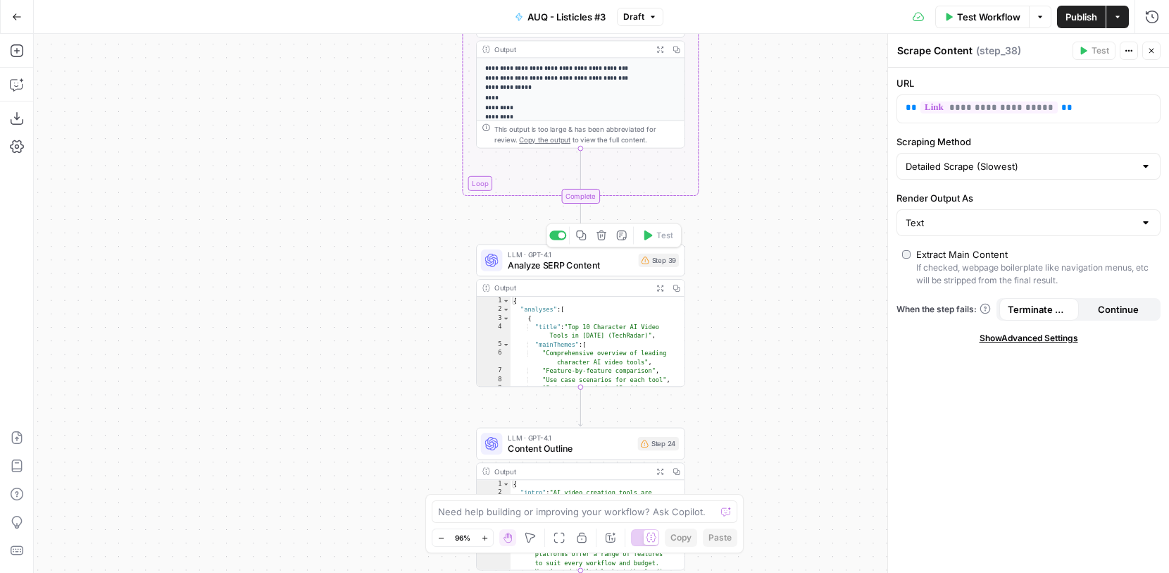
click at [595, 265] on span "Analyze SERP Content" at bounding box center [570, 265] width 125 height 13
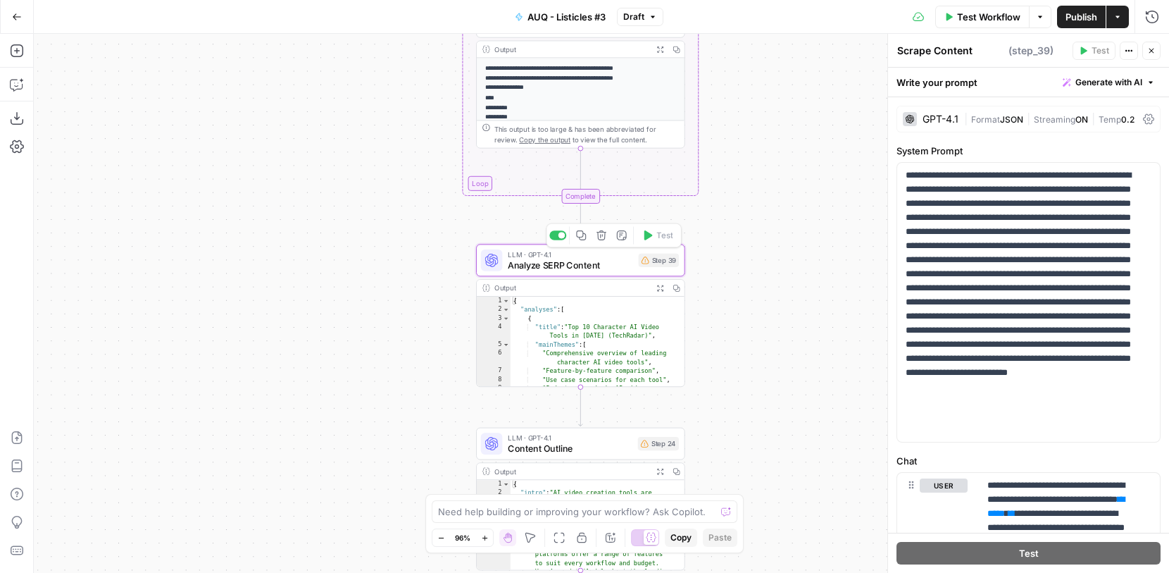
type textarea "Analyze SERP Content"
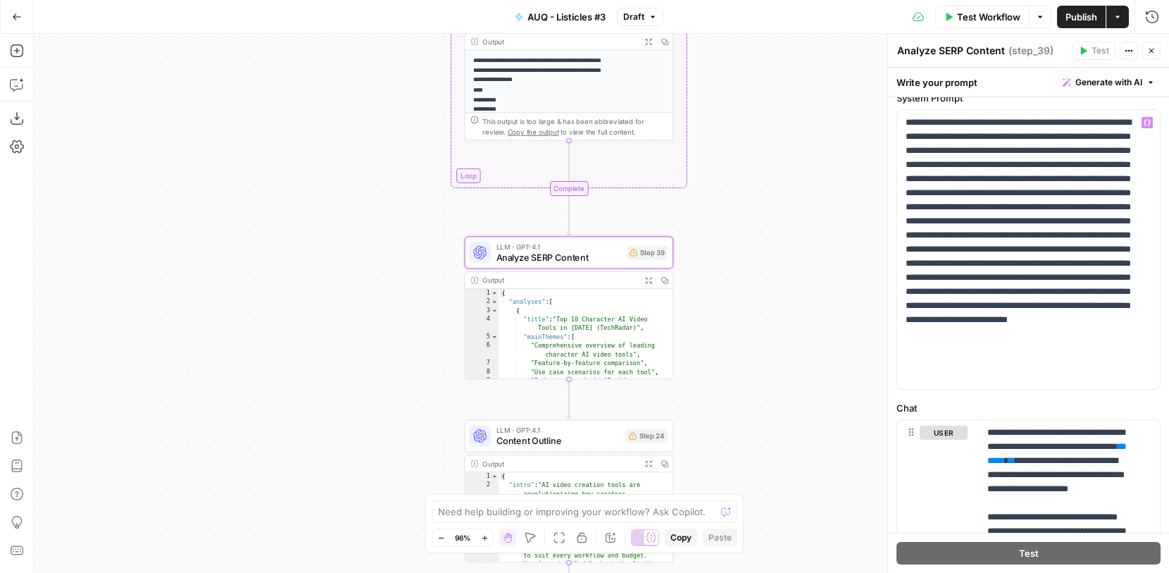
scroll to position [92, 0]
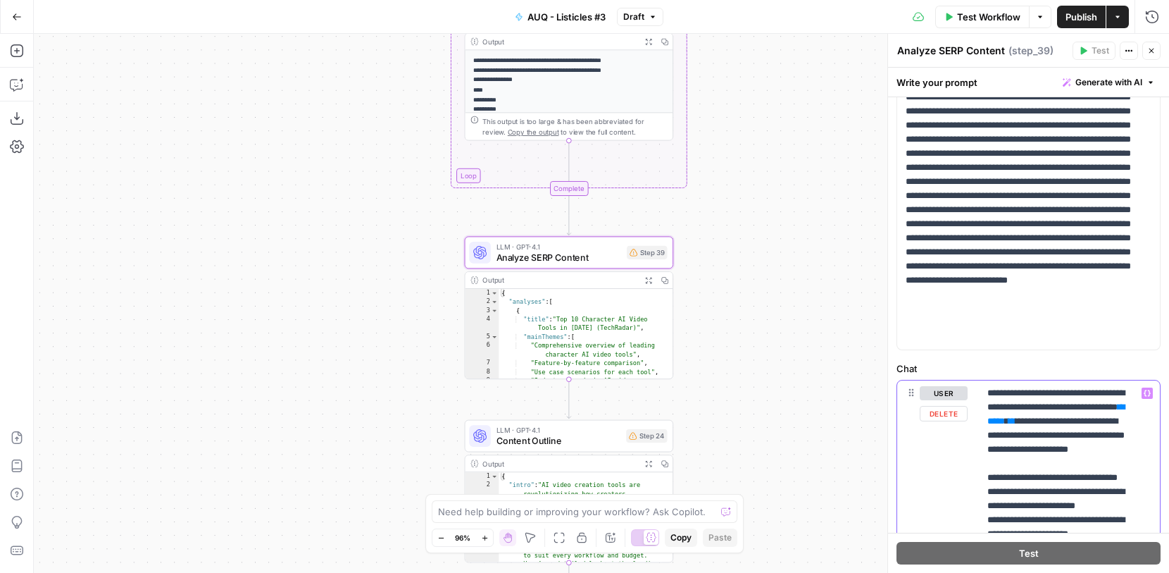
click at [1144, 392] on icon "button" at bounding box center [1147, 393] width 7 height 6
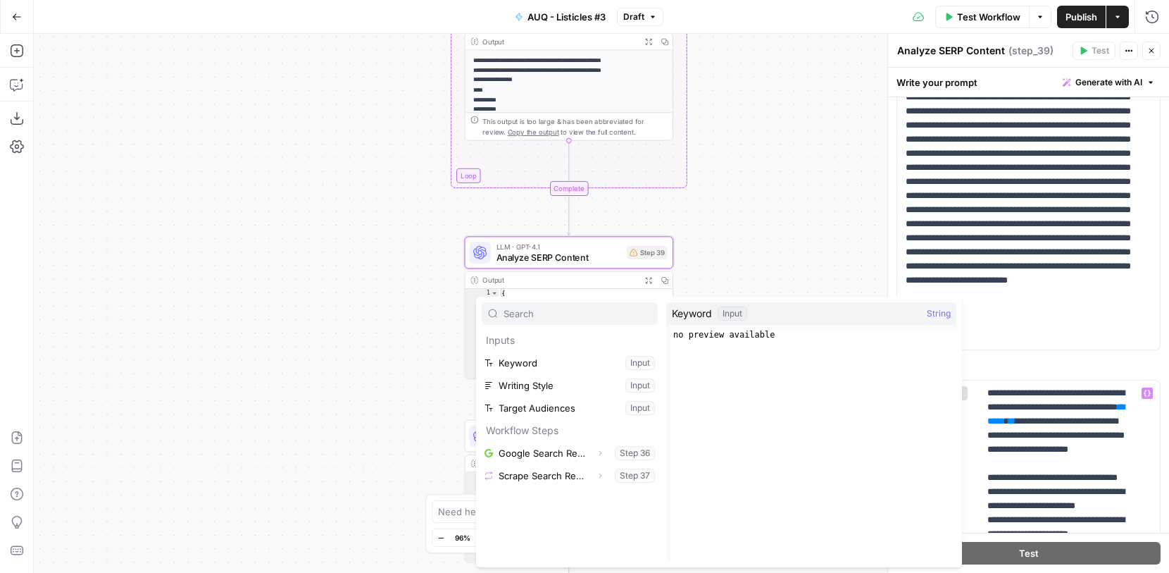
click at [832, 223] on div "**********" at bounding box center [601, 303] width 1135 height 539
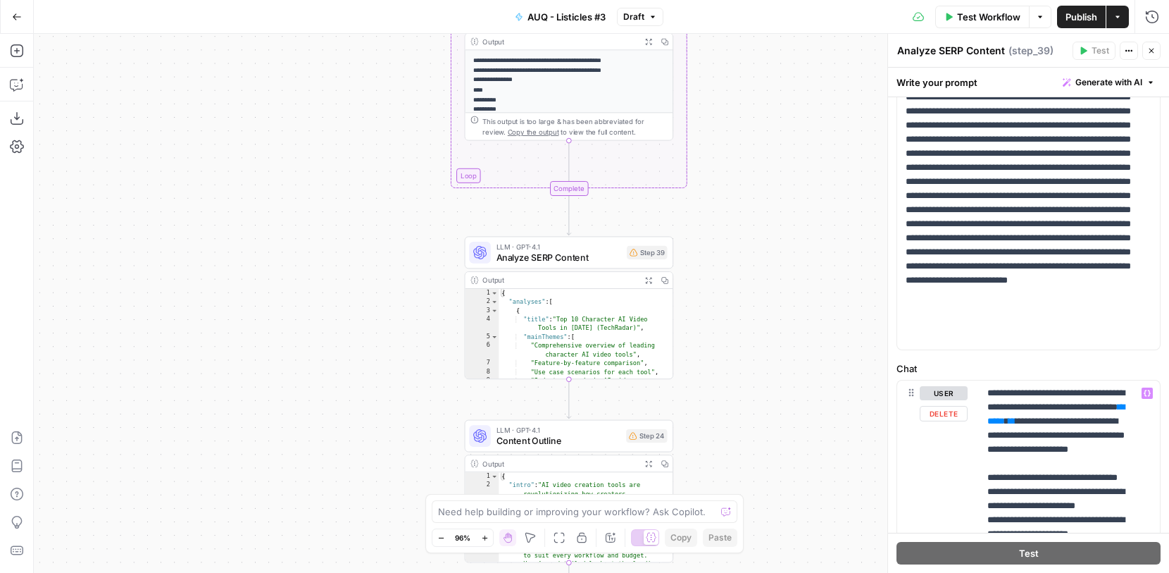
scroll to position [58, 0]
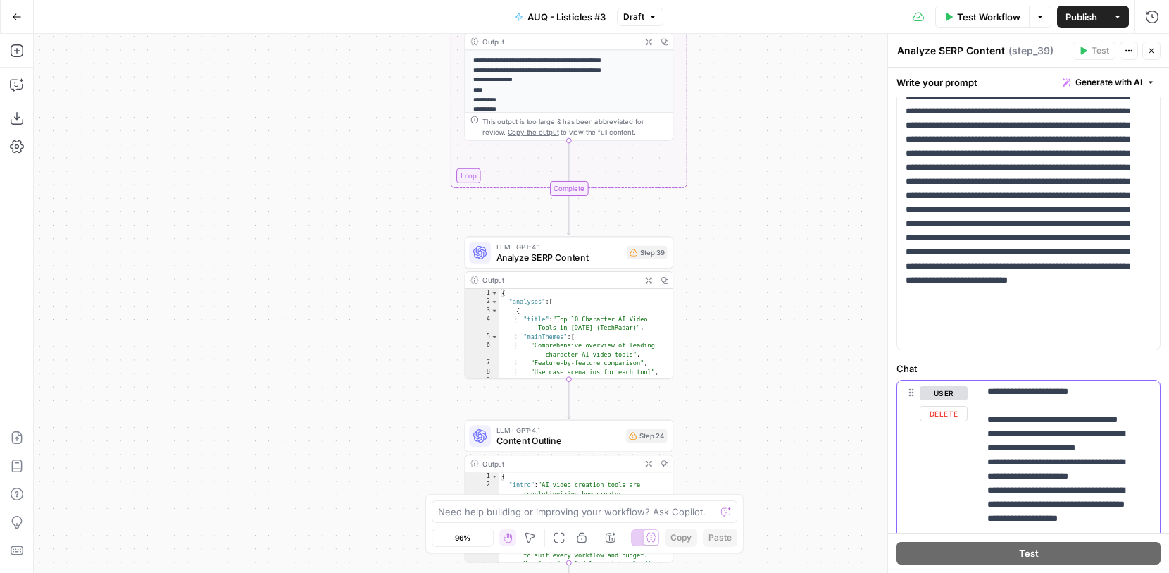
click at [942, 393] on button "user" at bounding box center [944, 393] width 48 height 14
click at [942, 393] on button "assistant" at bounding box center [949, 393] width 59 height 14
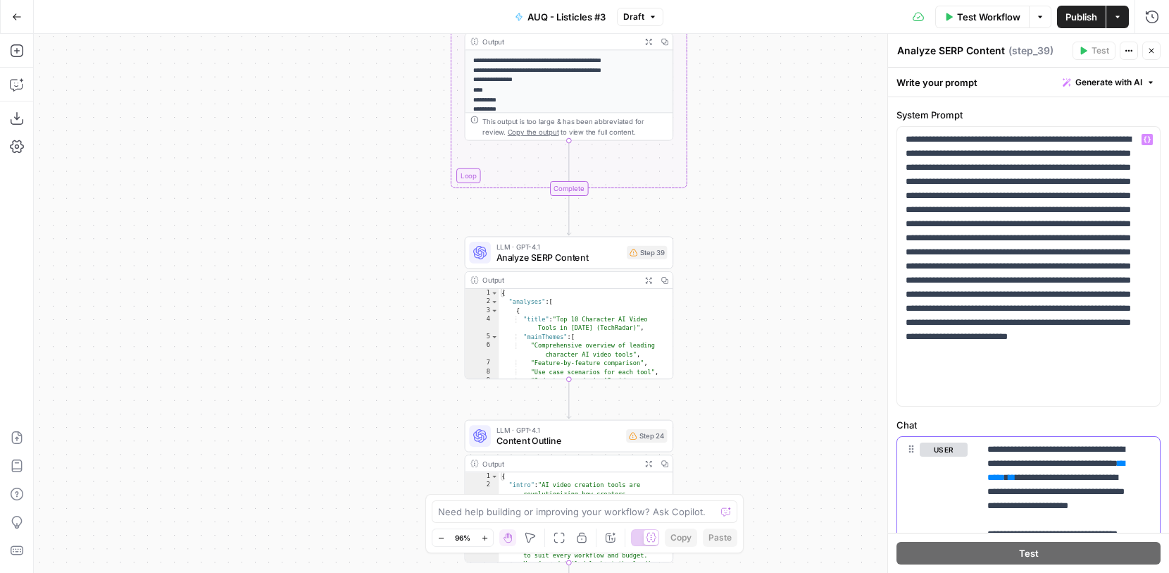
scroll to position [38, 0]
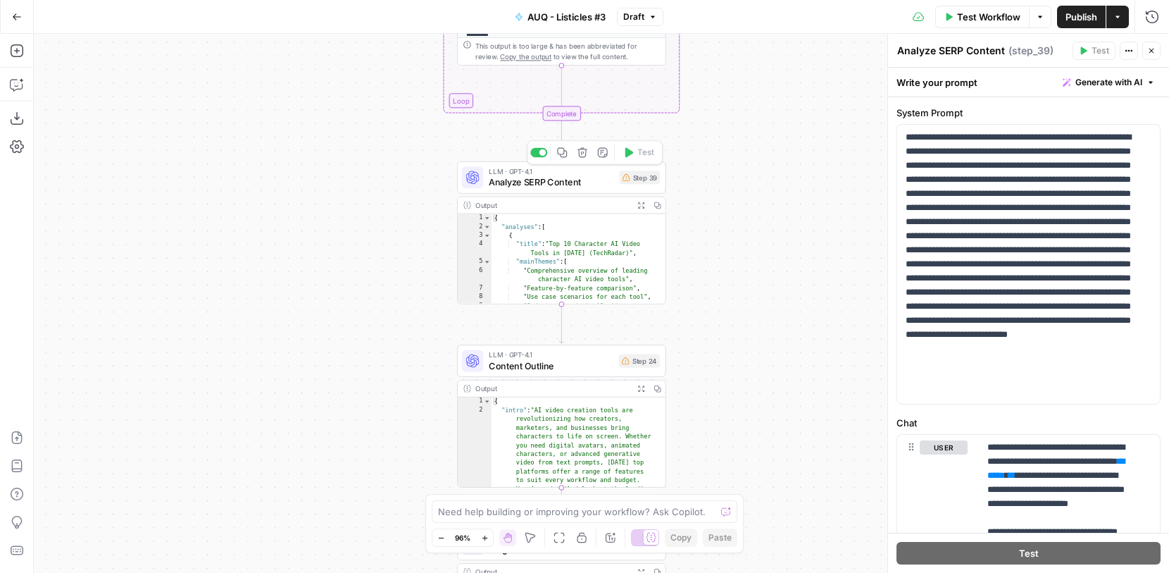
click at [595, 177] on span "Analyze SERP Content" at bounding box center [551, 181] width 125 height 13
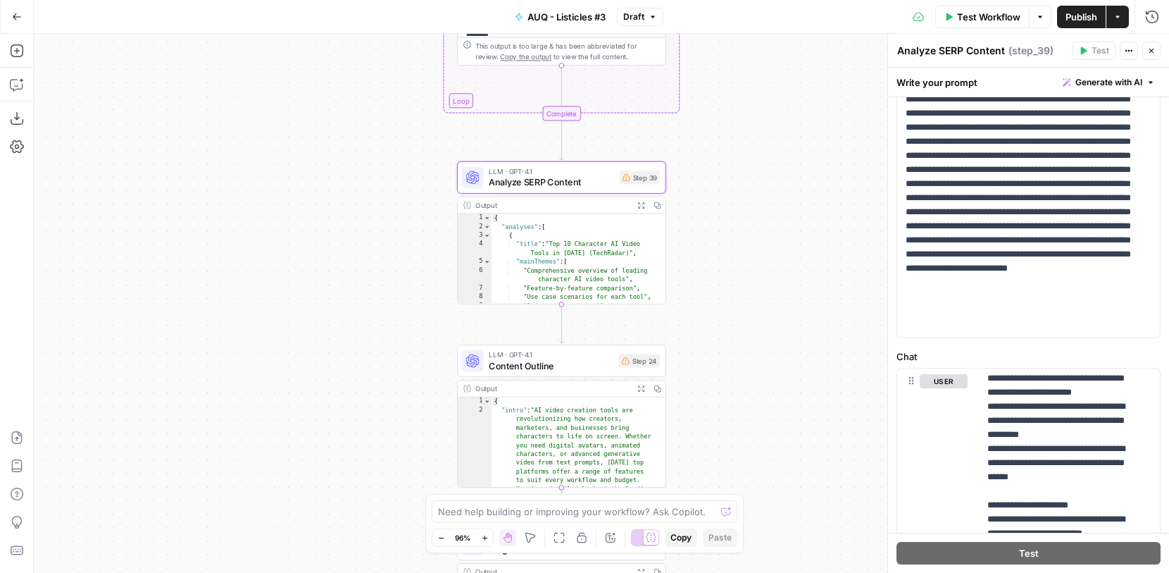
scroll to position [0, 0]
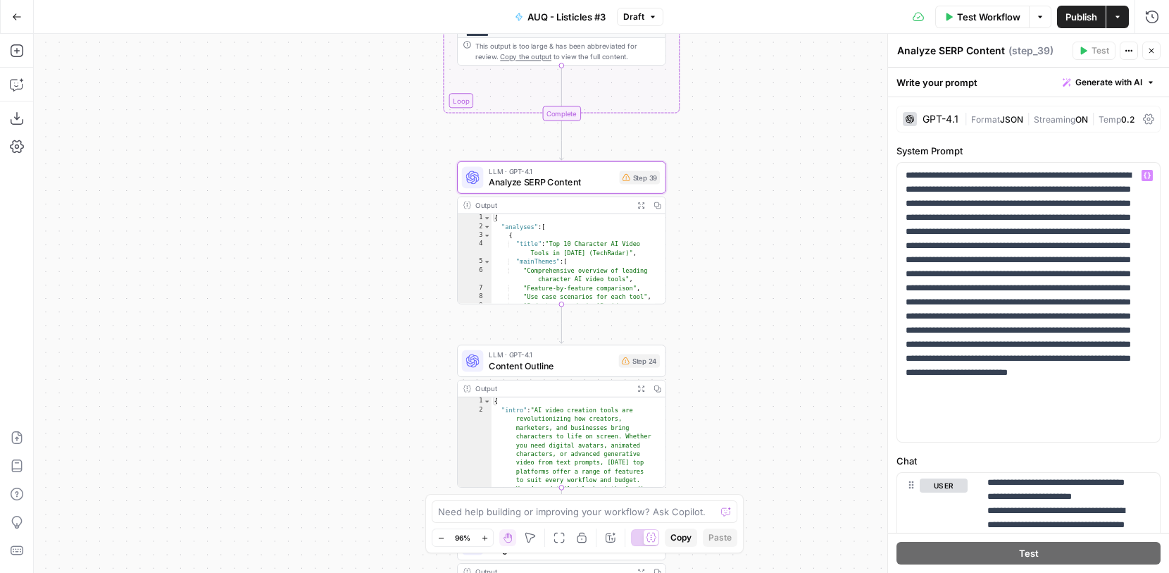
click at [940, 116] on div "GPT-4.1" at bounding box center [941, 119] width 36 height 10
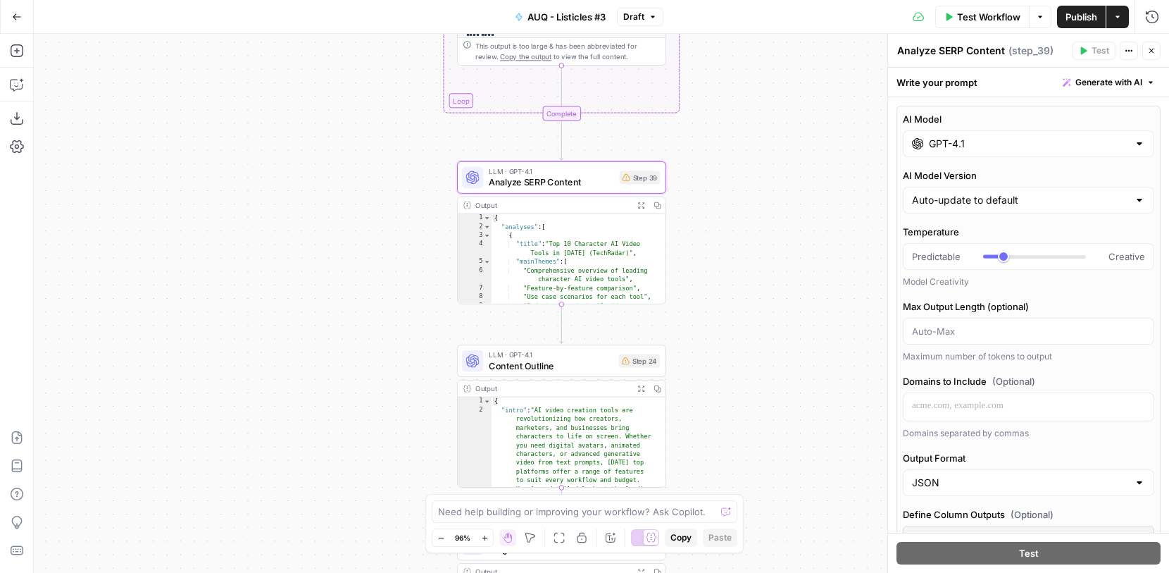
click at [963, 145] on input "GPT-4.1" at bounding box center [1028, 144] width 199 height 14
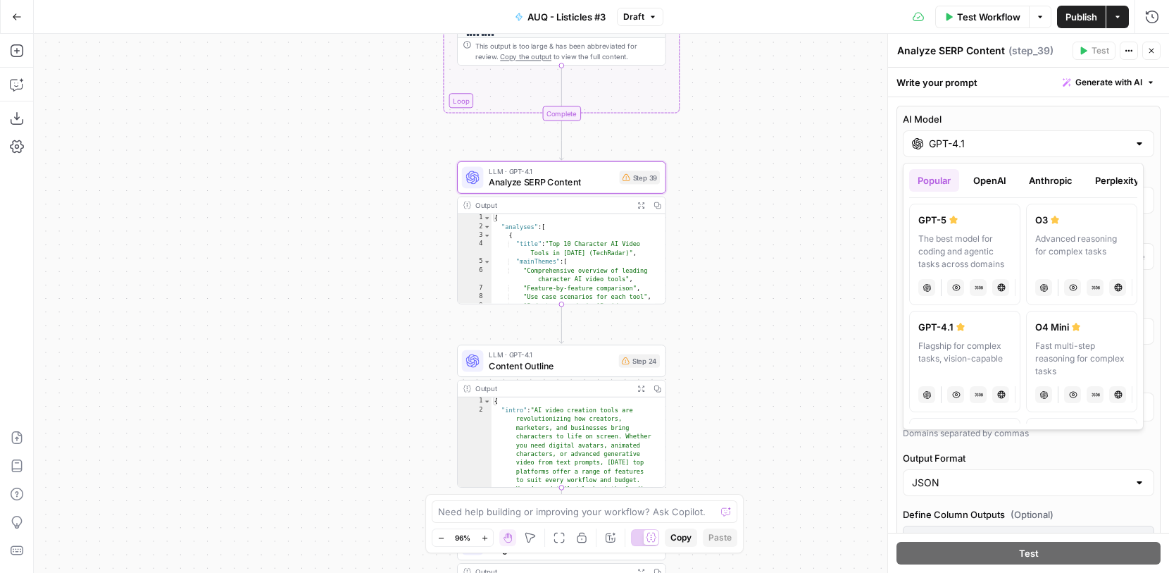
click at [1134, 138] on div at bounding box center [1139, 144] width 11 height 14
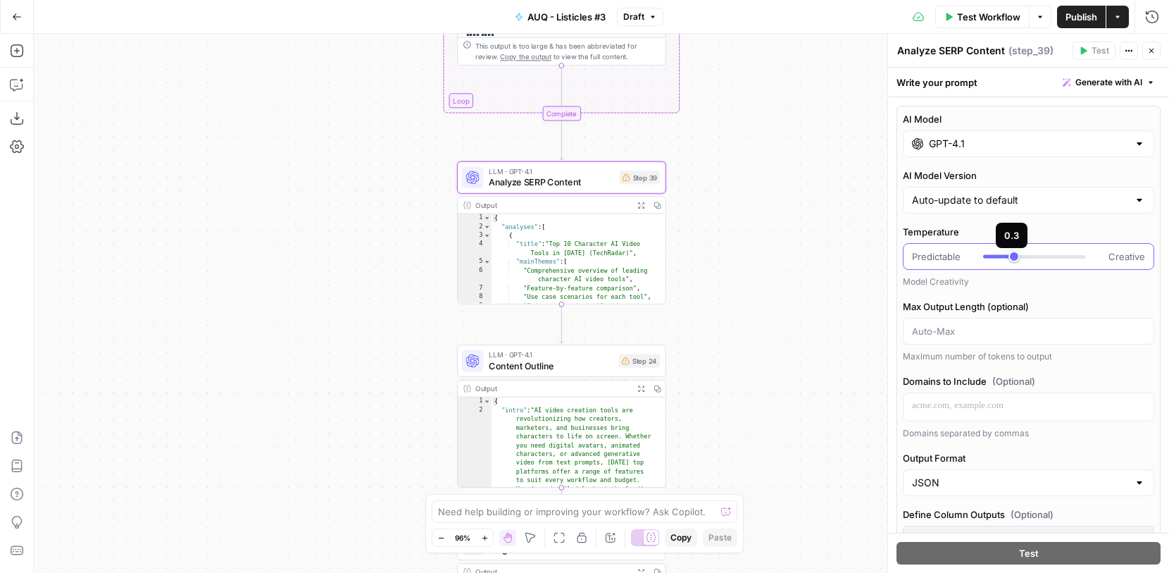
type input "***"
click at [1006, 257] on div at bounding box center [1034, 256] width 103 height 14
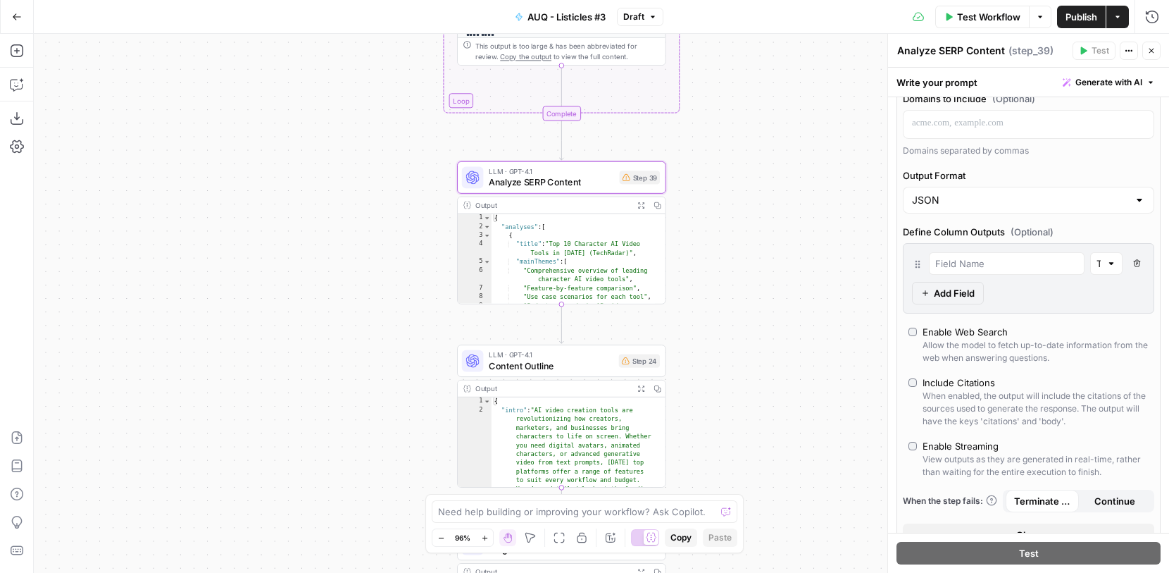
scroll to position [293, 0]
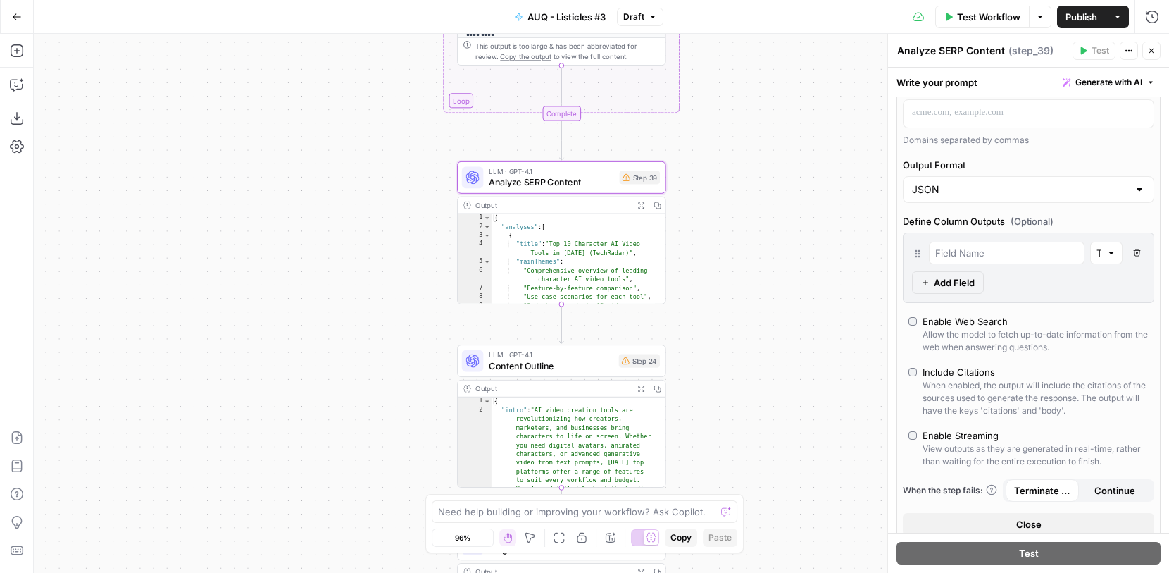
click at [921, 328] on label "Enable Web Search Allow the model to fetch up-to-date information from the web …" at bounding box center [1029, 333] width 240 height 39
type input "response"
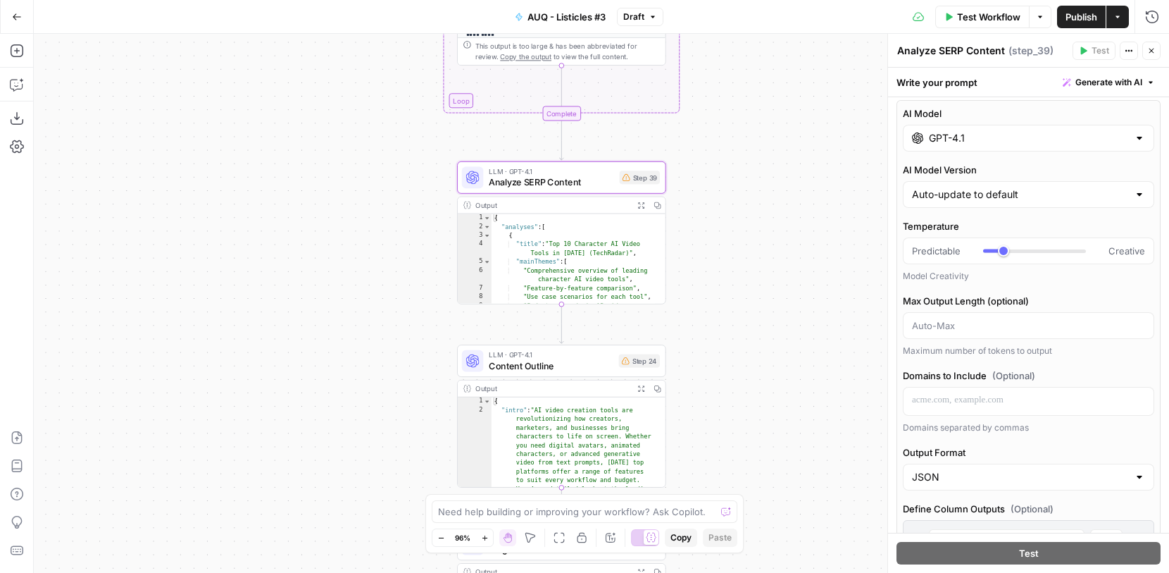
scroll to position [0, 0]
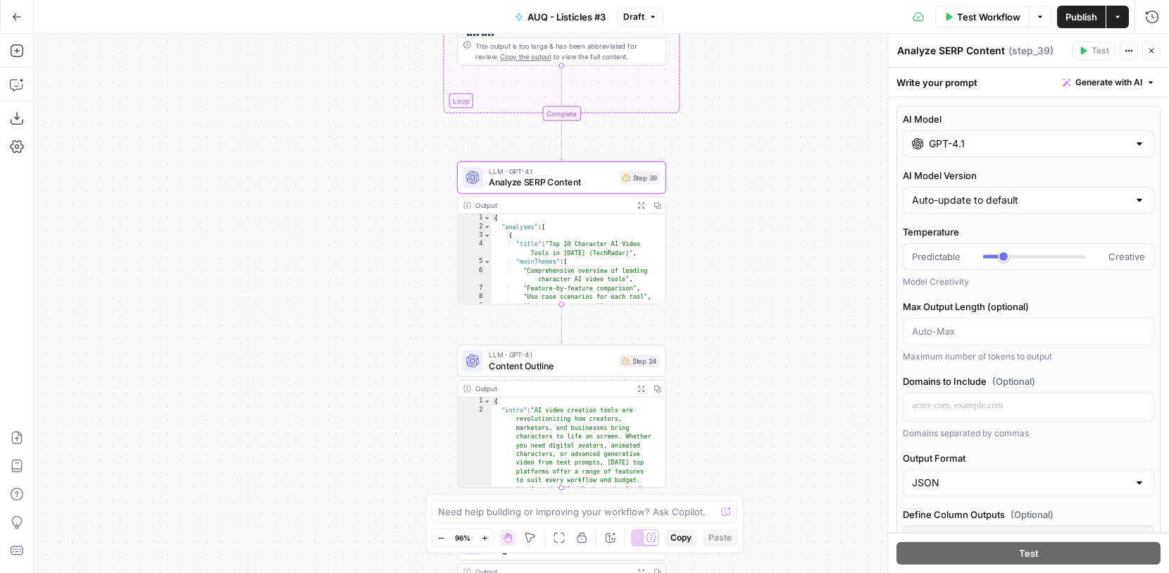
click at [1042, 115] on label "AI Model" at bounding box center [1028, 119] width 251 height 14
click at [1042, 137] on input "GPT-4.1" at bounding box center [1028, 144] width 199 height 14
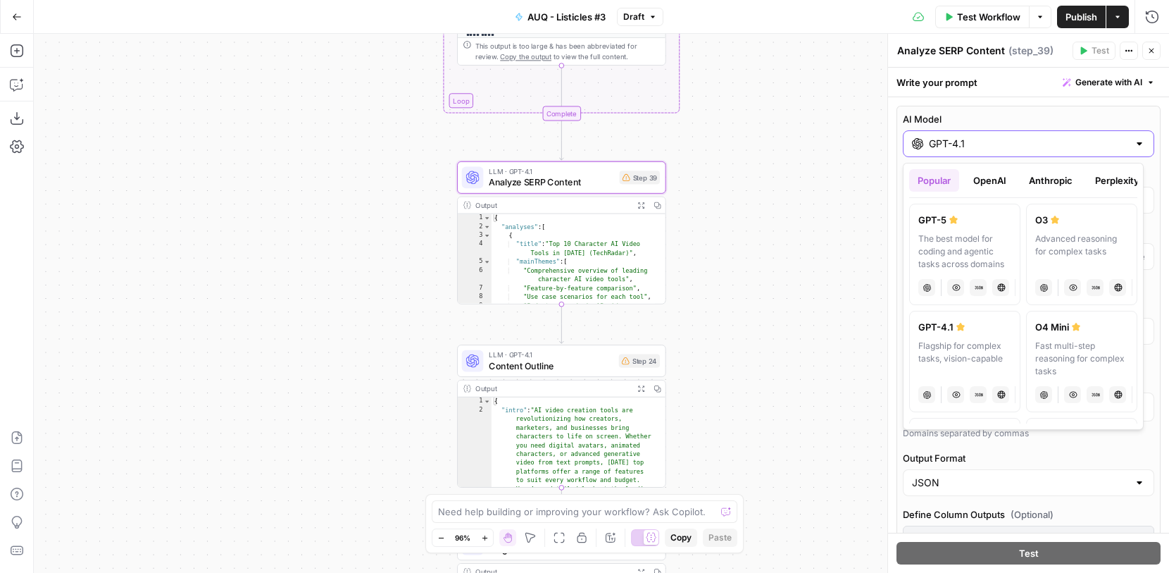
click at [968, 122] on label "AI Model" at bounding box center [1028, 119] width 251 height 14
click at [968, 137] on input "GPT-4.1" at bounding box center [1028, 144] width 199 height 14
click at [953, 112] on label "AI Model" at bounding box center [1028, 119] width 251 height 14
click at [953, 137] on input "GPT-4.1" at bounding box center [1028, 144] width 199 height 14
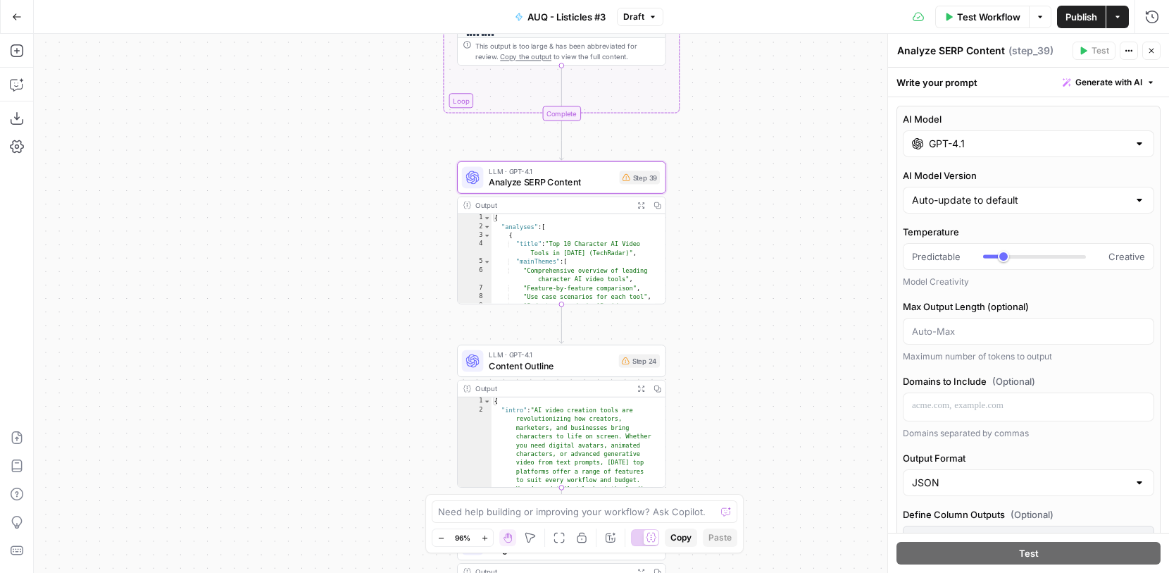
click at [961, 84] on div "Write your prompt Generate with AI" at bounding box center [1028, 82] width 281 height 29
click at [968, 74] on div "Write your prompt Generate with AI" at bounding box center [1028, 82] width 281 height 29
click at [830, 187] on div "**********" at bounding box center [601, 303] width 1135 height 539
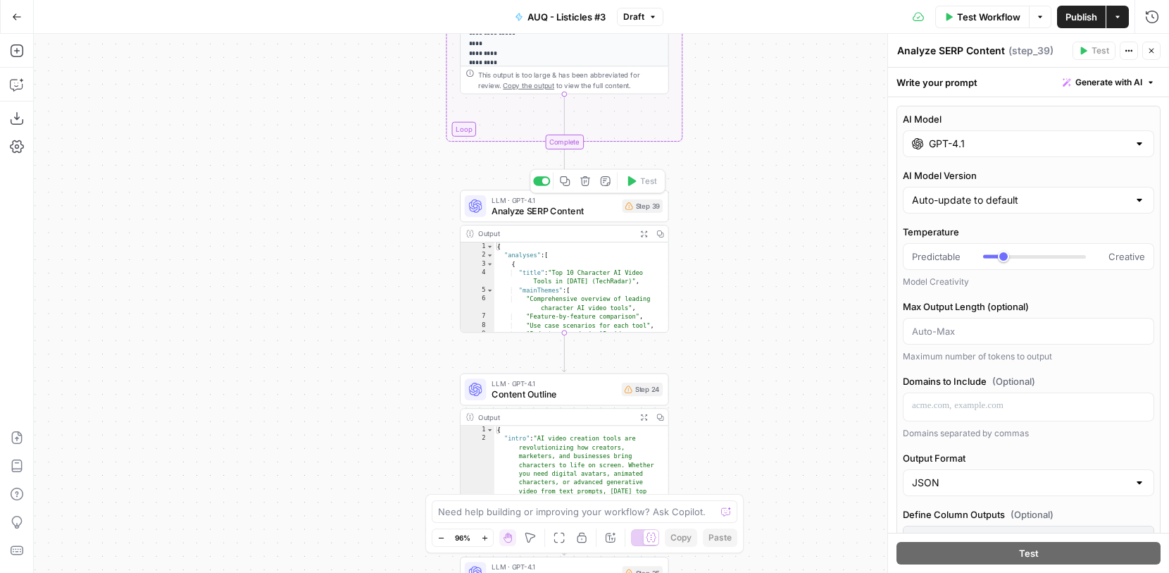
click at [596, 210] on span "Analyze SERP Content" at bounding box center [554, 210] width 125 height 13
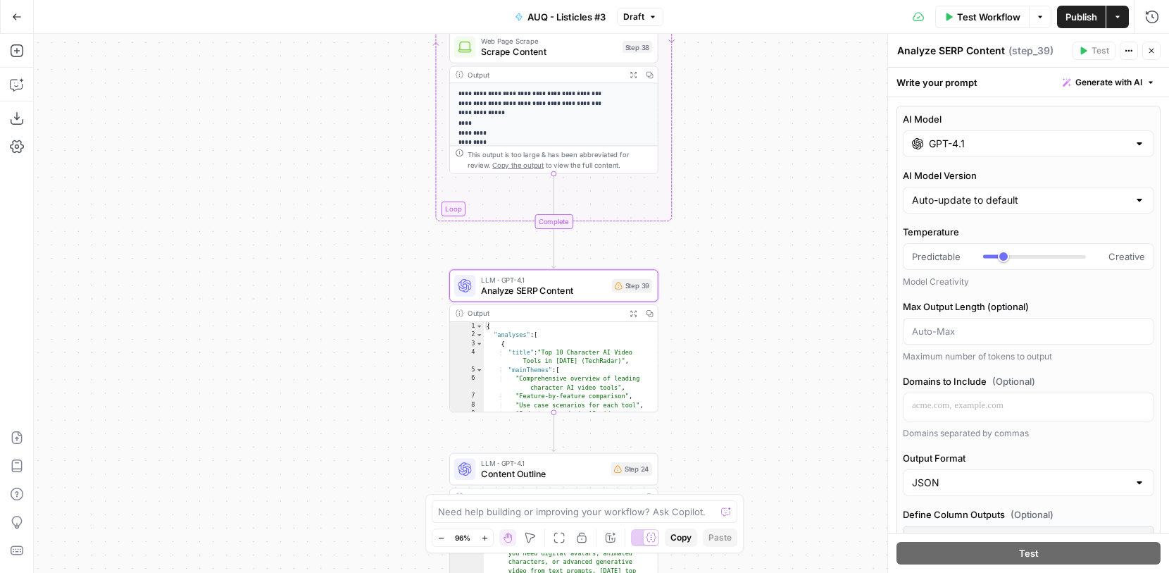
click at [544, 463] on span "LLM · GPT-4.1" at bounding box center [543, 462] width 125 height 11
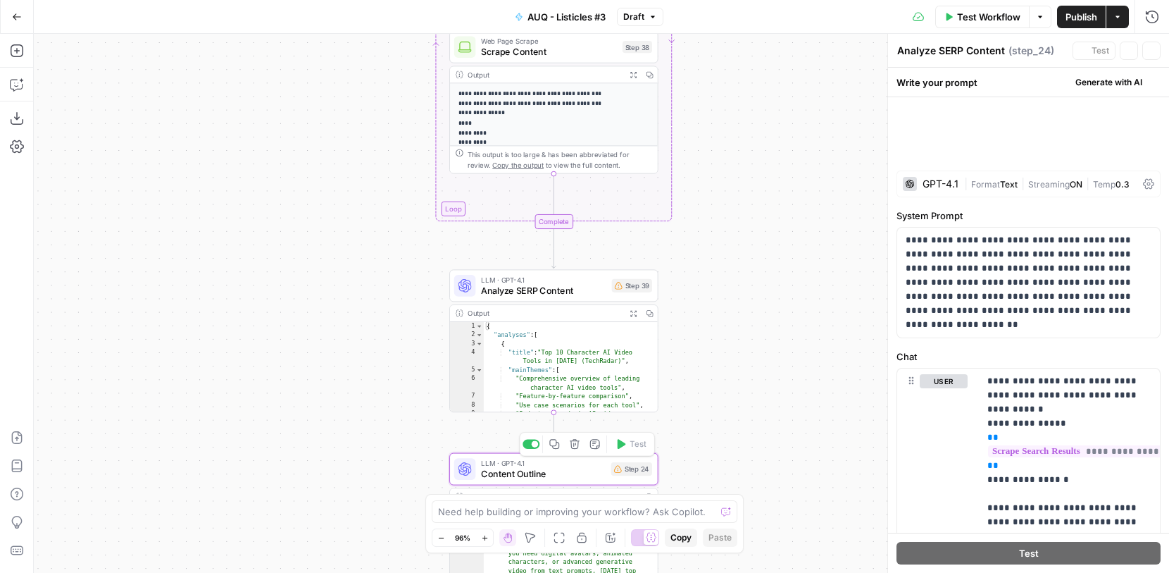
type textarea "Content Outline"
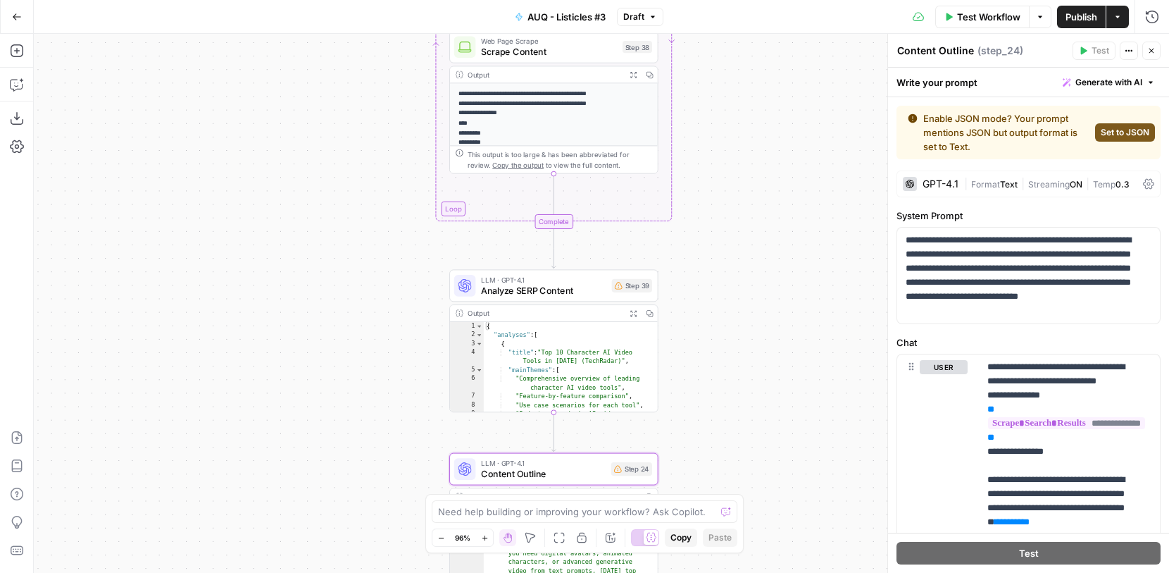
click at [561, 282] on span "LLM · GPT-4.1" at bounding box center [543, 279] width 125 height 11
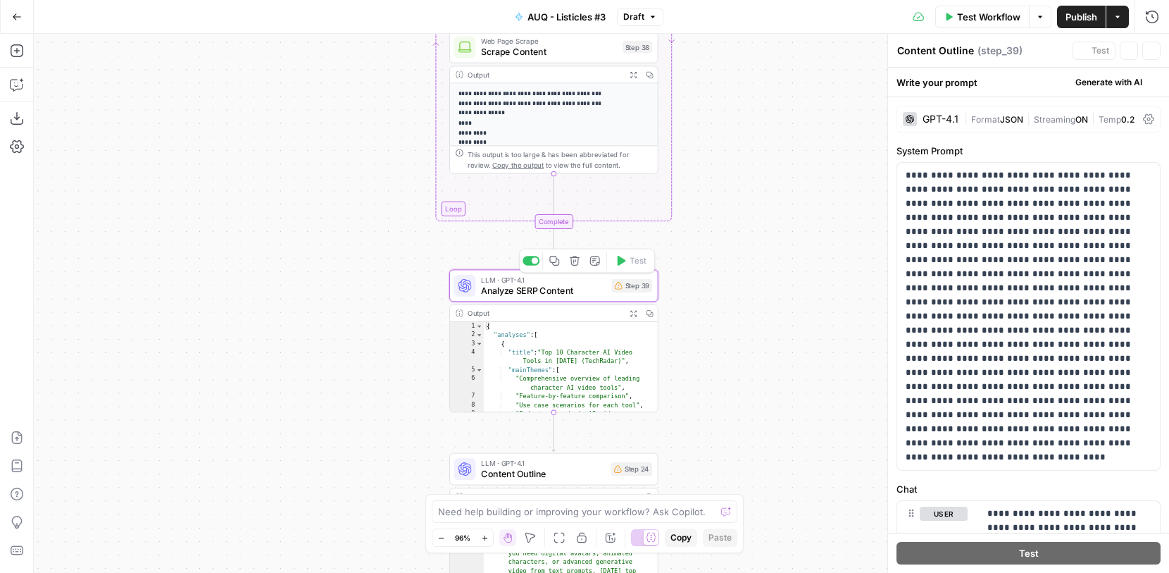
type textarea "Analyze SERP Content"
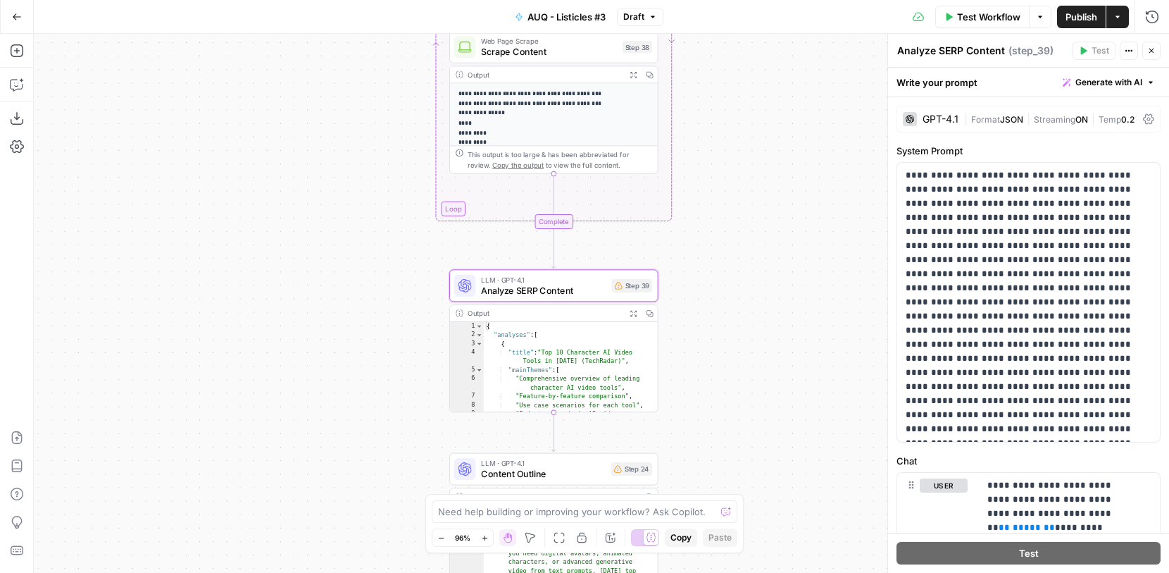
click at [1125, 116] on div "| Format JSON | Streaming ON | Temp 0.2" at bounding box center [1050, 119] width 173 height 13
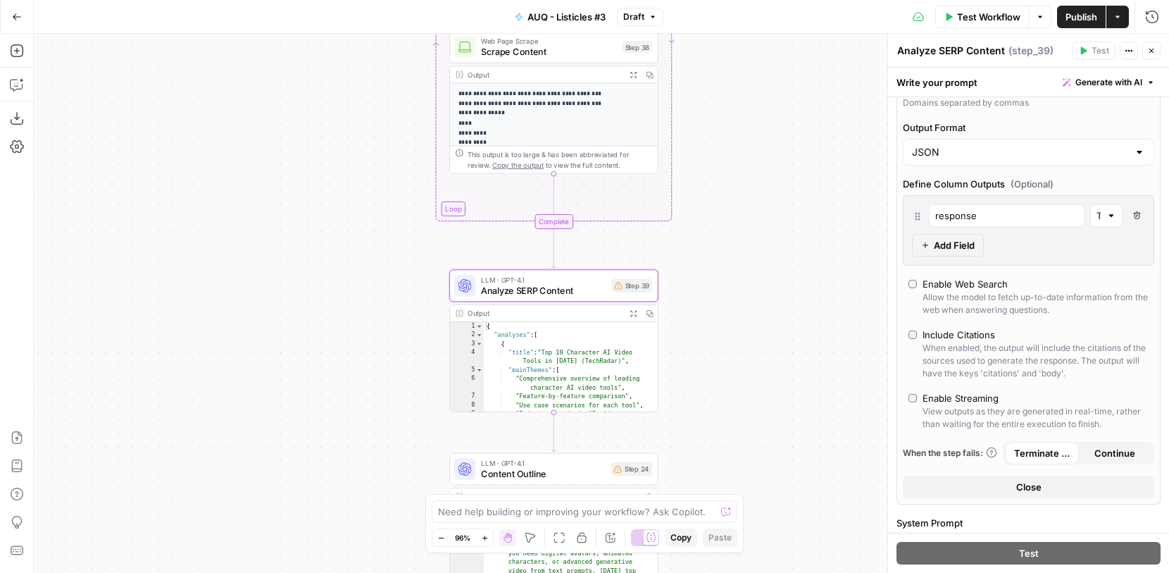
scroll to position [332, 0]
click at [1036, 476] on button "Close" at bounding box center [1028, 484] width 251 height 23
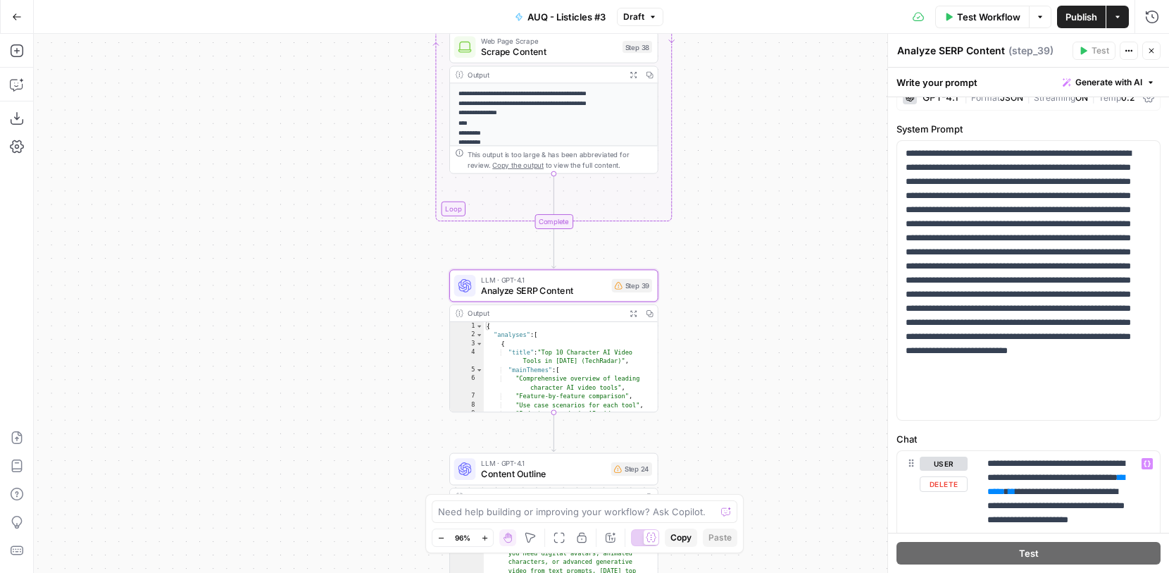
scroll to position [20, 0]
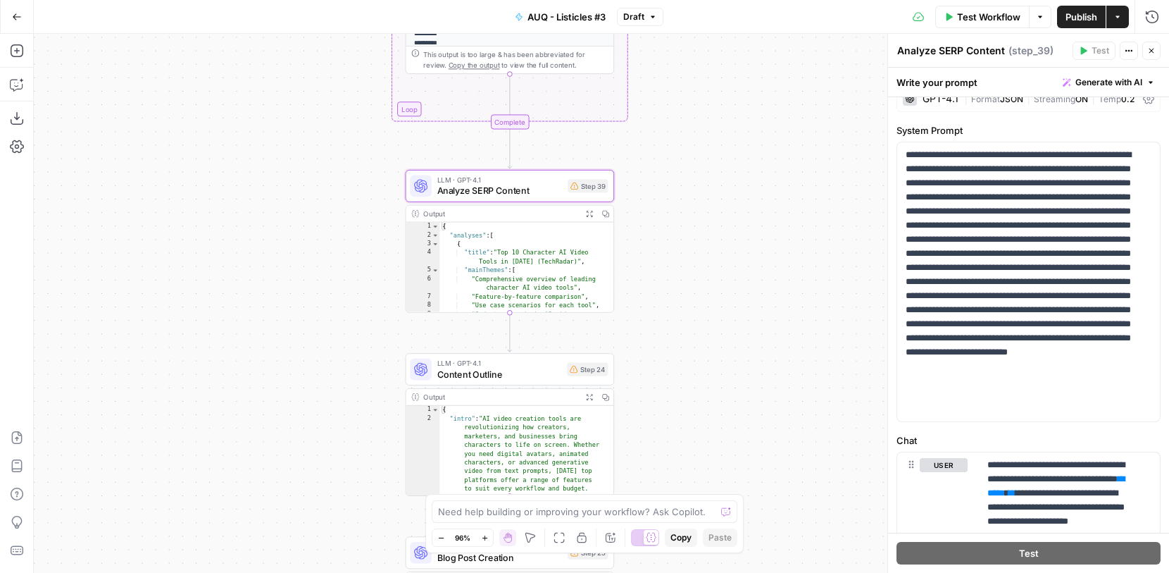
click at [544, 194] on span "Analyze SERP Content" at bounding box center [499, 190] width 125 height 13
click at [542, 369] on span "Content Outline" at bounding box center [499, 373] width 125 height 13
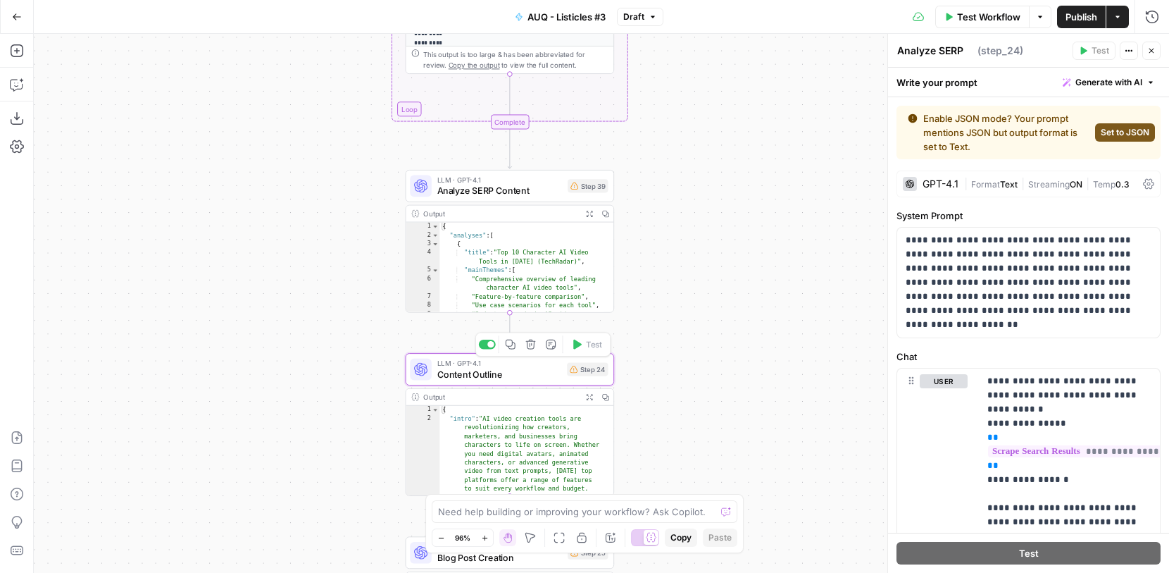
type textarea "Content Outline"
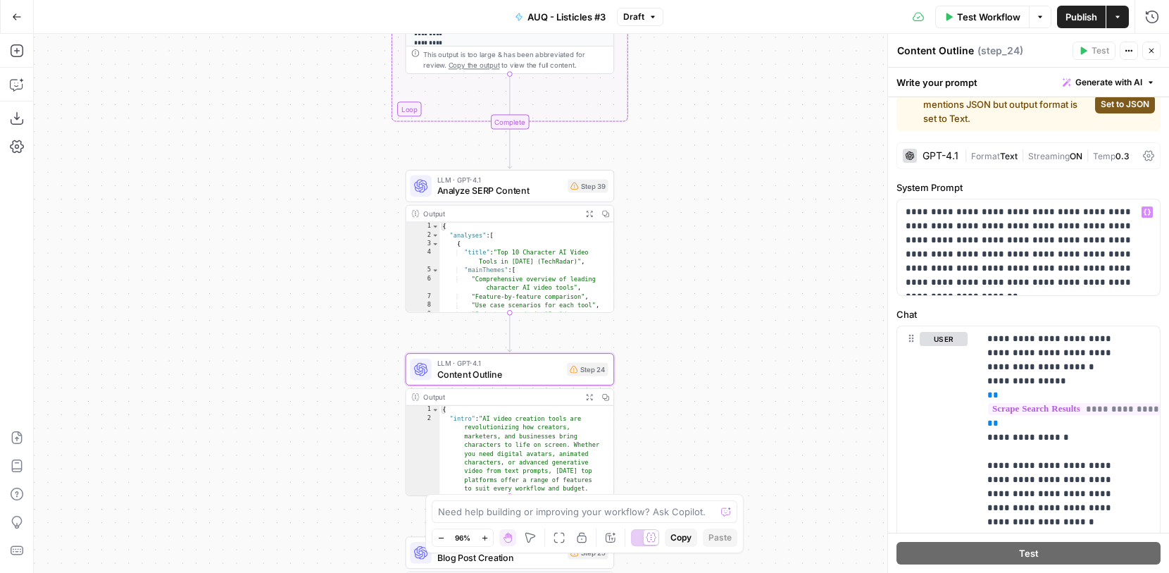
scroll to position [31, 0]
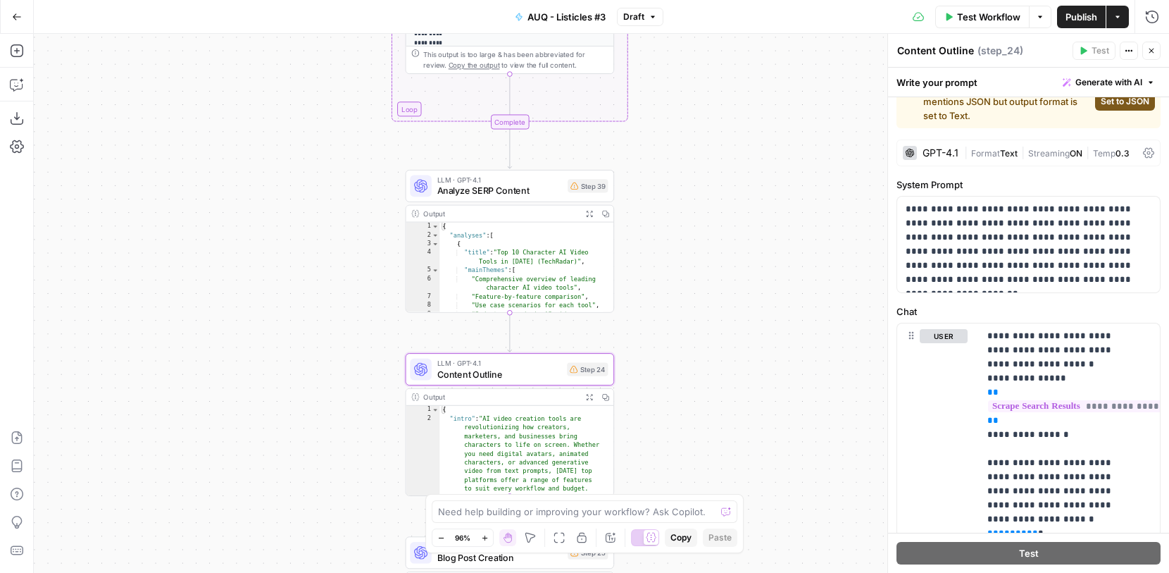
click at [539, 197] on span "Analyze SERP Content" at bounding box center [499, 190] width 125 height 13
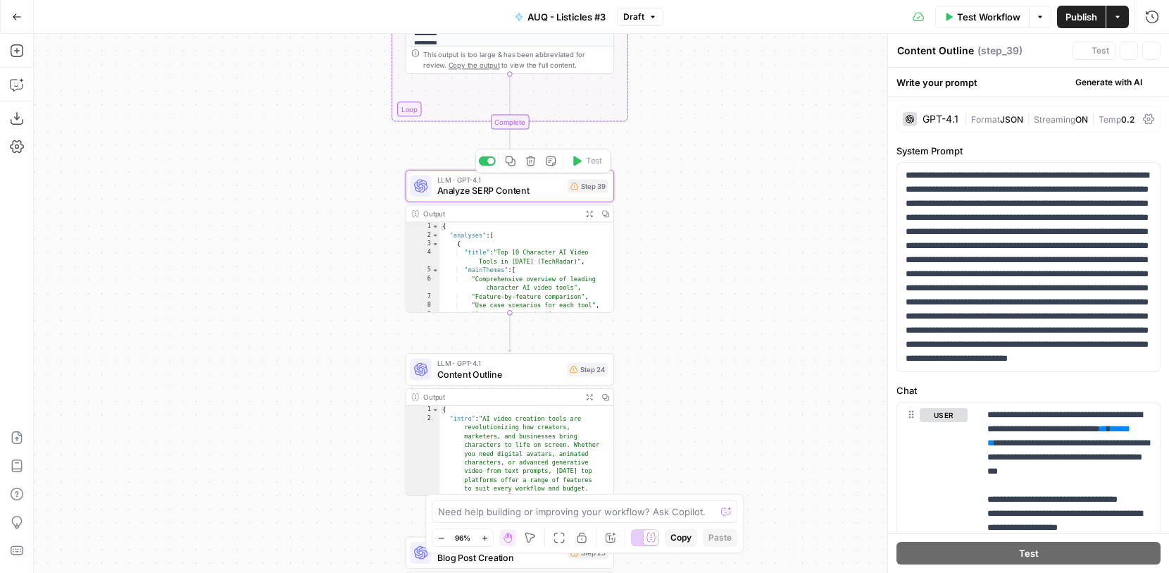
type textarea "Analyze SERP Content"
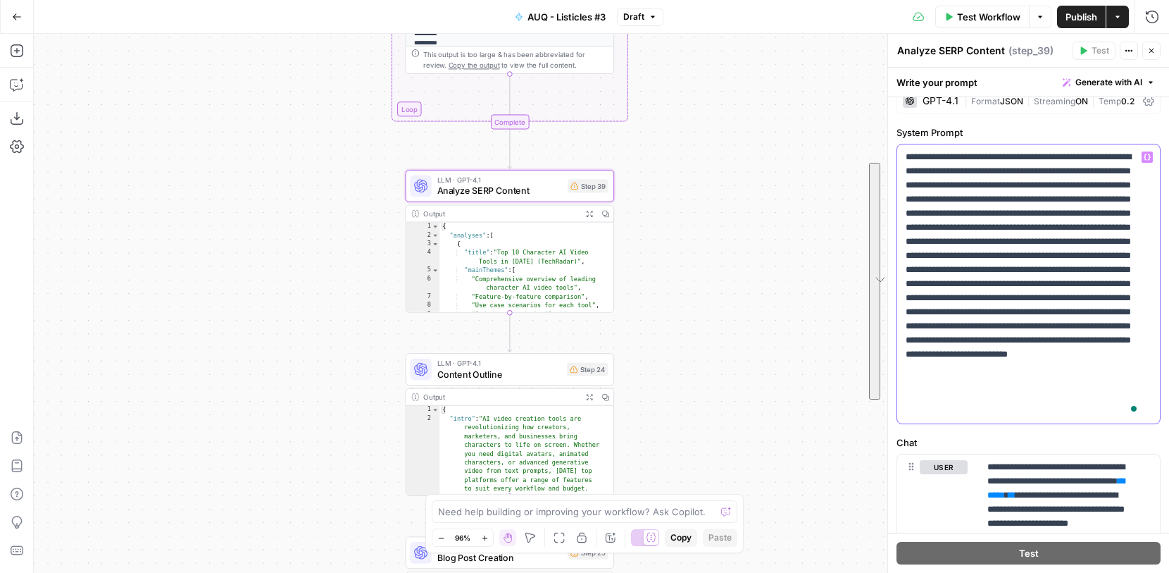
scroll to position [18, 0]
drag, startPoint x: 1057, startPoint y: 411, endPoint x: 890, endPoint y: 145, distance: 313.7
click at [890, 145] on div "**********" at bounding box center [1029, 303] width 282 height 539
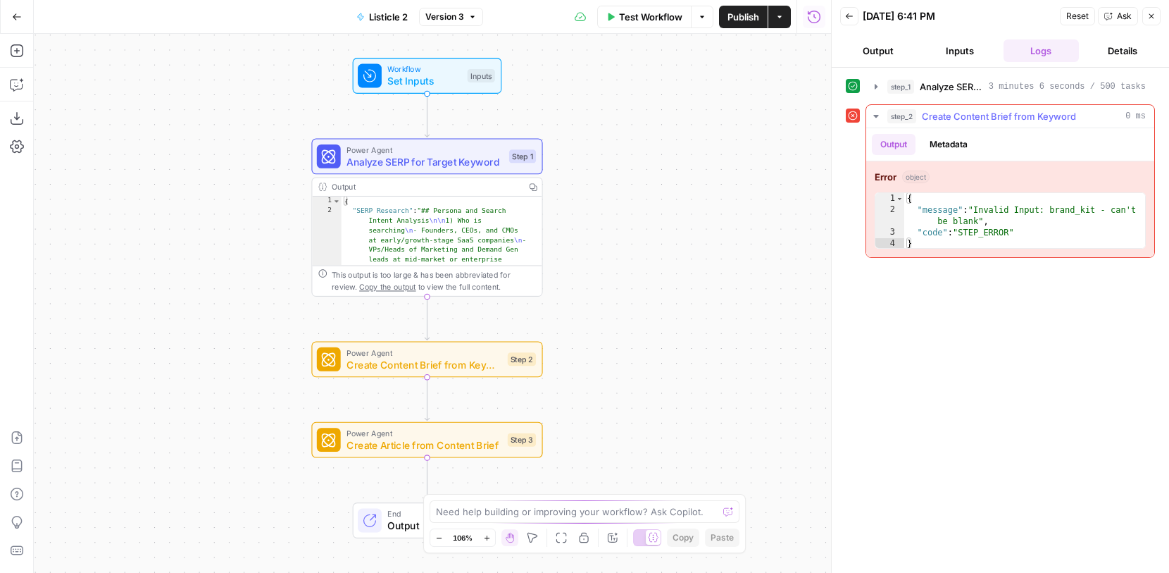
type textarea "*"
click at [981, 199] on div "{ "message" : "Invalid Input: brand_kit - can't be blank" , "code" : "STEP_ERRO…" at bounding box center [1024, 232] width 241 height 79
click at [1003, 107] on button "step_2 Create Content Brief from Keyword 0 ms" at bounding box center [1010, 116] width 288 height 23
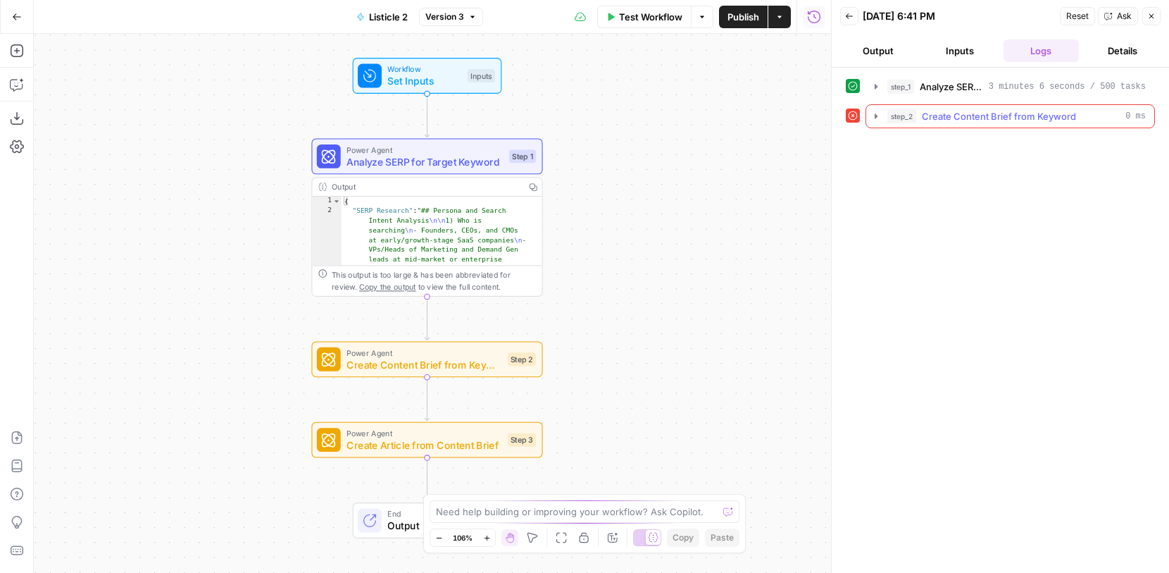
click at [996, 111] on span "Create Content Brief from Keyword" at bounding box center [999, 116] width 154 height 14
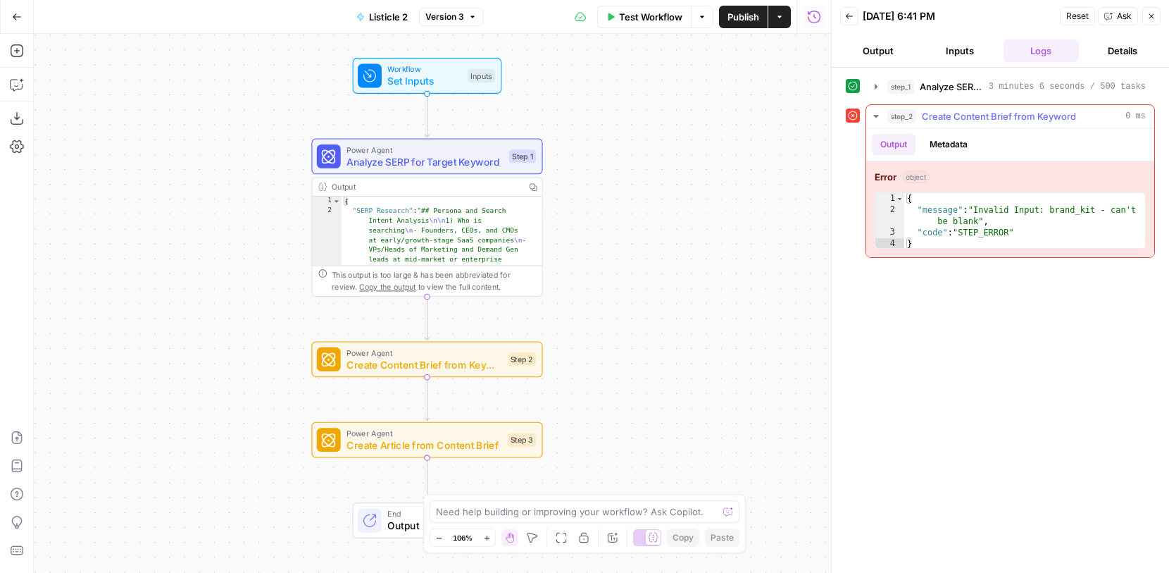
click at [964, 114] on span "Create Content Brief from Keyword" at bounding box center [999, 116] width 154 height 14
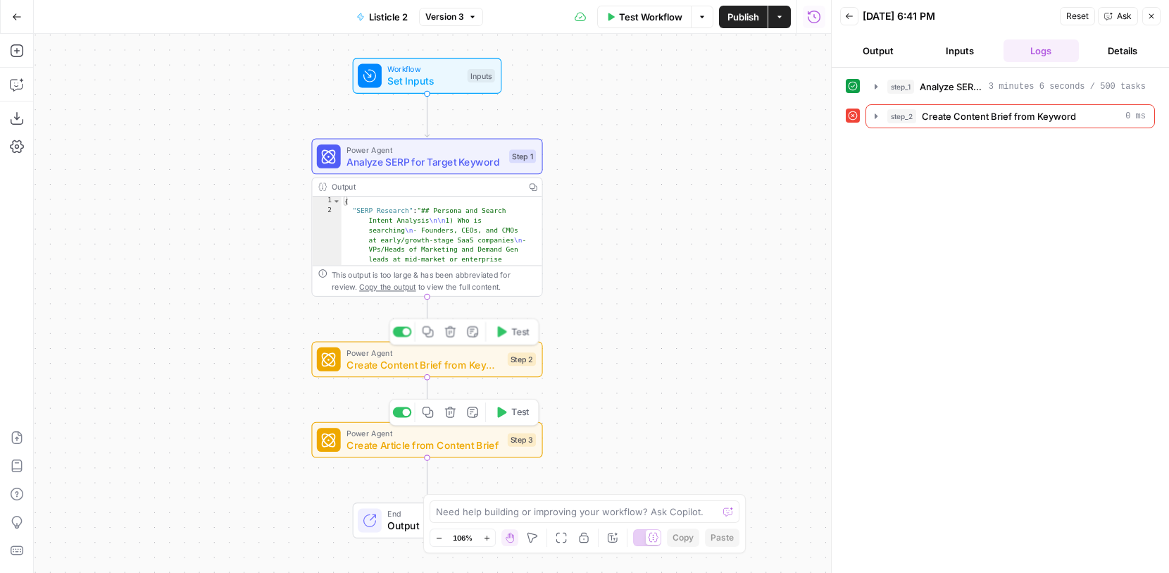
click at [464, 374] on div "Power Agent Create Content Brief from Keyword Step 2 Copy step Delete step Add …" at bounding box center [426, 359] width 231 height 36
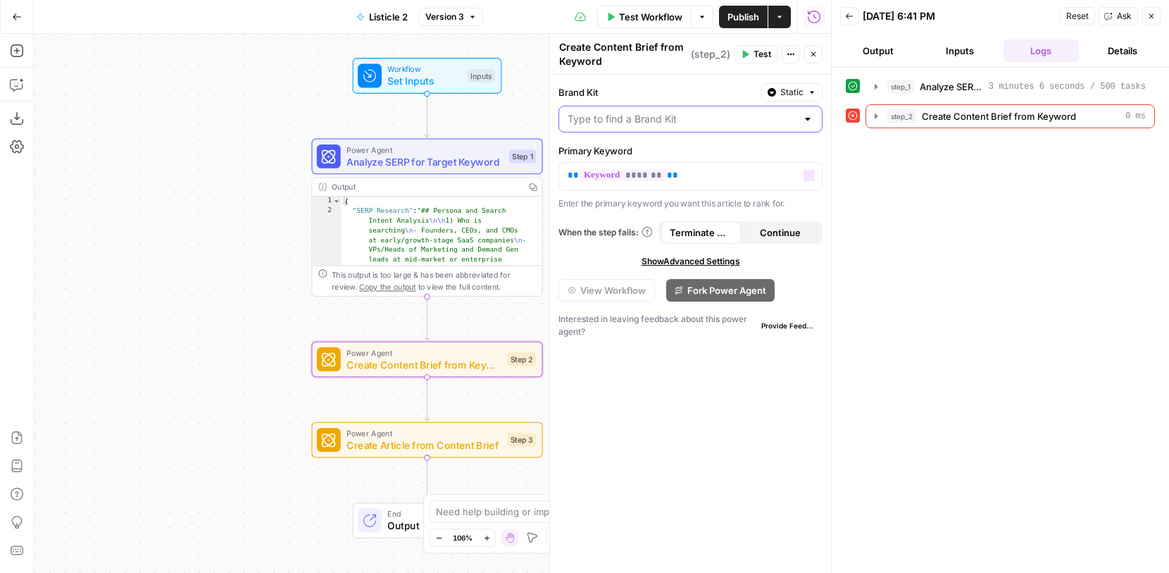
click at [754, 118] on input "Brand Kit" at bounding box center [682, 119] width 229 height 14
click at [625, 166] on div "ID: 2318" at bounding box center [691, 167] width 240 height 13
type input "AKOOL"
click at [464, 438] on span "Create Article from Content Brief" at bounding box center [424, 444] width 155 height 15
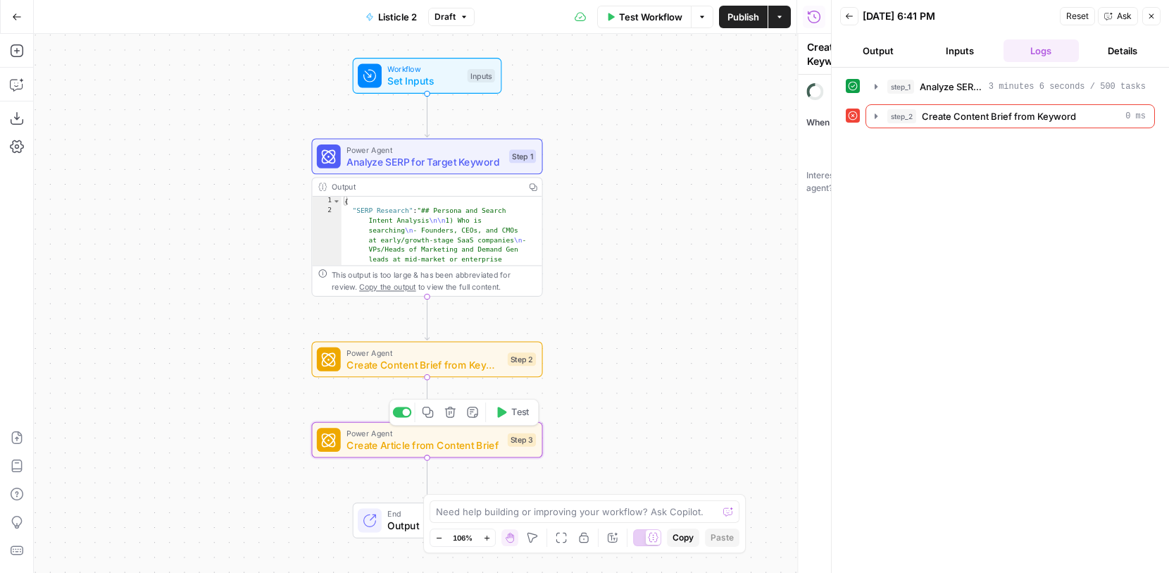
type textarea "Create Article from Content Brief"
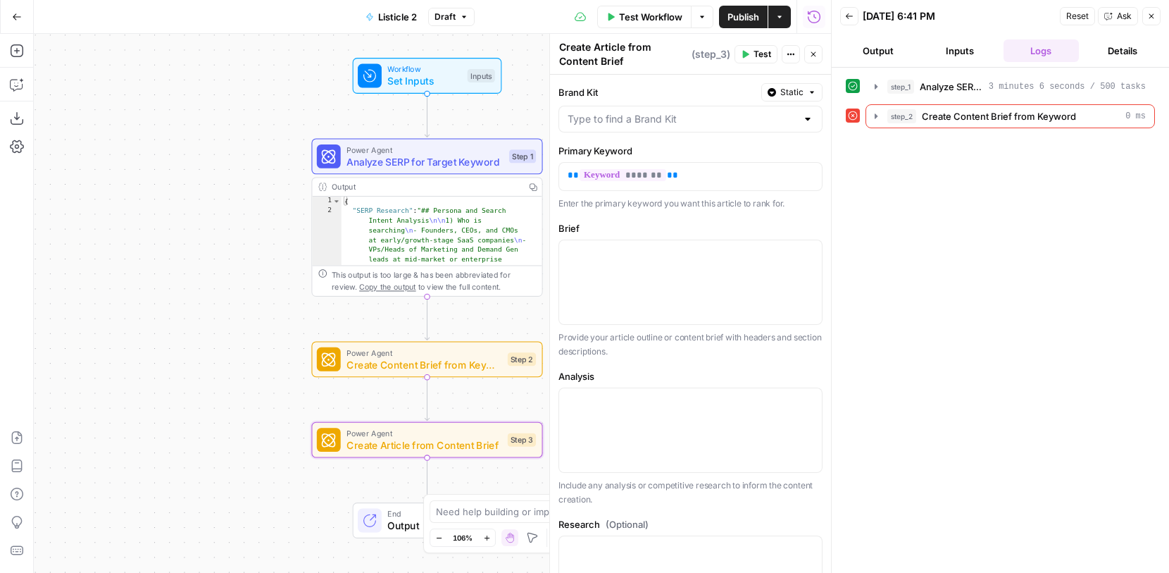
click at [643, 127] on div at bounding box center [691, 119] width 264 height 27
click at [604, 165] on div "ID: 2318" at bounding box center [686, 167] width 230 height 13
type input "AKOOL"
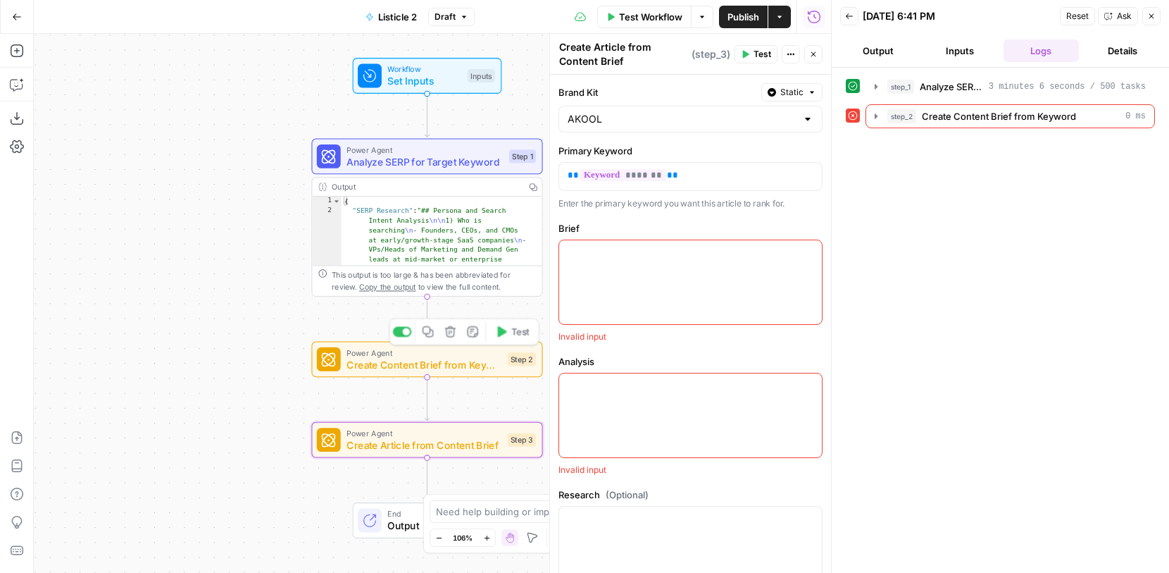
click at [436, 361] on span "Create Content Brief from Keyword" at bounding box center [424, 364] width 155 height 15
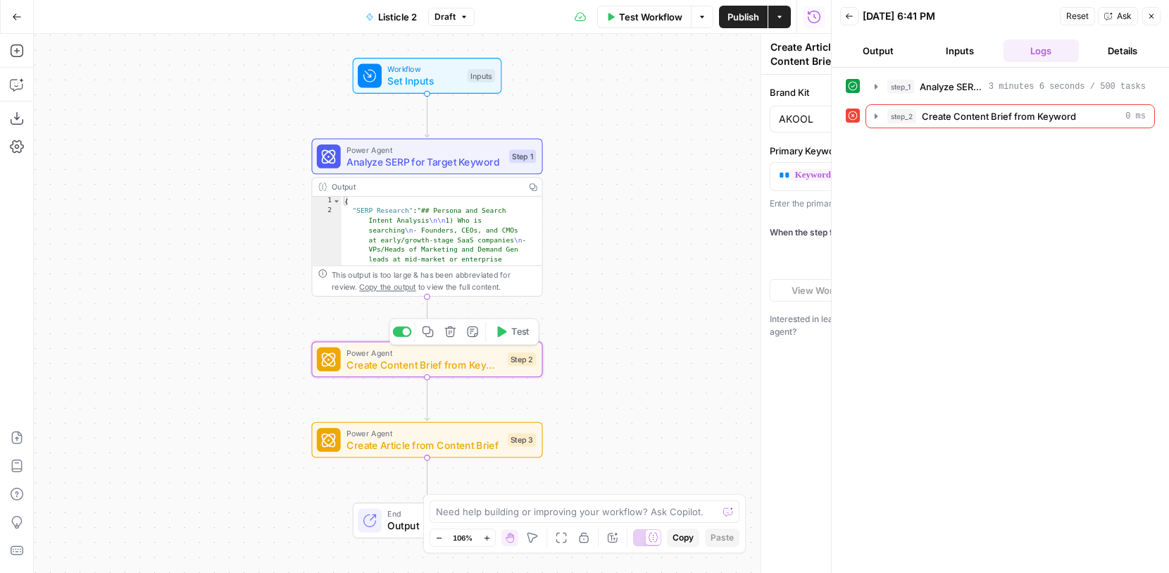
type textarea "Create Content Brief from Keyword"
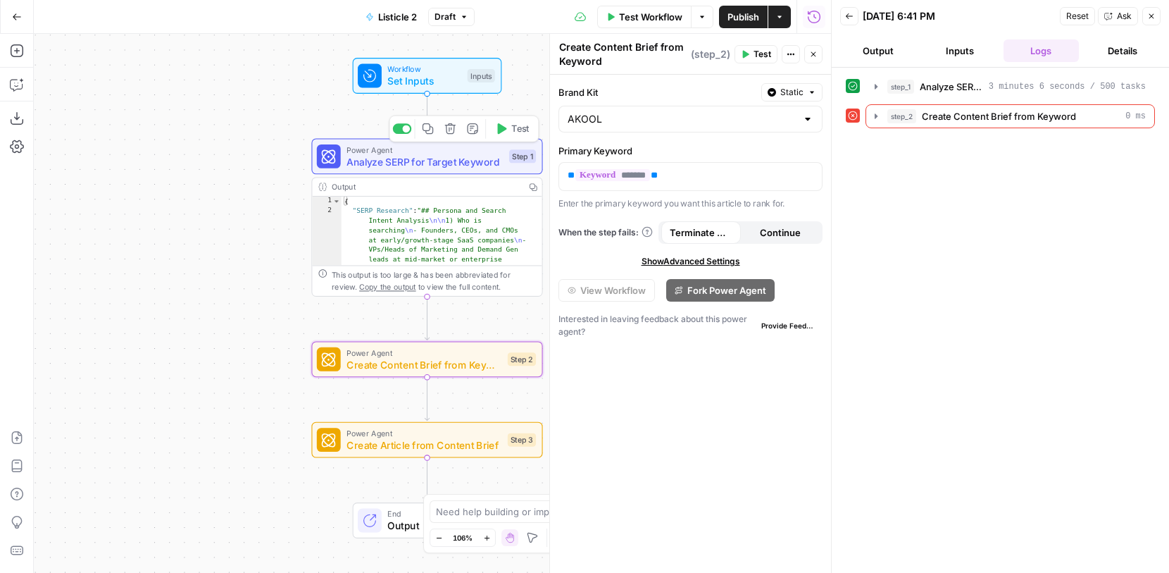
click at [462, 152] on span "Power Agent" at bounding box center [425, 150] width 156 height 12
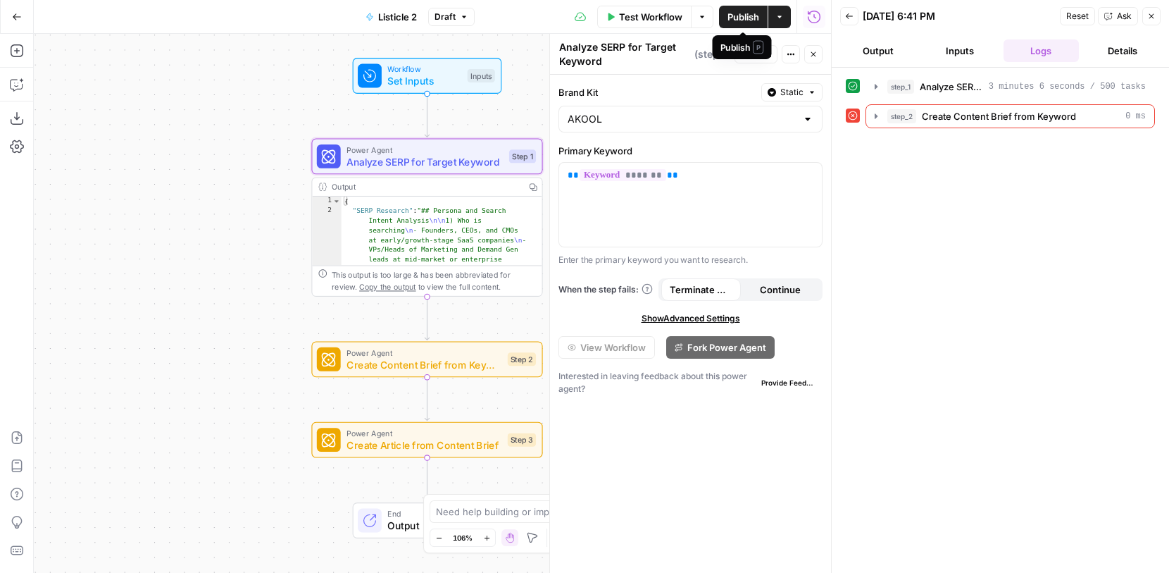
click at [730, 10] on span "Publish" at bounding box center [744, 17] width 32 height 14
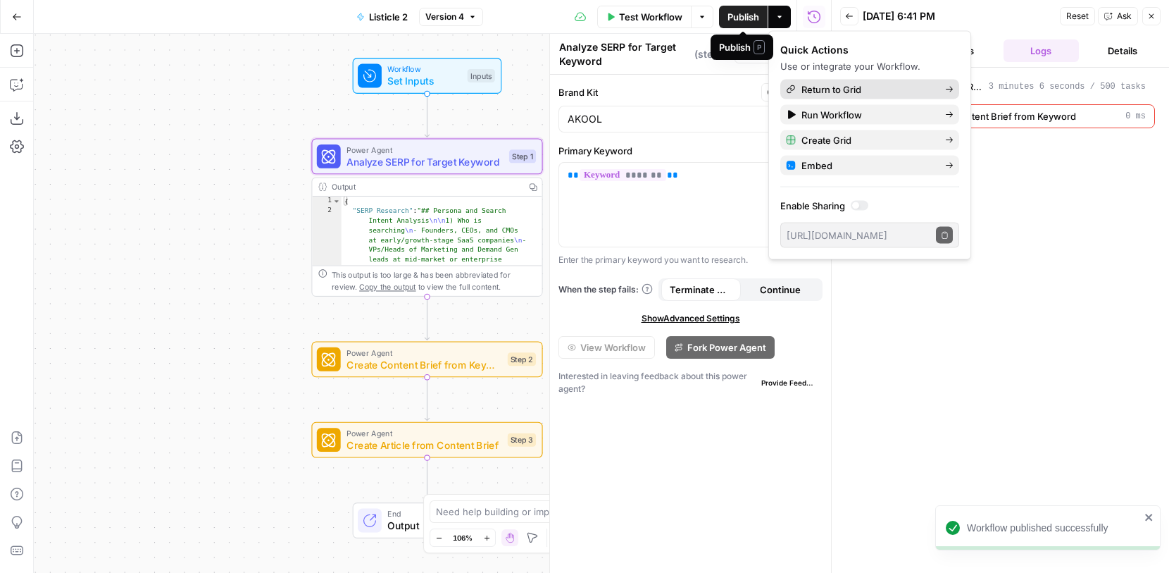
click at [802, 94] on span "Return to Grid" at bounding box center [868, 89] width 132 height 14
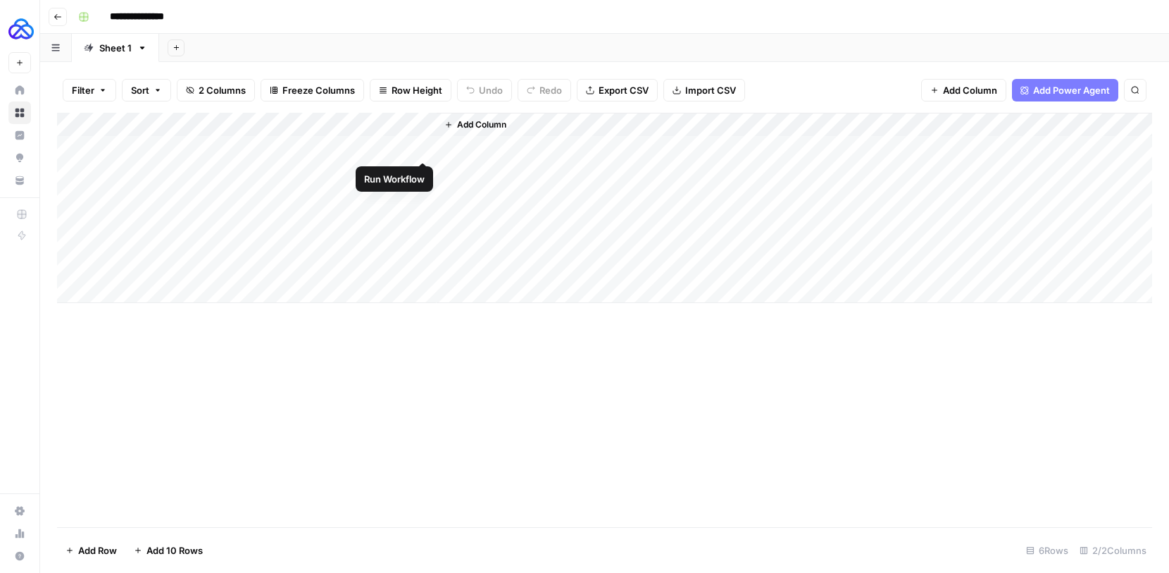
click at [423, 148] on div "Add Column" at bounding box center [604, 208] width 1095 height 190
click at [77, 268] on div "Add Column" at bounding box center [604, 208] width 1095 height 190
click at [77, 242] on div "Add Column" at bounding box center [604, 208] width 1095 height 190
click at [75, 219] on div "Add Column" at bounding box center [604, 208] width 1095 height 190
click at [68, 196] on div "Add Column" at bounding box center [604, 208] width 1095 height 190
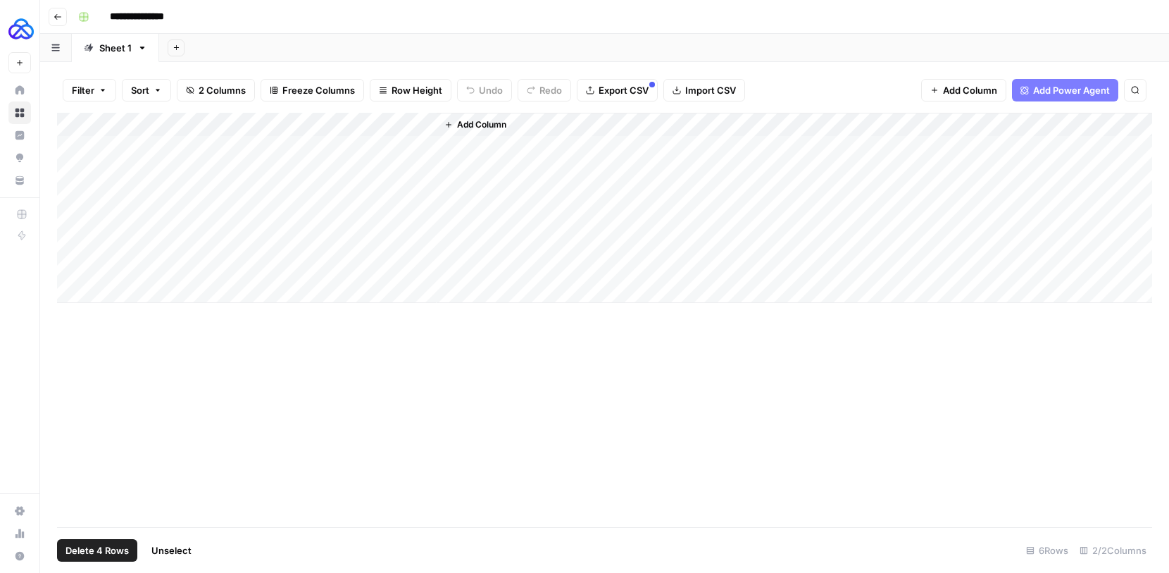
click at [88, 542] on button "Delete 4 Rows" at bounding box center [97, 550] width 80 height 23
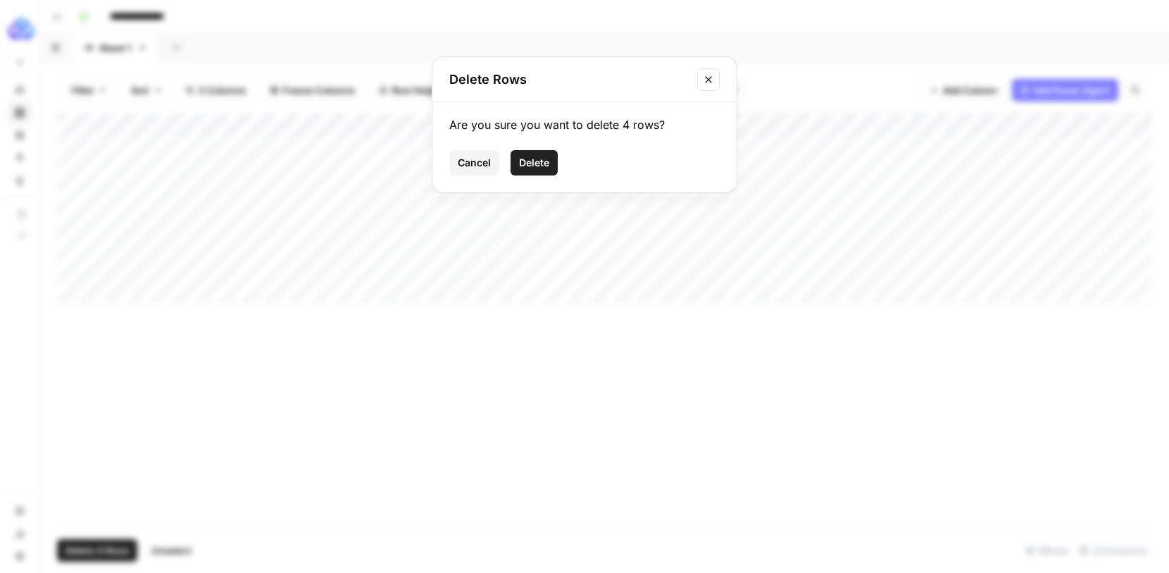
click at [527, 168] on span "Delete" at bounding box center [534, 163] width 30 height 14
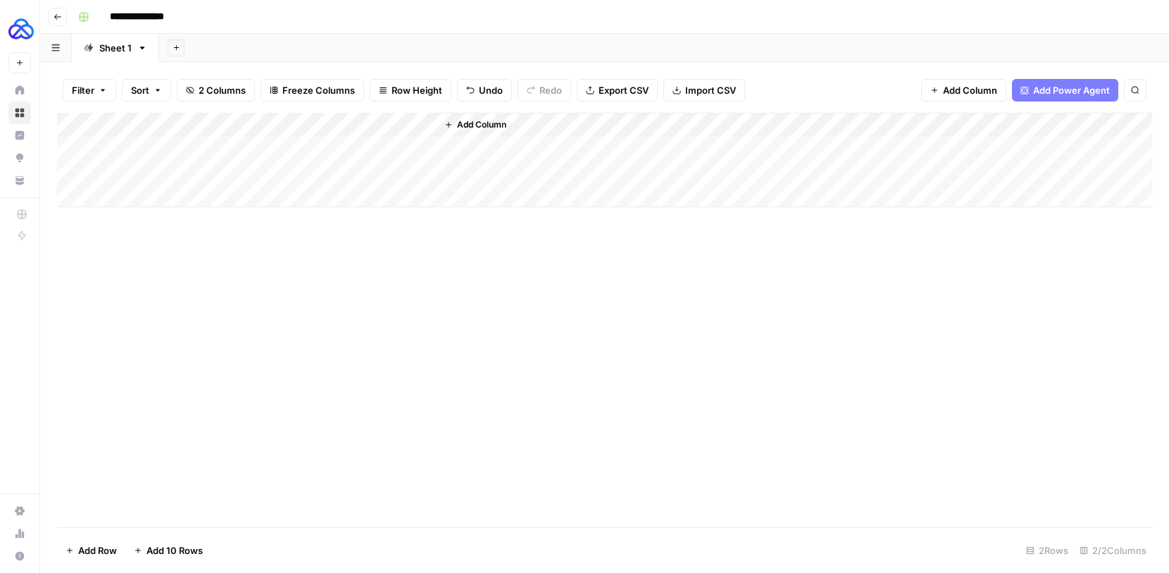
click at [383, 147] on div "Add Column" at bounding box center [604, 160] width 1095 height 94
click at [428, 143] on div "Add Column" at bounding box center [604, 160] width 1095 height 94
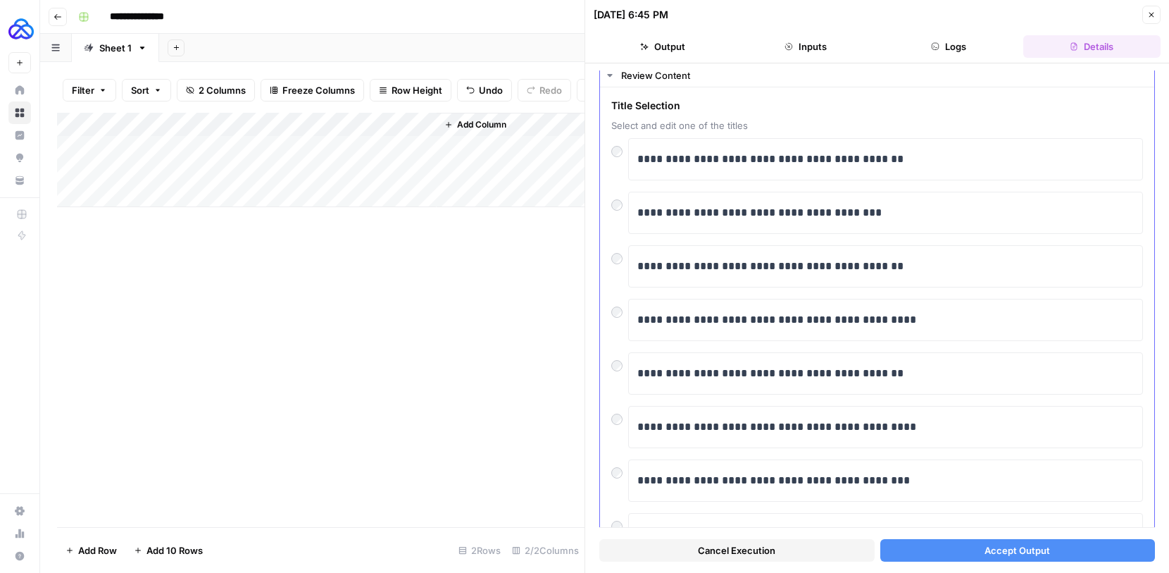
scroll to position [39, 0]
click at [622, 259] on div at bounding box center [619, 254] width 17 height 20
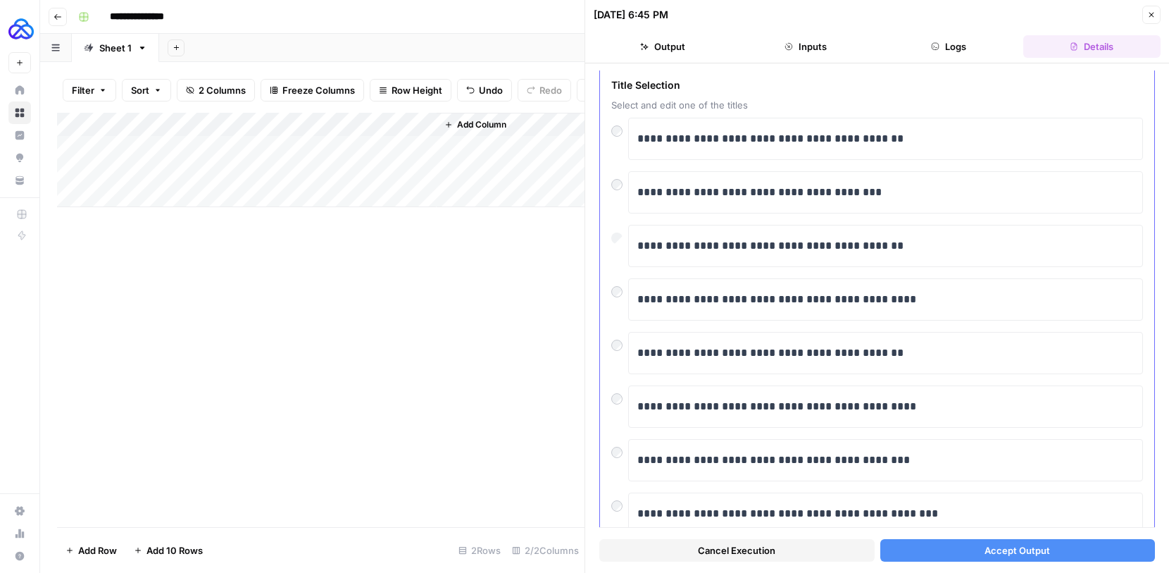
scroll to position [82, 0]
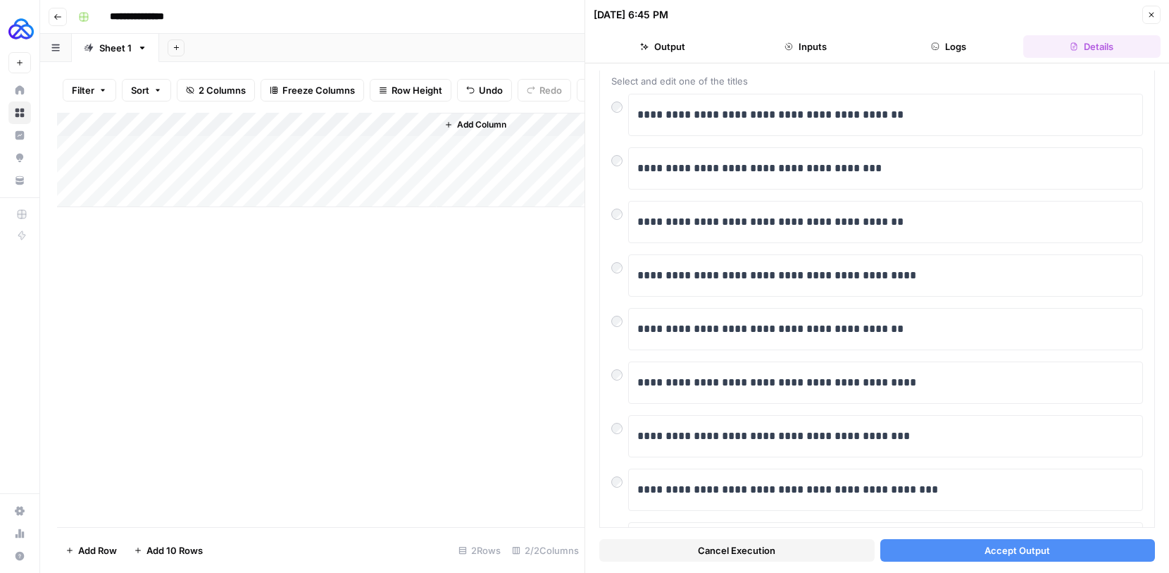
click at [1000, 552] on span "Accept Output" at bounding box center [1018, 550] width 66 height 14
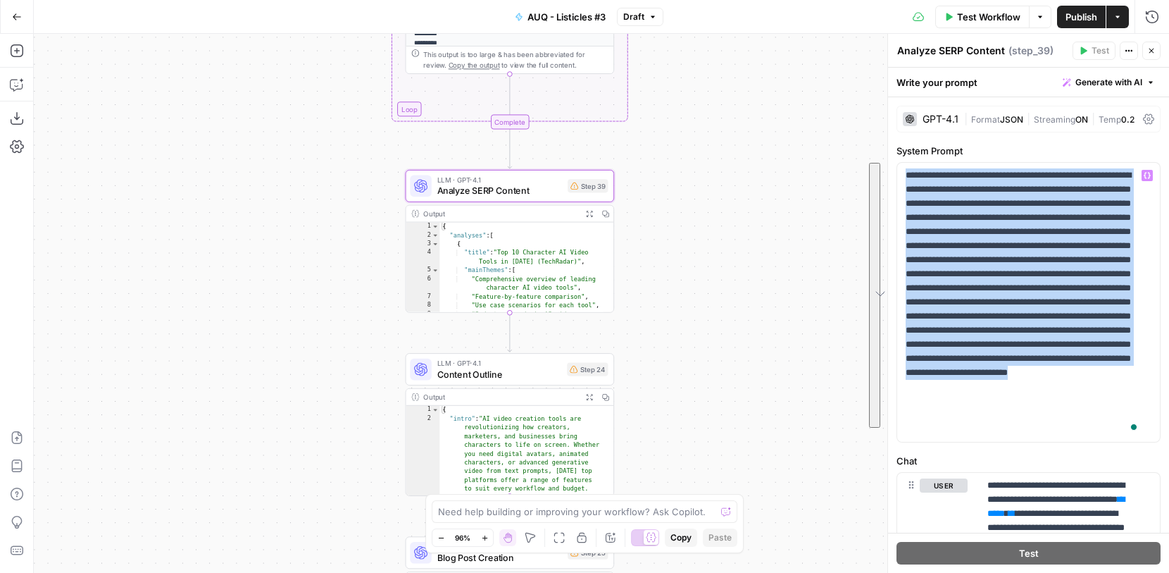
click at [1112, 87] on span "Generate with AI" at bounding box center [1109, 82] width 67 height 13
click at [1023, 296] on p "**********" at bounding box center [1023, 302] width 235 height 268
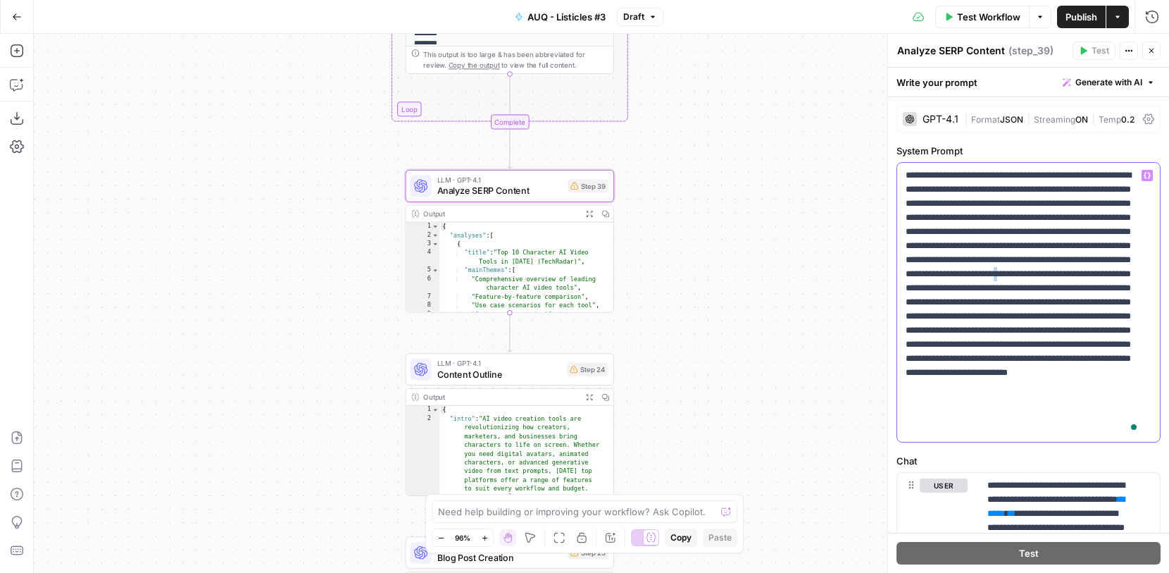
click at [1023, 296] on p "**********" at bounding box center [1023, 302] width 235 height 268
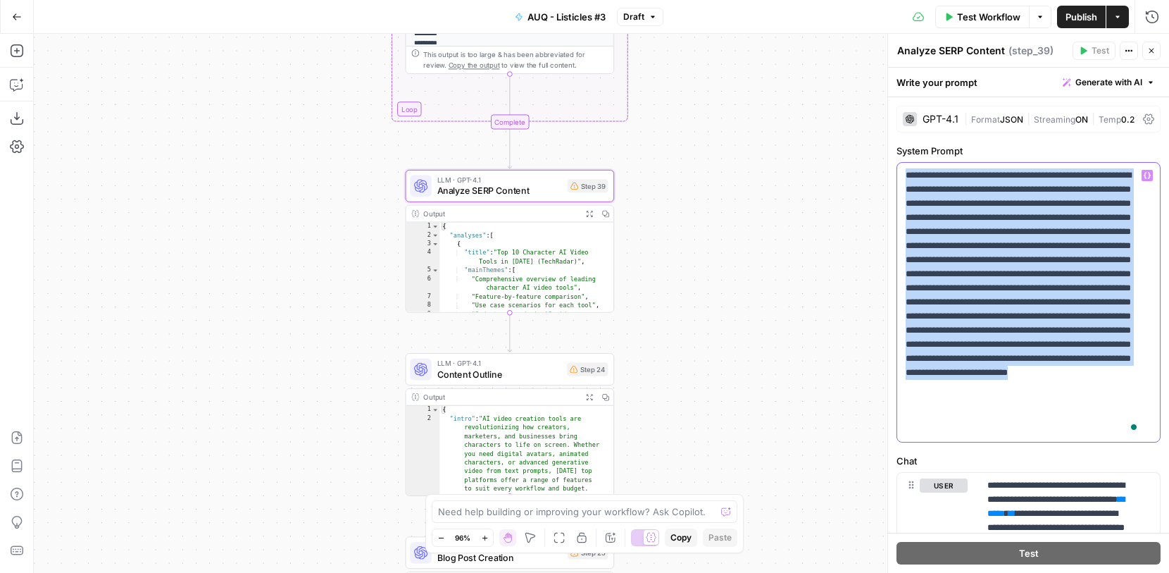
click at [1023, 296] on p "**********" at bounding box center [1023, 302] width 235 height 268
copy p "**********"
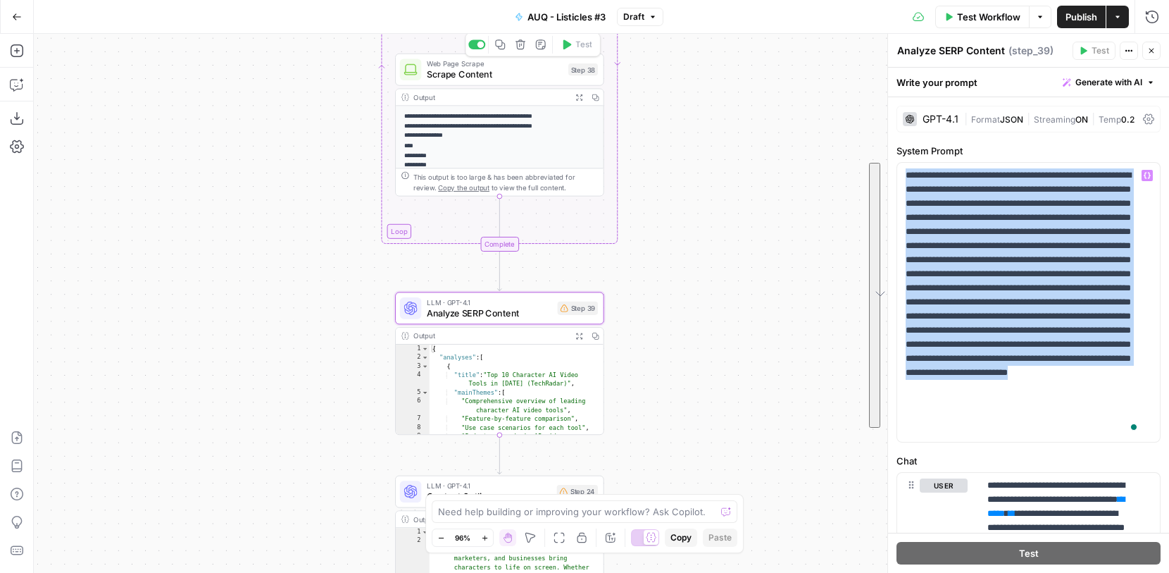
click at [512, 81] on div "Web Page Scrape Scrape Content Step 38 Copy step Delete step Add Note Test" at bounding box center [499, 70] width 209 height 32
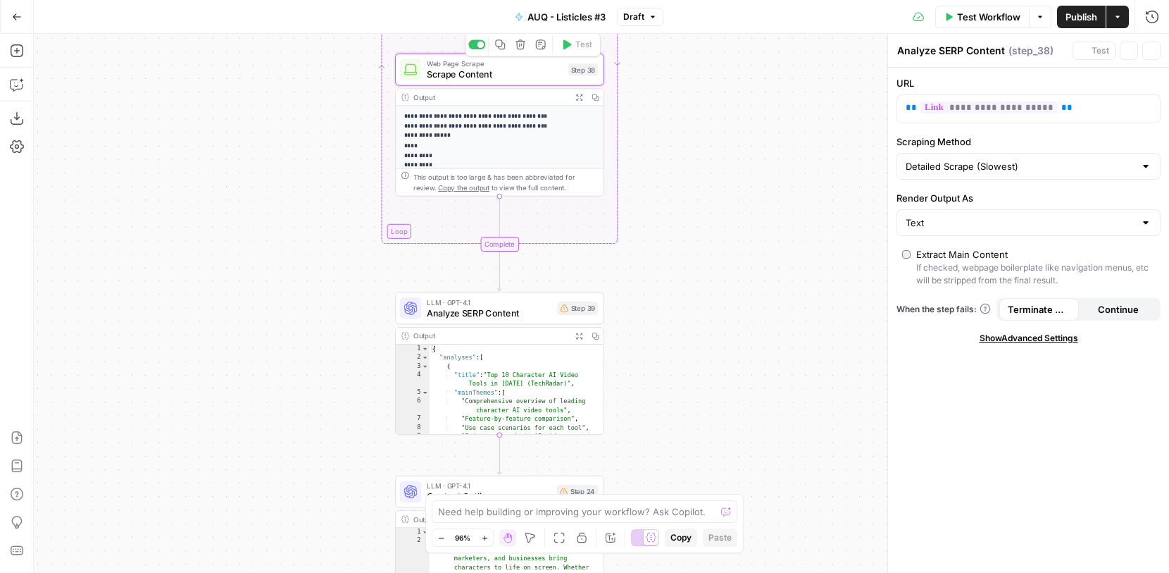
type textarea "Scrape Content"
click at [536, 320] on div "LLM · GPT-4.1 Analyze SERP Content Step 39 Copy step Delete step Add Note Test" at bounding box center [499, 308] width 209 height 32
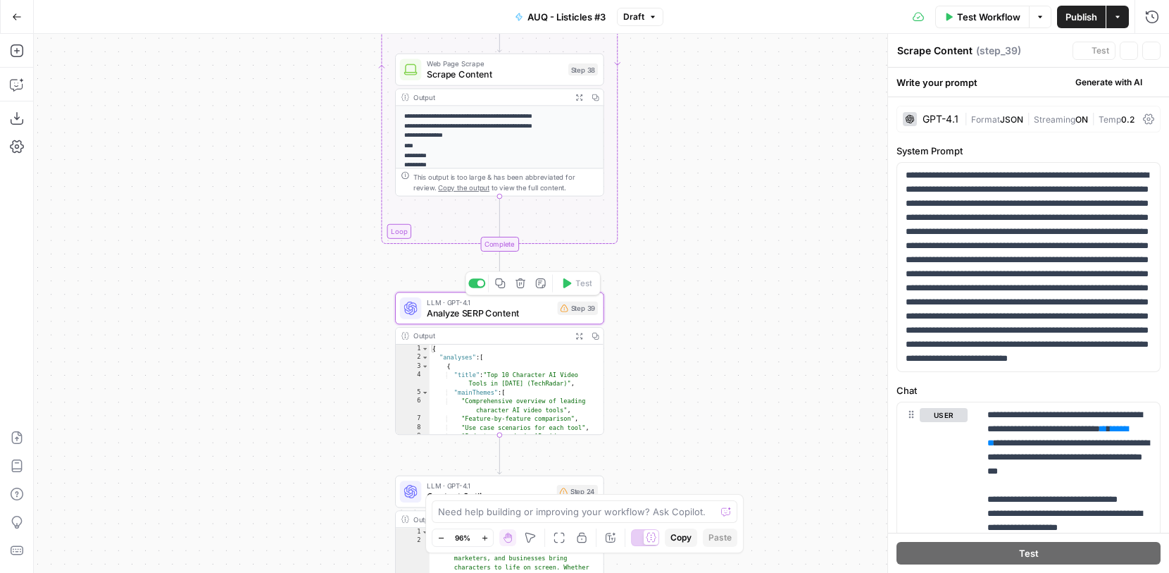
type textarea "Analyze SERP Content"
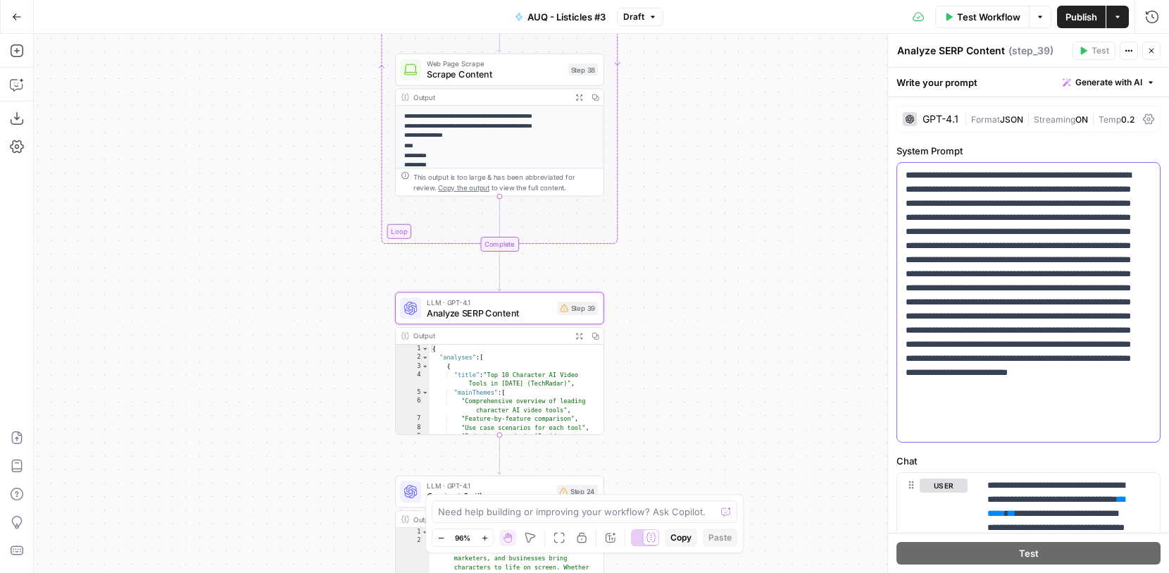
click at [1000, 299] on p "**********" at bounding box center [1023, 302] width 235 height 268
drag, startPoint x: 1054, startPoint y: 428, endPoint x: 885, endPoint y: 161, distance: 316.4
click at [888, 161] on div "**********" at bounding box center [1029, 303] width 282 height 539
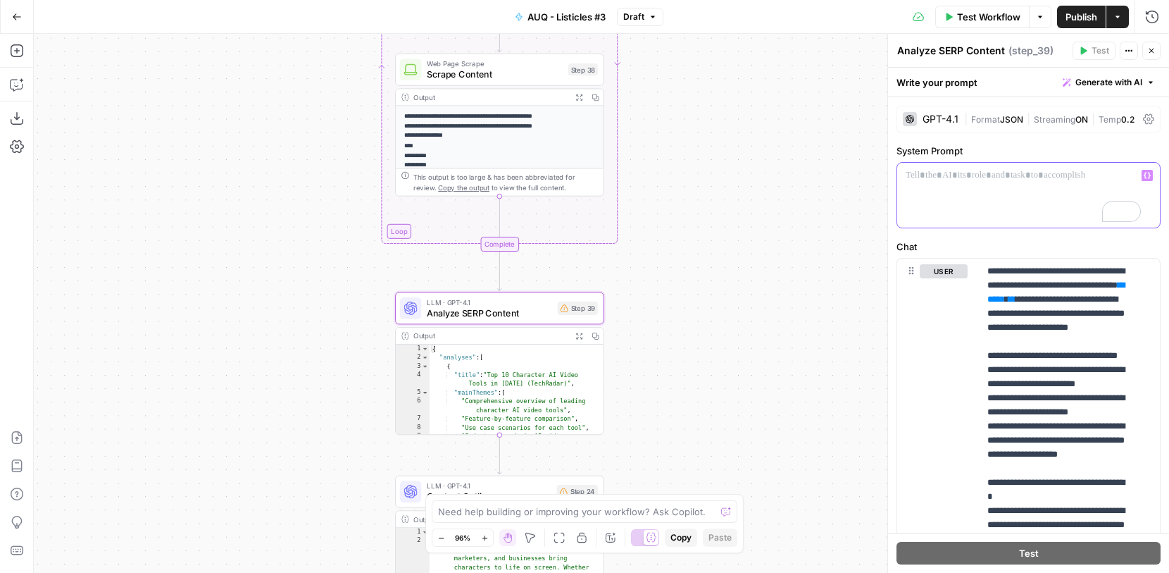
click at [1097, 89] on button "Generate with AI" at bounding box center [1109, 82] width 104 height 18
click at [938, 203] on div "To enrich screen reader interactions, please activate Accessibility in Grammarl…" at bounding box center [1028, 195] width 263 height 65
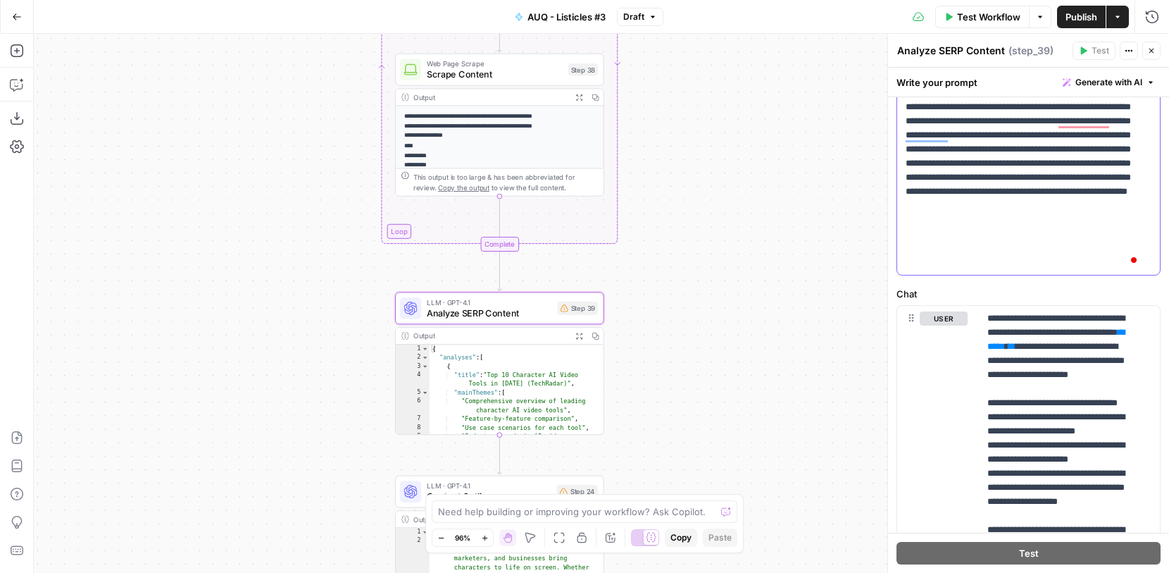
click at [1126, 87] on span "Generate with AI" at bounding box center [1109, 82] width 67 height 13
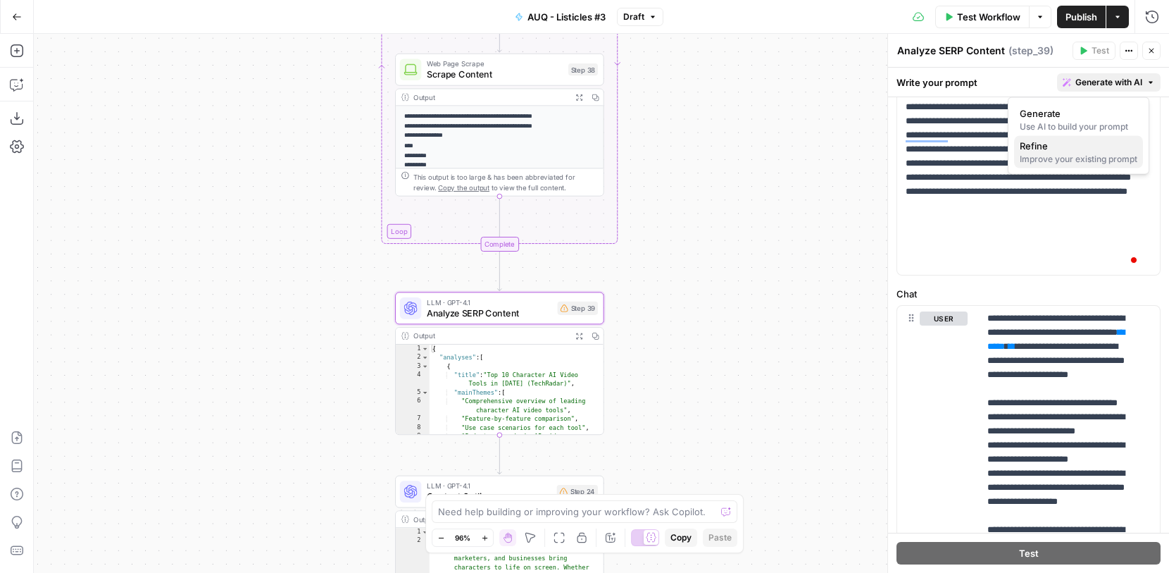
click at [1090, 147] on span "Refine" at bounding box center [1076, 146] width 112 height 14
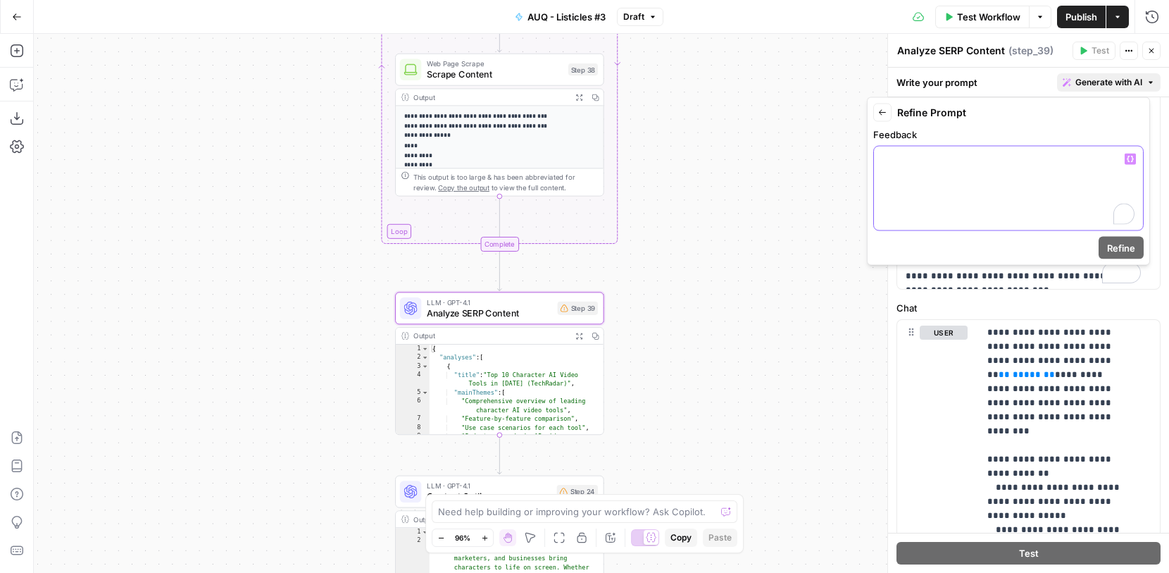
click at [1072, 182] on div "To enrich screen reader interactions, please activate Accessibility in Grammarl…" at bounding box center [1008, 189] width 269 height 84
click at [884, 111] on icon "button" at bounding box center [882, 112] width 8 height 8
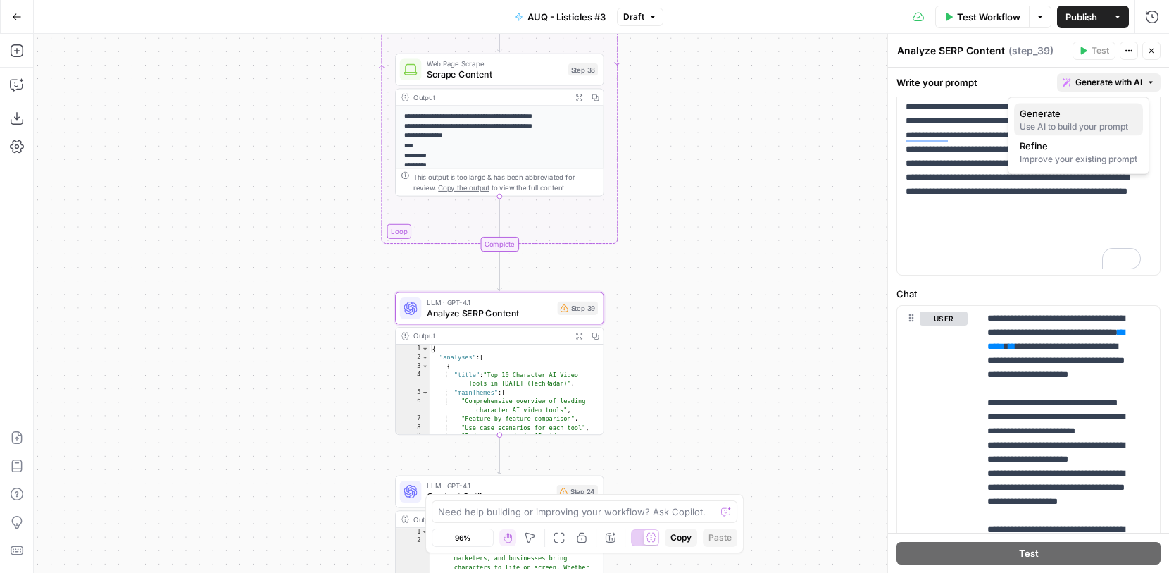
click at [1099, 113] on span "Generate" at bounding box center [1076, 113] width 112 height 14
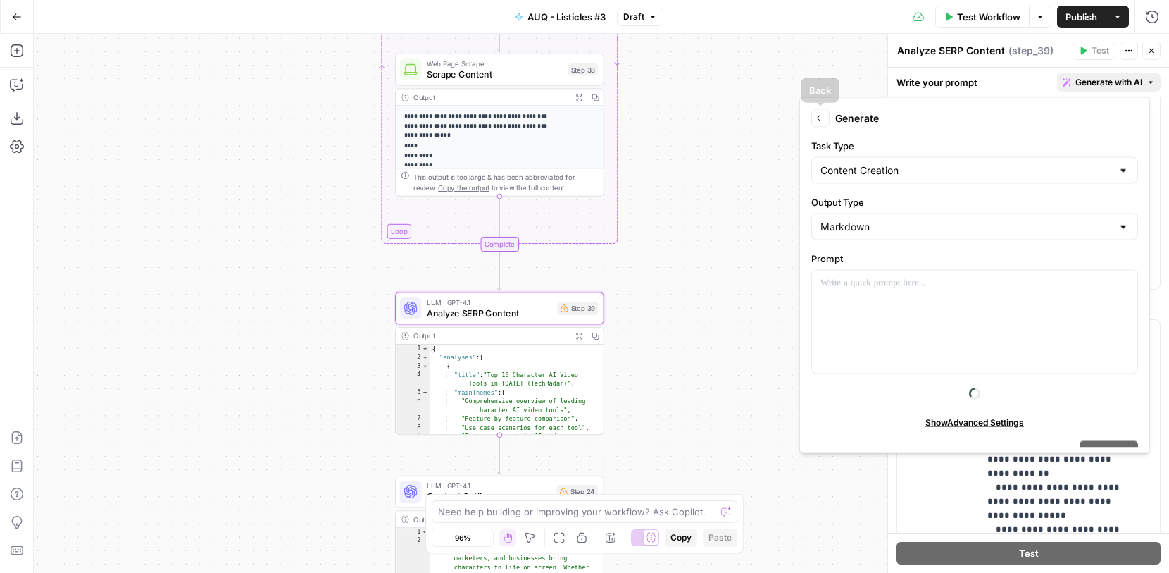
click at [823, 116] on icon "button" at bounding box center [820, 118] width 8 height 8
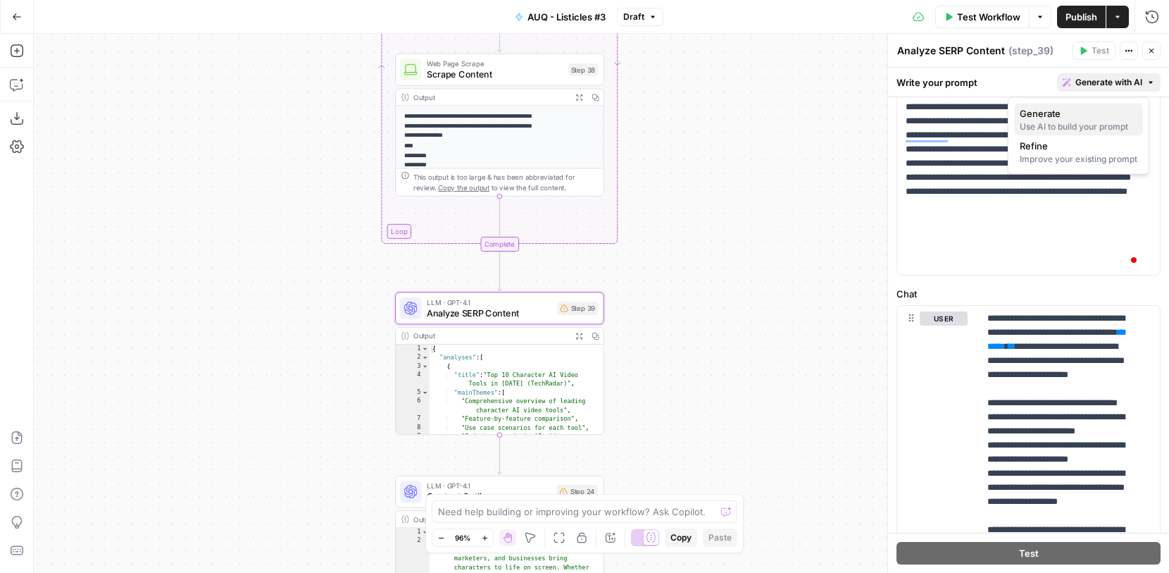
click at [1068, 114] on span "Generate" at bounding box center [1076, 113] width 112 height 14
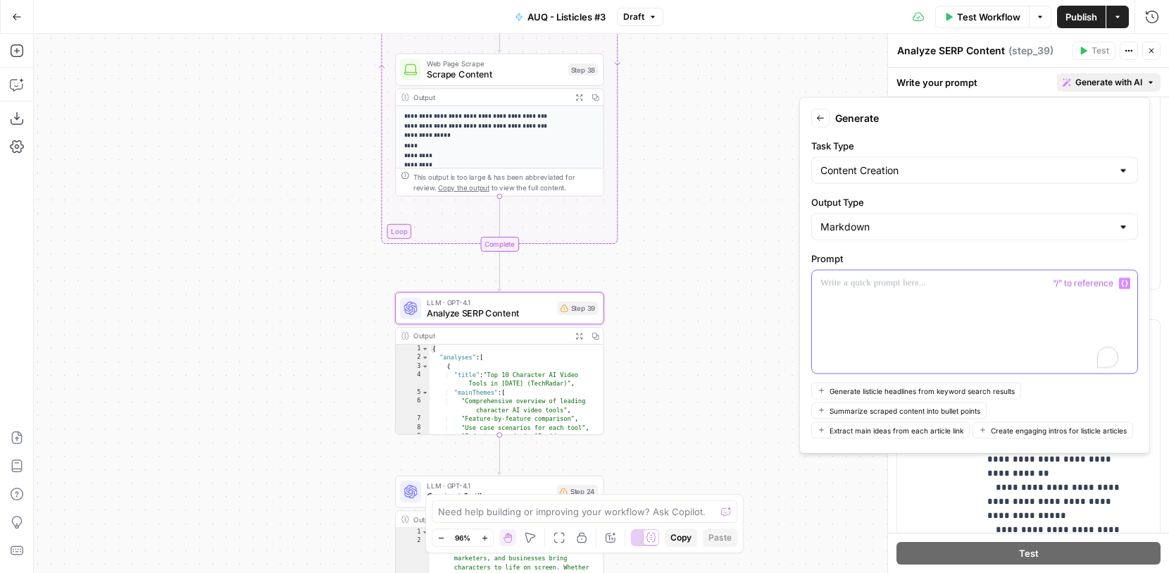
click at [989, 307] on div "To enrich screen reader interactions, please activate Accessibility in Grammarl…" at bounding box center [974, 321] width 325 height 103
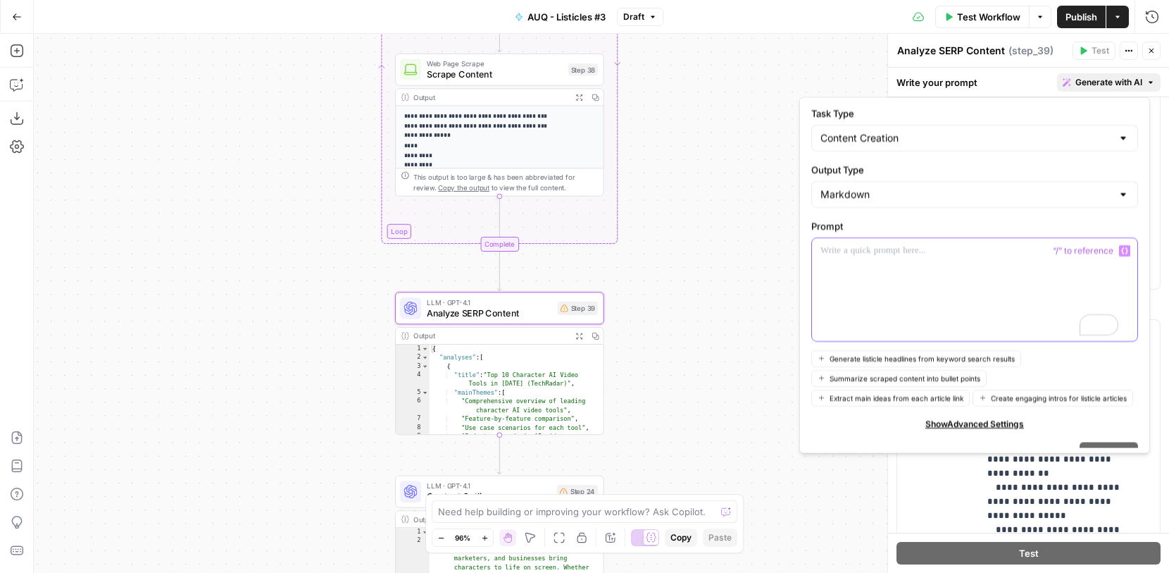
scroll to position [0, 0]
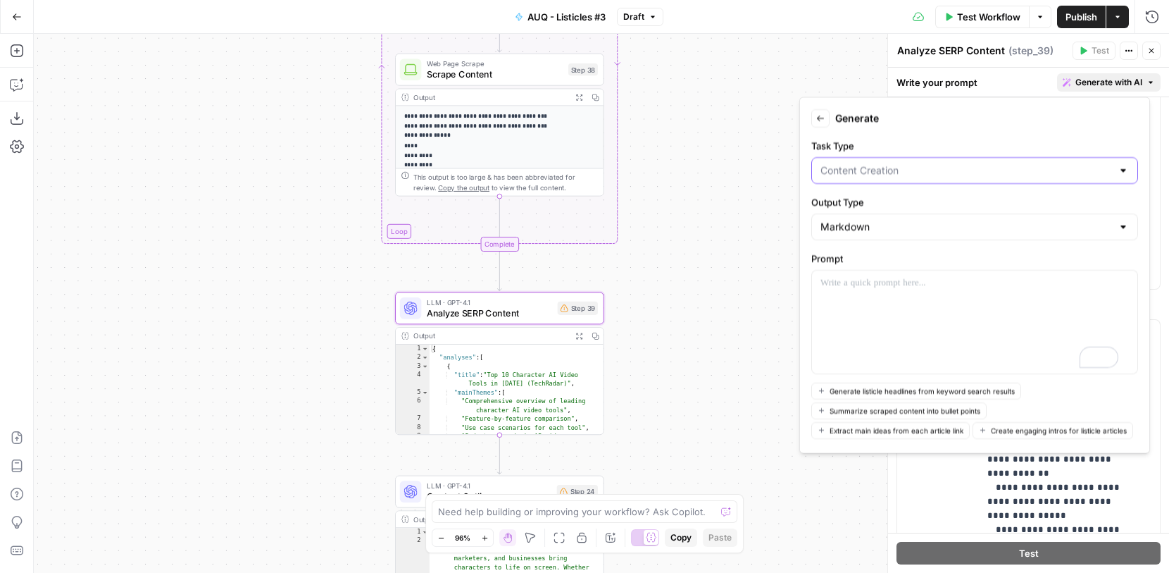
click at [1002, 170] on input "Task Type" at bounding box center [967, 170] width 292 height 14
type input "Content Creation"
click at [1025, 130] on form "Back Generate Task Type Content Creation Output Type Markdown Prompt Generate l…" at bounding box center [975, 276] width 338 height 344
click at [997, 213] on div "Markdown" at bounding box center [974, 226] width 327 height 27
type input "Markdown"
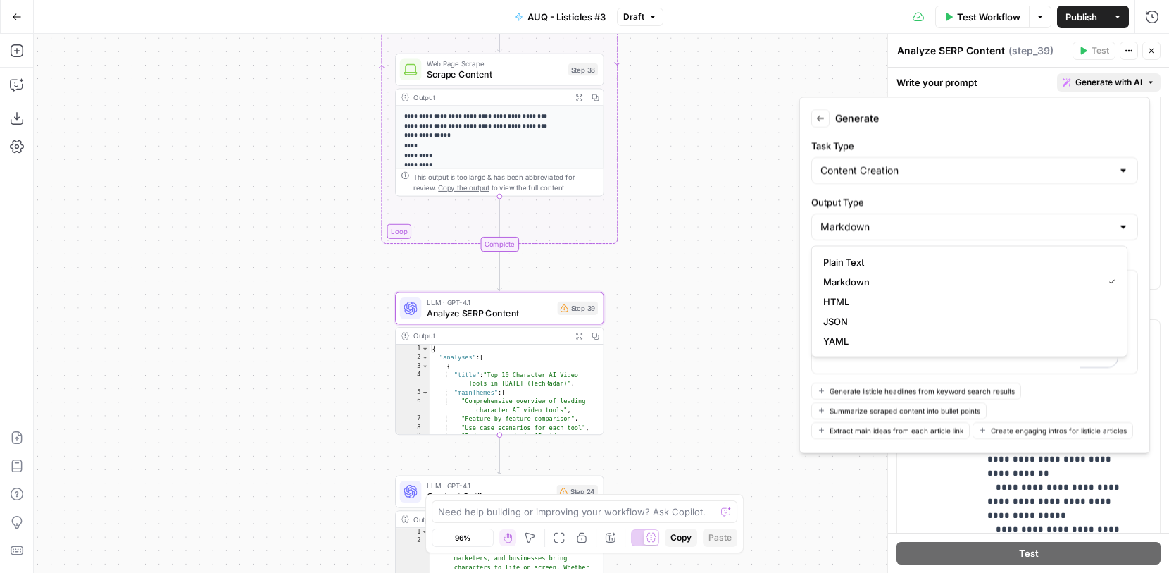
click at [1006, 192] on form "Back Generate Task Type Content Creation Output Type Markdown Prompt Generate l…" at bounding box center [975, 276] width 338 height 344
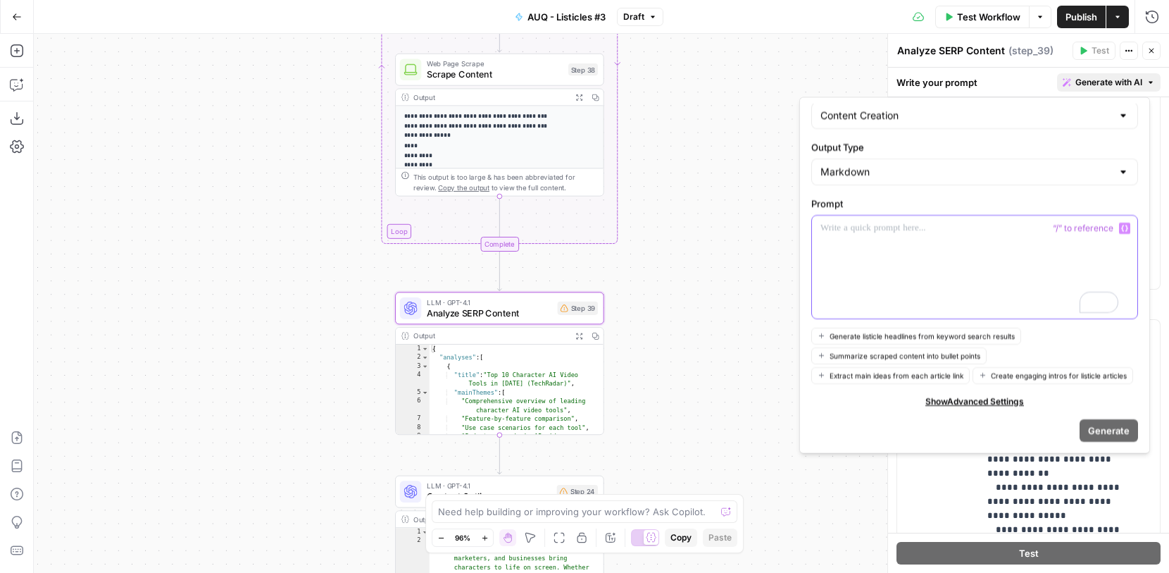
click at [995, 221] on p "To enrich screen reader interactions, please activate Accessibility in Grammarl…" at bounding box center [975, 228] width 309 height 14
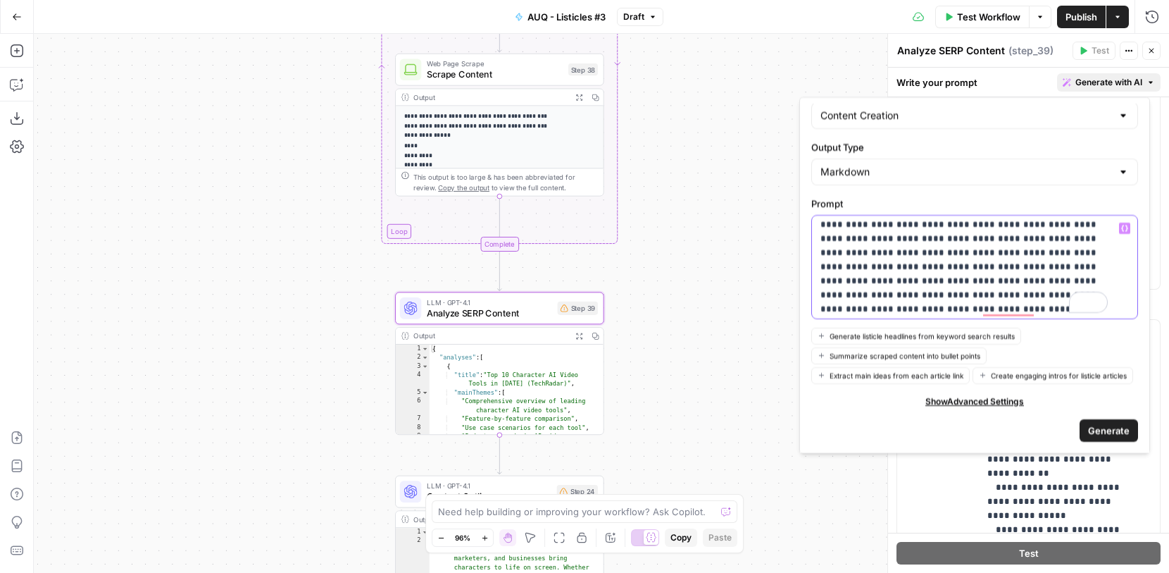
scroll to position [0, 0]
click at [1021, 275] on p "**********" at bounding box center [964, 192] width 287 height 239
click at [988, 327] on button "Generate listicle headlines from keyword search results" at bounding box center [916, 335] width 210 height 17
click at [969, 330] on span "Generate listicle headlines from keyword search results" at bounding box center [922, 335] width 185 height 11
click at [926, 369] on span "Extract main ideas from each article link" at bounding box center [897, 374] width 134 height 11
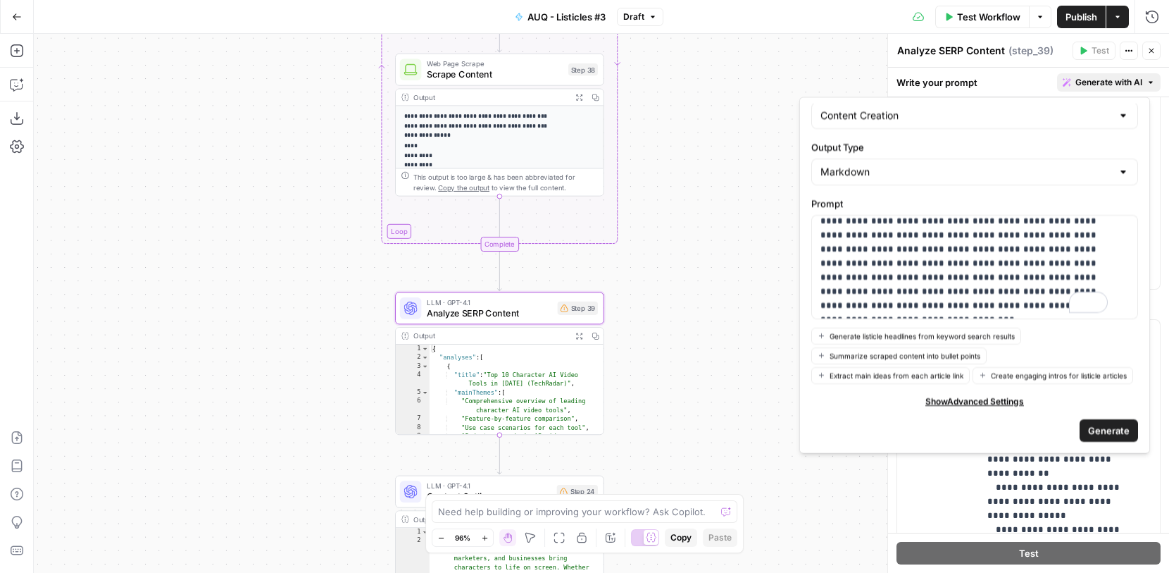
click at [931, 401] on span "Show Advanced Settings" at bounding box center [975, 400] width 99 height 13
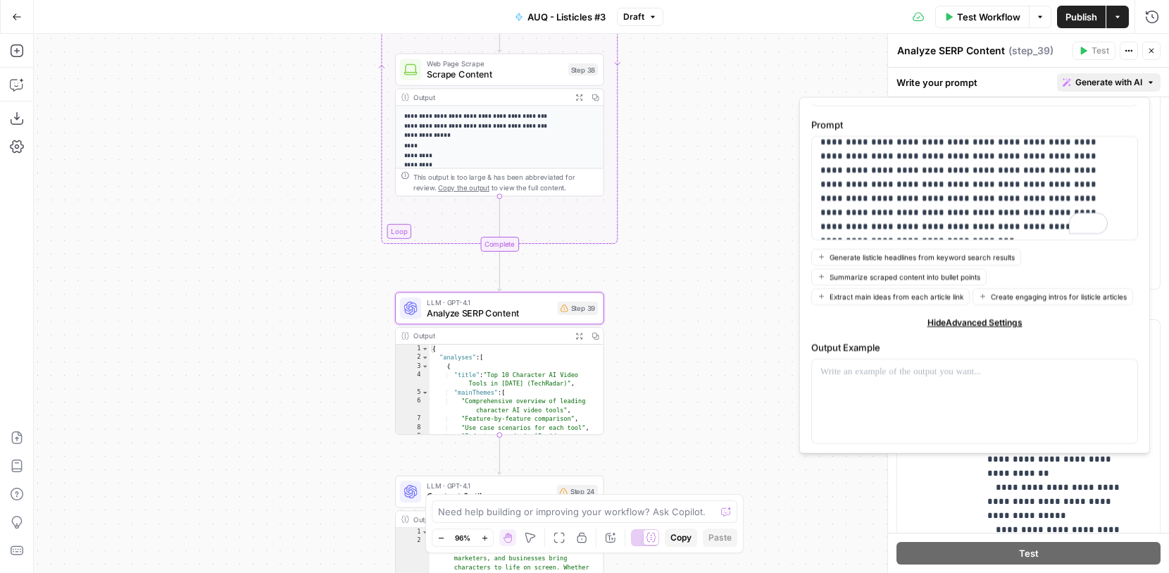
click at [875, 257] on span "Generate listicle headlines from keyword search results" at bounding box center [922, 256] width 185 height 11
click at [870, 277] on span "Summarize scraped content into bullet points" at bounding box center [905, 275] width 151 height 11
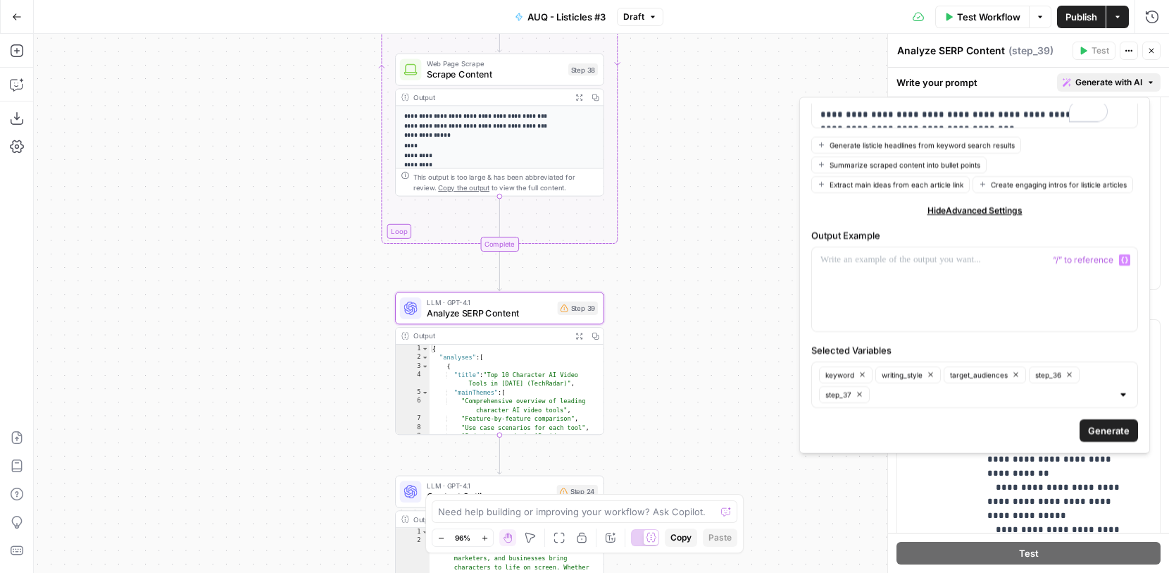
click at [1089, 442] on form "Back Generate Task Type Content Creation Output Type Markdown Prompt Generate l…" at bounding box center [975, 276] width 338 height 344
click at [1102, 425] on span "Generate" at bounding box center [1109, 430] width 42 height 14
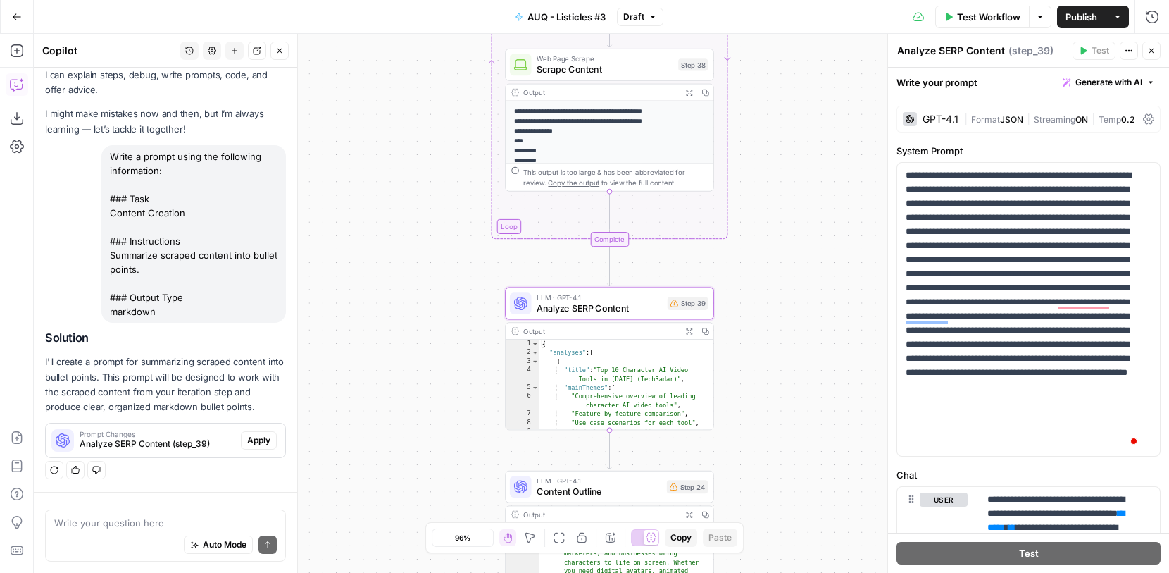
click at [252, 437] on span "Apply" at bounding box center [258, 440] width 23 height 13
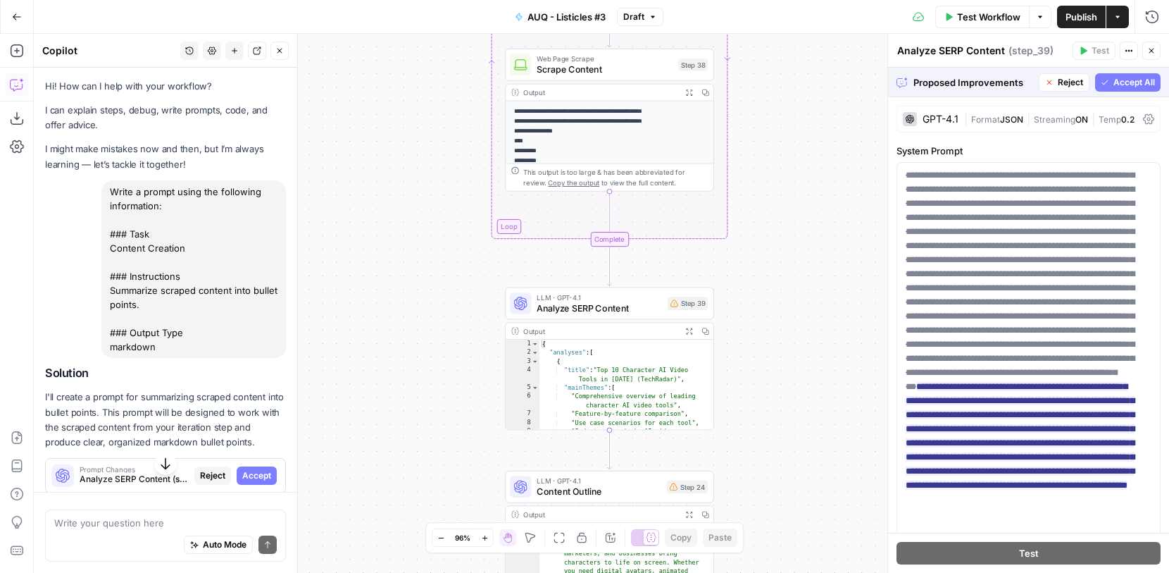
scroll to position [339, 0]
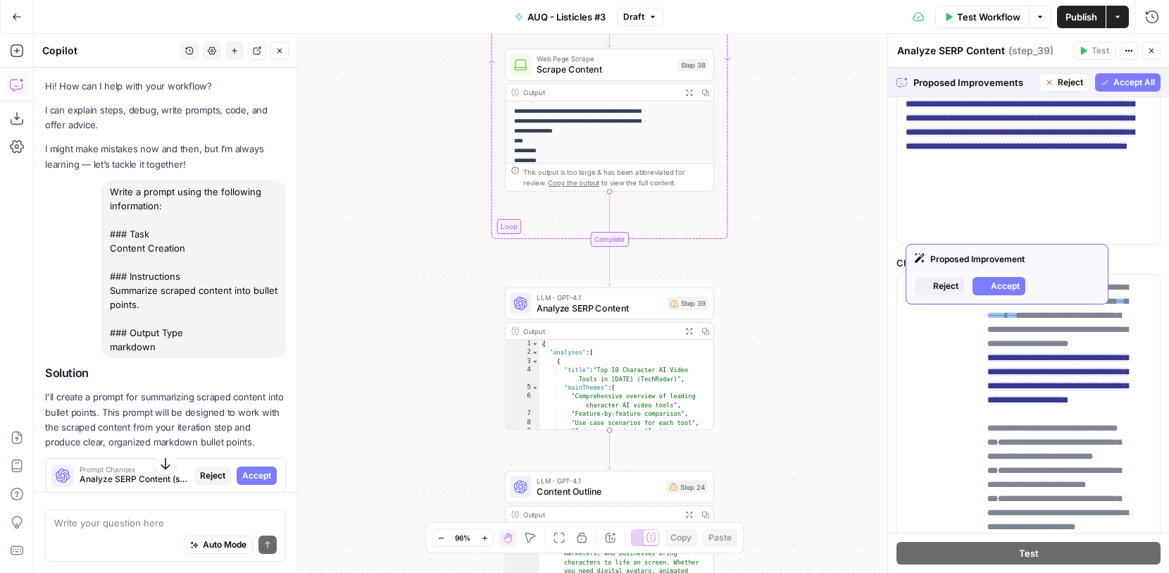
click at [1114, 77] on span "Accept All" at bounding box center [1135, 82] width 42 height 13
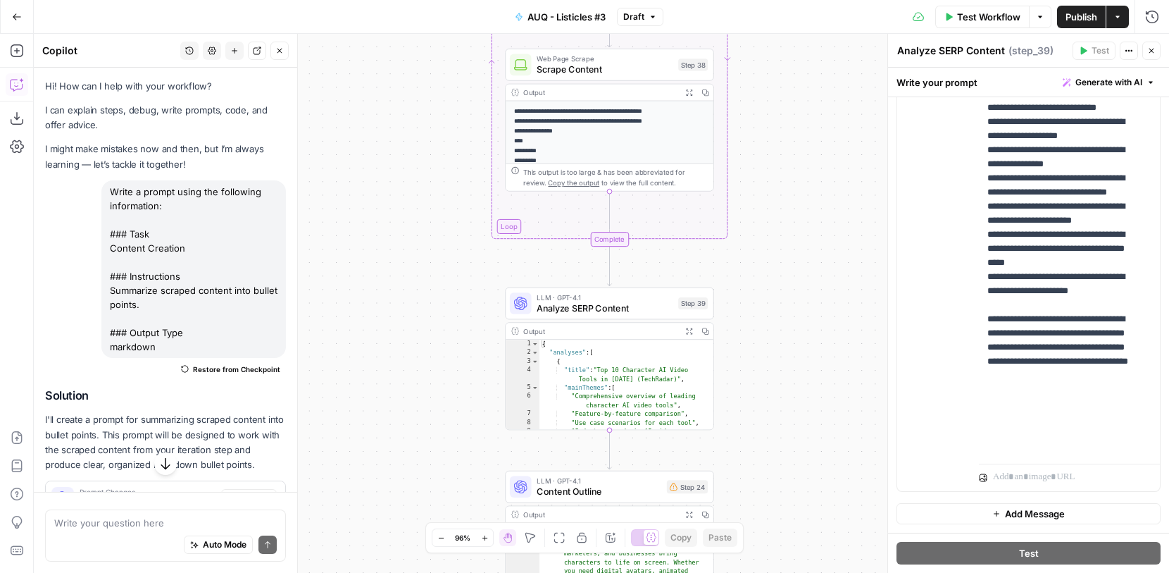
scroll to position [58, 0]
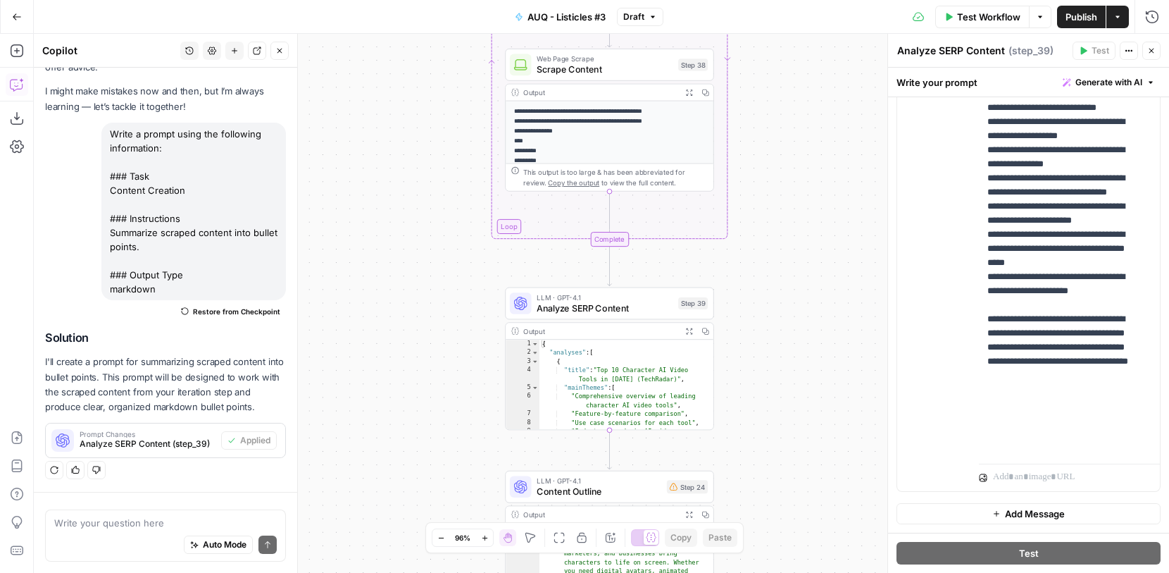
click at [330, 239] on div "**********" at bounding box center [601, 303] width 1135 height 539
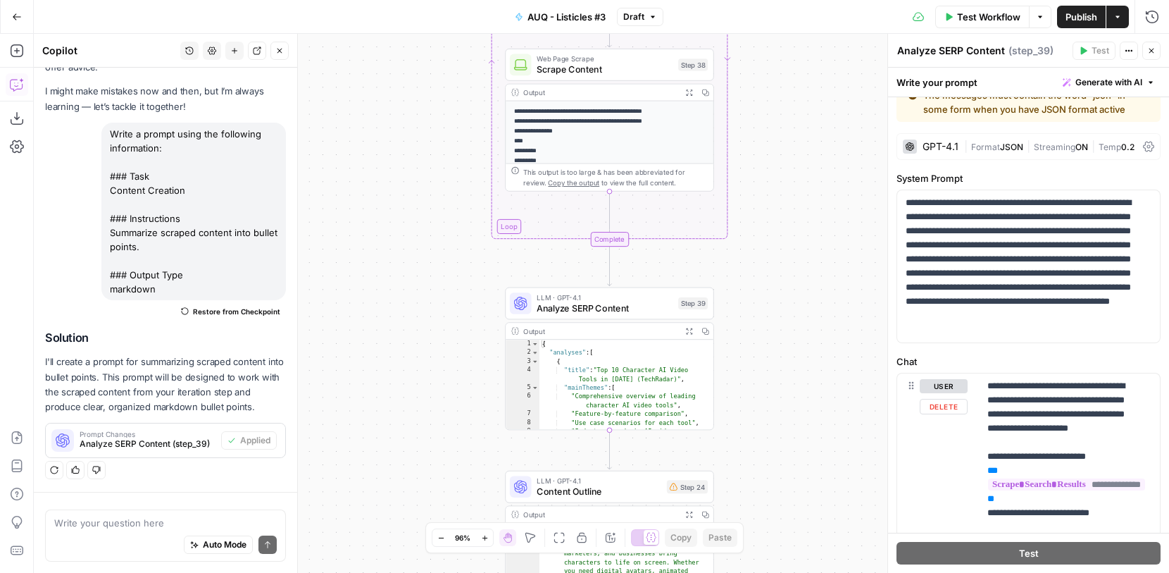
scroll to position [0, 0]
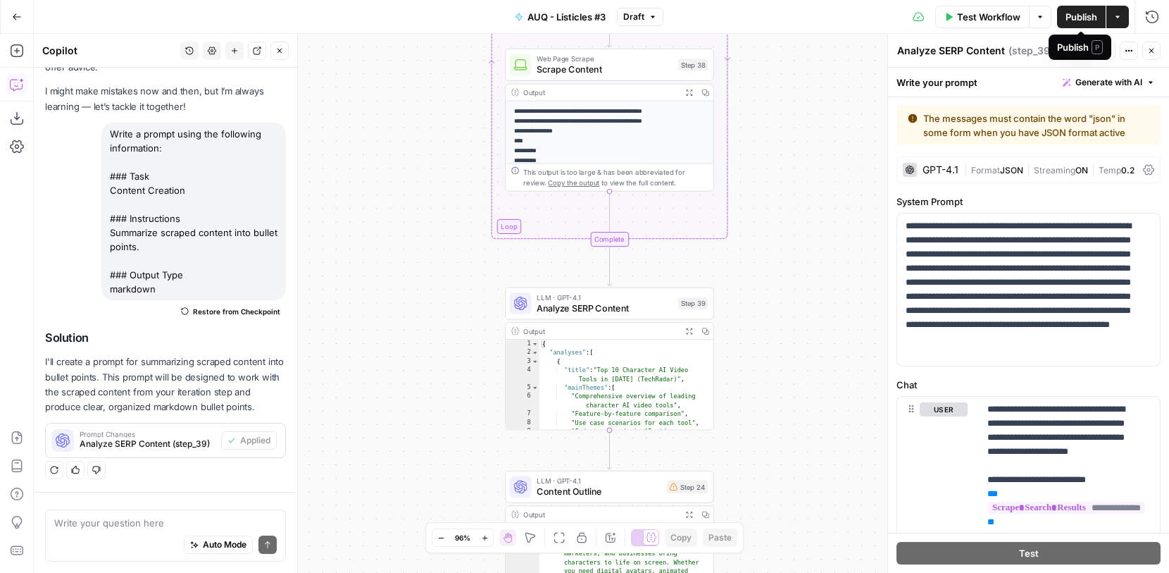
click at [1093, 20] on span "Publish" at bounding box center [1082, 17] width 32 height 14
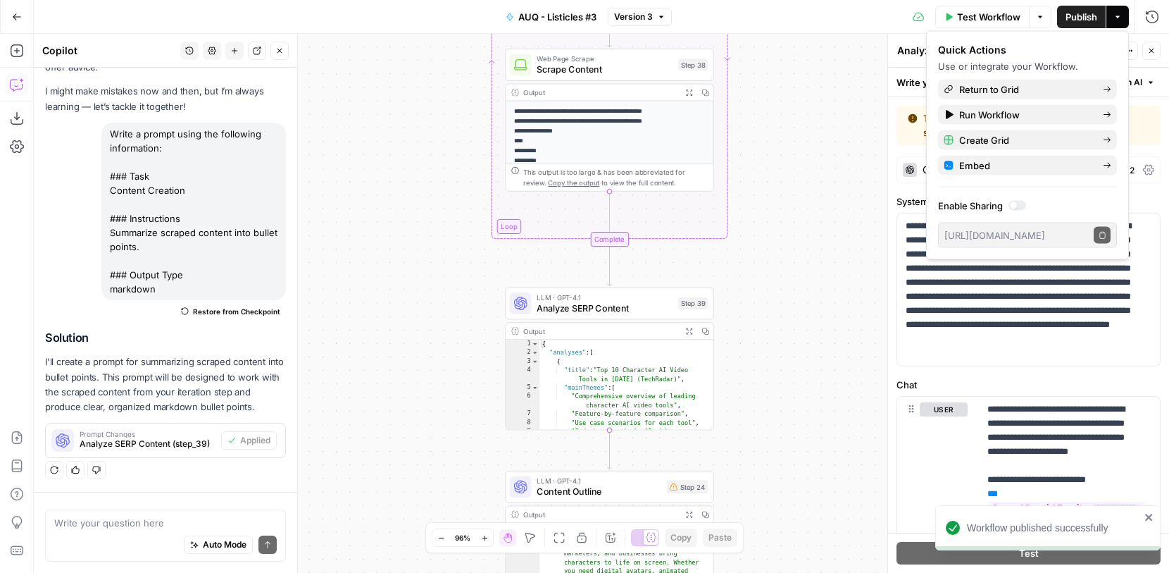
click at [794, 201] on div "**********" at bounding box center [601, 303] width 1135 height 539
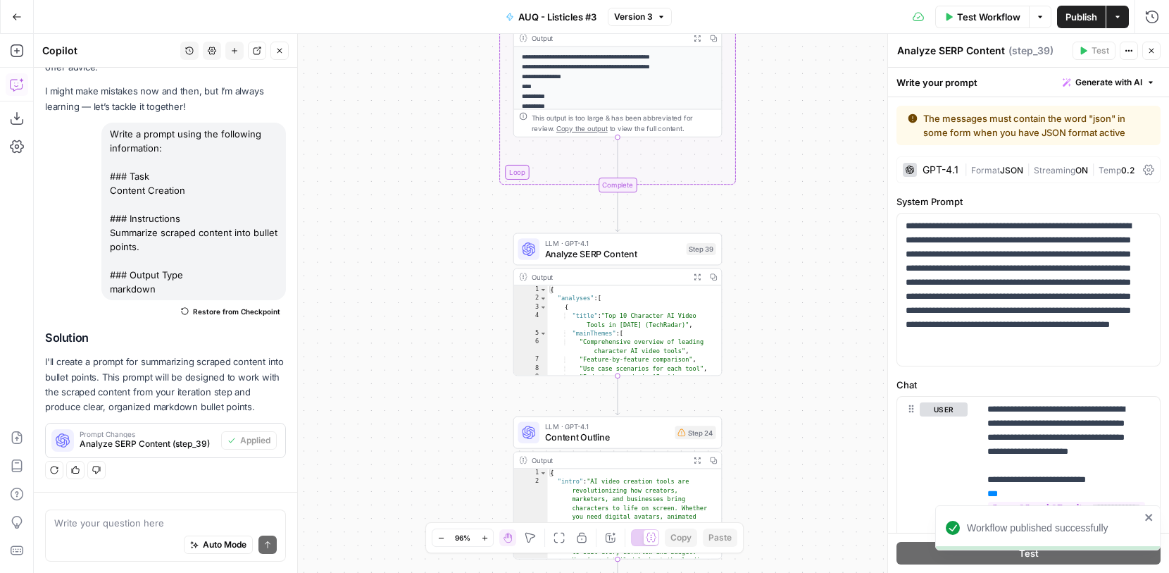
click at [652, 255] on span "Analyze SERP Content" at bounding box center [613, 253] width 136 height 13
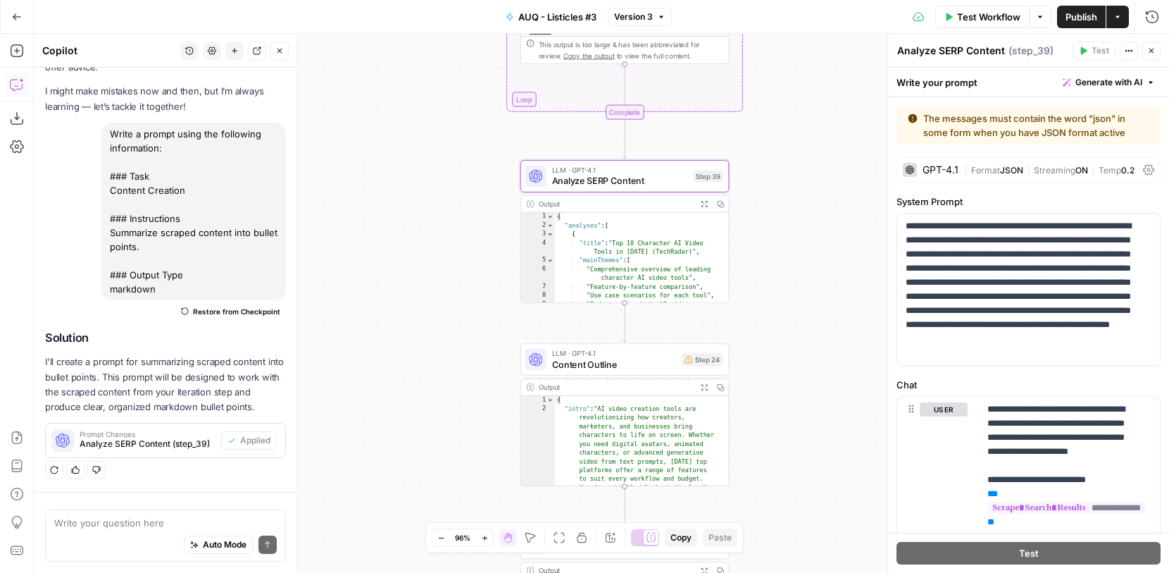
click at [640, 358] on span "Content Outline" at bounding box center [614, 363] width 125 height 13
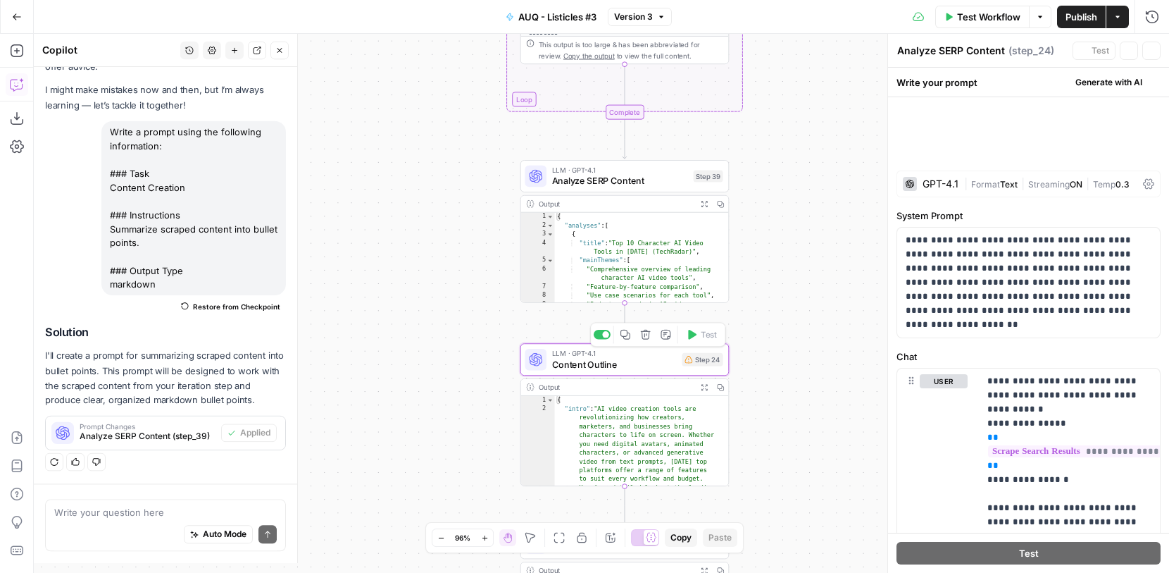
type textarea "Content Outline"
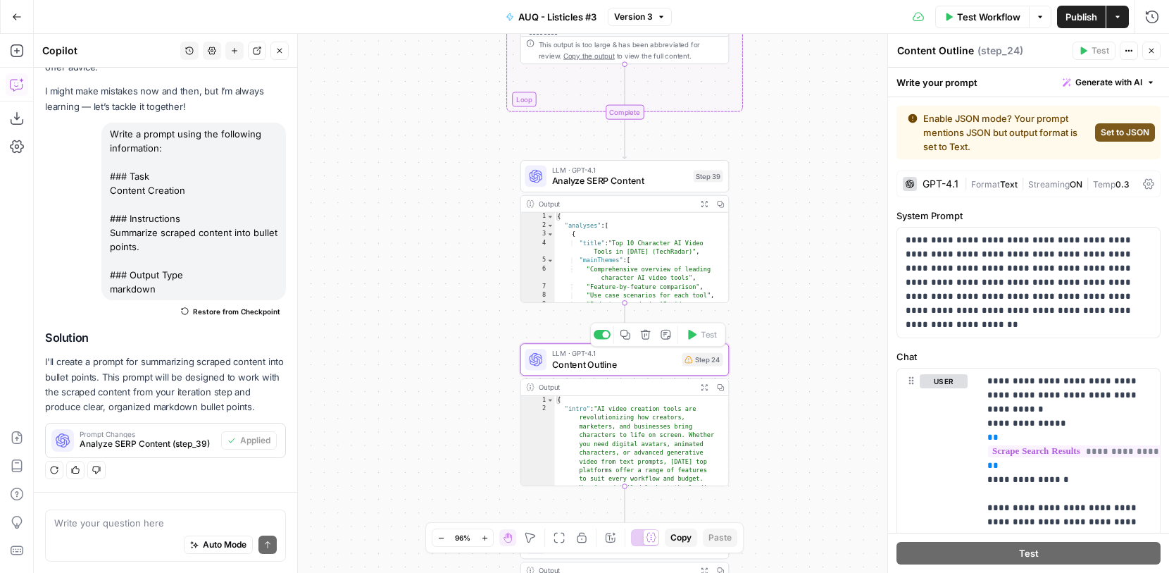
scroll to position [58, 0]
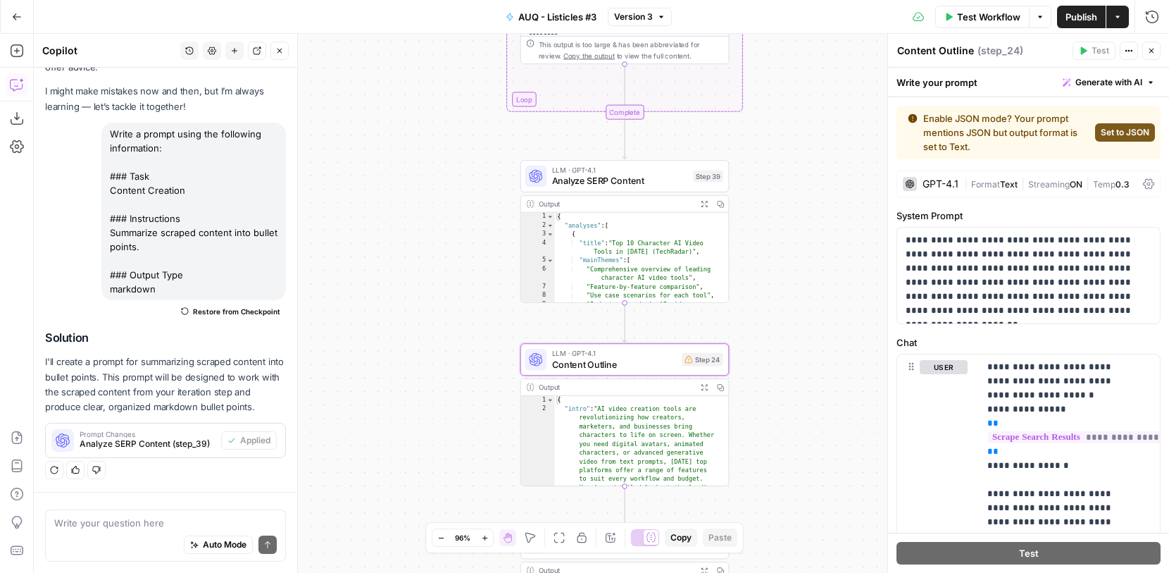
click at [661, 178] on span "Analyze SERP Content" at bounding box center [620, 180] width 136 height 13
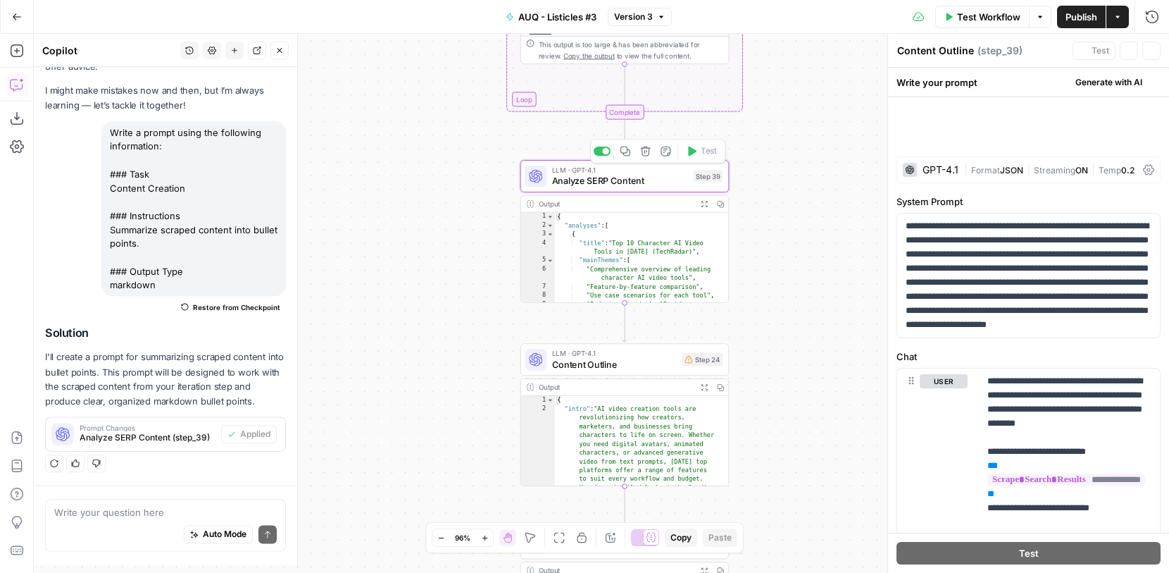
type textarea "Analyze SERP Content"
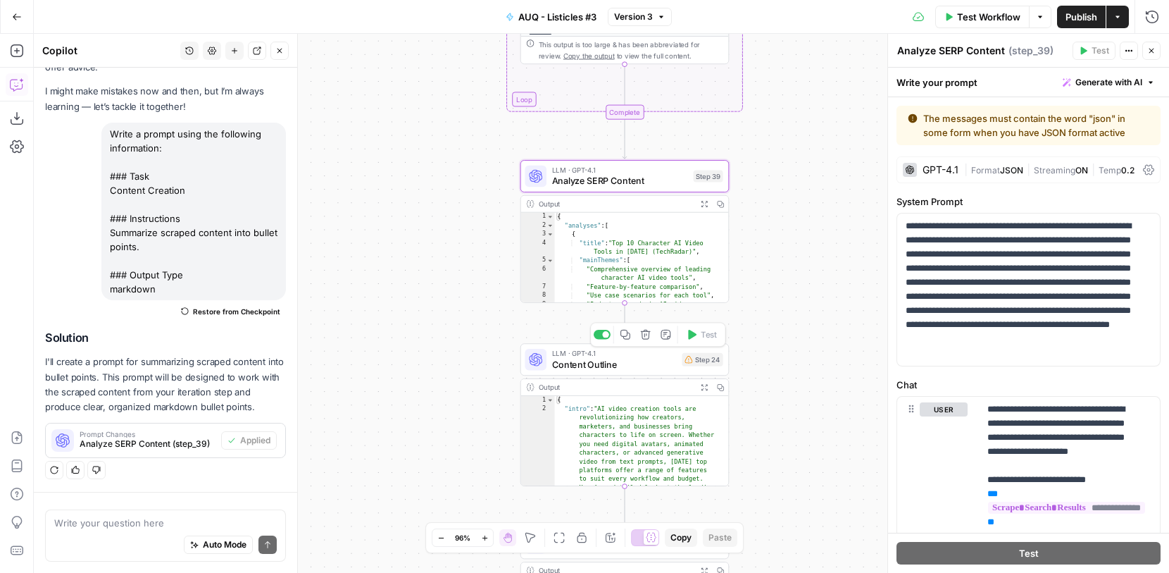
click at [651, 370] on span "Content Outline" at bounding box center [614, 363] width 125 height 13
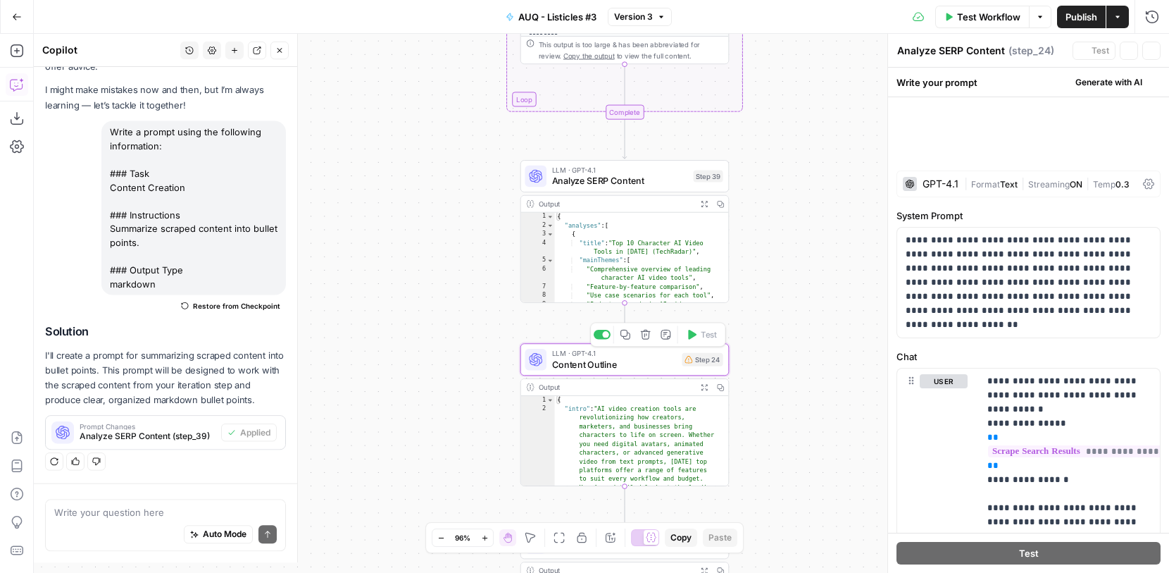
type textarea "Content Outline"
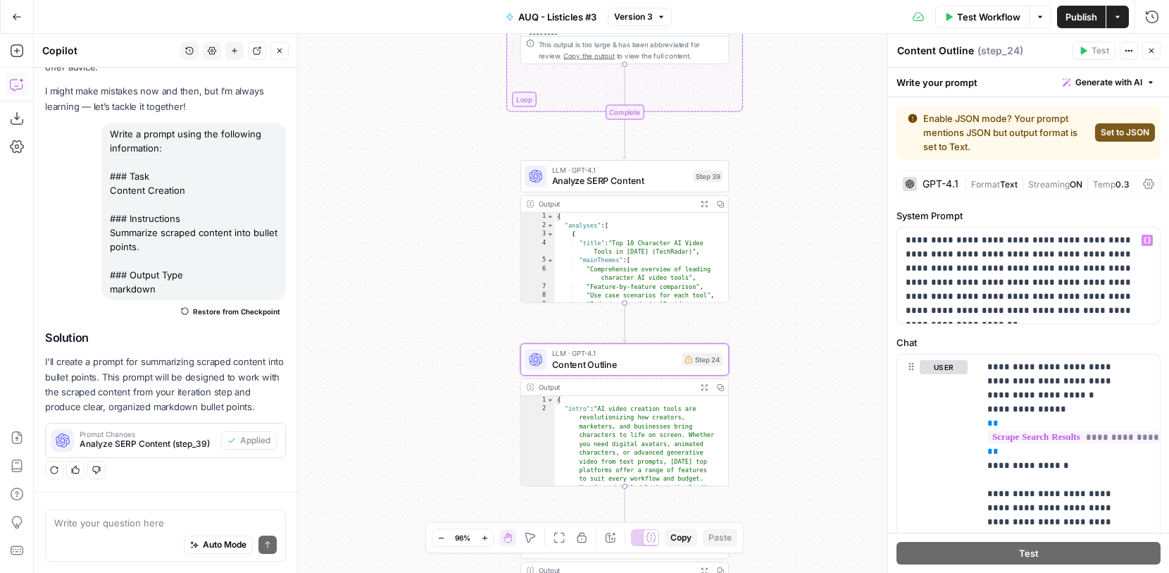
scroll to position [44, 0]
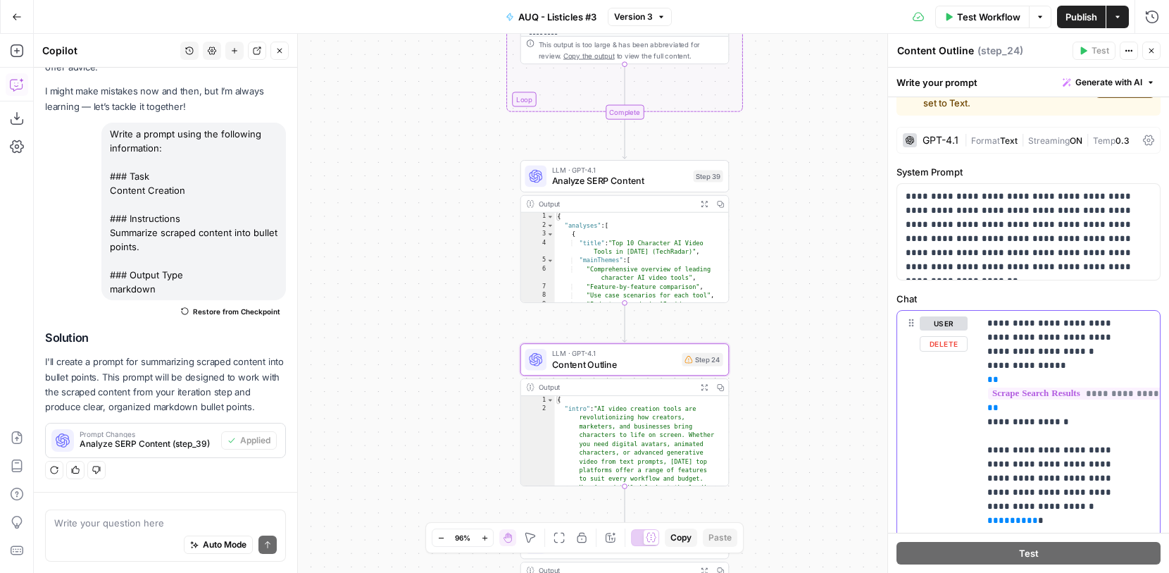
click at [950, 347] on button "Delete" at bounding box center [944, 343] width 48 height 15
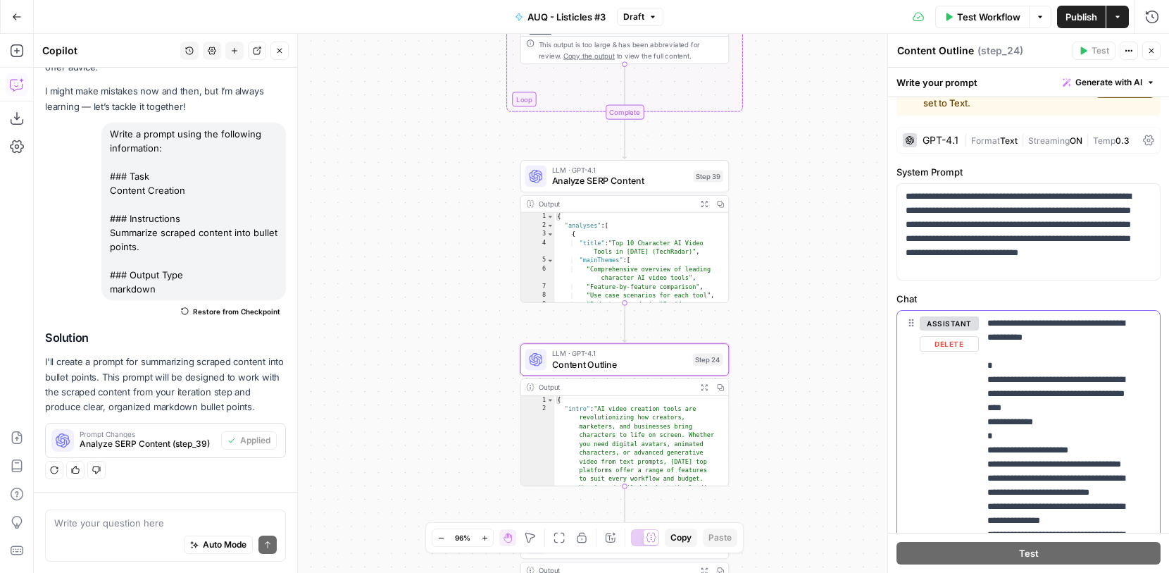
click at [959, 346] on button "Delete" at bounding box center [949, 343] width 59 height 15
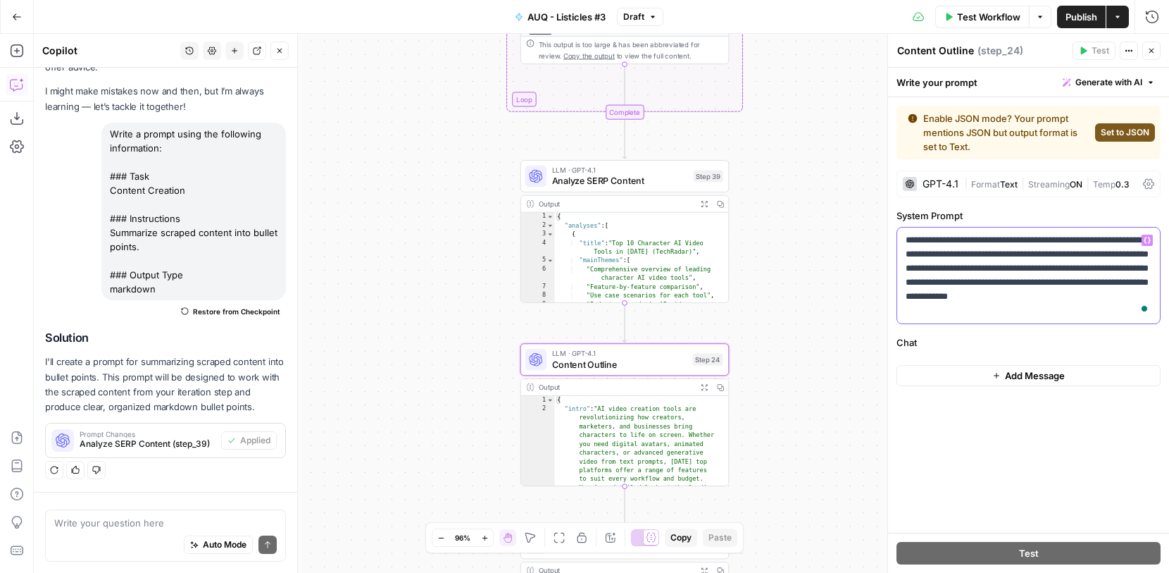
drag, startPoint x: 990, startPoint y: 313, endPoint x: 911, endPoint y: 228, distance: 117.1
click at [911, 228] on div "**********" at bounding box center [1028, 276] width 263 height 96
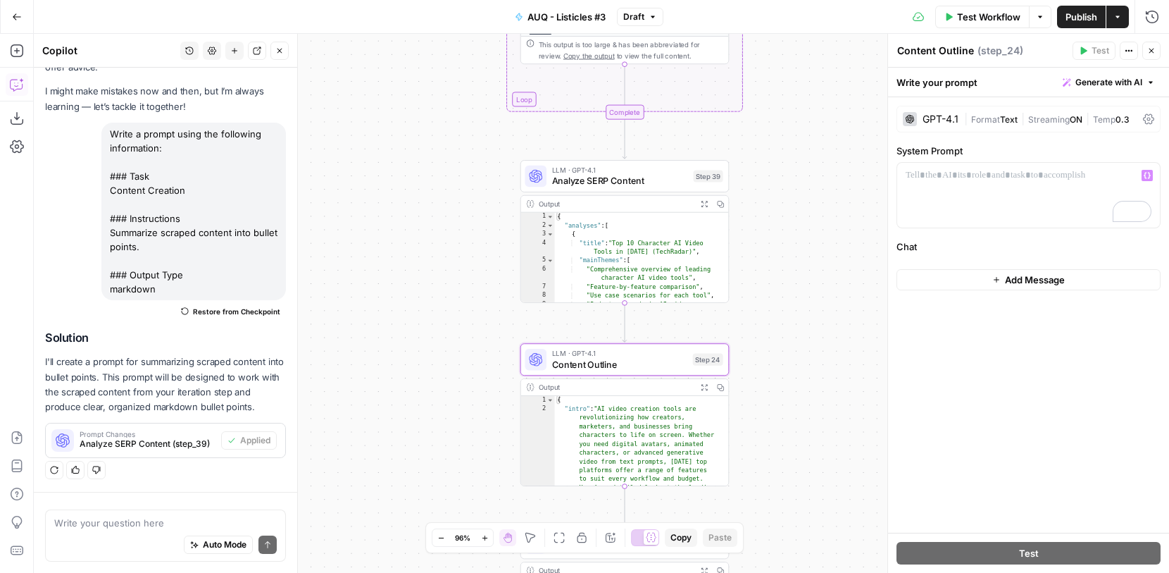
click at [819, 229] on div "**********" at bounding box center [601, 303] width 1135 height 539
click at [1152, 48] on icon "button" at bounding box center [1151, 50] width 8 height 8
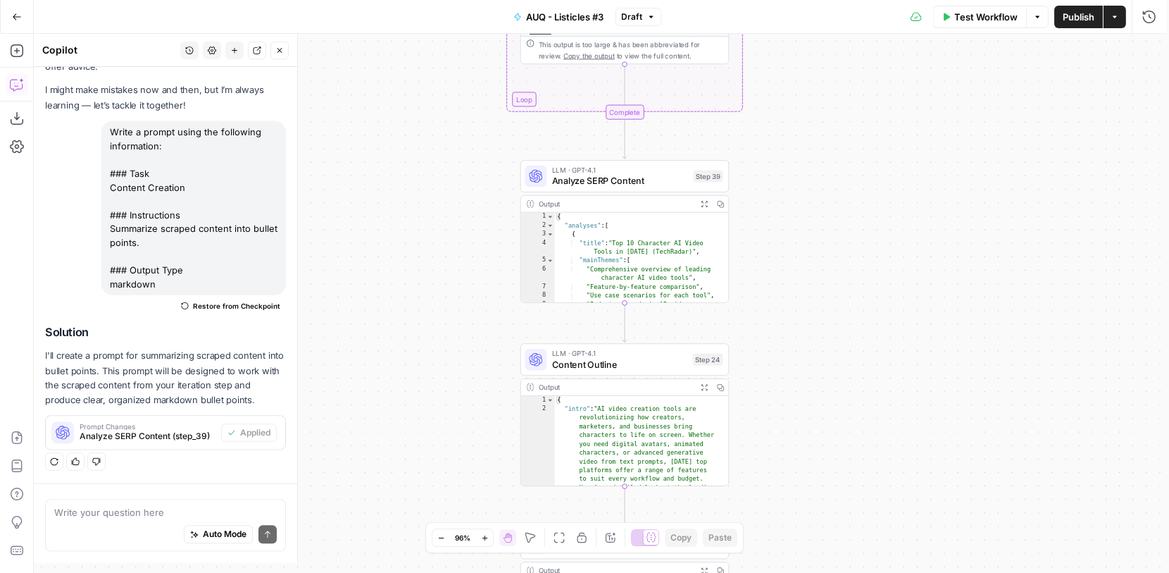
scroll to position [58, 0]
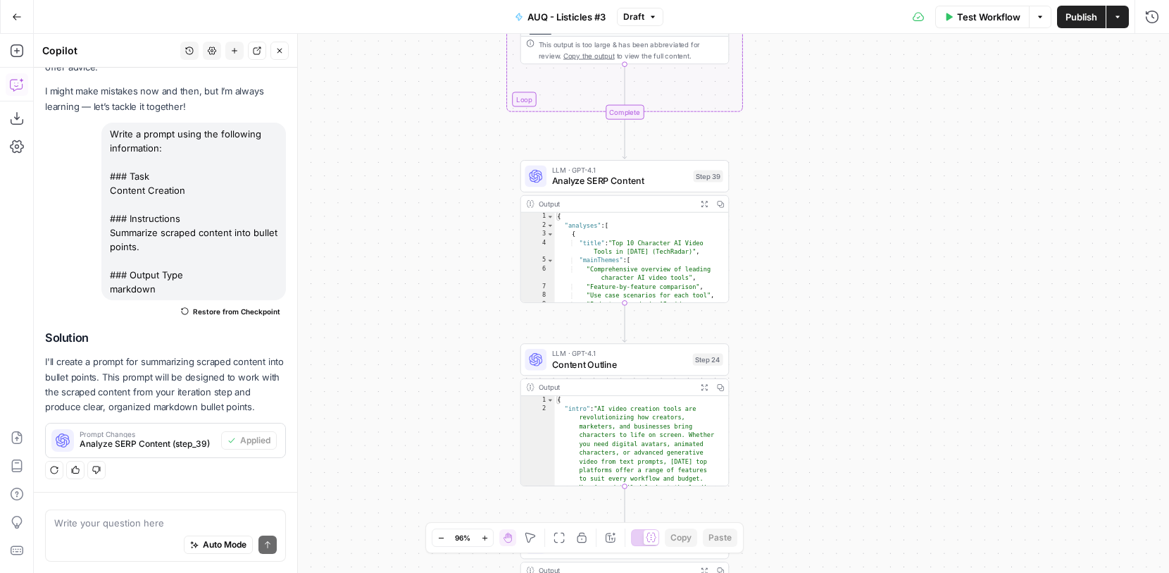
click at [676, 180] on span "Analyze SERP Content" at bounding box center [620, 180] width 136 height 13
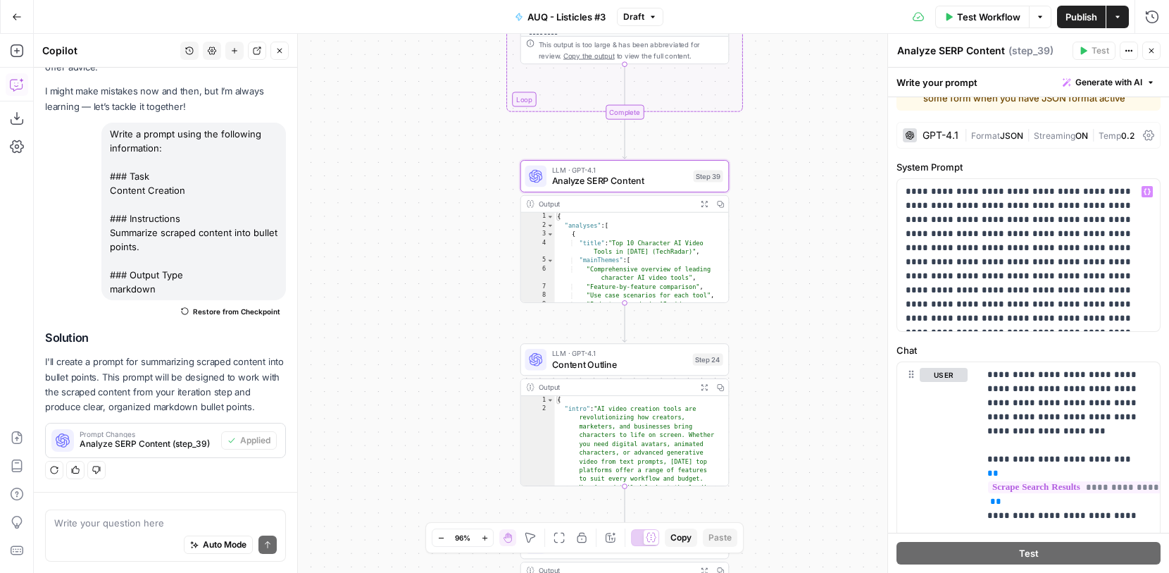
scroll to position [35, 0]
click at [647, 364] on span "Content Outline" at bounding box center [619, 363] width 135 height 13
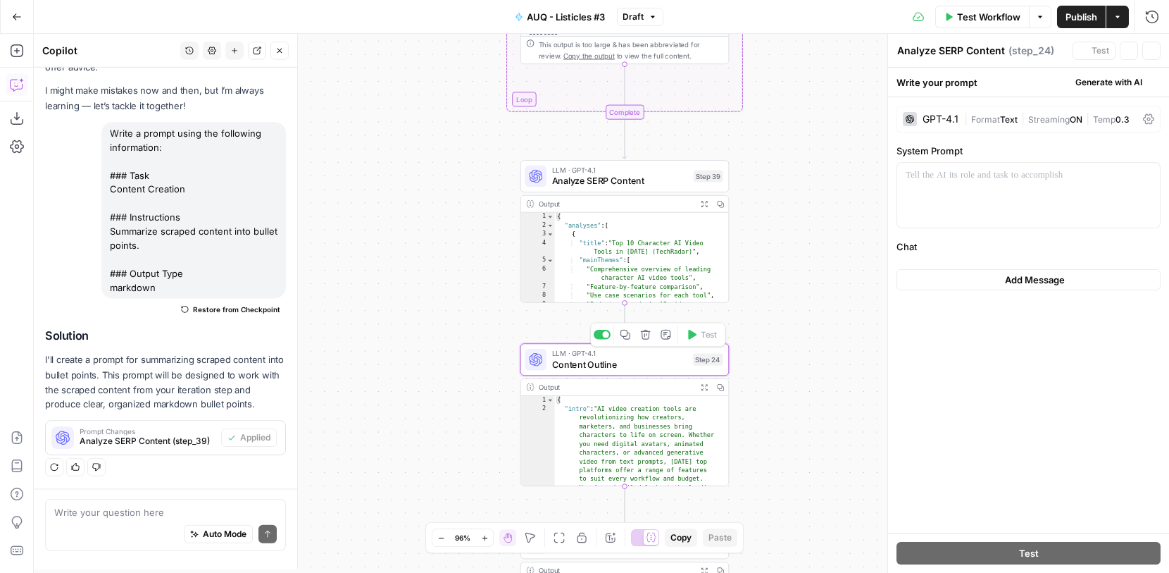
type textarea "Content Outline"
click at [666, 175] on span "Analyze SERP Content" at bounding box center [620, 180] width 136 height 13
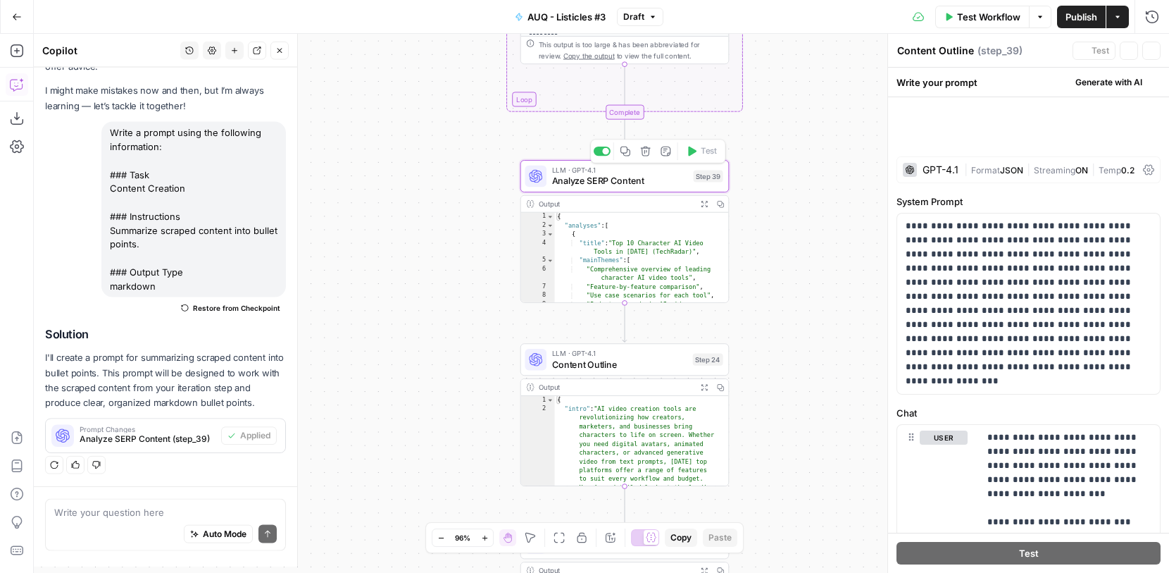
type textarea "Analyze SERP Content"
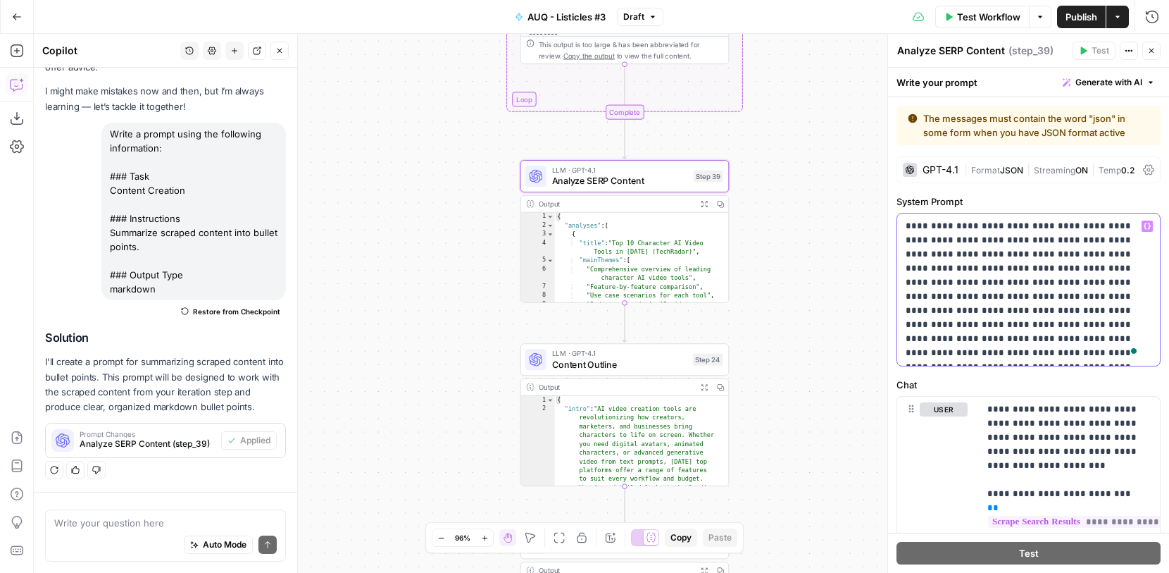
drag, startPoint x: 1130, startPoint y: 348, endPoint x: 921, endPoint y: 229, distance: 240.7
click at [922, 229] on p "**********" at bounding box center [1023, 289] width 235 height 141
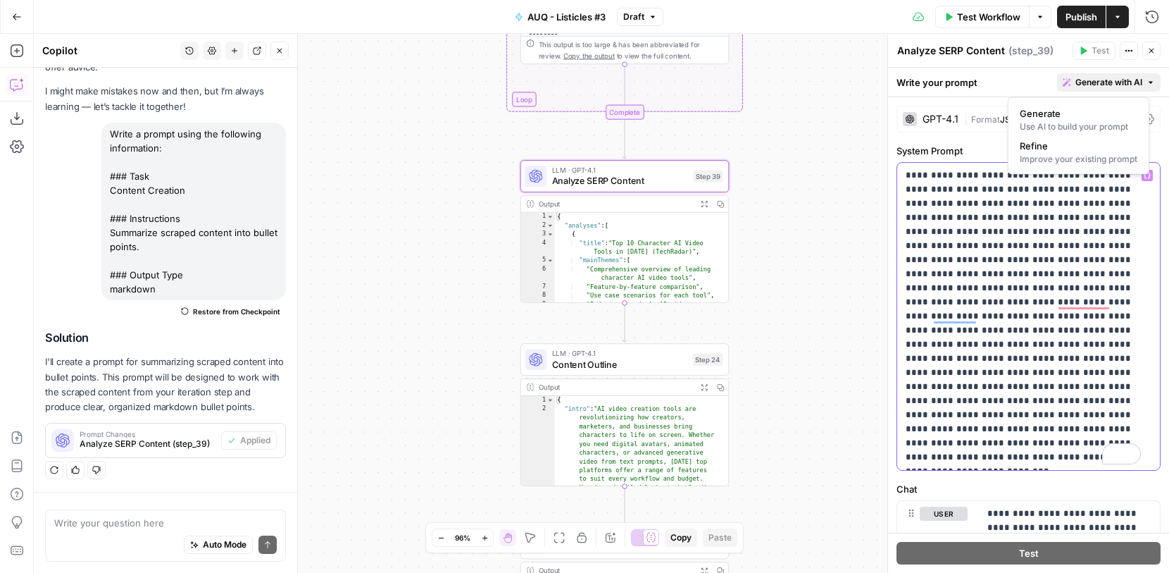
click at [1085, 76] on span "Generate with AI" at bounding box center [1109, 82] width 67 height 13
click at [1074, 108] on span "Generate" at bounding box center [1076, 113] width 112 height 14
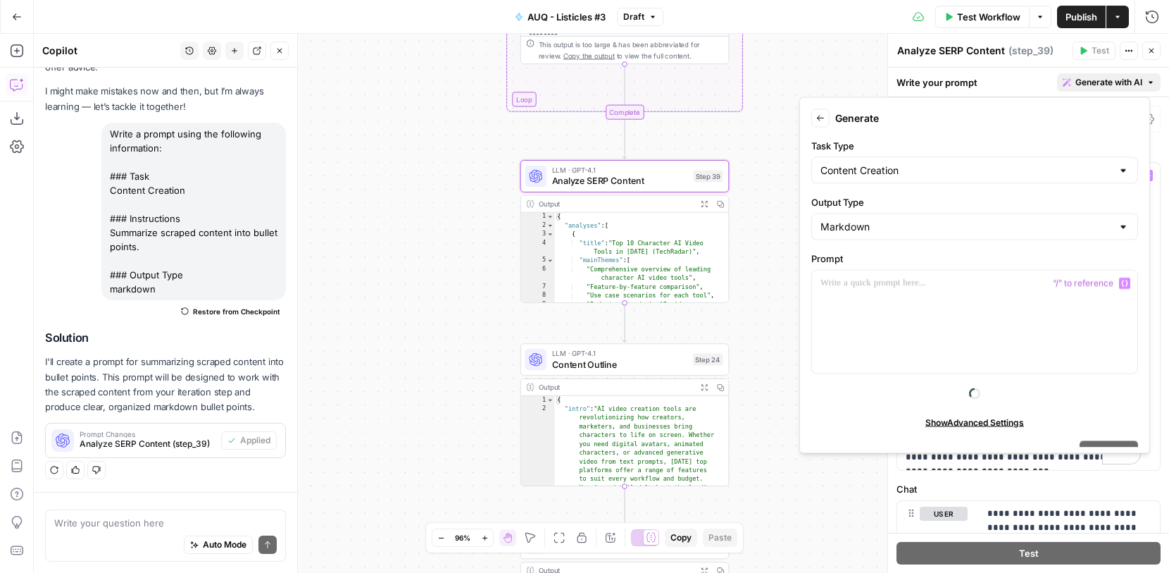
scroll to position [21, 0]
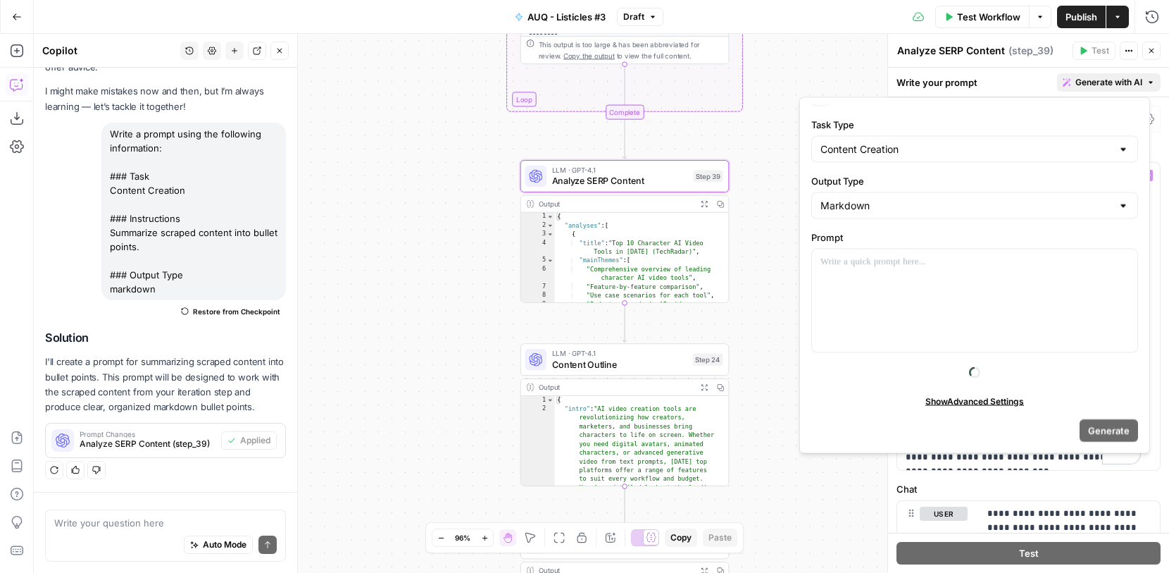
click at [1009, 397] on span "Show Advanced Settings" at bounding box center [975, 400] width 99 height 13
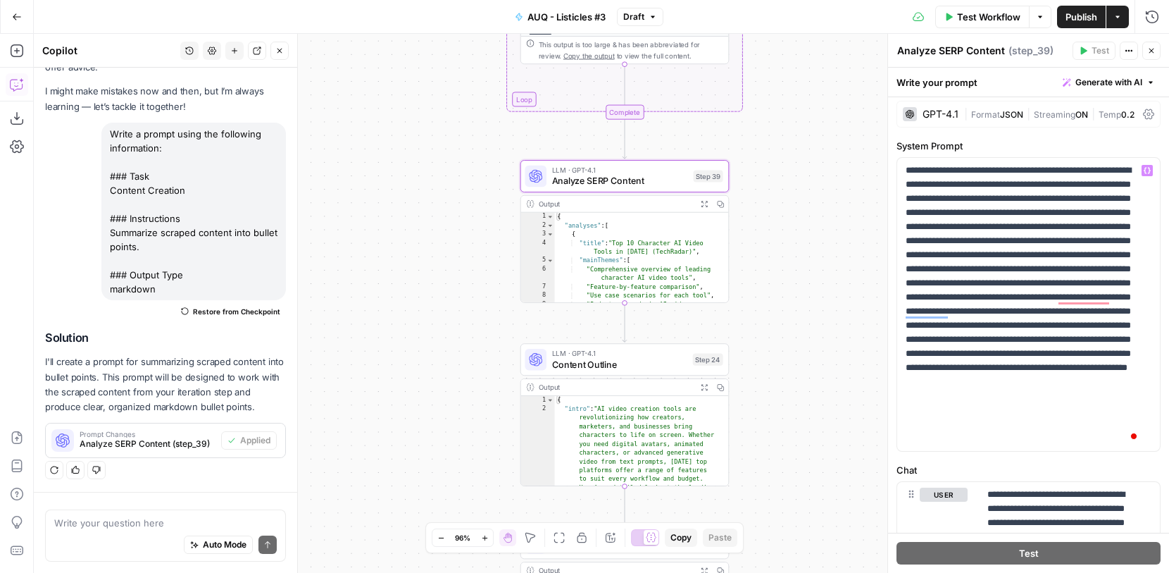
scroll to position [0, 0]
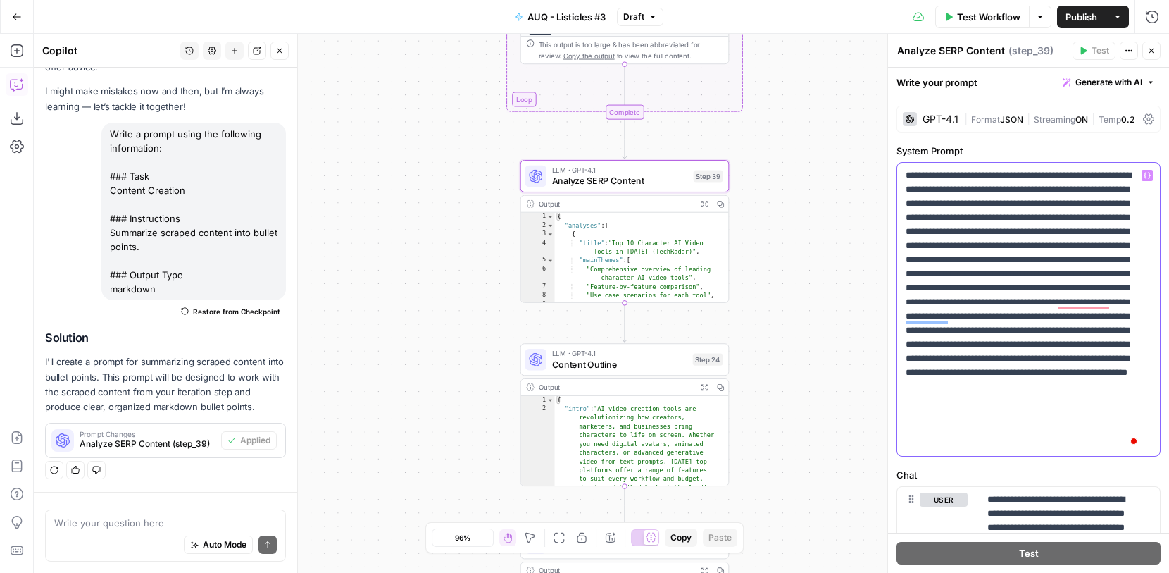
click at [1041, 194] on p "**********" at bounding box center [1023, 309] width 235 height 282
click at [1088, 89] on button "Generate with AI" at bounding box center [1109, 82] width 104 height 18
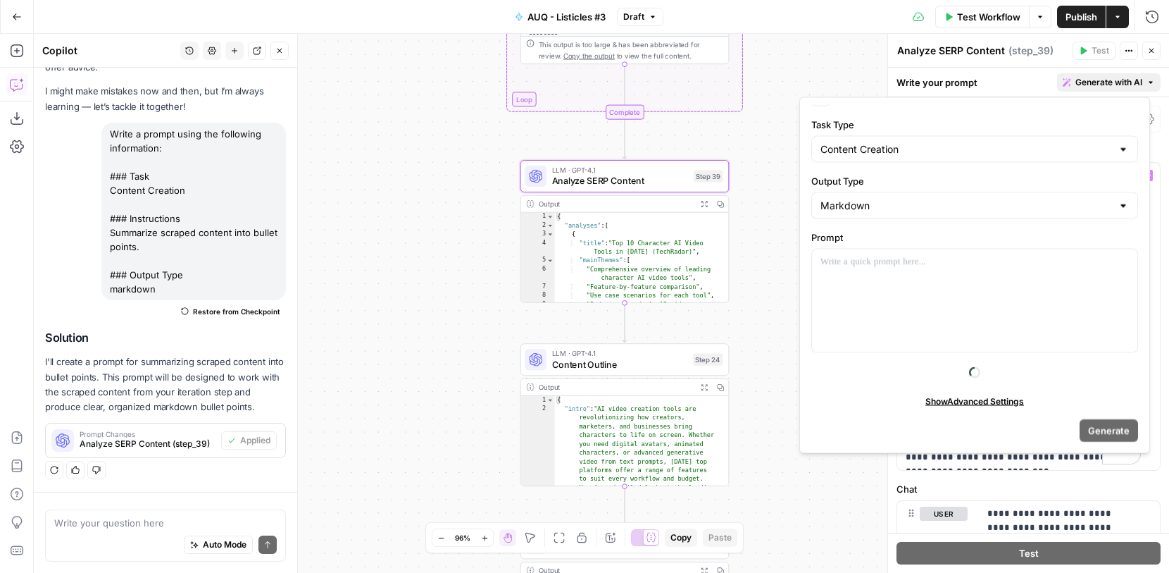
scroll to position [20, 0]
click at [1083, 418] on form "Back Generate Task Type Content Creation Output Type Markdown Prompt Show Advan…" at bounding box center [975, 276] width 338 height 344
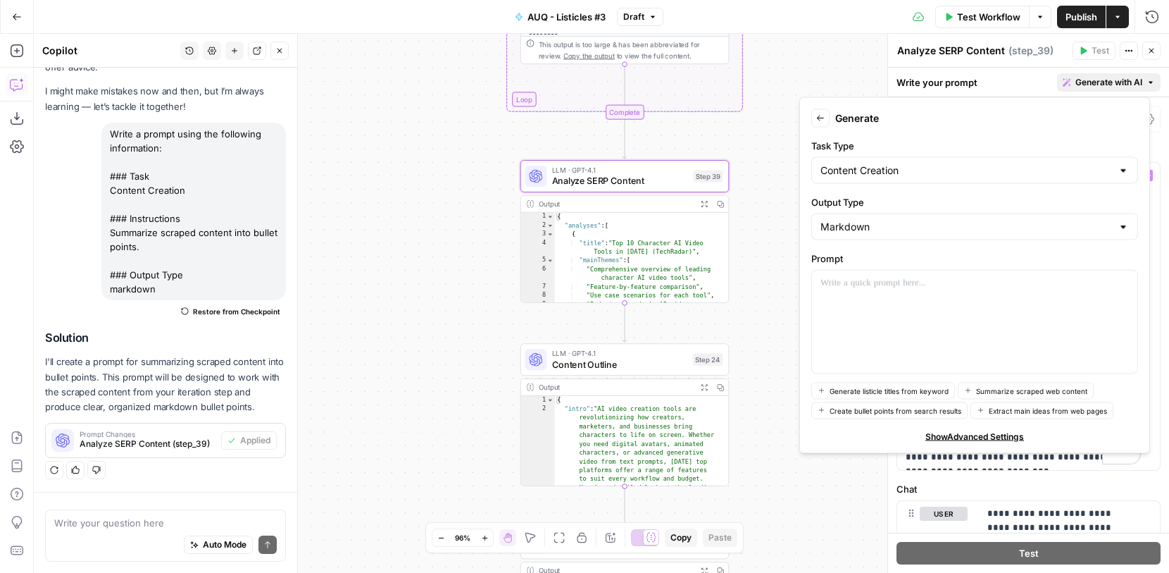
scroll to position [35, 0]
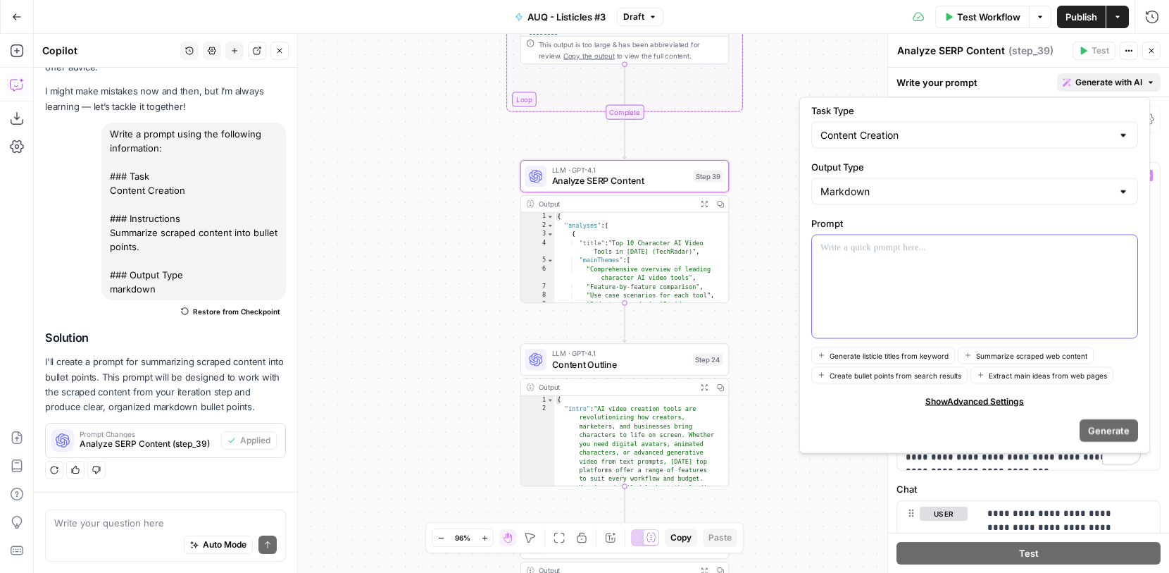
click at [924, 324] on div at bounding box center [974, 286] width 325 height 103
click at [855, 87] on div "**********" at bounding box center [601, 303] width 1135 height 539
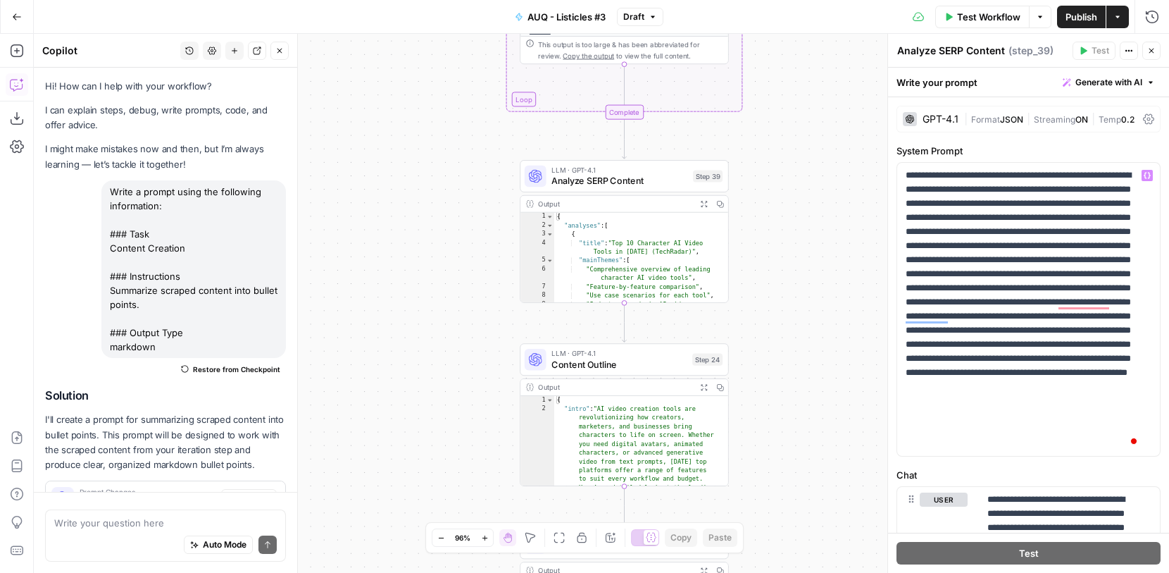
scroll to position [58, 0]
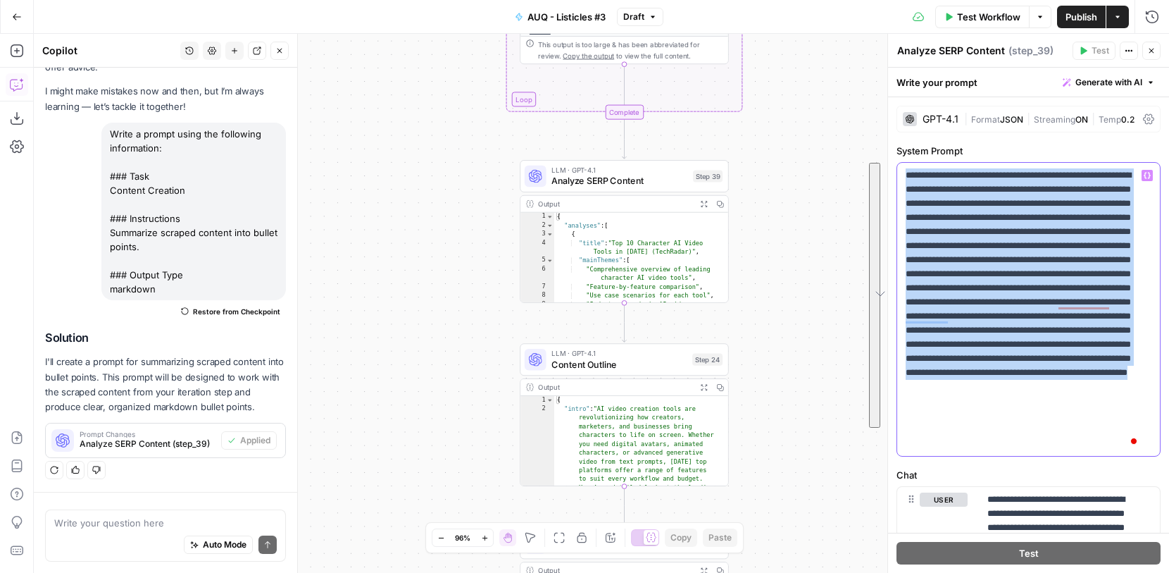
drag, startPoint x: 1136, startPoint y: 428, endPoint x: 903, endPoint y: 170, distance: 347.1
click at [903, 170] on div "**********" at bounding box center [1028, 309] width 263 height 293
copy p "**********"
click at [1114, 88] on span "Generate with AI" at bounding box center [1109, 82] width 67 height 13
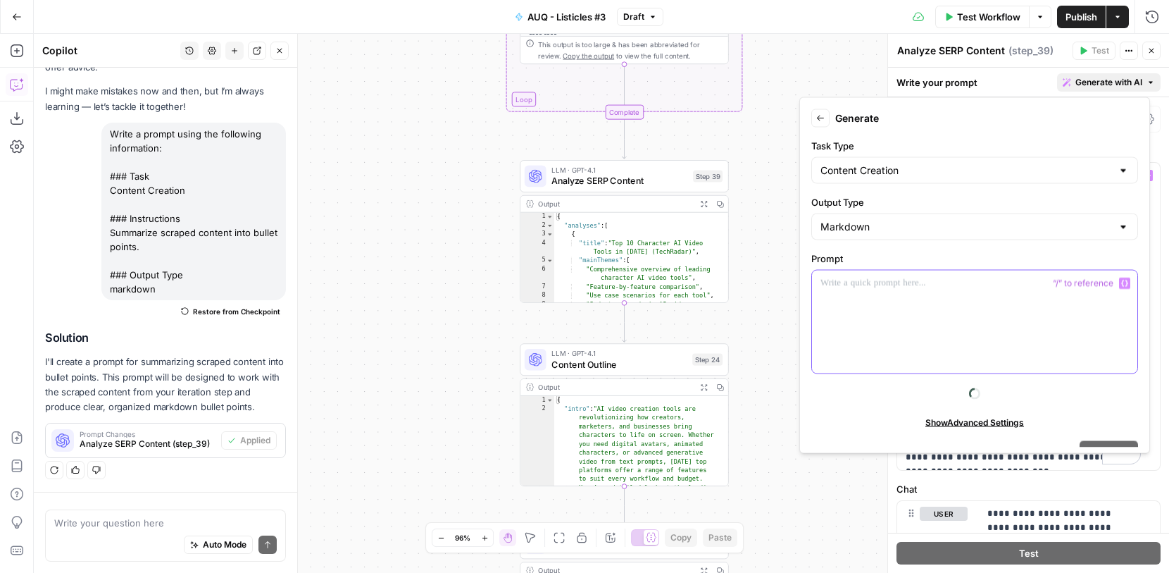
click at [908, 294] on div at bounding box center [974, 321] width 325 height 103
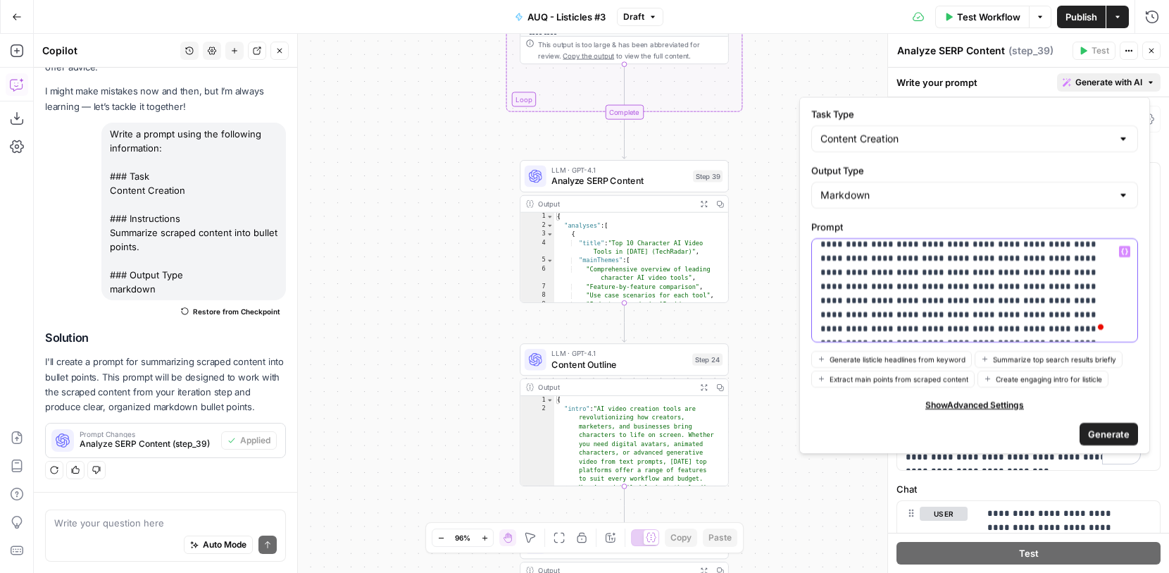
scroll to position [33, 0]
click at [1090, 423] on button "Generate" at bounding box center [1109, 432] width 58 height 23
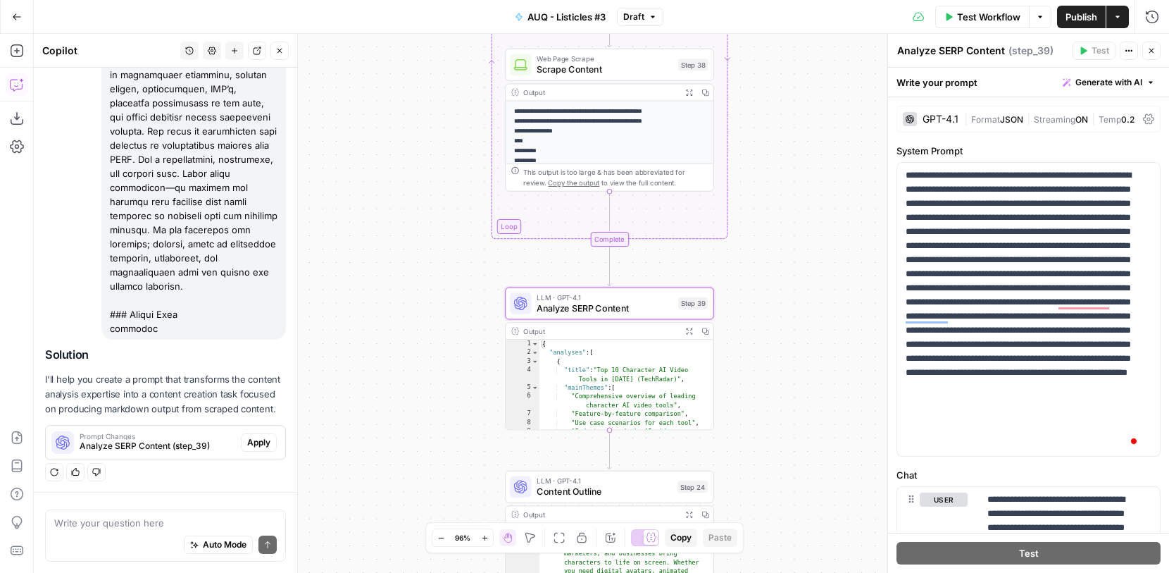
scroll to position [788, 0]
click at [255, 435] on span "Apply" at bounding box center [258, 440] width 23 height 13
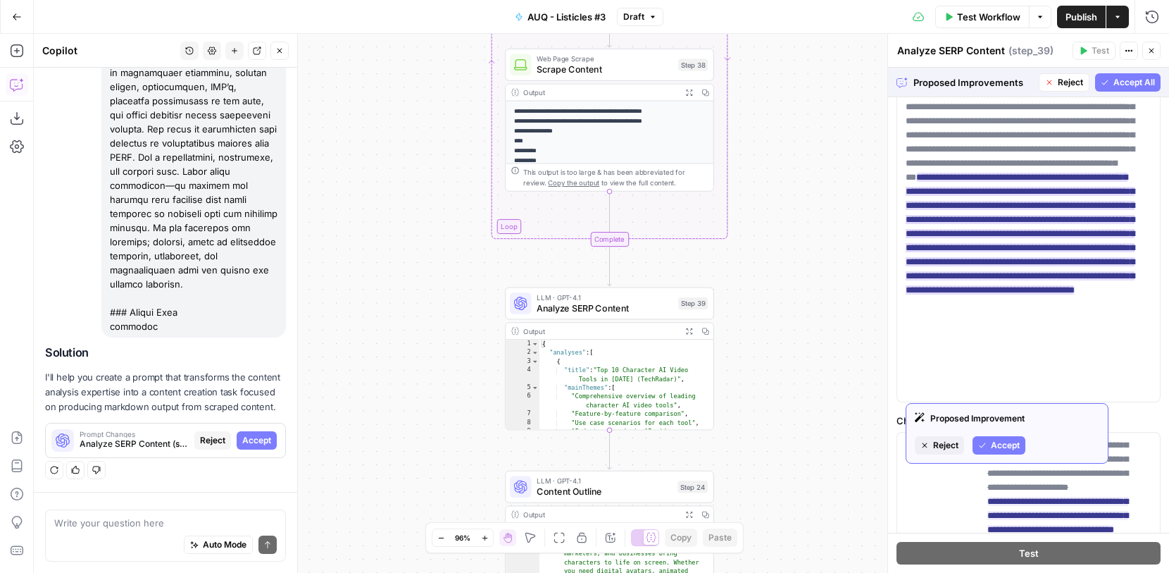
scroll to position [208, 0]
click at [944, 442] on span "Reject" at bounding box center [945, 445] width 25 height 13
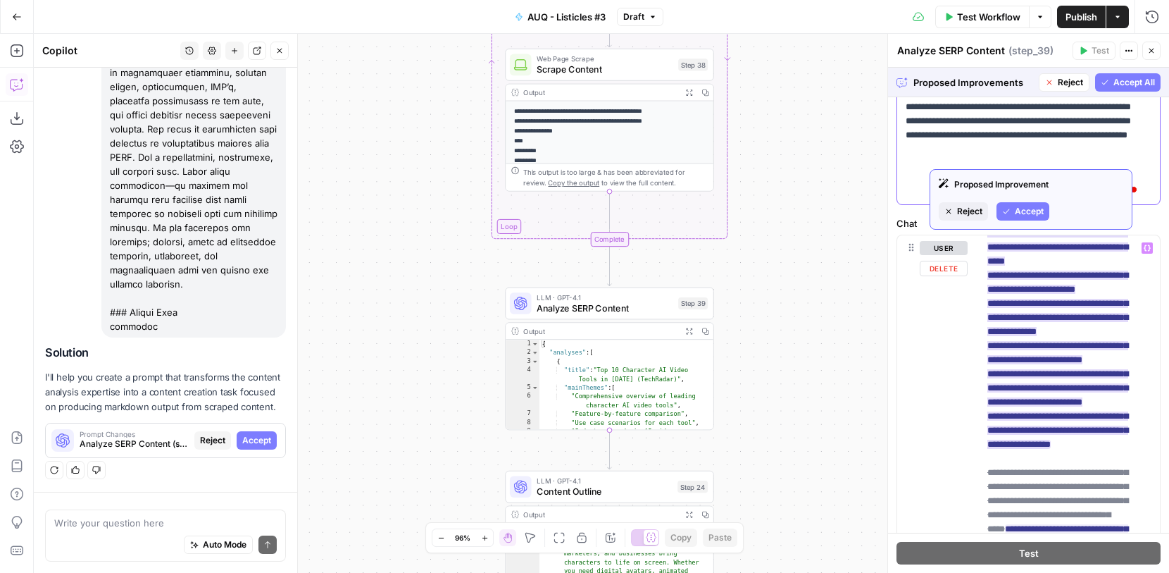
scroll to position [291, 0]
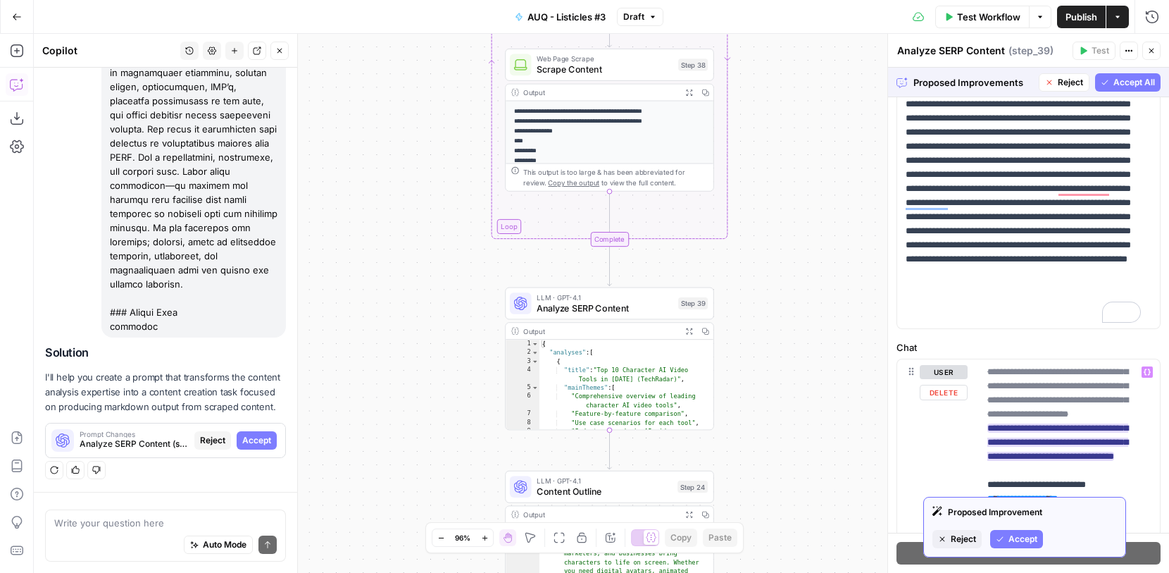
click at [1025, 536] on span "Accept" at bounding box center [1023, 539] width 29 height 13
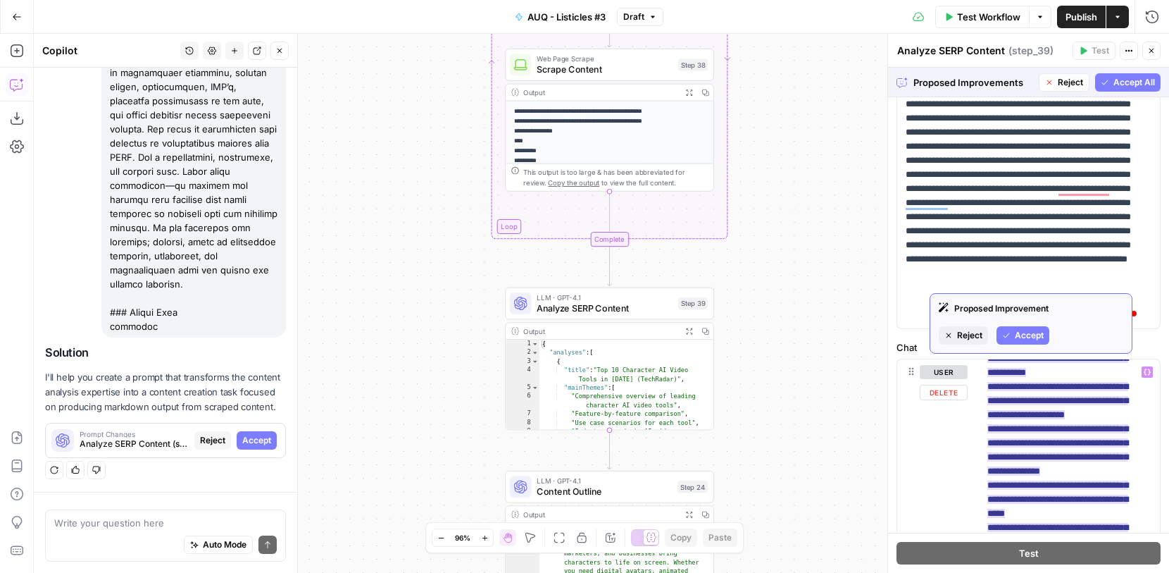
click at [1023, 338] on span "Accept" at bounding box center [1029, 335] width 29 height 13
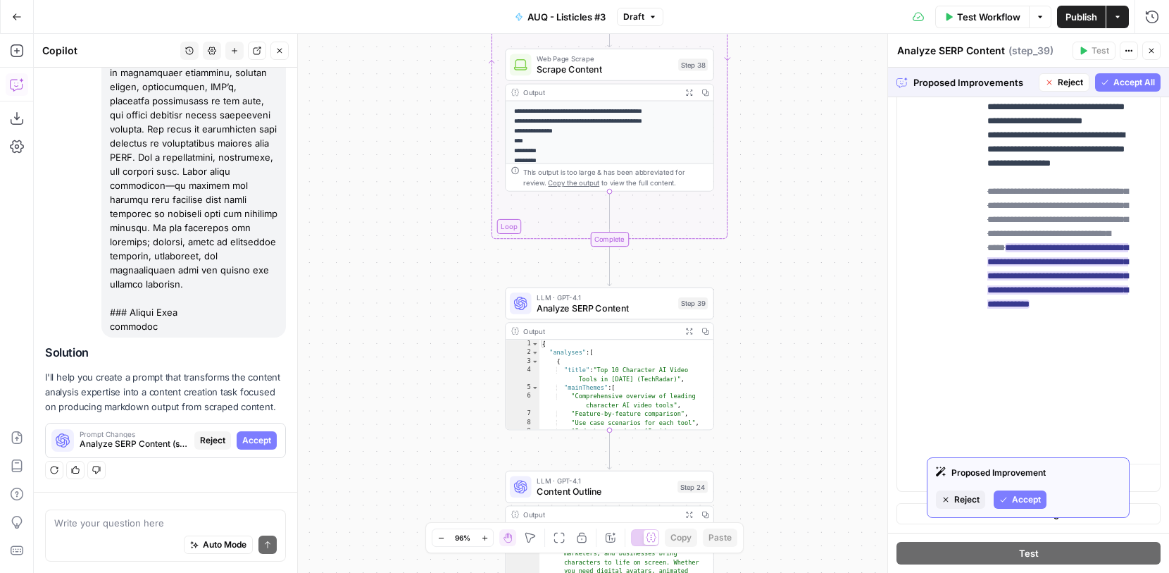
click at [1016, 505] on span "Accept" at bounding box center [1026, 499] width 29 height 13
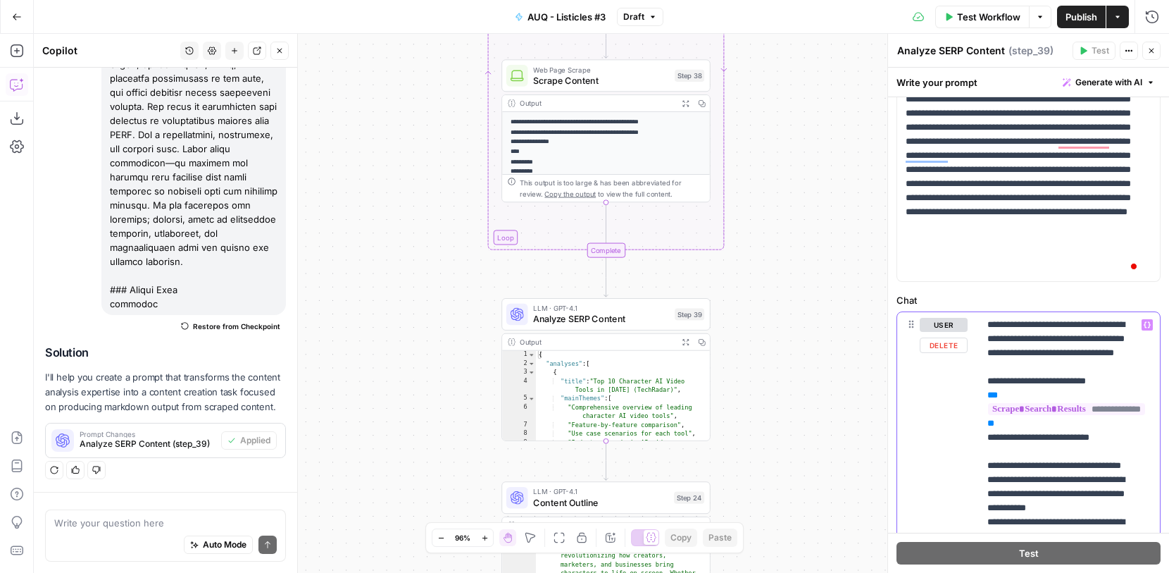
click at [961, 352] on button "Delete" at bounding box center [944, 344] width 48 height 15
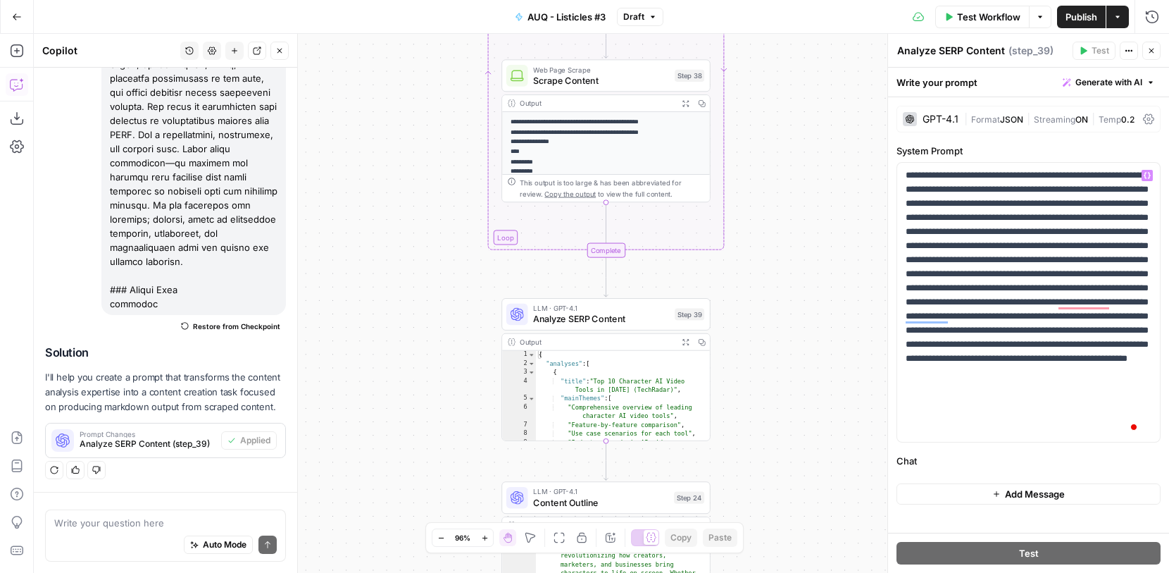
scroll to position [0, 0]
click at [1016, 489] on span "Add Message" at bounding box center [1035, 494] width 60 height 14
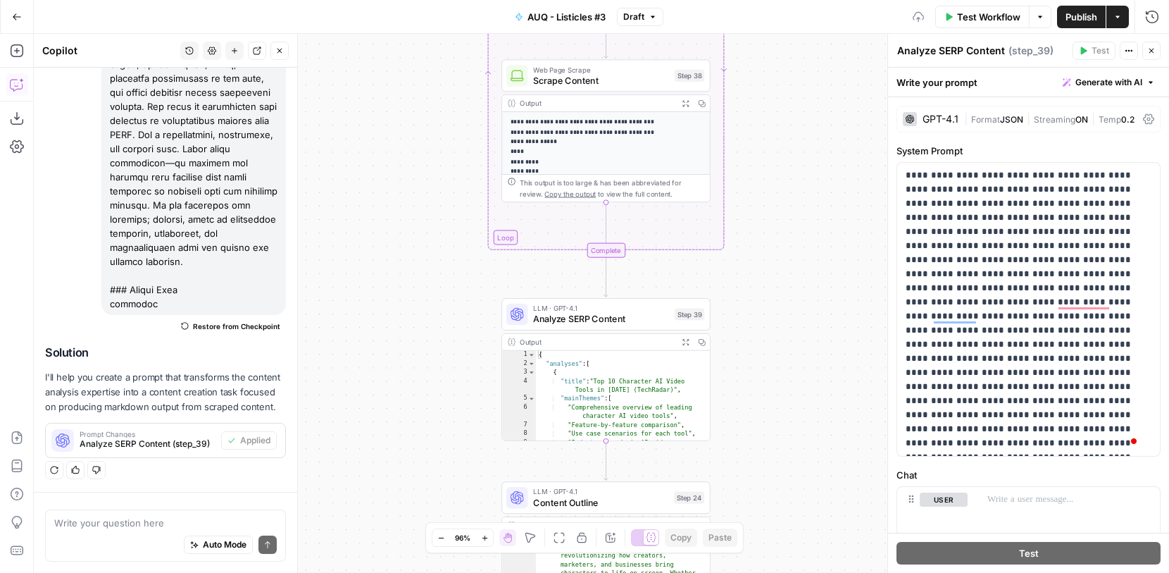
scroll to position [94, 0]
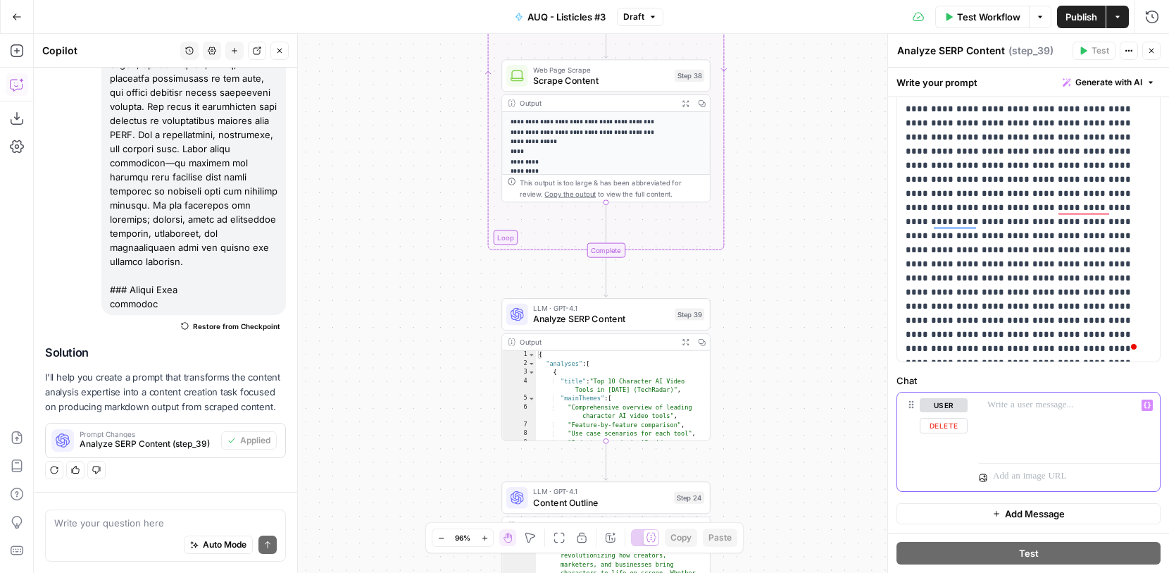
click at [1024, 407] on p at bounding box center [1070, 405] width 164 height 14
click at [12, 14] on icon "button" at bounding box center [17, 17] width 10 height 10
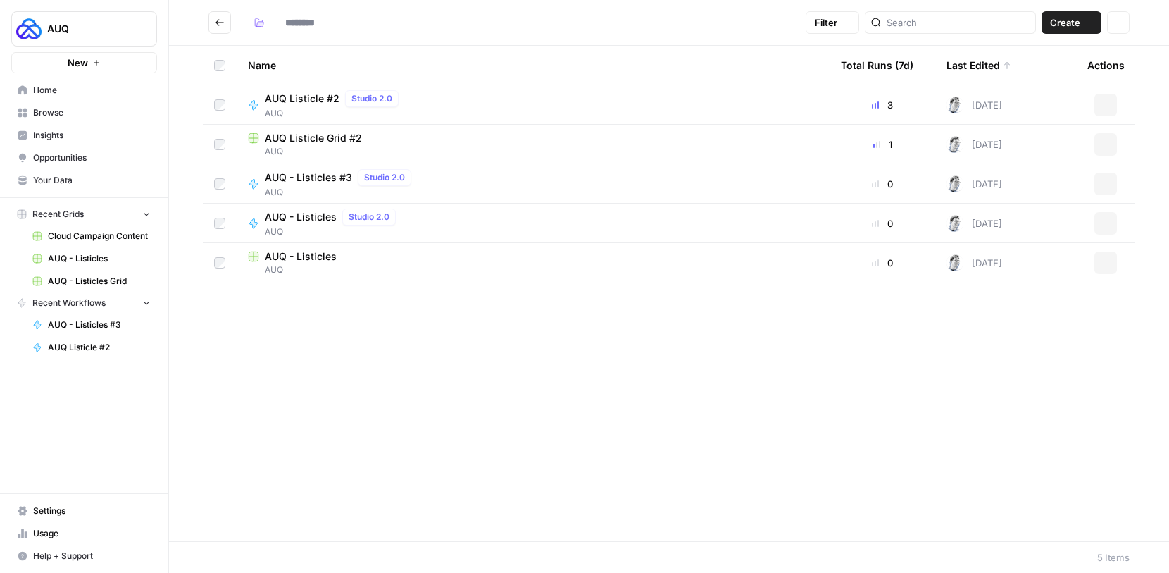
type input "***"
click at [1112, 107] on button "Actions" at bounding box center [1106, 105] width 23 height 23
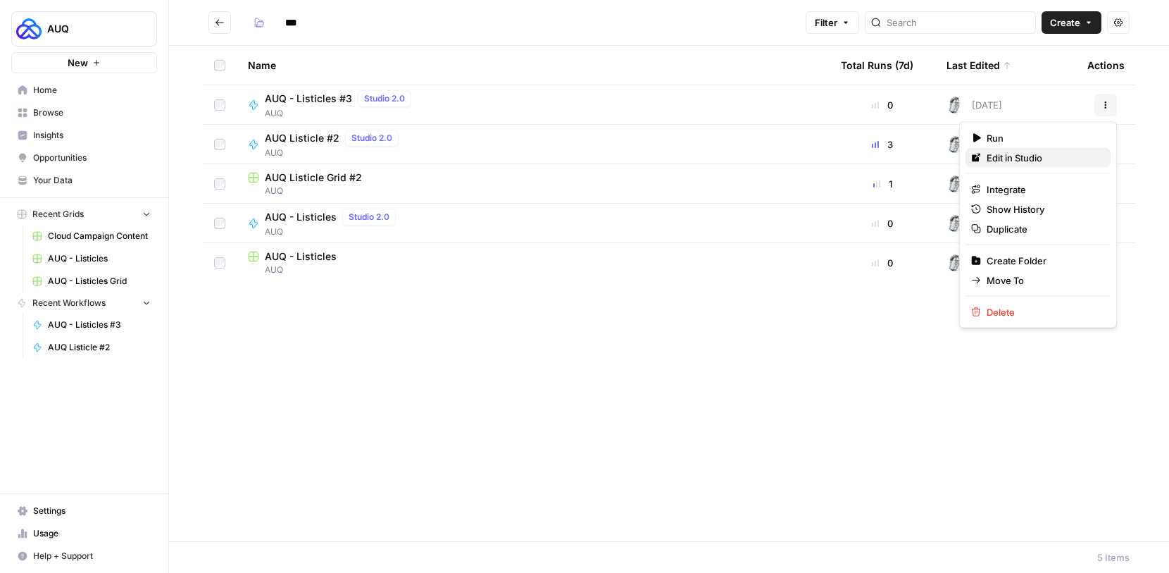
click at [1043, 157] on span "Edit in Studio" at bounding box center [1043, 158] width 113 height 14
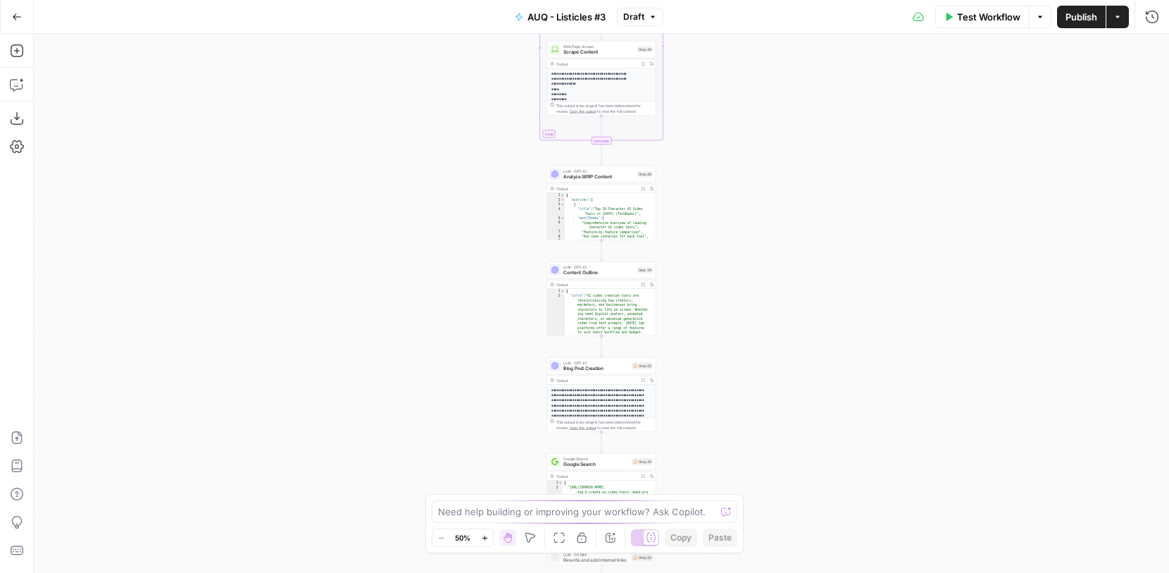
click at [487, 535] on icon "button" at bounding box center [485, 538] width 8 height 8
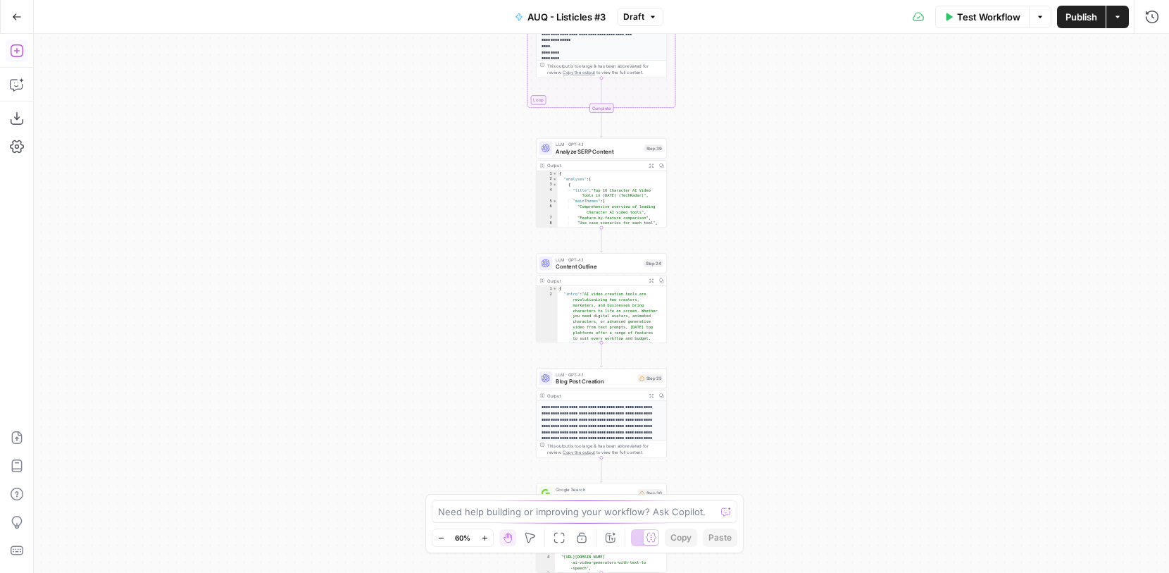
click at [13, 46] on icon "button" at bounding box center [17, 51] width 14 height 14
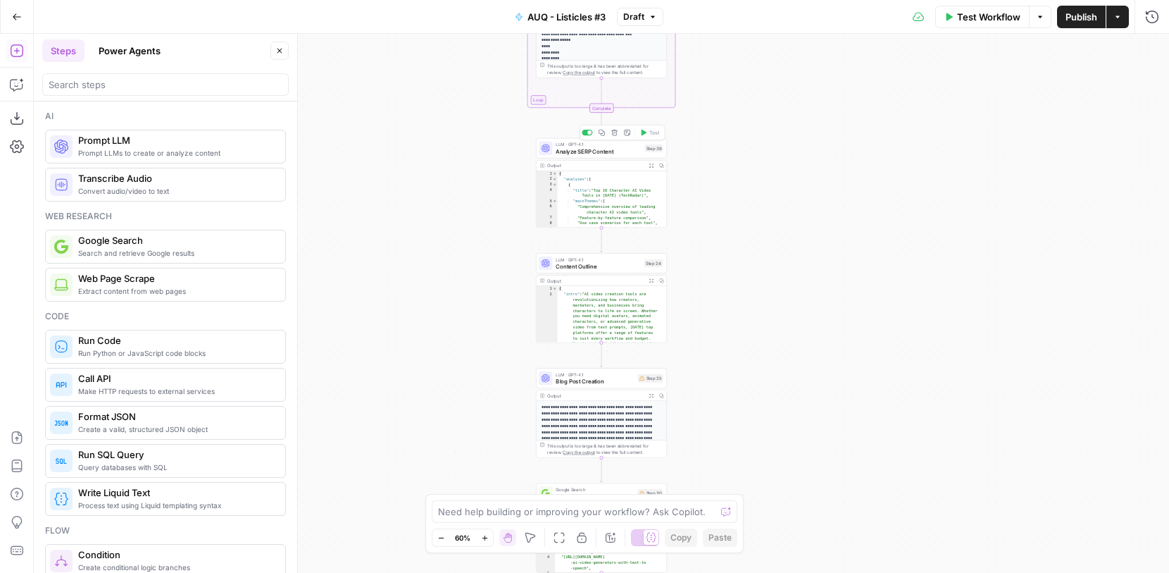
click at [616, 147] on span "Analyze SERP Content" at bounding box center [598, 151] width 85 height 8
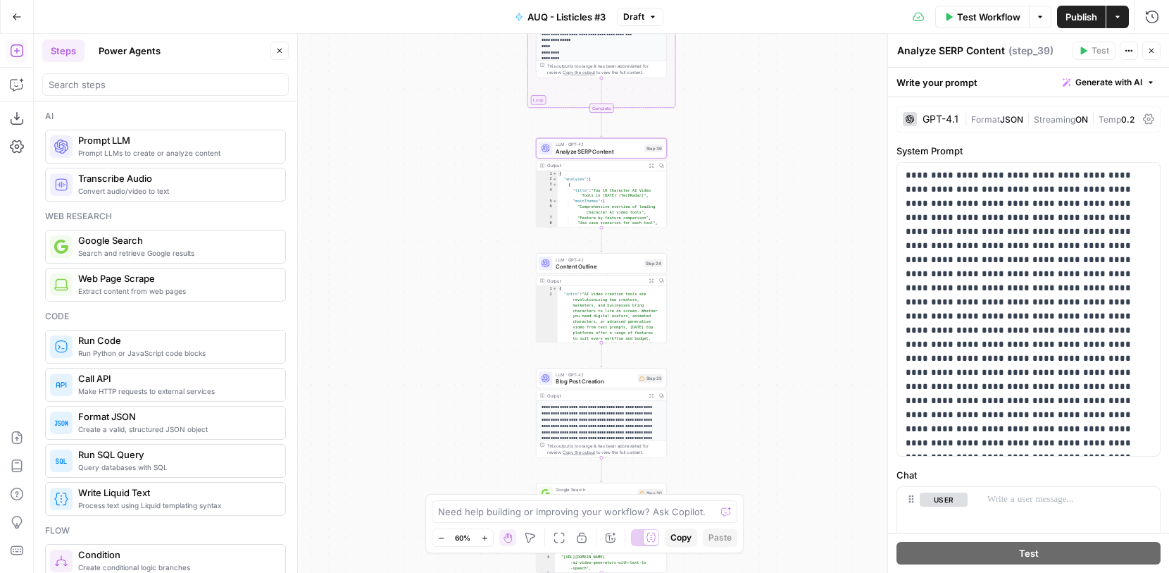
click at [1118, 76] on span "Generate with AI" at bounding box center [1109, 82] width 67 height 13
click at [1016, 87] on div "Write your prompt Generate with AI" at bounding box center [1028, 82] width 281 height 29
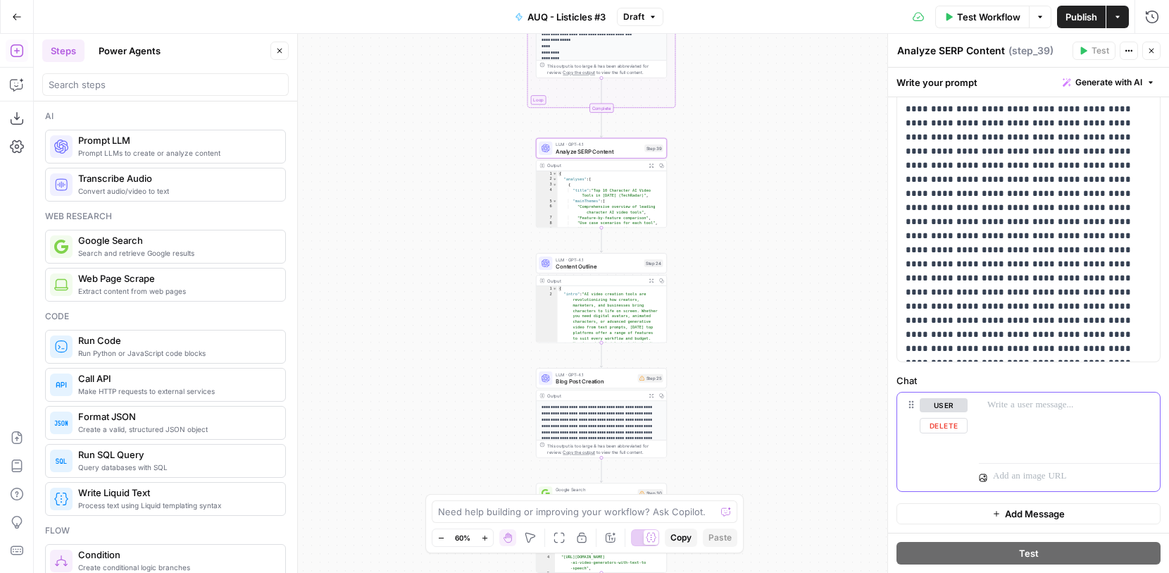
click at [952, 400] on button "user" at bounding box center [944, 405] width 48 height 14
click at [958, 404] on button "assistant" at bounding box center [949, 405] width 59 height 14
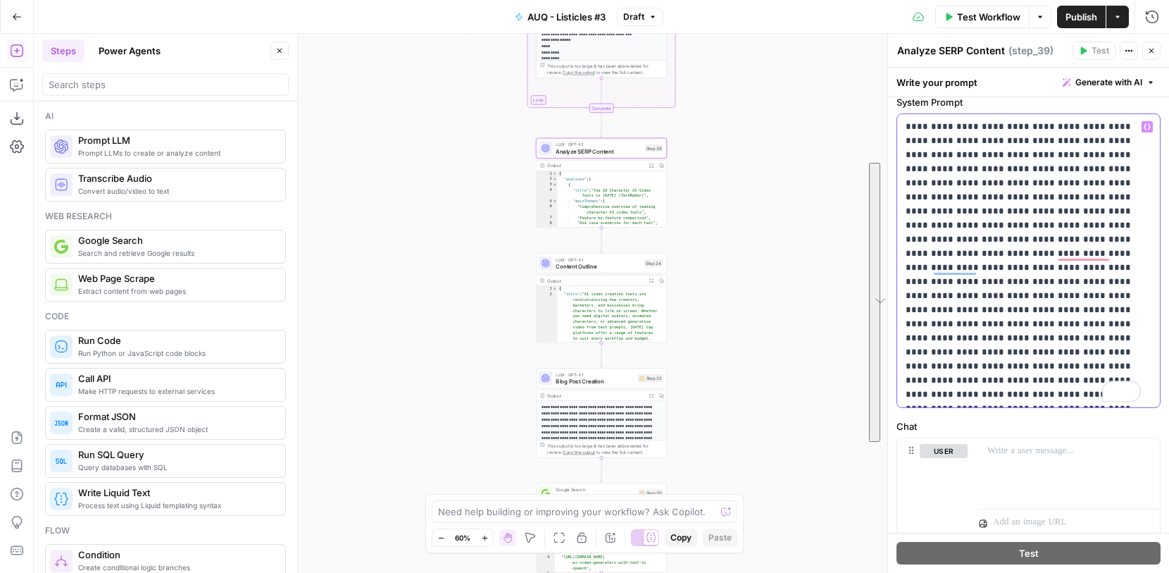
scroll to position [49, 0]
drag, startPoint x: 1044, startPoint y: 393, endPoint x: 885, endPoint y: 131, distance: 306.2
click at [888, 131] on div "Analyze SERP Content Analyze SERP Content ( step_39 ) Test Actions Close Write …" at bounding box center [1029, 303] width 282 height 539
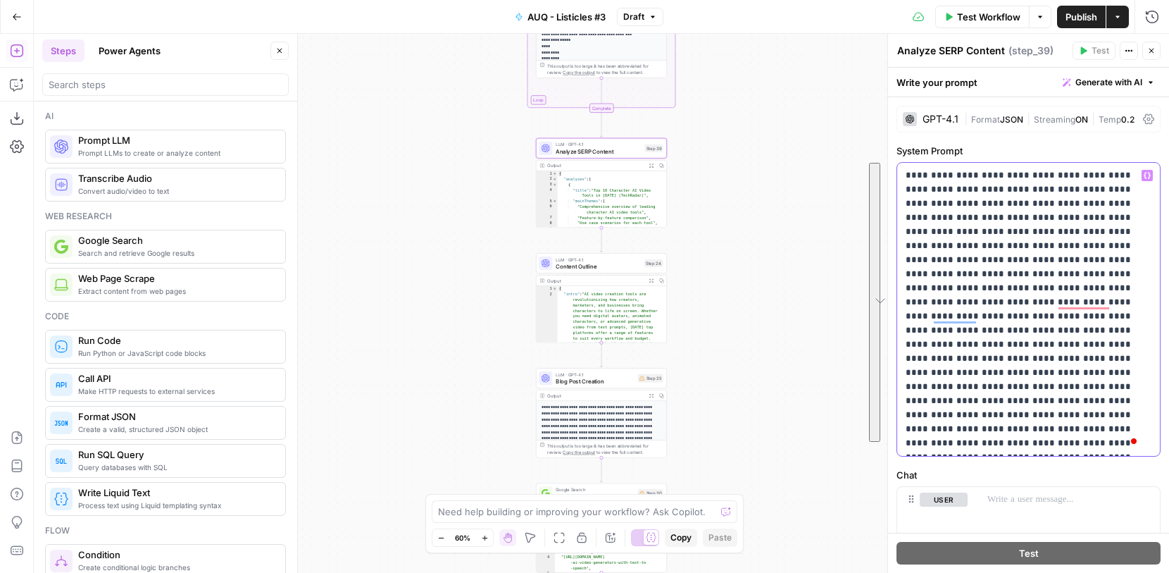
click at [1128, 83] on span "Generate with AI" at bounding box center [1109, 82] width 67 height 13
click at [1083, 108] on span "Generate" at bounding box center [1076, 113] width 112 height 14
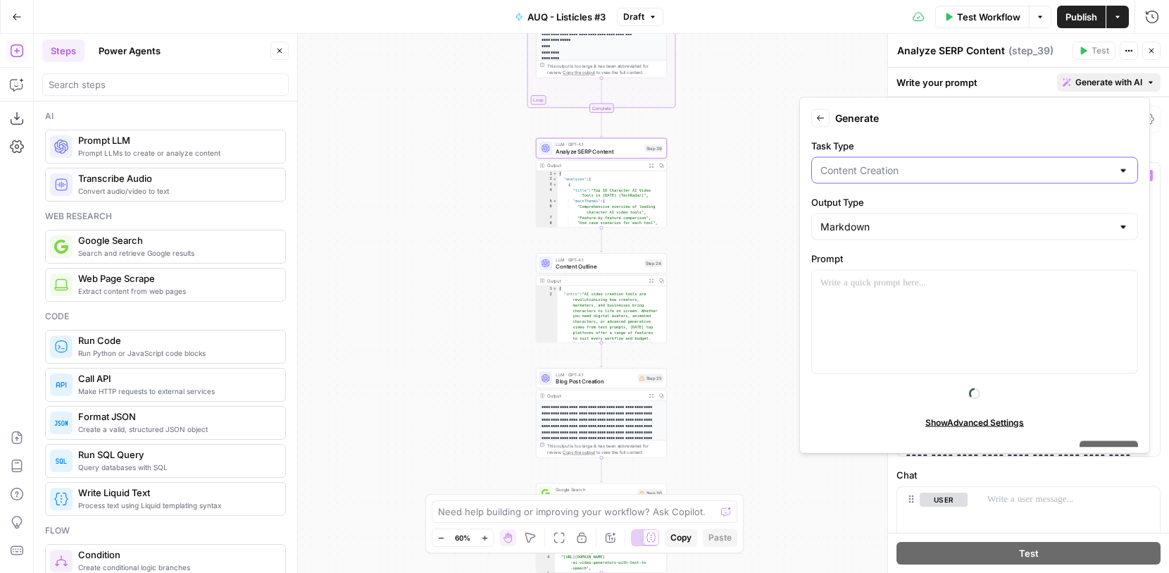
click at [911, 174] on input "Task Type" at bounding box center [967, 170] width 292 height 14
type input "Content Creation"
click at [935, 132] on form "Back Generate Task Type Content Creation Output Type Markdown Prompt Show Advan…" at bounding box center [975, 276] width 338 height 344
click at [886, 245] on form "Back Generate Task Type Content Creation Output Type Markdown Prompt Show Advan…" at bounding box center [975, 276] width 338 height 344
click at [895, 235] on div "Markdown" at bounding box center [974, 226] width 327 height 27
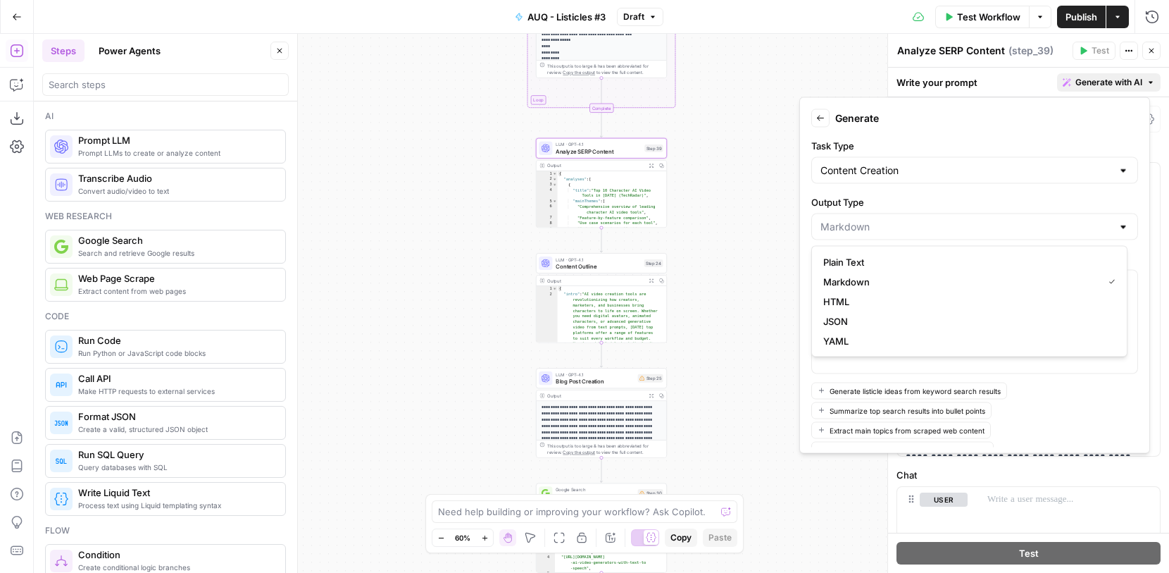
type input "Markdown"
click at [917, 197] on label "Output Type" at bounding box center [974, 202] width 327 height 14
click at [917, 220] on input "Markdown" at bounding box center [967, 227] width 292 height 14
type input "Markdown"
click at [927, 143] on label "Task Type" at bounding box center [974, 146] width 327 height 14
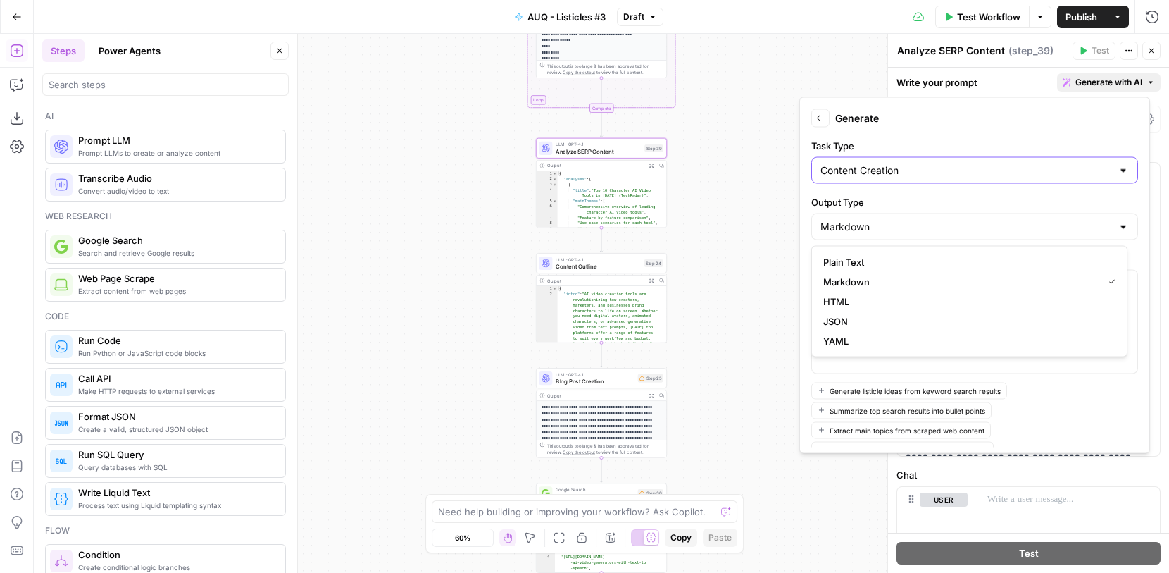
click at [927, 163] on input "Content Creation" at bounding box center [967, 170] width 292 height 14
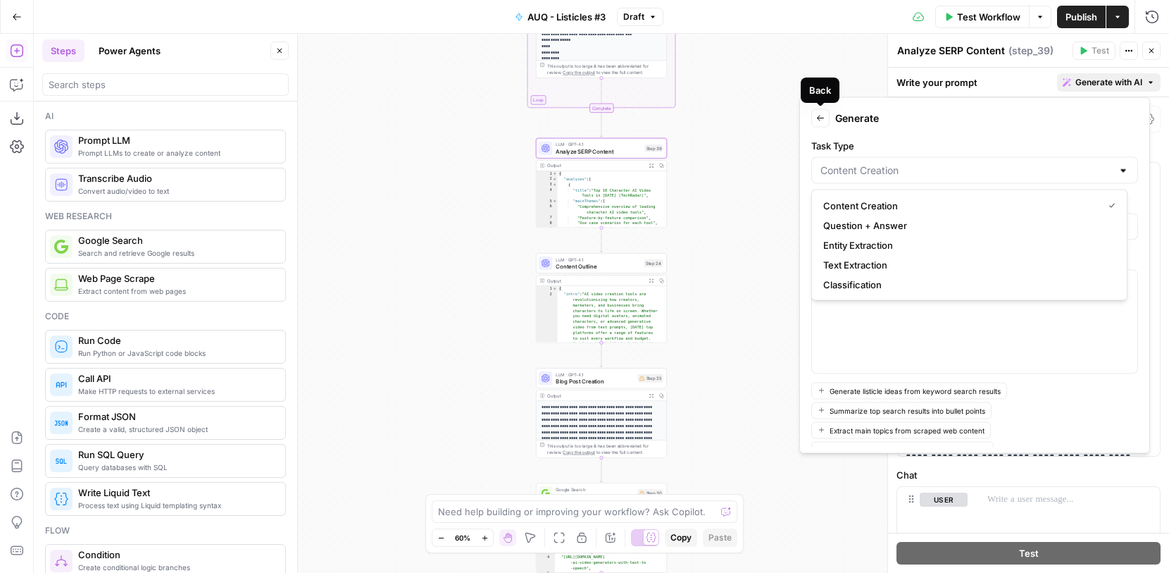
type input "Content Creation"
click at [818, 119] on icon "button" at bounding box center [820, 118] width 8 height 8
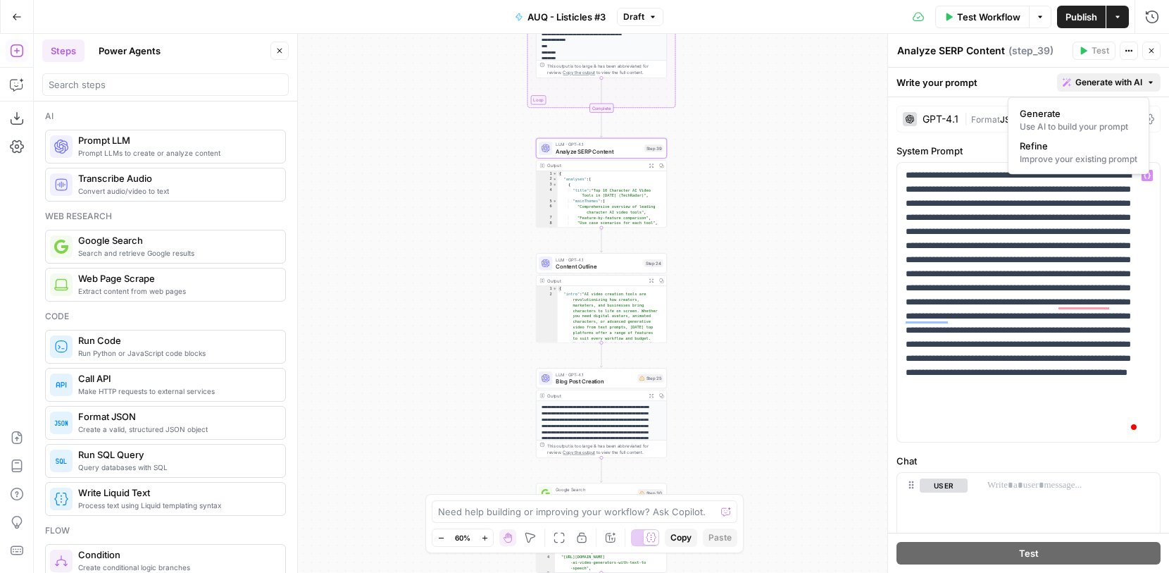
scroll to position [80, 0]
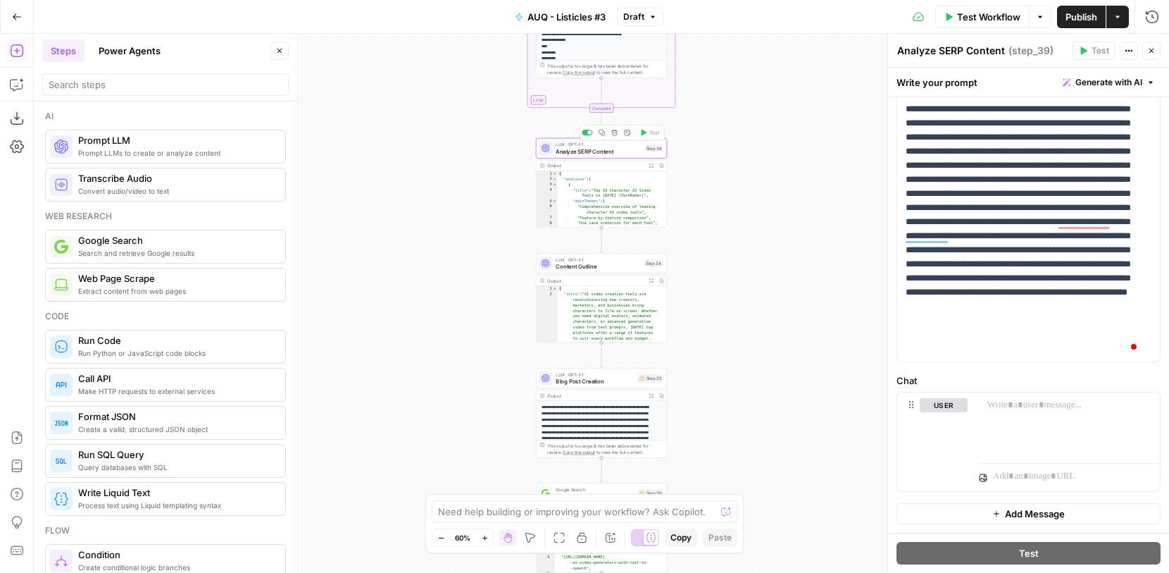
click at [625, 155] on span "Analyze SERP Content" at bounding box center [598, 151] width 85 height 8
click at [1046, 403] on p at bounding box center [1070, 405] width 164 height 14
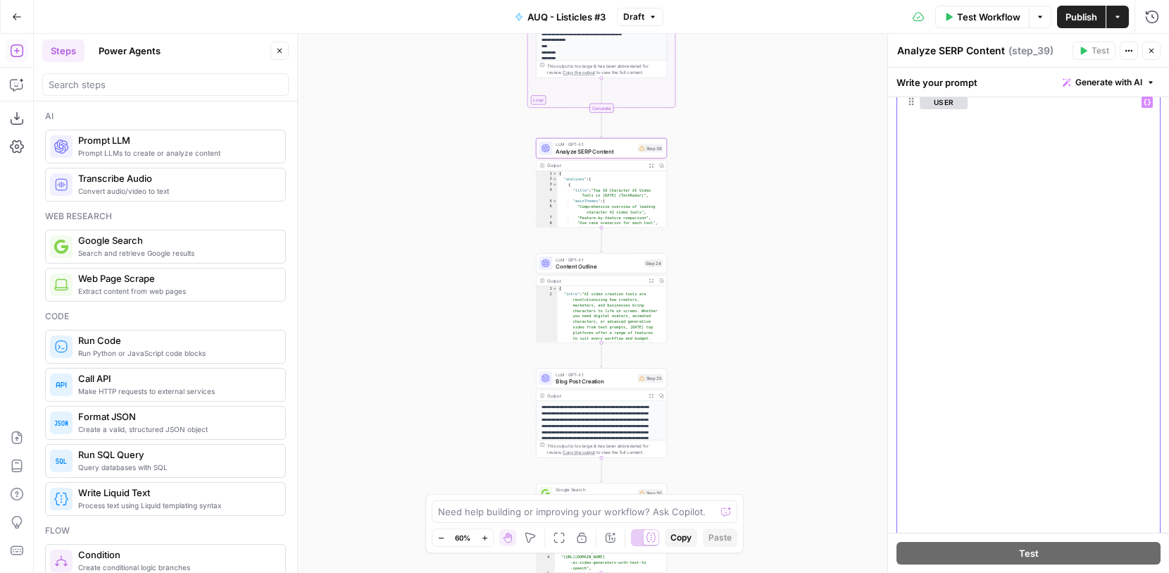
scroll to position [384, 0]
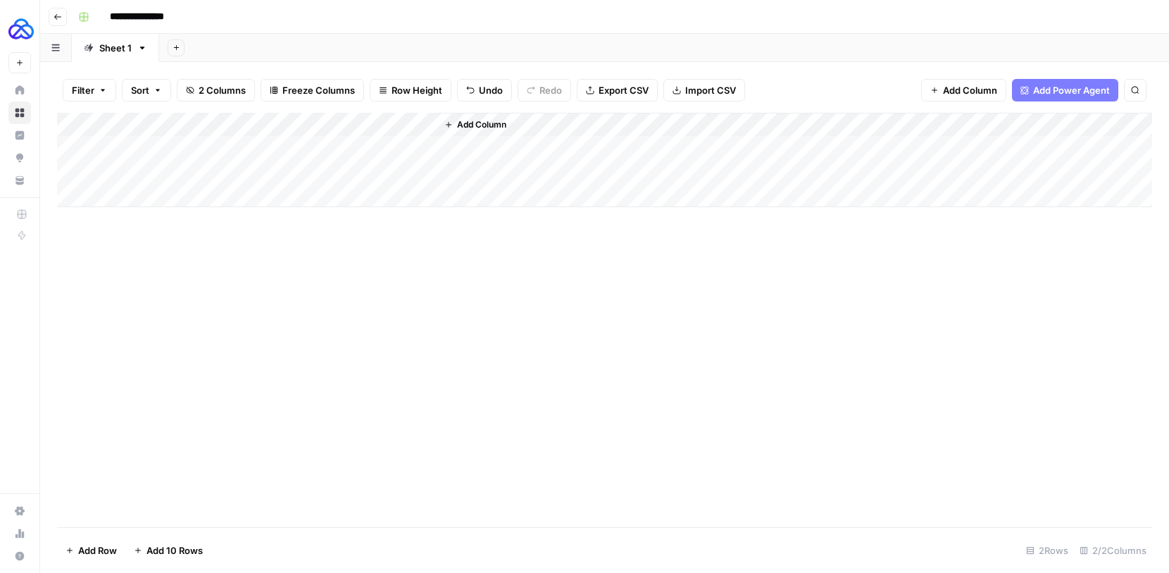
click at [55, 18] on icon "button" at bounding box center [58, 17] width 8 height 8
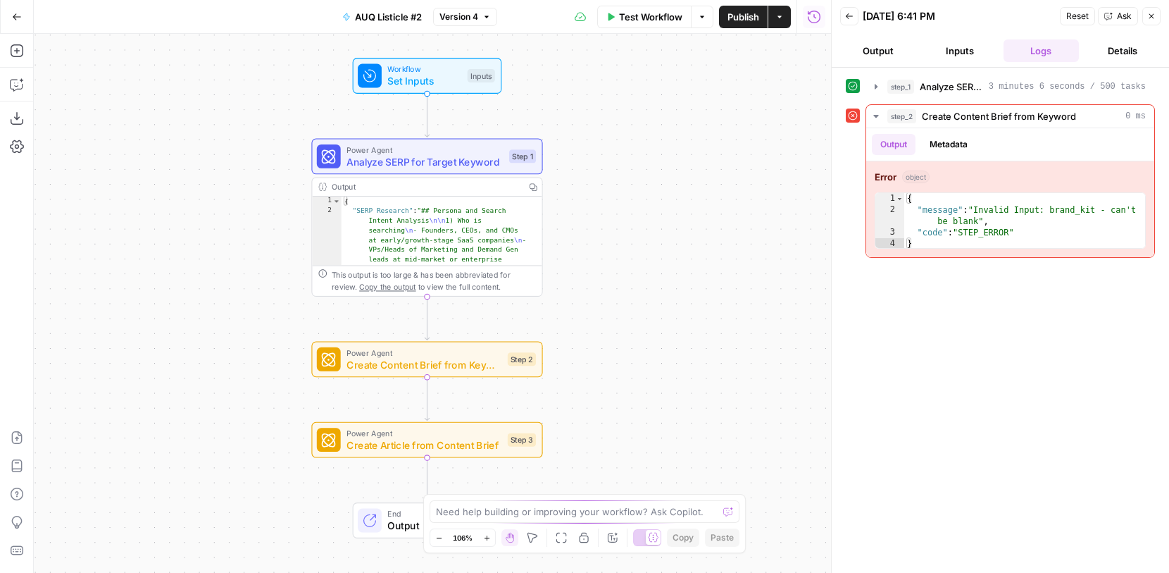
click at [17, 17] on icon "button" at bounding box center [17, 17] width 10 height 10
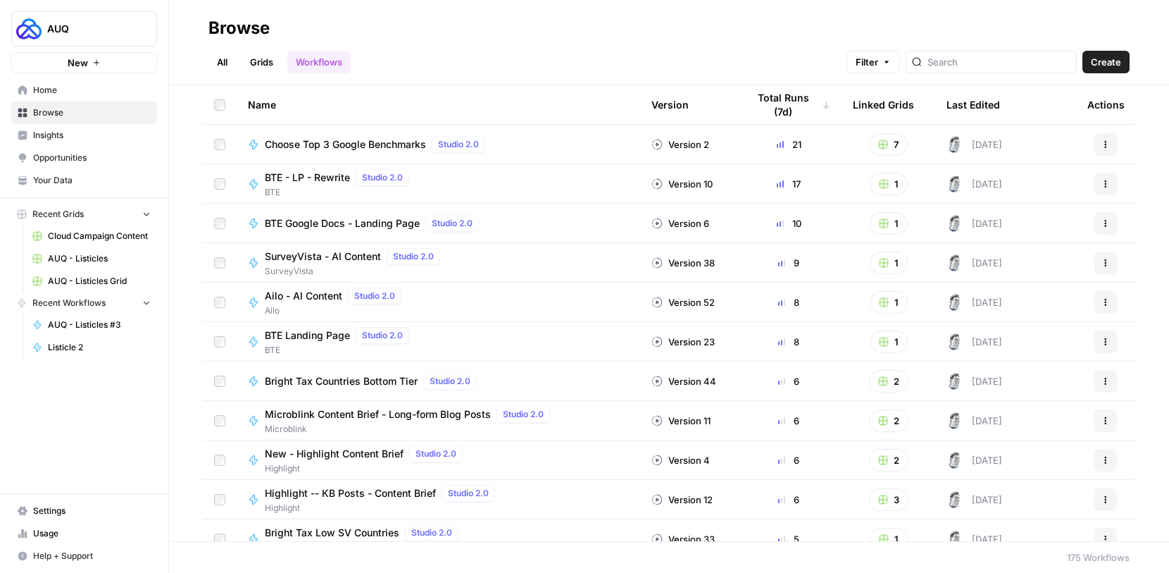
click at [73, 99] on link "Home" at bounding box center [84, 90] width 146 height 23
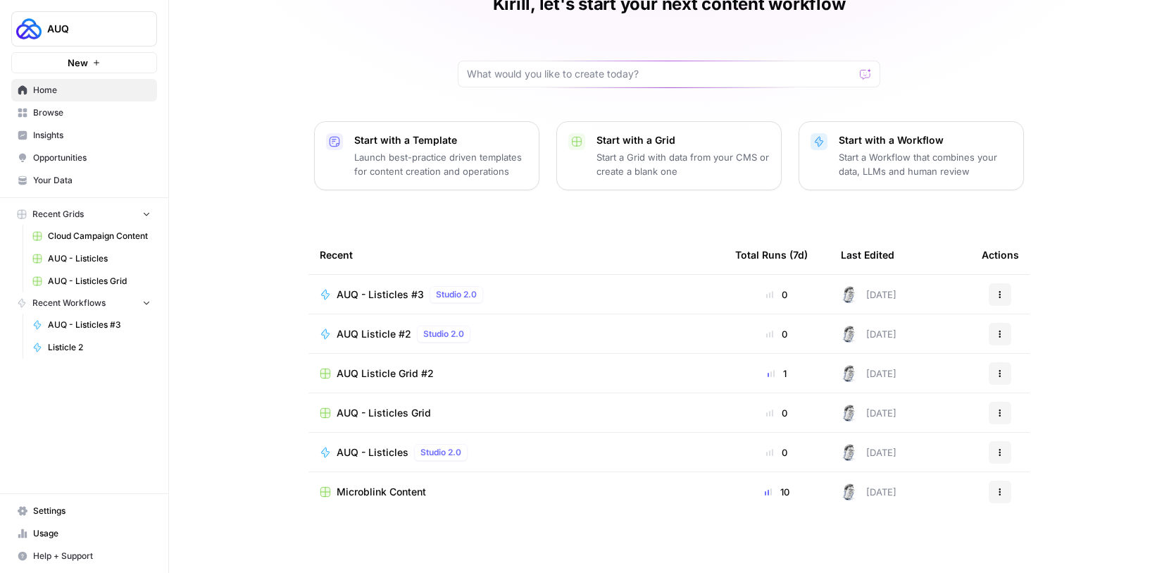
scroll to position [75, 0]
click at [989, 450] on button "Actions" at bounding box center [1000, 451] width 23 height 23
click at [1015, 481] on span "Edit in Studio" at bounding box center [1067, 485] width 113 height 14
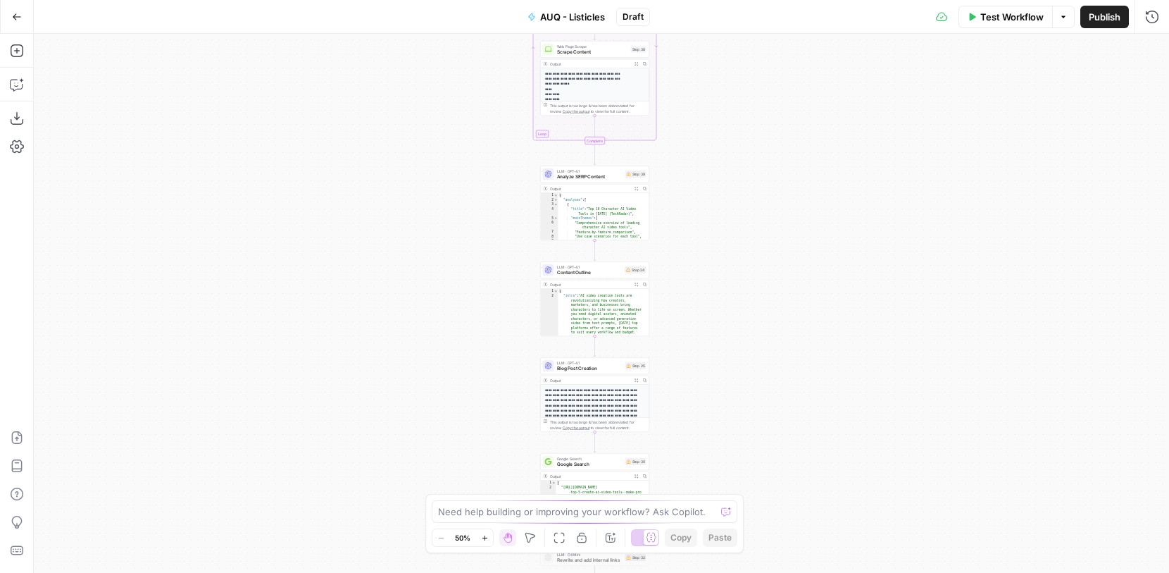
click at [601, 175] on span "Analyze SERP Content" at bounding box center [590, 176] width 66 height 7
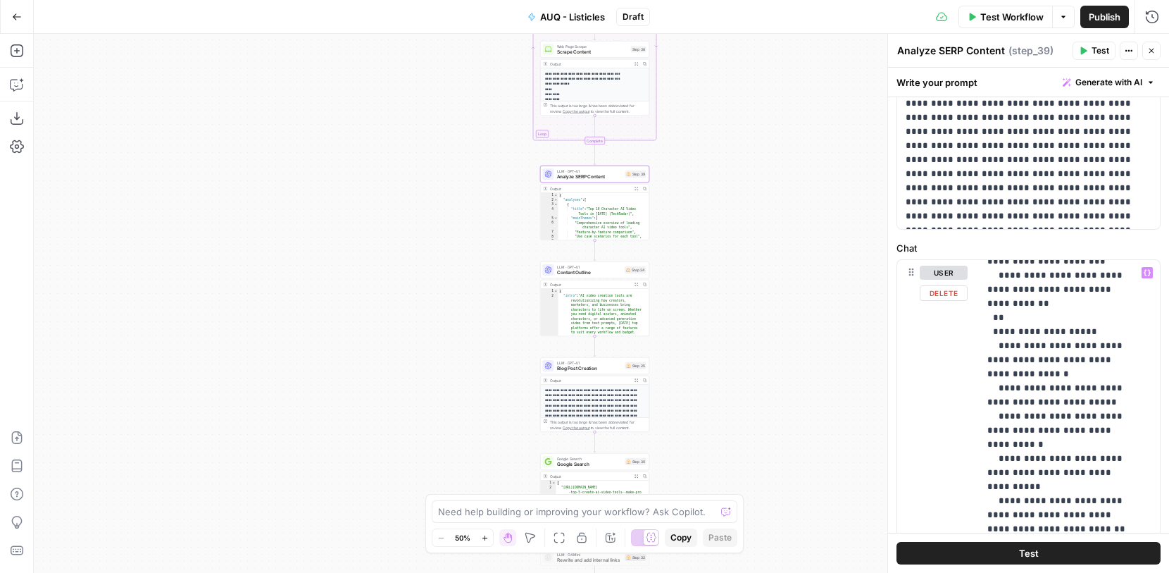
scroll to position [589, 0]
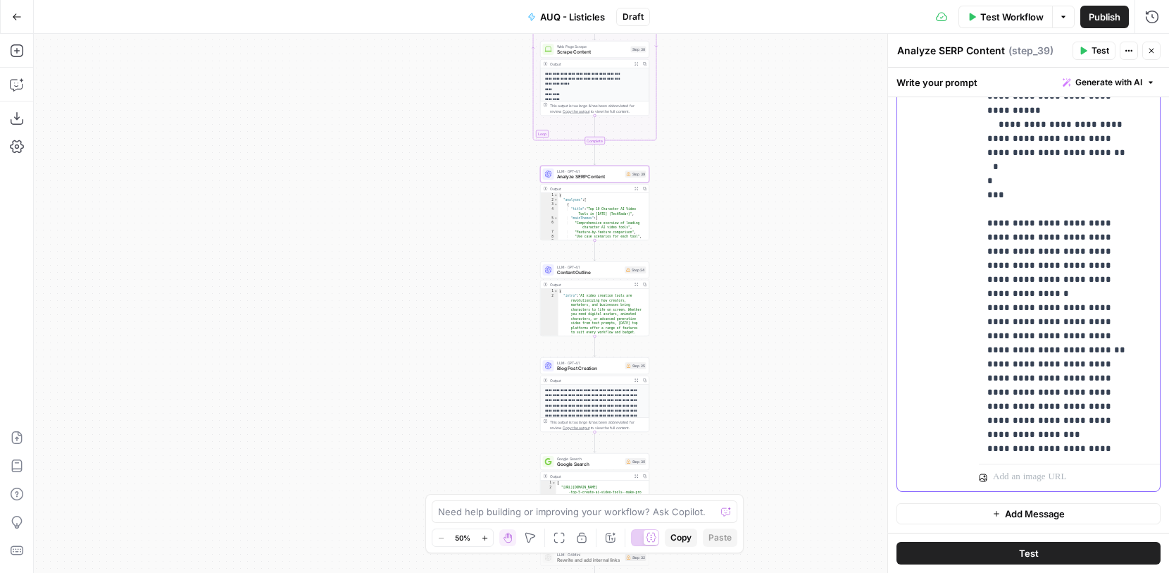
drag, startPoint x: 1110, startPoint y: 440, endPoint x: 961, endPoint y: 245, distance: 245.1
click at [961, 245] on div "**********" at bounding box center [1028, 187] width 263 height 607
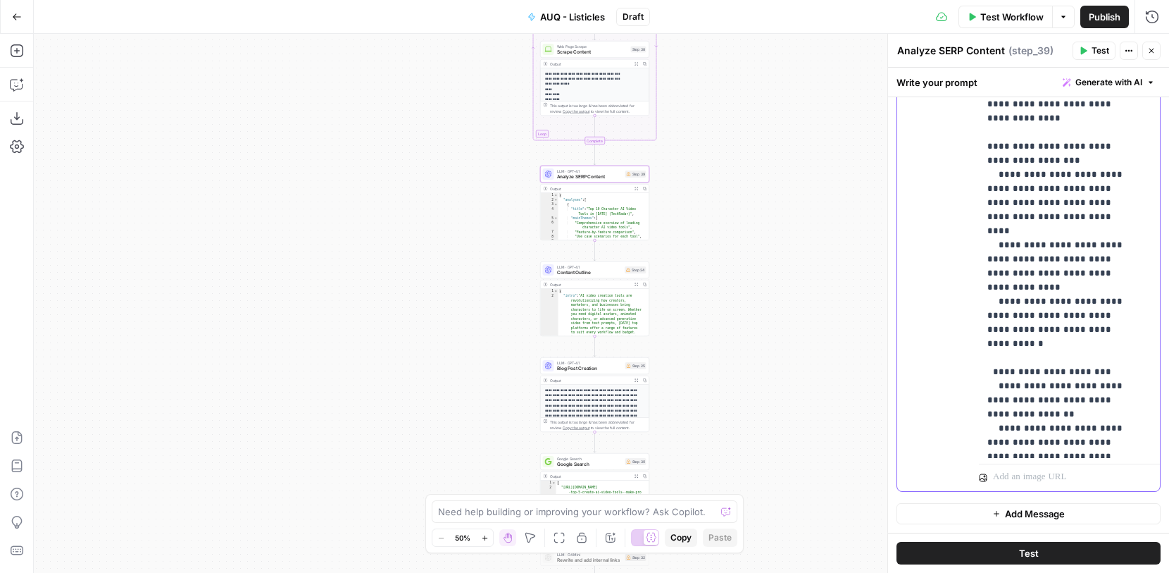
scroll to position [1839, 0]
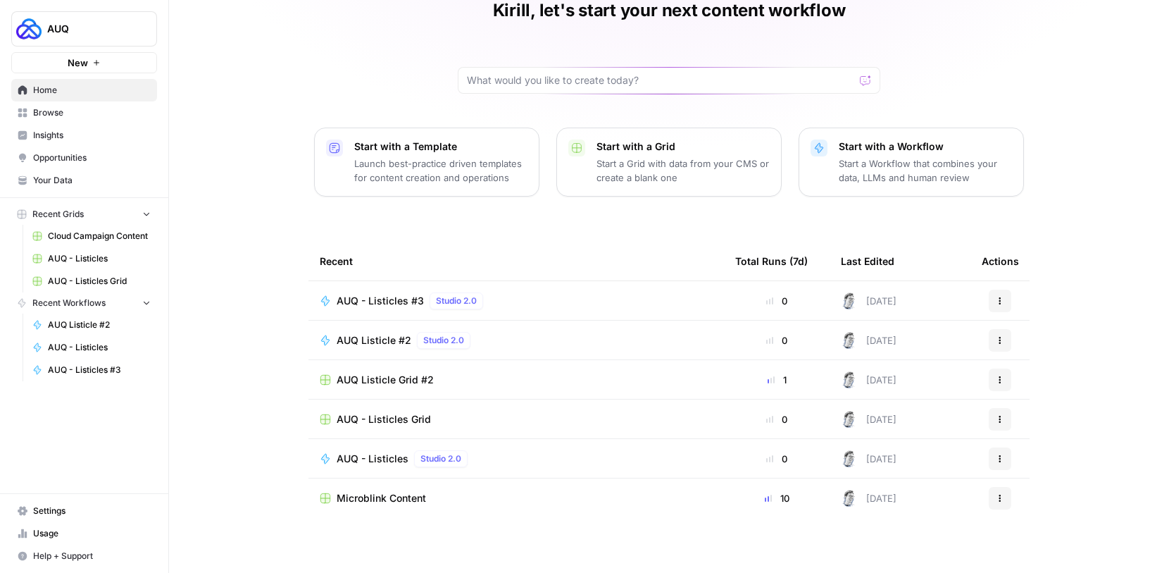
scroll to position [68, 0]
click at [1000, 461] on button "Actions" at bounding box center [1000, 459] width 23 height 23
click at [1016, 483] on link "Edit in Studio" at bounding box center [1062, 493] width 145 height 20
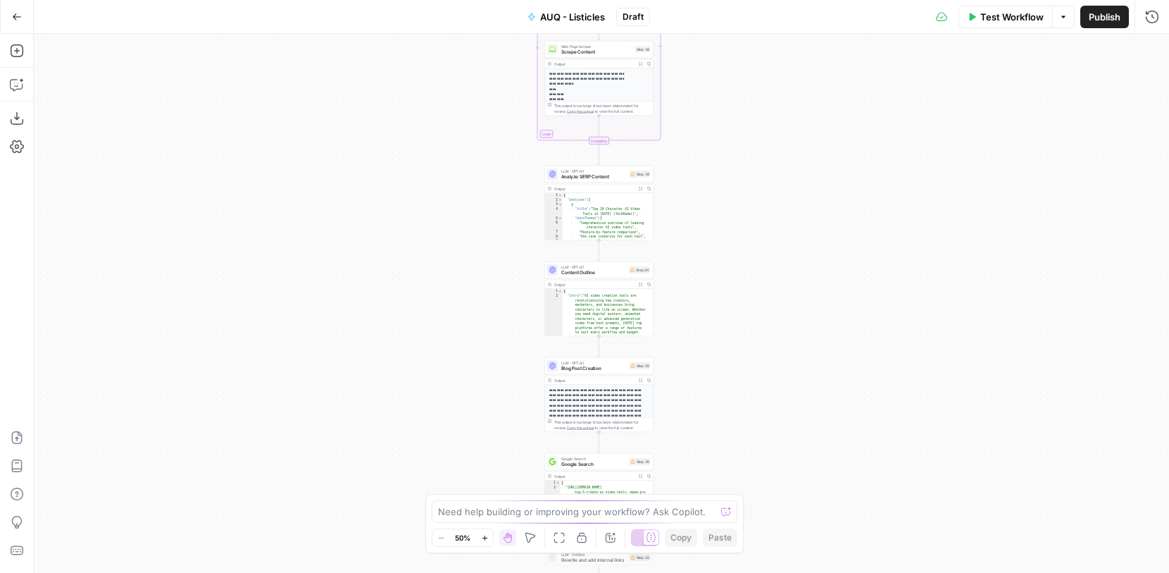
click at [610, 177] on span "Analyze SERP Content" at bounding box center [594, 176] width 66 height 7
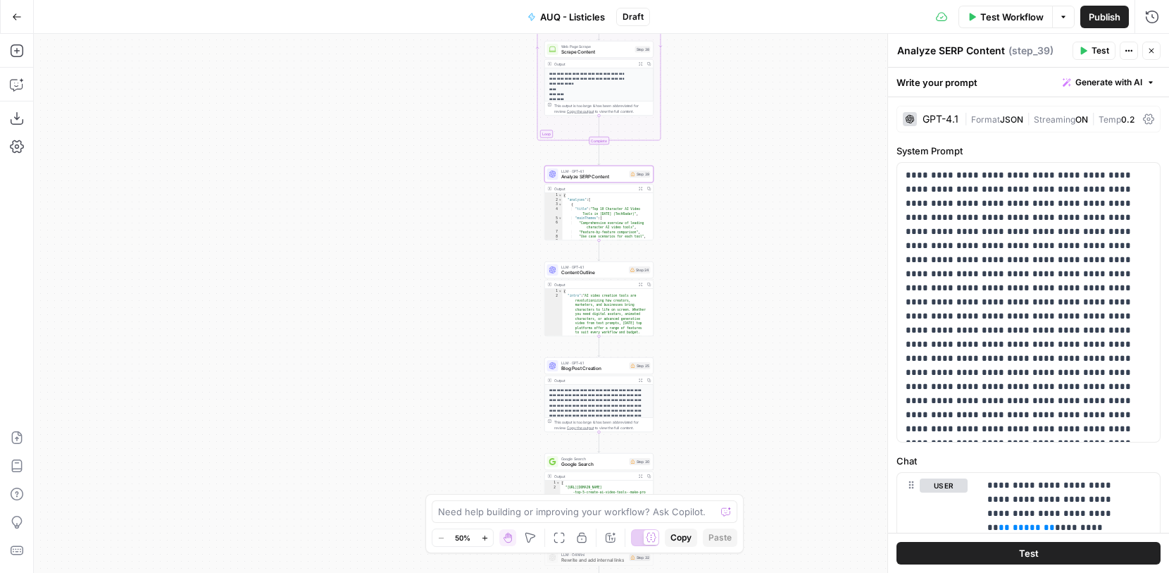
drag, startPoint x: 973, startPoint y: 153, endPoint x: 897, endPoint y: 154, distance: 76.1
click at [897, 155] on label "System Prompt" at bounding box center [1029, 151] width 264 height 14
copy label "System Prompt"
drag, startPoint x: 1104, startPoint y: 437, endPoint x: 1019, endPoint y: 406, distance: 89.8
click at [0, 0] on form "**********" at bounding box center [0, 0] width 0 height 0
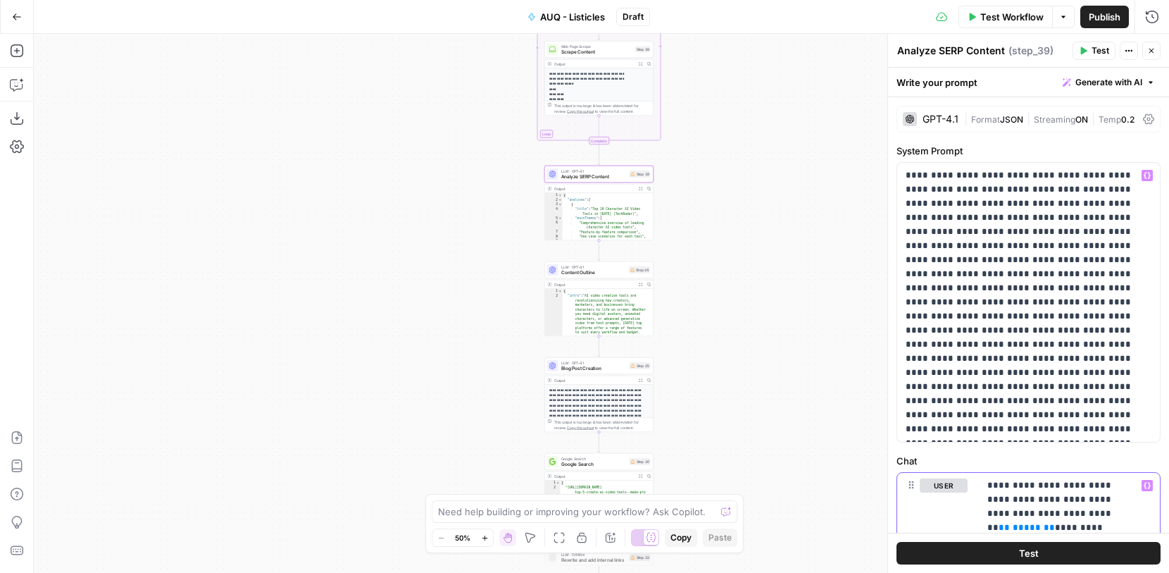
copy p "**********"
